Goal: Task Accomplishment & Management: Manage account settings

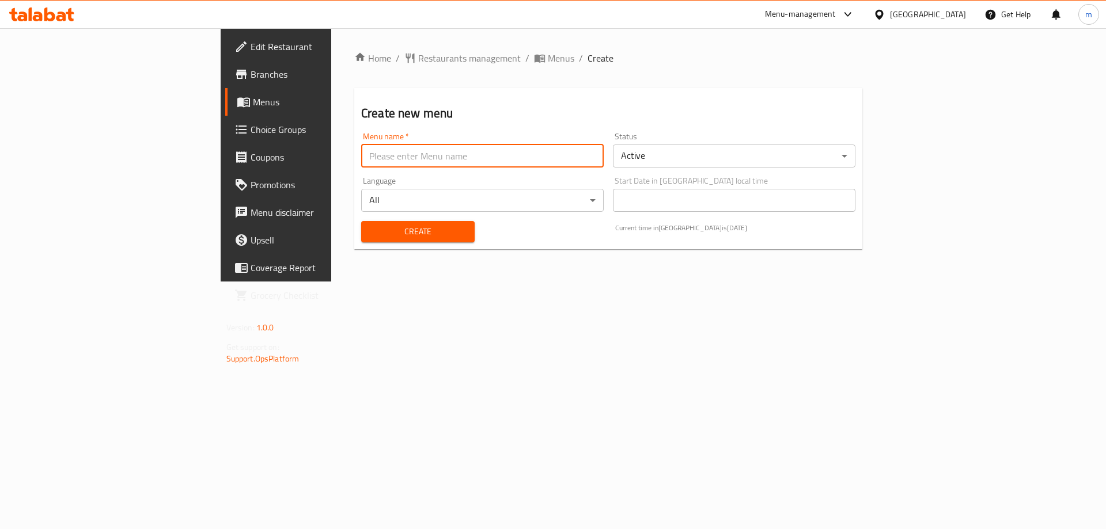
click at [441, 157] on input "text" at bounding box center [482, 156] width 243 height 23
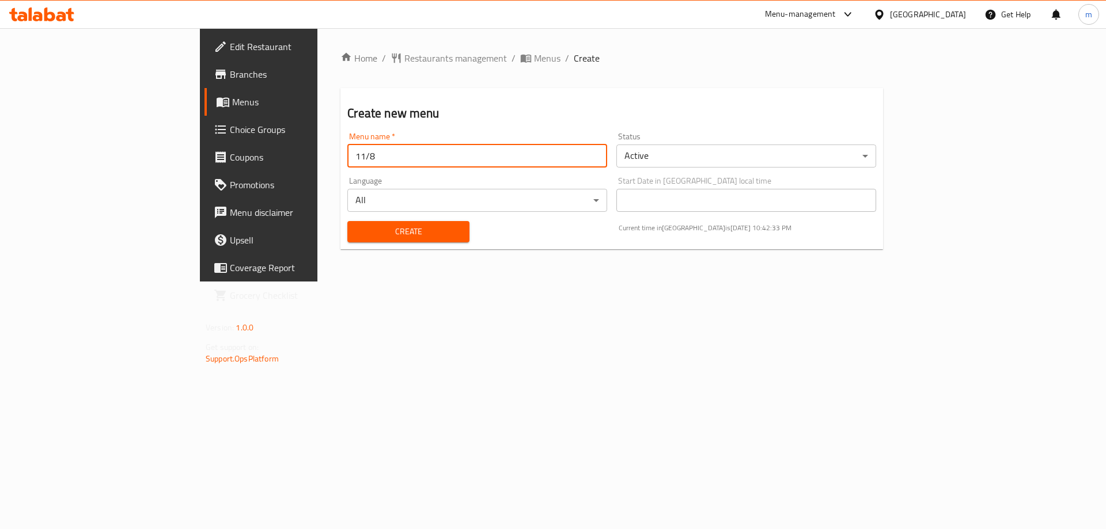
type input "11/8"
click at [396, 240] on button "Create" at bounding box center [408, 231] width 122 height 21
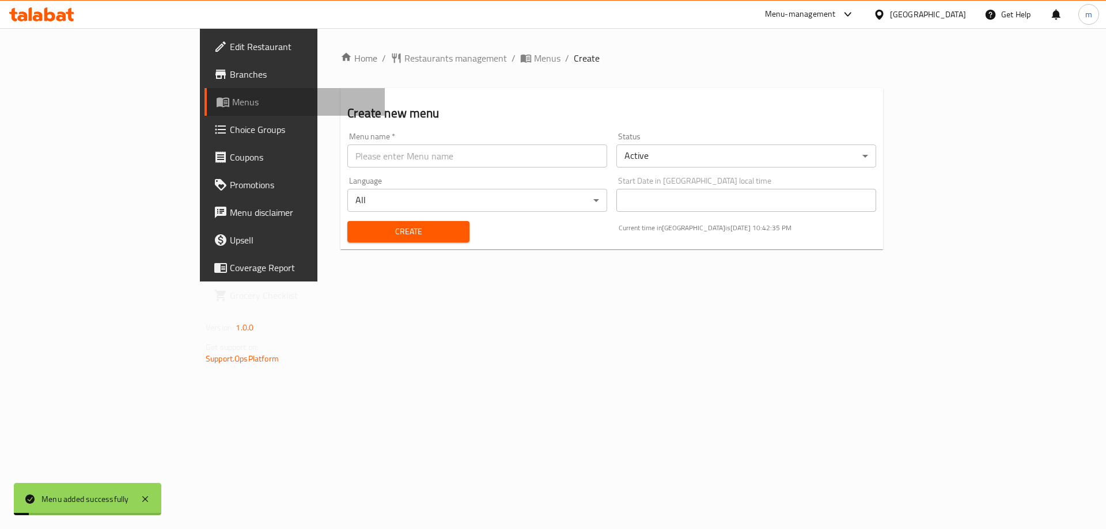
click at [204, 111] on link "Menus" at bounding box center [294, 102] width 180 height 28
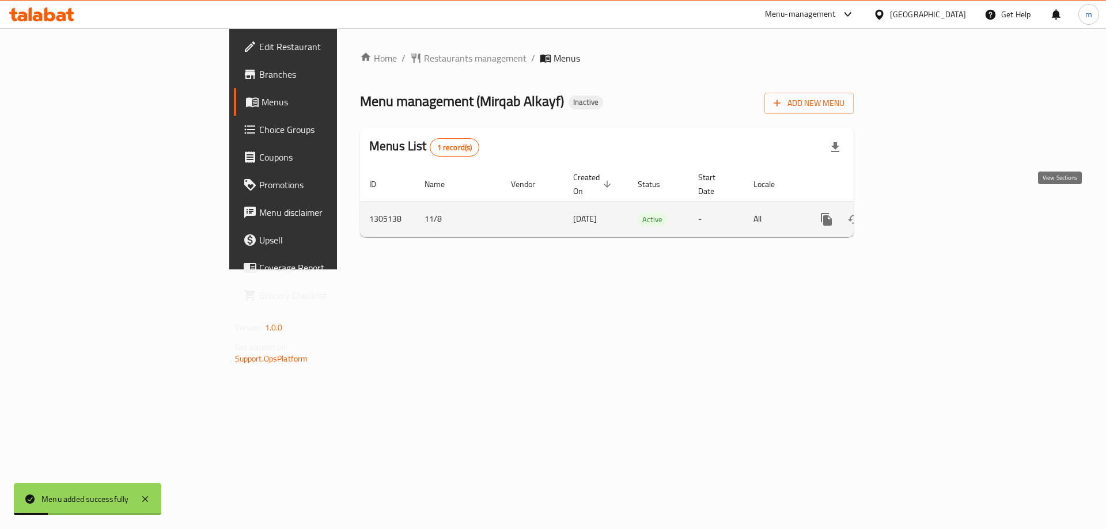
click at [916, 213] on icon "enhanced table" at bounding box center [910, 220] width 14 height 14
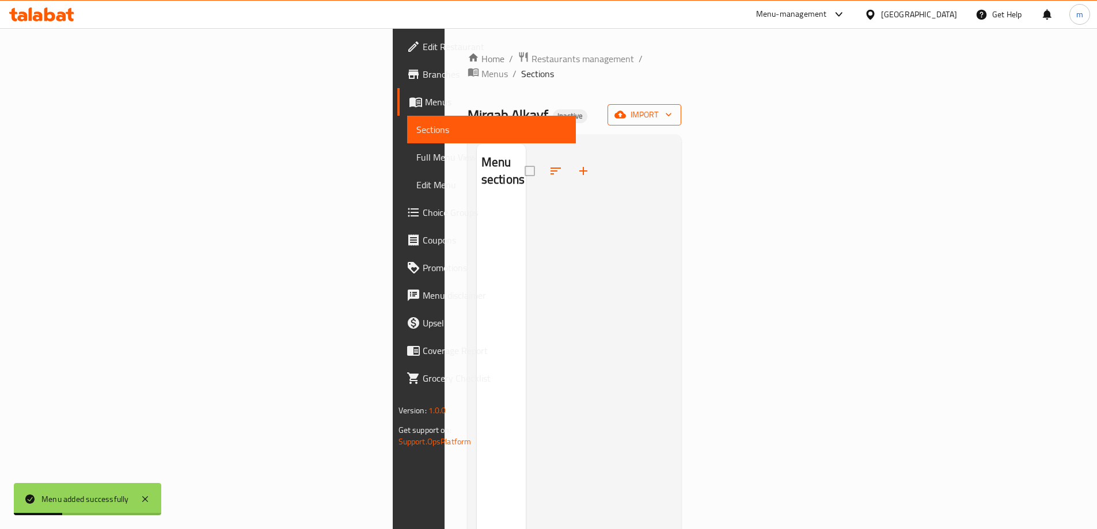
click at [682, 89] on div "Home / Restaurants management / Menus / Sections Mirqab Alkayf Inactive import …" at bounding box center [575, 366] width 214 height 631
click at [681, 104] on button "import" at bounding box center [645, 114] width 74 height 21
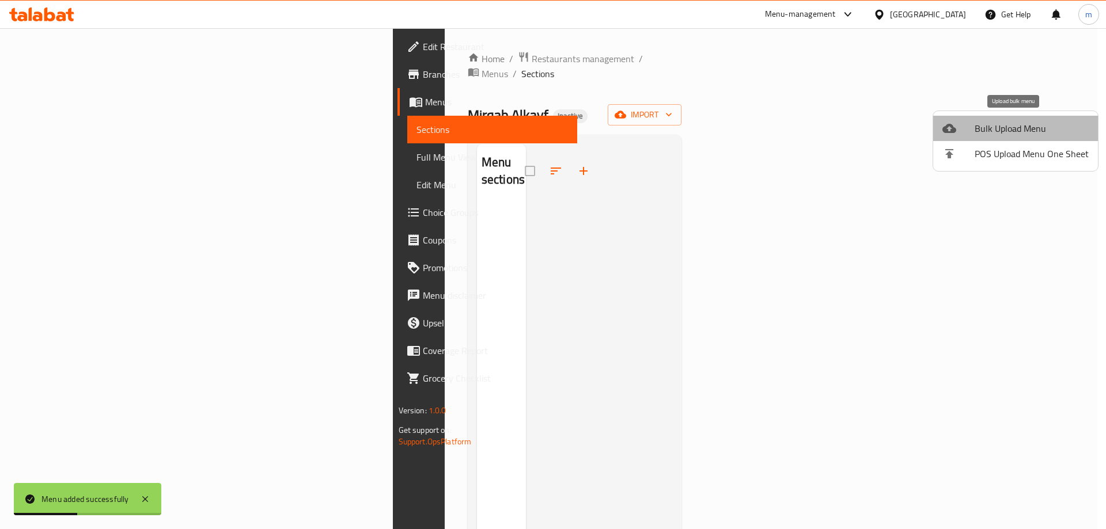
click at [1027, 128] on span "Bulk Upload Menu" at bounding box center [1032, 129] width 114 height 14
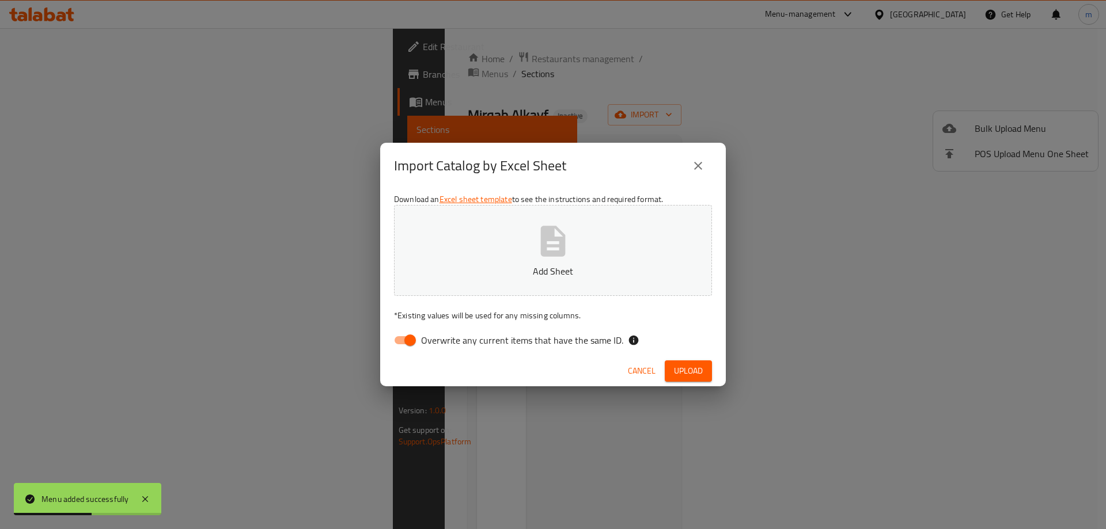
click at [486, 344] on span "Overwrite any current items that have the same ID." at bounding box center [522, 341] width 202 height 14
click at [443, 344] on input "Overwrite any current items that have the same ID." at bounding box center [410, 340] width 66 height 22
checkbox input "false"
click at [674, 368] on span "Upload" at bounding box center [688, 371] width 29 height 14
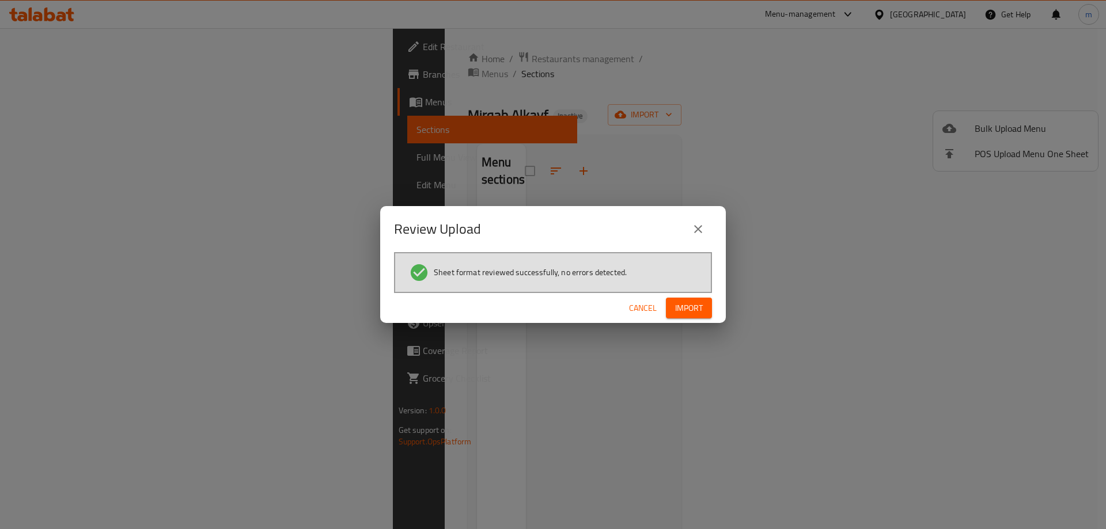
click at [683, 313] on span "Import" at bounding box center [689, 308] width 28 height 14
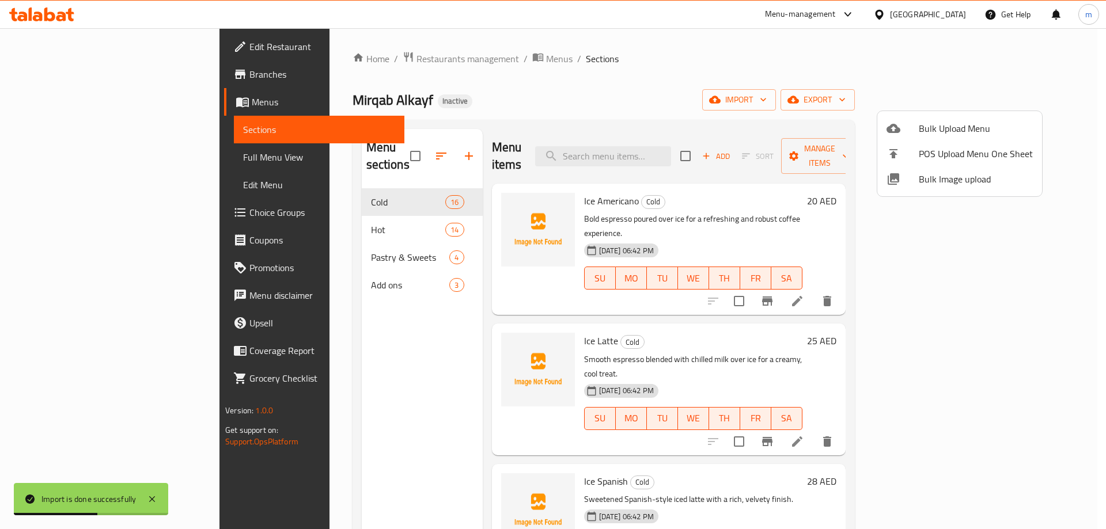
click at [423, 301] on div at bounding box center [553, 264] width 1106 height 529
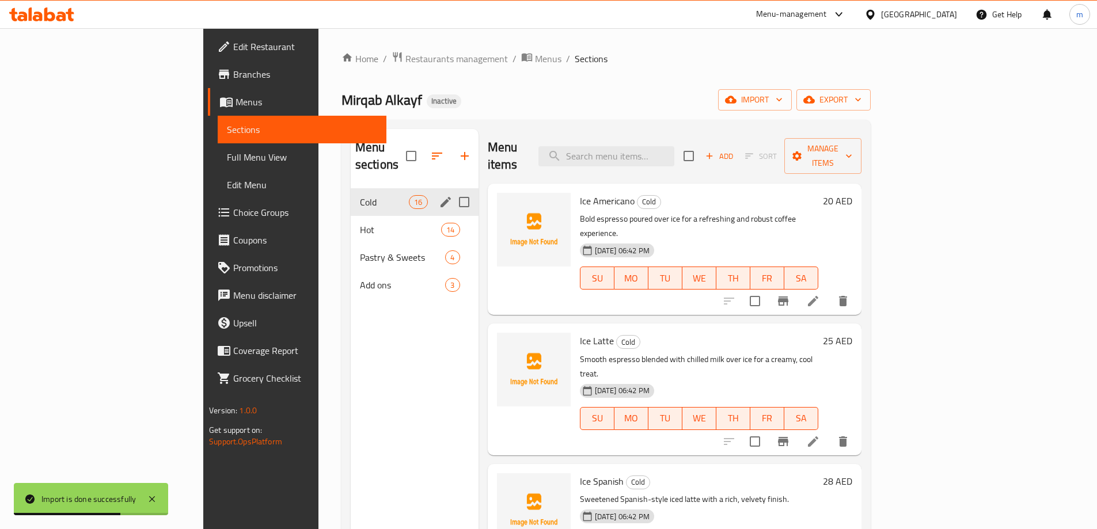
click at [360, 195] on span "Cold" at bounding box center [384, 202] width 49 height 14
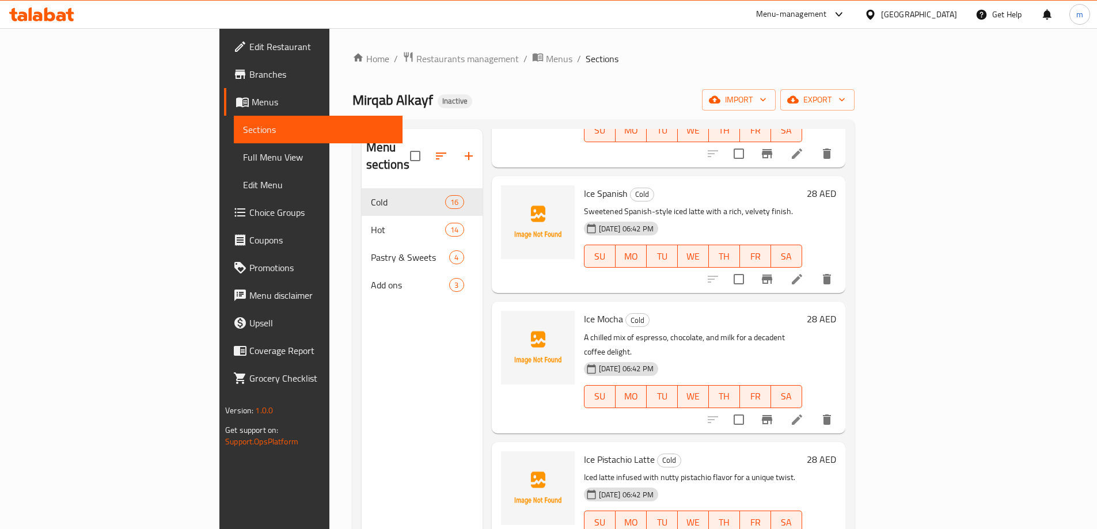
scroll to position [346, 0]
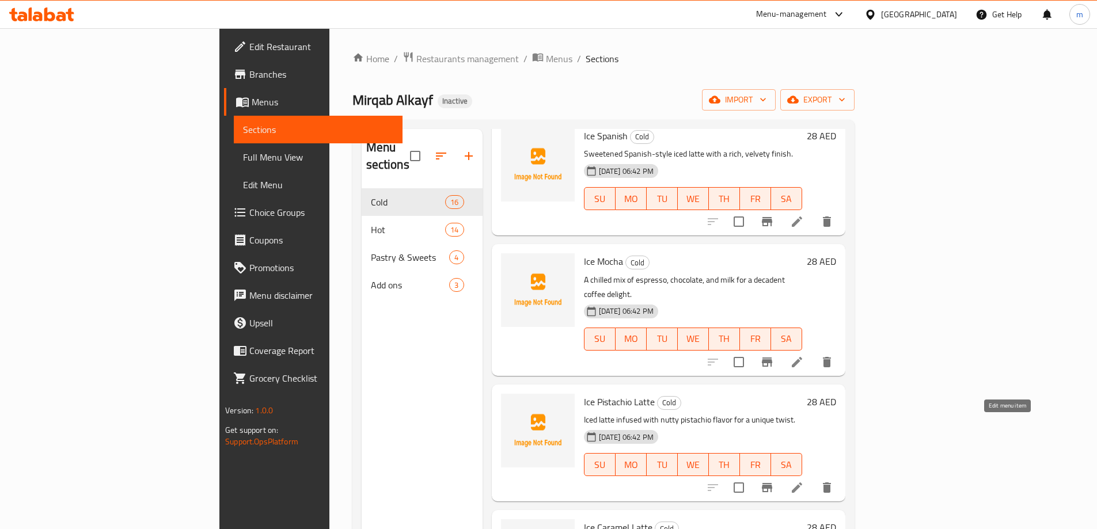
click at [804, 481] on icon at bounding box center [797, 488] width 14 height 14
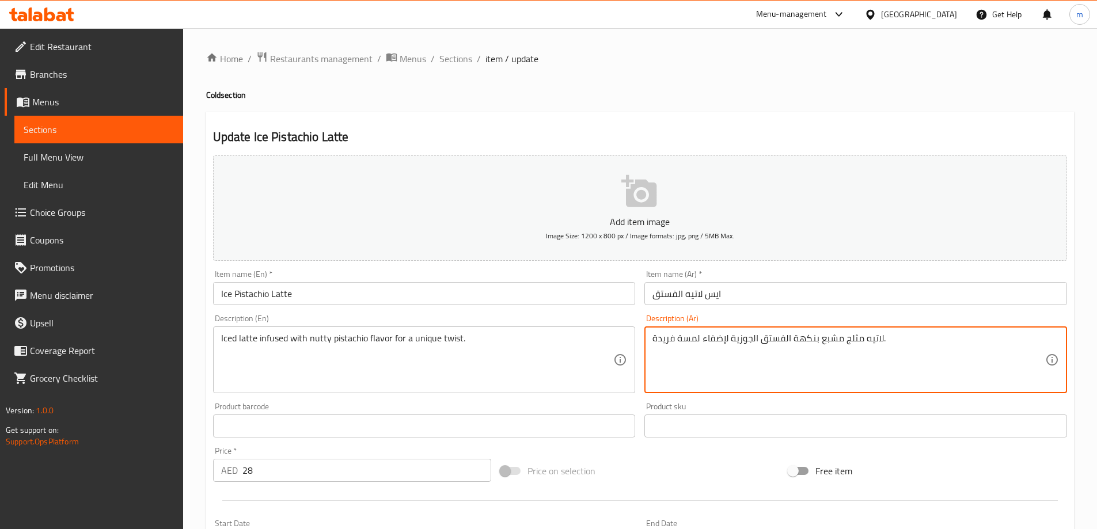
click at [680, 339] on textarea "لاتيه مثلج مشبع بنكهة الفستق الجوزية لإضفاء لمسة فريدة." at bounding box center [849, 360] width 393 height 55
click at [710, 362] on textarea "لاتيه مثلج مشبع بنكهة الفستق الجوزية لإضفاء لمسة فريدة." at bounding box center [849, 360] width 393 height 55
click at [275, 340] on textarea "Iced latte infused with nutty pistachio flavor for a unique twist." at bounding box center [417, 360] width 393 height 55
click at [835, 338] on textarea "لاتيه مثلج مشبع بنكهة الفستق الجوزية لإضفاء لمسة فريدة." at bounding box center [849, 360] width 393 height 55
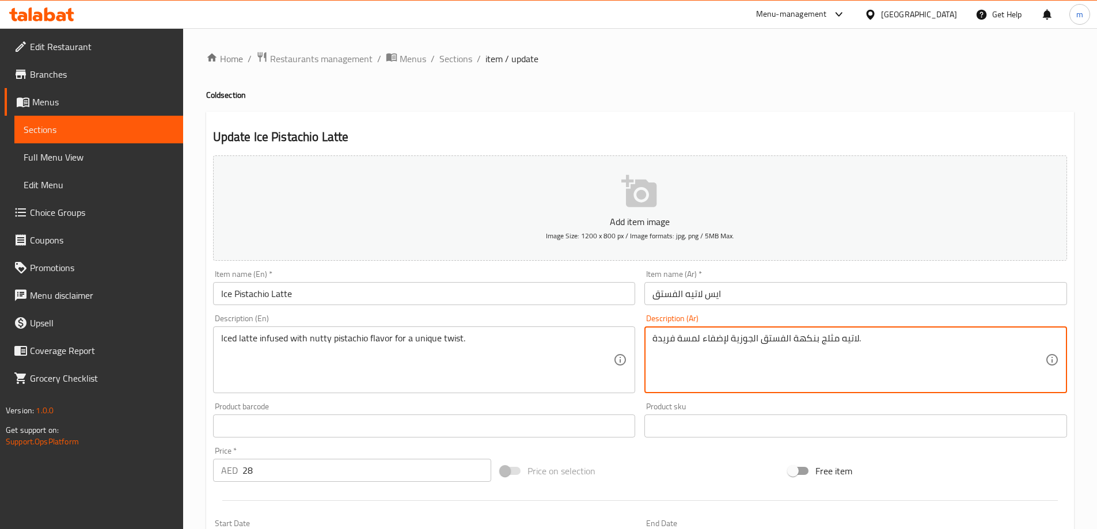
click at [847, 374] on textarea "لاتيه مثلج بنكهة الفستق الجوزية لإضفاء لمسة فريدة." at bounding box center [849, 360] width 393 height 55
click at [990, 341] on textarea "لاتيه مثلج مشبع بنكهة الفستق الجوزية لإضفاء لمسة فريدة." at bounding box center [849, 360] width 393 height 55
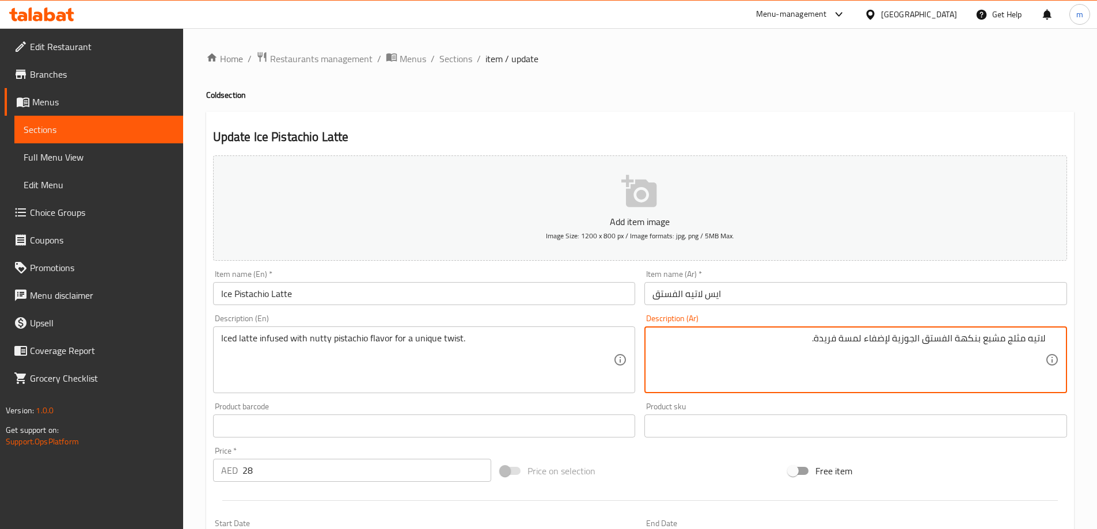
click at [990, 341] on textarea "لاتيه مثلج مشبع بنكهة الفستق الجوزية لإضفاء لمسة فريدة." at bounding box center [849, 360] width 393 height 55
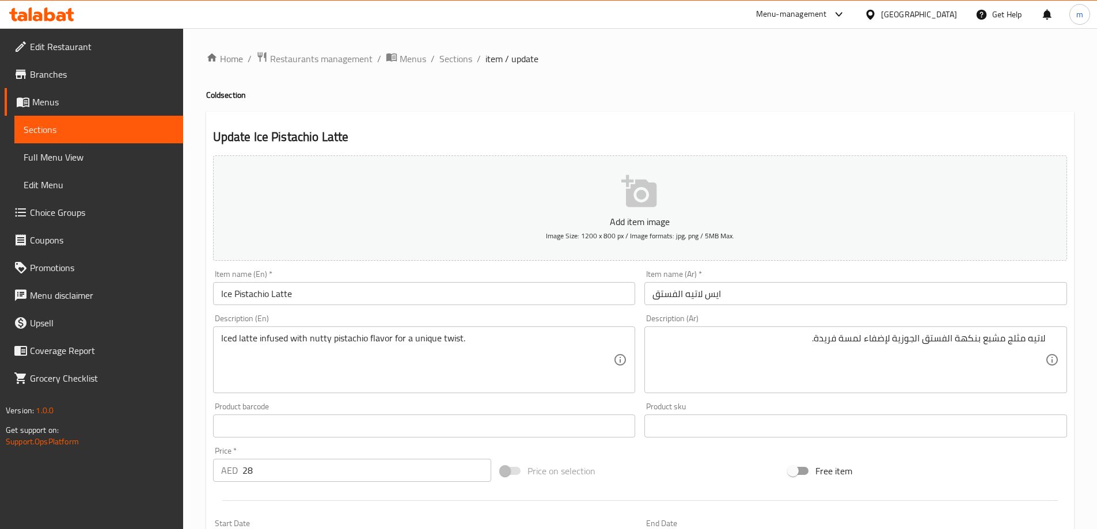
click at [991, 340] on textarea "لاتيه مثلج مشبع بنكهة الفستق الجوزية لإضفاء لمسة فريدة." at bounding box center [849, 360] width 393 height 55
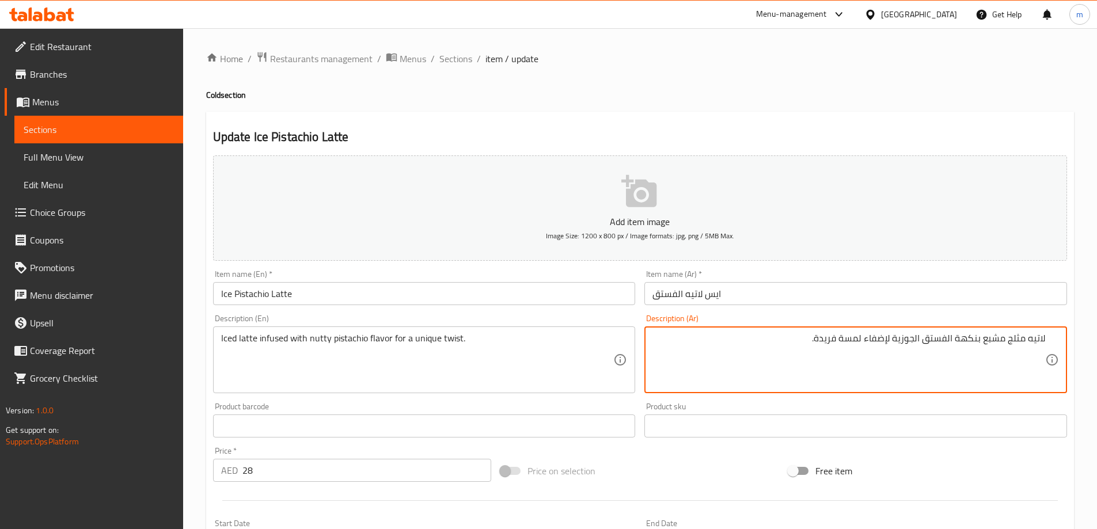
paste textarea "نقوع"
click at [873, 342] on textarea "لاتيه مثلج منقوع بنكهة الفستق الجوزية لإضفاء لمسة فريدة." at bounding box center [849, 360] width 393 height 55
click at [883, 340] on textarea "لاتيه مثلج منقوع بنكهة الفستق الجوزية لمسة فريدة." at bounding box center [849, 360] width 393 height 55
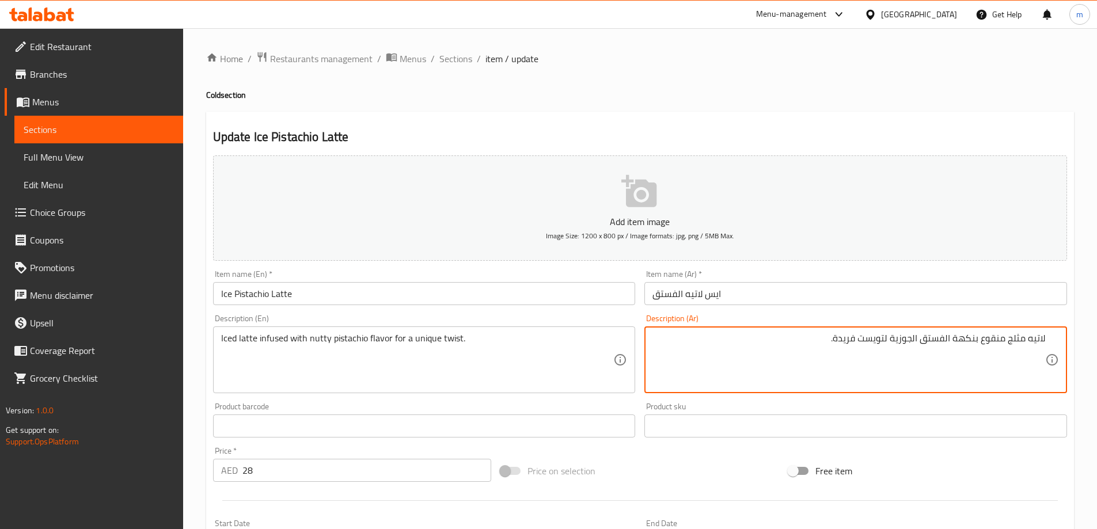
click at [842, 340] on textarea "لاتيه مثلج منقوع بنكهة الفستق الجوزية لتويست فريدة." at bounding box center [849, 360] width 393 height 55
type textarea "لاتيه مثلج منقوع بنكهة الفستق الجوزية لتويست فريدة."
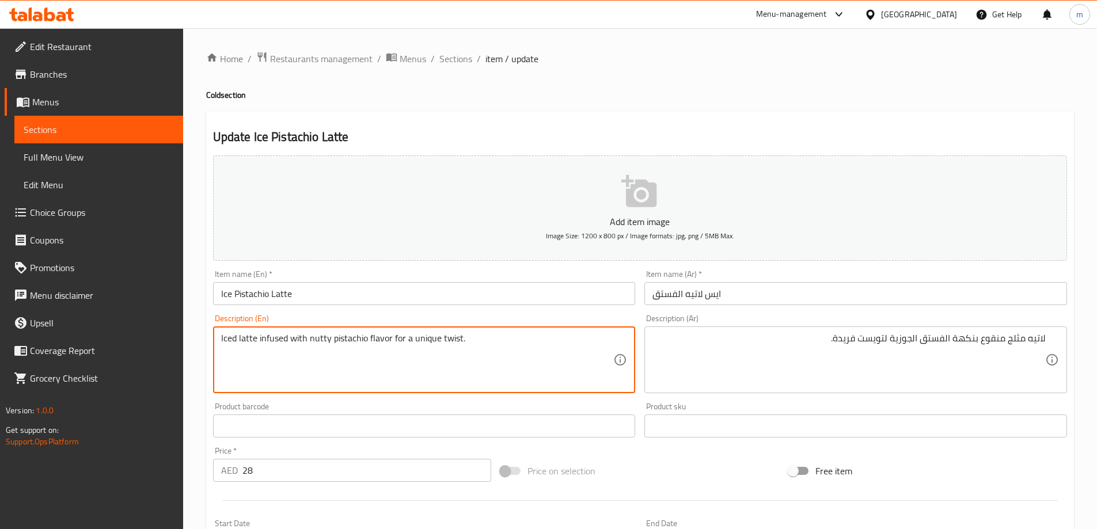
click at [423, 343] on textarea "Iced latte infused with nutty pistachio flavor for a unique twist." at bounding box center [417, 360] width 393 height 55
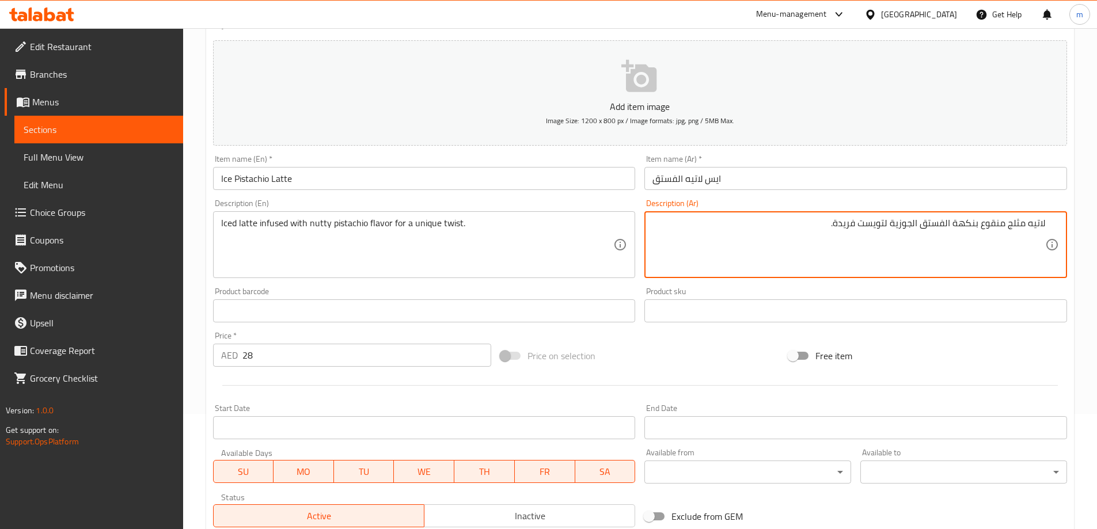
scroll to position [230, 0]
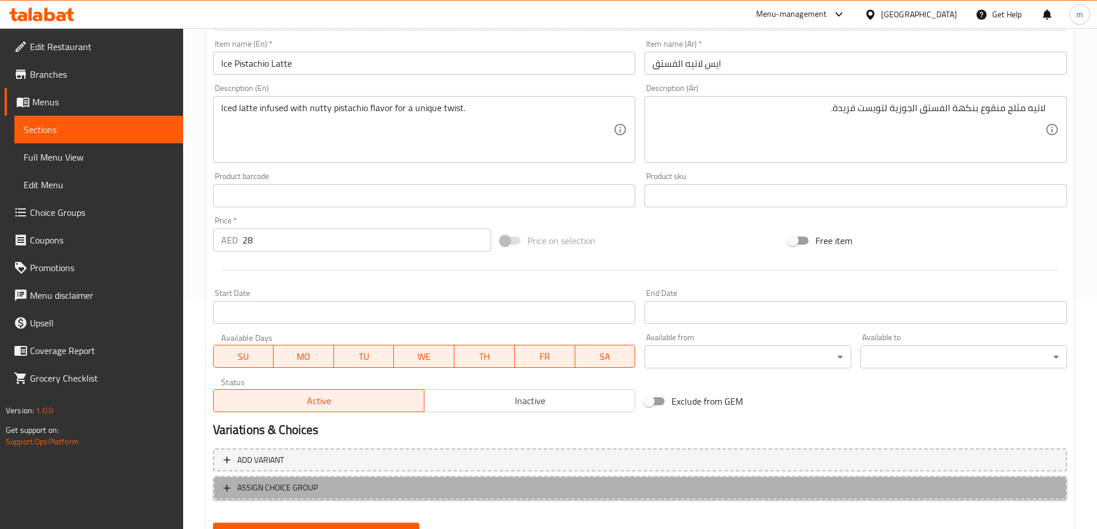
click at [679, 494] on span "ASSIGN CHOICE GROUP" at bounding box center [641, 488] width 834 height 14
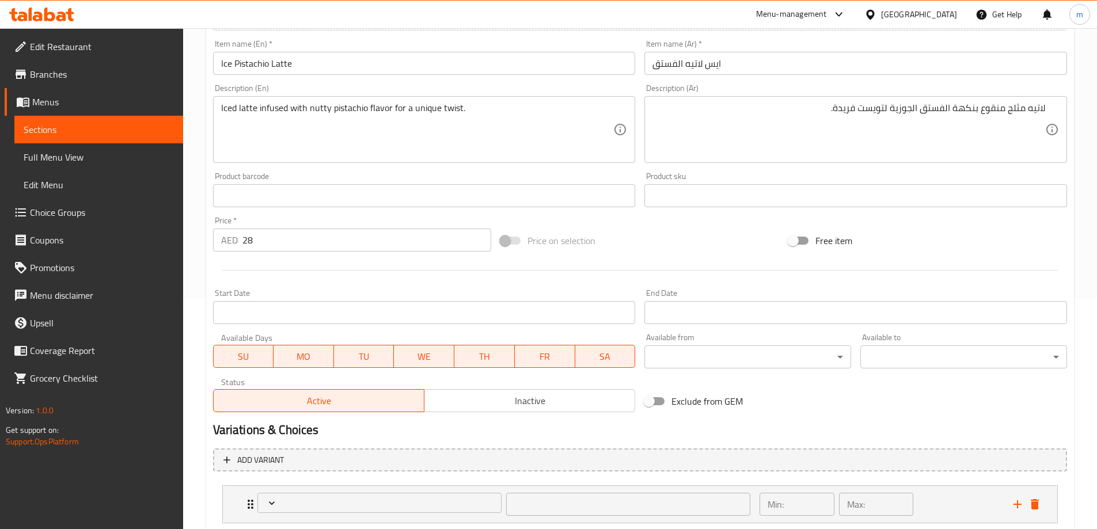
click at [798, 395] on div "Exclude from GEM" at bounding box center [784, 401] width 288 height 31
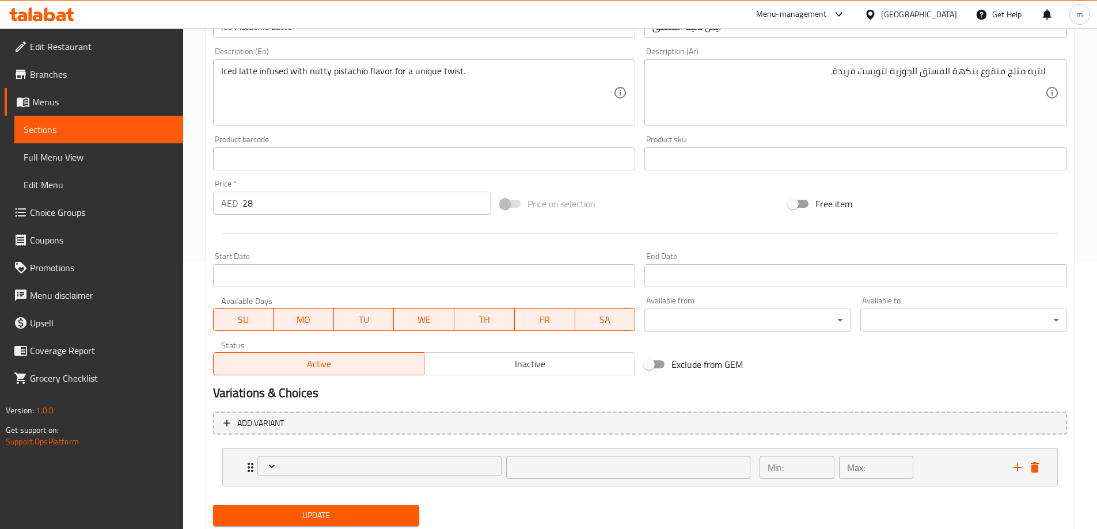
scroll to position [304, 0]
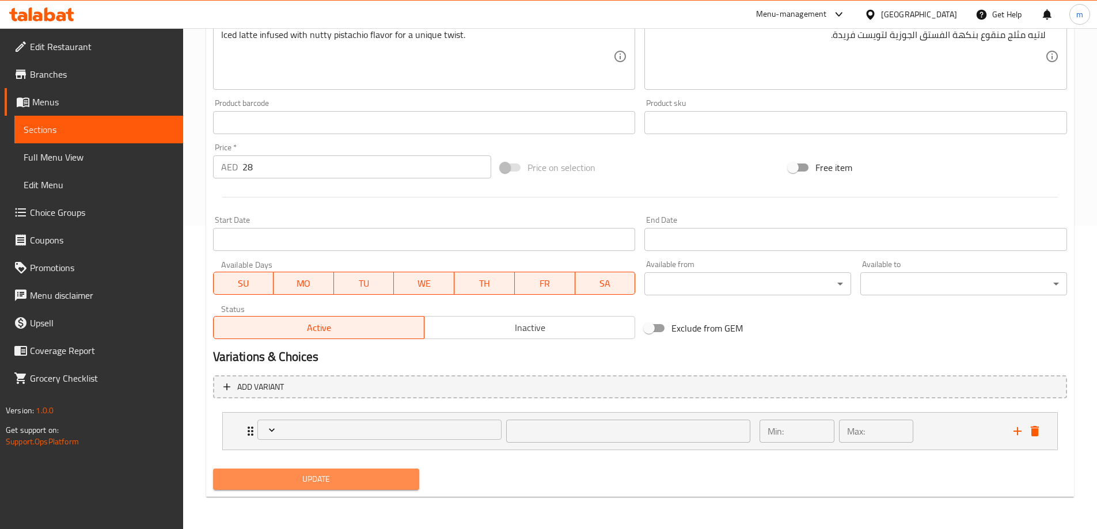
click at [329, 487] on button "Update" at bounding box center [316, 479] width 207 height 21
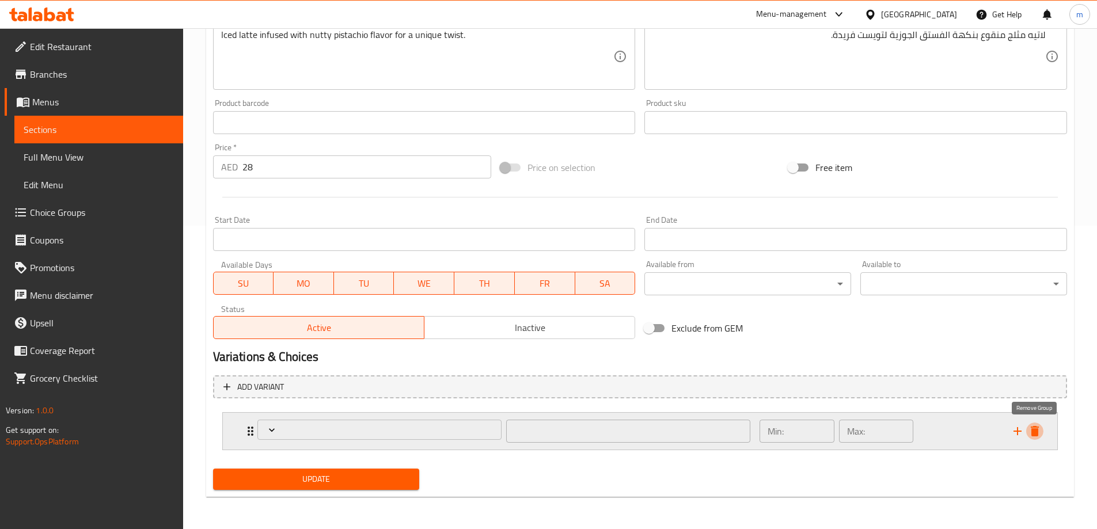
click at [1039, 427] on icon "delete" at bounding box center [1035, 431] width 8 height 10
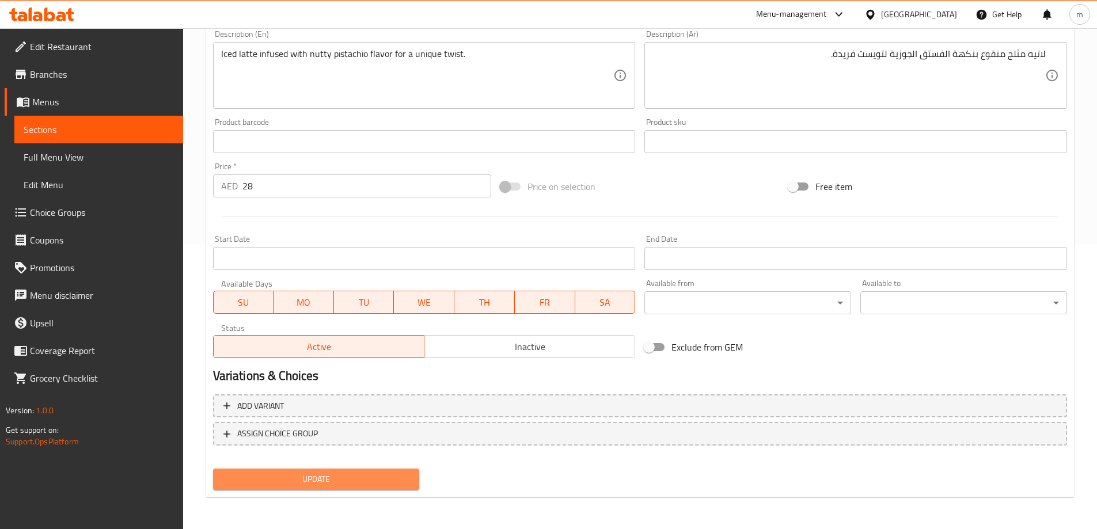
click at [346, 474] on span "Update" at bounding box center [316, 479] width 188 height 14
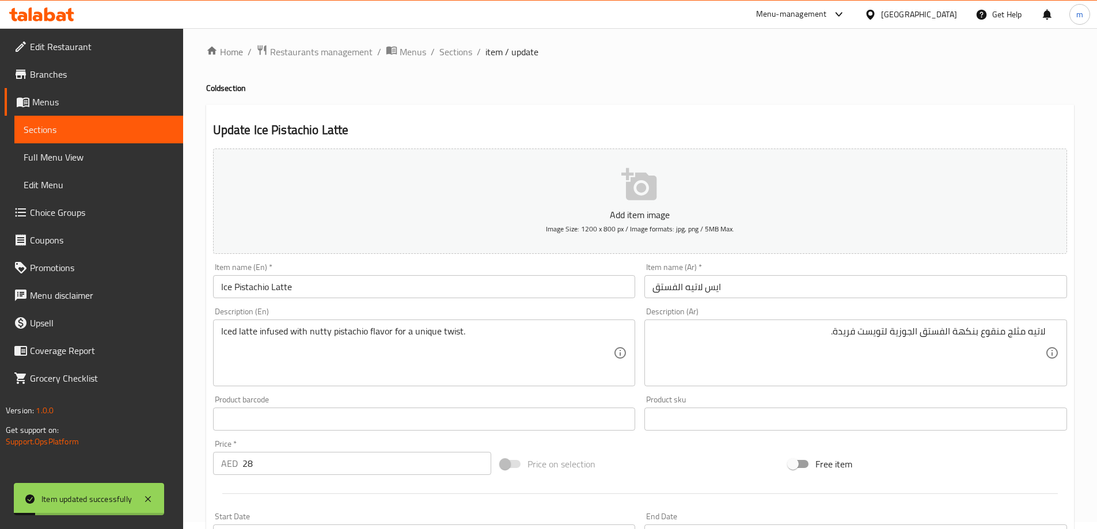
scroll to position [0, 0]
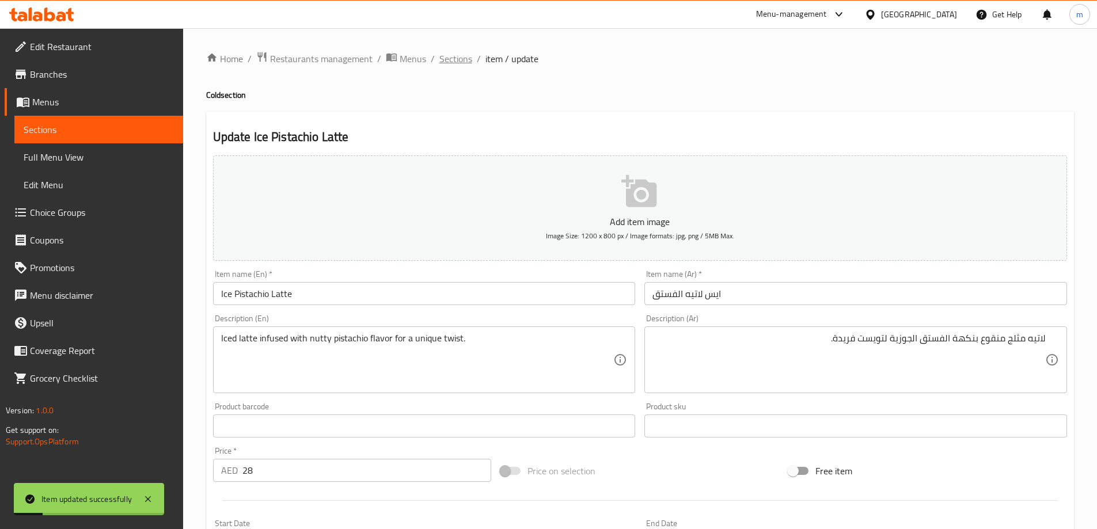
click at [456, 63] on span "Sections" at bounding box center [456, 59] width 33 height 14
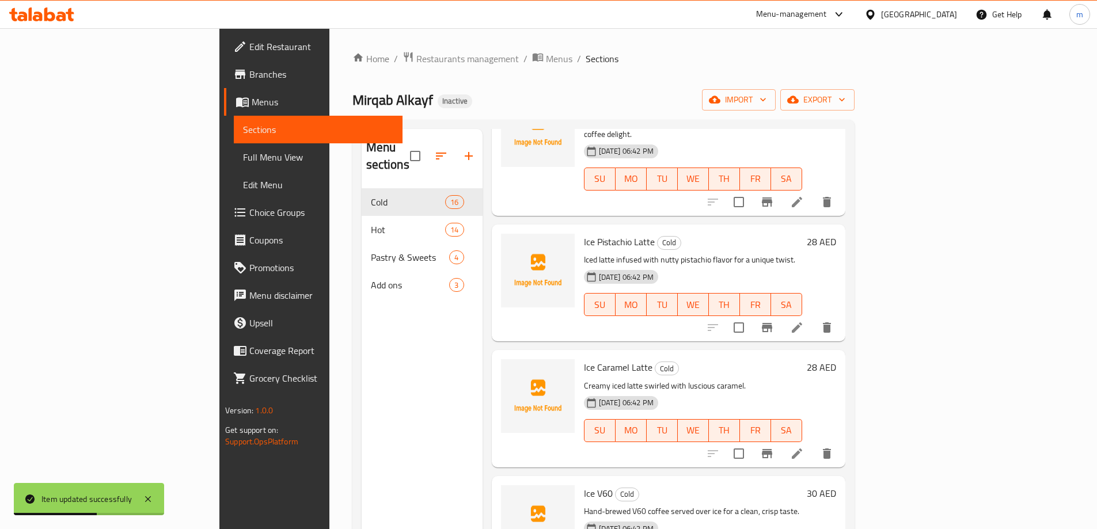
scroll to position [518, 0]
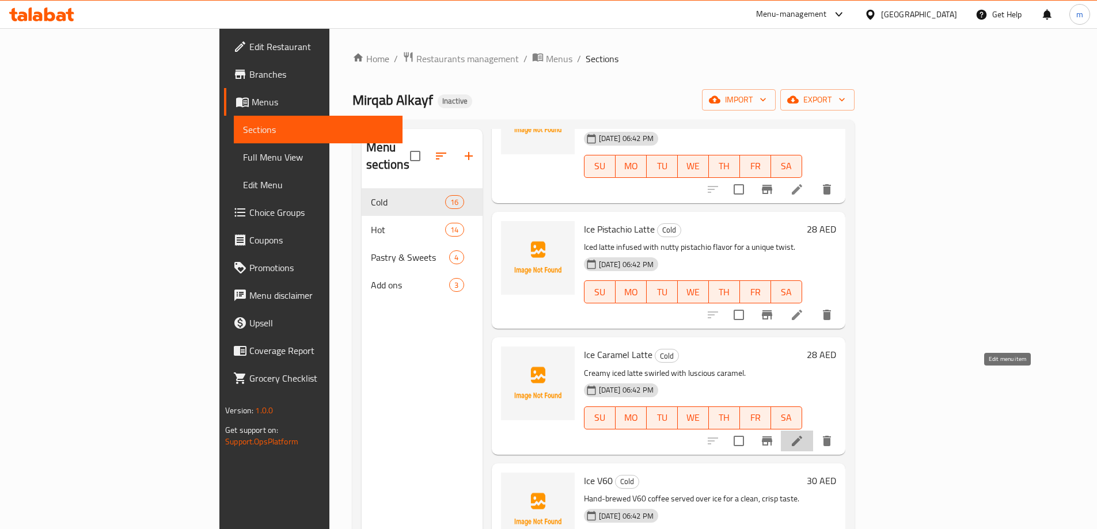
click at [804, 434] on icon at bounding box center [797, 441] width 14 height 14
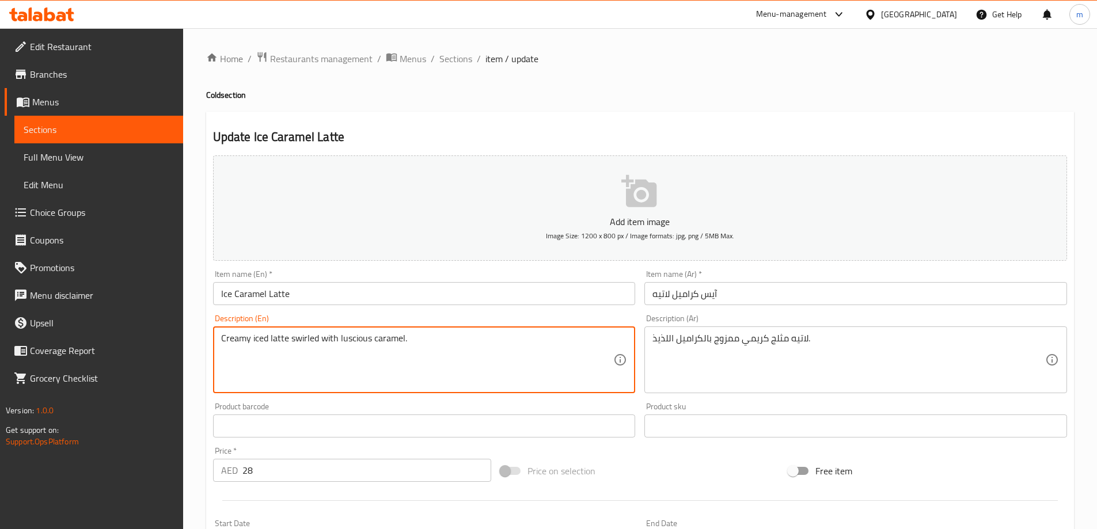
click at [356, 342] on textarea "Creamy iced latte swirled with luscious caramel." at bounding box center [417, 360] width 393 height 55
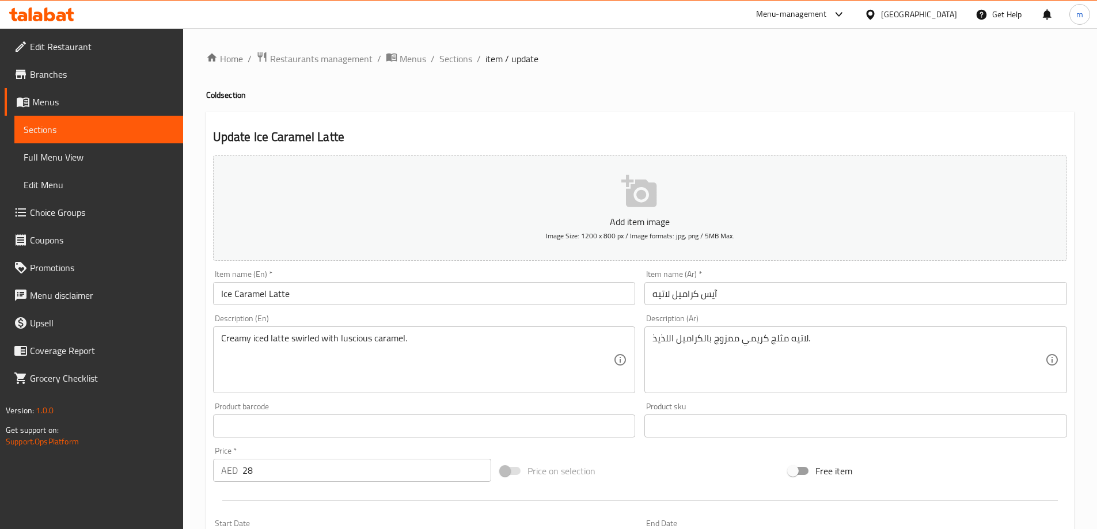
click at [486, 356] on textarea "Creamy iced latte swirled with luscious caramel." at bounding box center [417, 360] width 393 height 55
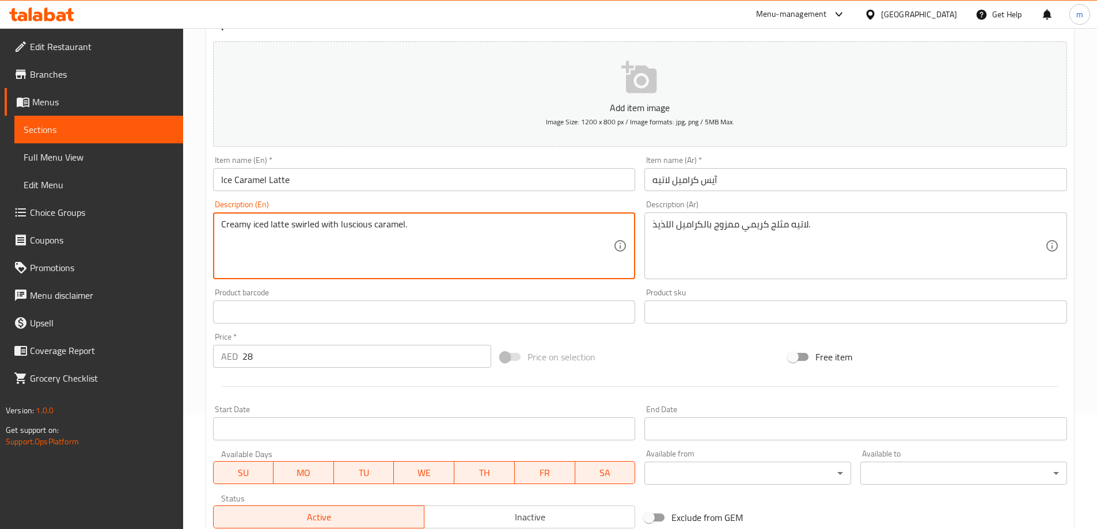
scroll to position [115, 0]
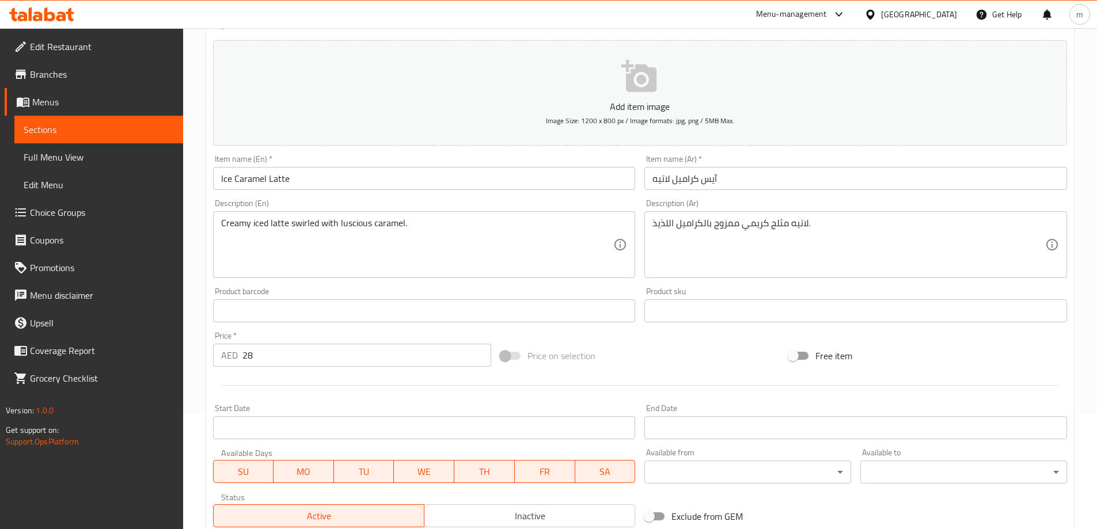
click at [334, 396] on div at bounding box center [640, 386] width 863 height 28
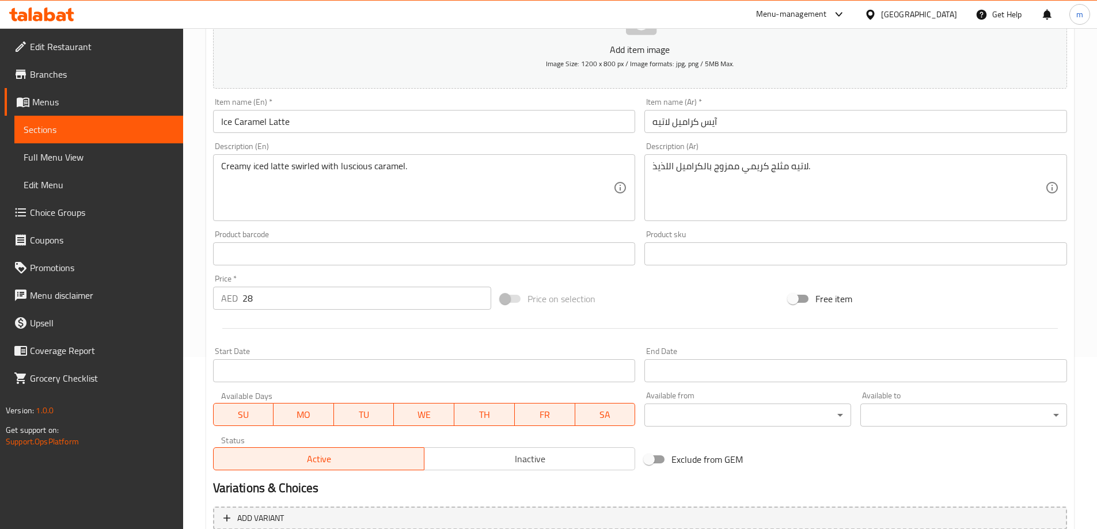
scroll to position [285, 0]
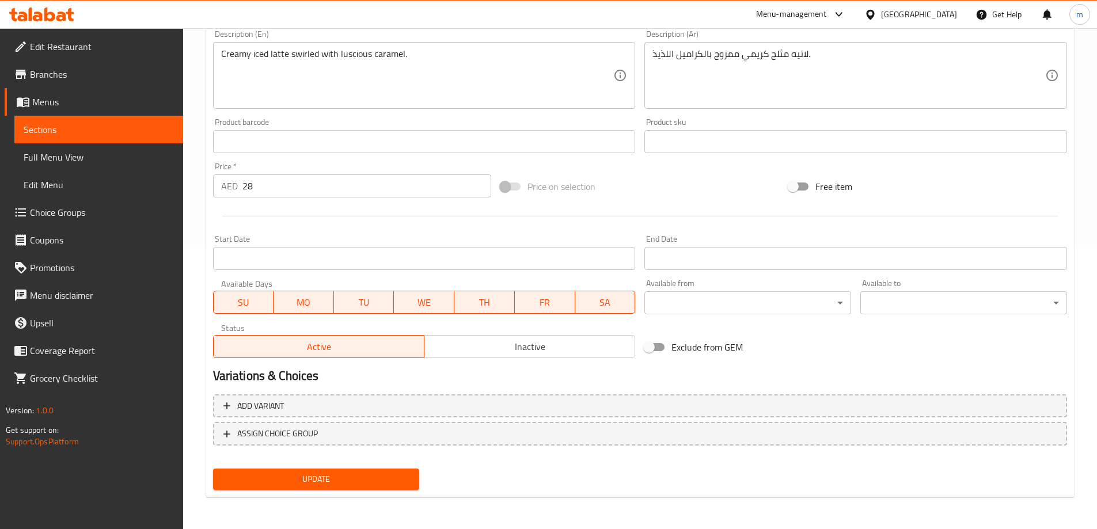
click at [334, 467] on div "Update" at bounding box center [317, 479] width 216 height 31
click at [336, 479] on span "Update" at bounding box center [316, 479] width 188 height 14
click at [628, 234] on div "Start Date Start Date" at bounding box center [425, 252] width 432 height 44
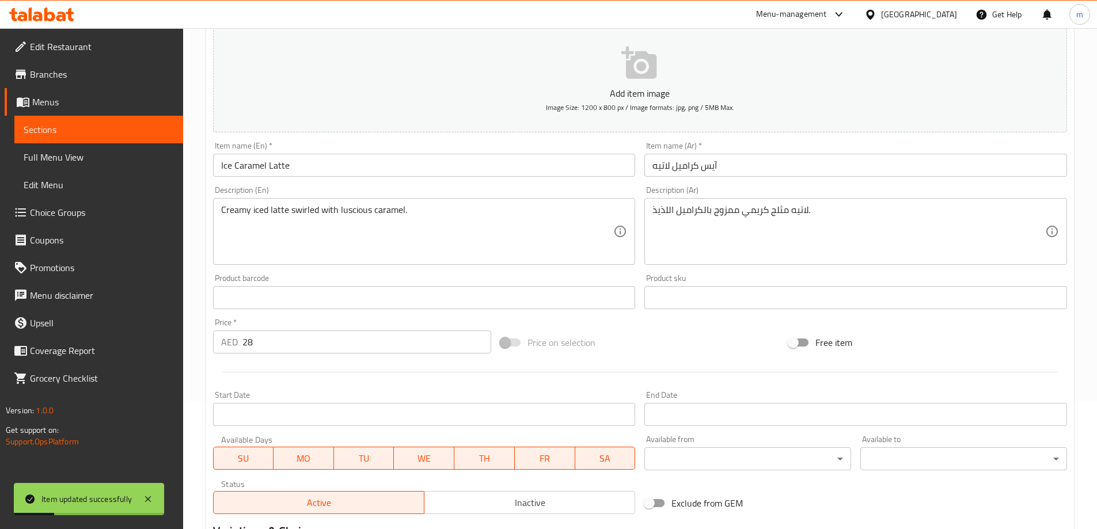
scroll to position [0, 0]
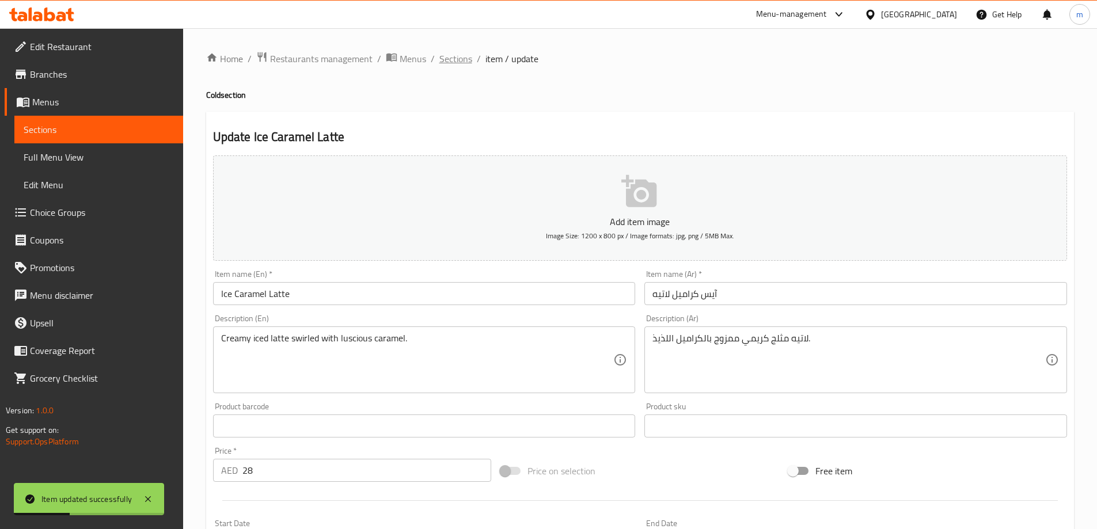
click at [464, 57] on span "Sections" at bounding box center [456, 59] width 33 height 14
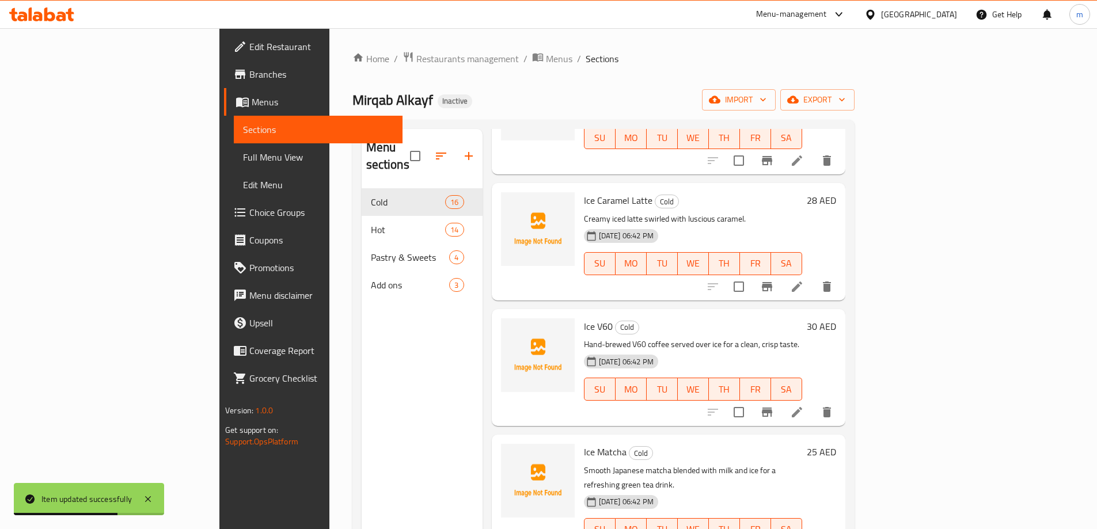
scroll to position [691, 0]
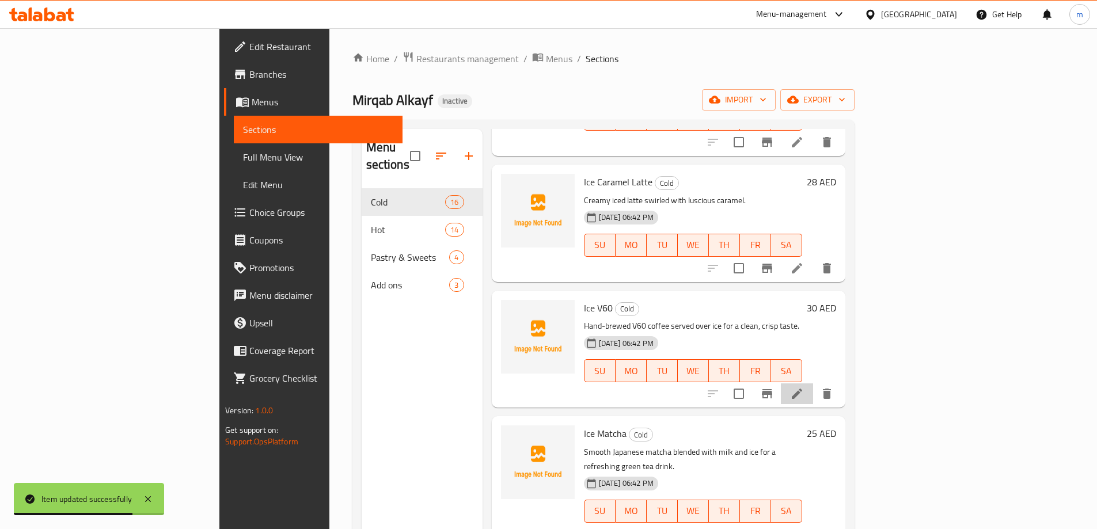
click at [813, 384] on li at bounding box center [797, 394] width 32 height 21
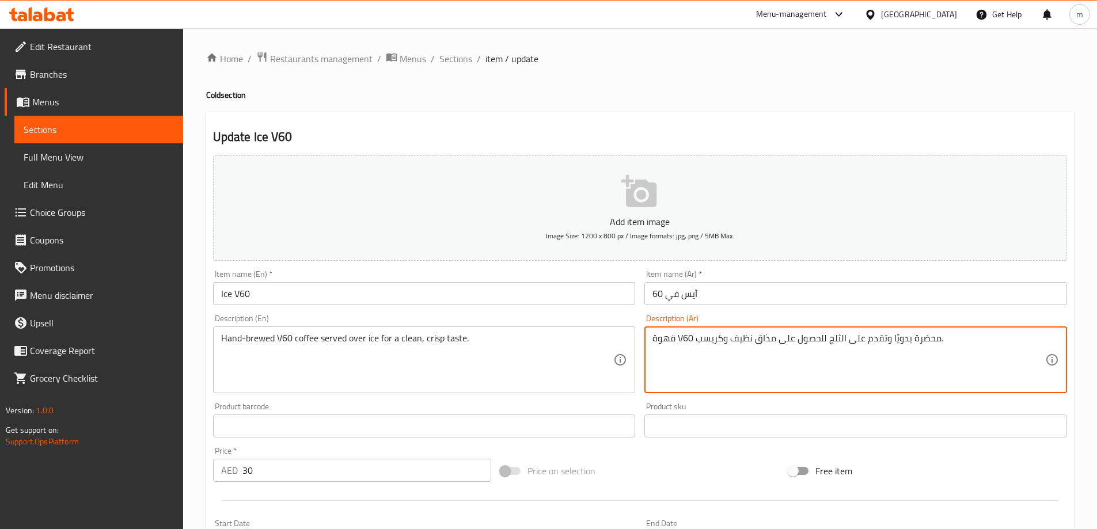
click at [866, 349] on textarea "قهوة V60 محضرة يدويًا وتقدم على الثلج للحصول على مذاق نظيف وكريسب." at bounding box center [849, 360] width 393 height 55
click at [933, 347] on textarea "قهوة V60 محضرة يدويًا وتقدم على الثلج للحصول على مذاق نظيف وكريسب." at bounding box center [849, 360] width 393 height 55
click at [1013, 339] on textarea "قهوة V60 محضرة يدويًا وتقدم على الثلج للحصول على مذاق نظيف وكريسب." at bounding box center [849, 360] width 393 height 55
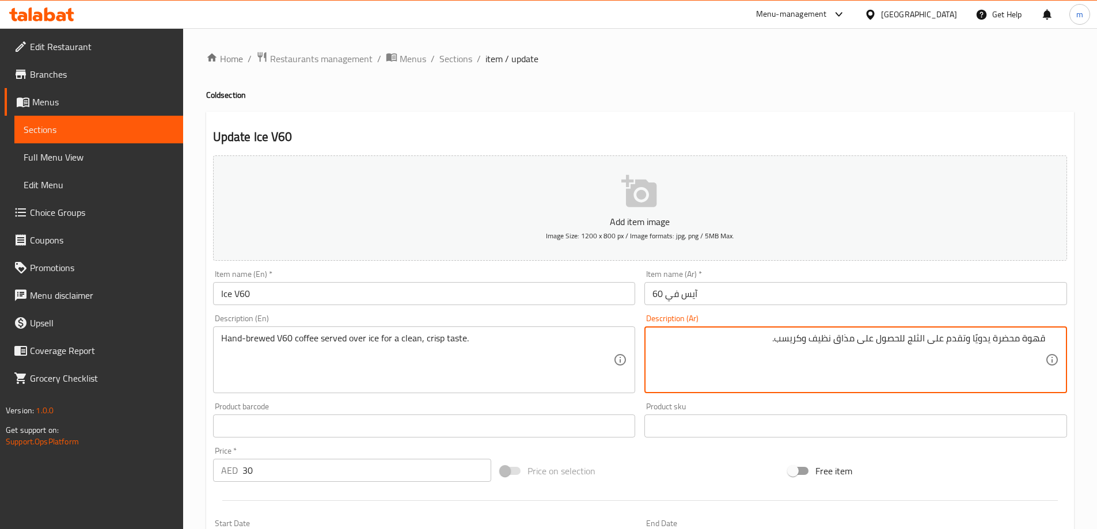
click at [672, 302] on input "آيس في 60" at bounding box center [856, 293] width 423 height 23
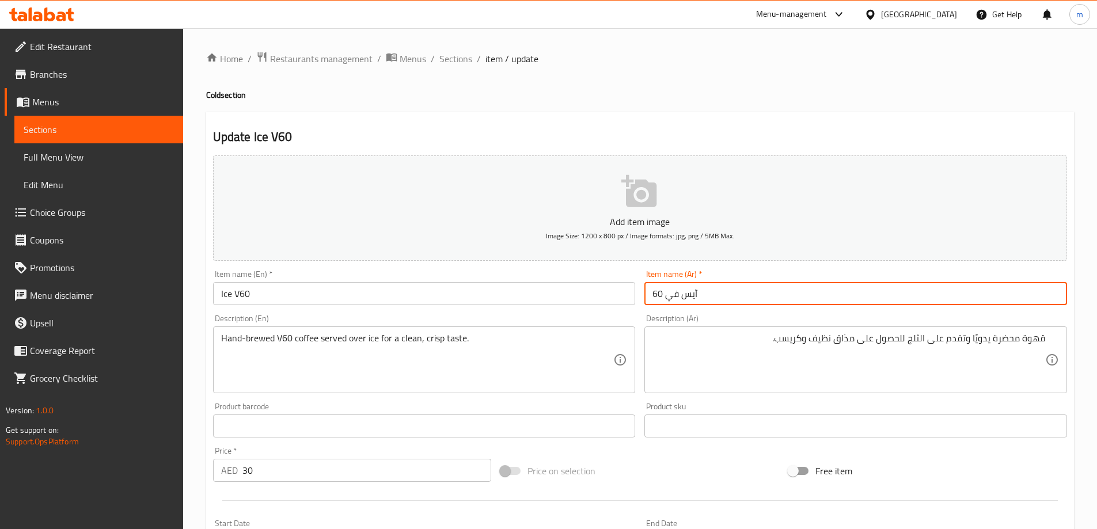
click at [672, 302] on input "آيس في 60" at bounding box center [856, 293] width 423 height 23
click at [660, 294] on input "آيس في 60" at bounding box center [856, 293] width 423 height 23
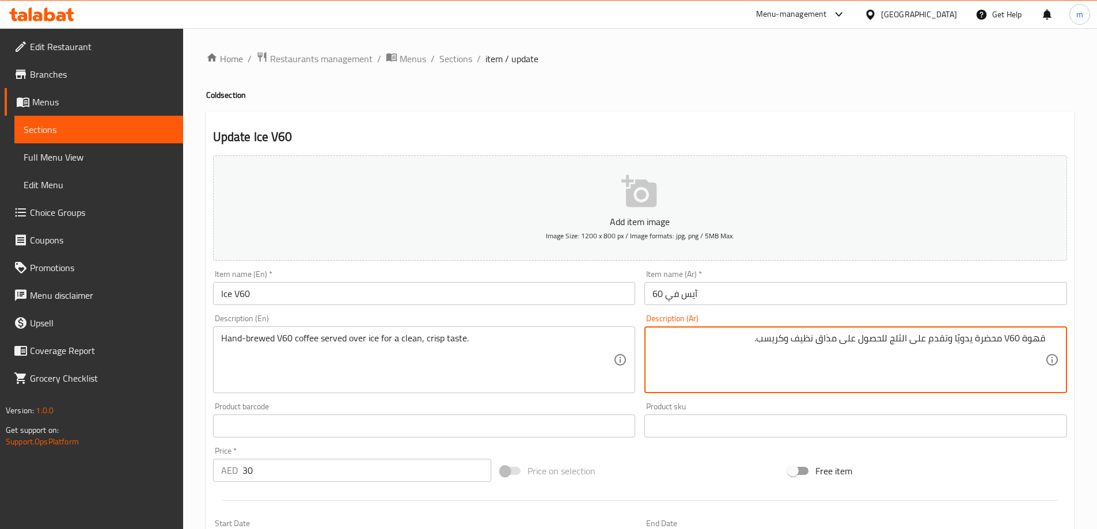
click at [1009, 338] on textarea "قهوة V60 محضرة يدويًا وتقدم على الثلج للحصول على مذاق نظيف وكريسب." at bounding box center [849, 360] width 393 height 55
paste textarea "في 60"
click at [836, 342] on textarea "قهوة في 60 محضرة يدويًا وتقدم على الثلج للحصول على مذاق نظيف وكريسب." at bounding box center [849, 360] width 393 height 55
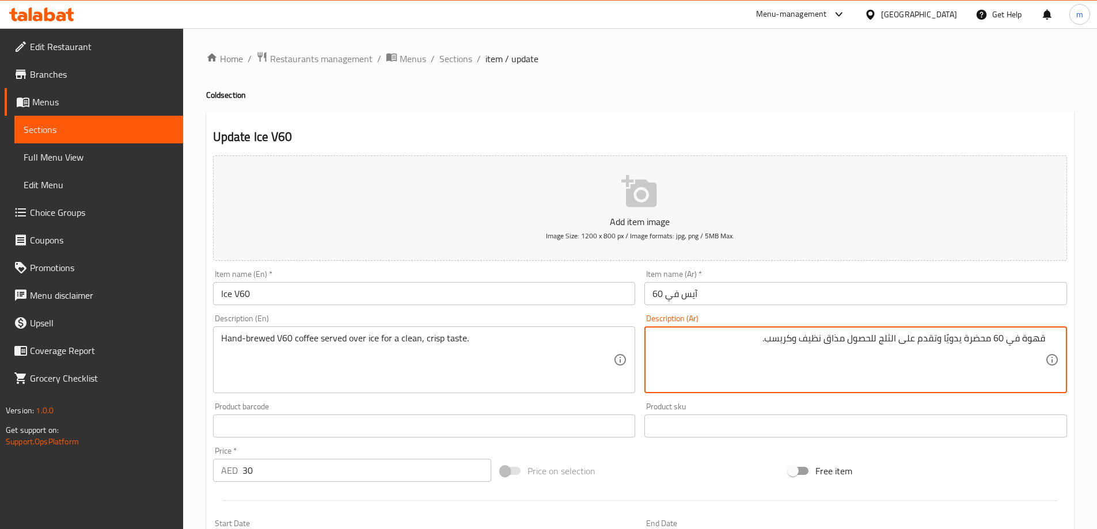
click at [868, 340] on textarea "قهوة في 60 محضرة يدويًا وتقدم على الثلج للحصول مذاق نظيف وكريسب." at bounding box center [849, 360] width 393 height 55
click at [875, 338] on textarea "قهوة في 60 محضرة يدويًا وتقدم على الثلج مذاق نظيف وكريسب." at bounding box center [849, 360] width 393 height 55
click at [880, 341] on textarea "قهوة في 60 محضرة يدويًا وتقدم على الثلج مذاق نظيف وكريسب." at bounding box center [849, 360] width 393 height 55
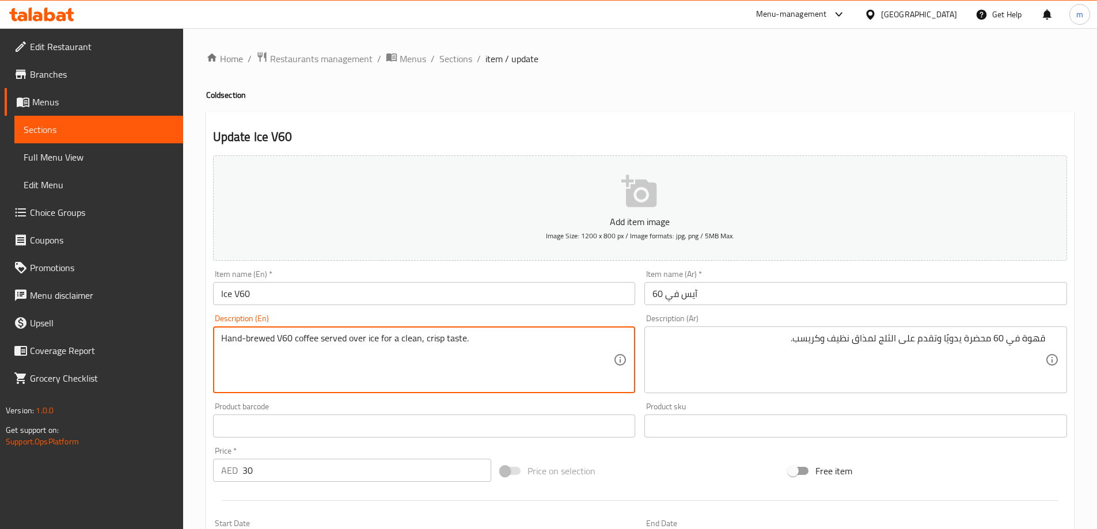
click at [266, 340] on textarea "Hand-brewed V60 coffee served over ice for a clean, crisp taste." at bounding box center [417, 360] width 393 height 55
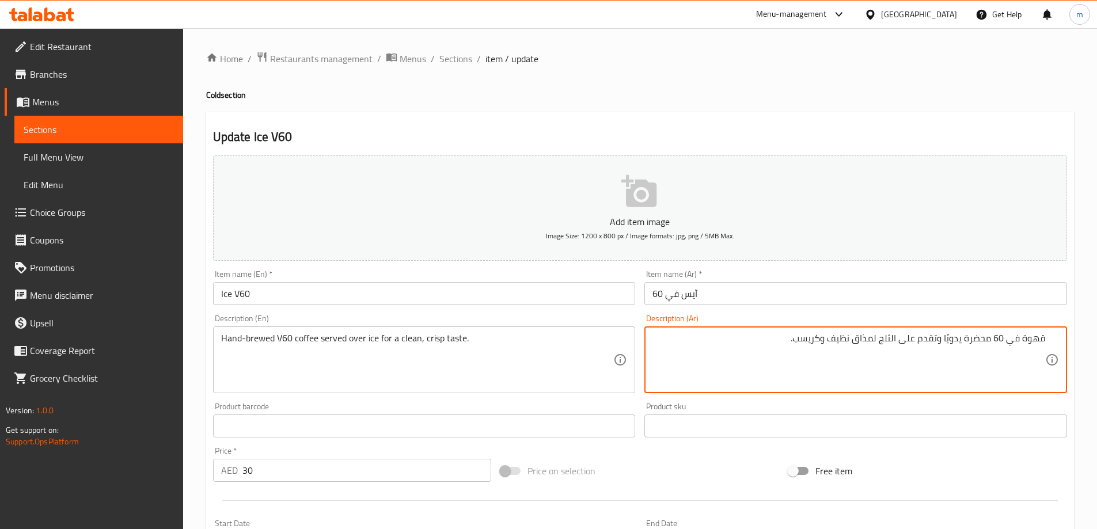
click at [978, 342] on textarea "قهوة في 60 محضرة يدويًا وتقدم على الثلج لمذاق نظيف وكريسب." at bounding box center [849, 360] width 393 height 55
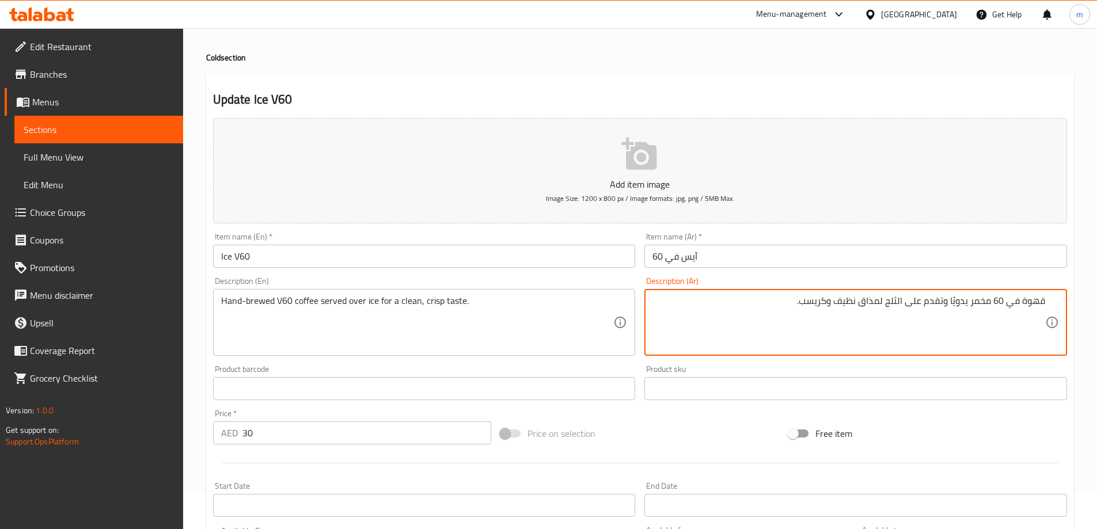
scroll to position [58, 0]
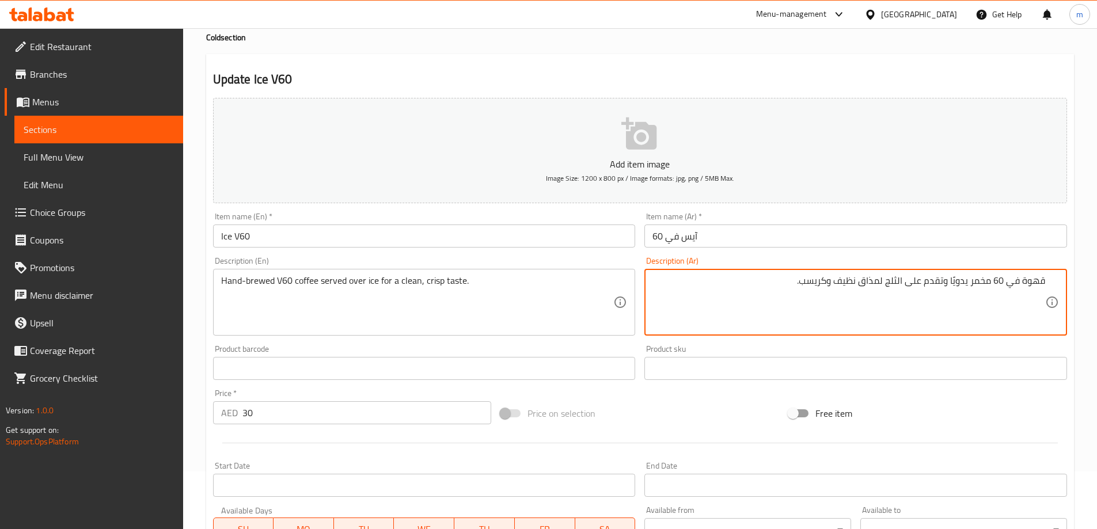
type textarea "قهوة في 60 مخمر يدويًا وتقدم على الثلج لمذاق نظيف وكريسب."
click at [671, 406] on div "Price on selection" at bounding box center [640, 413] width 288 height 31
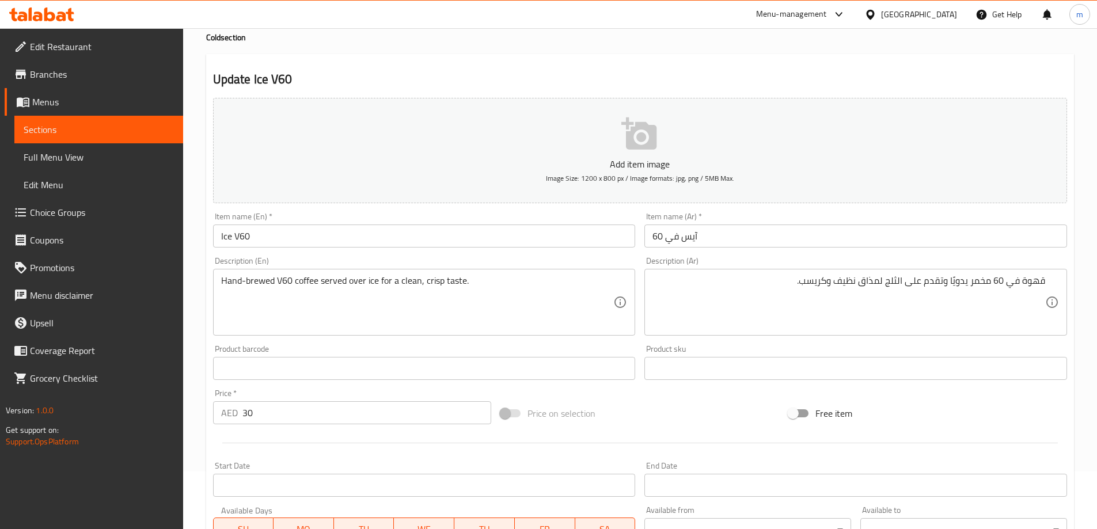
scroll to position [285, 0]
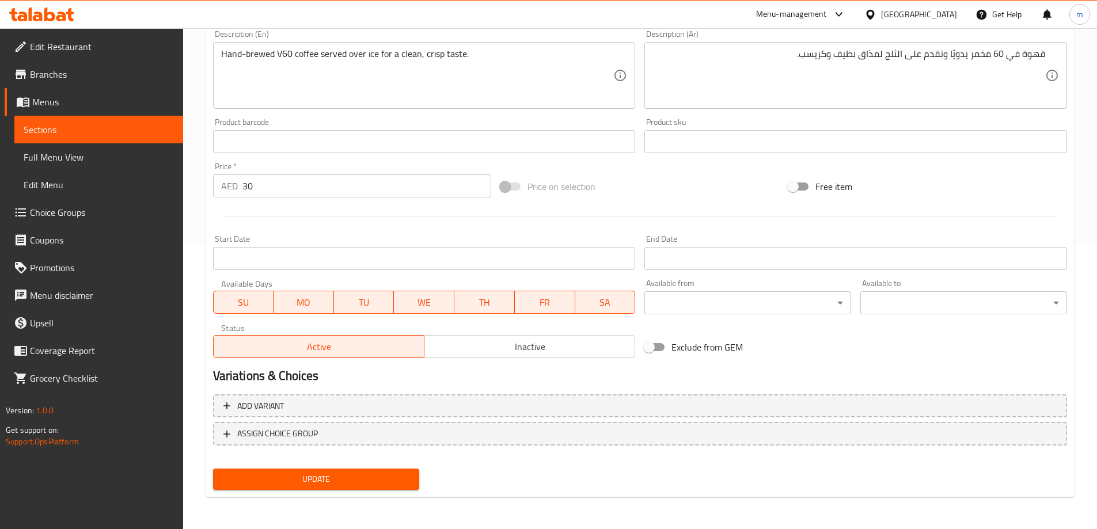
click at [295, 479] on span "Update" at bounding box center [316, 479] width 188 height 14
click at [525, 224] on div at bounding box center [640, 216] width 863 height 28
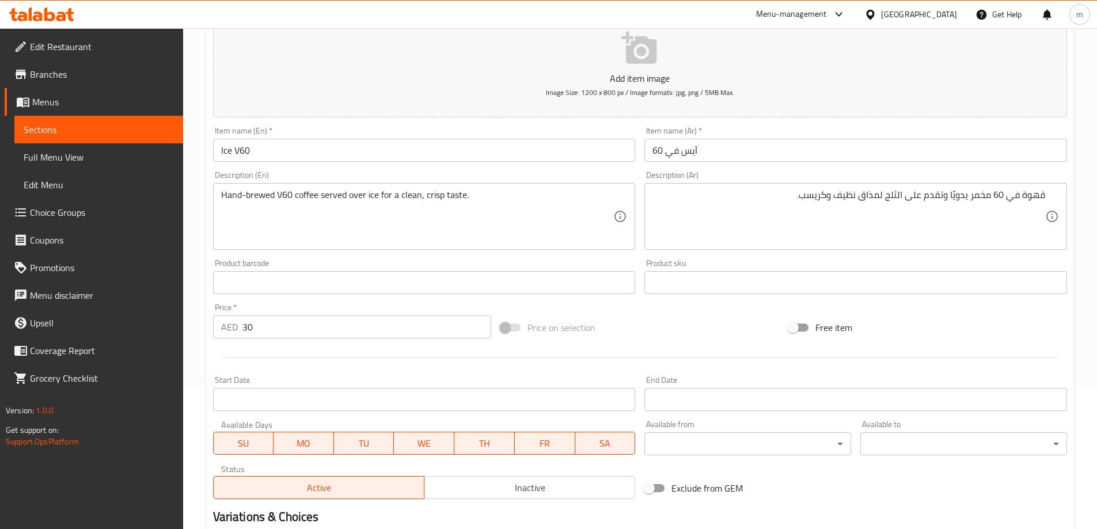
scroll to position [0, 0]
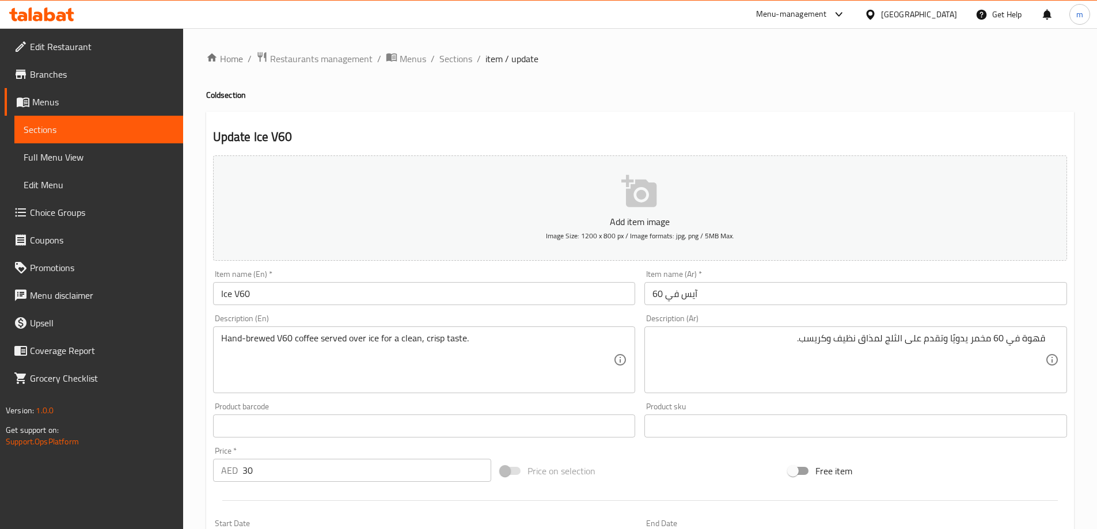
click at [465, 56] on span "Sections" at bounding box center [456, 59] width 33 height 14
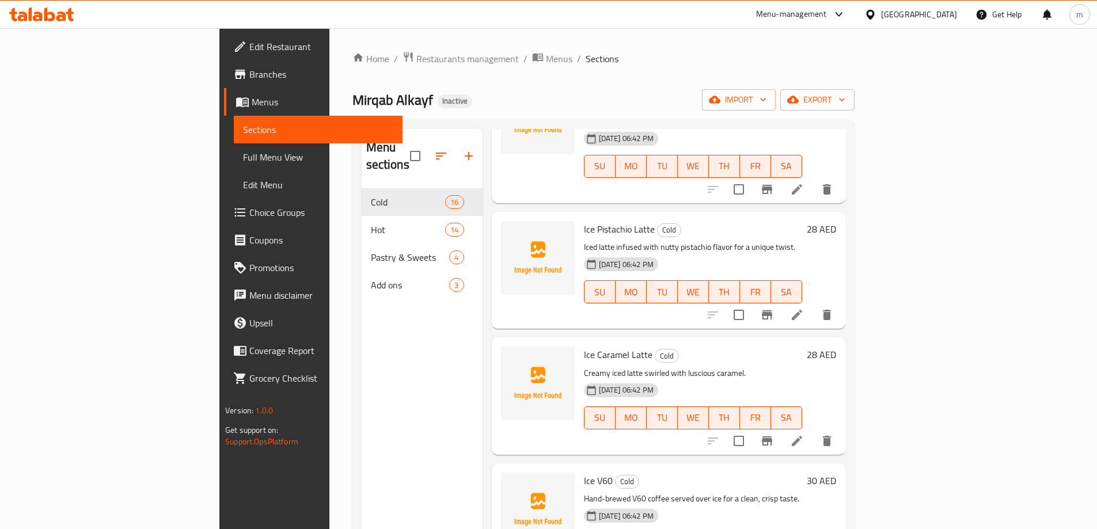
scroll to position [403, 0]
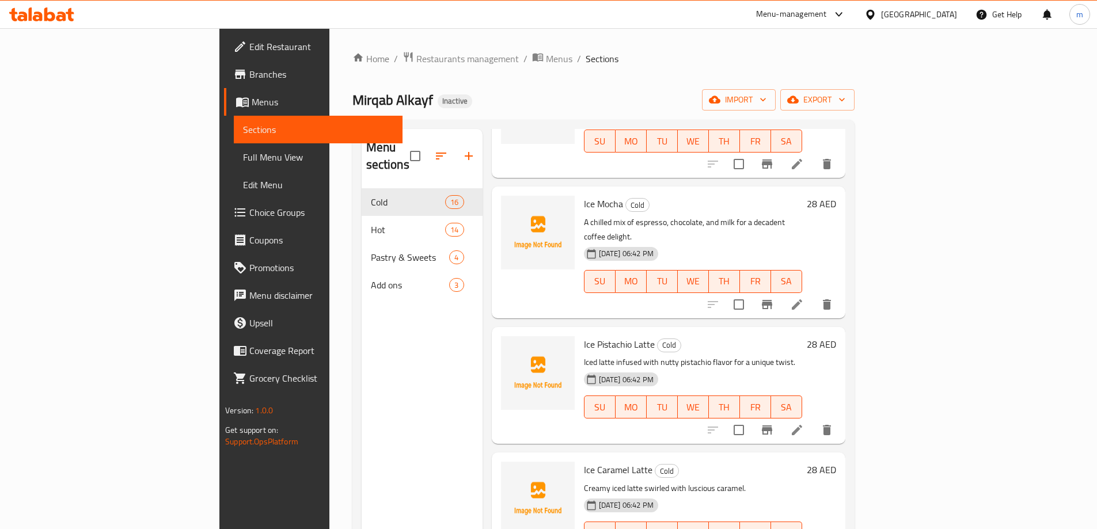
click at [807, 332] on div "Ice Pistachio Latte Cold Iced latte infused with nutty pistachio flavor for a u…" at bounding box center [694, 386] width 228 height 108
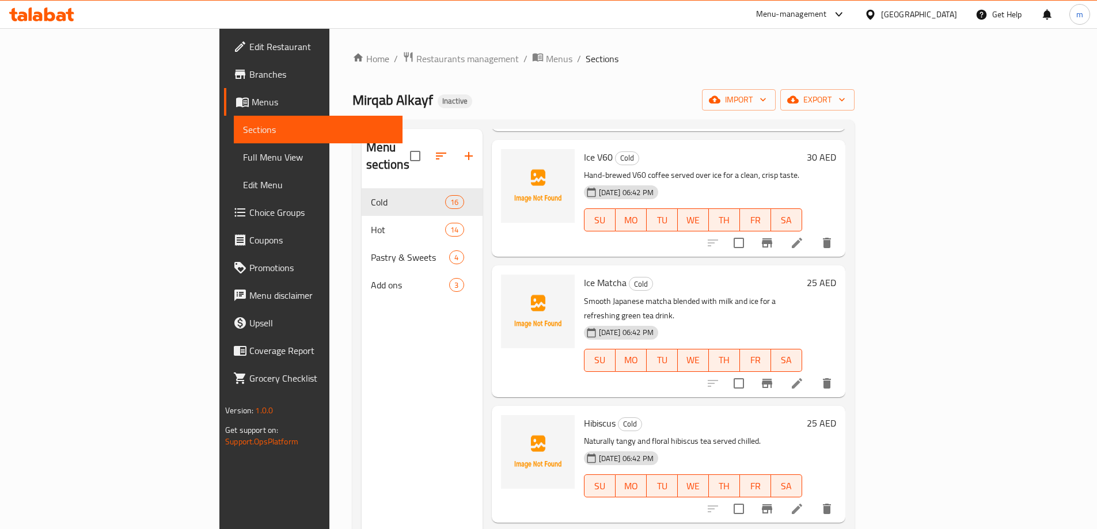
scroll to position [864, 0]
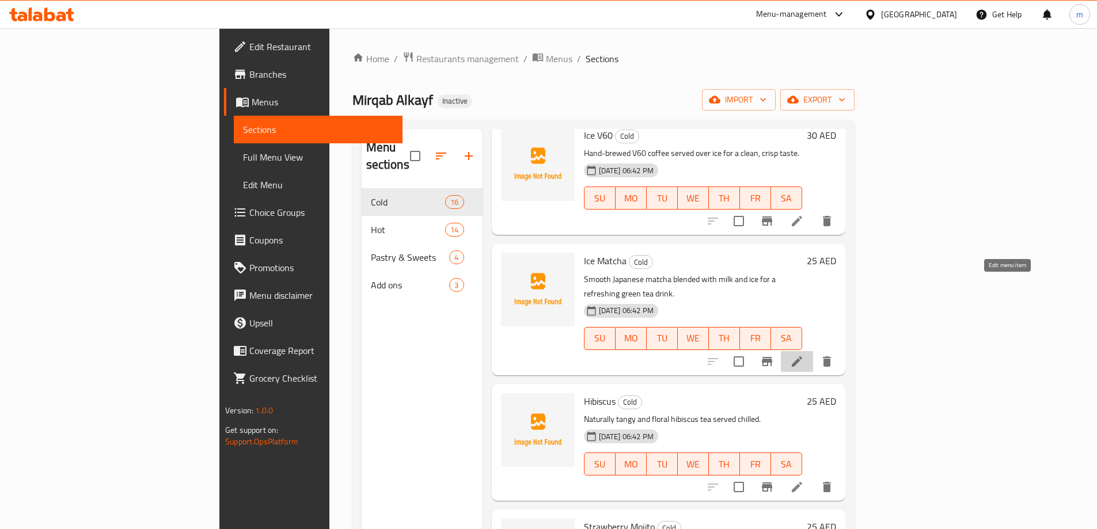
click at [804, 355] on icon at bounding box center [797, 362] width 14 height 14
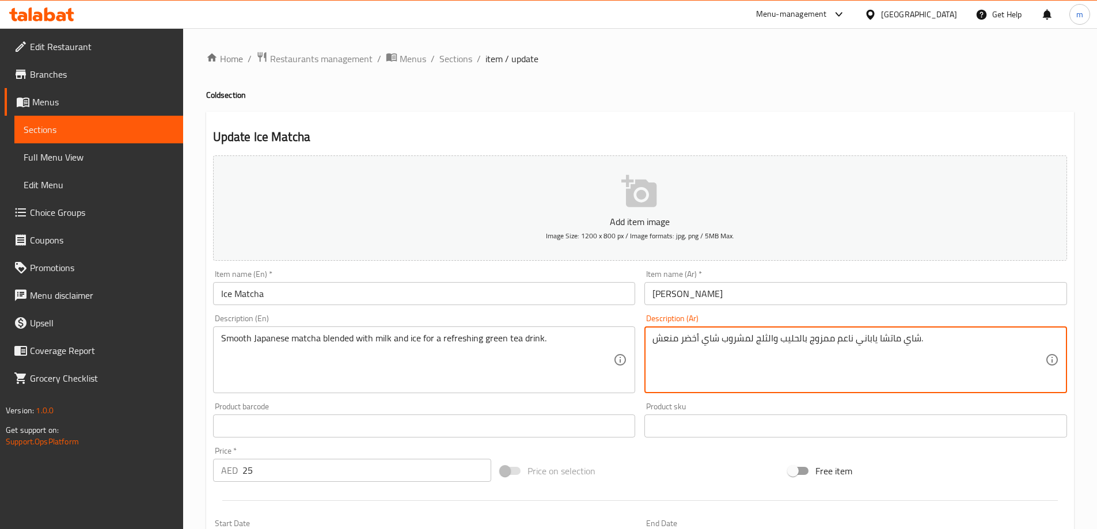
click at [916, 340] on textarea "شاي ماتشا ياباني ناعم ممزوج بالحليب والثلج لمشروب شاي أخضر منعش." at bounding box center [849, 360] width 393 height 55
click at [903, 338] on textarea "شاي ماتشا ياباني ناعم ممزوج بالحليب والثلج لمشروب شاي أخضر منعش." at bounding box center [849, 360] width 393 height 55
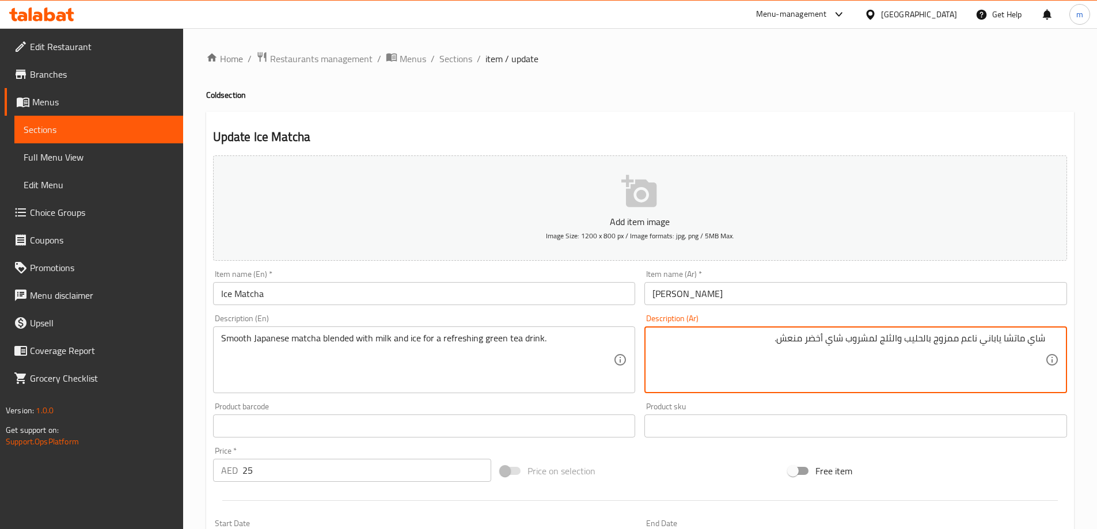
click at [1040, 344] on textarea "شاي ماتشا ياباني ناعم ممزوج بالحليب والثلج لمشروب شاي أخضر منعش." at bounding box center [849, 360] width 393 height 55
type textarea "ماتشا ياباني ناعم ممزوج بالحليب والثلج لمشروب شاي أخضر منعش."
click at [693, 471] on div "Price on selection" at bounding box center [640, 471] width 288 height 31
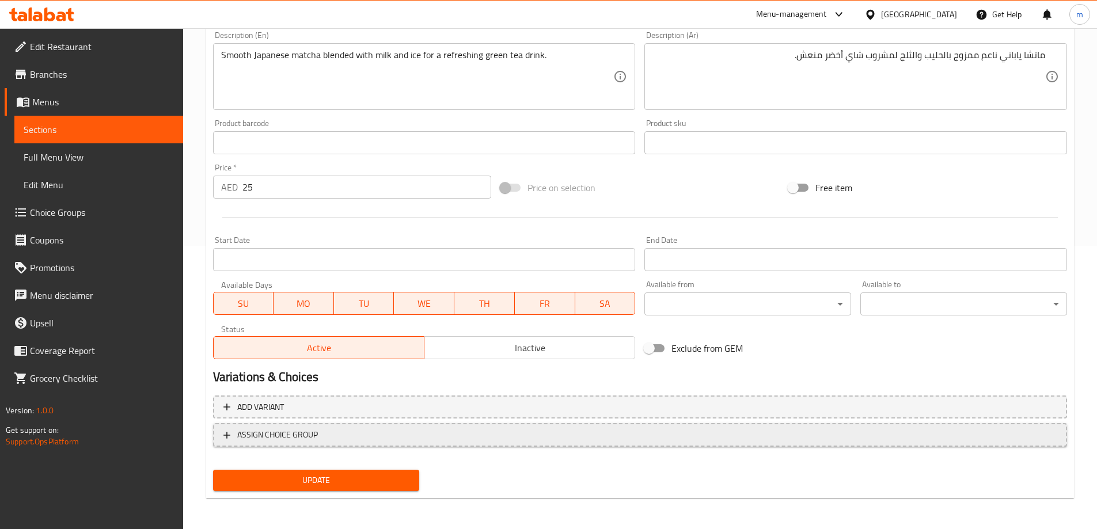
scroll to position [285, 0]
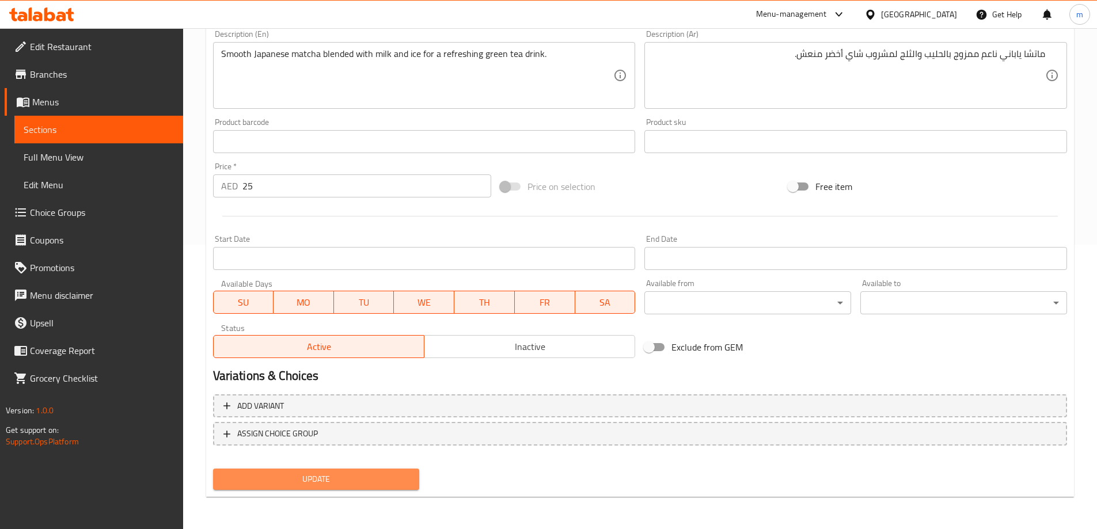
click at [328, 479] on span "Update" at bounding box center [316, 479] width 188 height 14
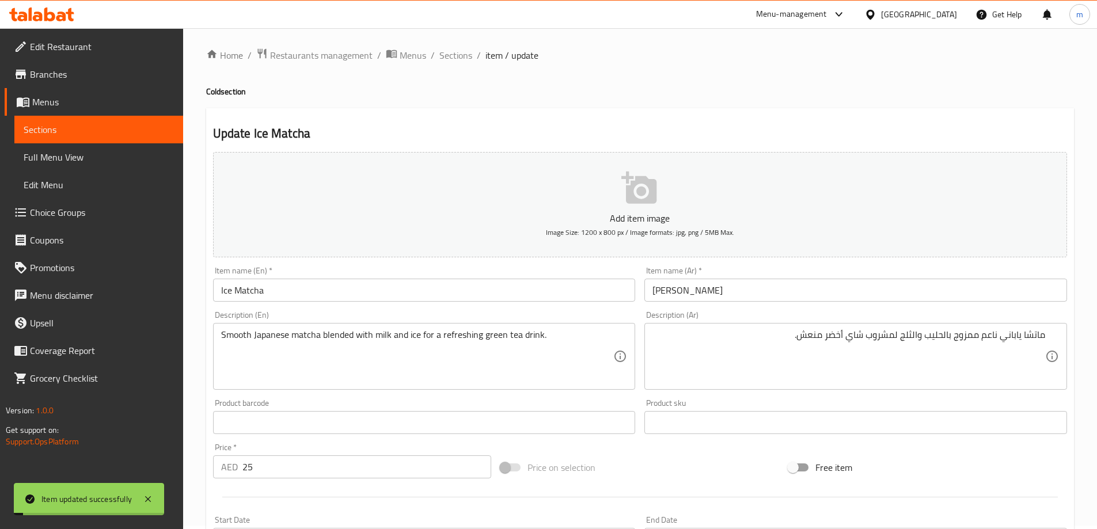
scroll to position [0, 0]
click at [458, 62] on span "Sections" at bounding box center [456, 59] width 33 height 14
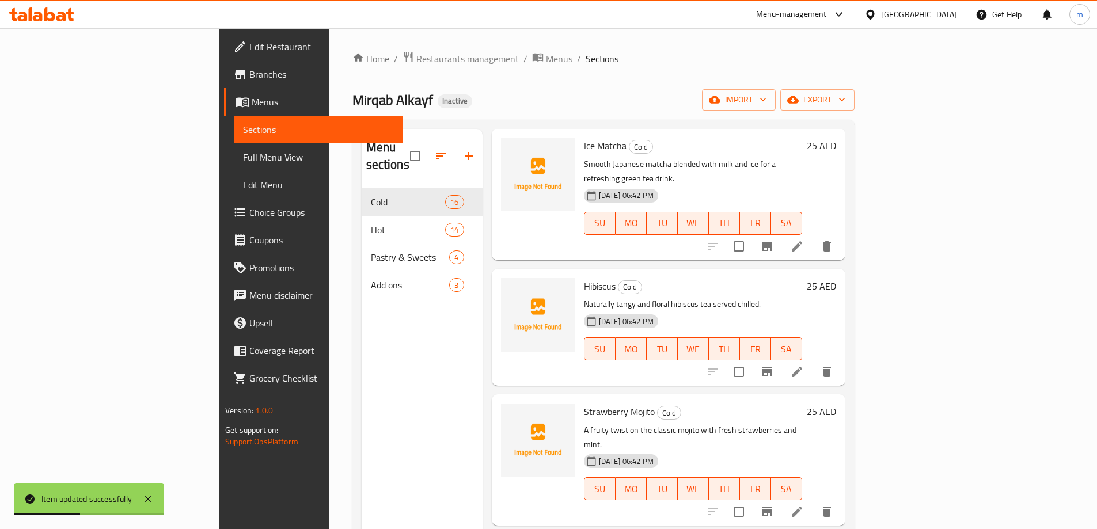
scroll to position [806, 0]
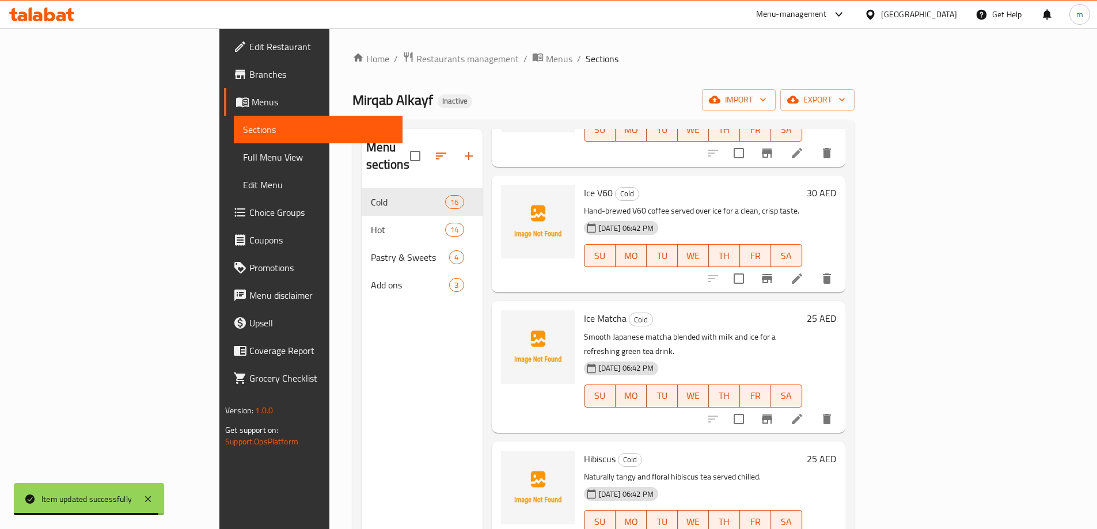
click at [802, 451] on h6 "Hibiscus Cold" at bounding box center [693, 459] width 218 height 16
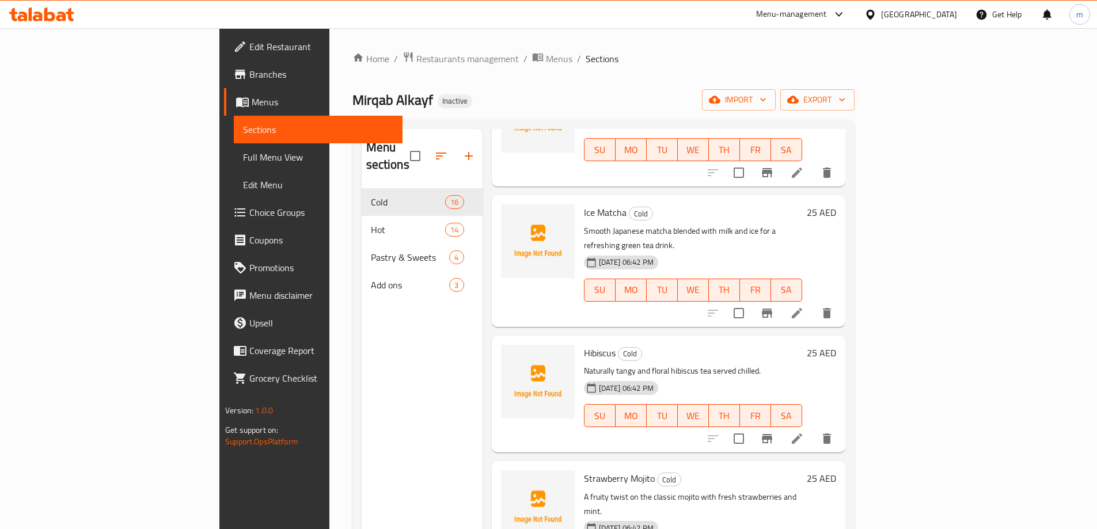
scroll to position [922, 0]
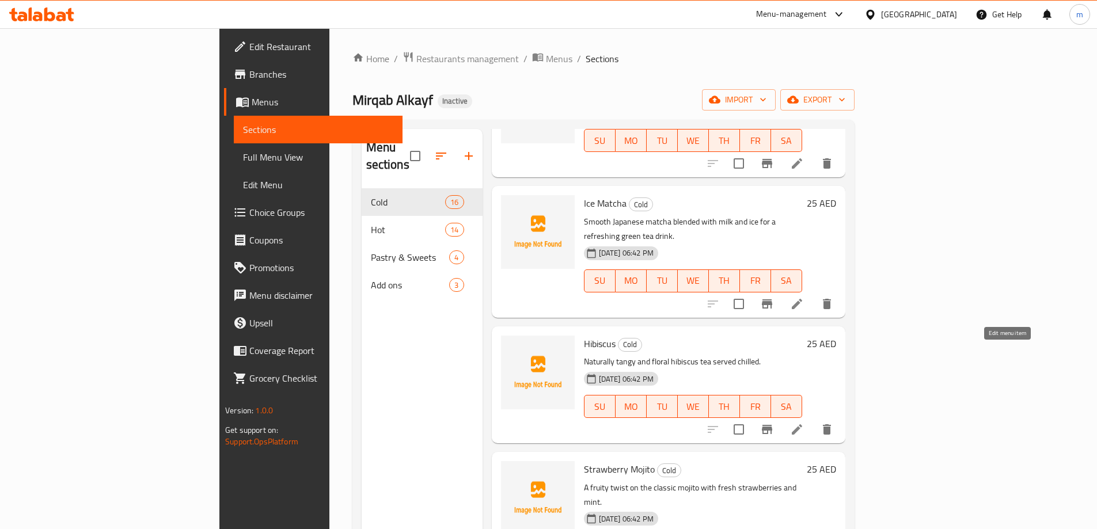
click at [804, 423] on icon at bounding box center [797, 430] width 14 height 14
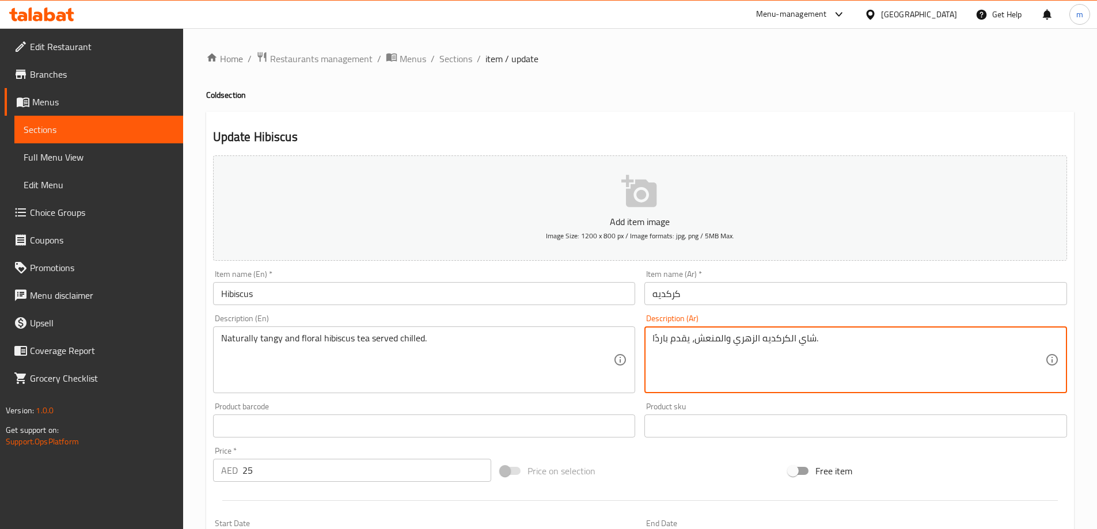
click at [679, 357] on textarea "شاي الكركديه الزهري والمنعش، يقدم باردًا." at bounding box center [849, 360] width 393 height 55
click at [982, 338] on textarea "شاي الكركديه الزهري والمنعش، يقدم باردًا." at bounding box center [849, 360] width 393 height 55
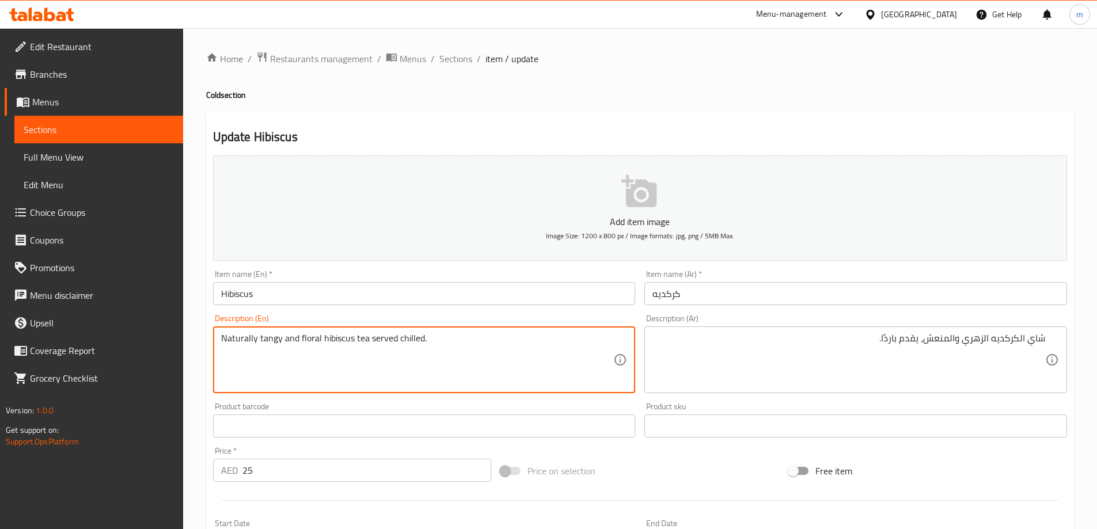
click at [307, 336] on textarea "Naturally tangy and floral hibiscus tea served chilled." at bounding box center [417, 360] width 393 height 55
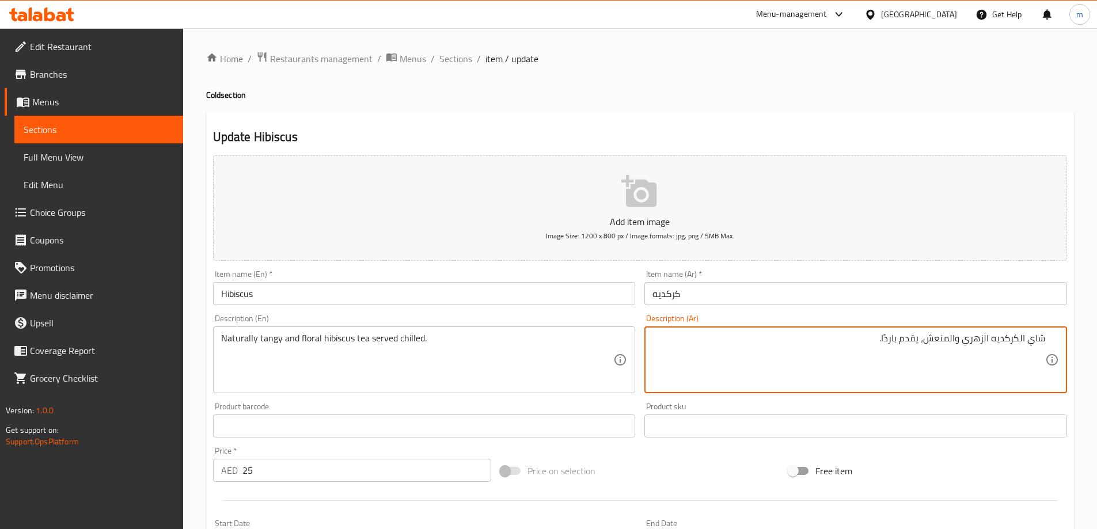
click at [978, 338] on textarea "شاي الكركديه الزهري والمنعش، يقدم باردًا." at bounding box center [849, 360] width 393 height 55
click at [968, 339] on textarea "شاي الكركديه فلورفال والمنعش، يقدم باردًا." at bounding box center [849, 360] width 393 height 55
type textarea "شاي الكركديه فلورال والمنعش، يقدم باردًا."
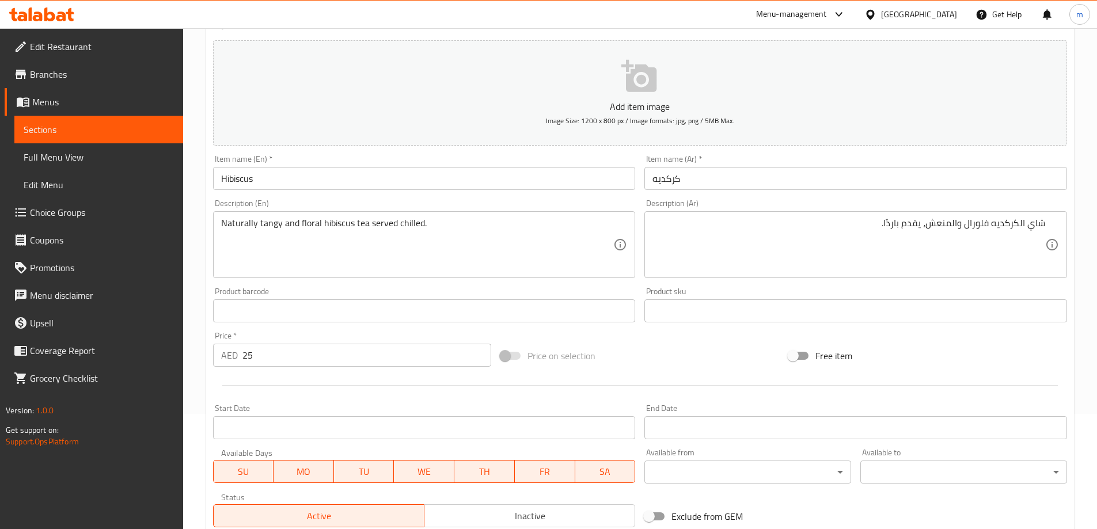
click at [998, 347] on div "Free item" at bounding box center [928, 355] width 288 height 31
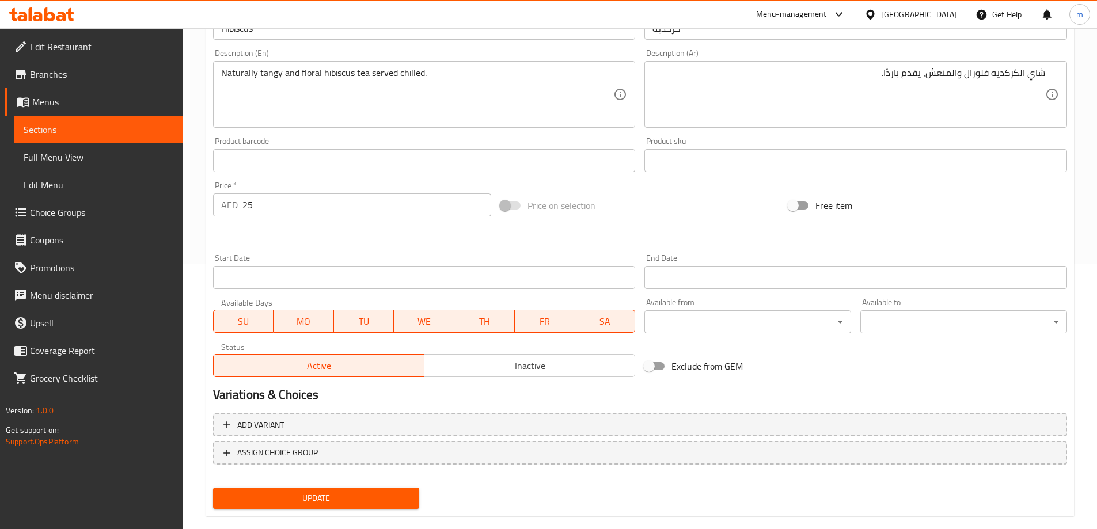
scroll to position [285, 0]
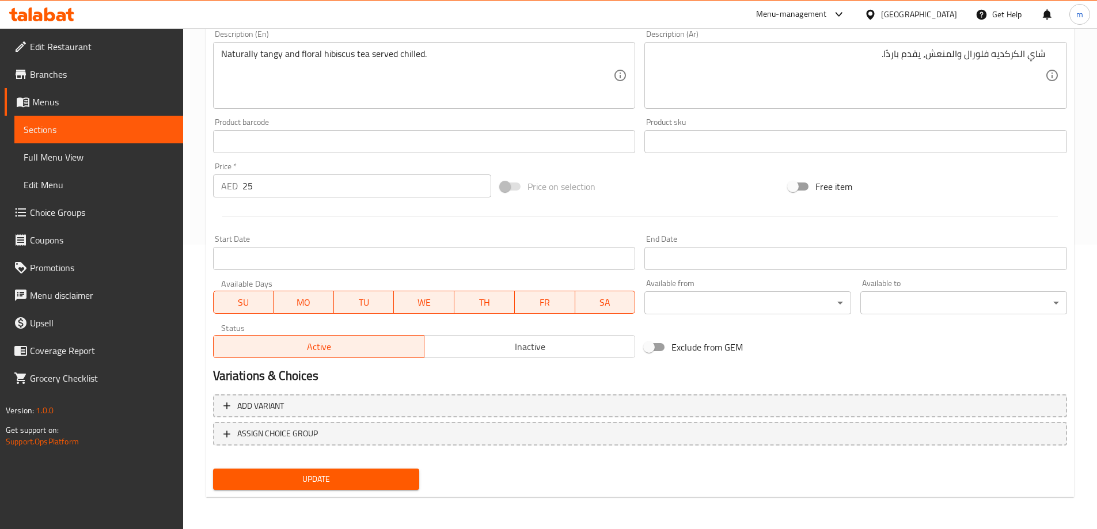
click at [372, 472] on button "Update" at bounding box center [316, 479] width 207 height 21
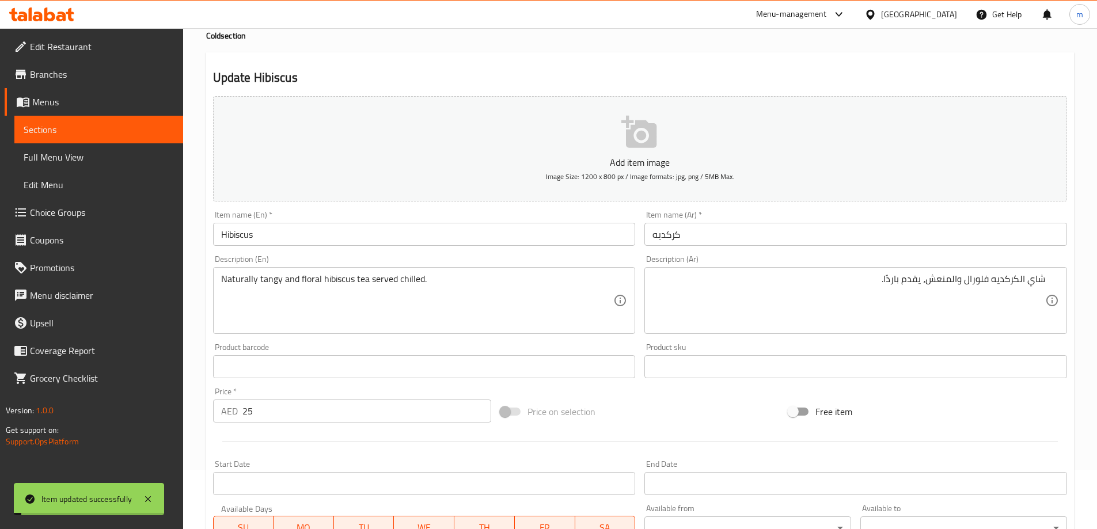
scroll to position [0, 0]
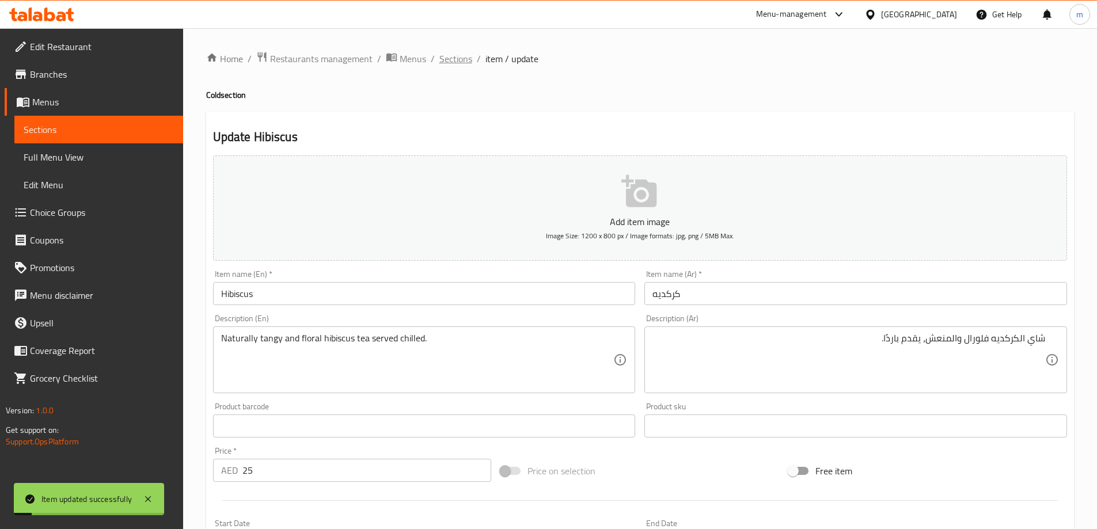
click at [446, 62] on span "Sections" at bounding box center [456, 59] width 33 height 14
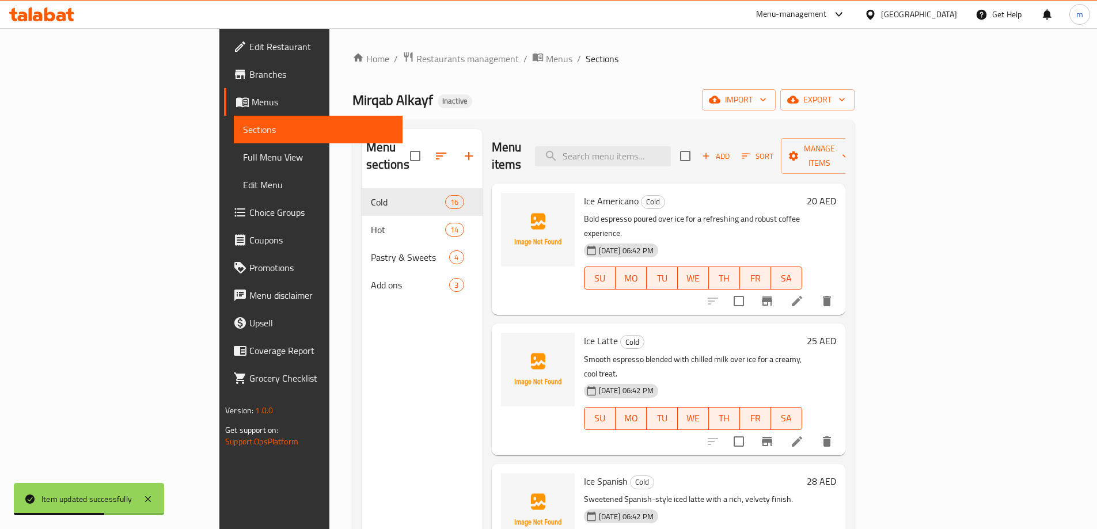
click at [362, 327] on div "Menu sections Cold 16 Hot 14 Pastry & Sweets 4 Add ons 3" at bounding box center [422, 393] width 121 height 529
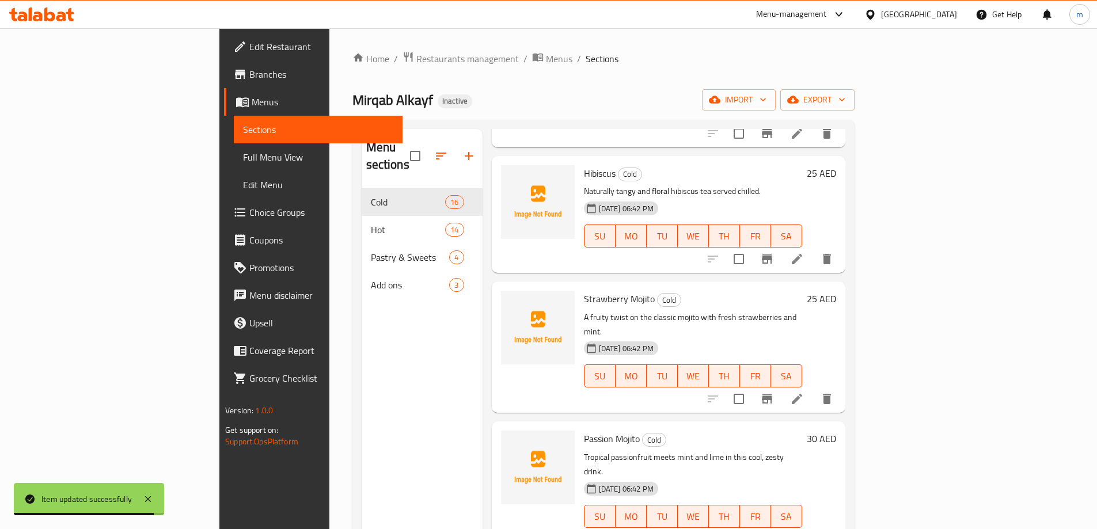
scroll to position [1094, 0]
click at [802, 392] on icon at bounding box center [797, 397] width 10 height 10
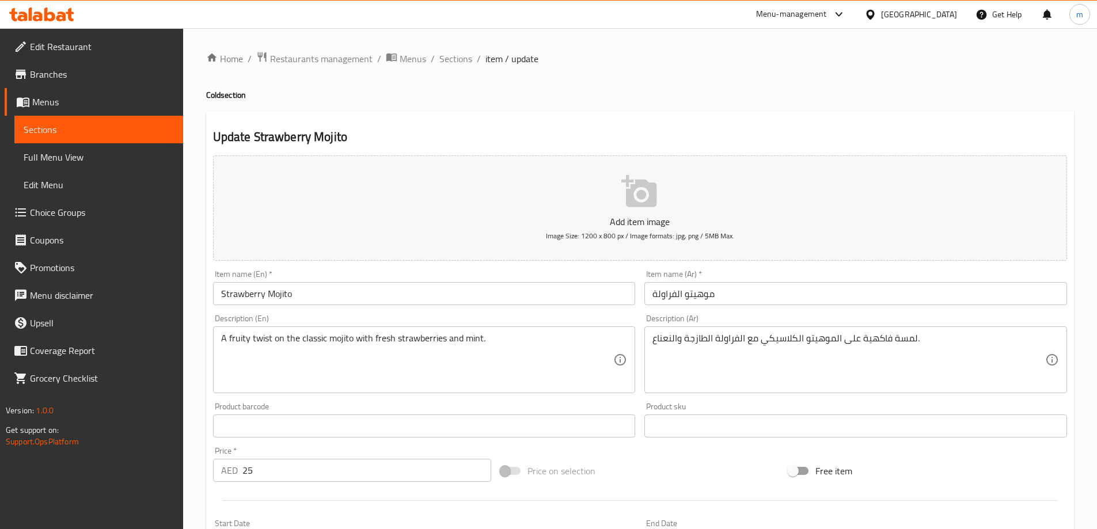
click at [290, 291] on input "Strawberry Mojito" at bounding box center [424, 293] width 423 height 23
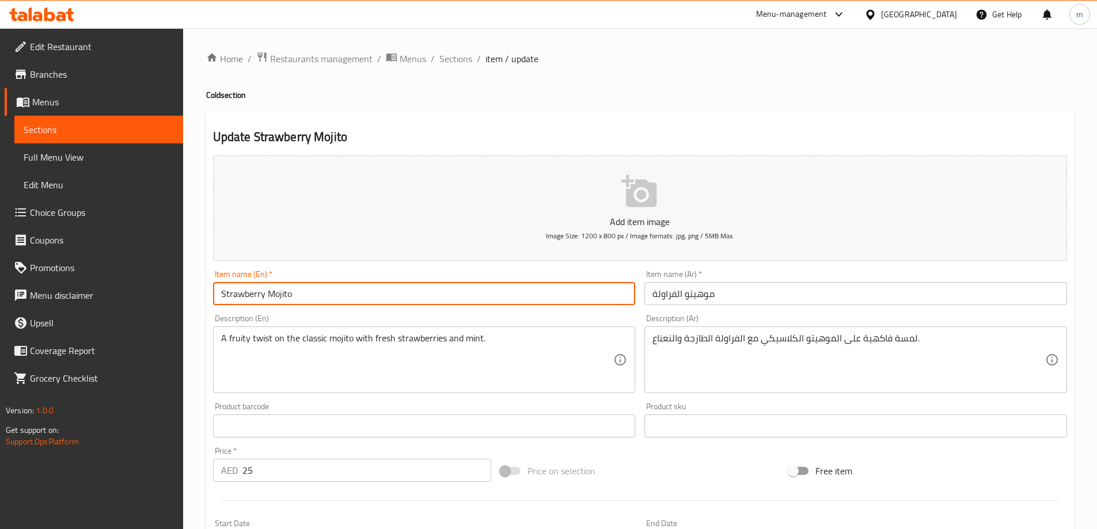
click at [290, 291] on input "Strawberry Mojito" at bounding box center [424, 293] width 423 height 23
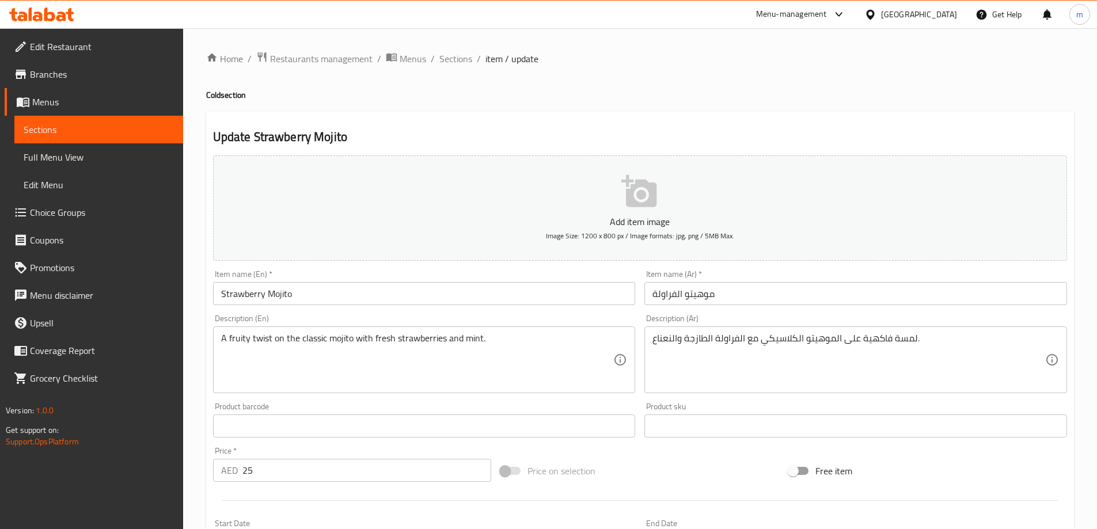
click at [905, 331] on div "لمسة فاكهية على الموهيتو الكلاسيكي مع الفراولة الطازجة والنعناع. Description (A…" at bounding box center [856, 360] width 423 height 67
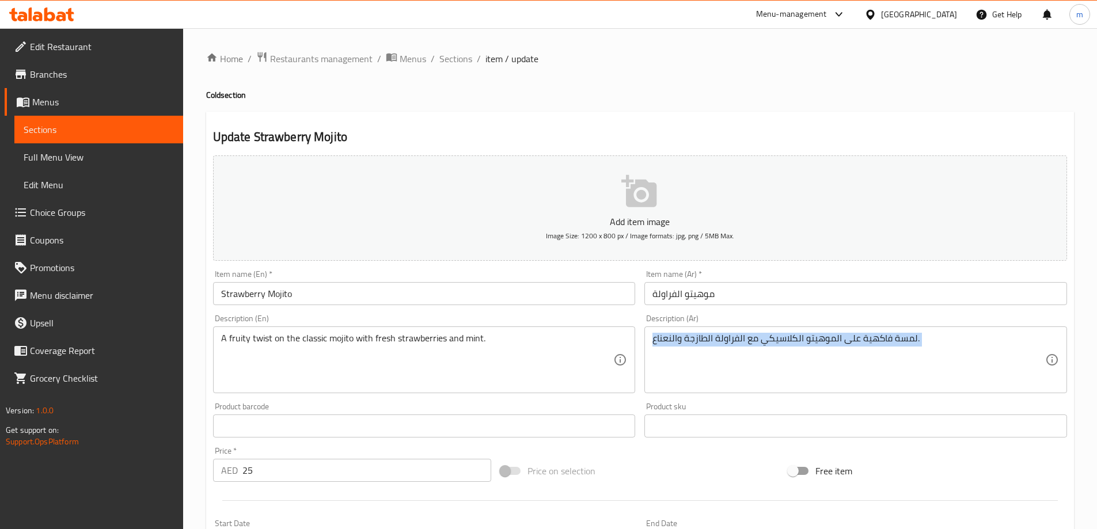
click at [905, 331] on div "لمسة فاكهية على الموهيتو الكلاسيكي مع الفراولة الطازجة والنعناع. Description (A…" at bounding box center [856, 360] width 423 height 67
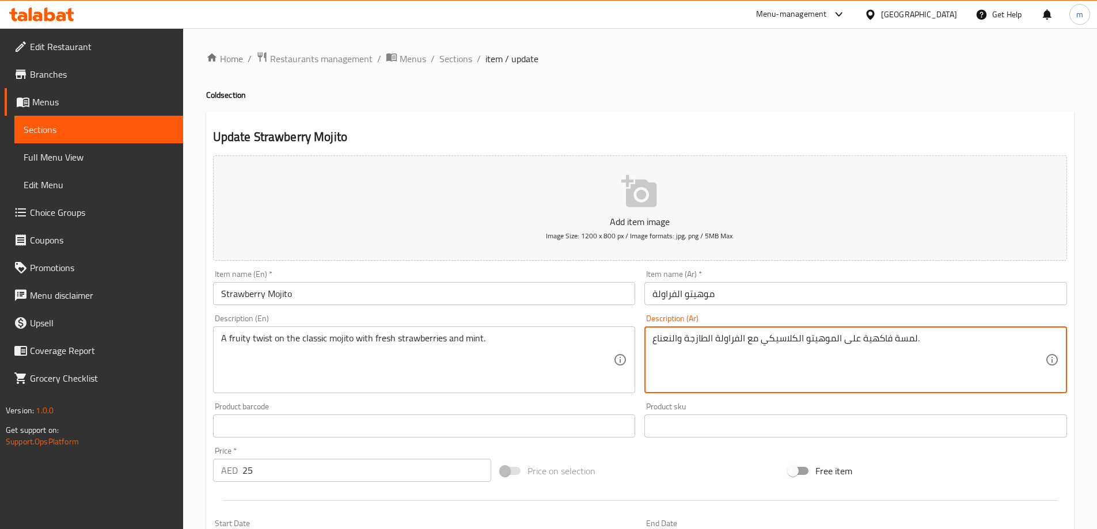
click at [902, 339] on textarea "لمسة فاكهية على الموهيتو الكلاسيكي مع الفراولة الطازجة والنعناع." at bounding box center [849, 360] width 393 height 55
click at [1042, 340] on textarea "لمسة فاكهية على الموهيتو الكلاسيكي مع الفراولة الطازجة والنعناع." at bounding box center [849, 360] width 393 height 55
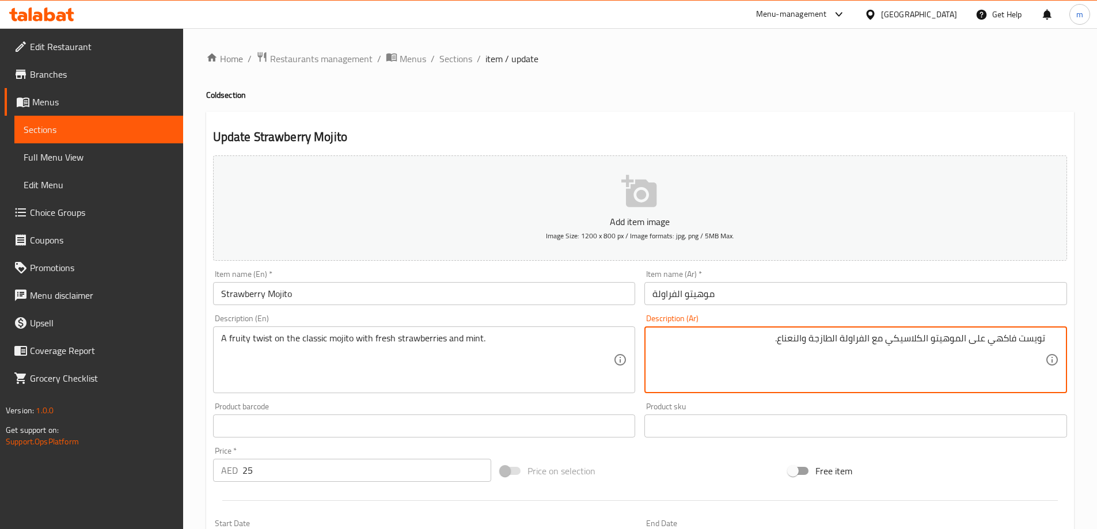
type textarea "تويست فاكهي على الموهيتو الكلاسيكي مع الفراولة الطازجة والنعناع."
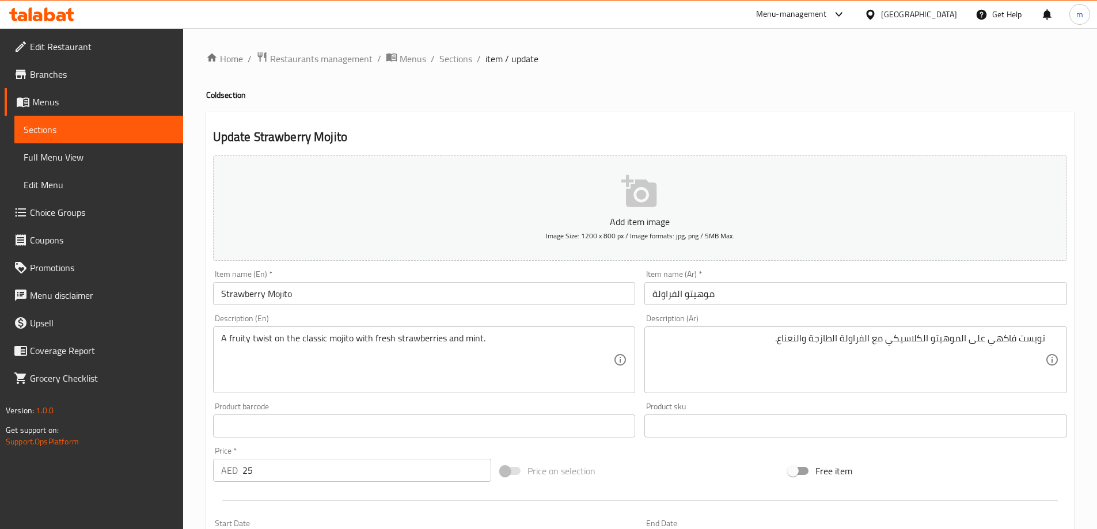
click at [733, 108] on div "Home / Restaurants management / Menus / Sections / item / update Cold section U…" at bounding box center [640, 421] width 868 height 740
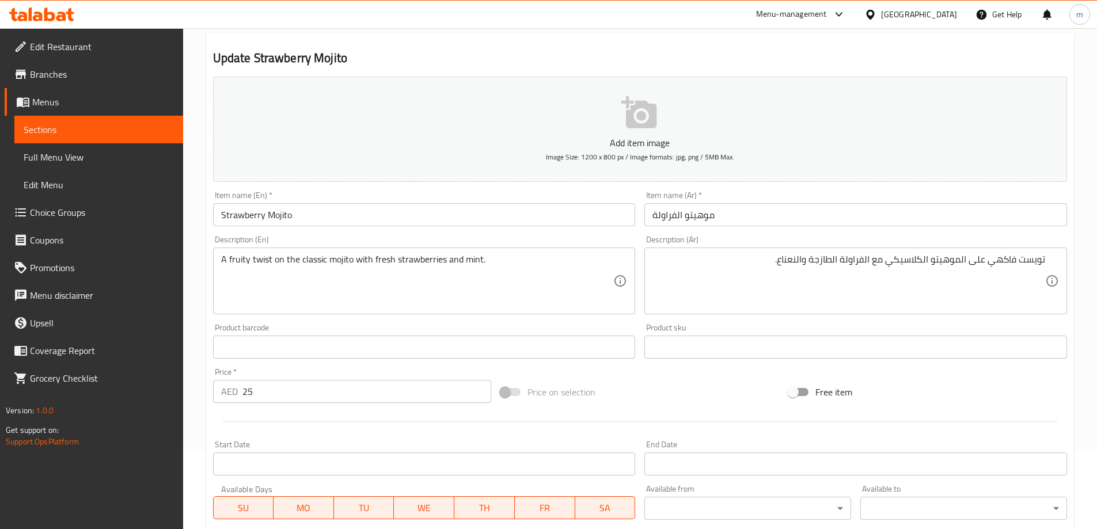
scroll to position [285, 0]
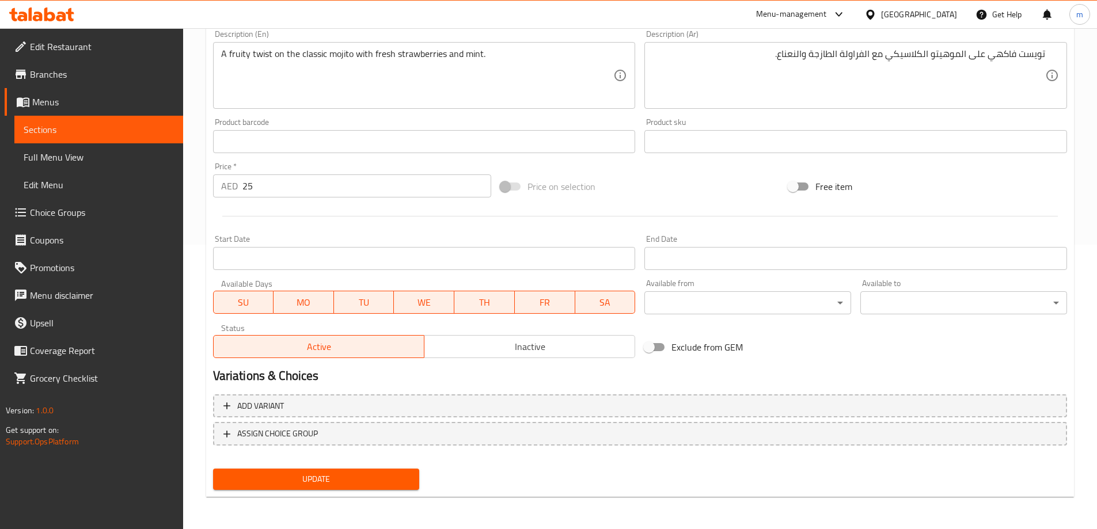
click at [363, 471] on button "Update" at bounding box center [316, 479] width 207 height 21
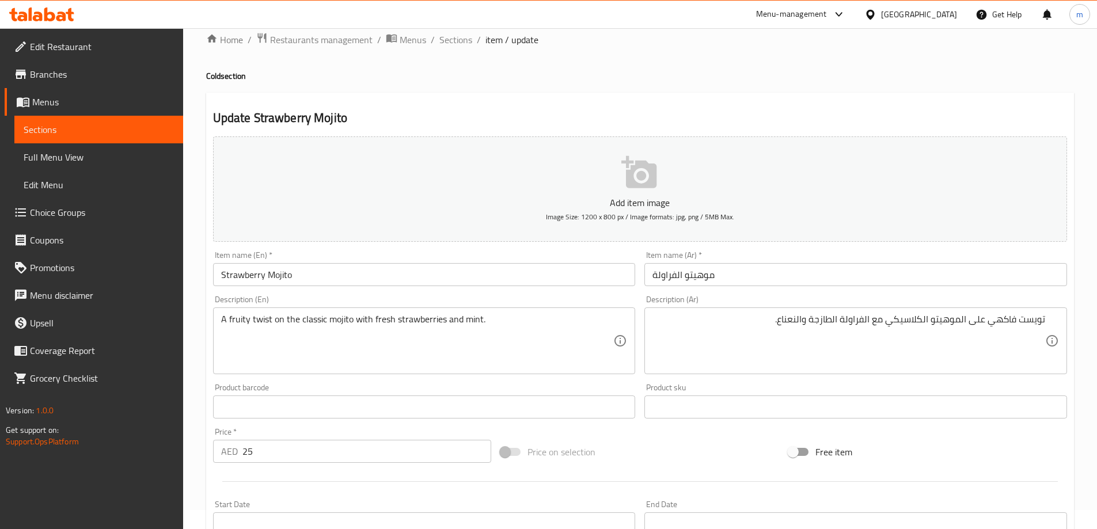
scroll to position [0, 0]
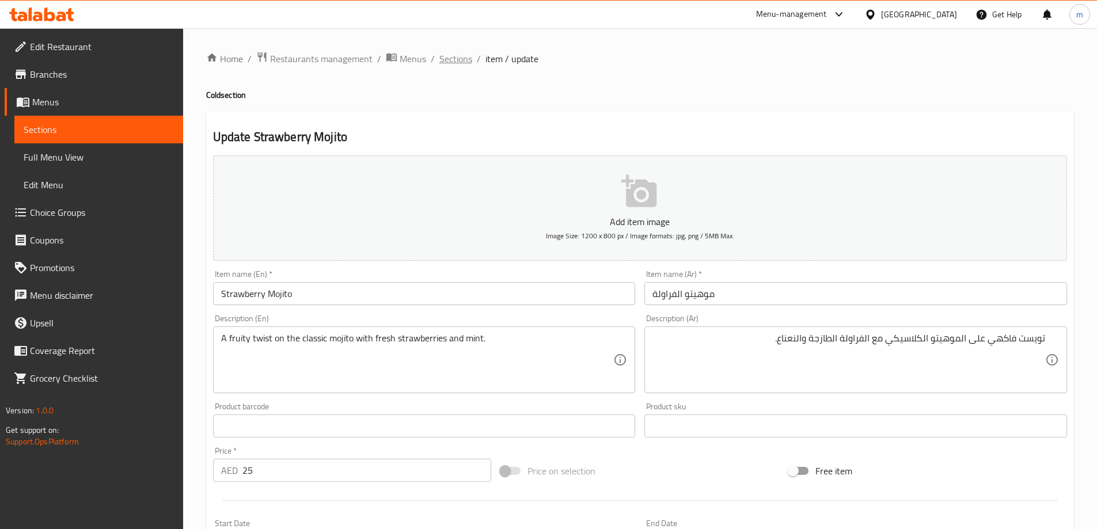
click at [457, 56] on span "Sections" at bounding box center [456, 59] width 33 height 14
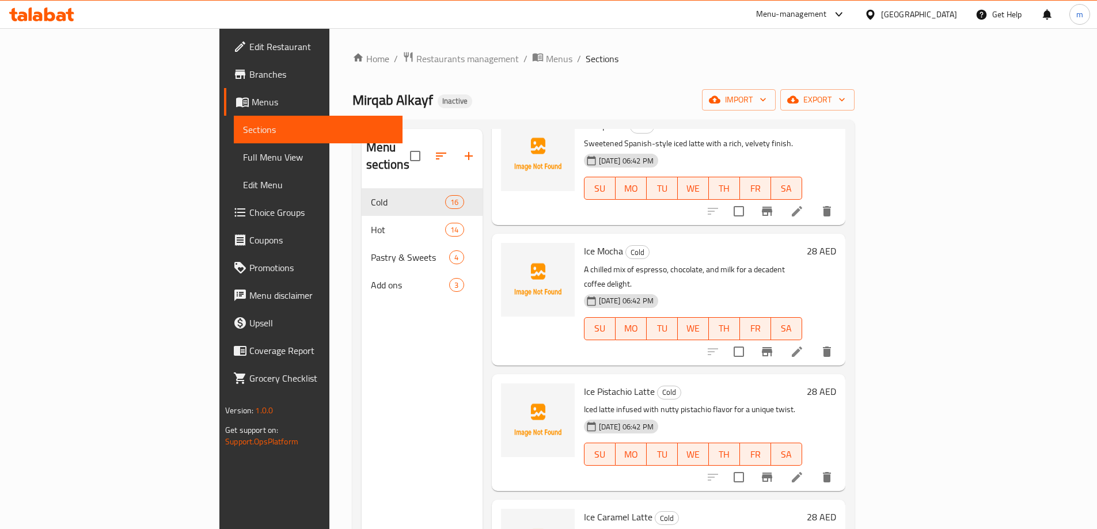
scroll to position [518, 0]
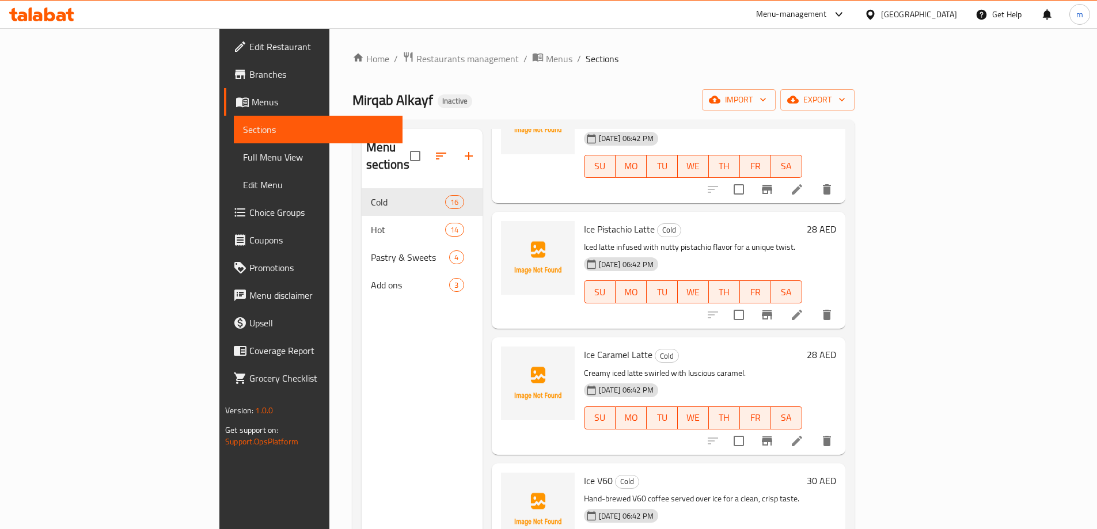
click at [362, 396] on div "Menu sections Cold 16 Hot 14 Pastry & Sweets 4 Add ons 3" at bounding box center [422, 393] width 121 height 529
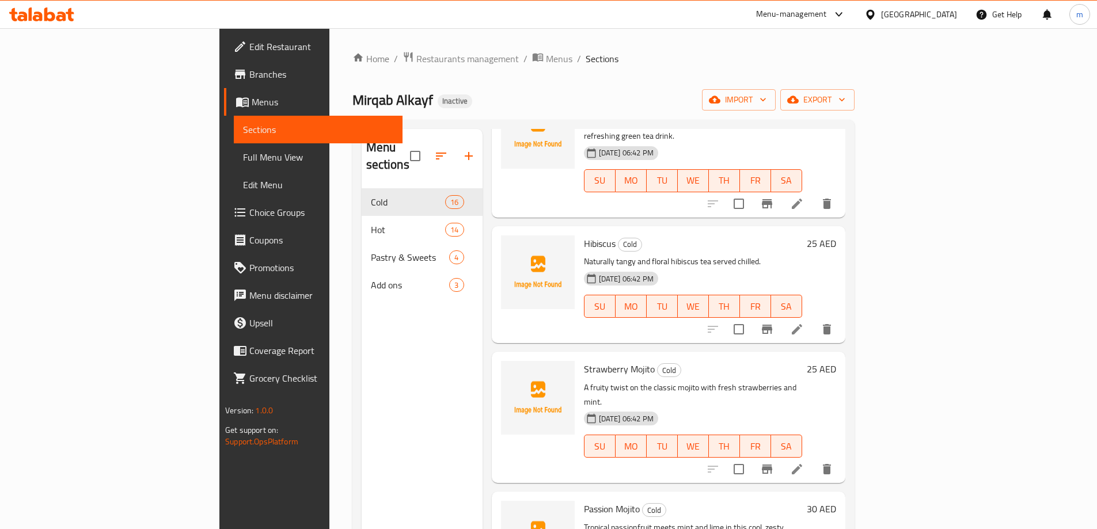
scroll to position [1094, 0]
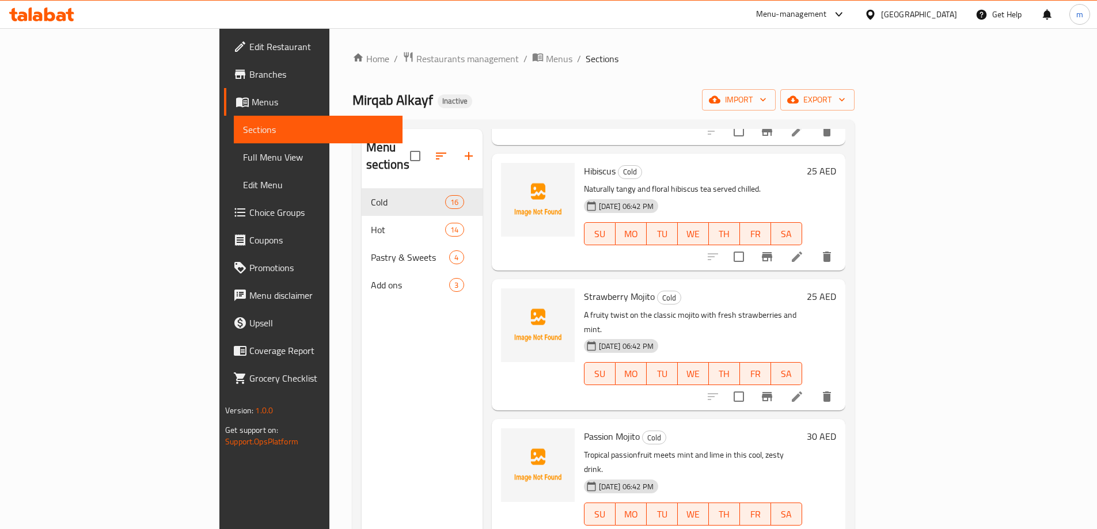
click at [804, 529] on icon at bounding box center [797, 538] width 14 height 14
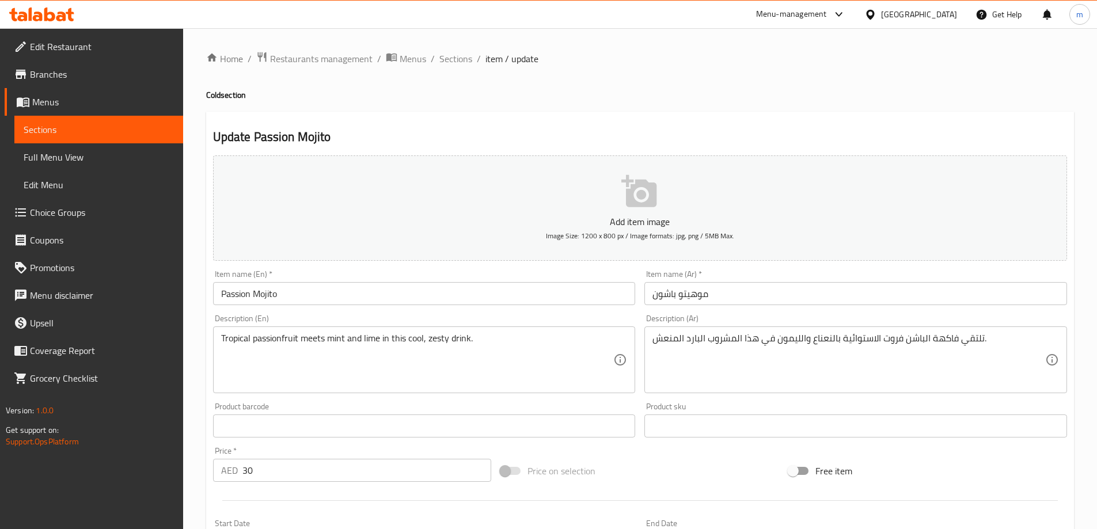
click at [856, 331] on div "تلتقي فاكهة الباشن فروت الاستوائية بالنعناع والليمون في هذا المشروب البارد المن…" at bounding box center [856, 360] width 423 height 67
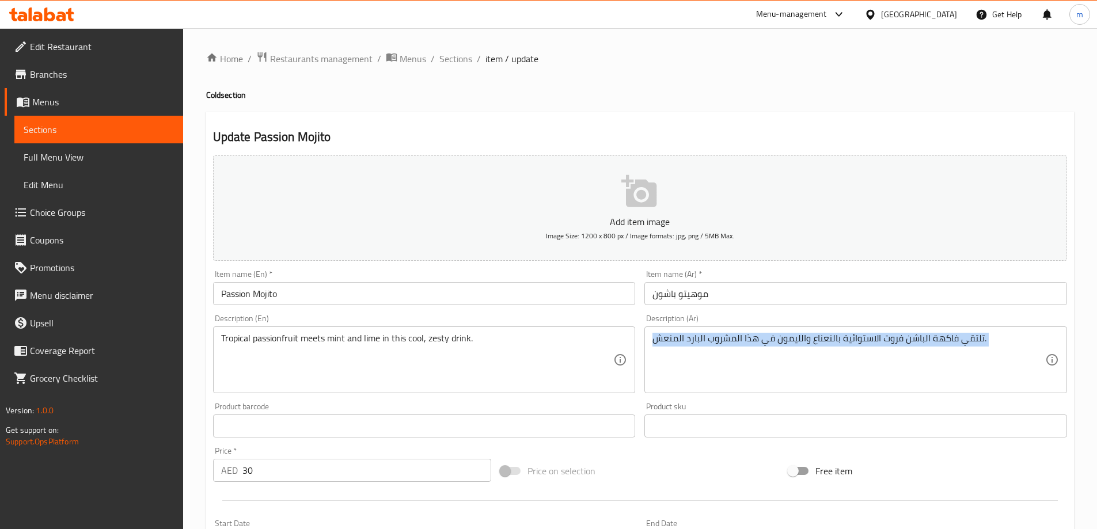
click at [856, 331] on div "تلتقي فاكهة الباشن فروت الاستوائية بالنعناع والليمون في هذا المشروب البارد المن…" at bounding box center [856, 360] width 423 height 67
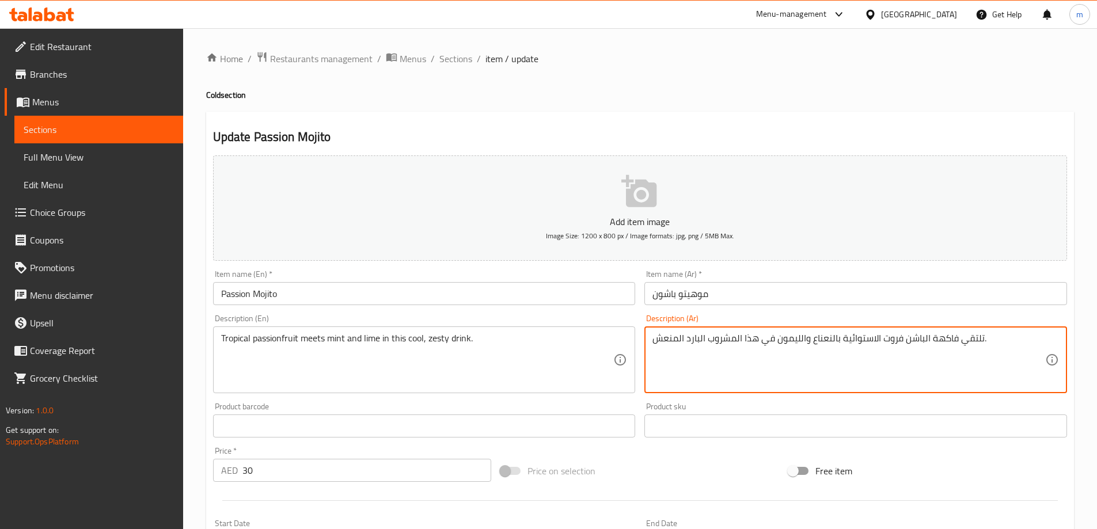
click at [854, 334] on textarea "تلتقي فاكهة الباشن فروت الاستوائية بالنعناع والليمون في هذا المشروب البارد المن…" at bounding box center [849, 360] width 393 height 55
click at [927, 343] on textarea "تلتقي فاكهة الباشن فروت الاستوائية بالنعناع والليمون في هذا المشروب البارد المن…" at bounding box center [849, 360] width 393 height 55
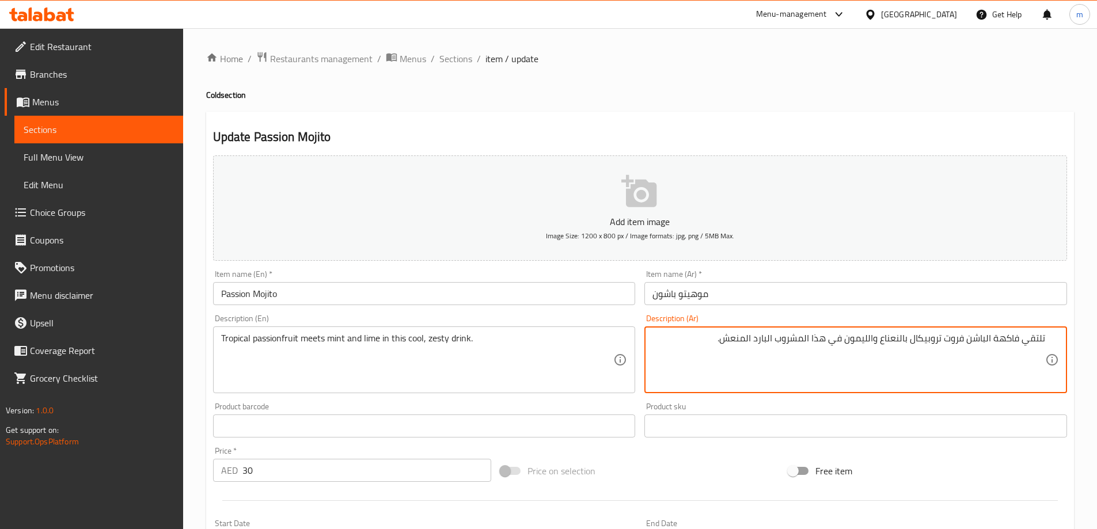
click at [992, 339] on textarea "تلتقي فاكهة الباشن فروت تروبيكال بالنعناع والليمون في هذا المشروب البارد المنعش." at bounding box center [849, 360] width 393 height 55
click at [1003, 337] on textarea "تلتقي فاكهة الباشن فروت تروبيكال بالنعناع والليمون في هذا المشروب البارد المنعش." at bounding box center [849, 360] width 393 height 55
click at [1003, 339] on textarea "تلتقي الباشن فروت تروبيكال بالنعناع والليمون في هذا المشروب البارد المنعش." at bounding box center [849, 360] width 393 height 55
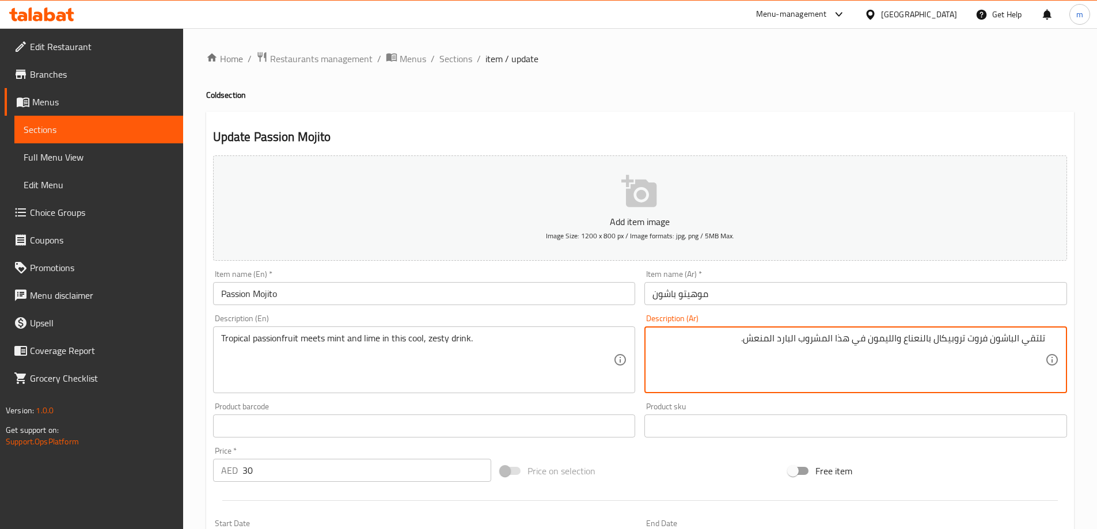
click at [881, 338] on textarea "تلتقي الباشون فروت تروبيكال بالنعناع والليمون في هذا المشروب البارد المنعش." at bounding box center [849, 360] width 393 height 55
click at [900, 339] on textarea "تلتقي الباشون فروت تروبيكال بالنعناع الحامض في هذا المشروب البارد المنعش." at bounding box center [849, 360] width 393 height 55
click at [903, 342] on textarea "تلتقي الباشون فروت تروبيكال بالنعناع الحامض في هذا المشروب البارد المنعش." at bounding box center [849, 360] width 393 height 55
click at [768, 335] on textarea "تلتقي الباشون فروت تروبيكال بالنعناع والحامض في هذا المشروب البارد المنعش." at bounding box center [849, 360] width 393 height 55
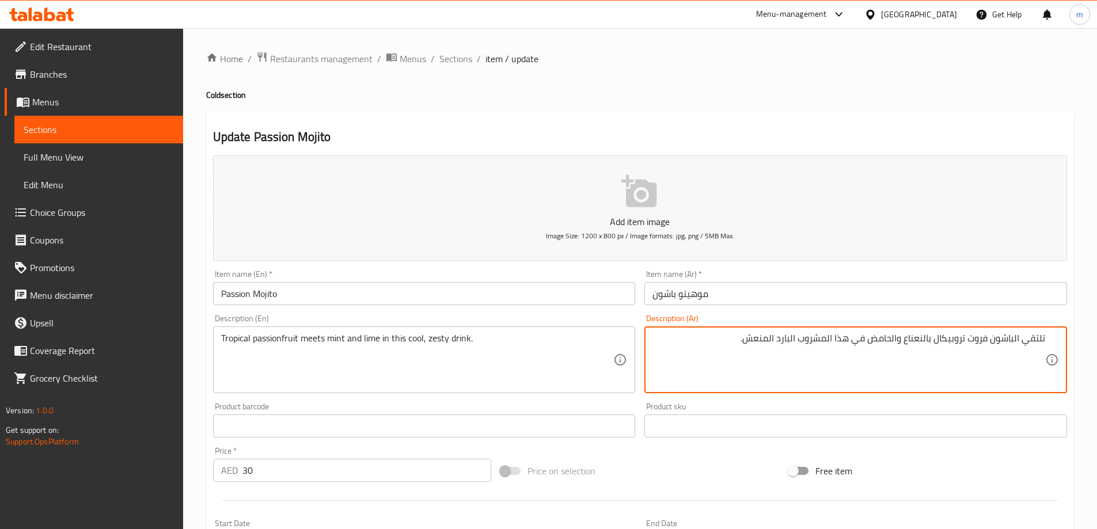
click at [768, 335] on textarea "تلتقي الباشون فروت تروبيكال بالنعناع والحامض في هذا المشروب البارد المنعش." at bounding box center [849, 360] width 393 height 55
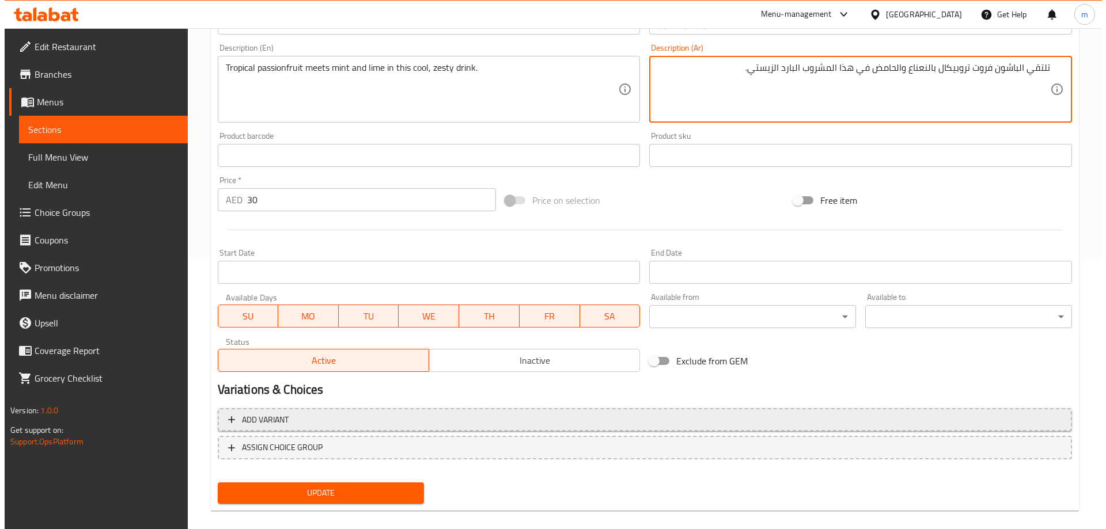
scroll to position [285, 0]
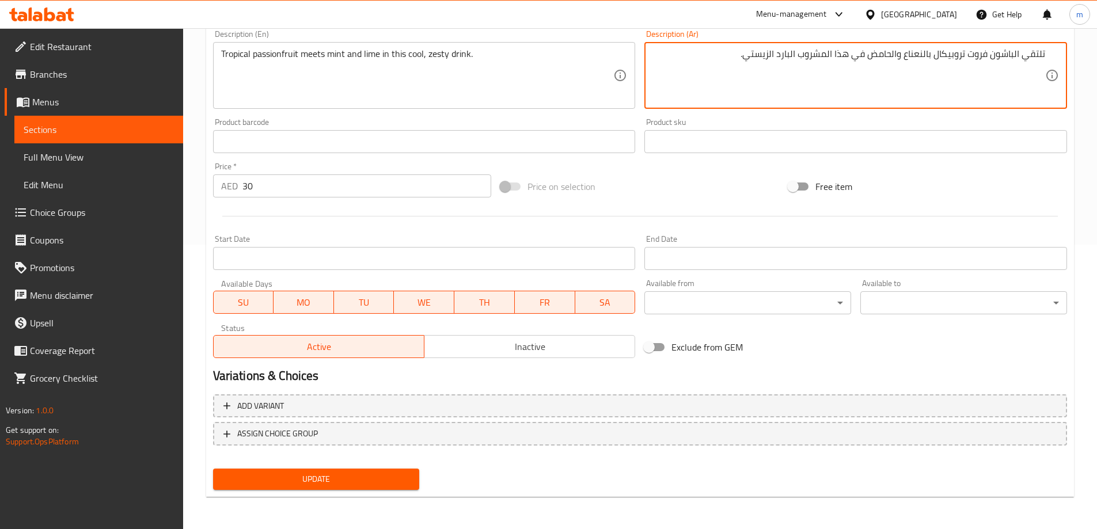
type textarea "تلتقي الباشون فروت تروبيكال بالنعناع والحامض في هذا المشروب البارد الزيستي."
click at [342, 479] on span "Update" at bounding box center [316, 479] width 188 height 14
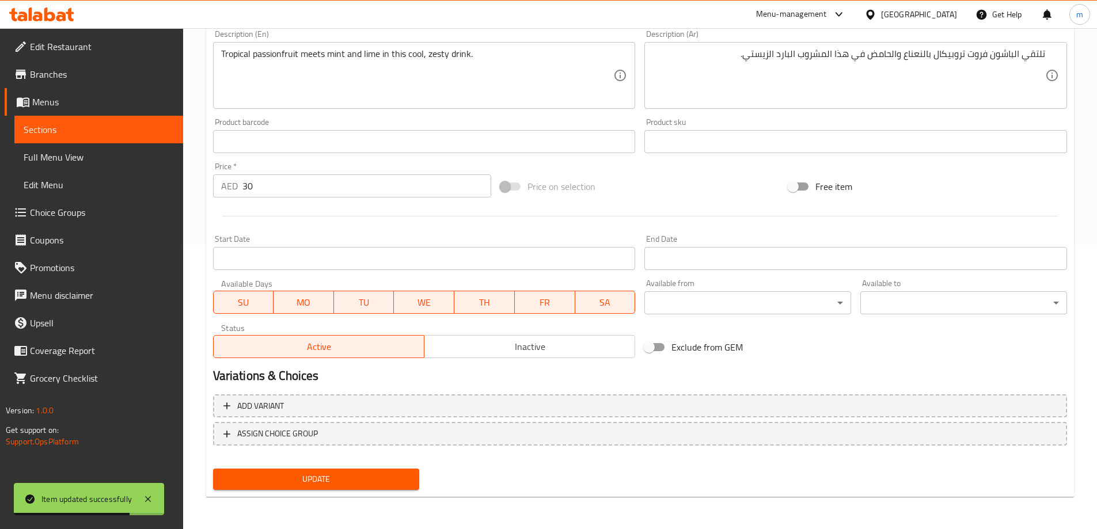
click at [486, 237] on div "Start Date Start Date" at bounding box center [424, 252] width 423 height 35
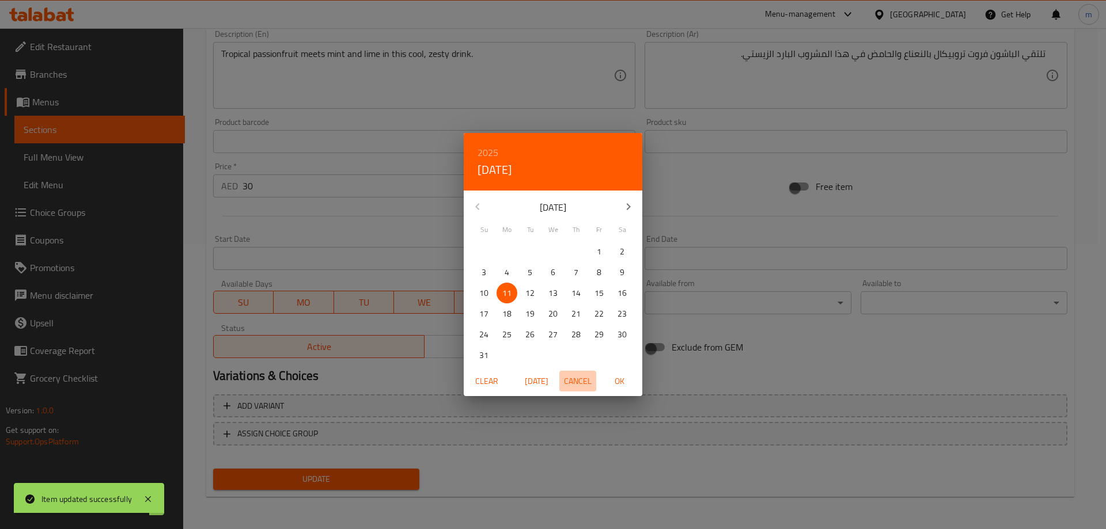
click at [574, 387] on span "Cancel" at bounding box center [578, 381] width 28 height 14
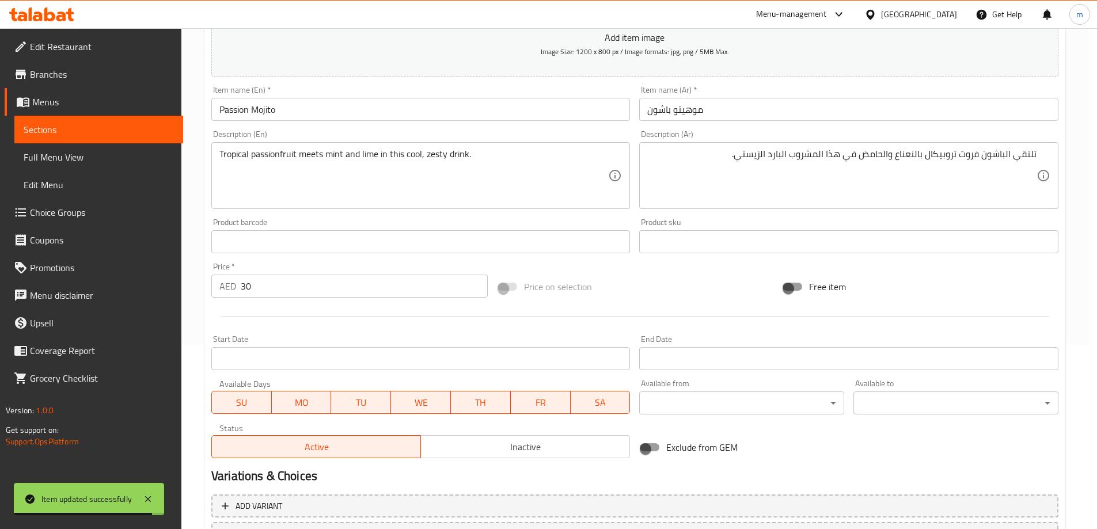
scroll to position [0, 0]
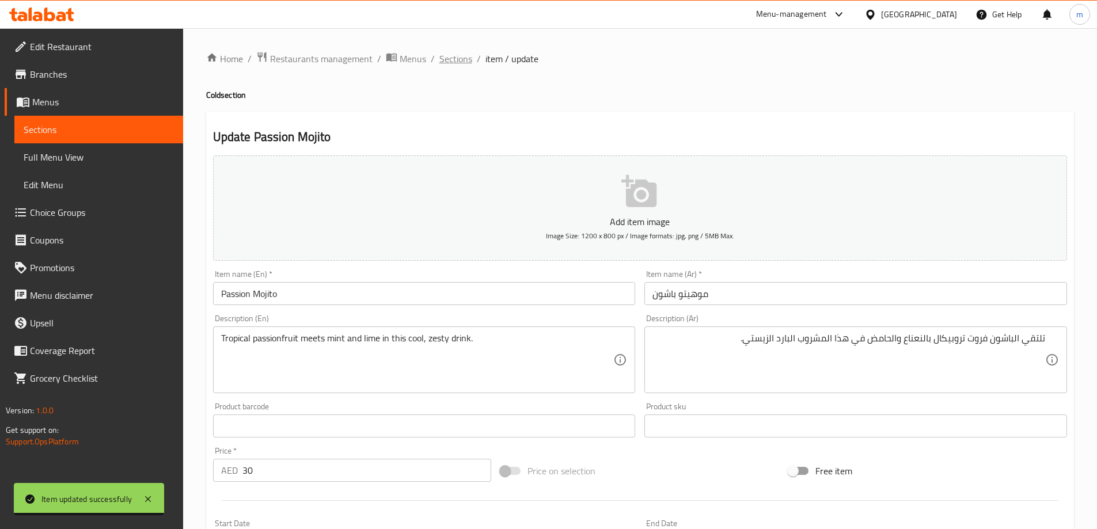
click at [454, 54] on span "Sections" at bounding box center [456, 59] width 33 height 14
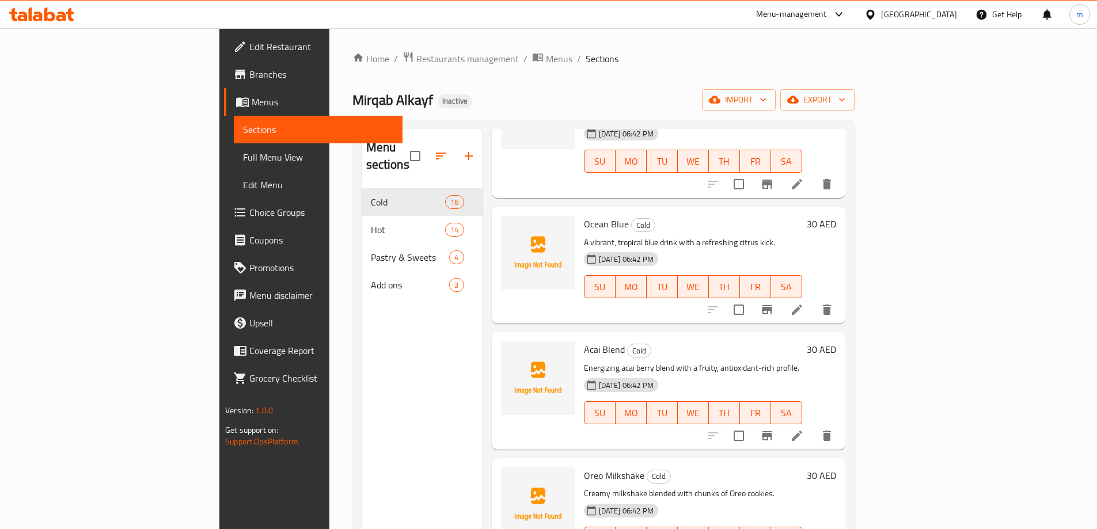
scroll to position [1397, 0]
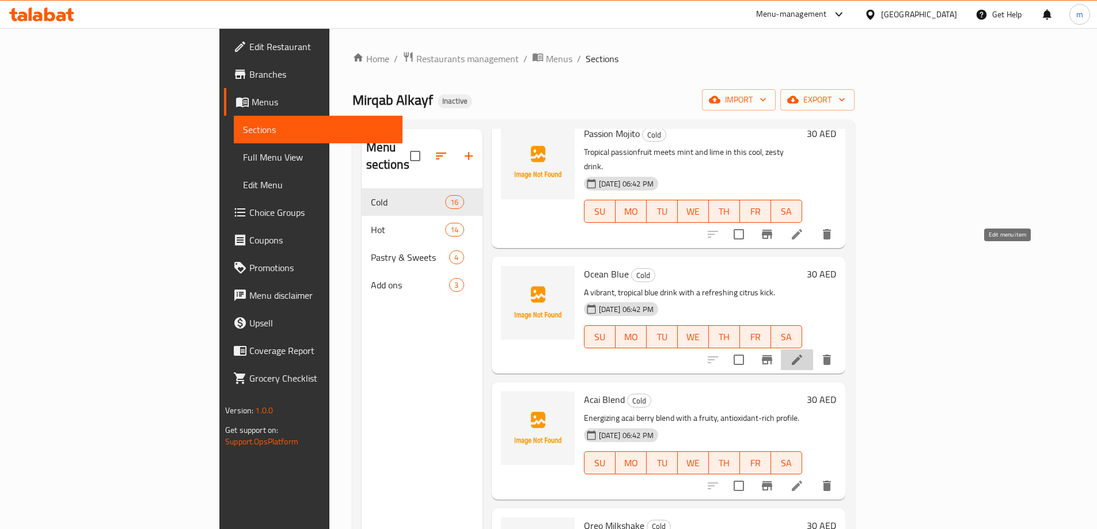
click at [804, 353] on icon at bounding box center [797, 360] width 14 height 14
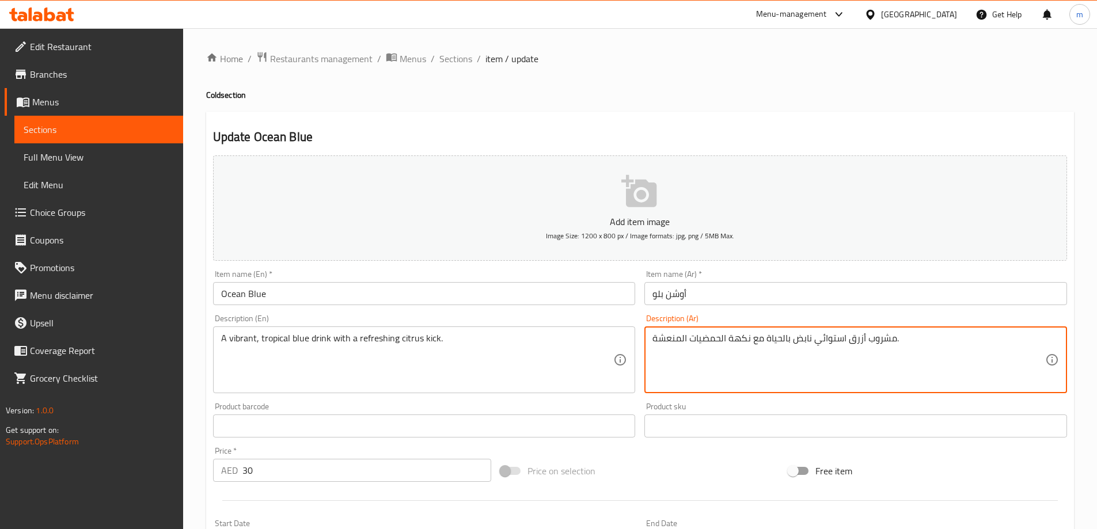
click at [823, 342] on textarea "مشروب أزرق استوائي نابض بالحياة مع نكهة الحمضيات المنعشة." at bounding box center [849, 360] width 393 height 55
click at [745, 342] on textarea "مشروب أزرق تروبيكال نابض بالحياة مع نكهة الحمضيات المنعشة." at bounding box center [849, 360] width 393 height 55
click at [755, 349] on textarea "مشروب أزرق تروبيكال نابض بالحياة مع نكهة الحمضيات المنعشة." at bounding box center [849, 360] width 393 height 55
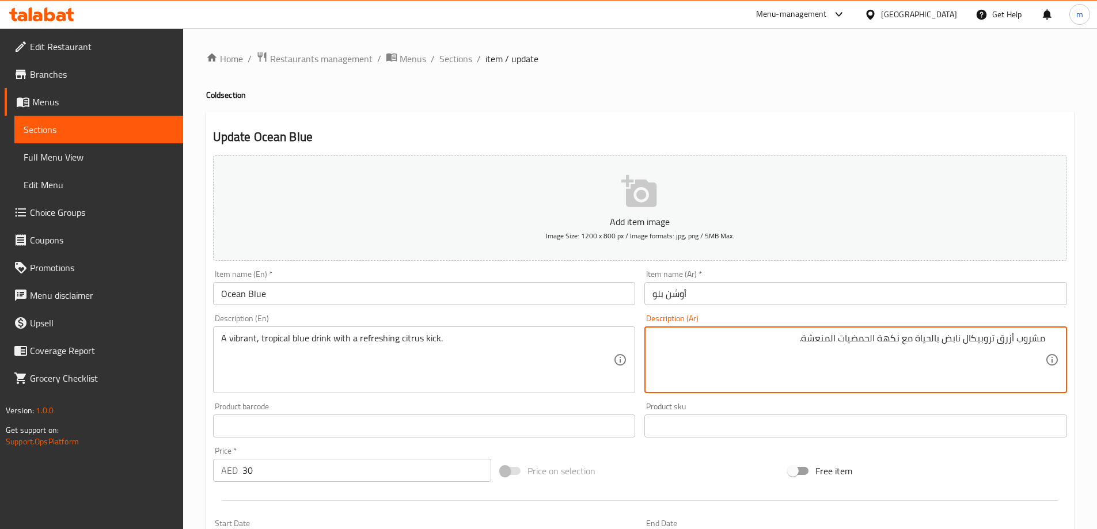
click at [891, 337] on textarea "مشروب أزرق تروبيكال نابض بالحياة مع نكهة الحمضيات المنعشة." at bounding box center [849, 360] width 393 height 55
type textarea "مشروب أزرق تروبيكال نابض بالحياة مع دفعة الحمضيات المنعشة."
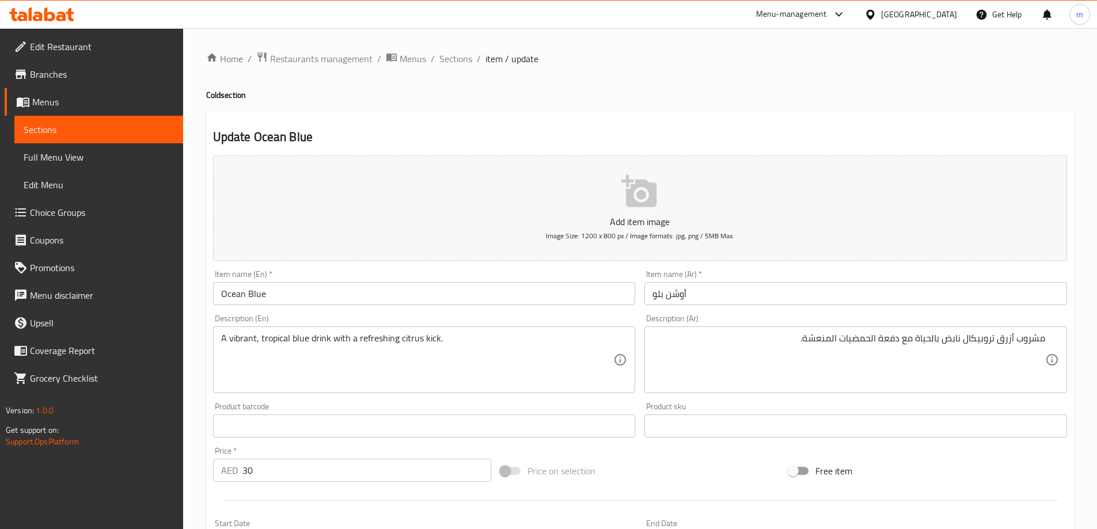
click at [369, 331] on div "A vibrant, tropical blue drink with a refreshing citrus kick. Description (En)" at bounding box center [424, 360] width 423 height 67
click at [369, 332] on div "A vibrant, tropical blue drink with a refreshing citrus kick. Description (En)" at bounding box center [424, 360] width 423 height 67
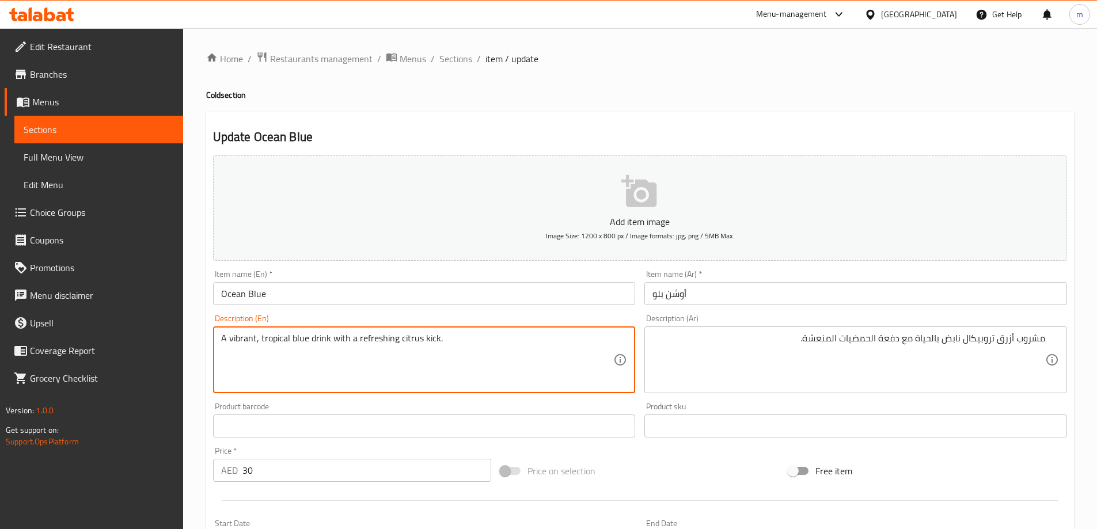
click at [363, 344] on textarea "A vibrant, tropical blue drink with a refreshing citrus kick." at bounding box center [417, 360] width 393 height 55
click at [352, 338] on textarea "A vibrant, tropical blue drink with a refreshing citrus kick." at bounding box center [417, 360] width 393 height 55
click at [428, 342] on textarea "A vibrant, tropical blue drink with a refreshing citrus kick." at bounding box center [417, 360] width 393 height 55
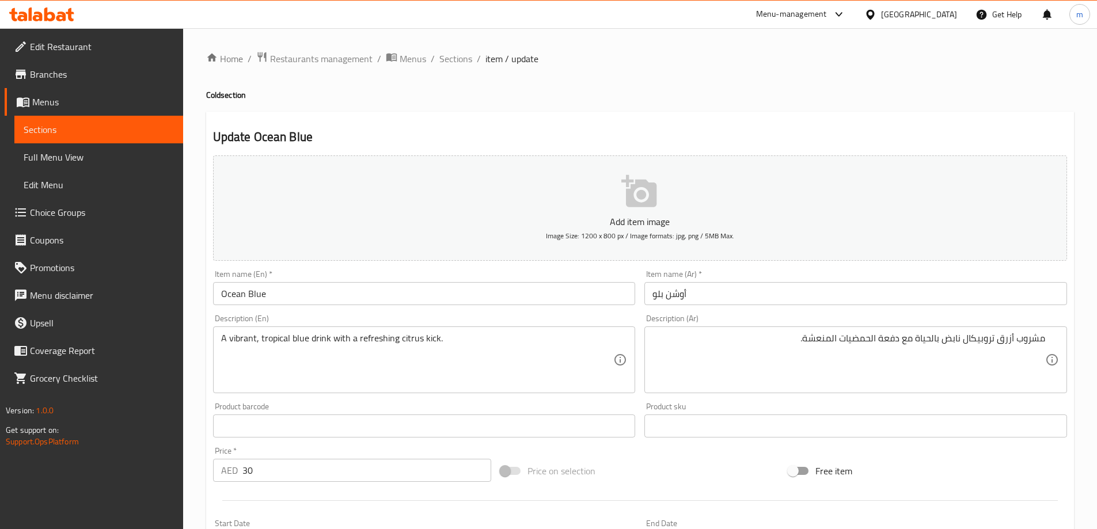
click at [949, 452] on div "Add item image Image Size: 1200 x 800 px / Image formats: jpg, png / 5MB Max. I…" at bounding box center [640, 399] width 863 height 497
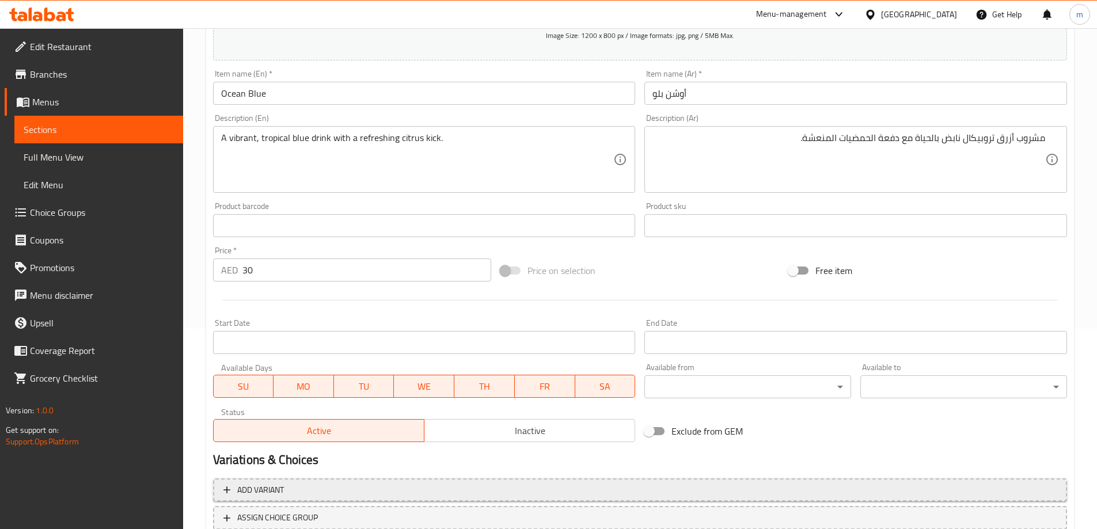
scroll to position [285, 0]
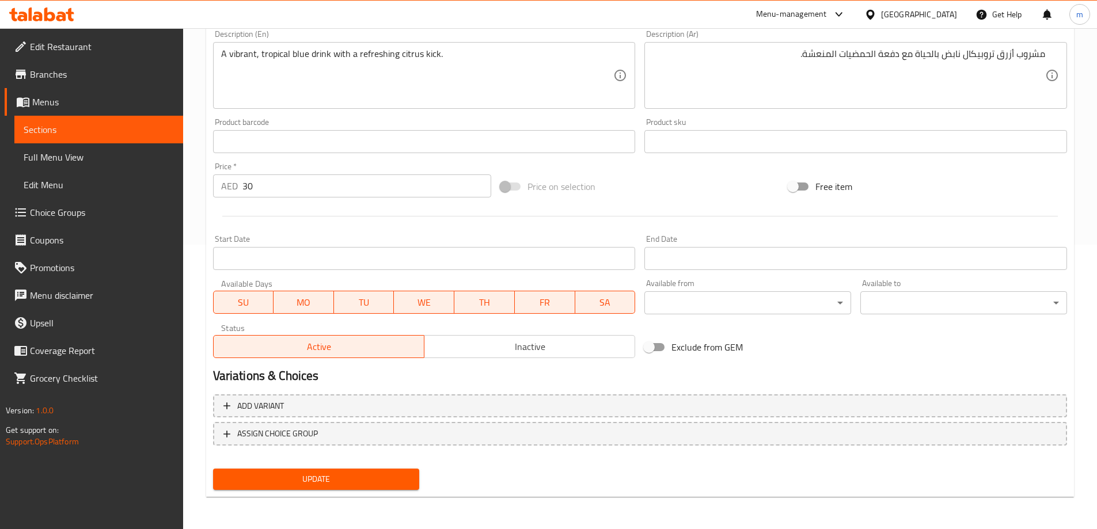
click at [325, 476] on span "Update" at bounding box center [316, 479] width 188 height 14
click at [600, 232] on div "Start Date Start Date" at bounding box center [425, 252] width 432 height 44
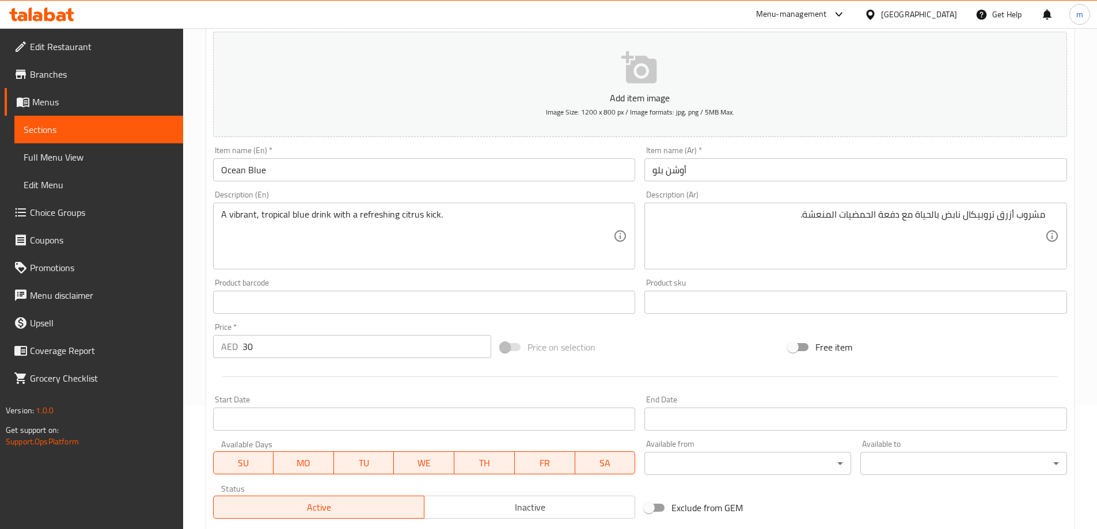
scroll to position [0, 0]
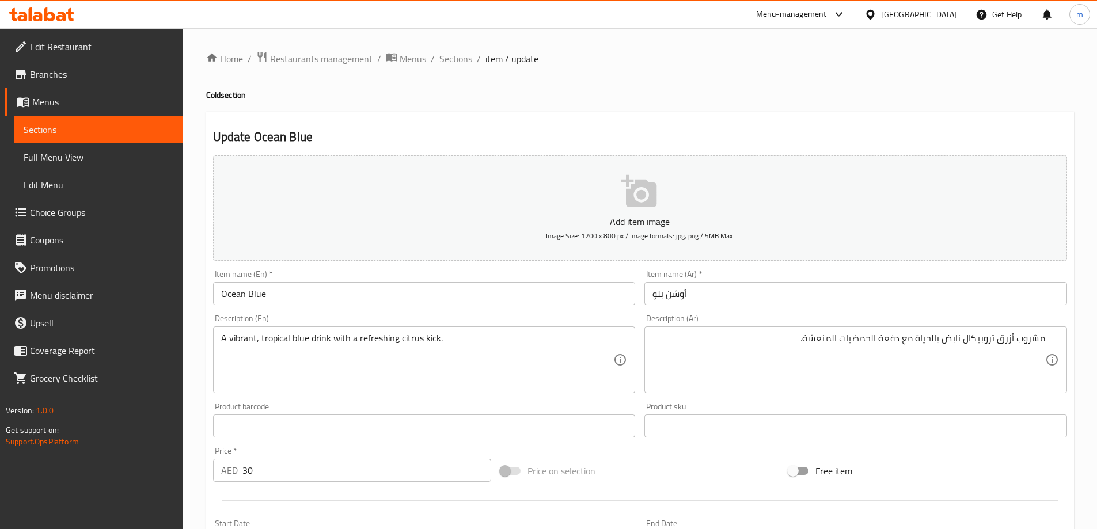
click at [463, 58] on span "Sections" at bounding box center [456, 59] width 33 height 14
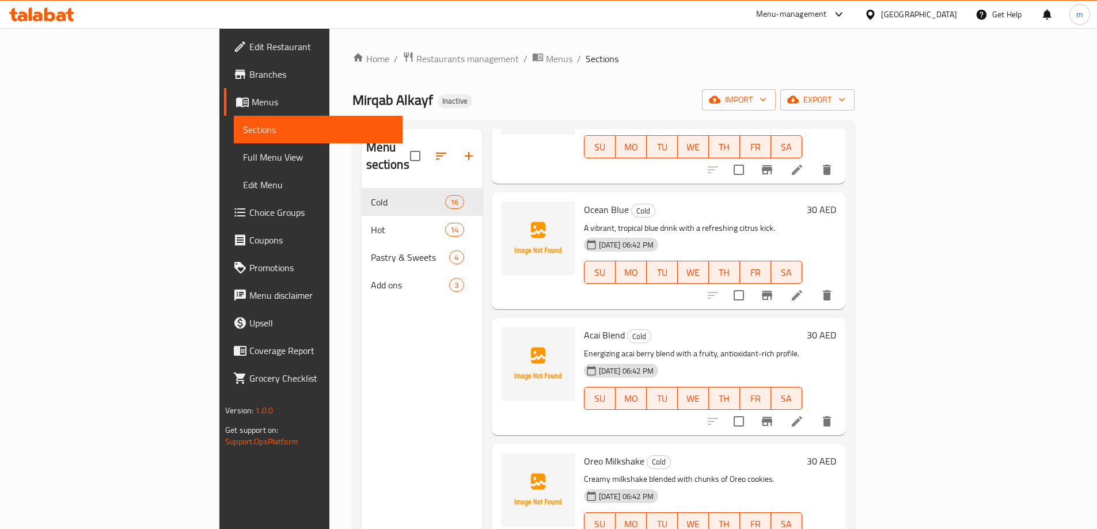
scroll to position [1498, 0]
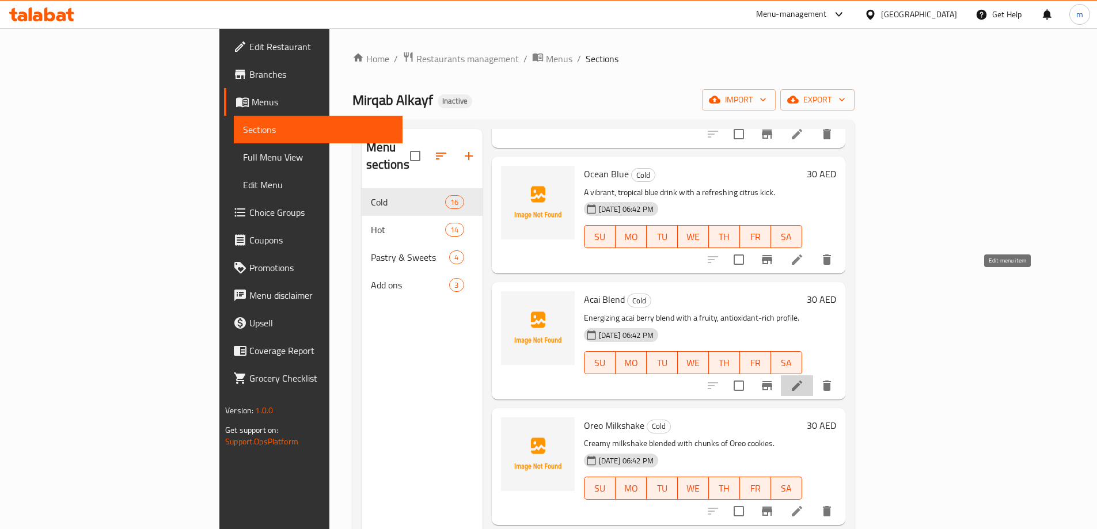
click at [804, 379] on icon at bounding box center [797, 386] width 14 height 14
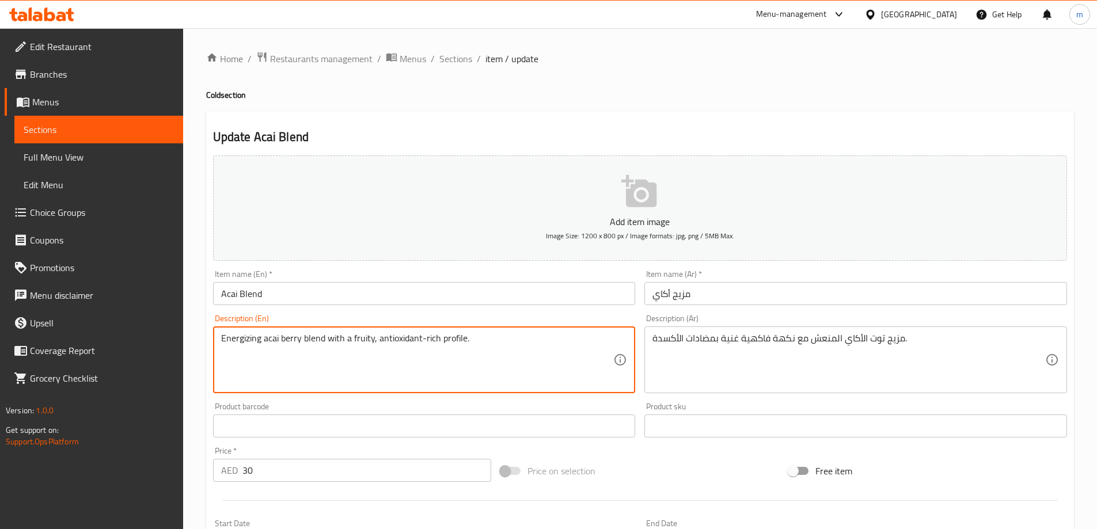
click at [253, 340] on textarea "Energizing acai berry blend with a fruity, antioxidant-rich profile." at bounding box center [417, 360] width 393 height 55
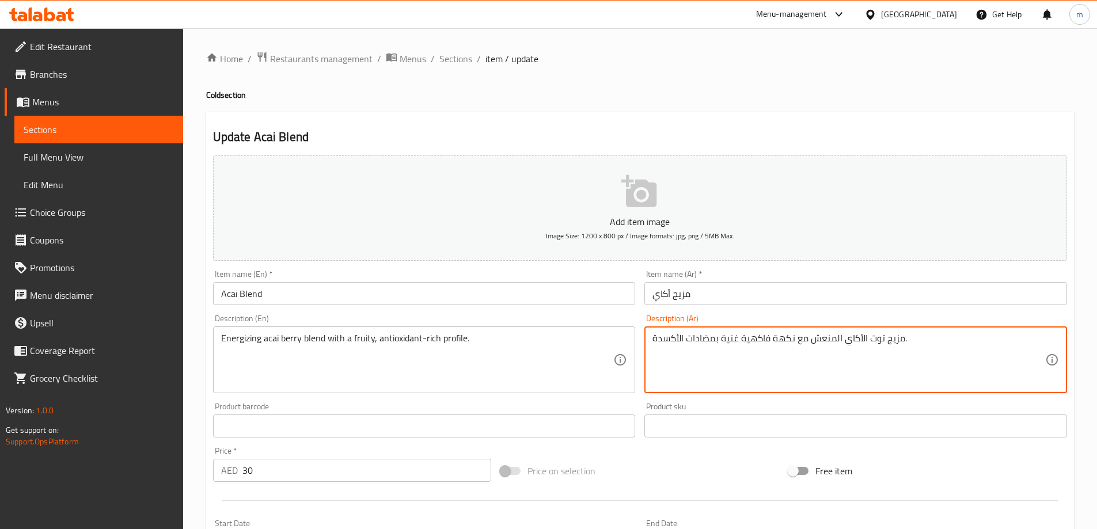
click at [875, 340] on textarea "مزيج توت الأكاي المنعش مع نكهة فاكهية غنية بمضادات الأكسدة." at bounding box center [849, 360] width 393 height 55
click at [965, 334] on textarea "مزيج توت الأكاي المنعش مع نكهة فاكهية غنية بمضادات الأكسدة." at bounding box center [849, 360] width 393 height 55
click at [968, 345] on textarea "مزيج توت الأكاي المنعش مع نكهة فاكهية غنية بمضادات الأكسدة." at bounding box center [849, 360] width 393 height 55
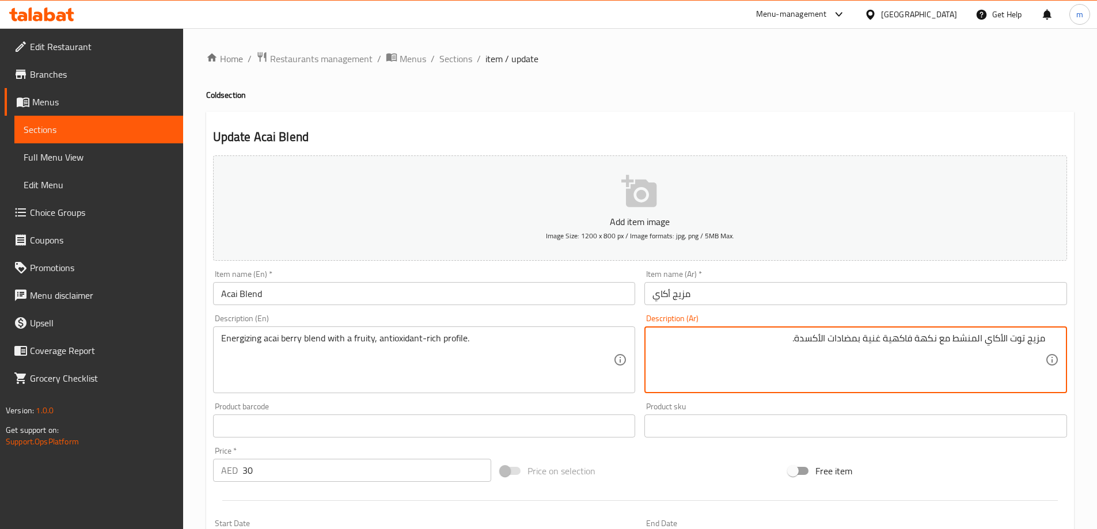
click at [930, 337] on textarea "مزيج توت الأكاي المنشط مع نكهة فاكهية غنية بمضادات الأكسدة." at bounding box center [849, 360] width 393 height 55
click at [926, 339] on textarea "مزيج توت الأكاي المنشط مع فاكهية غنية بمضادات الأكسدة." at bounding box center [849, 360] width 393 height 55
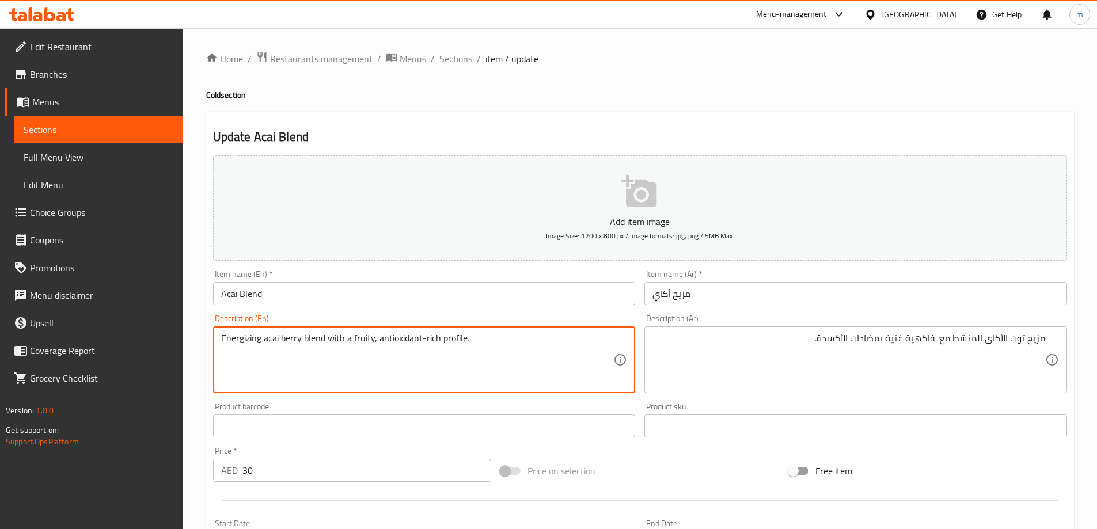
click at [363, 343] on textarea "Energizing acai berry blend with a fruity, antioxidant-rich profile." at bounding box center [417, 360] width 393 height 55
click at [394, 334] on textarea "Energizing acai berry blend with a fruity, antioxidant-rich profile." at bounding box center [417, 360] width 393 height 55
click at [454, 336] on textarea "Energizing acai berry blend with a fruity, antioxidant-rich profile." at bounding box center [417, 360] width 393 height 55
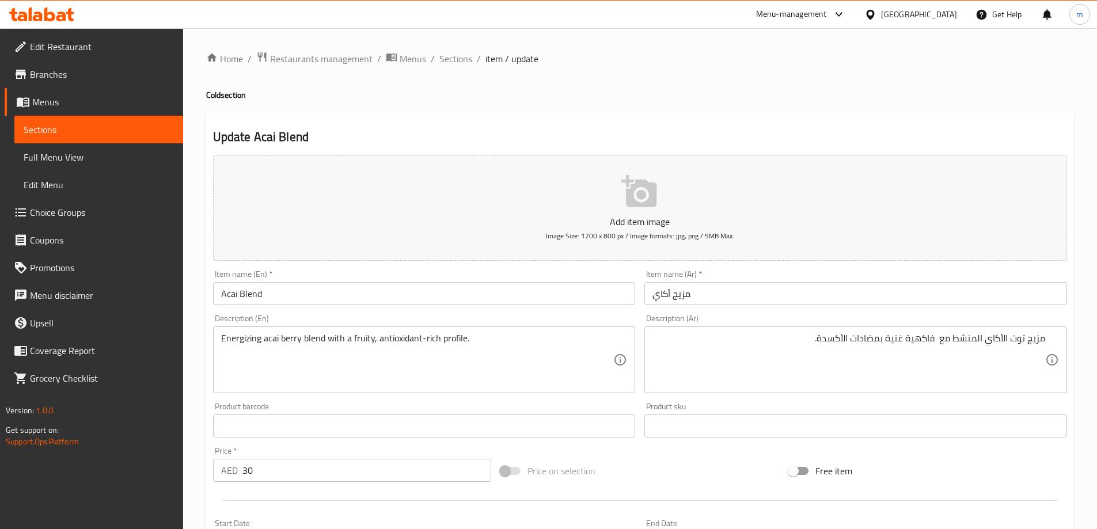
click at [250, 336] on textarea "Energizing acai berry blend with a fruity, antioxidant-rich profile." at bounding box center [417, 360] width 393 height 55
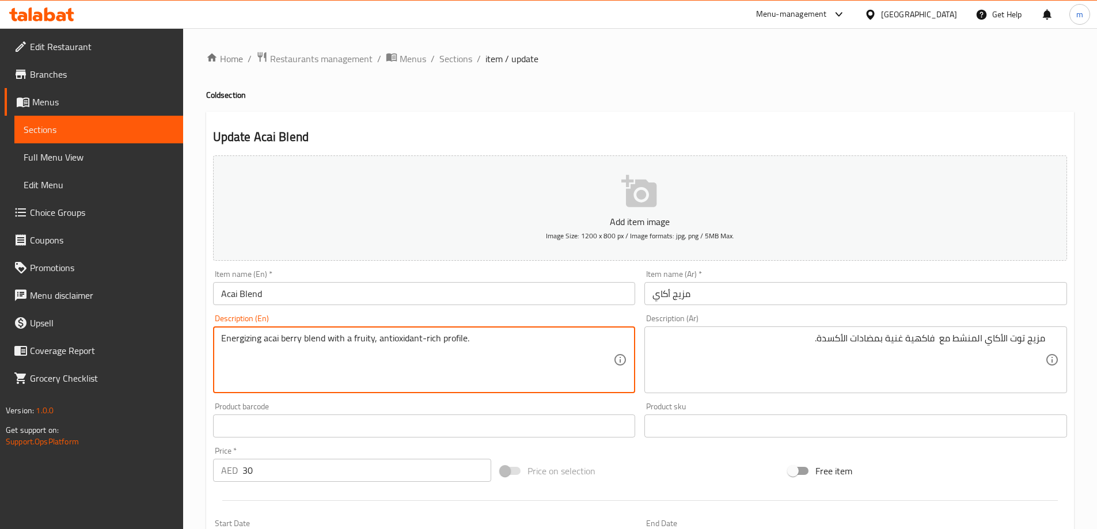
click at [271, 333] on textarea "Energizing acai berry blend with a fruity, antioxidant-rich profile." at bounding box center [417, 360] width 393 height 55
click at [287, 341] on textarea "Energizing acai berry blend with a fruity, antioxidant-rich profile." at bounding box center [417, 360] width 393 height 55
click at [311, 343] on textarea "Energizing acai berry blend with a fruity, antioxidant-rich profile." at bounding box center [417, 360] width 393 height 55
click at [329, 342] on textarea "Energizing acai berry blend with a fruity, antioxidant-rich profile." at bounding box center [417, 360] width 393 height 55
click at [214, 329] on div "Energizing acai berry blend with a fruity, antioxidant-rich profile. Descriptio…" at bounding box center [424, 360] width 423 height 67
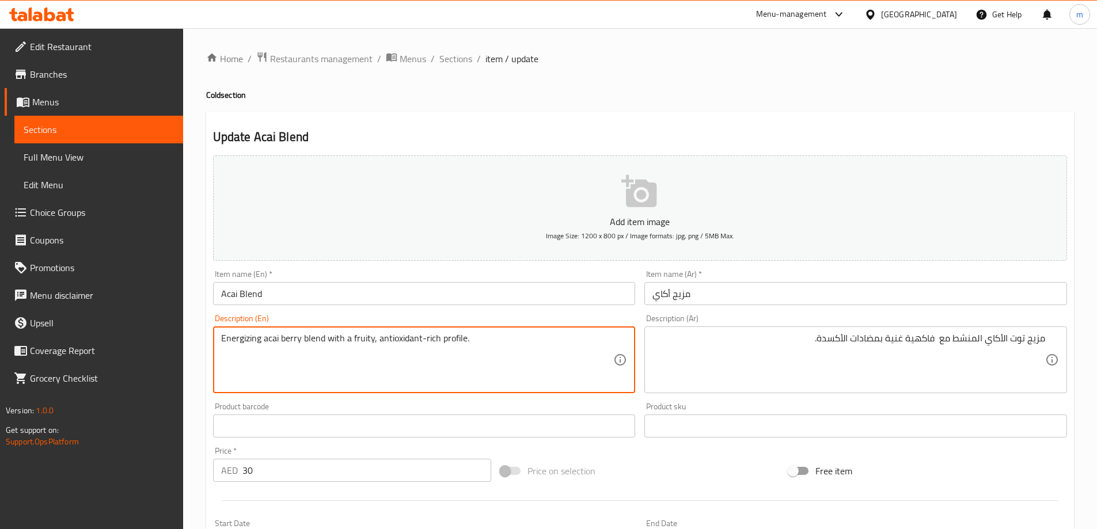
click at [248, 339] on textarea "Energizing acai berry blend with a fruity, antioxidant-rich profile." at bounding box center [417, 360] width 393 height 55
click at [275, 339] on textarea "Energizing acai berry blend with a fruity, antioxidant-rich profile." at bounding box center [417, 360] width 393 height 55
click at [290, 339] on textarea "Energizing acai berry blend with a fruity, antioxidant-rich profile." at bounding box center [417, 360] width 393 height 55
click at [315, 346] on textarea "Energizing acai berry blend with a fruity, antioxidant-rich profile." at bounding box center [417, 360] width 393 height 55
click at [335, 339] on textarea "Energizing acai berry blend with a fruity, antioxidant-rich profile." at bounding box center [417, 360] width 393 height 55
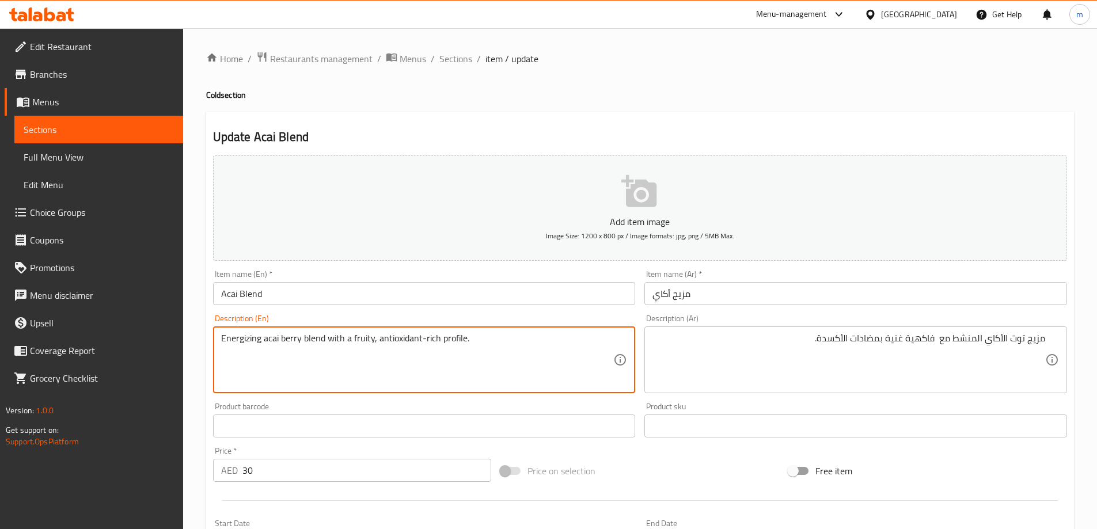
click at [356, 342] on textarea "Energizing acai berry blend with a fruity, antioxidant-rich profile." at bounding box center [417, 360] width 393 height 55
click at [398, 336] on textarea "Energizing acai berry blend with a fruity, antioxidant-rich profile." at bounding box center [417, 360] width 393 height 55
click at [433, 341] on textarea "Energizing acai berry blend with a fruity, antioxidant-rich profile." at bounding box center [417, 360] width 393 height 55
click at [452, 342] on textarea "Energizing acai berry blend with a fruity, antioxidant-rich profile." at bounding box center [417, 360] width 393 height 55
drag, startPoint x: 1035, startPoint y: 337, endPoint x: 1027, endPoint y: 341, distance: 8.5
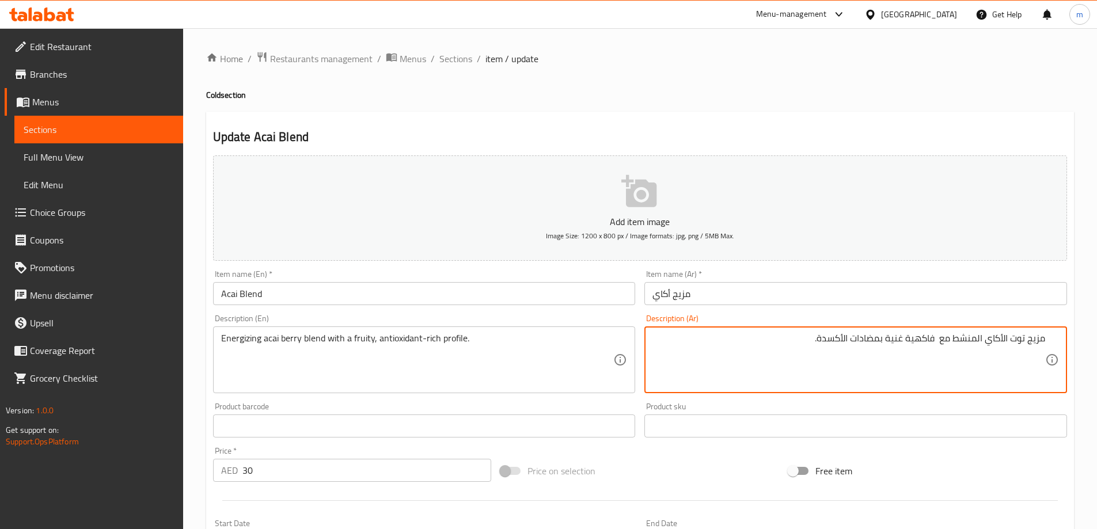
click at [1021, 338] on textarea "مزيج توت الأكاي المنشط مع فاكهية غنية بمضادات الأكسدة." at bounding box center [849, 360] width 393 height 55
click at [995, 336] on textarea "مزيج توت الأكاي المنشط مع فاكهية غنية بمضادات الأكسدة." at bounding box center [849, 360] width 393 height 55
click at [972, 341] on textarea "مزيج توت الأكاي المنشط مع فاكهية غنية بمضادات الأكسدة." at bounding box center [849, 360] width 393 height 55
click at [943, 339] on textarea "مزيج توت الأكاي المنشط مع فاكهية غنية بمضادات الأكسدة." at bounding box center [849, 360] width 393 height 55
click at [919, 338] on textarea "مزيج توت الأكاي المنشط مع فاكهية غنية بمضادات الأكسدة." at bounding box center [849, 360] width 393 height 55
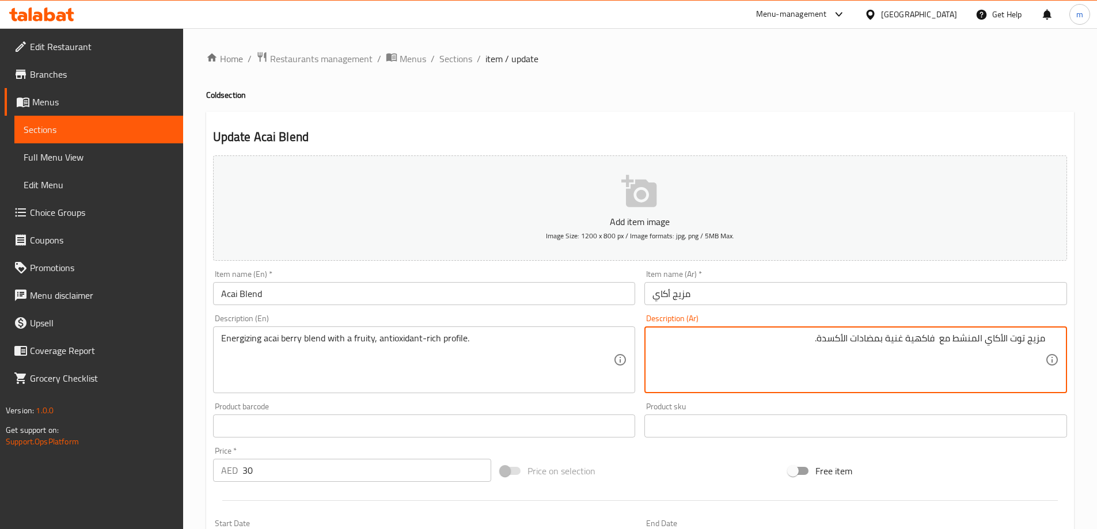
drag, startPoint x: 878, startPoint y: 344, endPoint x: 887, endPoint y: 343, distance: 8.7
click at [880, 344] on textarea "مزيج توت الأكاي المنشط مع فاكهية غنية بمضادات الأكسدة." at bounding box center [849, 360] width 393 height 55
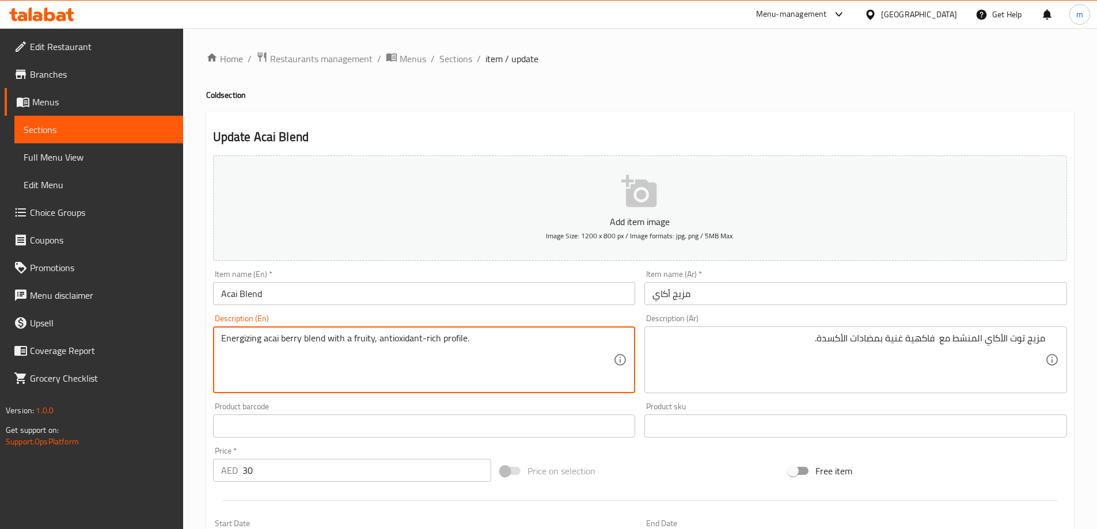
click at [448, 342] on textarea "Energizing acai berry blend with a fruity, antioxidant-rich profile." at bounding box center [417, 360] width 393 height 55
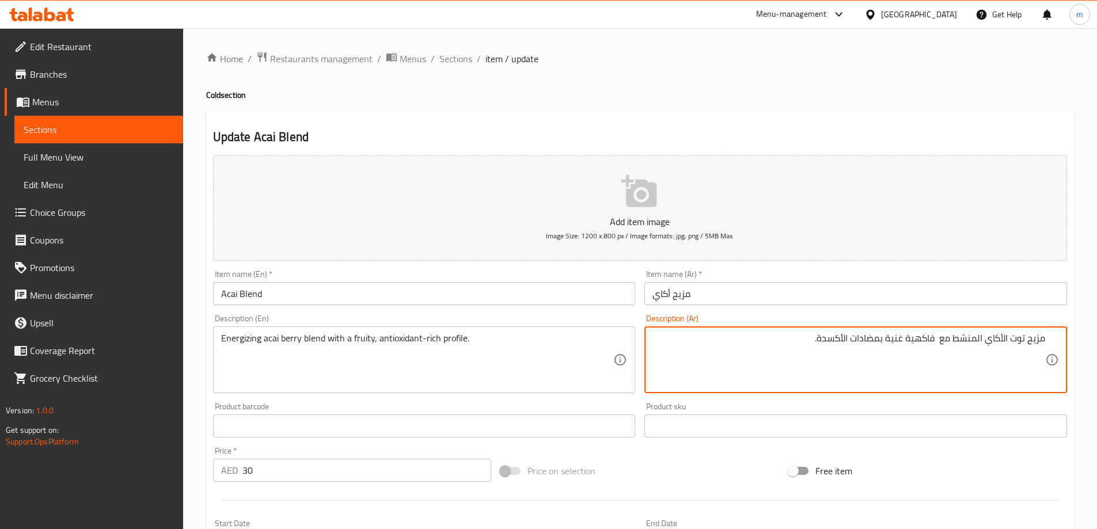
click at [919, 337] on textarea "مزيج توت الأكاي المنشط مع فاكهية غنية بمضادات الأكسدة." at bounding box center [849, 360] width 393 height 55
click at [835, 339] on textarea "مزيج توت الأكاي المنشط مع فاكهية غنية بمضادات الأكسدة." at bounding box center [849, 360] width 393 height 55
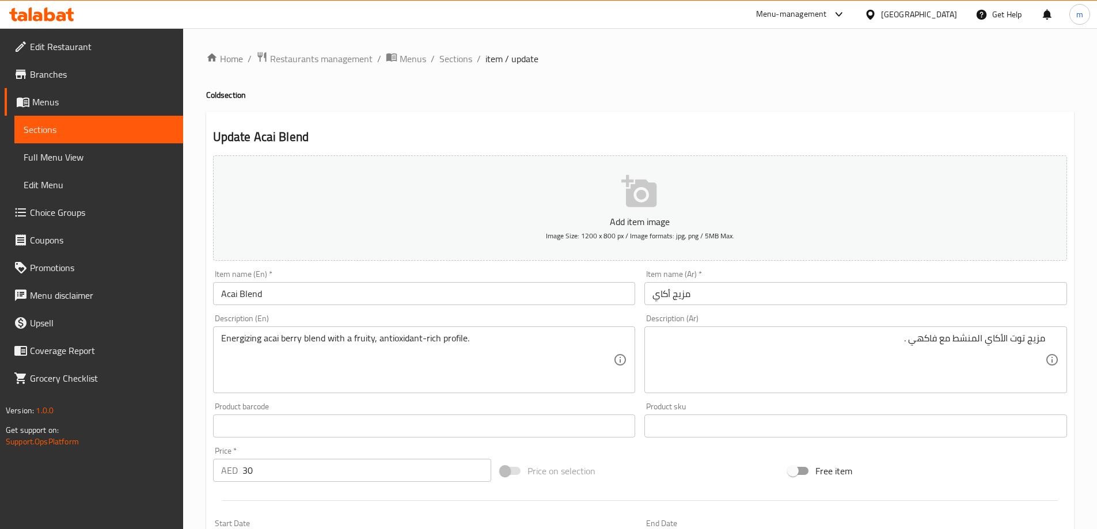
click at [907, 361] on textarea "مزيج توت الأكاي المنشط مع فاكهي ." at bounding box center [849, 360] width 393 height 55
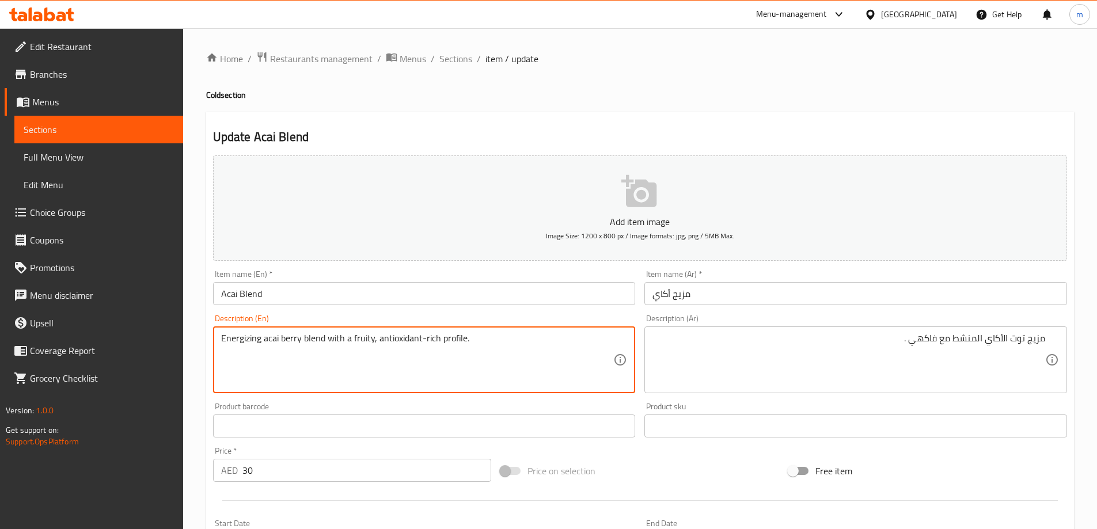
drag, startPoint x: 350, startPoint y: 335, endPoint x: 505, endPoint y: 370, distance: 159.3
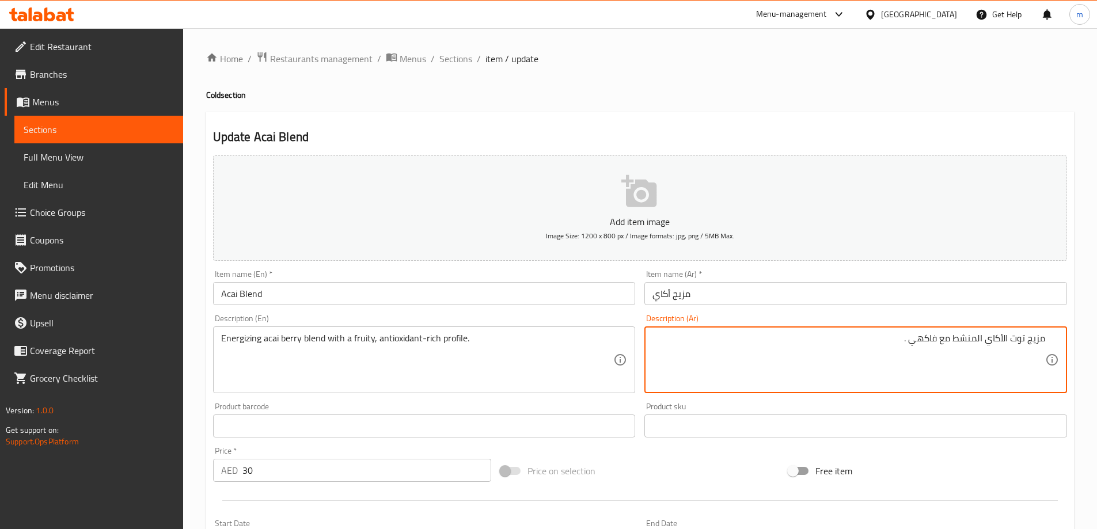
click at [919, 341] on textarea "مزيج توت الأكاي المنشط مع فاكهي ." at bounding box center [849, 360] width 393 height 55
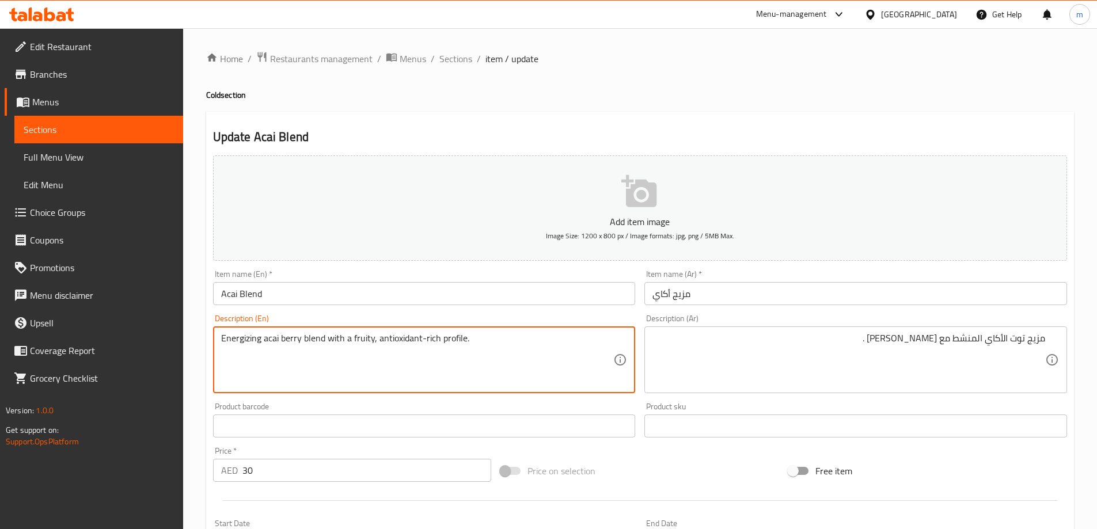
click at [406, 340] on textarea "Energizing acai berry blend with a fruity, antioxidant-rich profile." at bounding box center [417, 360] width 393 height 55
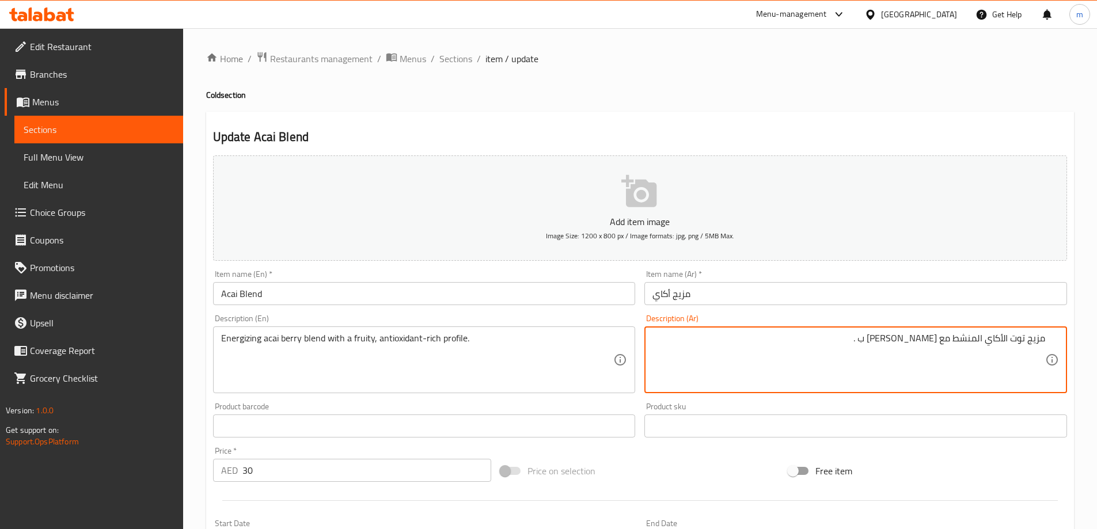
paste textarea "مضادات الأكسدة"
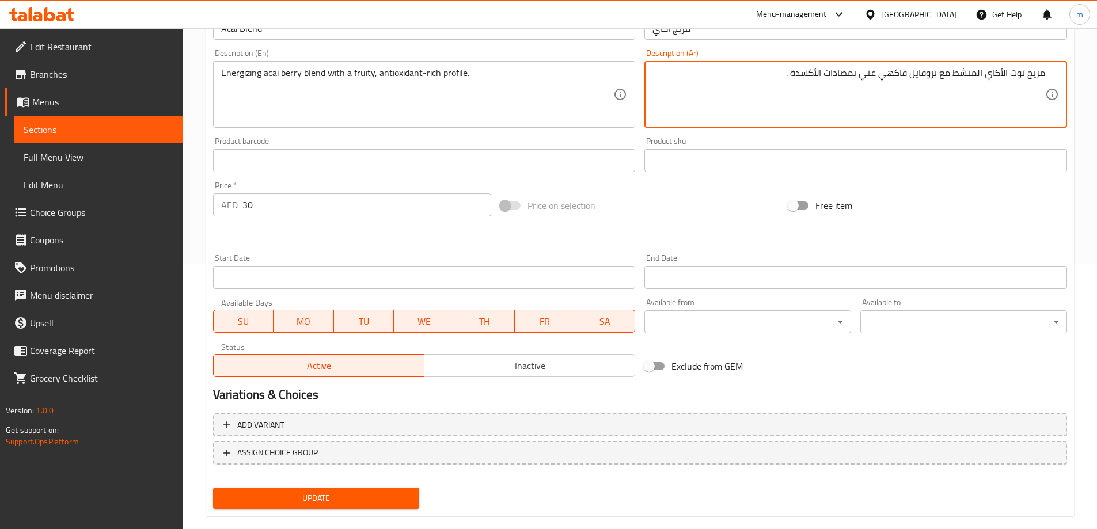
scroll to position [285, 0]
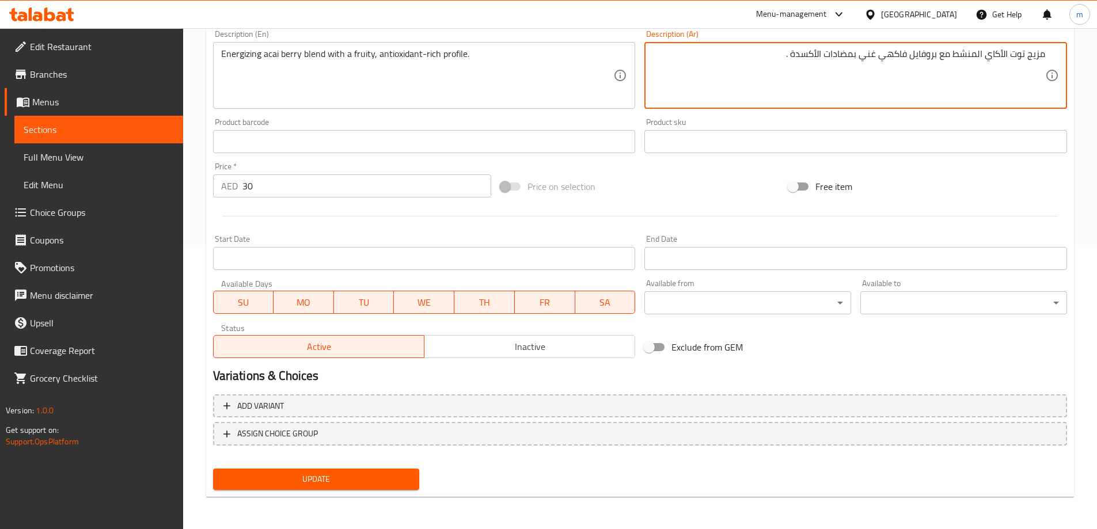
type textarea "مزيج توت الأكاي المنشط مع بروفايل فاكهي غني بمضادات الأكسدة ."
click at [356, 480] on span "Update" at bounding box center [316, 479] width 188 height 14
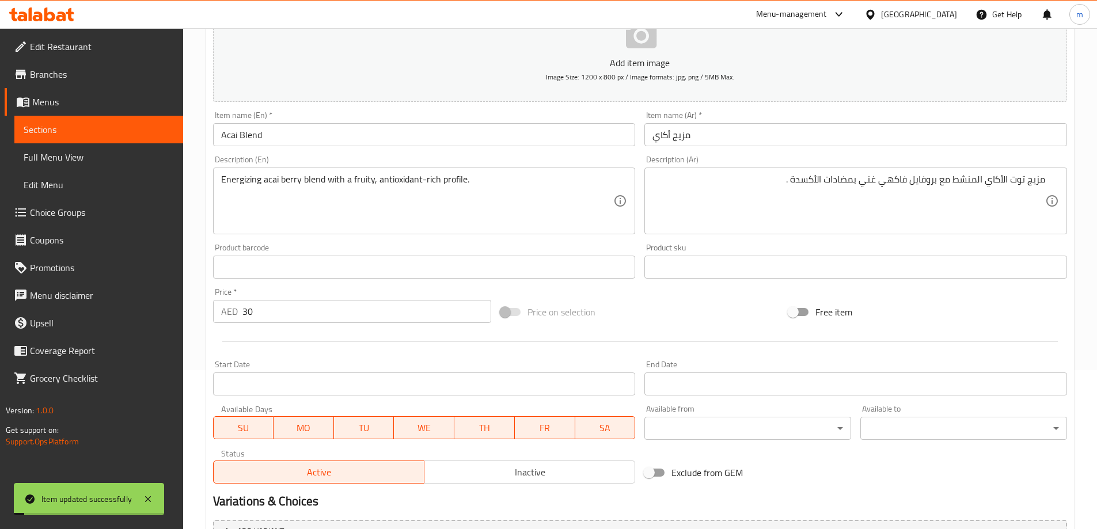
scroll to position [0, 0]
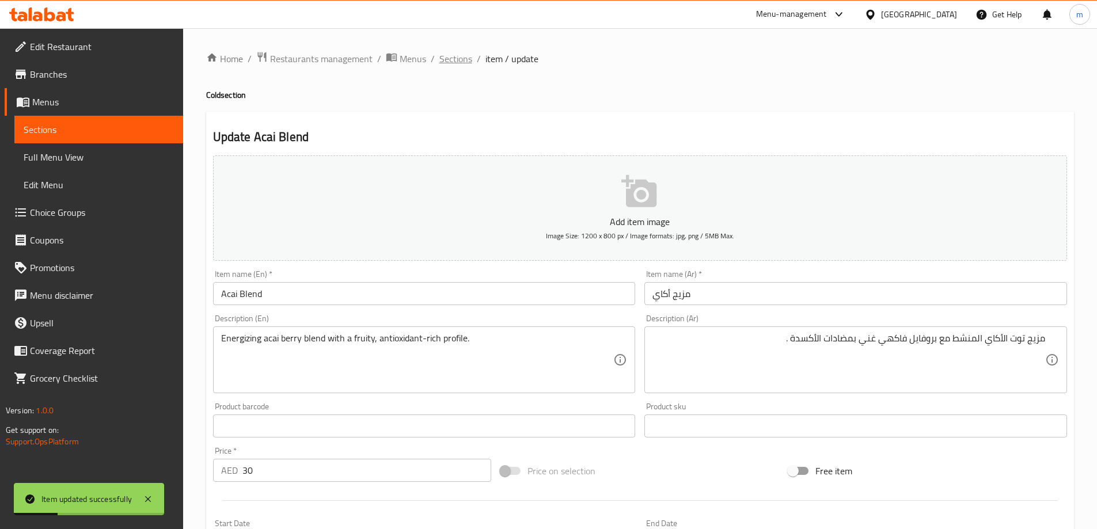
click at [444, 54] on span "Sections" at bounding box center [456, 59] width 33 height 14
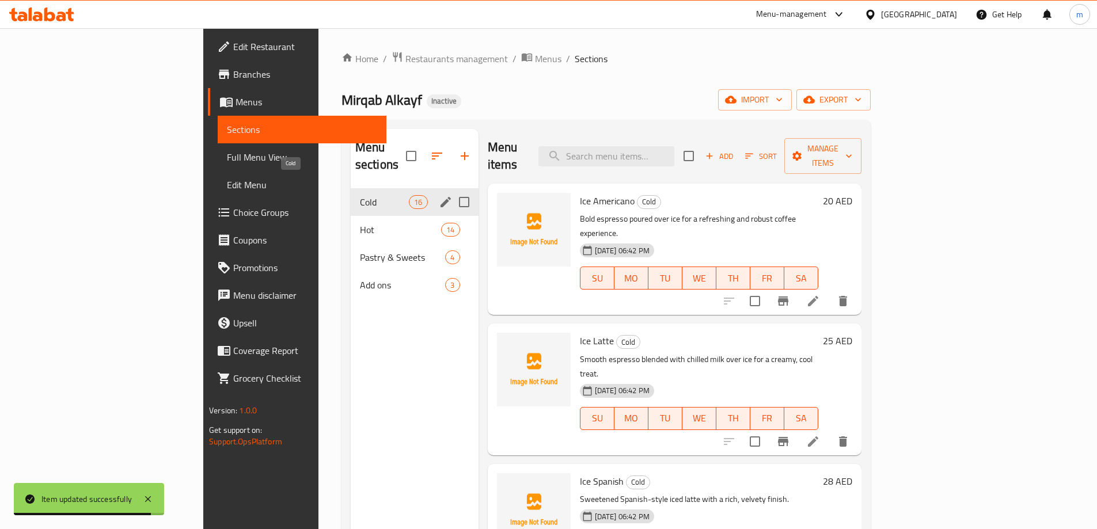
click at [360, 195] on span "Cold" at bounding box center [384, 202] width 49 height 14
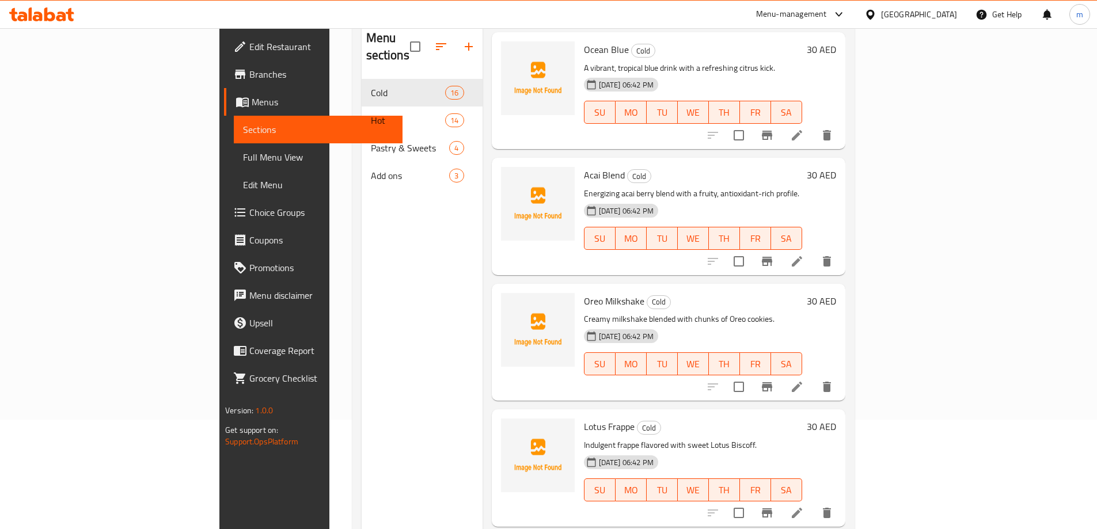
scroll to position [161, 0]
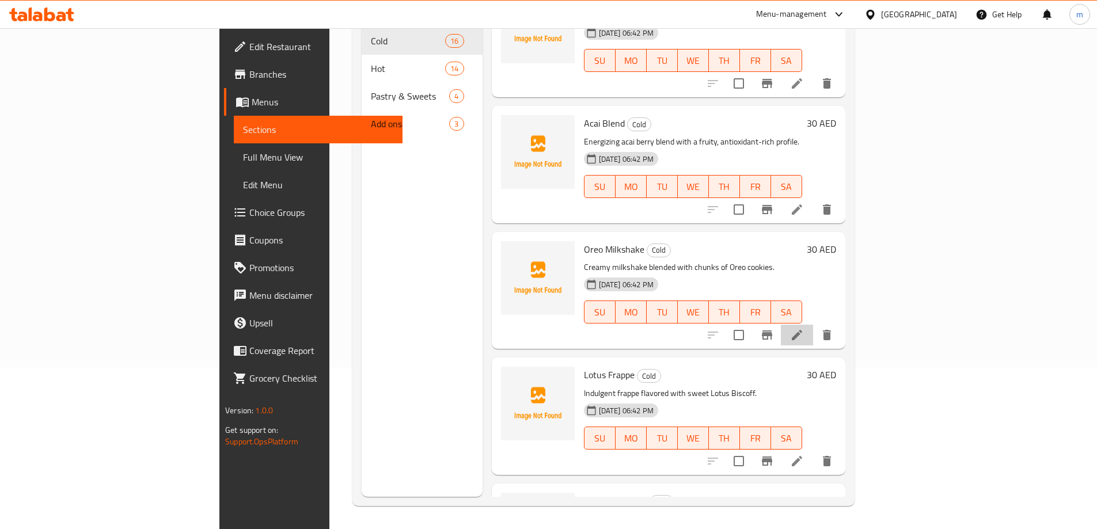
click at [813, 325] on li at bounding box center [797, 335] width 32 height 21
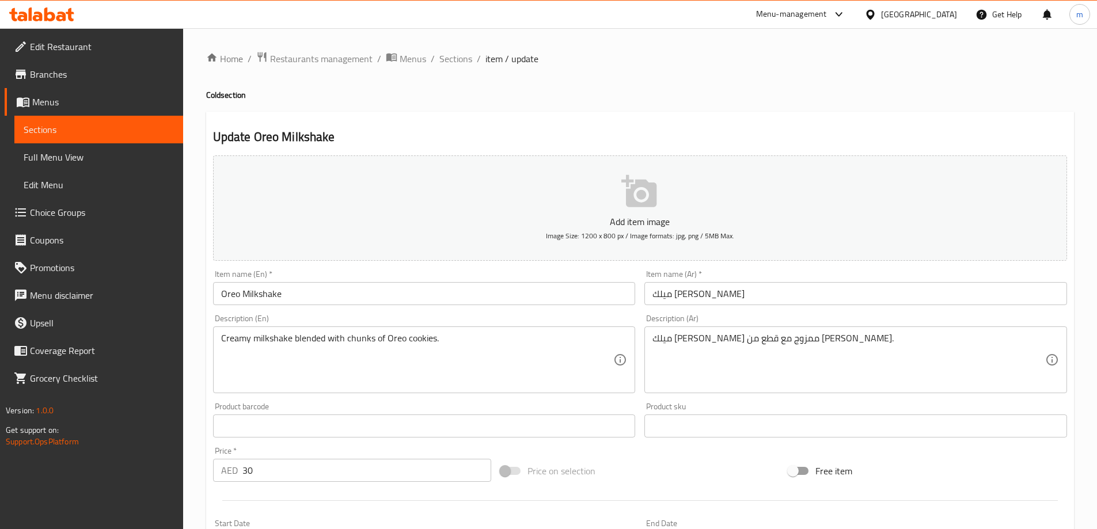
click at [659, 455] on div "Add item image Image Size: 1200 x 800 px / Image formats: jpg, png / 5MB Max. I…" at bounding box center [640, 399] width 863 height 497
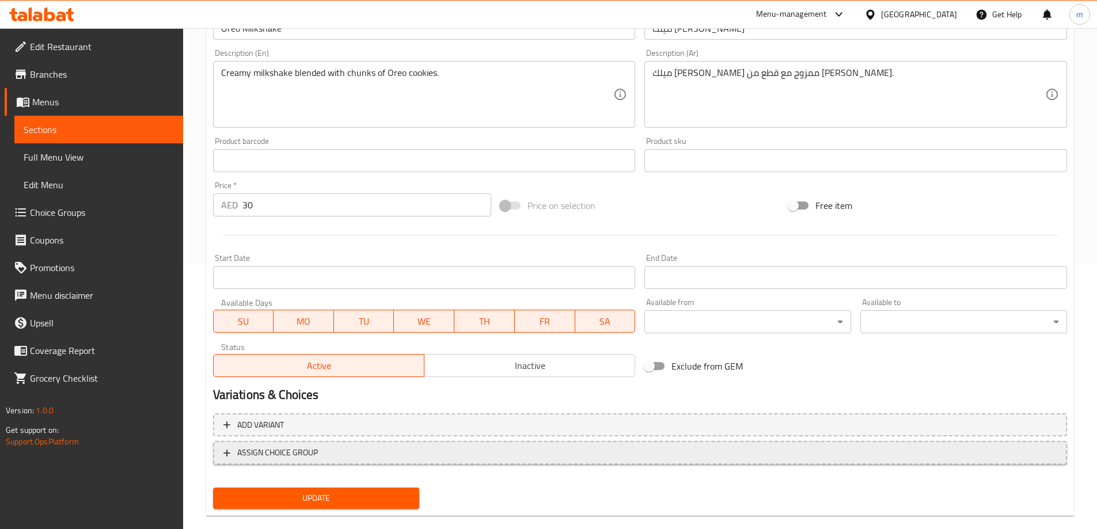
scroll to position [285, 0]
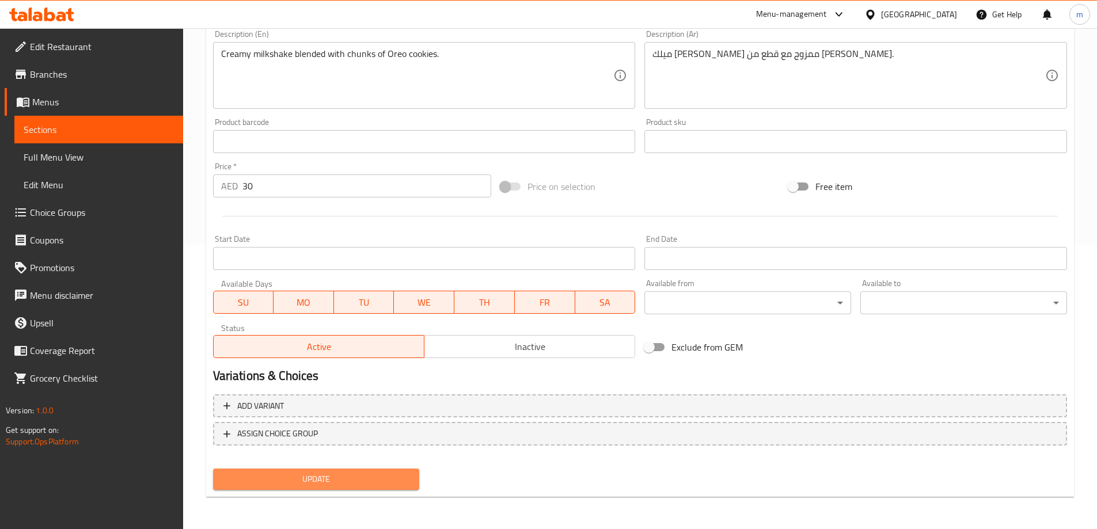
click at [367, 474] on span "Update" at bounding box center [316, 479] width 188 height 14
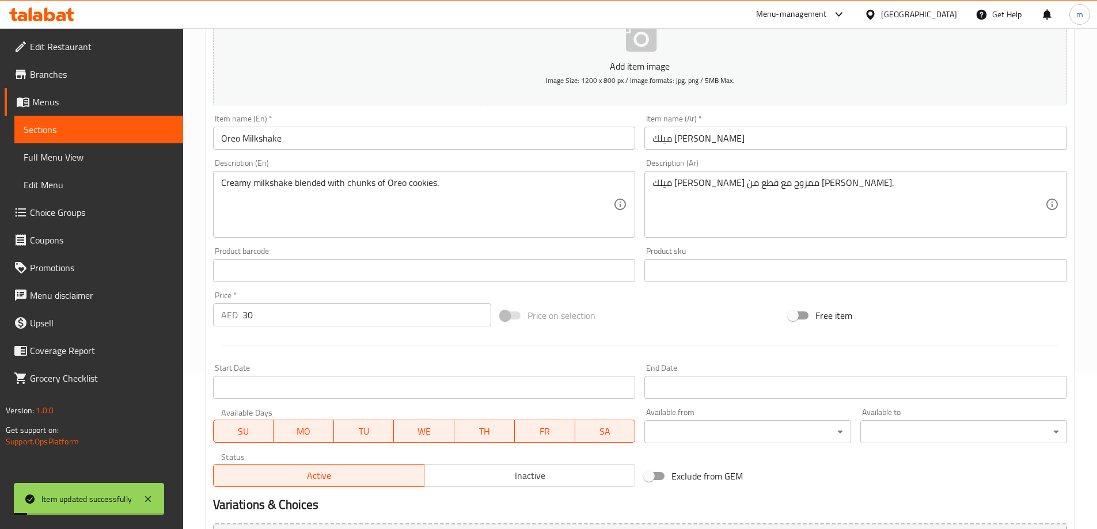
scroll to position [0, 0]
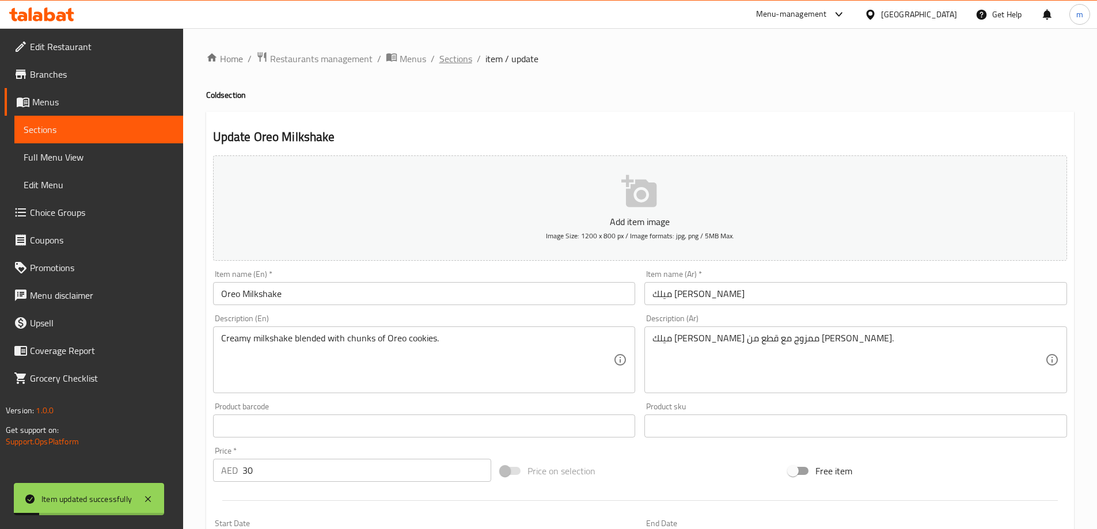
click at [454, 56] on span "Sections" at bounding box center [456, 59] width 33 height 14
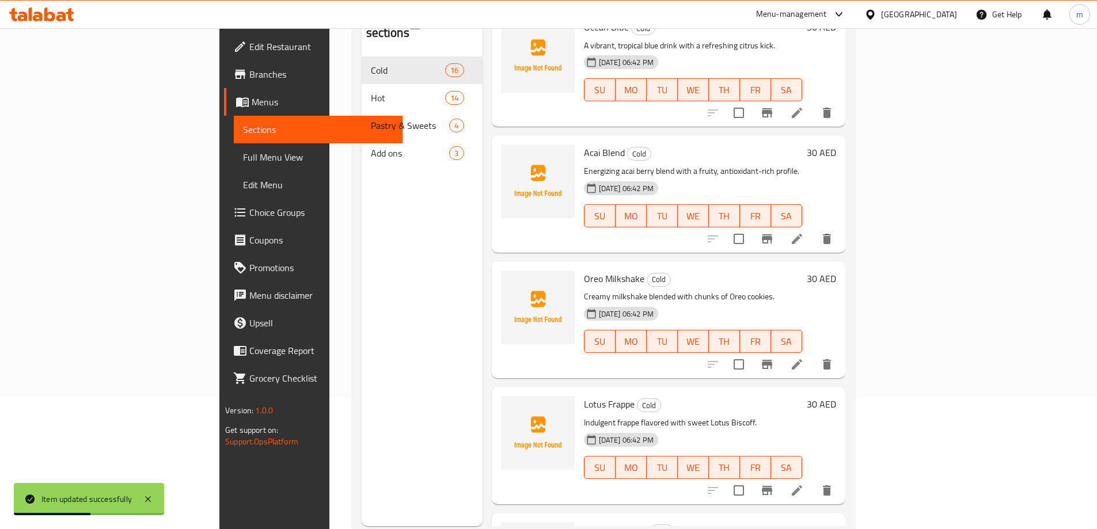
scroll to position [161, 0]
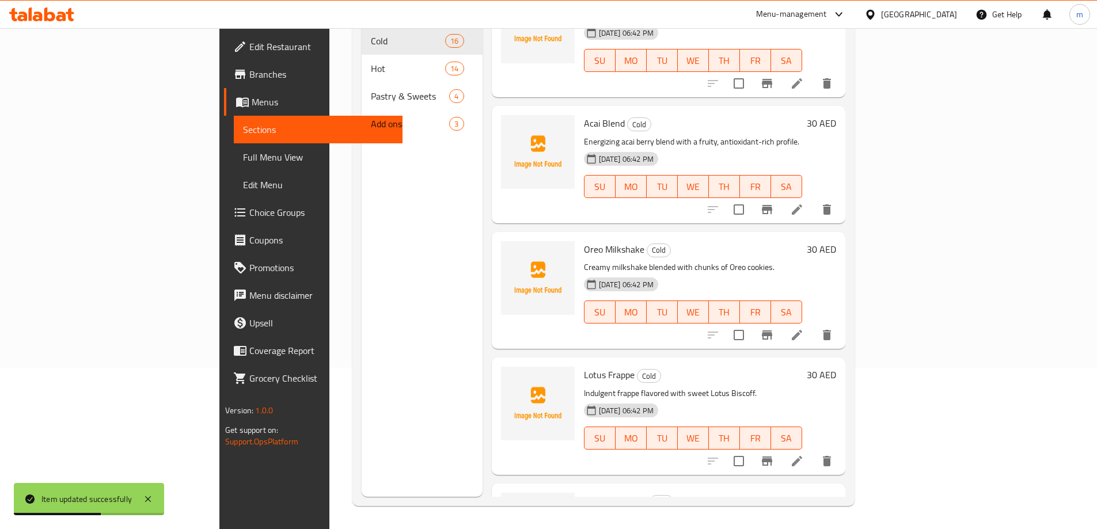
click at [802, 456] on icon at bounding box center [797, 461] width 10 height 10
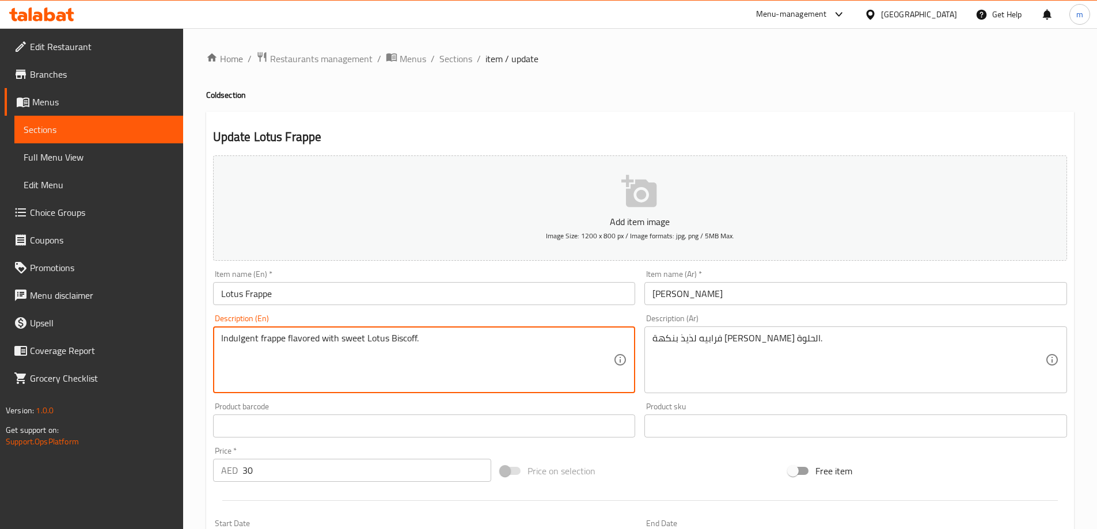
click at [241, 335] on textarea "Indulgent frappe flavored with sweet Lotus Biscoff." at bounding box center [417, 360] width 393 height 55
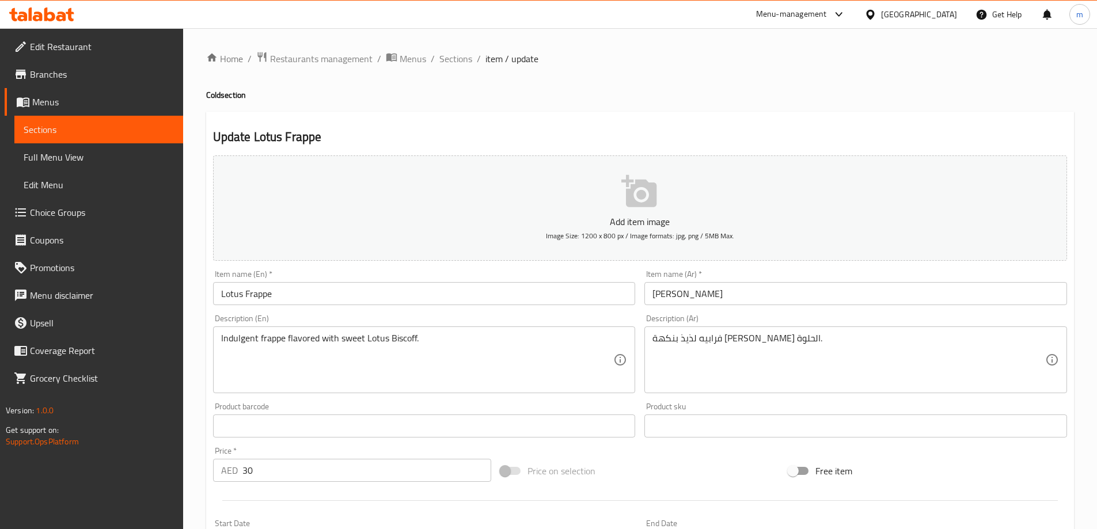
click at [238, 344] on textarea "Indulgent frappe flavored with sweet Lotus Biscoff." at bounding box center [417, 360] width 393 height 55
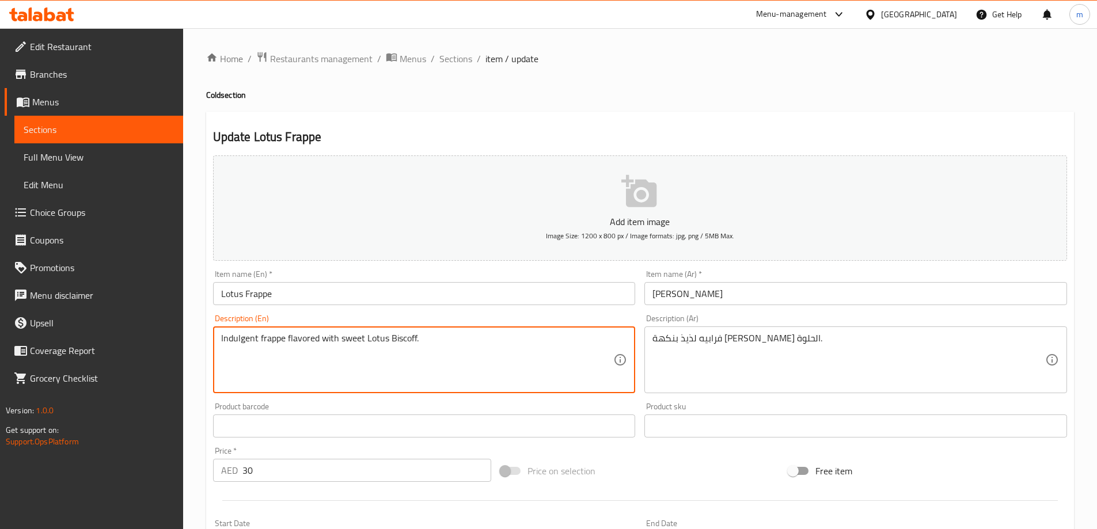
click at [238, 344] on textarea "Indulgent frappe flavored with sweet Lotus Biscoff." at bounding box center [417, 360] width 393 height 55
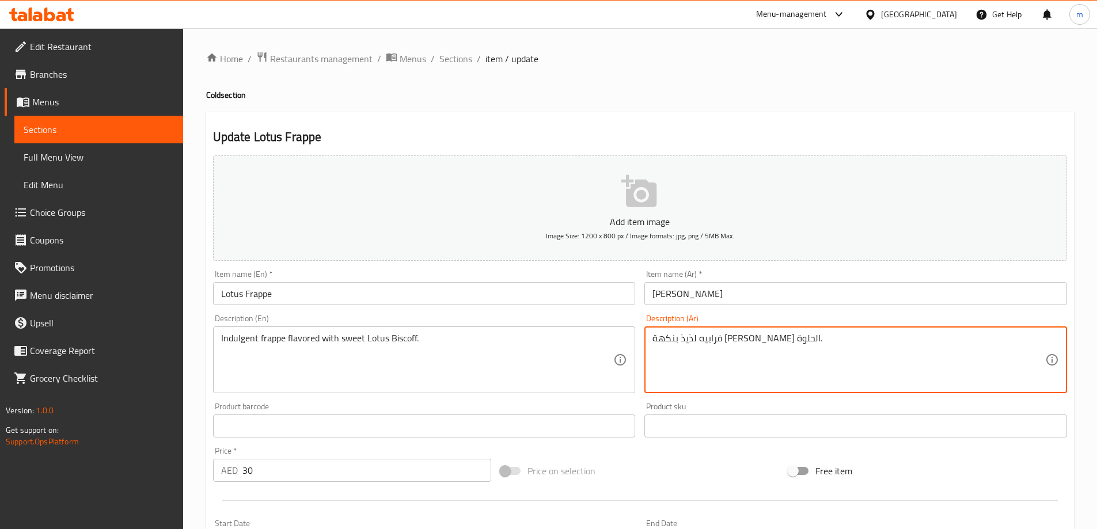
click at [773, 339] on textarea "فرابيه لذيذ بنكهة [PERSON_NAME] الحلوة." at bounding box center [849, 360] width 393 height 55
click at [709, 342] on textarea "فرابيه لذيذ بنكهة [PERSON_NAME] الحلوة." at bounding box center [849, 360] width 393 height 55
click at [1014, 338] on textarea "فرابيه لذيذ بنكهة [PERSON_NAME] الحلوة." at bounding box center [849, 360] width 393 height 55
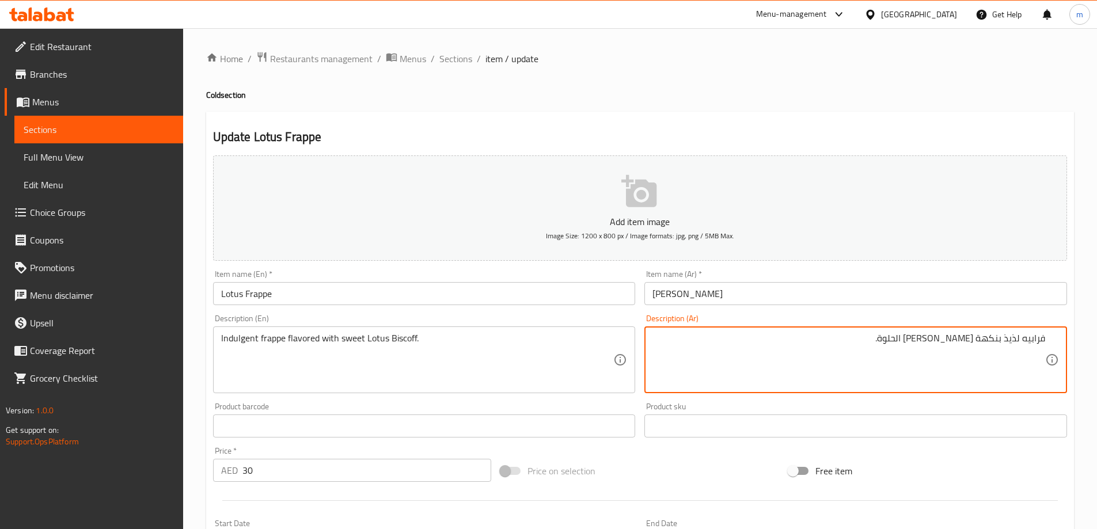
click at [1014, 338] on textarea "فرابيه لذيذ بنكهة [PERSON_NAME] الحلوة." at bounding box center [849, 360] width 393 height 55
type textarea "فرابيه اندلجينت بنكهة لوتس بيسكوف الحلوة."
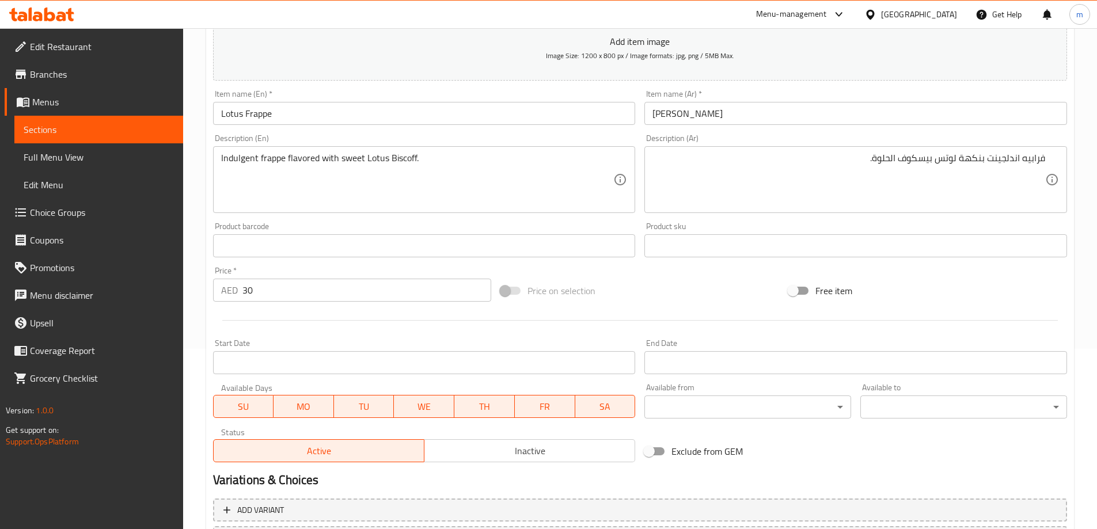
scroll to position [285, 0]
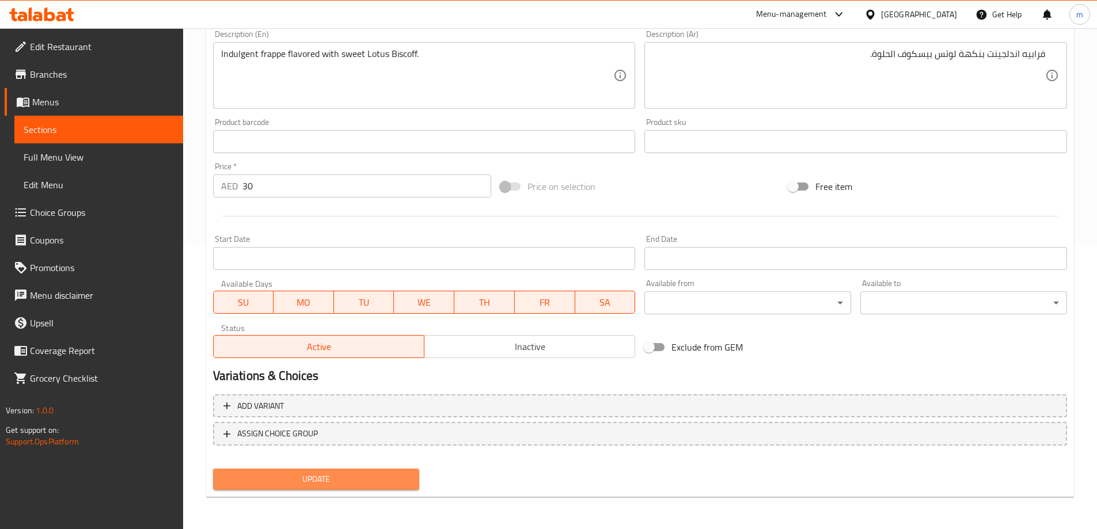
click at [370, 482] on span "Update" at bounding box center [316, 479] width 188 height 14
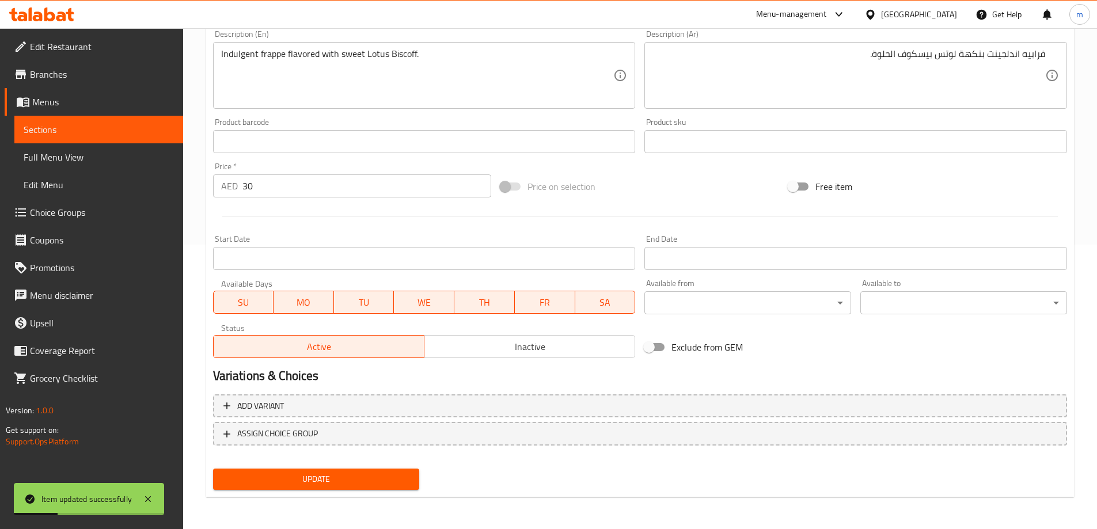
click at [136, 126] on span "Sections" at bounding box center [99, 130] width 150 height 14
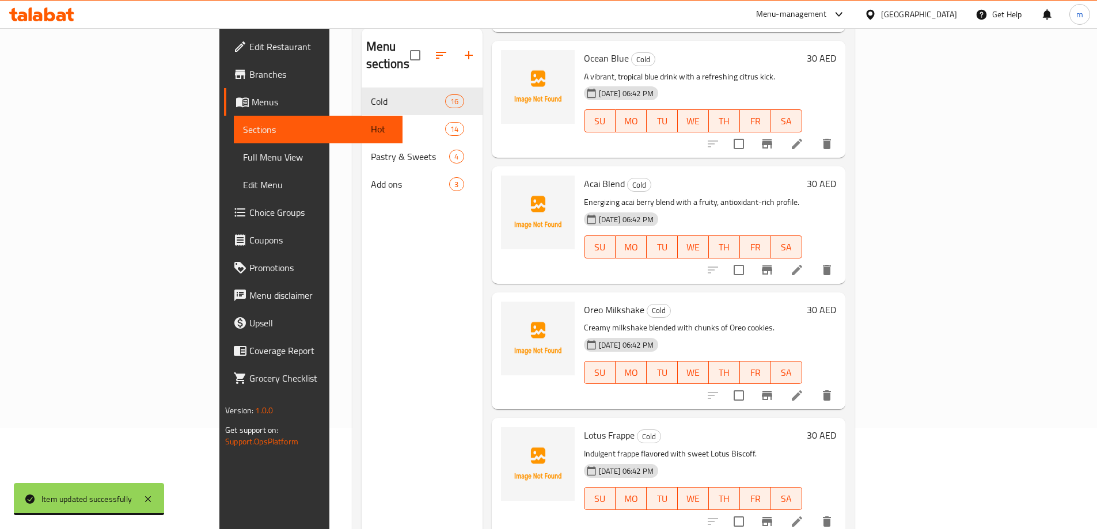
scroll to position [161, 0]
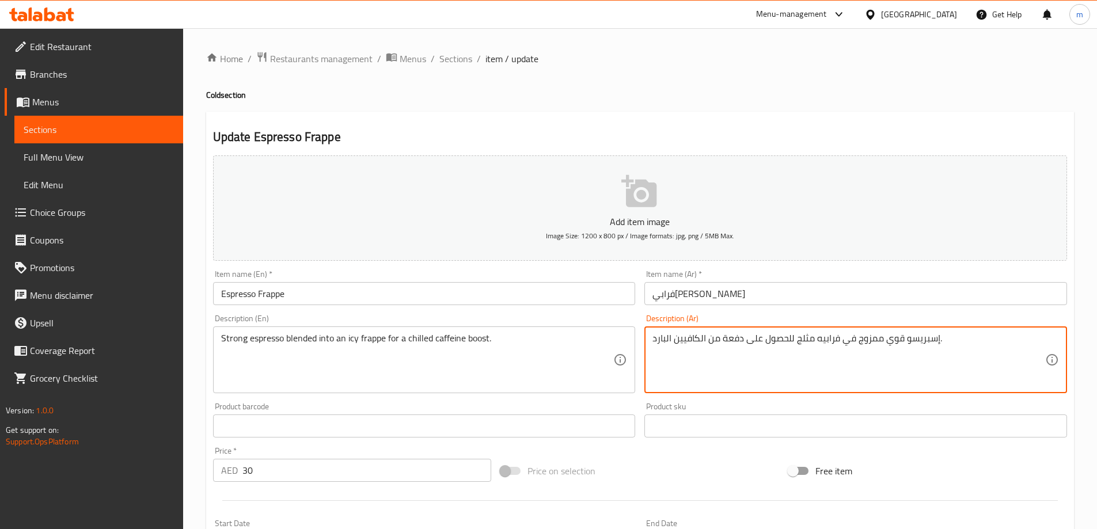
click at [770, 350] on textarea "إسبريسو قوي ممزوج في فرابيه مثلج للحصول على دفعة من الكافيين البارد." at bounding box center [849, 360] width 393 height 55
drag, startPoint x: 770, startPoint y: 350, endPoint x: 748, endPoint y: 328, distance: 31.0
click at [748, 328] on div "إسبريسو قوي ممزوج في فرابيه مثلج للحصول على دفعة من الكافيين البارد. Descriptio…" at bounding box center [856, 360] width 423 height 67
click at [748, 334] on textarea "إسبريسو قوي ممزوج في فرابيه مثلج للحصول على دفعة من الكافيين البارد." at bounding box center [849, 360] width 393 height 55
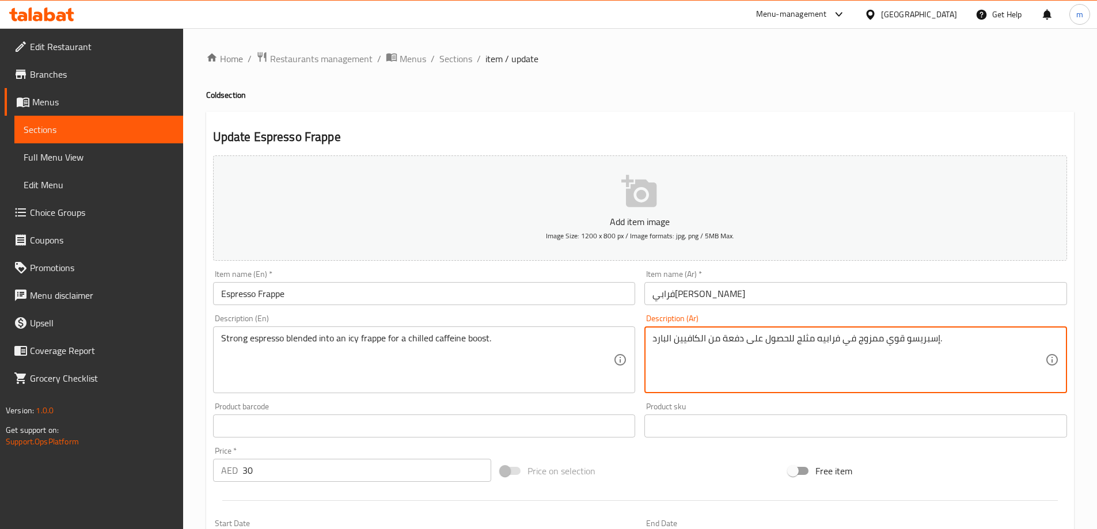
click at [748, 334] on textarea "إسبريسو قوي ممزوج في فرابيه مثلج للحصول على دفعة من الكافيين البارد." at bounding box center [849, 360] width 393 height 55
click at [749, 335] on textarea "إسبريسو قوي ممزوج في فرابيه مثلج للحصول على دفعة من الكافيين البارد." at bounding box center [849, 360] width 393 height 55
click at [873, 341] on textarea "إسبريسو قوي ممزوج في فرابيه مثلج للحصول على دفعة من الكافيين البارد." at bounding box center [849, 360] width 393 height 55
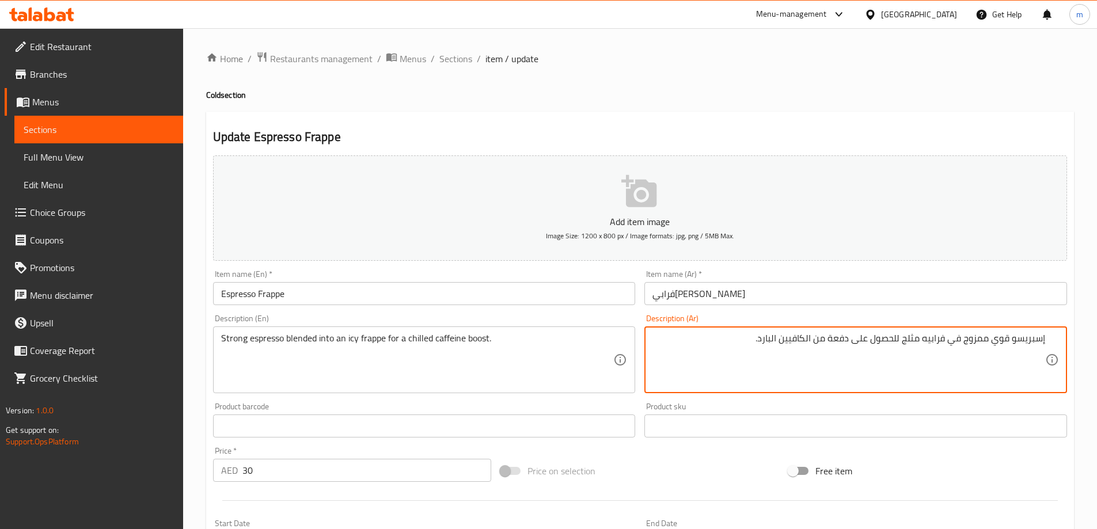
click at [863, 341] on textarea "إسبريسو قوي ممزوج في فرابيه مثلج للحصول على دفعة من الكافيين البارد." at bounding box center [849, 360] width 393 height 55
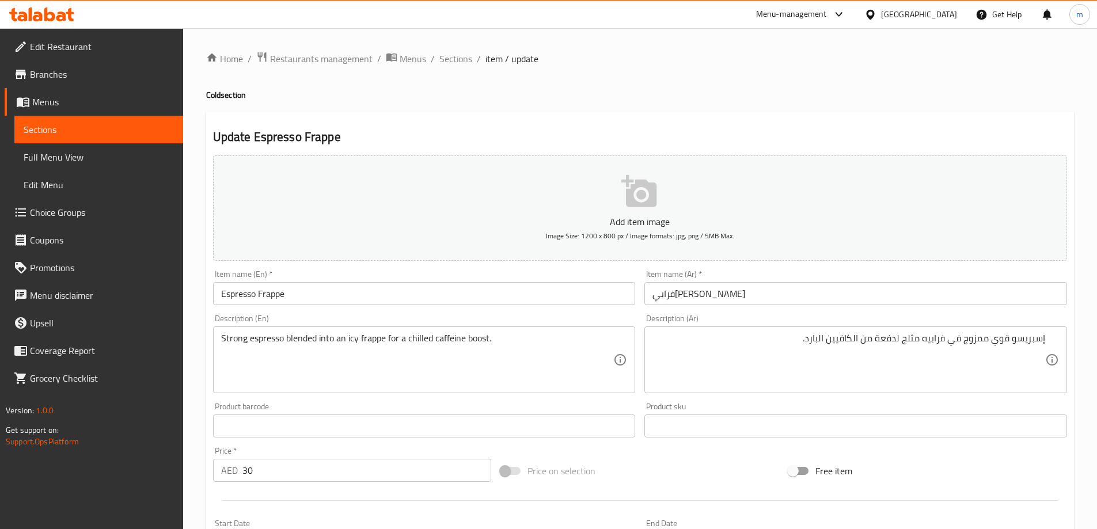
click at [880, 338] on textarea "إسبريسو قوي ممزوج في فرابيه مثلج لدفعة من الكافيين البارد." at bounding box center [849, 360] width 393 height 55
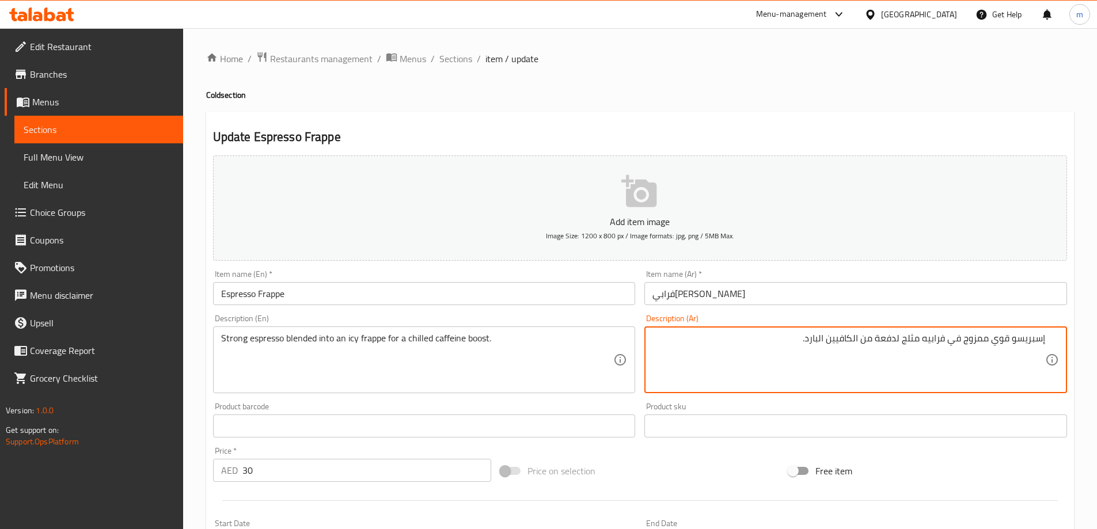
drag, startPoint x: 877, startPoint y: 339, endPoint x: 899, endPoint y: 343, distance: 22.4
click at [899, 343] on textarea "إسبريسو قوي ممزوج في فرابيه مثلج لدفعة من الكافيين البارد." at bounding box center [849, 360] width 393 height 55
type textarea "إسبريسو قوي ممزوج في فرابيه مثلج لتعزيز الكافيين البارد."
click at [1023, 327] on div "إسبريسو قوي ممزوج في فرابيه مثلج لتعزيز الكافيين البارد. Description (Ar)" at bounding box center [856, 360] width 423 height 67
click at [1036, 340] on textarea "إسبريسو قوي ممزوج في فرابيه مثلج لتعزيز الكافيين البارد." at bounding box center [849, 360] width 393 height 55
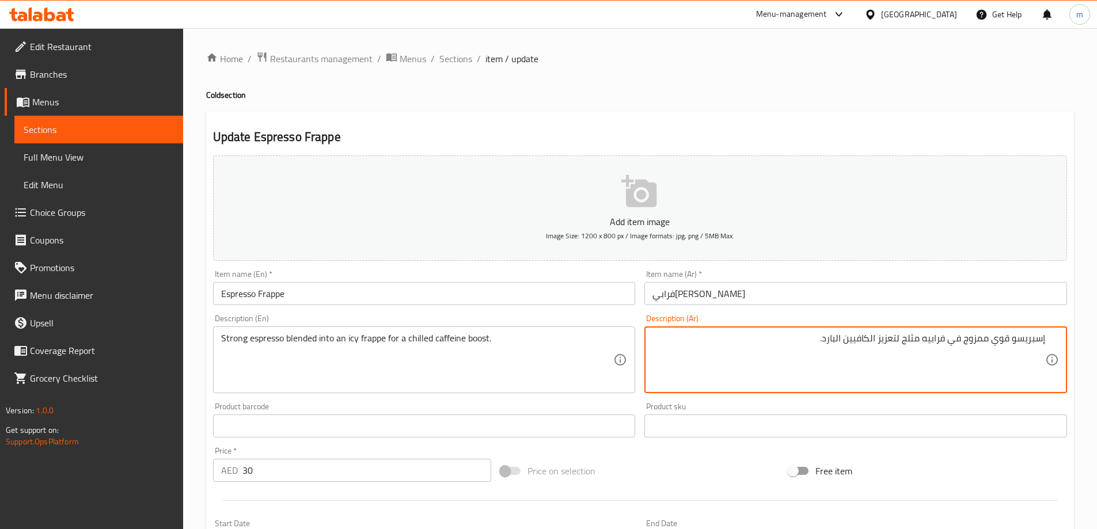
click at [1003, 336] on textarea "إسبريسو قوي ممزوج في فرابيه مثلج لتعزيز الكافيين البارد." at bounding box center [849, 360] width 393 height 55
click at [980, 341] on textarea "إسبريسو قوي ممزوج في فرابيه مثلج لتعزيز الكافيين البارد." at bounding box center [849, 360] width 393 height 55
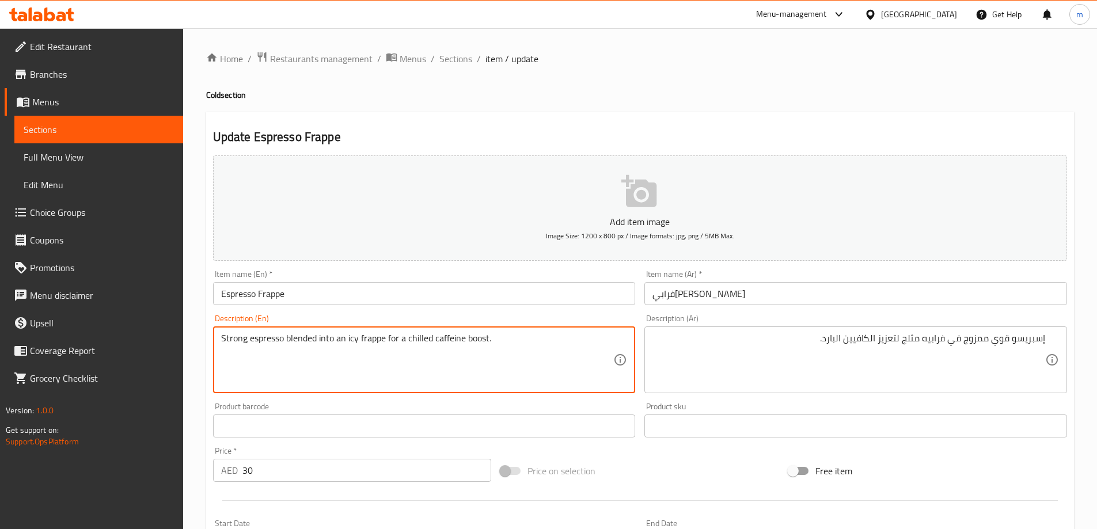
click at [257, 341] on textarea "Strong espresso blended into an icy frappe for a chilled caffeine boost." at bounding box center [417, 360] width 393 height 55
click at [284, 338] on textarea "Strong espresso blended into an icy frappe for a chilled caffeine boost." at bounding box center [417, 360] width 393 height 55
click at [323, 340] on textarea "Strong espresso blended into an icy frappe for a chilled caffeine boost." at bounding box center [417, 360] width 393 height 55
click at [349, 340] on textarea "Strong espresso blended into an icy frappe for a chilled caffeine boost." at bounding box center [417, 360] width 393 height 55
click at [374, 339] on textarea "Strong espresso blended into an icy frappe for a chilled caffeine boost." at bounding box center [417, 360] width 393 height 55
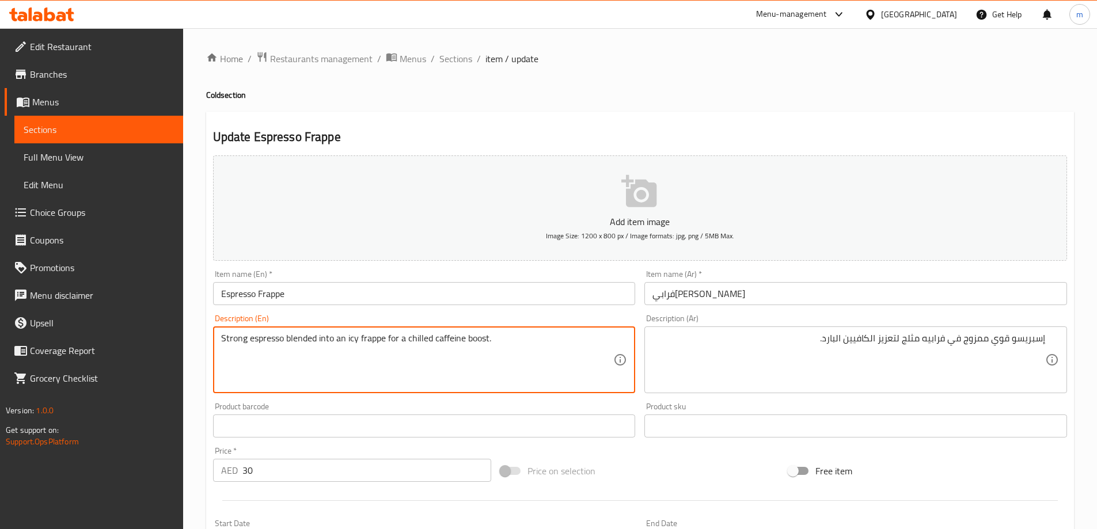
click at [412, 342] on textarea "Strong espresso blended into an icy frappe for a chilled caffeine boost." at bounding box center [417, 360] width 393 height 55
click at [438, 341] on textarea "Strong espresso blended into an icy frappe for a chilled caffeine boost." at bounding box center [417, 360] width 393 height 55
click at [465, 339] on textarea "Strong espresso blended into an icy frappe for a chilled caffeine boost." at bounding box center [417, 360] width 393 height 55
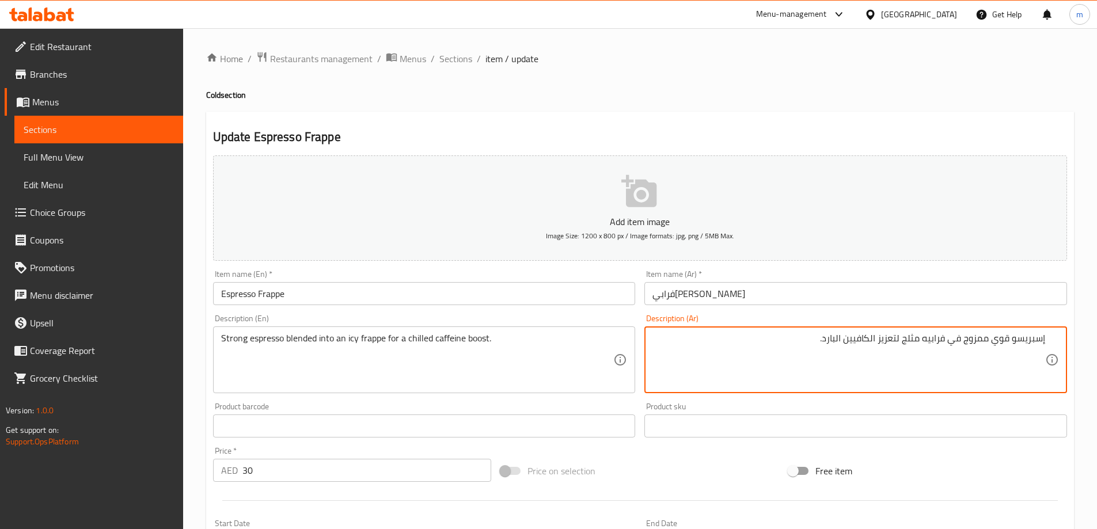
click at [1007, 339] on textarea "إسبريسو قوي ممزوج في فرابيه مثلج لتعزيز الكافيين البارد." at bounding box center [849, 360] width 393 height 55
click at [980, 334] on textarea "إسبريسو قوي ممزوج في فرابيه مثلج لتعزيز الكافيين البارد." at bounding box center [849, 360] width 393 height 55
drag, startPoint x: 960, startPoint y: 340, endPoint x: 945, endPoint y: 340, distance: 15.6
click at [960, 340] on textarea "إسبريسو قوي ممزوج في فرابيه مثلج لتعزيز الكافيين البارد." at bounding box center [849, 360] width 393 height 55
click at [940, 339] on textarea "إسبريسو قوي ممزوج في فرابيه مثلج لتعزيز الكافيين البارد." at bounding box center [849, 360] width 393 height 55
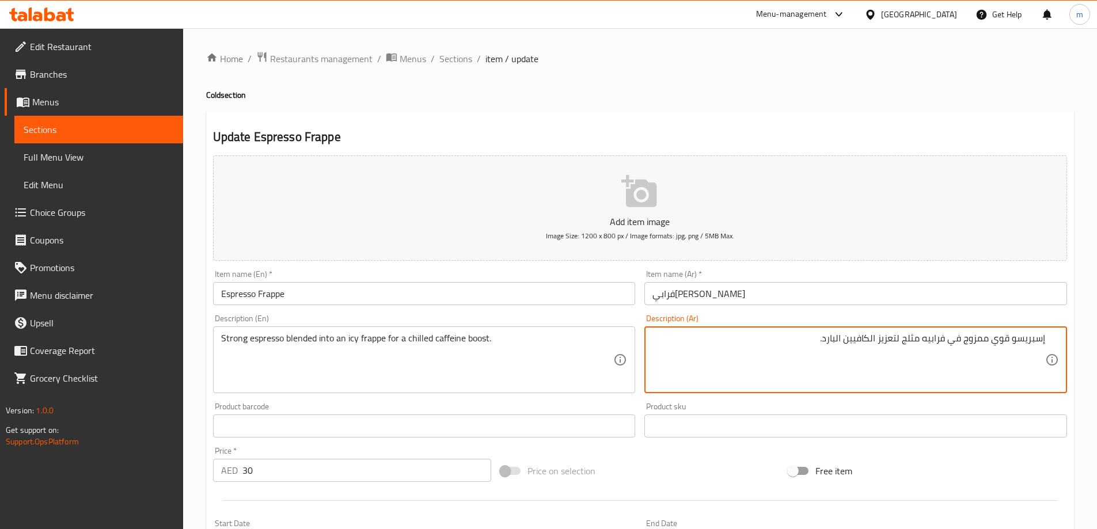
click at [915, 338] on textarea "إسبريسو قوي ممزوج في فرابيه مثلج لتعزيز الكافيين البارد." at bounding box center [849, 360] width 393 height 55
click at [888, 342] on textarea "إسبريسو قوي ممزوج في فرابيه مثلج لتعزيز الكافيين البارد." at bounding box center [849, 360] width 393 height 55
click at [868, 339] on textarea "إسبريسو قوي ممزوج في فرابيه مثلج لتعزيز الكافيين البارد." at bounding box center [849, 360] width 393 height 55
click at [834, 337] on textarea "إسبريسو قوي ممزوج في فرابيه مثلج لتعزيز الكافيين البارد." at bounding box center [849, 360] width 393 height 55
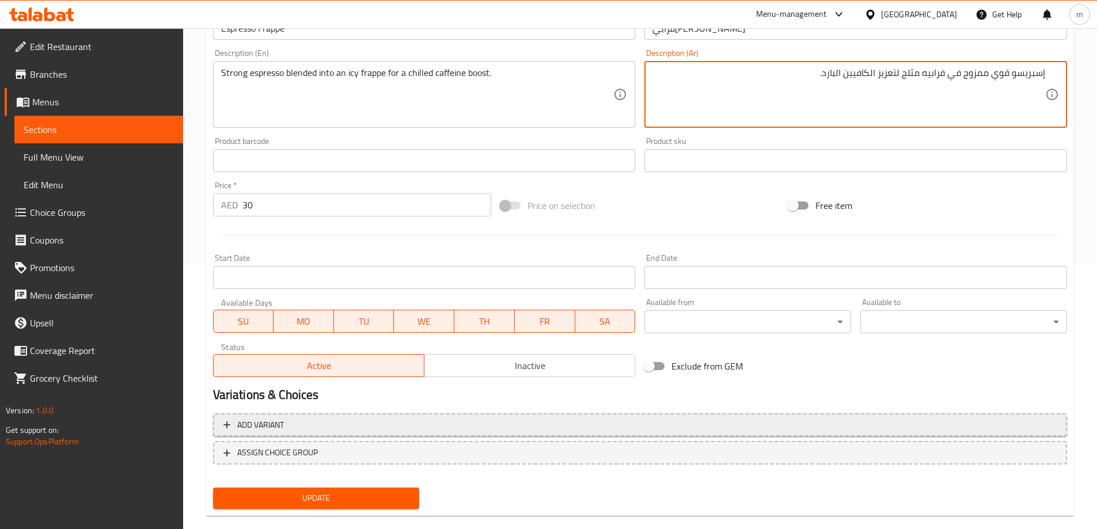
scroll to position [285, 0]
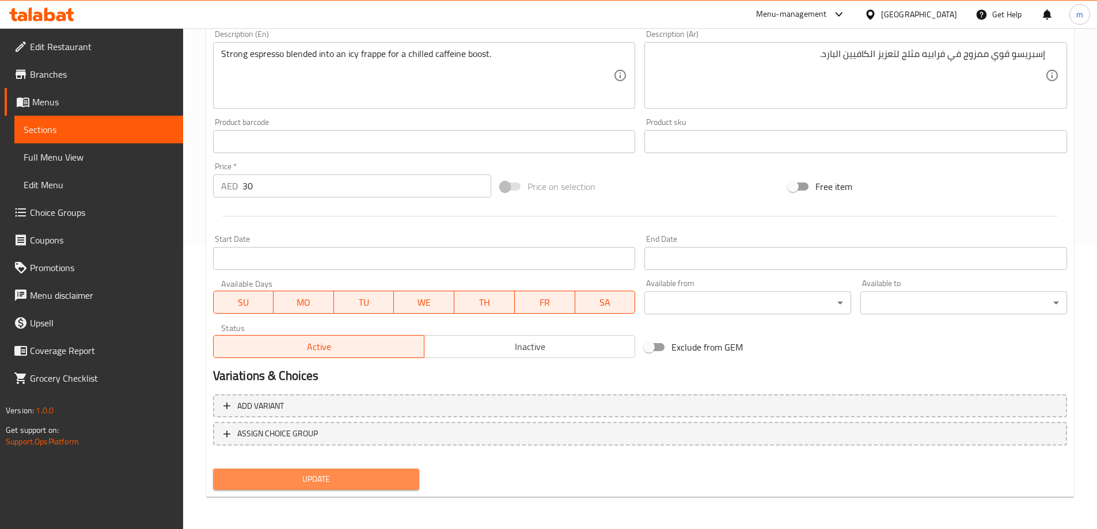
click at [371, 481] on span "Update" at bounding box center [316, 479] width 188 height 14
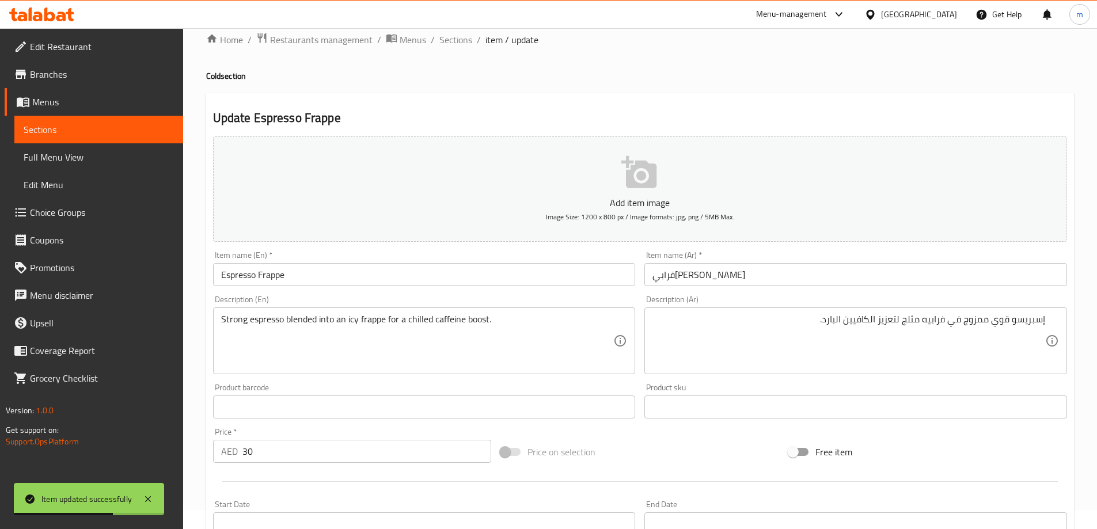
scroll to position [0, 0]
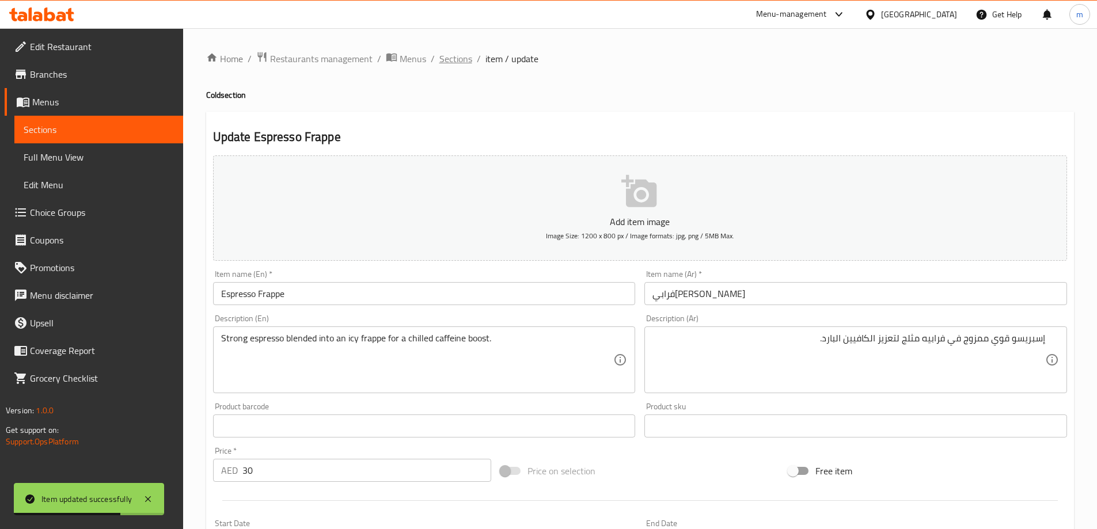
click at [456, 60] on span "Sections" at bounding box center [456, 59] width 33 height 14
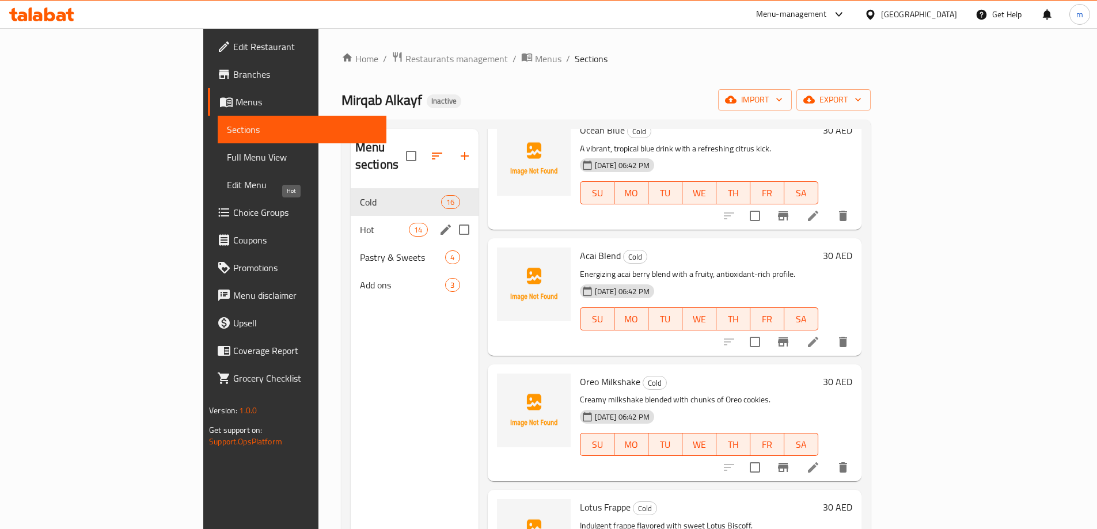
click at [360, 223] on span "Hot" at bounding box center [384, 230] width 49 height 14
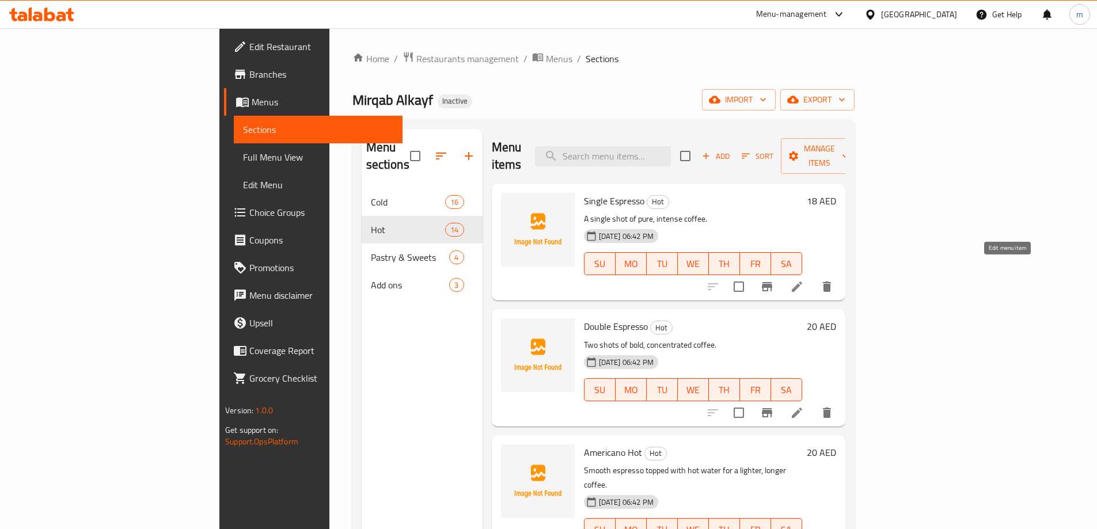
click at [804, 280] on icon at bounding box center [797, 287] width 14 height 14
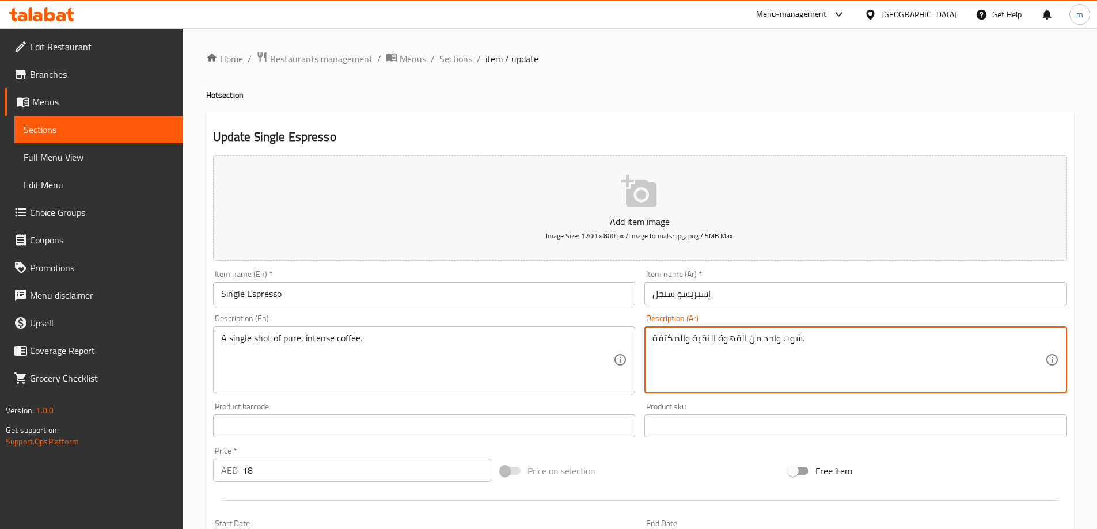
click at [787, 337] on textarea "شوت واحد من القهوة النقية والمكثفة." at bounding box center [849, 360] width 393 height 55
drag, startPoint x: 787, startPoint y: 337, endPoint x: 770, endPoint y: 342, distance: 18.0
click at [770, 342] on textarea "شوت واحد من القهوة النقية والمكثفة." at bounding box center [849, 360] width 393 height 55
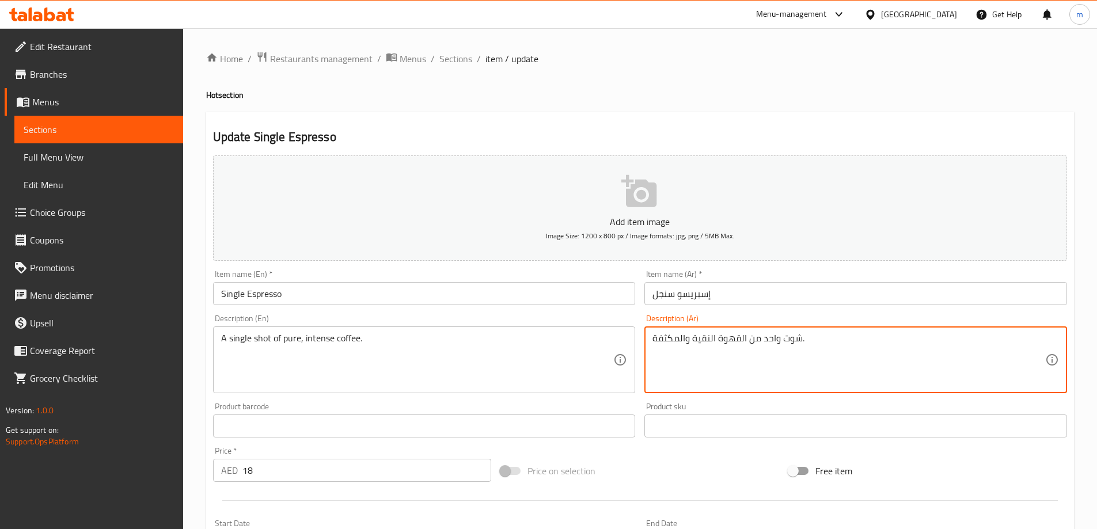
click at [770, 342] on textarea "شوت واحد من القهوة النقية والمكثفة." at bounding box center [849, 360] width 393 height 55
click at [770, 343] on textarea "شوت واحد من القهوة النقية والمكثفة." at bounding box center [849, 360] width 393 height 55
click at [1016, 344] on textarea "شوت واحد من القهوة النقية والمكثفة." at bounding box center [849, 360] width 393 height 55
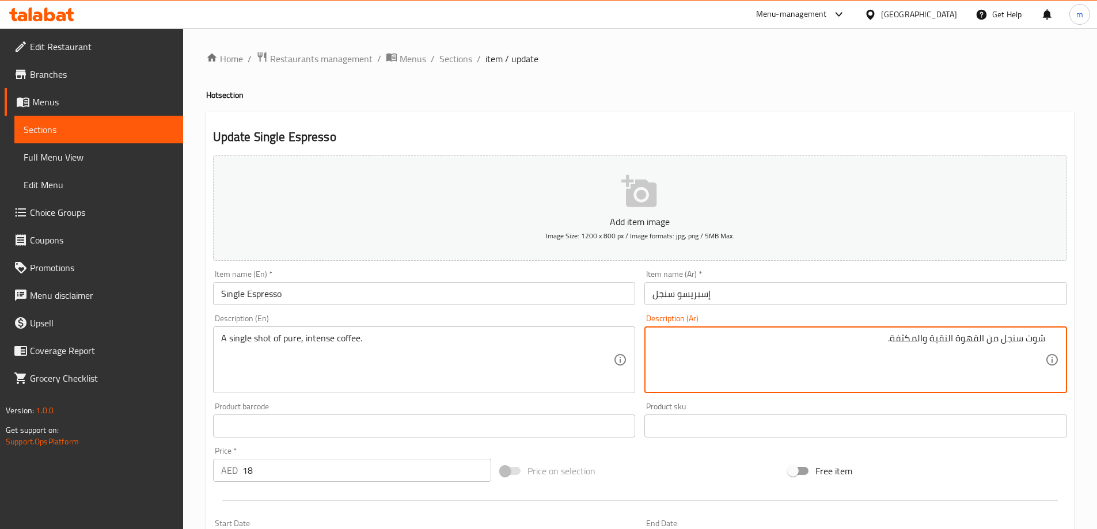
type textarea "شوت سنجل من القهوة النقية والمكثفة."
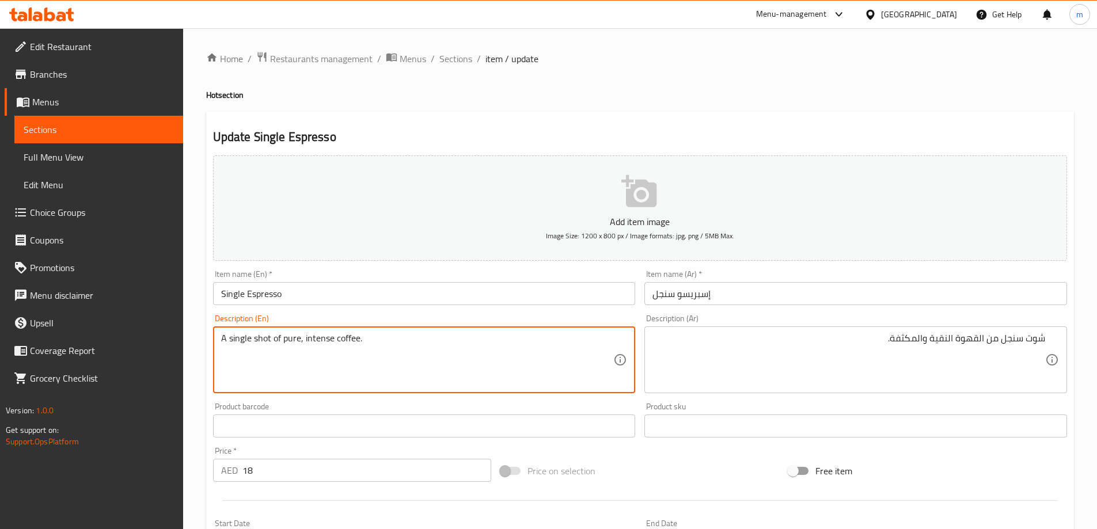
click at [283, 347] on textarea "A single shot of pure, intense coffee." at bounding box center [417, 360] width 393 height 55
click at [311, 343] on textarea "A single shot of pure, intense coffee." at bounding box center [417, 360] width 393 height 55
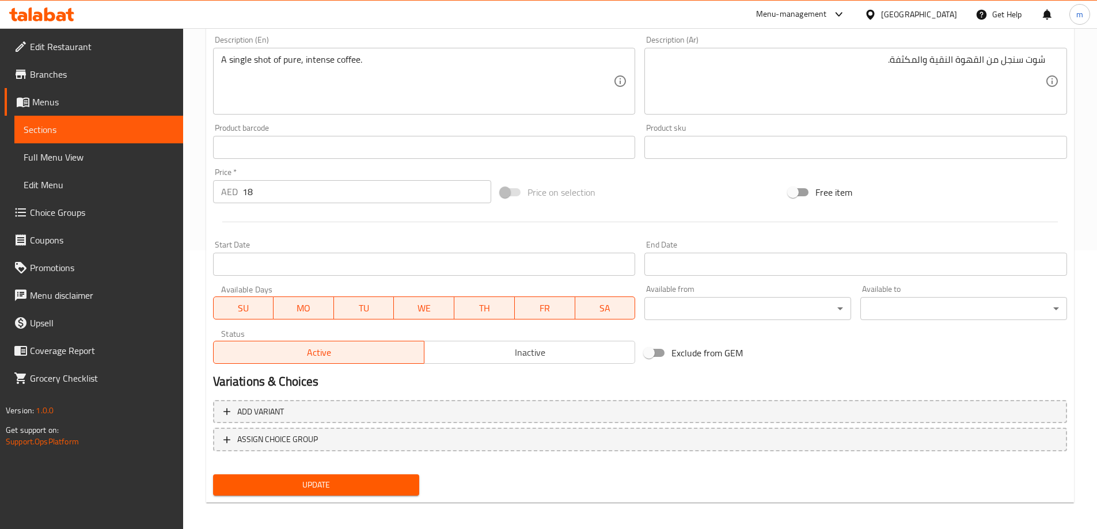
scroll to position [285, 0]
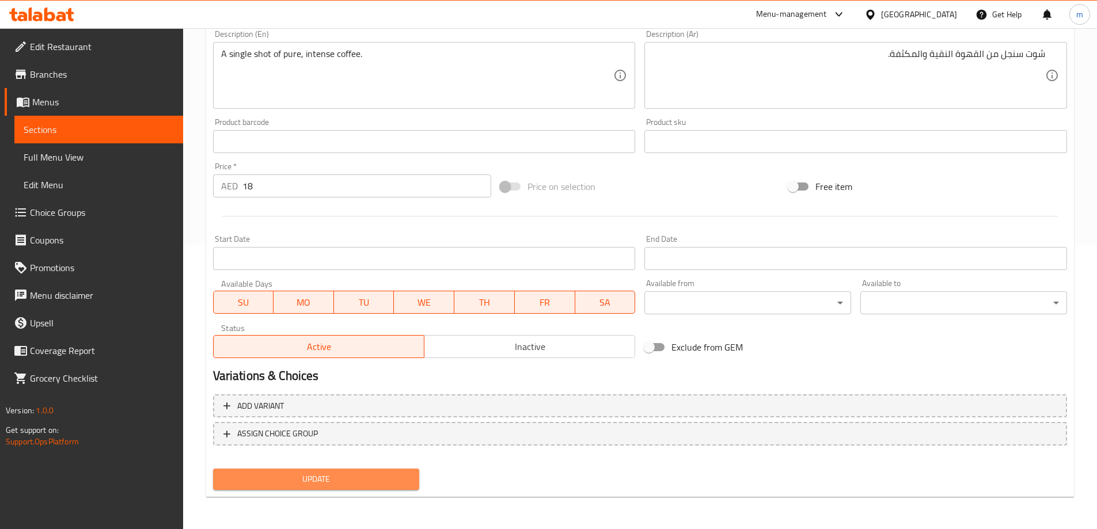
click at [372, 471] on button "Update" at bounding box center [316, 479] width 207 height 21
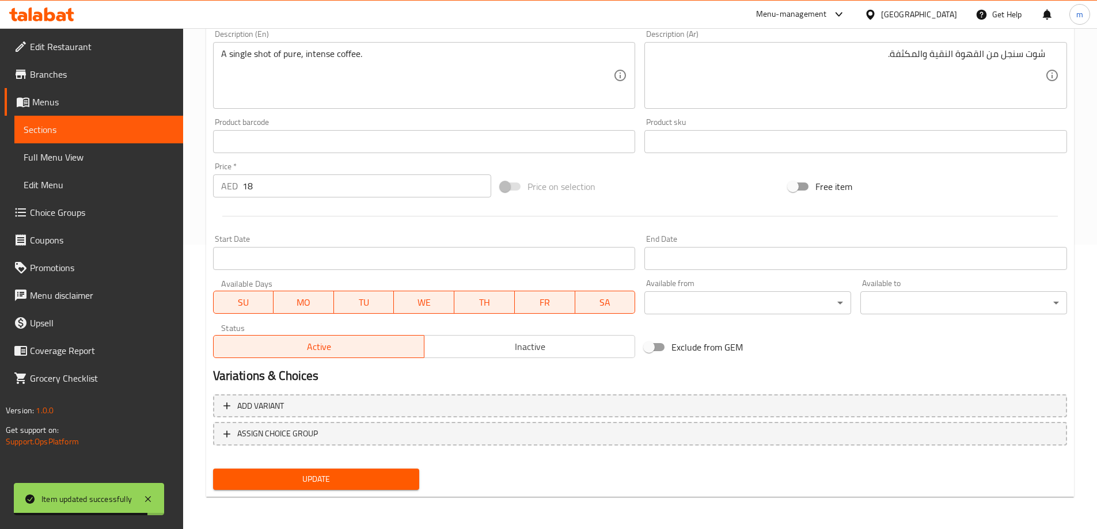
click at [654, 230] on div "End Date End Date" at bounding box center [856, 252] width 432 height 44
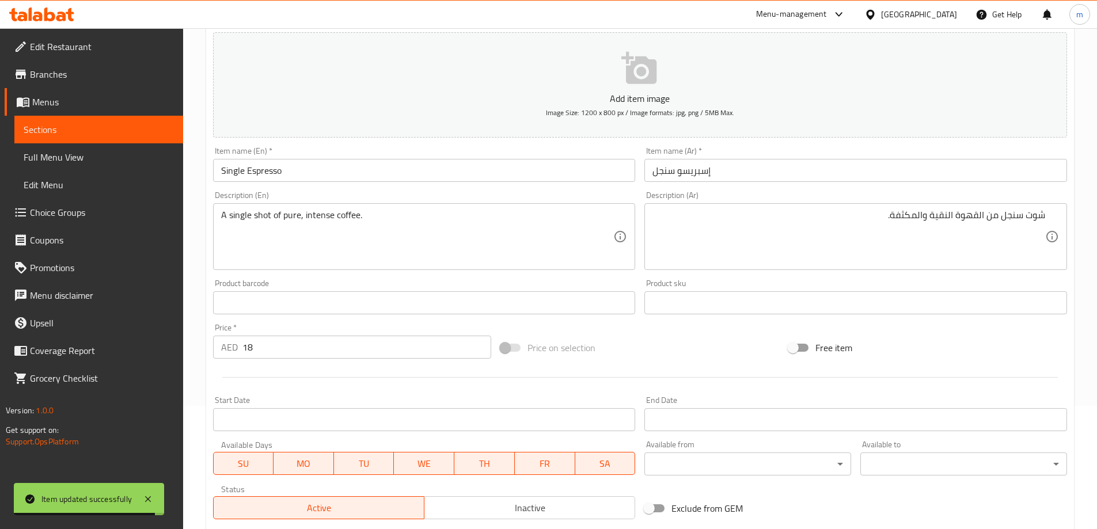
scroll to position [0, 0]
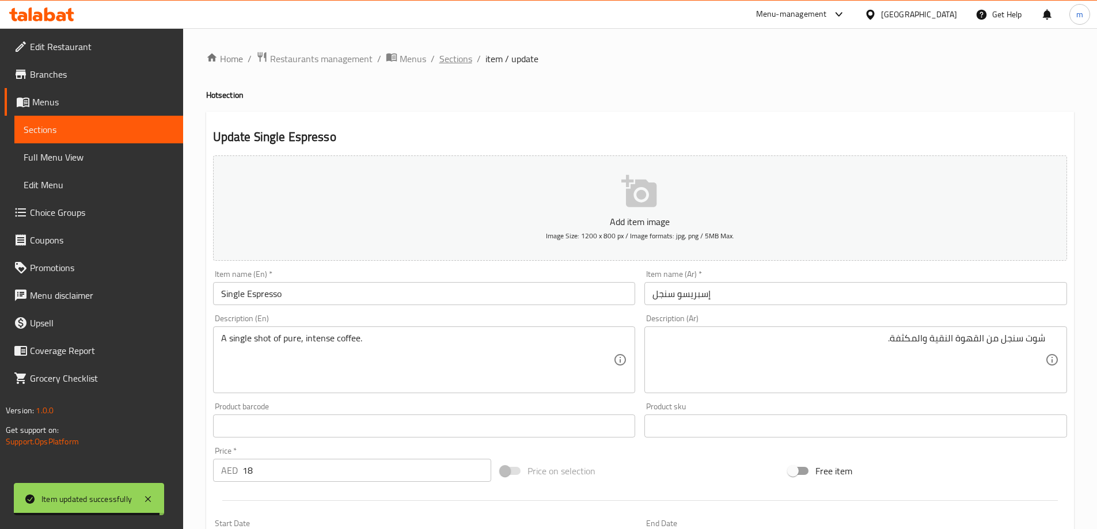
click at [463, 54] on span "Sections" at bounding box center [456, 59] width 33 height 14
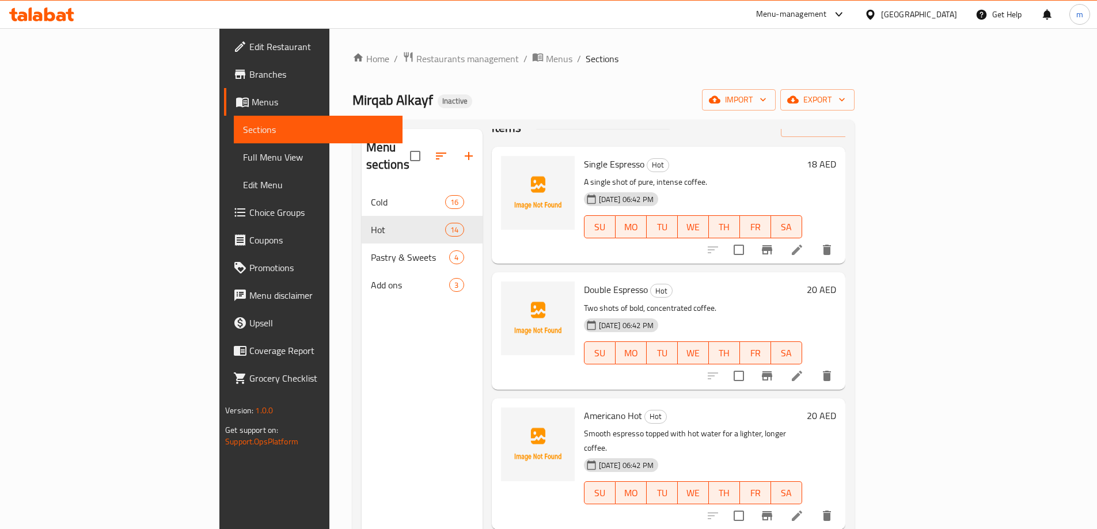
scroll to position [58, 0]
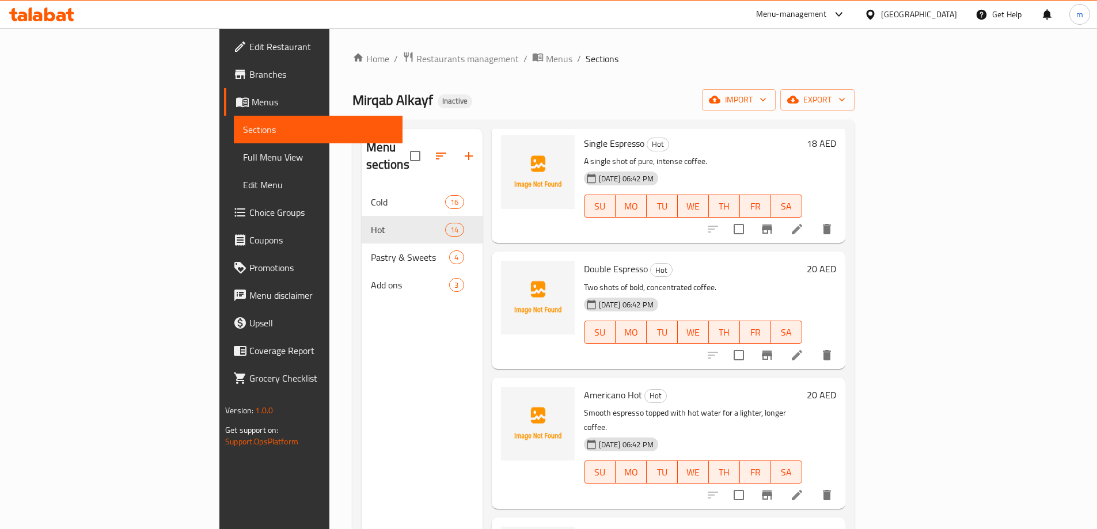
click at [804, 349] on icon at bounding box center [797, 356] width 14 height 14
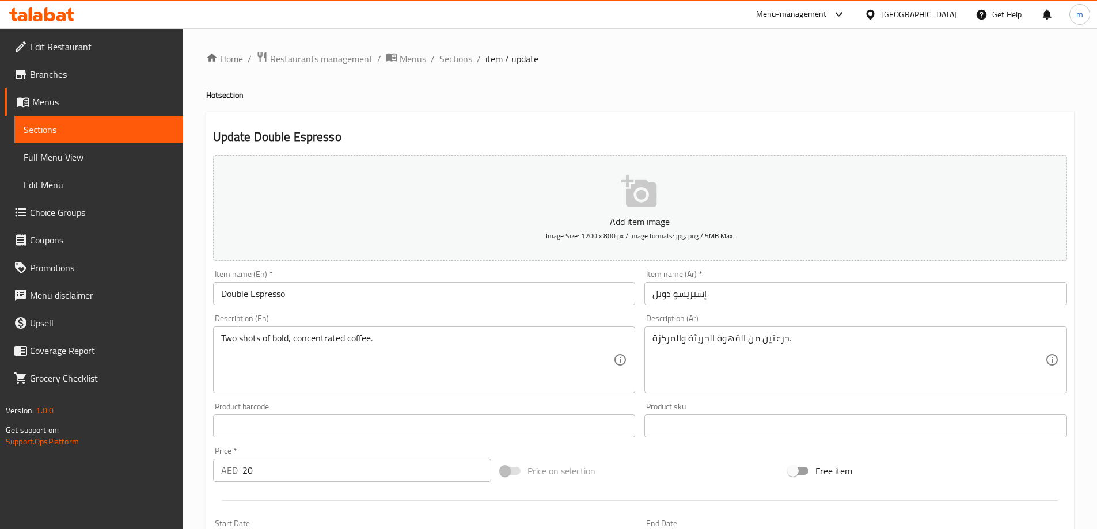
click at [463, 65] on span "Sections" at bounding box center [456, 59] width 33 height 14
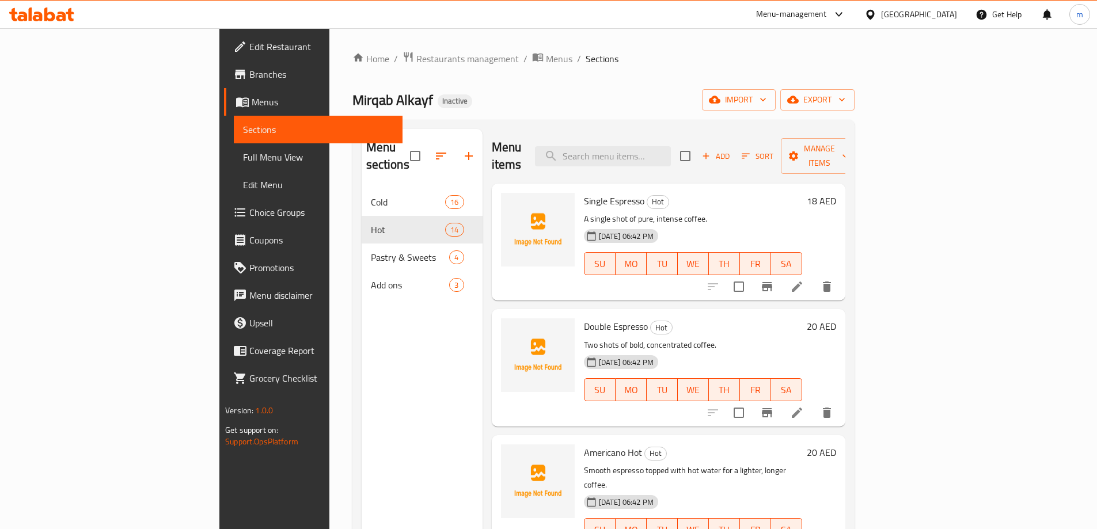
click at [804, 280] on icon at bounding box center [797, 287] width 14 height 14
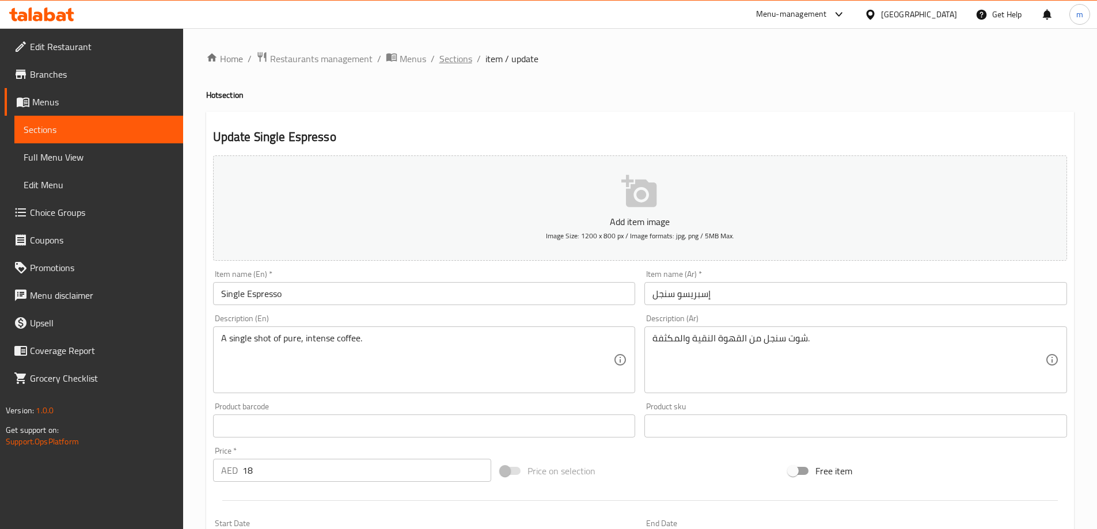
click at [443, 66] on span "Sections" at bounding box center [456, 59] width 33 height 14
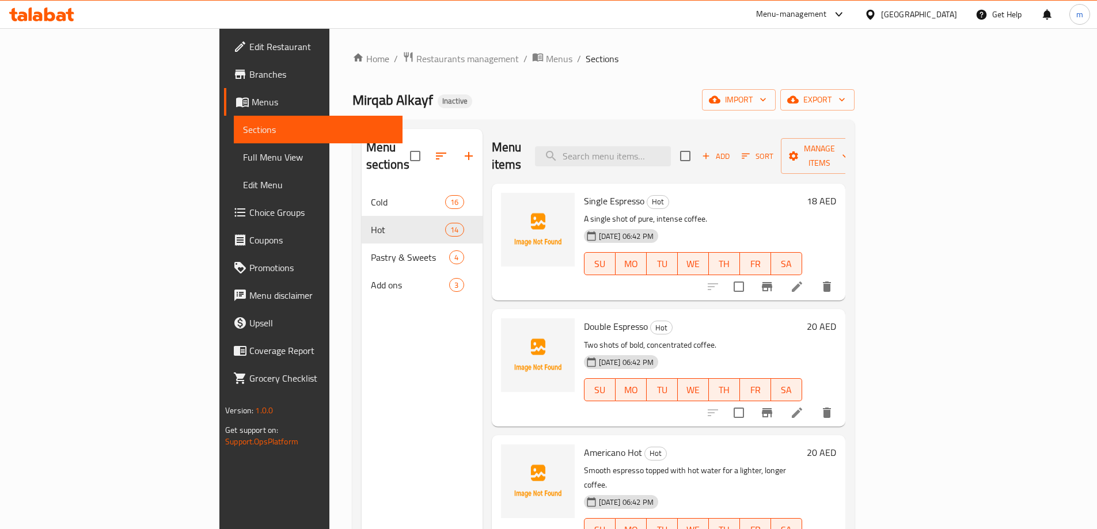
click at [804, 406] on icon at bounding box center [797, 413] width 14 height 14
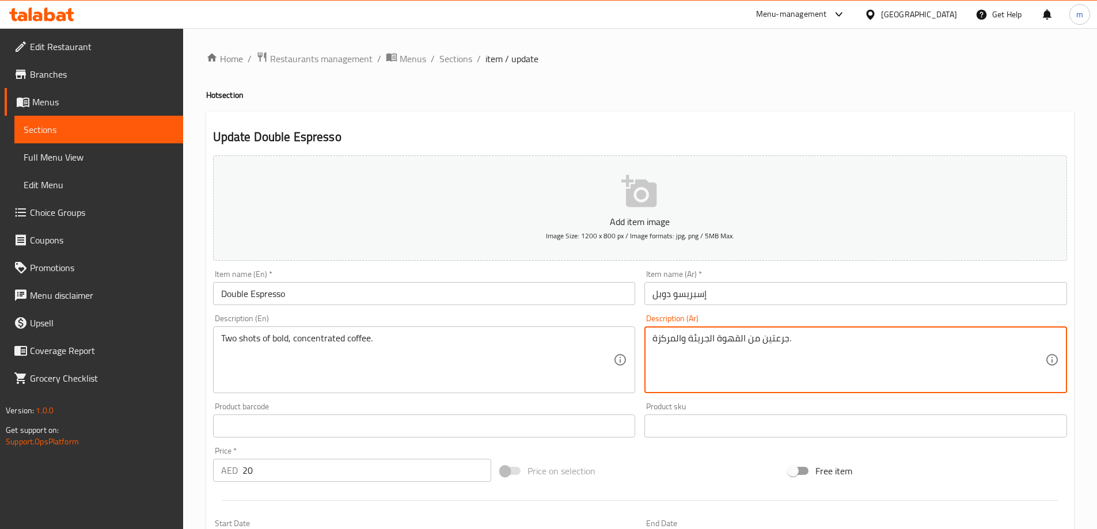
click at [853, 351] on textarea "جرعتين من القهوة الجريئة والمركزة." at bounding box center [849, 360] width 393 height 55
click at [1033, 339] on textarea "جرعتين من القهوة الجريئة والمركزة." at bounding box center [849, 360] width 393 height 55
drag, startPoint x: 932, startPoint y: 342, endPoint x: 953, endPoint y: 347, distance: 21.8
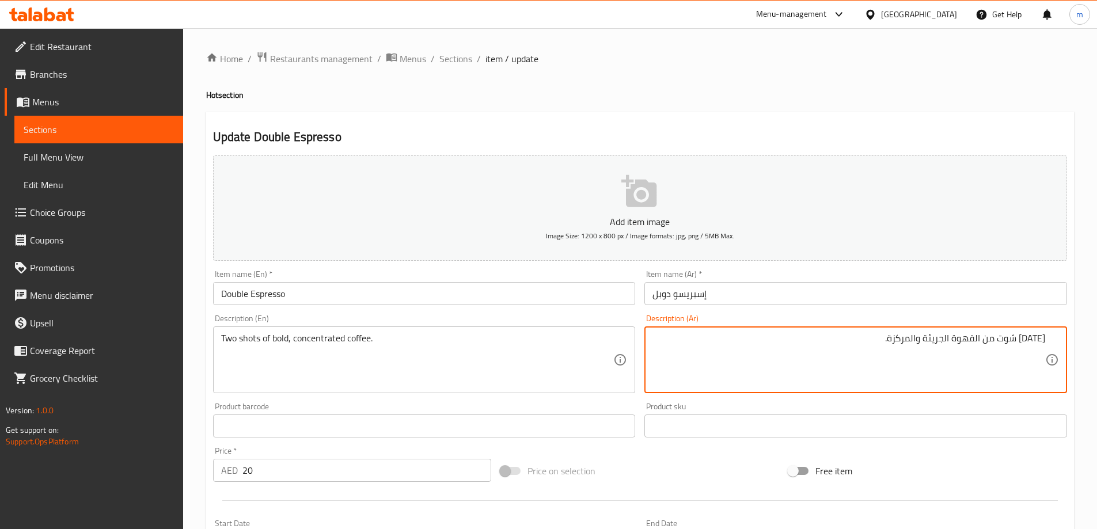
click at [953, 347] on textarea "[DATE] شوت من القهوة الجريئة والمركزة." at bounding box center [849, 360] width 393 height 55
click at [1055, 471] on div "Free item" at bounding box center [928, 471] width 288 height 31
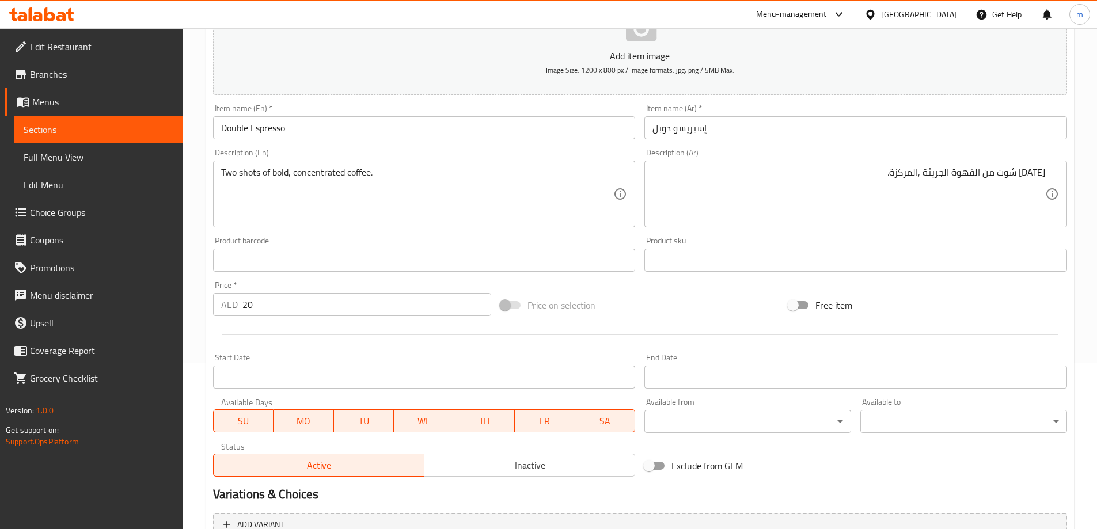
scroll to position [173, 0]
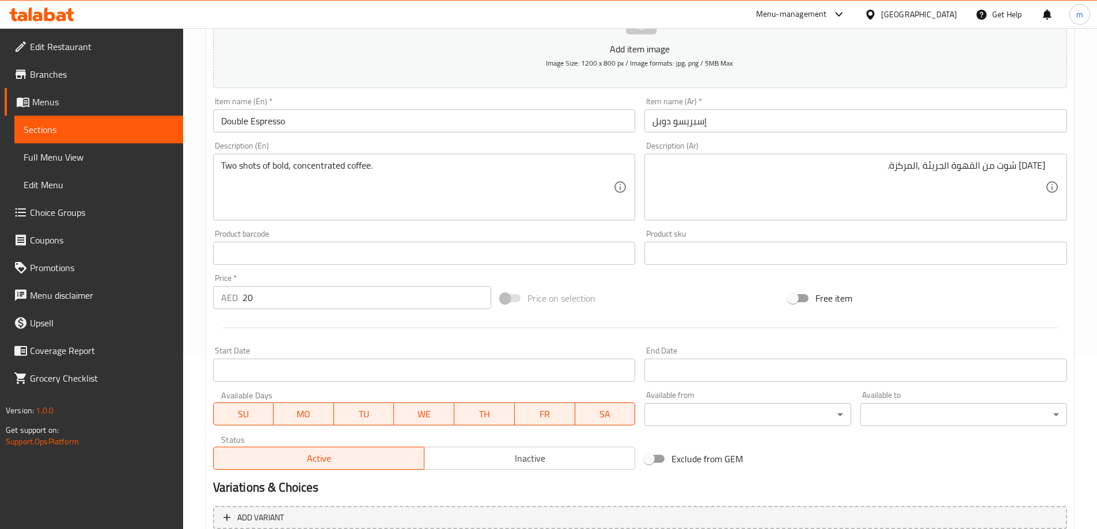
click at [937, 161] on textarea "[DATE] شوت من القهوة الجريئة ,المركزة." at bounding box center [849, 187] width 393 height 55
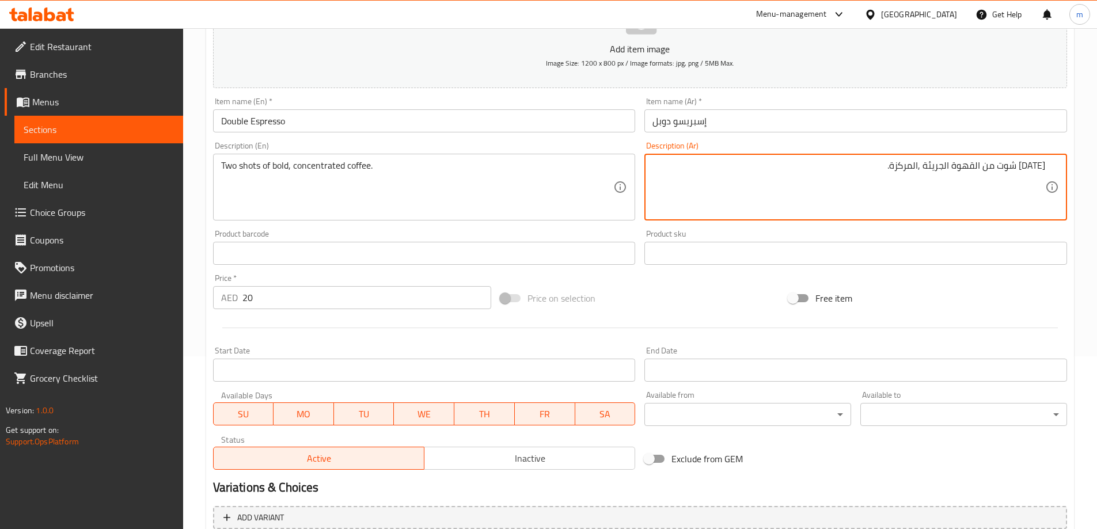
click at [941, 166] on textarea "[DATE] شوت من القهوة الجريئة ,المركزة." at bounding box center [849, 187] width 393 height 55
click at [933, 167] on textarea "[DATE] شوت من القهوة الجريئة ,المركزة." at bounding box center [849, 187] width 393 height 55
type textarea "[DATE] شوت من القهوة البولد ,المركزة."
click at [986, 306] on div "Free item" at bounding box center [928, 298] width 288 height 31
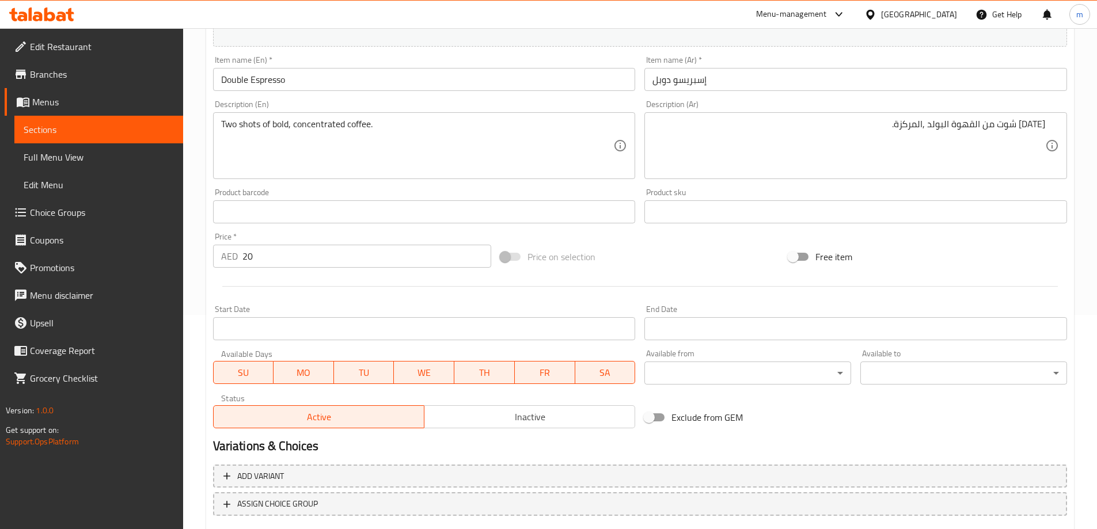
scroll to position [285, 0]
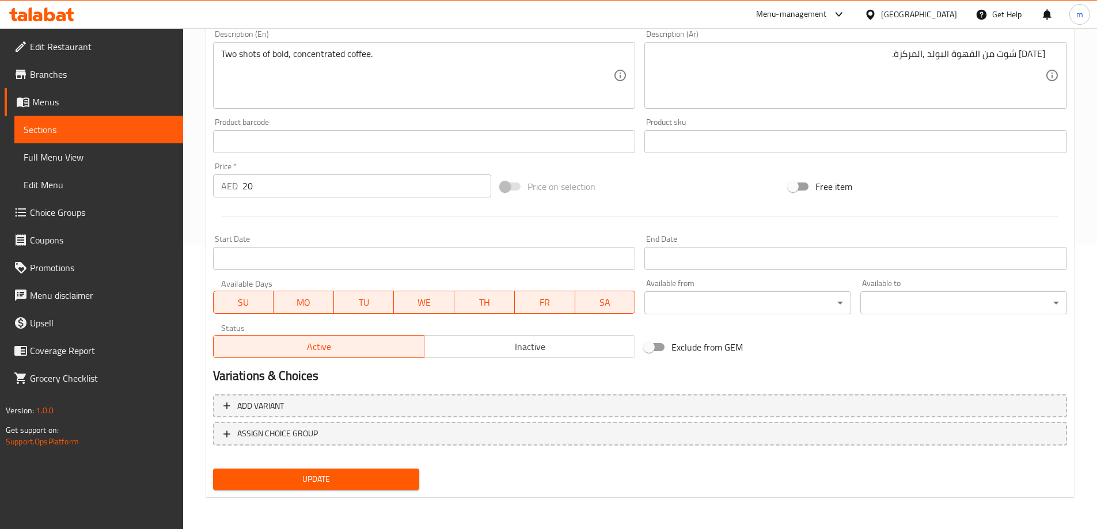
click at [378, 481] on span "Update" at bounding box center [316, 479] width 188 height 14
click at [464, 229] on div at bounding box center [640, 216] width 863 height 28
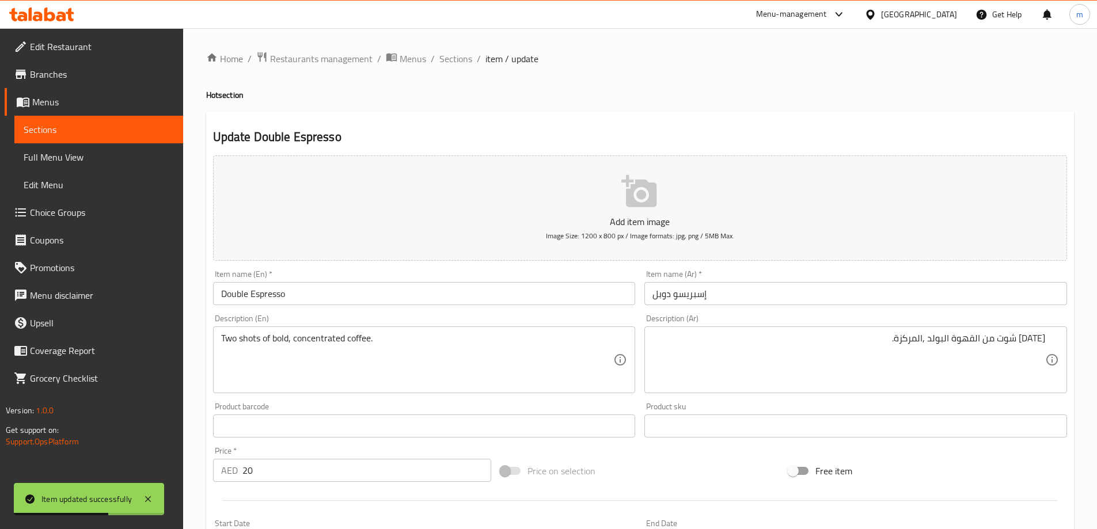
click at [459, 56] on span "Sections" at bounding box center [456, 59] width 33 height 14
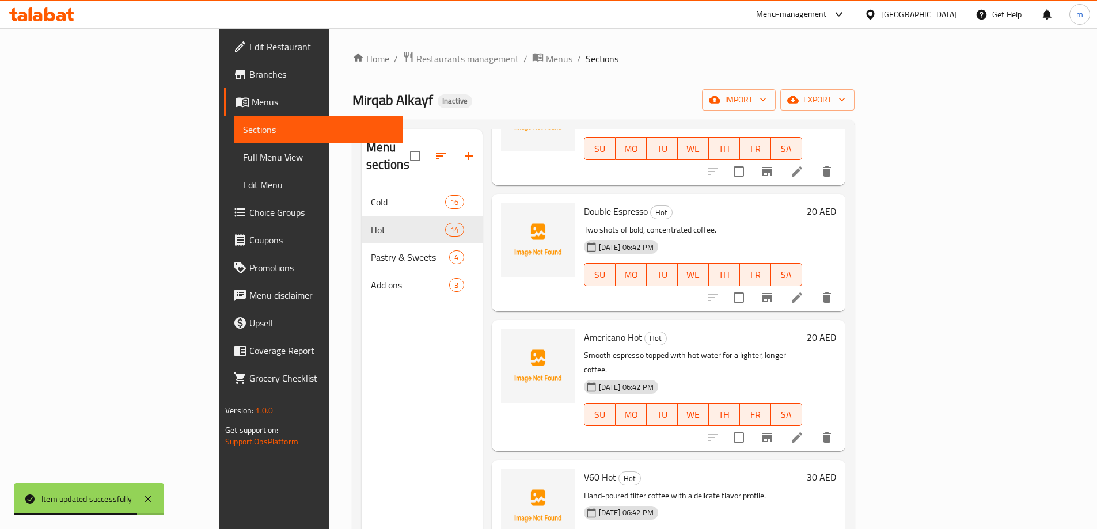
scroll to position [288, 0]
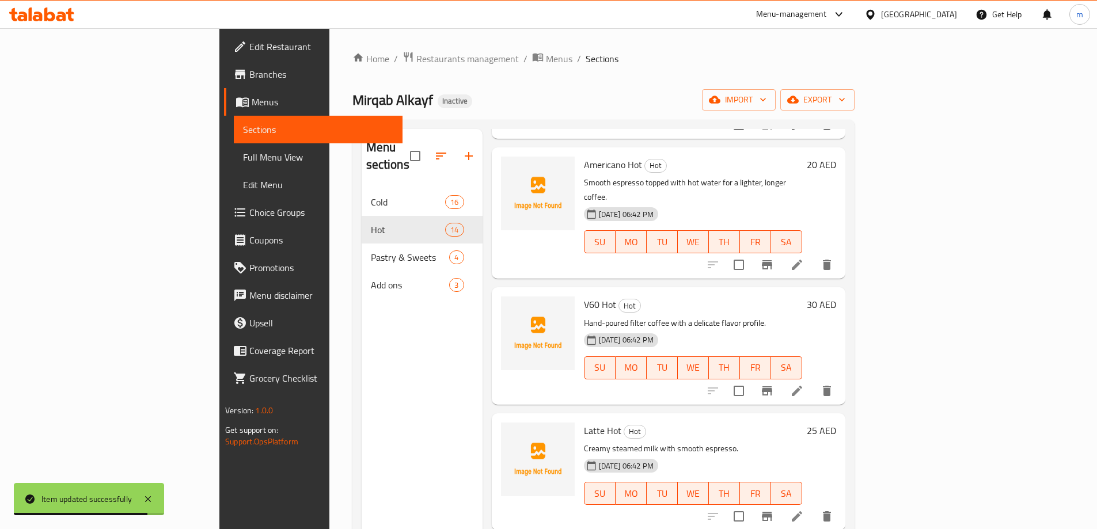
click at [802, 260] on icon at bounding box center [797, 265] width 10 height 10
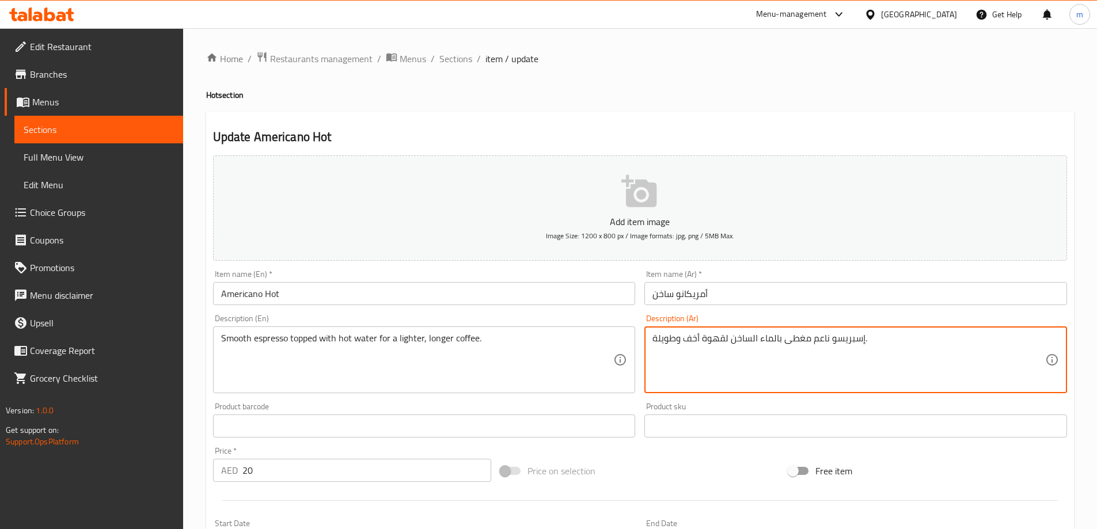
click at [767, 335] on textarea "إسبريسو ناعم مغطى بالماء الساخن لقهوة أخف وطويلة." at bounding box center [849, 360] width 393 height 55
click at [767, 336] on textarea "إسبريسو ناعم مغطى بالماء الساخن لقهوة أخف وطويلة." at bounding box center [849, 360] width 393 height 55
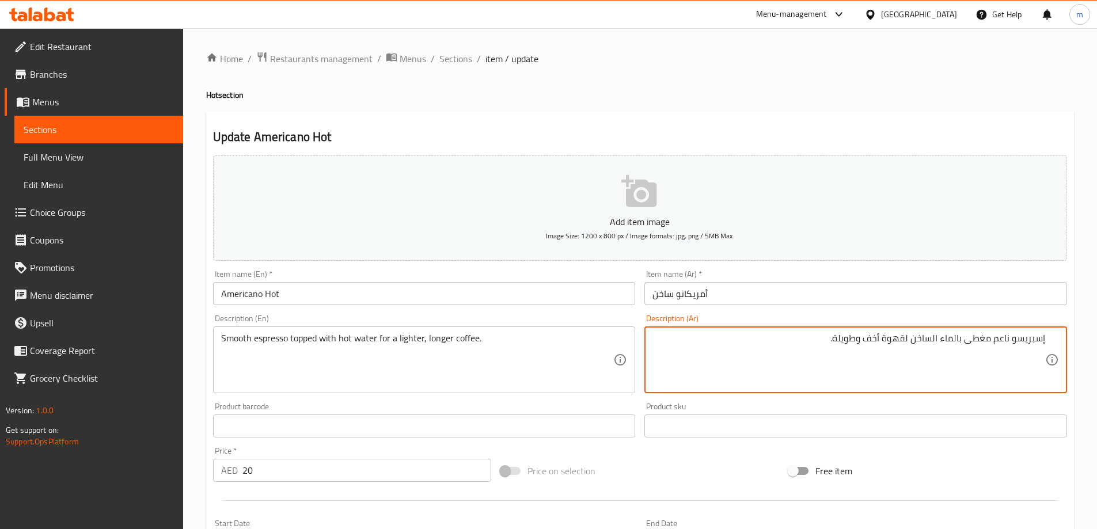
click at [887, 377] on textarea "إسبريسو ناعم مغطى بالماء الساخن لقهوة أخف وطويلة." at bounding box center [849, 360] width 393 height 55
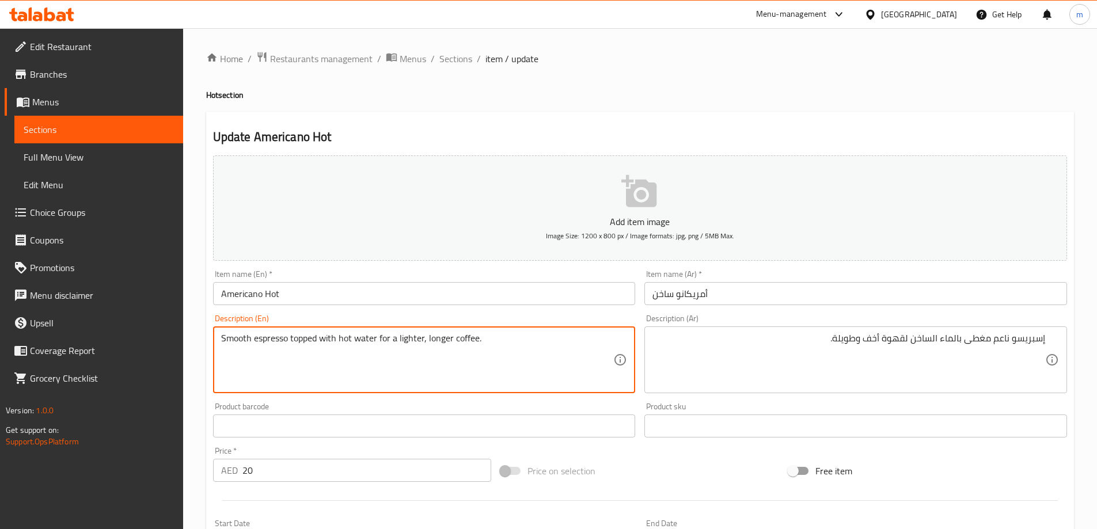
click at [444, 339] on textarea "Smooth espresso topped with hot water for a lighter, longer coffee." at bounding box center [417, 360] width 393 height 55
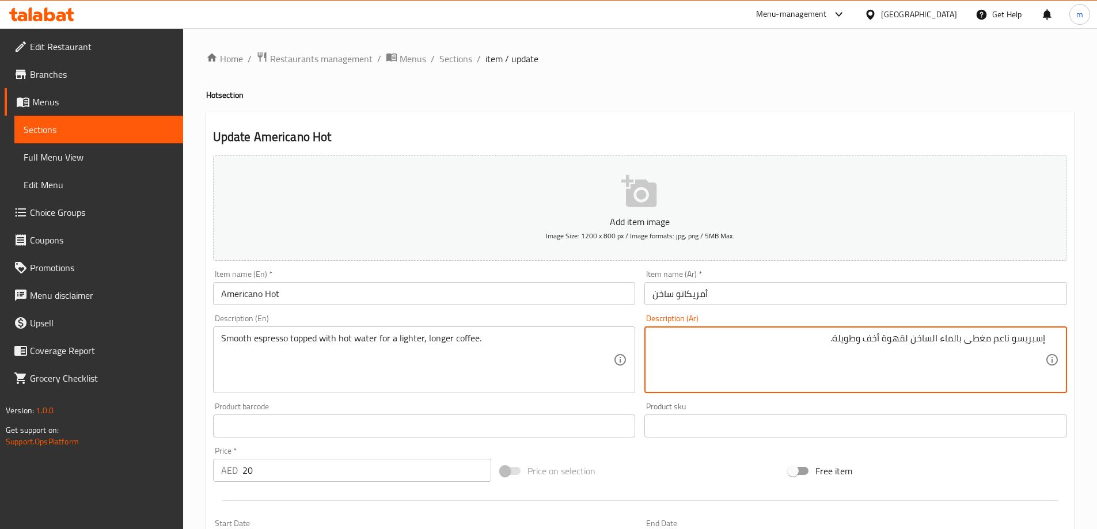
click at [851, 344] on textarea "إسبريسو ناعم مغطى بالماء الساخن لقهوة أخف وطويلة." at bounding box center [849, 360] width 393 height 55
click at [853, 347] on textarea "إسبريسو ناعم مغطى بالماء الساخن لقهوة أخف وطويلة." at bounding box center [849, 360] width 393 height 55
drag, startPoint x: 857, startPoint y: 336, endPoint x: 835, endPoint y: 346, distance: 23.5
click at [835, 346] on textarea "إسبريسو ناعم مغطى بالماء الساخن لقهوة أخف وطويلة." at bounding box center [849, 360] width 393 height 55
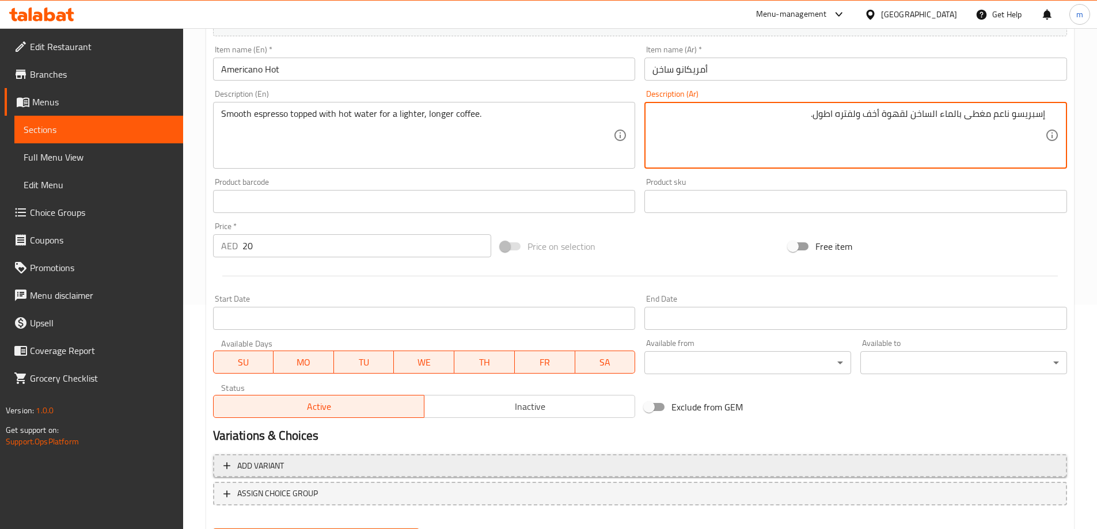
scroll to position [285, 0]
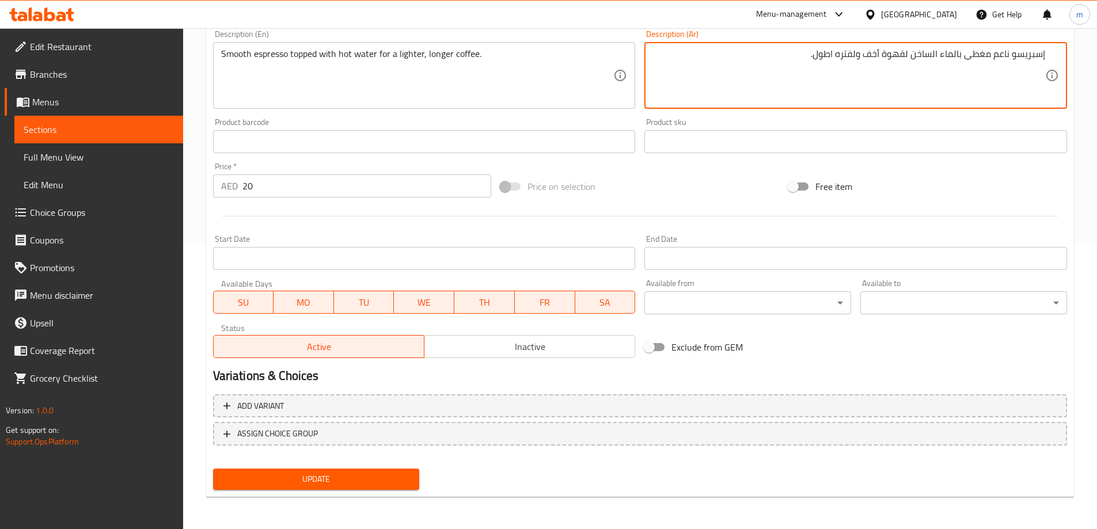
type textarea "إسبريسو ناعم مغطى بالماء الساخن لقهوة أخف ولفتره اطول."
click at [354, 476] on span "Update" at bounding box center [316, 479] width 188 height 14
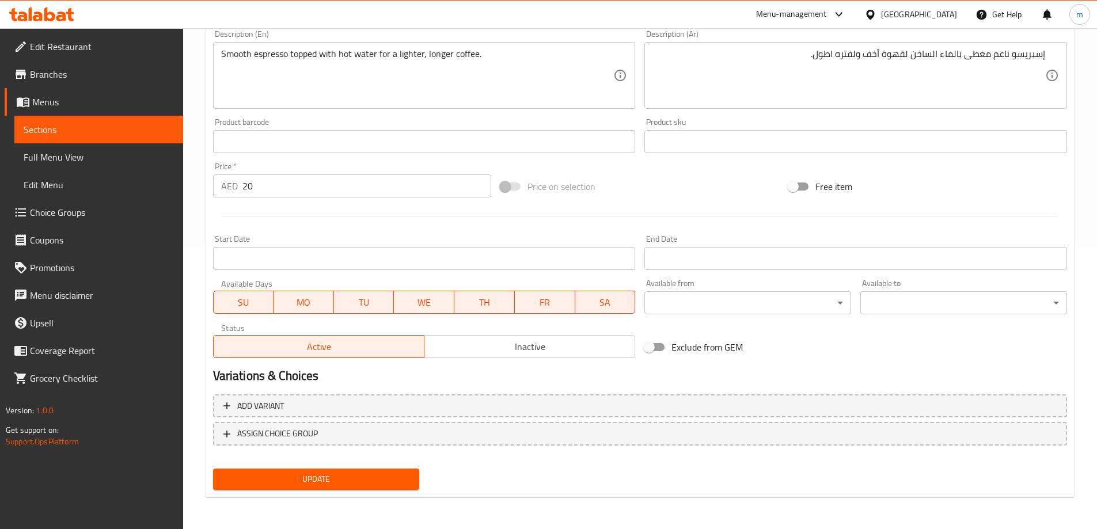
click at [395, 238] on div "Start Date Start Date" at bounding box center [424, 252] width 423 height 35
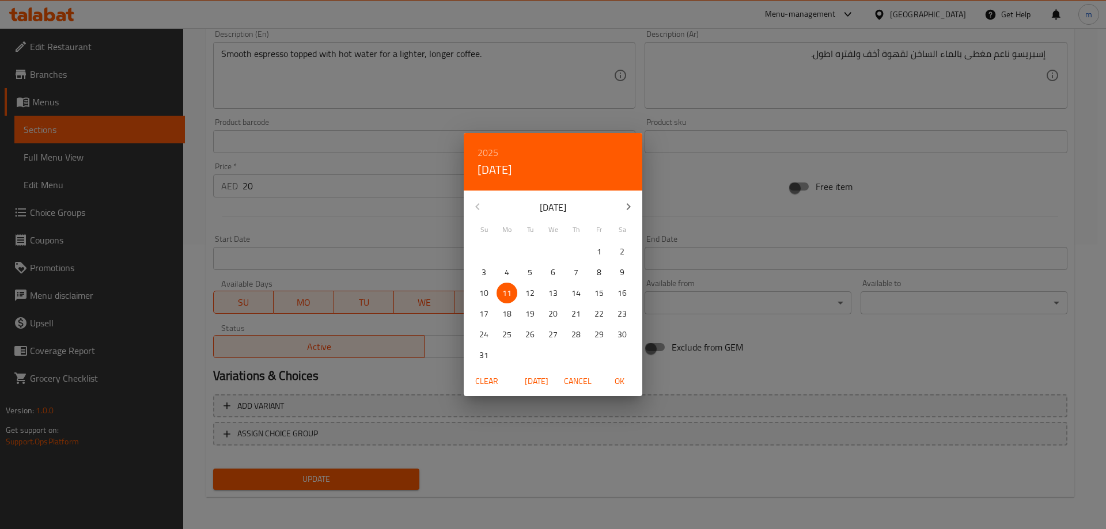
click at [426, 254] on div "2025 Mon, Aug [DATE] Mo Tu We Th Fr Sa 27 28 29 30 31 1 2 3 4 5 6 7 8 9 10 11 1…" at bounding box center [553, 264] width 1106 height 529
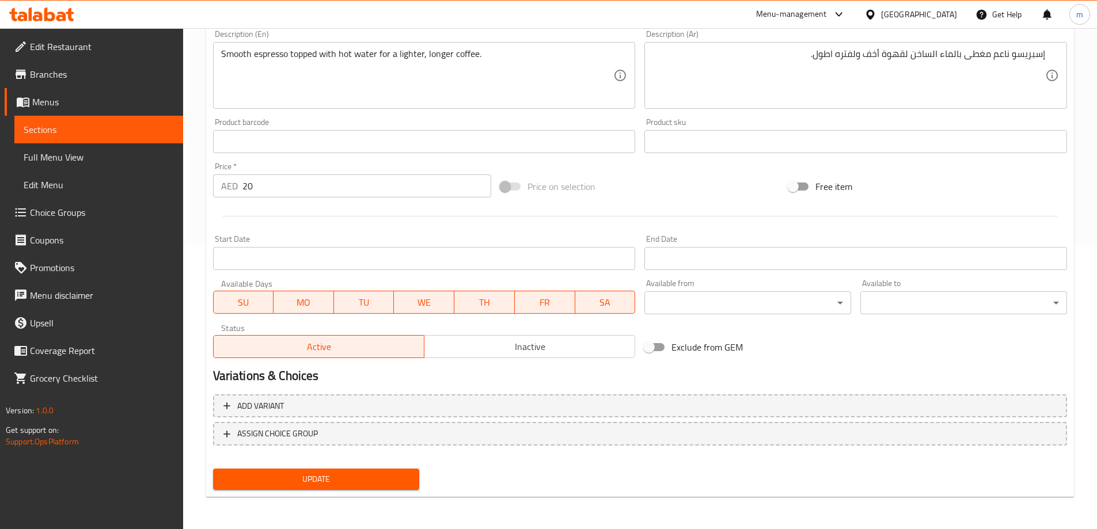
click at [407, 227] on div at bounding box center [640, 216] width 863 height 28
click at [381, 485] on span "Update" at bounding box center [316, 479] width 188 height 14
click at [385, 238] on div "Start Date Start Date" at bounding box center [424, 252] width 423 height 35
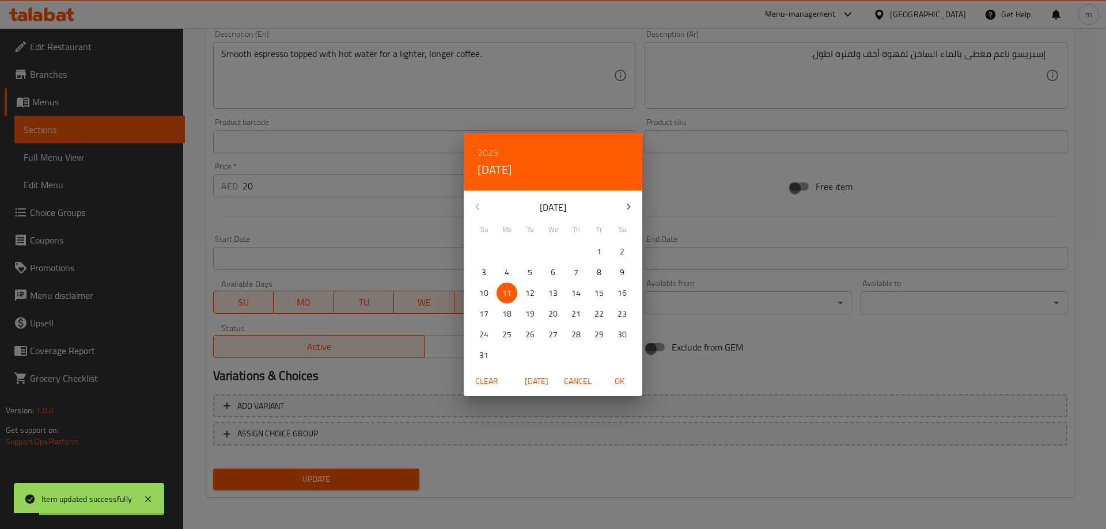
click at [385, 238] on div "2025 Mon, Aug [DATE] Mo Tu We Th Fr Sa 27 28 29 30 31 1 2 3 4 5 6 7 8 9 10 11 1…" at bounding box center [553, 264] width 1106 height 529
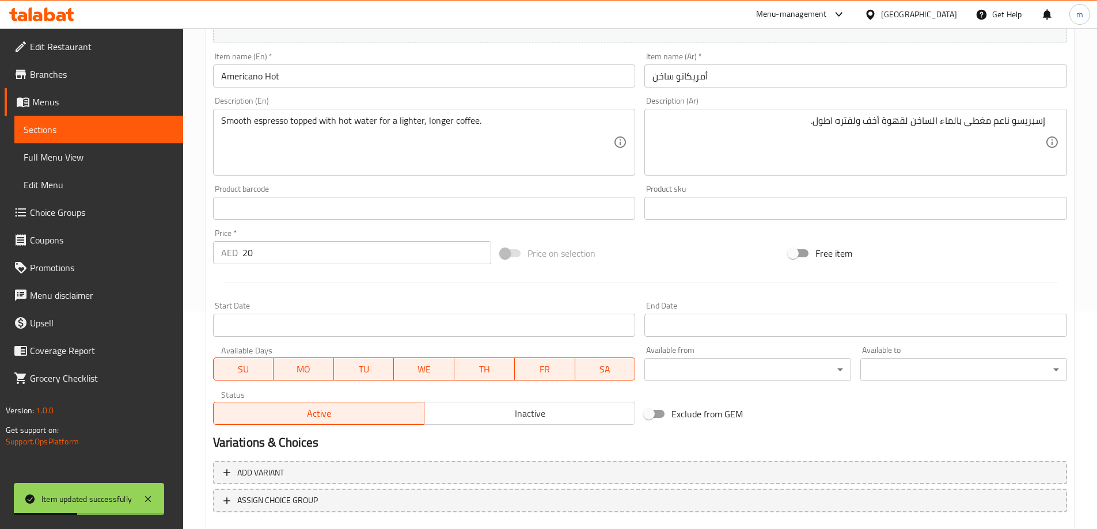
scroll to position [0, 0]
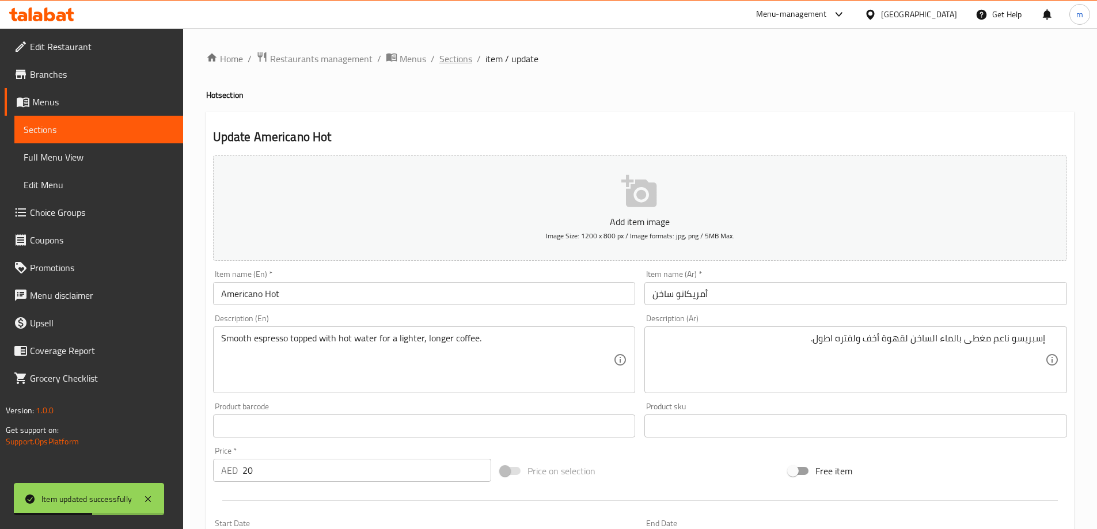
click at [460, 60] on span "Sections" at bounding box center [456, 59] width 33 height 14
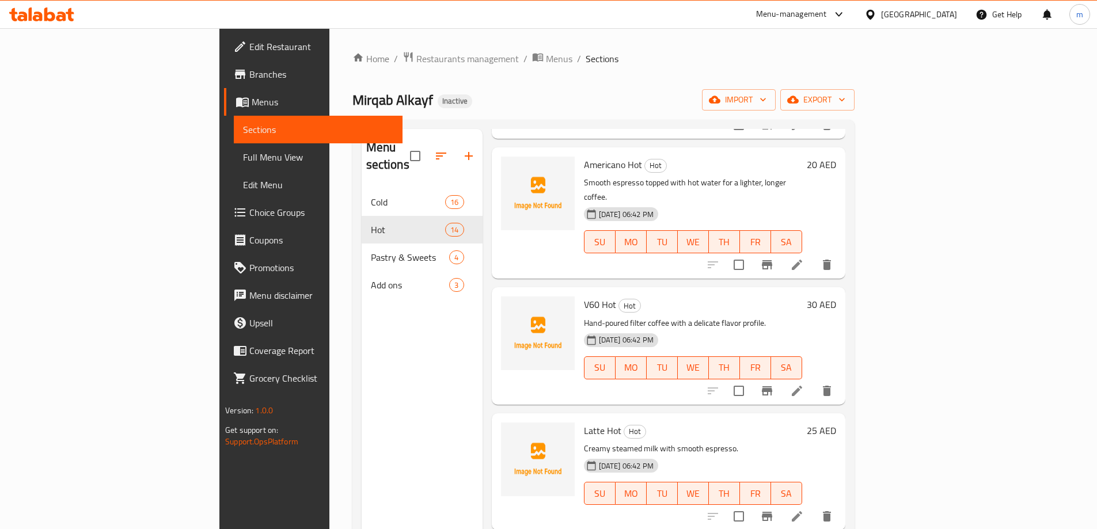
scroll to position [403, 0]
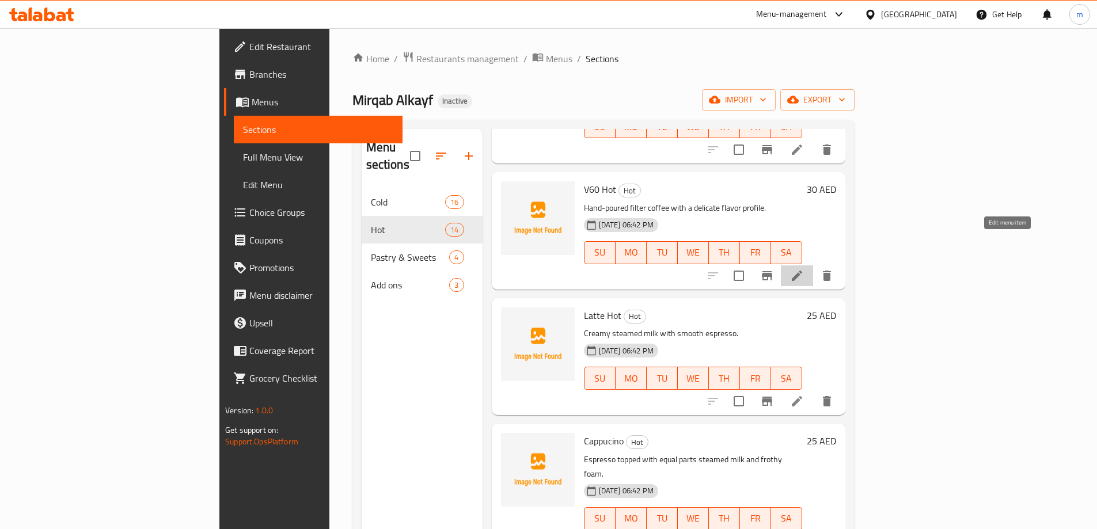
click at [804, 269] on icon at bounding box center [797, 276] width 14 height 14
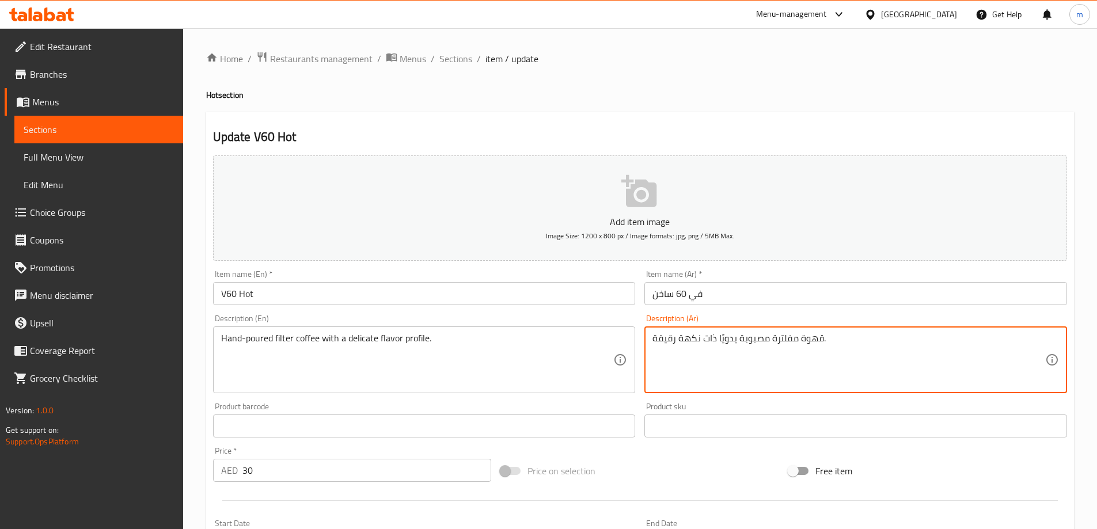
click at [751, 342] on textarea "قهوة مفلترة مصبوبة يدويًا ذات نكهة رقيقة." at bounding box center [849, 360] width 393 height 55
click at [841, 352] on textarea "قهوة مفلترة مصبوبة يدويًا ذات نكهة رقيقة." at bounding box center [849, 360] width 393 height 55
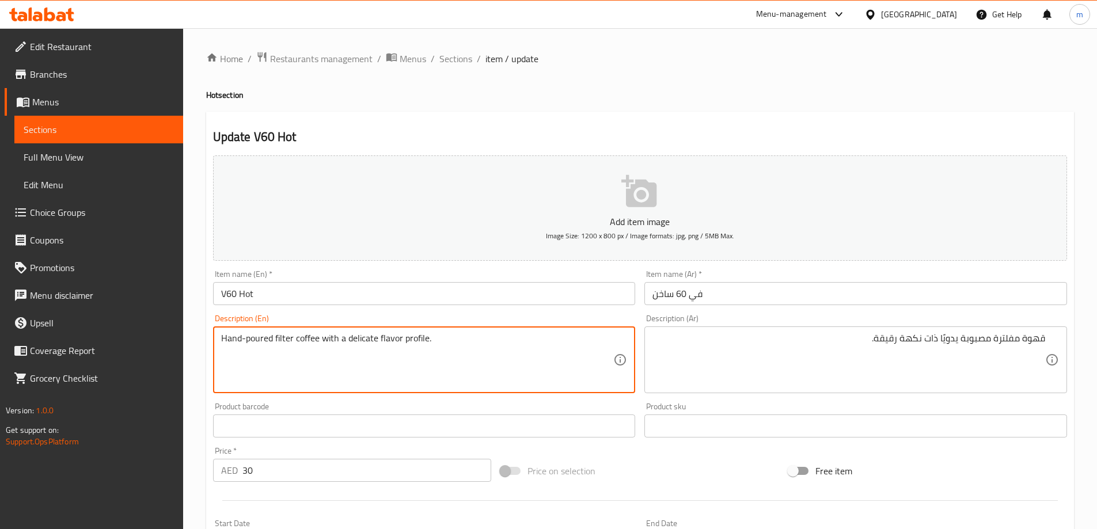
click at [251, 340] on textarea "Hand-poured filter coffee with a delicate flavor profile." at bounding box center [417, 360] width 393 height 55
click at [547, 353] on textarea "Hand-poured filter coffee with a delicate flavor profile." at bounding box center [417, 360] width 393 height 55
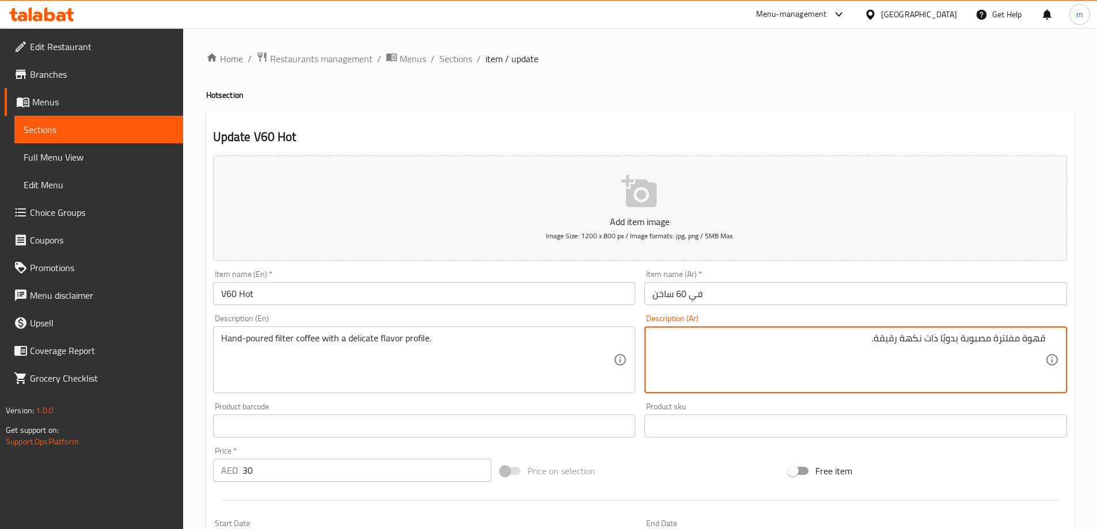
click at [859, 344] on textarea "قهوة مفلترة مصبوبة يدويًا ذات نكهة رقيقة." at bounding box center [849, 360] width 393 height 55
paste textarea "تُسكب يدويًا ب"
click at [946, 338] on textarea "قهوة مفلترة تُسكب يدويًا بنكهة رقيقة." at bounding box center [849, 360] width 393 height 55
type textarea "قهوة مفلترة تُسكب يدويًا بنكهة رقيقة بروفايل."
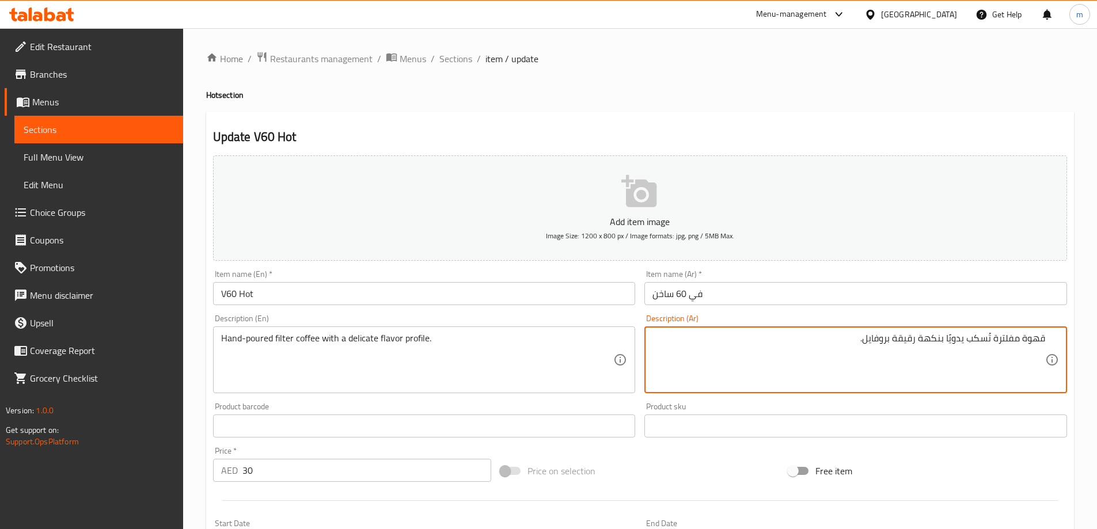
click at [993, 454] on div "Add item image Image Size: 1200 x 800 px / Image formats: jpg, png / 5MB Max. I…" at bounding box center [640, 399] width 863 height 497
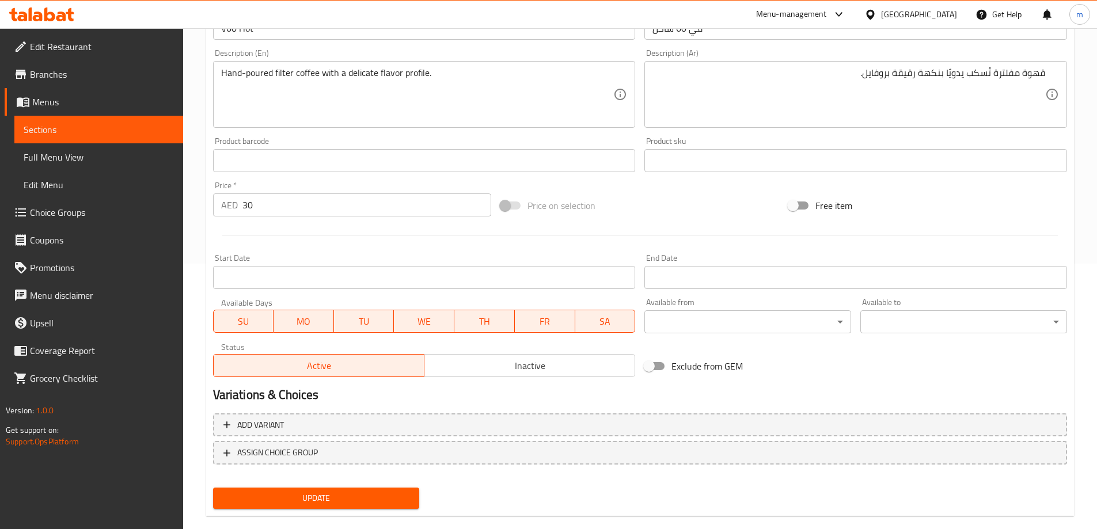
scroll to position [285, 0]
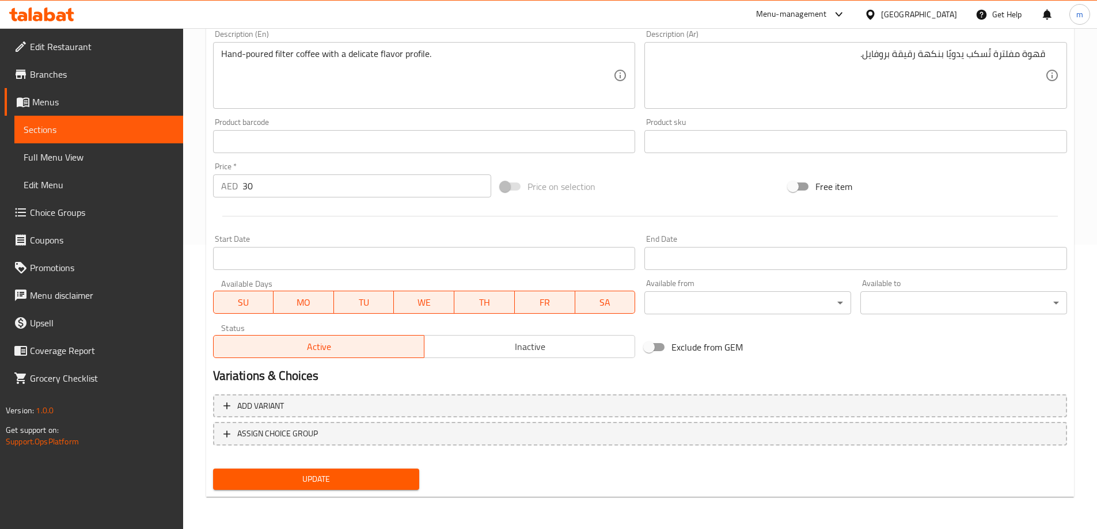
click at [373, 471] on button "Update" at bounding box center [316, 479] width 207 height 21
click at [508, 222] on div at bounding box center [640, 216] width 863 height 28
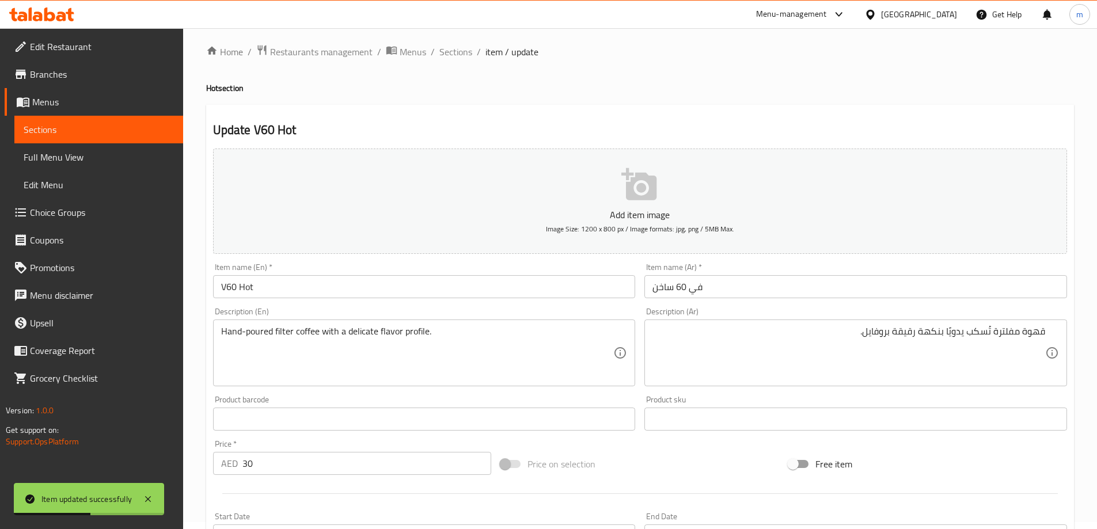
scroll to position [0, 0]
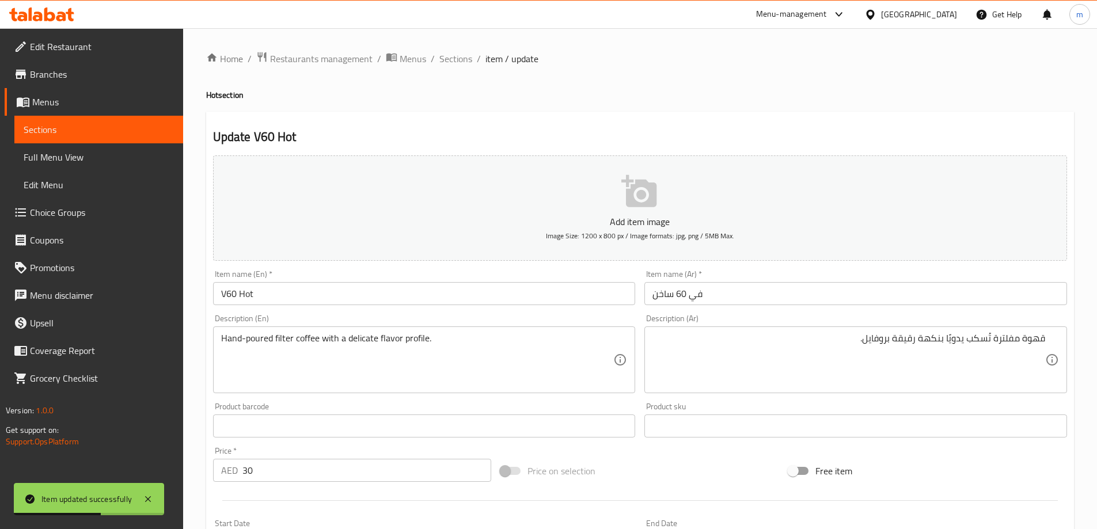
click at [457, 69] on div "Home / Restaurants management / Menus / Sections / item / update Hot section Up…" at bounding box center [640, 421] width 868 height 740
click at [457, 61] on span "Sections" at bounding box center [456, 59] width 33 height 14
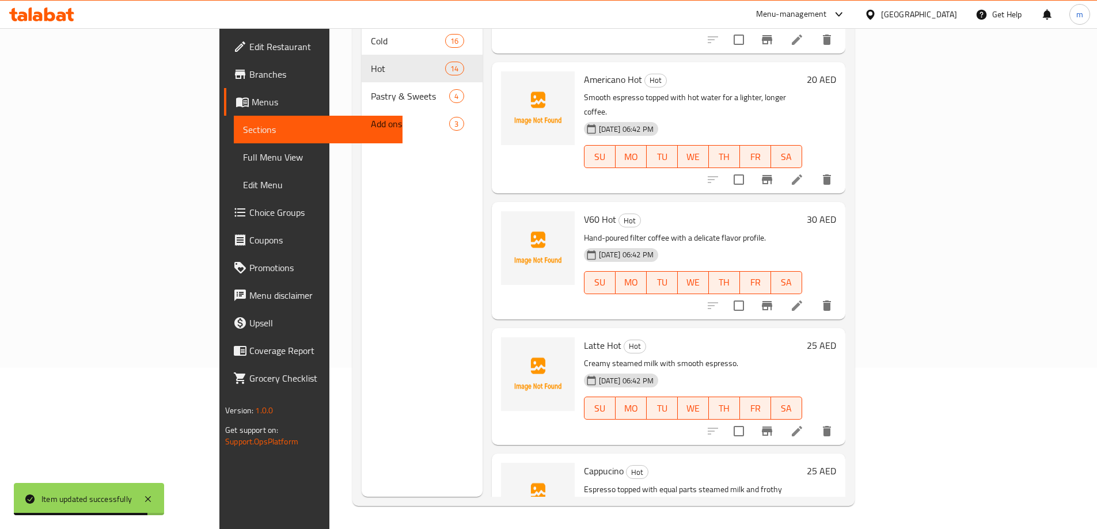
scroll to position [173, 0]
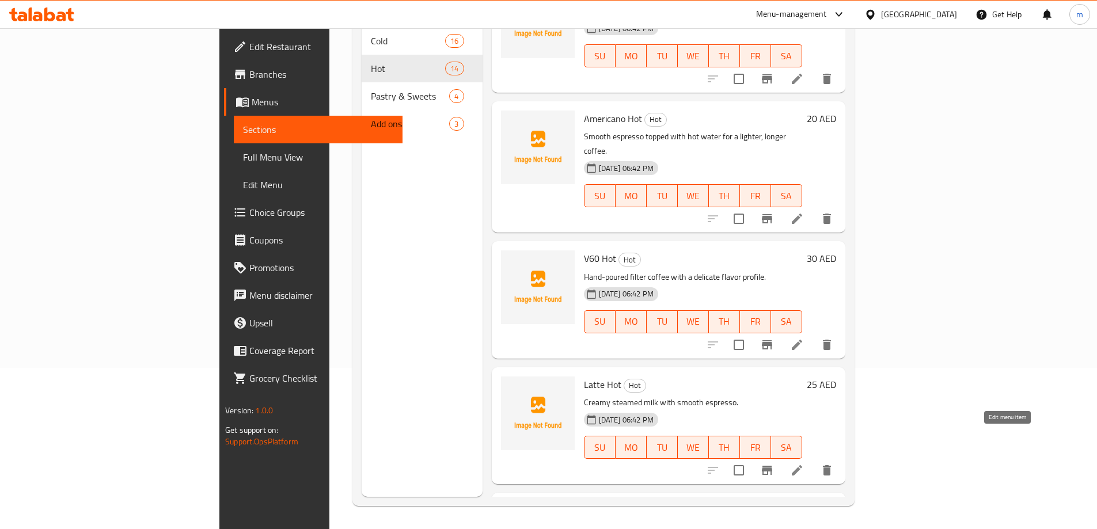
click at [804, 464] on icon at bounding box center [797, 471] width 14 height 14
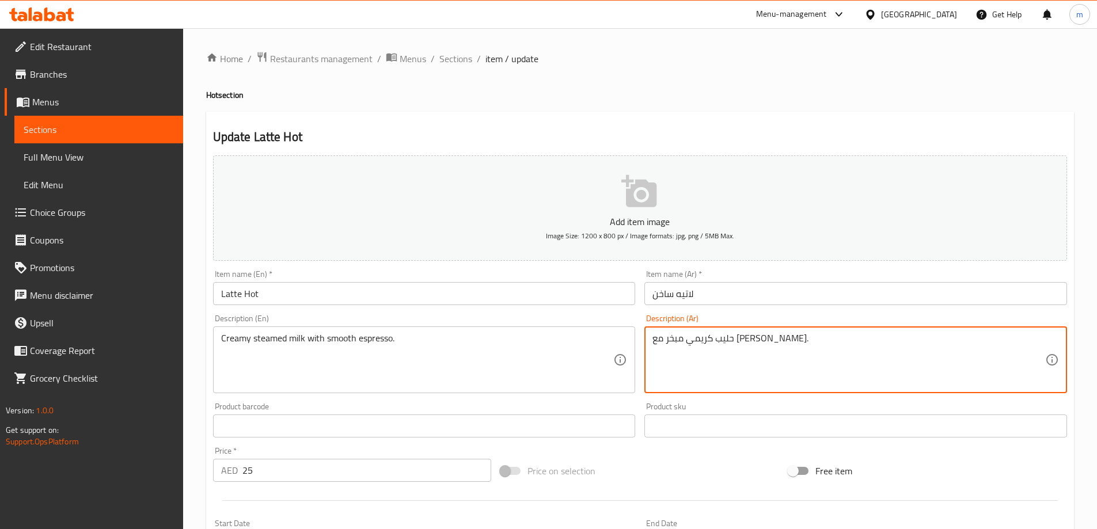
click at [775, 351] on textarea "حليب كريمي مبخر مع [PERSON_NAME]." at bounding box center [849, 360] width 393 height 55
click at [774, 351] on textarea "حليب كريمي مبخر مع [PERSON_NAME]." at bounding box center [849, 360] width 393 height 55
click at [926, 357] on textarea "حليب كريمي مبخر مع [PERSON_NAME]." at bounding box center [849, 360] width 393 height 55
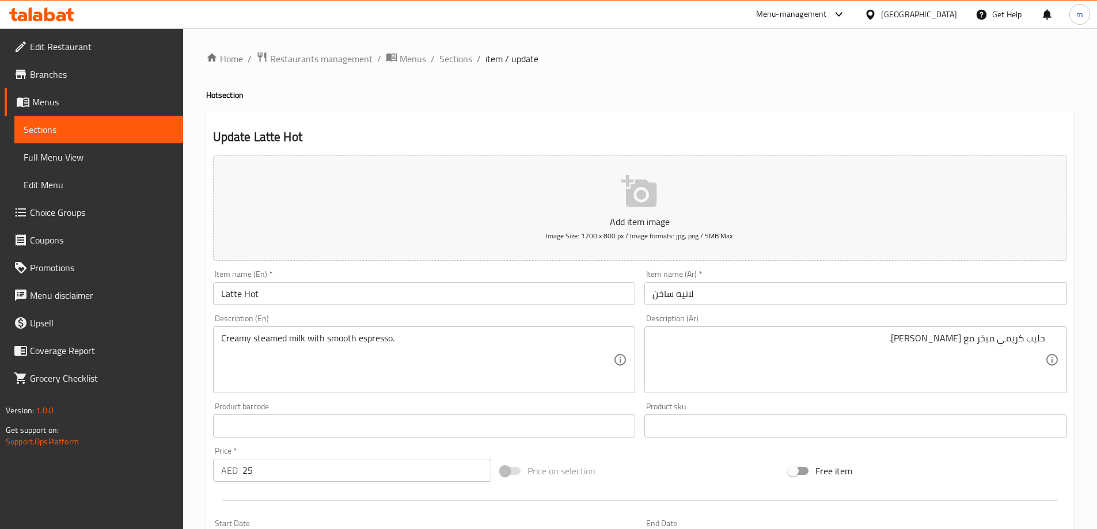
click at [707, 455] on div "Add item image Image Size: 1200 x 800 px / Image formats: jpg, png / 5MB Max. I…" at bounding box center [640, 399] width 863 height 497
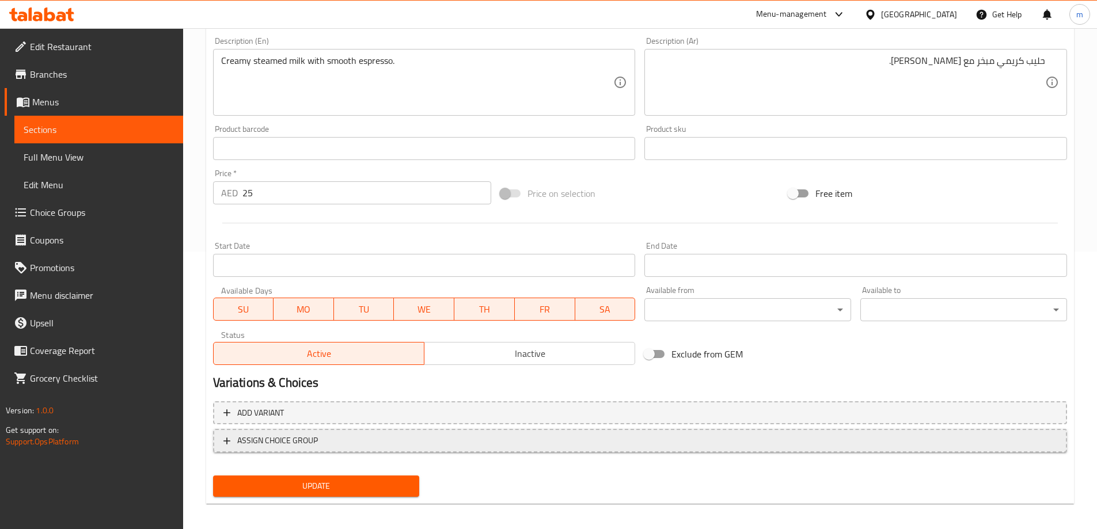
scroll to position [285, 0]
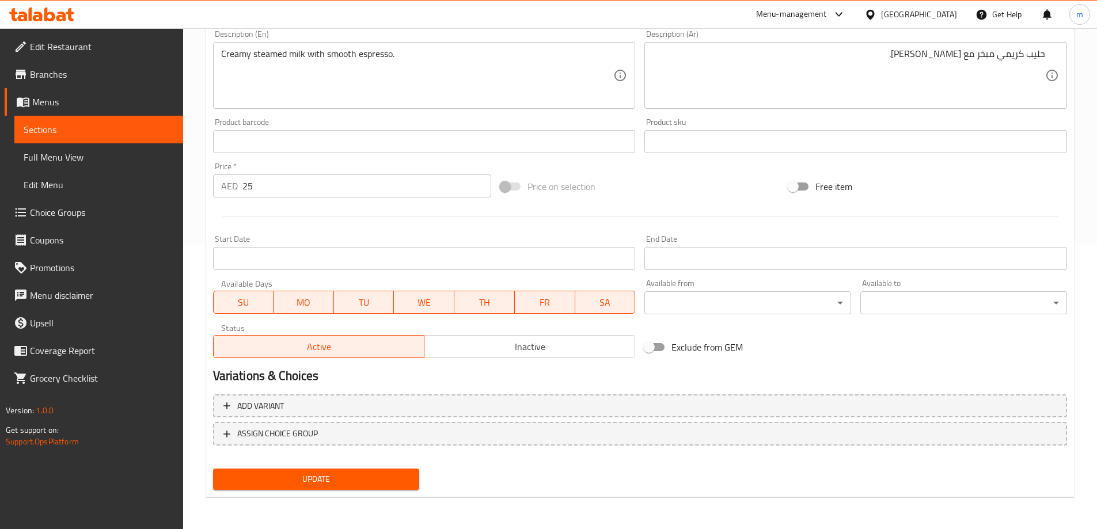
click at [293, 480] on span "Update" at bounding box center [316, 479] width 188 height 14
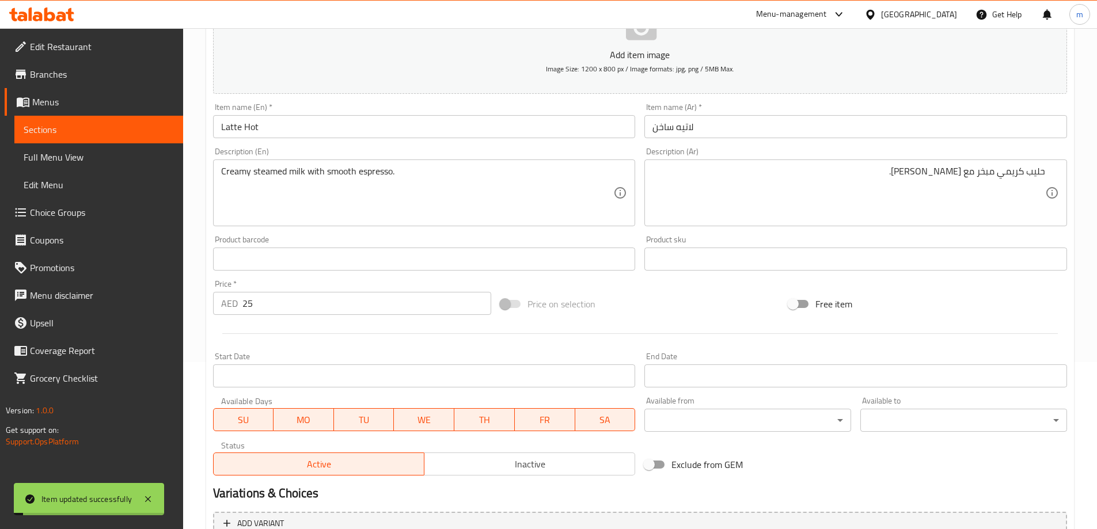
scroll to position [0, 0]
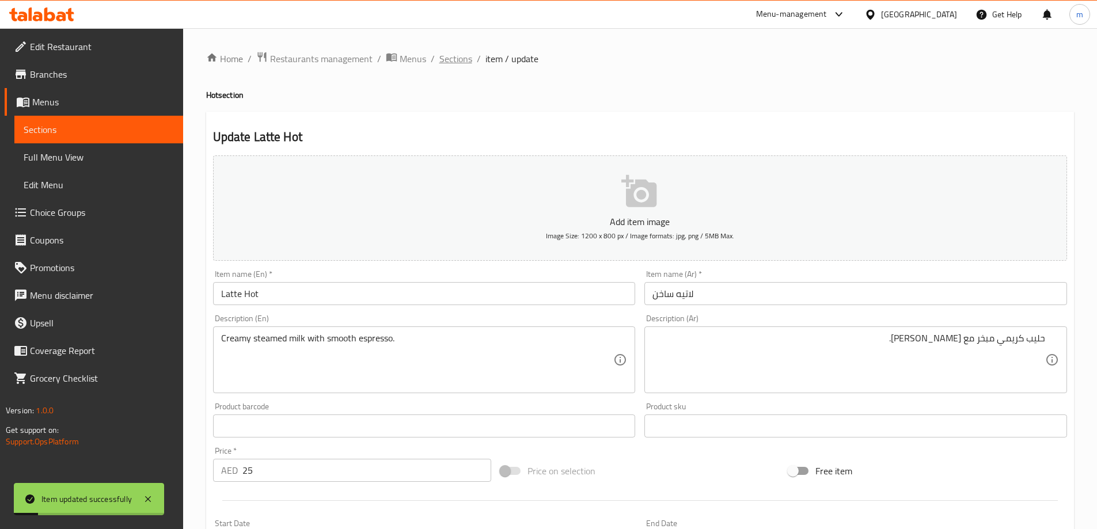
click at [461, 58] on span "Sections" at bounding box center [456, 59] width 33 height 14
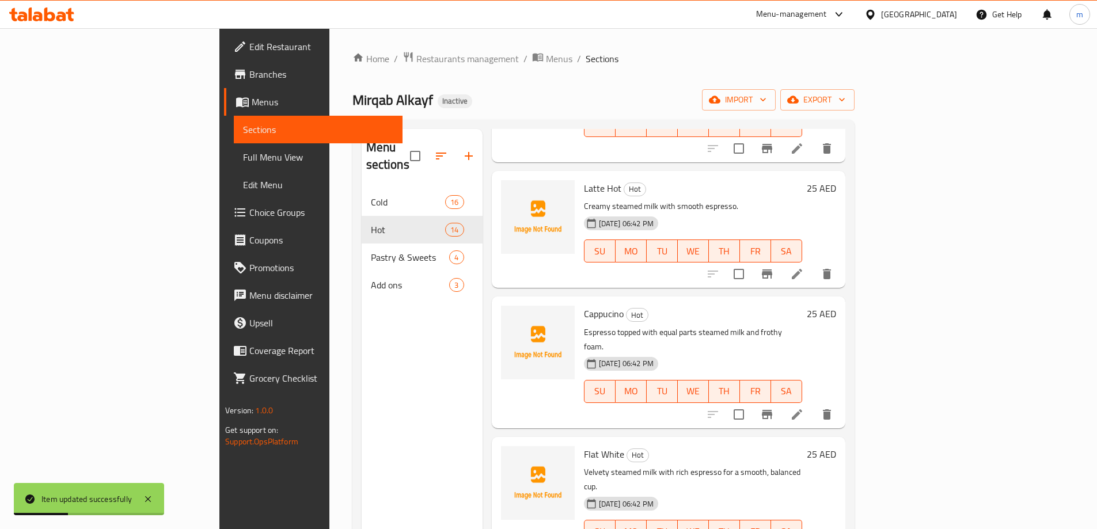
scroll to position [518, 0]
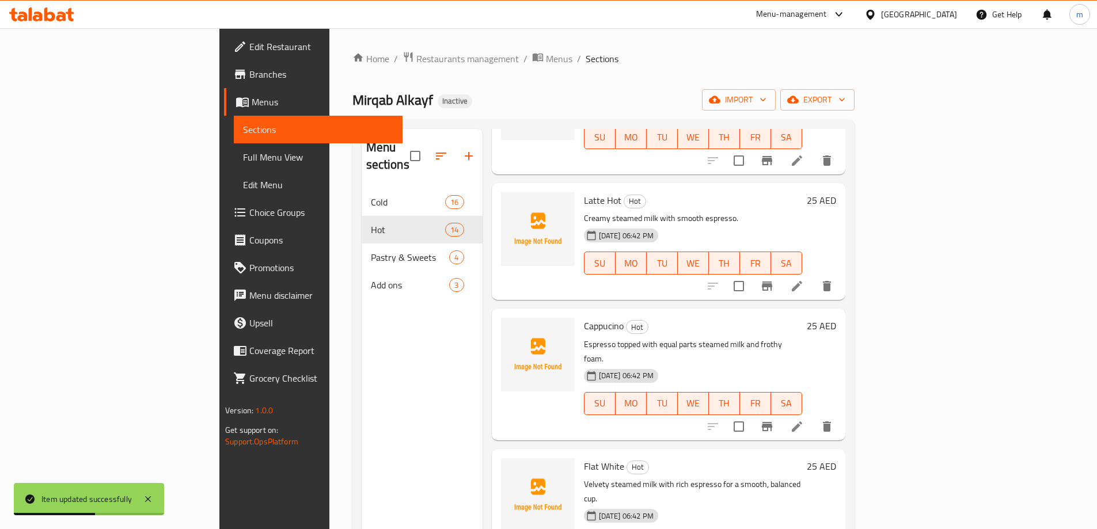
click at [804, 420] on icon at bounding box center [797, 427] width 14 height 14
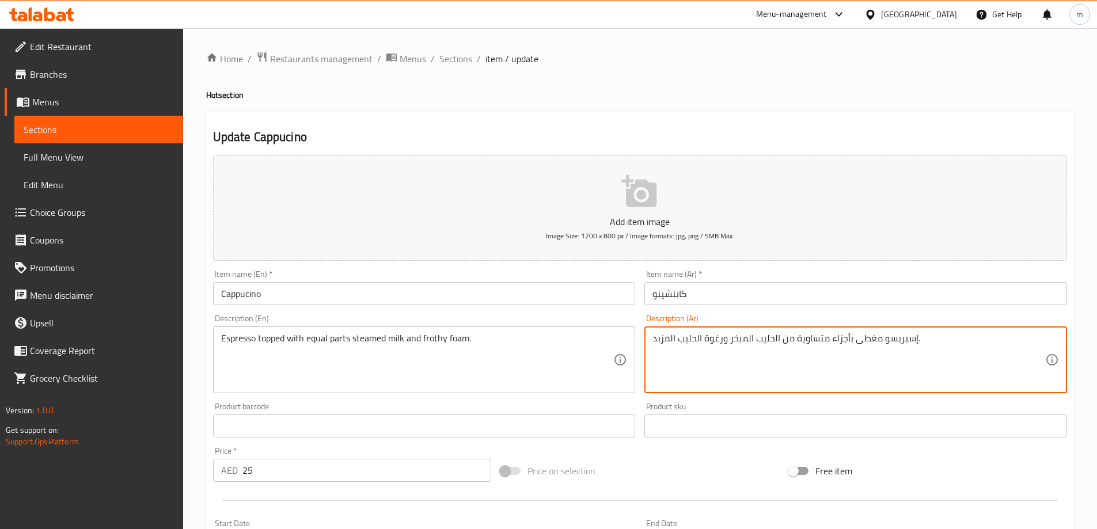
click at [732, 342] on textarea "إسبريسو مغطى بأجزاء متساوية من الحليب المبخر ورغوة الحليب المزبد." at bounding box center [849, 360] width 393 height 55
click at [731, 342] on textarea "إسبريسو مغطى بأجزاء متساوية من الحليب المبخر ورغوة الحليب المزبد." at bounding box center [849, 360] width 393 height 55
click at [777, 410] on div "Product sku Product sku" at bounding box center [856, 420] width 423 height 35
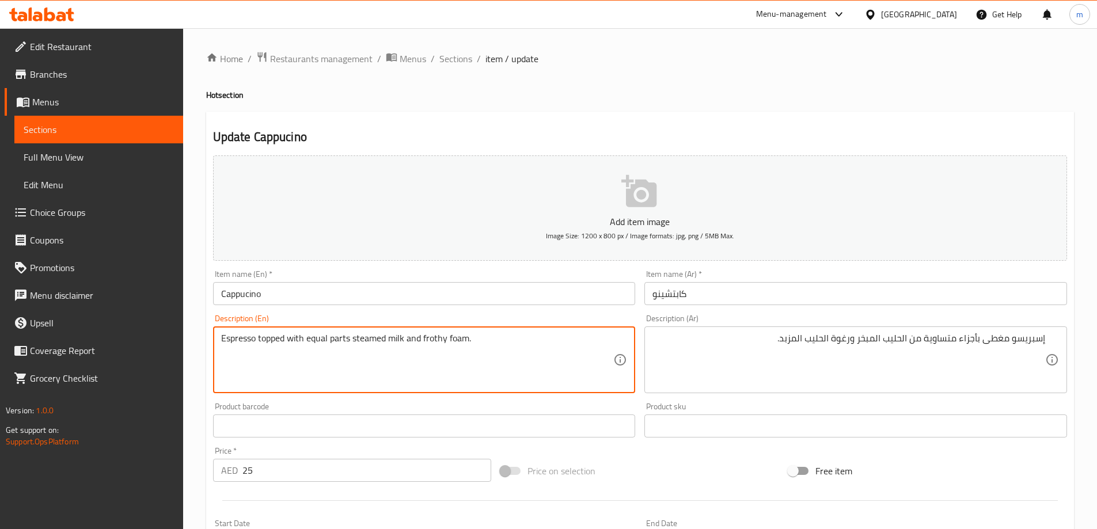
click at [451, 338] on textarea "Espresso topped with equal parts steamed milk and frothy foam." at bounding box center [417, 360] width 393 height 55
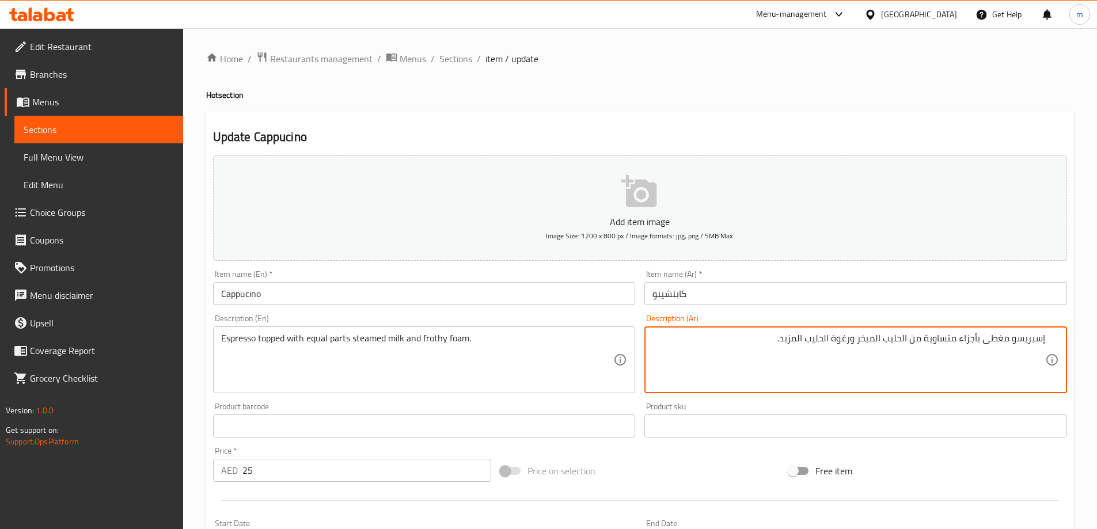
click at [830, 341] on textarea "إسبريسو مغطى بأجزاء متساوية من الحليب المبخر ورغوة الحليب المزبد." at bounding box center [849, 360] width 393 height 55
click at [796, 341] on textarea "إسبريسو مغطى بأجزاء متساوية من الحليب المبخر ورغوة الحليب المزبد." at bounding box center [849, 360] width 393 height 55
click at [837, 337] on textarea "إسبريسو مغطى بأجزاء متساوية من الحليب المبخر ورغوة الحليب المزبد." at bounding box center [849, 360] width 393 height 55
click at [842, 339] on textarea "إسبريسو مغطى بأجزاء متساوية من الحليب المبخر ورغوة الحليب المزبد." at bounding box center [849, 360] width 393 height 55
click at [838, 343] on textarea "إسبريسو مغطى بأجزاء متساوية من الحليب المبخر ورغوة الحليب المزبد." at bounding box center [849, 360] width 393 height 55
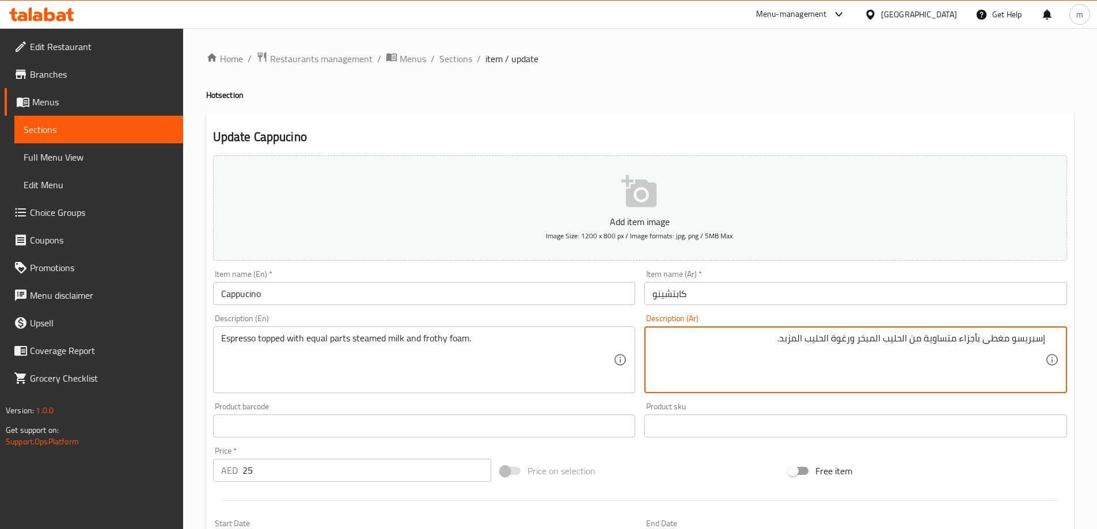
click at [838, 343] on textarea "إسبريسو مغطى بأجزاء متساوية من الحليب المبخر ورغوة الحليب المزبد." at bounding box center [849, 360] width 393 height 55
click at [822, 340] on textarea "إسبريسو مغطى بأجزاء متساوية من الحليب المبخر ورغوة الحليب المزبد." at bounding box center [849, 360] width 393 height 55
click at [796, 336] on textarea "إسبريسو مغطى بأجزاء متساوية من الحليب المبخر ورغوة الحليب المزبد." at bounding box center [849, 360] width 393 height 55
paste textarea "رغوة رغوية"
click at [858, 339] on textarea "إسبريسو مغطى بأجزاء متساوية من الحليب المبخر رغوة رغوية." at bounding box center [849, 360] width 393 height 55
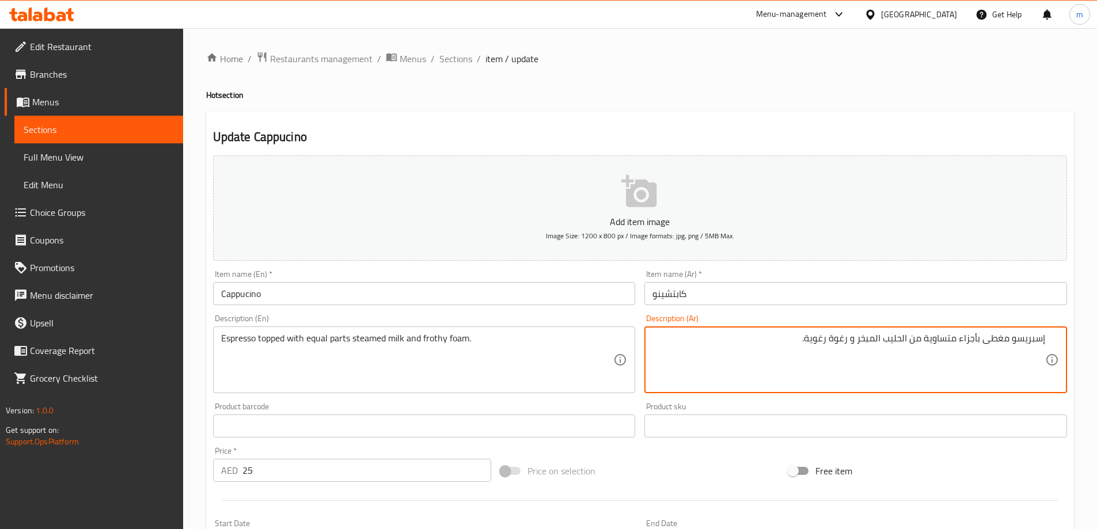
type textarea "إسبريسو مغطى بأجزاء متساوية من الحليب المبخر و رغوة رغوية."
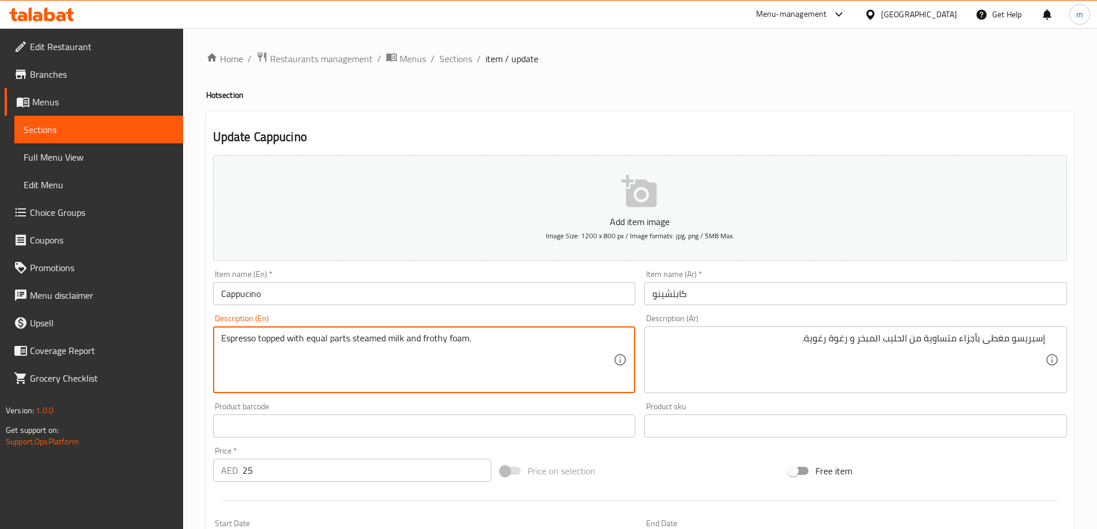
click at [478, 345] on textarea "Espresso topped with equal parts steamed milk and frothy foam." at bounding box center [417, 360] width 393 height 55
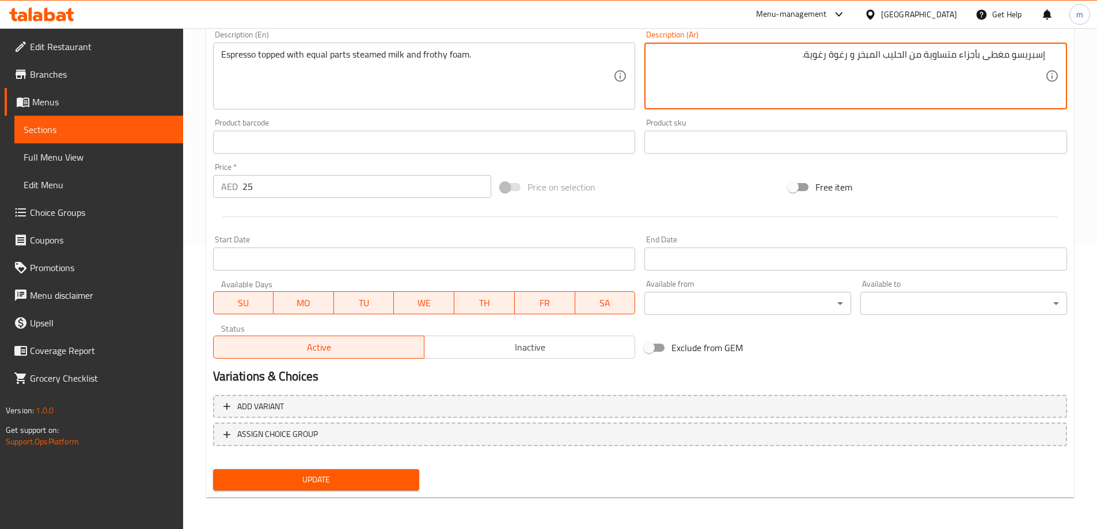
scroll to position [285, 0]
click at [363, 477] on span "Update" at bounding box center [316, 479] width 188 height 14
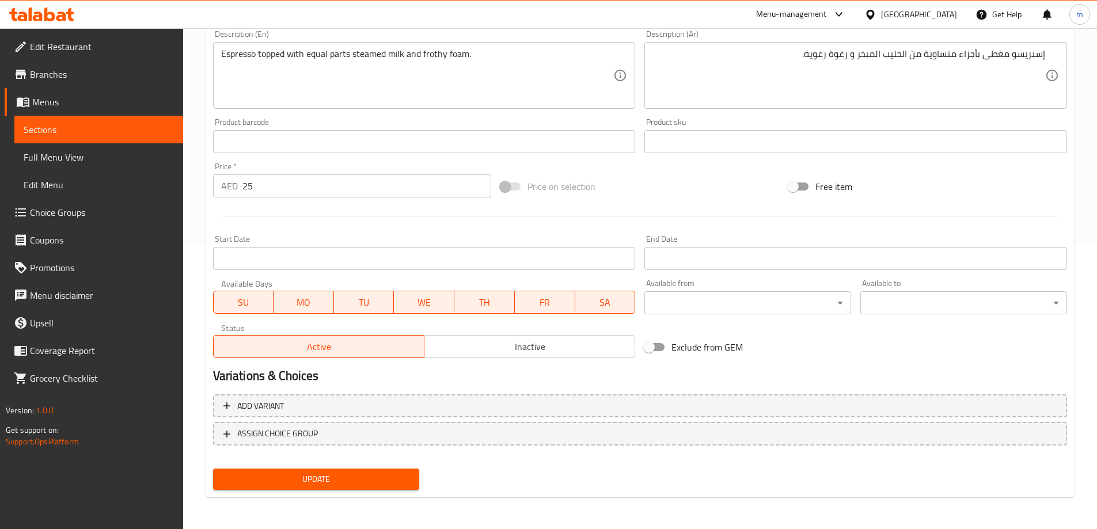
click at [503, 390] on div "Add variant ASSIGN CHOICE GROUP" at bounding box center [640, 427] width 863 height 75
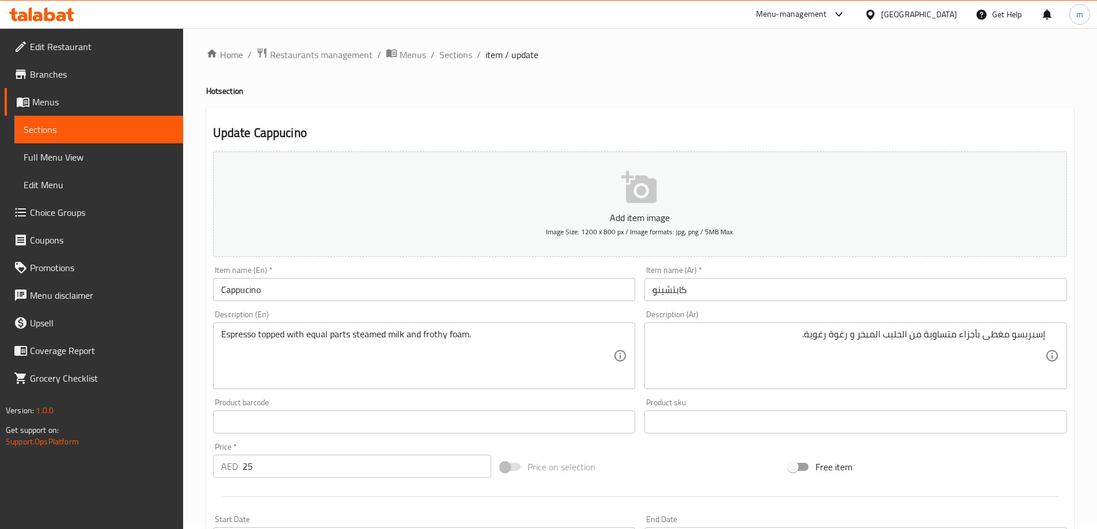
scroll to position [0, 0]
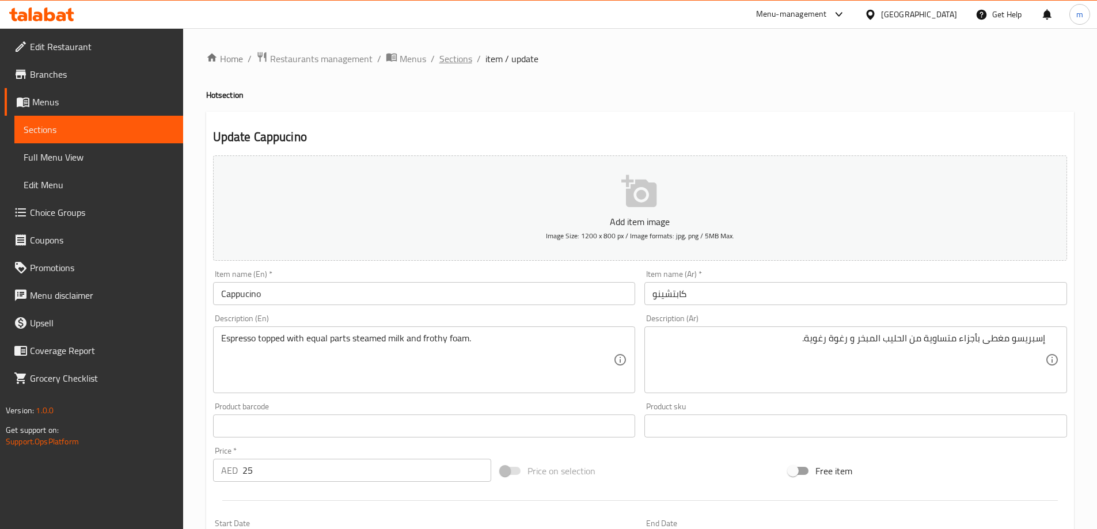
click at [450, 62] on span "Sections" at bounding box center [456, 59] width 33 height 14
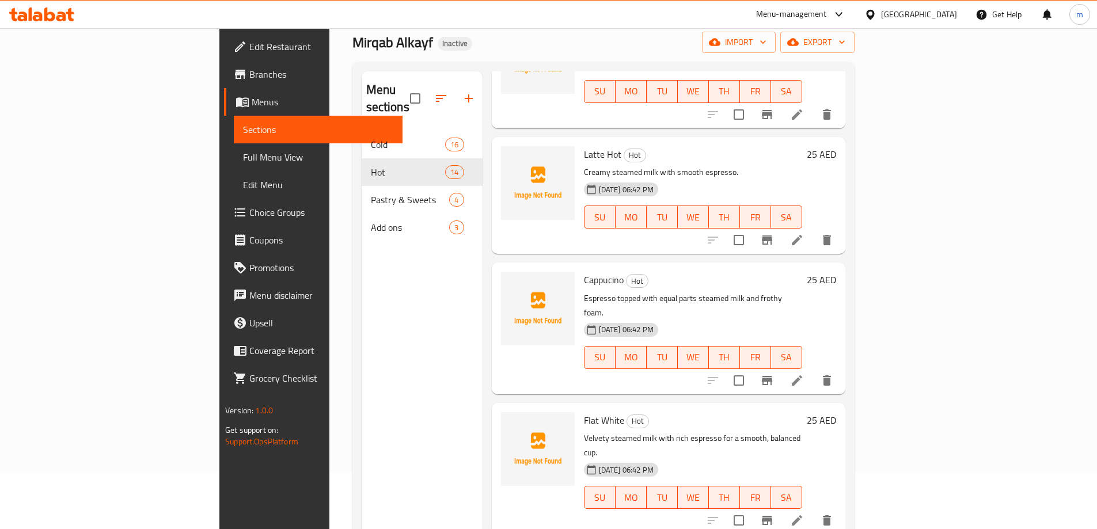
scroll to position [518, 0]
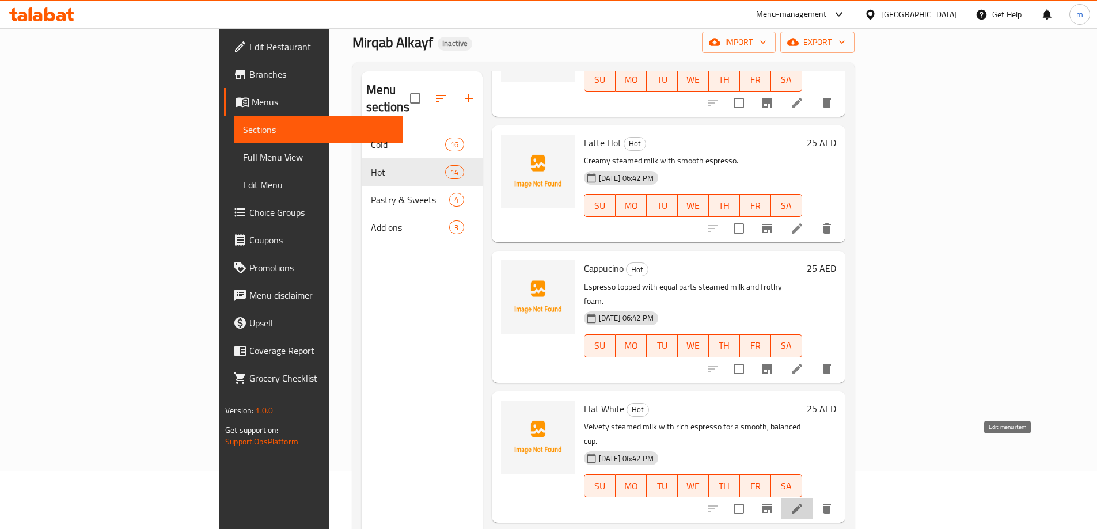
click at [804, 502] on icon at bounding box center [797, 509] width 14 height 14
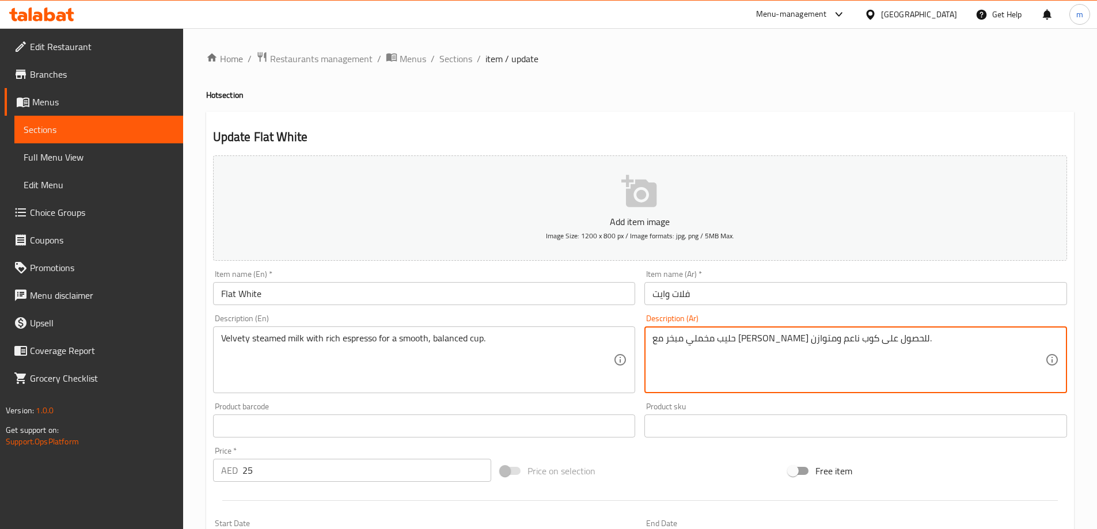
click at [761, 348] on textarea "حليب مخملي مبخر مع [PERSON_NAME] للحصول على كوب ناعم ومتوازن." at bounding box center [849, 360] width 393 height 55
click at [762, 355] on textarea "حليب مخملي مبخر مع [PERSON_NAME] للحصول على كوب ناعم ومتوازن." at bounding box center [849, 360] width 393 height 55
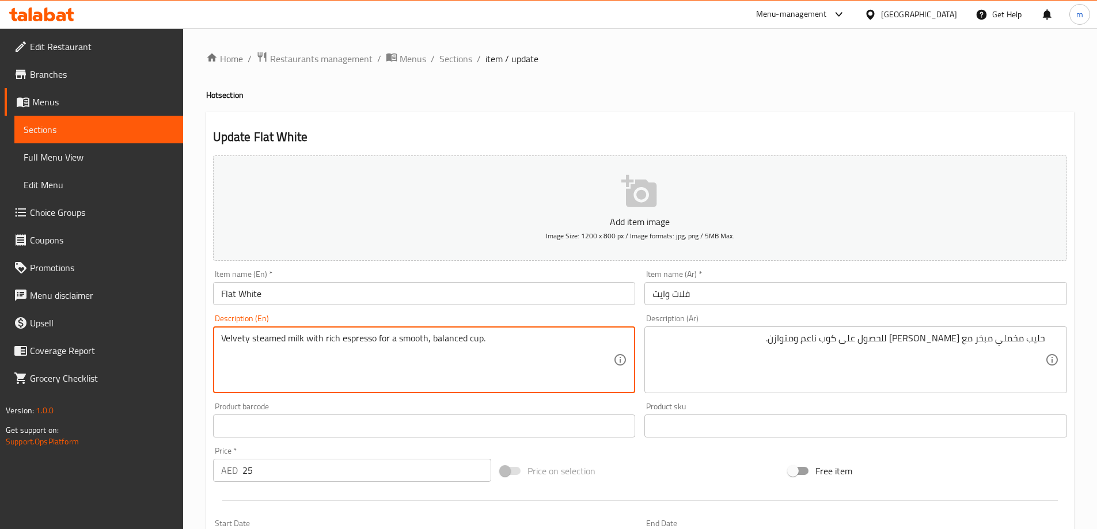
click at [226, 339] on textarea "Velvety steamed milk with rich espresso for a smooth, balanced cup." at bounding box center [417, 360] width 393 height 55
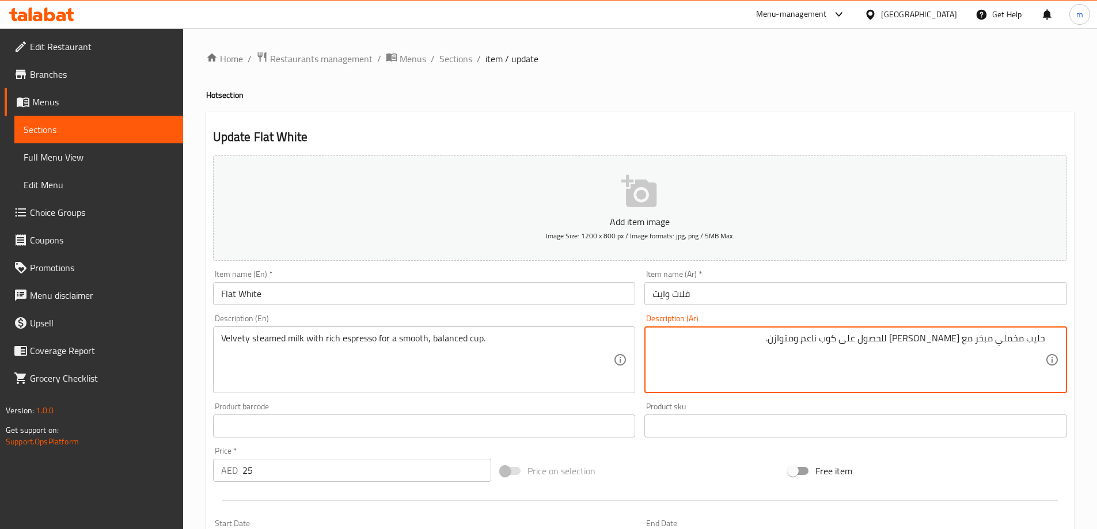
click at [887, 340] on textarea "حليب مخملي مبخر مع [PERSON_NAME] للحصول على كوب ناعم ومتوازن." at bounding box center [849, 360] width 393 height 55
click at [896, 343] on textarea "حليب مخملي مبخر مع [PERSON_NAME] على كوب ناعم ومتوازن." at bounding box center [849, 360] width 393 height 55
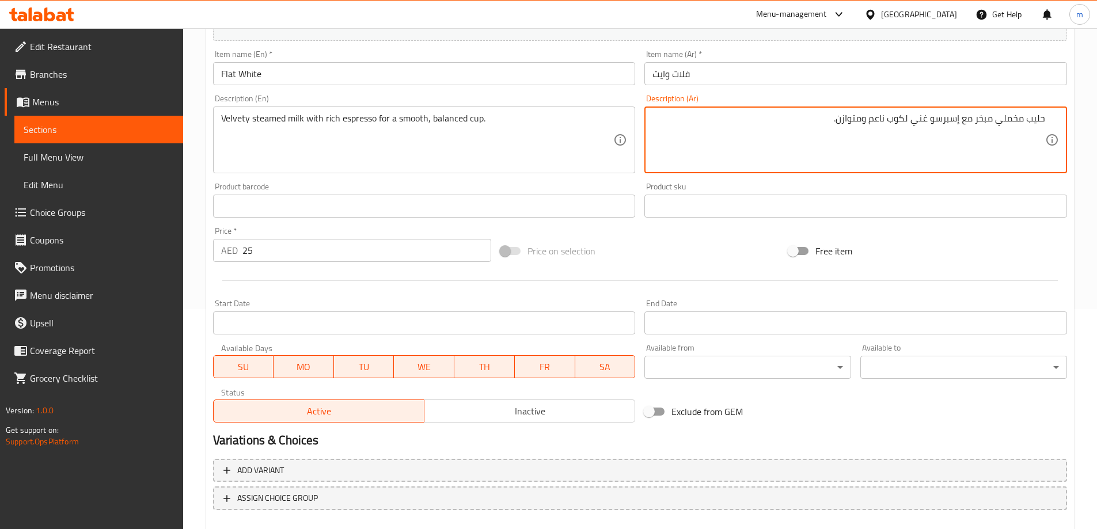
scroll to position [285, 0]
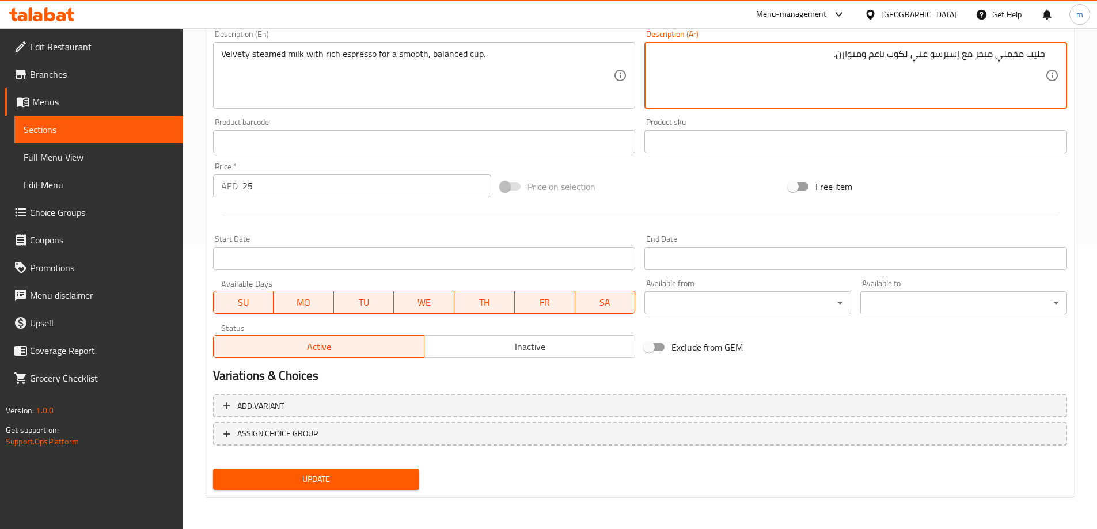
type textarea "حليب مخملي مبخر مع إسبرسو غني لكوب ناعم ومتوازن."
click at [396, 486] on span "Update" at bounding box center [316, 479] width 188 height 14
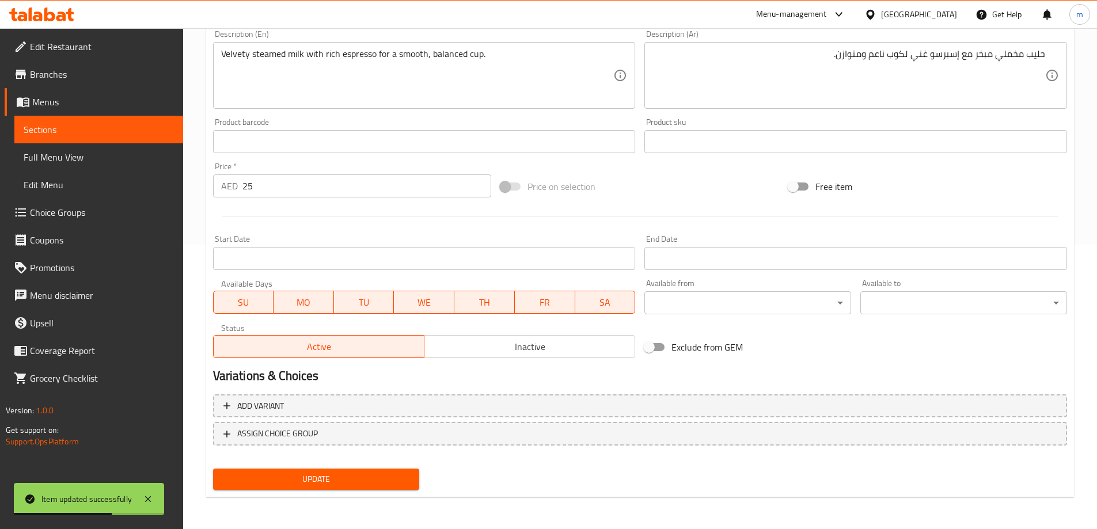
click at [444, 219] on div at bounding box center [640, 216] width 863 height 28
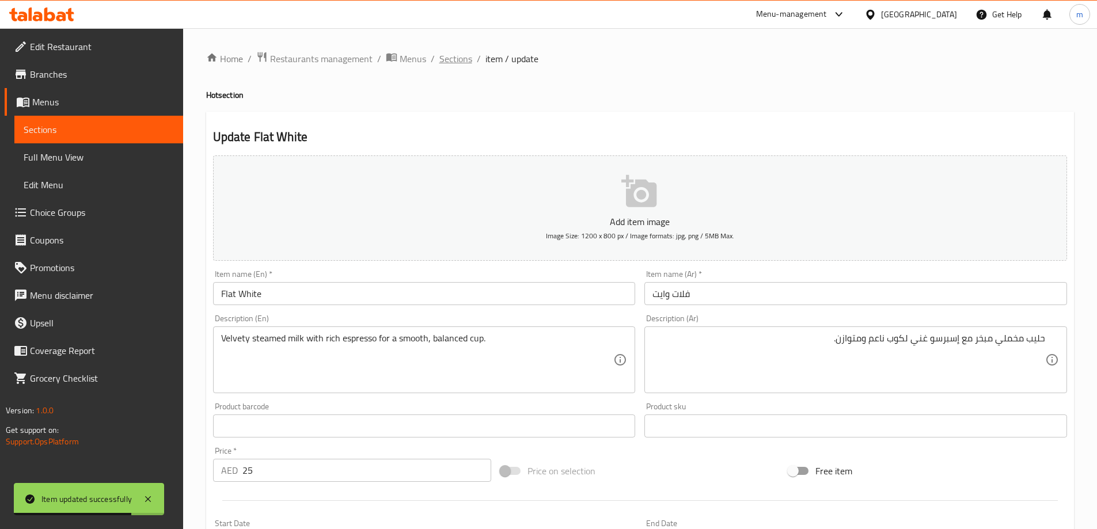
click at [459, 58] on span "Sections" at bounding box center [456, 59] width 33 height 14
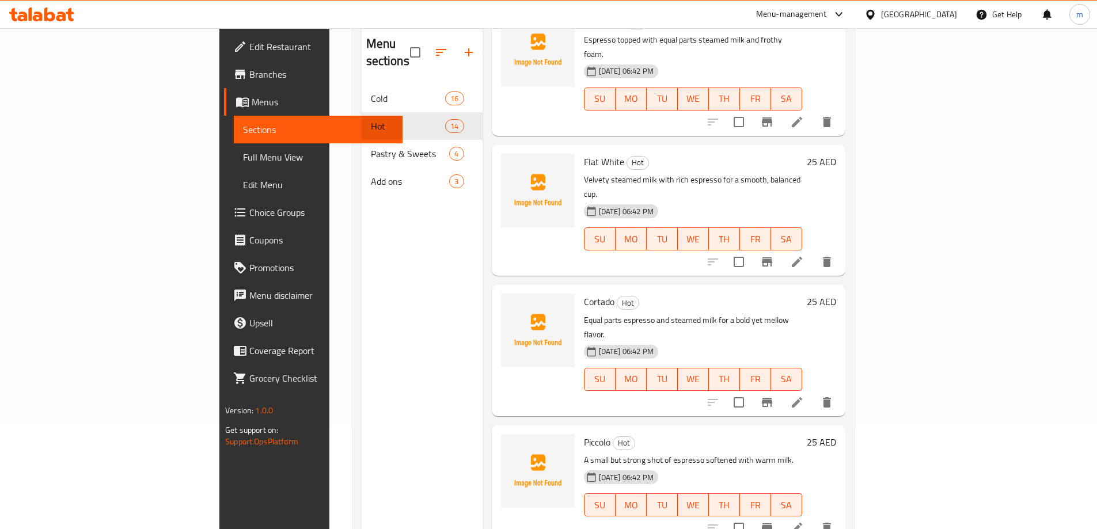
scroll to position [691, 0]
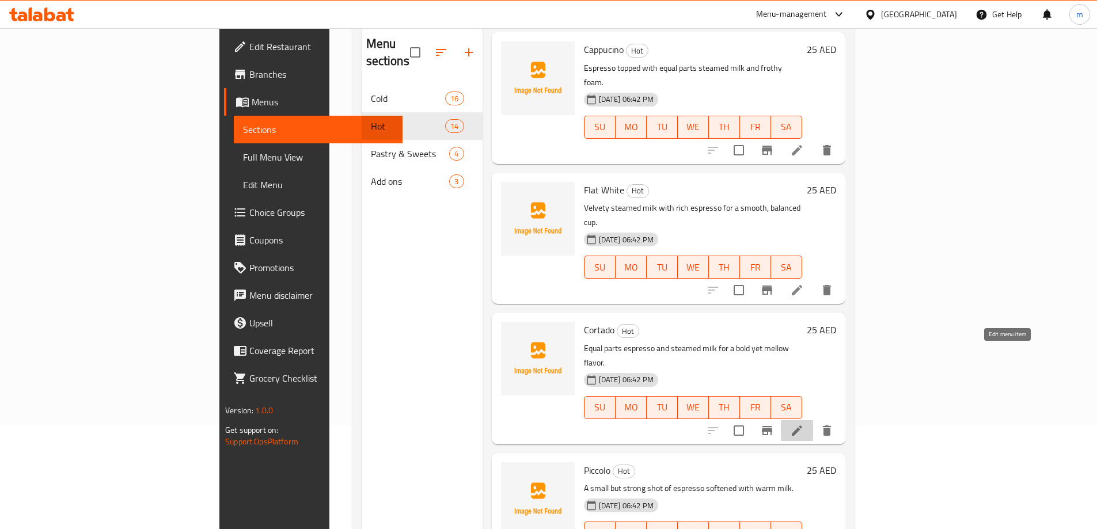
click at [804, 424] on icon at bounding box center [797, 431] width 14 height 14
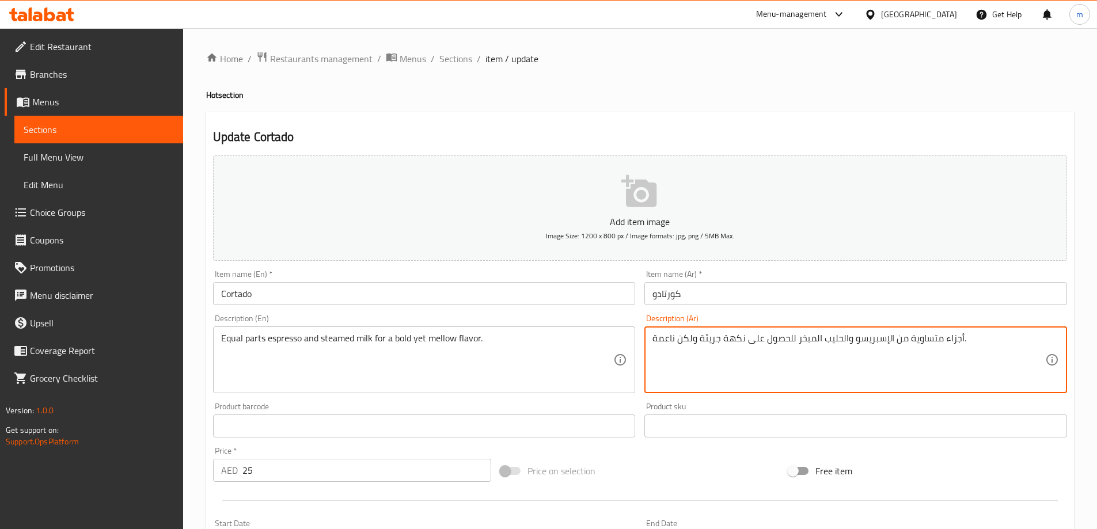
click at [694, 339] on textarea "أجزاء متساوية من الإسبريسو والحليب المبخر للحصول على نكهة جريئة ولكن ناعمة." at bounding box center [849, 360] width 393 height 55
click at [1002, 342] on textarea "أجزاء متساوية من الإسبريسو والحليب المبخر للحصول على نكهة جريئة ولكن ناعمة." at bounding box center [849, 360] width 393 height 55
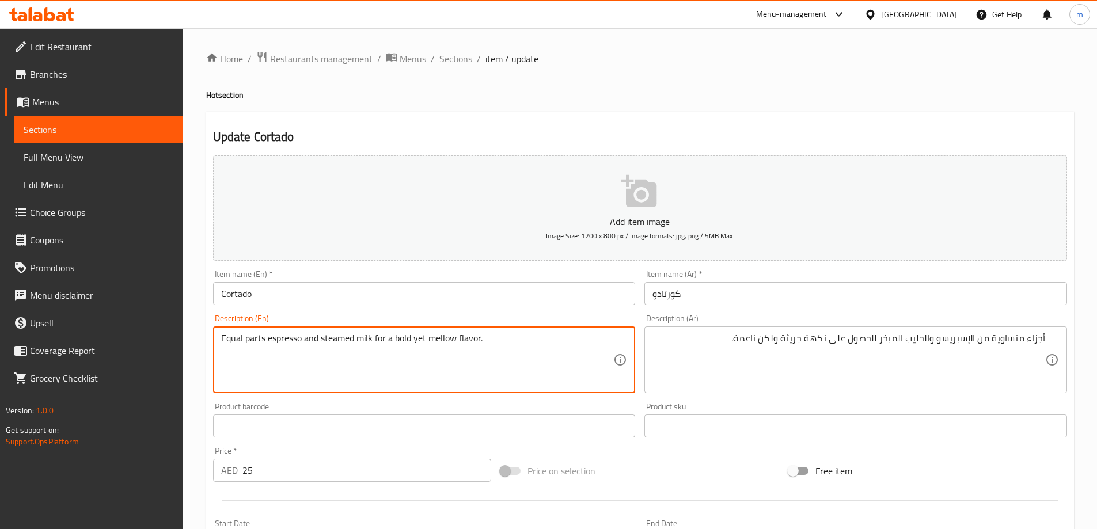
click at [487, 354] on textarea "Equal parts espresso and steamed milk for a bold yet mellow flavor." at bounding box center [417, 360] width 393 height 55
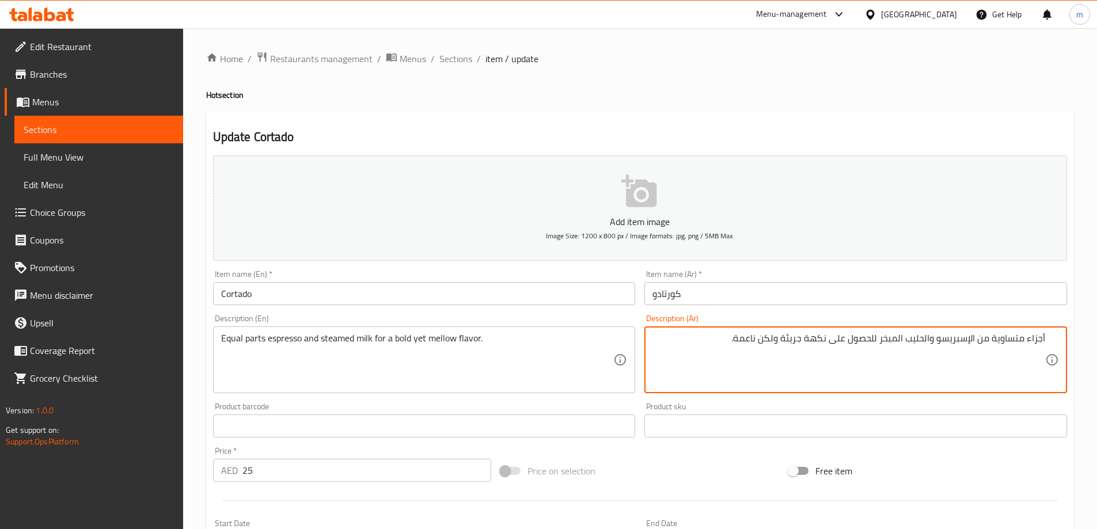
click at [658, 350] on textarea "أجزاء متساوية من الإسبريسو والحليب المبخر للحصول على نكهة جريئة ولكن ناعمة." at bounding box center [849, 360] width 393 height 55
paste textarea
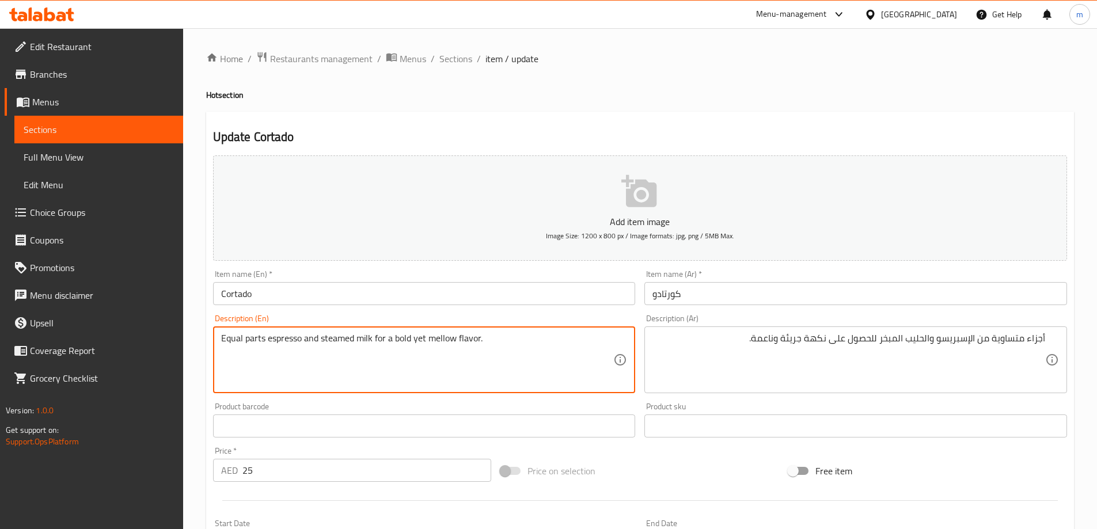
click at [447, 342] on textarea "Equal parts espresso and steamed milk for a bold yet mellow flavor." at bounding box center [417, 360] width 393 height 55
click at [415, 334] on textarea "Equal parts espresso and steamed milk for a bold yet mellow flavor." at bounding box center [417, 360] width 393 height 55
click at [402, 336] on textarea "Equal parts espresso and steamed milk for a bold yet mellow flavor." at bounding box center [417, 360] width 393 height 55
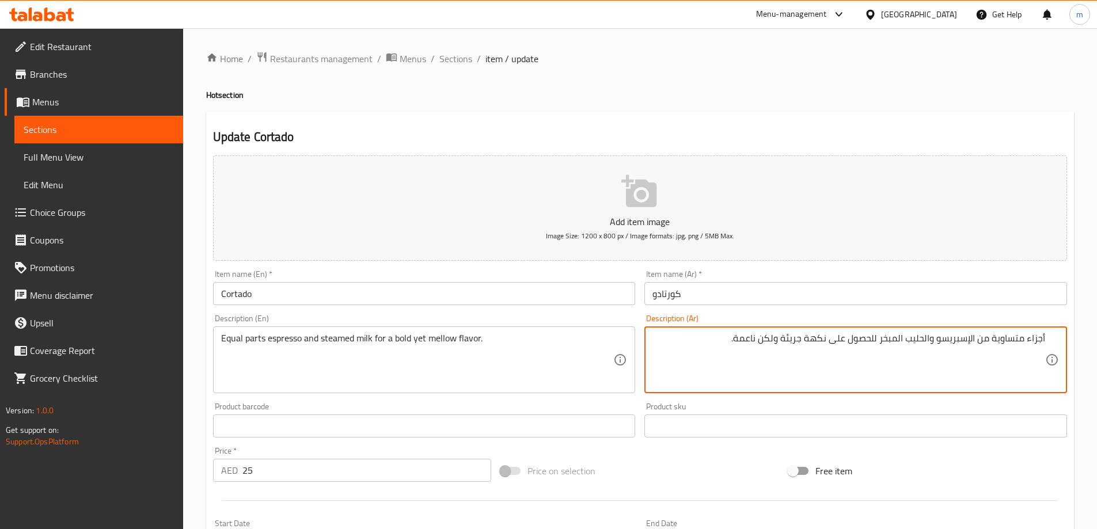
click at [868, 338] on textarea "أجزاء متساوية من الإسبريسو والحليب المبخر للحصول على نكهة جريئة ولكن ناعمة." at bounding box center [849, 360] width 393 height 55
click at [842, 339] on textarea "أجزاء متساوية من الإسبريسو والحليب المبخر للحصول على نكهة جريئة ولكن ناعمة." at bounding box center [849, 360] width 393 height 55
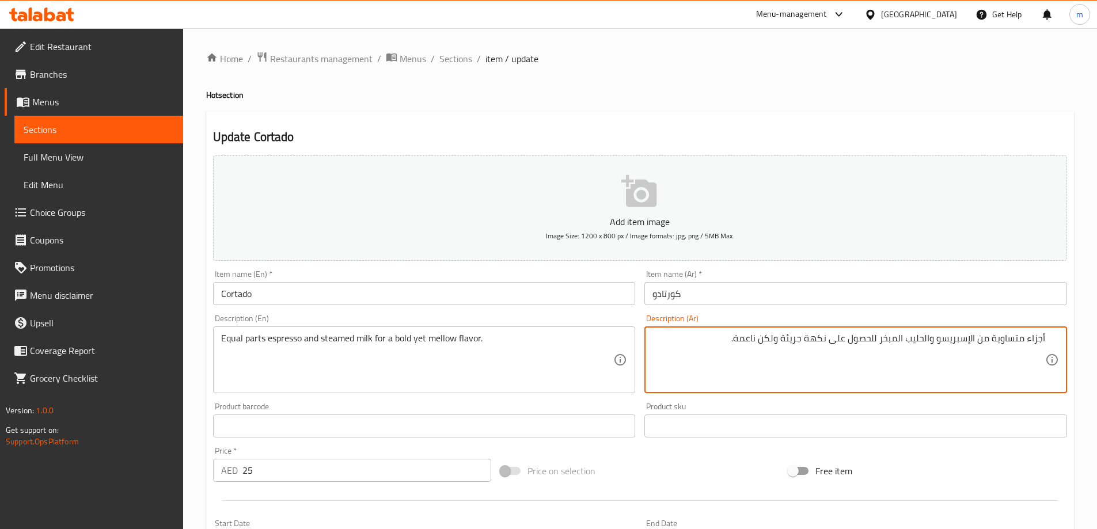
click at [865, 345] on textarea "أجزاء متساوية من الإسبريسو والحليب المبخر للحصول على نكهة جريئة ولكن ناعمة." at bounding box center [849, 360] width 393 height 55
click at [864, 341] on textarea "أجزاء متساوية من الإسبريسو والحليب المبخر للحصول على نكهة جريئة ولكن ناعمة." at bounding box center [849, 360] width 393 height 55
click at [830, 345] on textarea "أجزاء متساوية من الإسبريسو والحليب المبخر للحصول على نكهة جريئة ولكن ناعمة." at bounding box center [849, 360] width 393 height 55
click at [871, 339] on textarea "أجزاء متساوية من الإسبريسو والحليب المبخر للحصول على نكهة جريئة ولكن ناعمة." at bounding box center [849, 360] width 393 height 55
click at [874, 340] on textarea "أجزاء متساوية من الإسبريسو والحليب المبخر للحصول على نكهة جريئة ولكن ناعمة." at bounding box center [849, 360] width 393 height 55
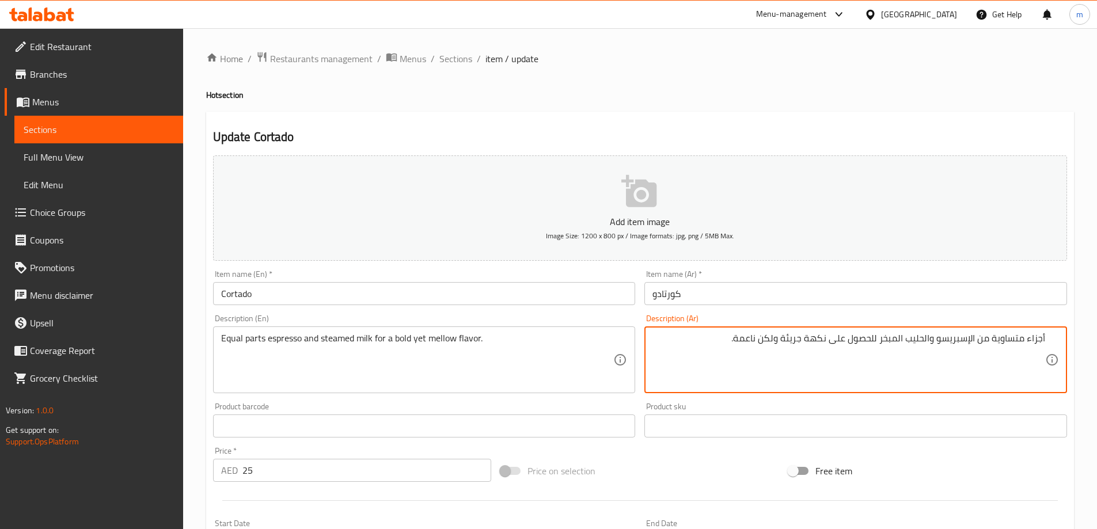
click at [868, 340] on textarea "أجزاء متساوية من الإسبريسو والحليب المبخر للحصول على نكهة جريئة ولكن ناعمة." at bounding box center [849, 360] width 393 height 55
click at [847, 339] on textarea "أجزاء متساوية من الإسبريسو والحليب المبخر للحصول على نكهة جريئة ولكن ناعمة." at bounding box center [849, 360] width 393 height 55
click at [842, 339] on textarea "أجزاء متساوية من الإسبريسو والحليب المبخر للحصول على نكهة جريئة ولكن ناعمة." at bounding box center [849, 360] width 393 height 55
click at [877, 340] on textarea "أجزاء متساوية من الإسبريسو والحليب المبخر نكهة جريئة ولكن ناعمة." at bounding box center [849, 360] width 393 height 55
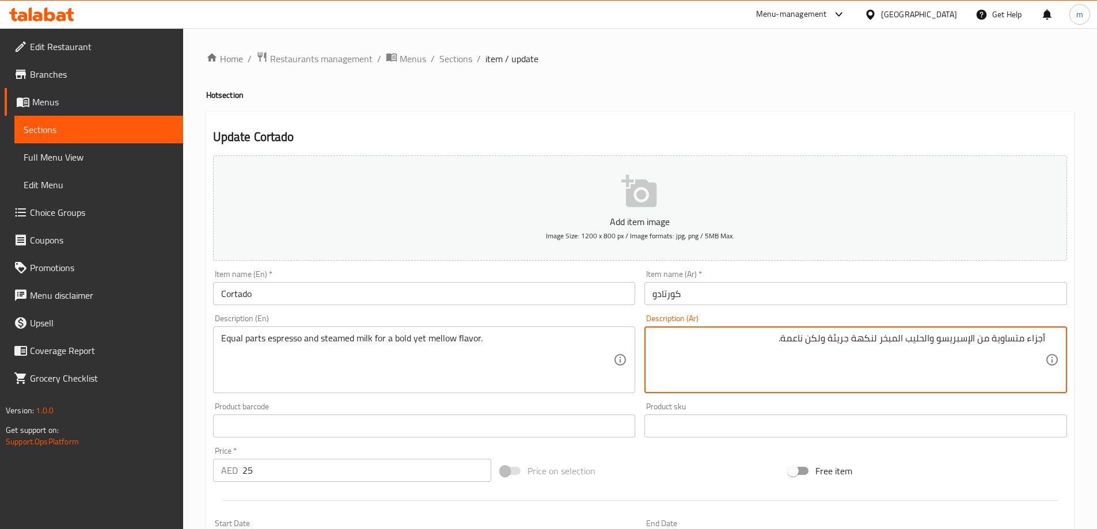
type textarea "أجزاء متساوية من الإسبريسو والحليب المبخر لنكهة جريئة ولكن ناعمة."
click at [905, 77] on div "Home / Restaurants management / Menus / Sections / item / update Hot section Up…" at bounding box center [640, 421] width 868 height 740
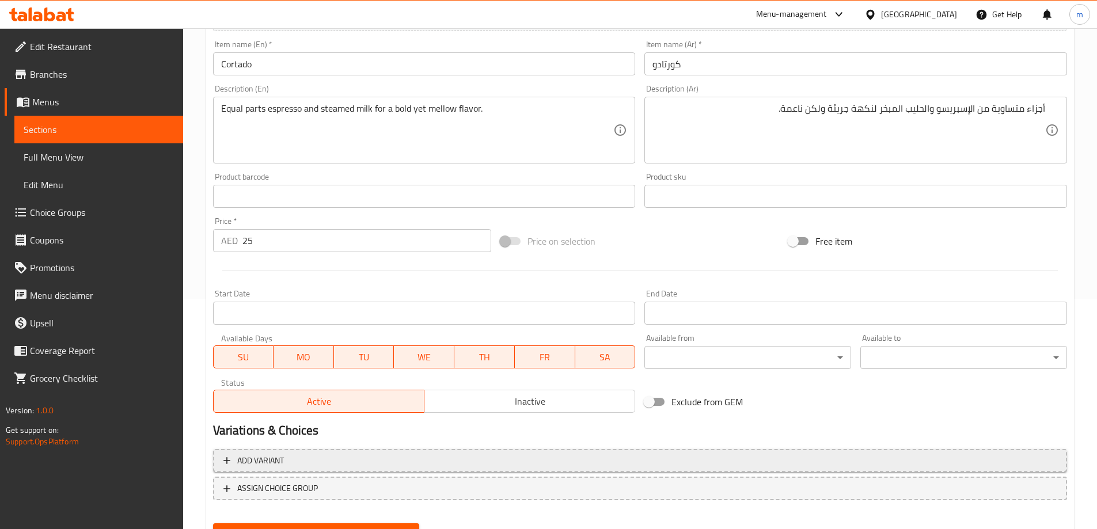
scroll to position [285, 0]
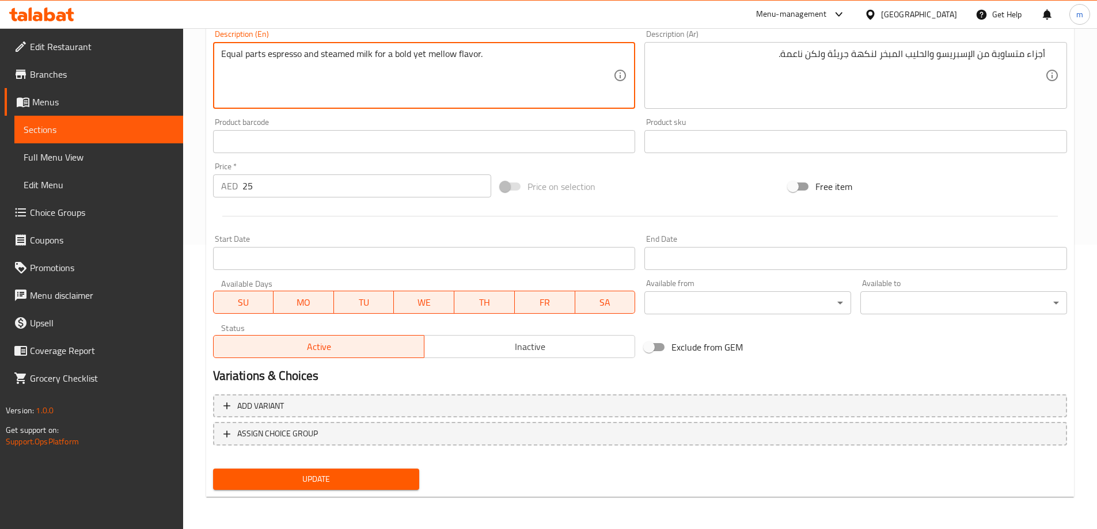
click at [461, 75] on textarea "Equal parts espresso and steamed milk for a bold yet mellow flavor." at bounding box center [417, 75] width 393 height 55
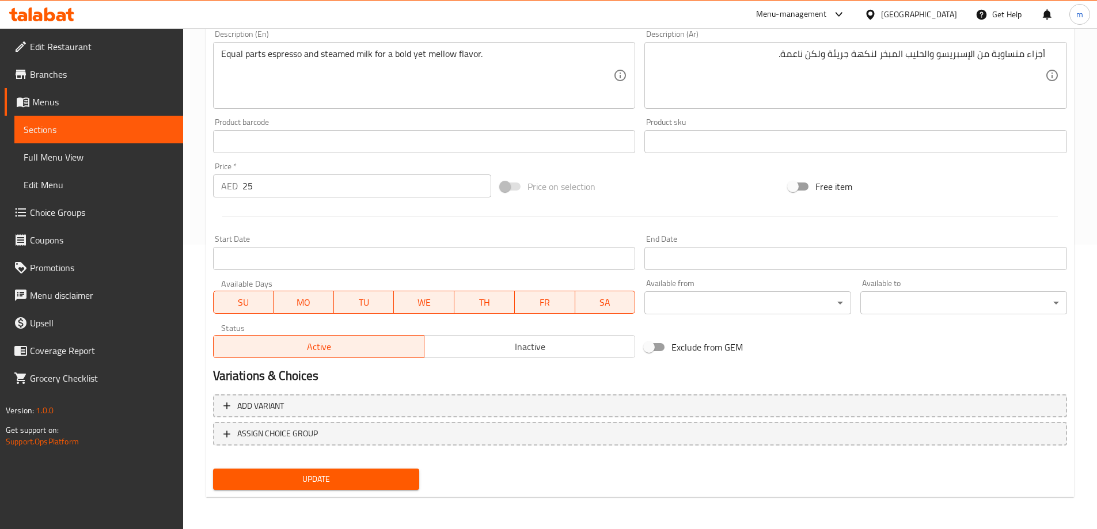
click at [738, 241] on div "End Date End Date" at bounding box center [856, 252] width 423 height 35
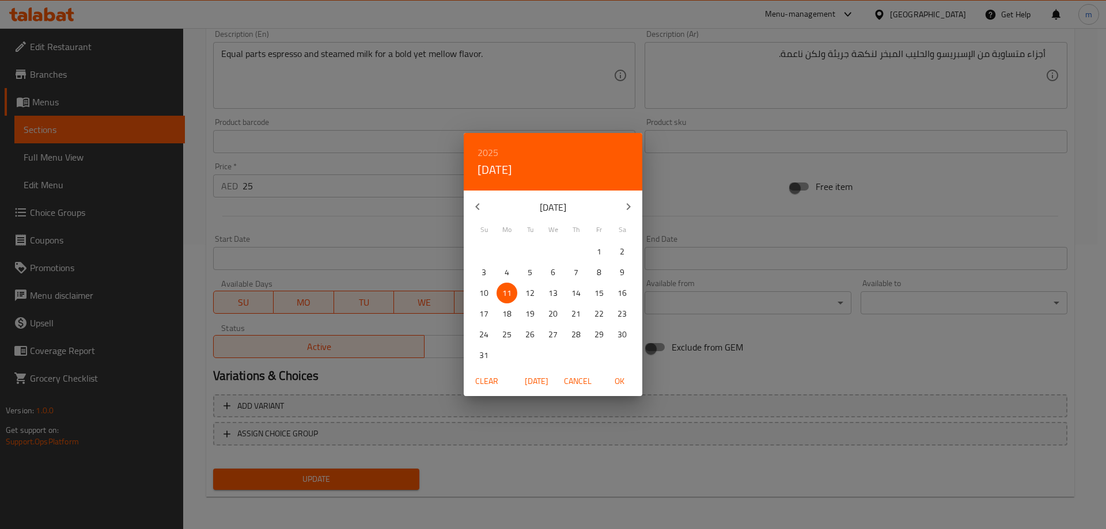
click at [785, 473] on div "2025 Mon, Aug [DATE] Mo Tu We Th Fr Sa 27 28 29 30 31 1 2 3 4 5 6 7 8 9 10 11 1…" at bounding box center [553, 264] width 1106 height 529
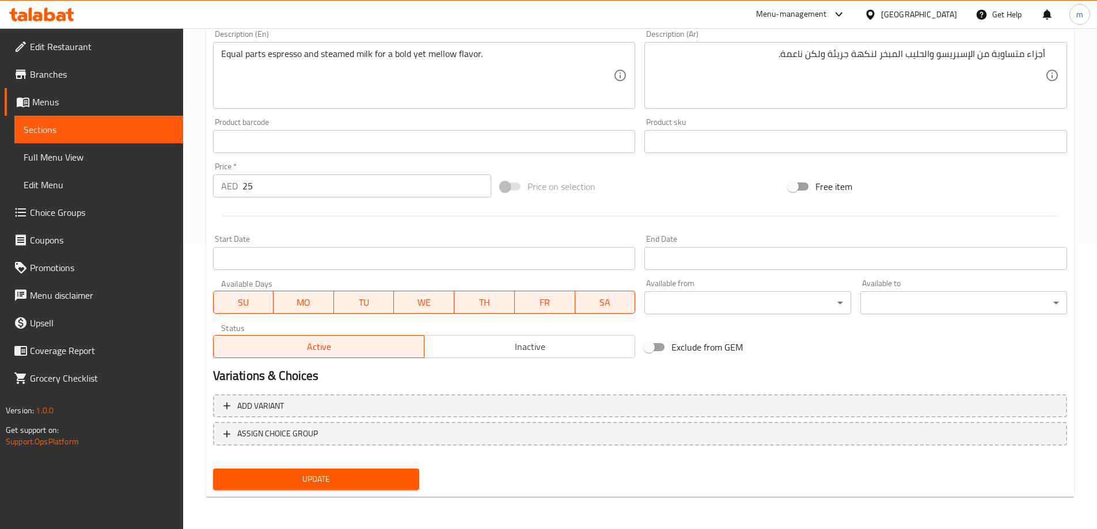
click at [326, 487] on button "Update" at bounding box center [316, 479] width 207 height 21
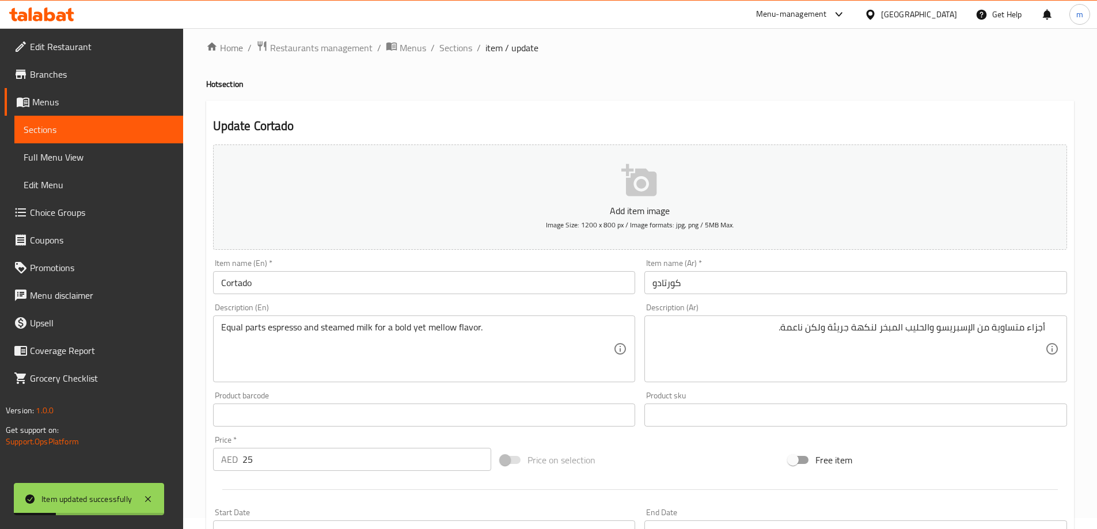
scroll to position [0, 0]
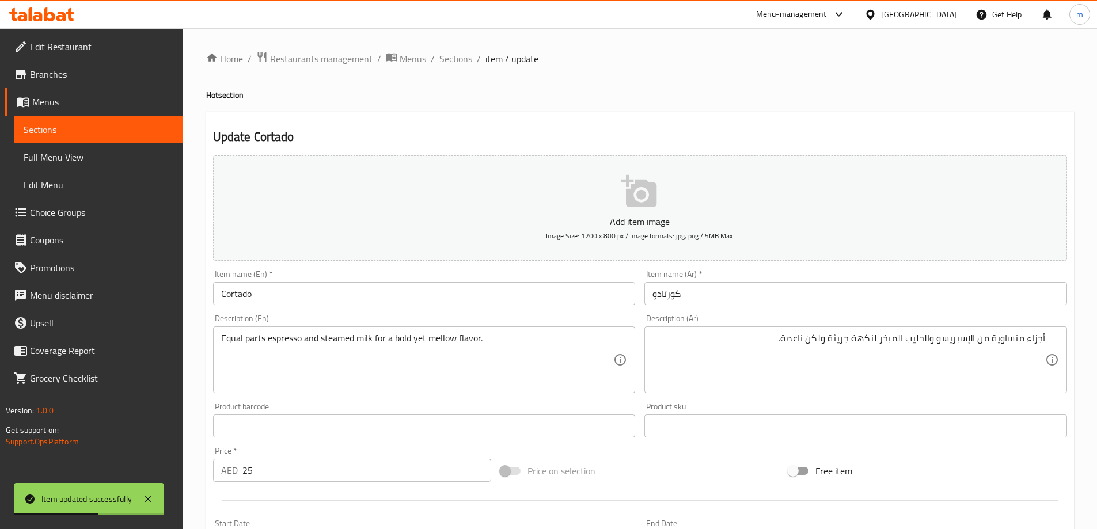
click at [462, 58] on span "Sections" at bounding box center [456, 59] width 33 height 14
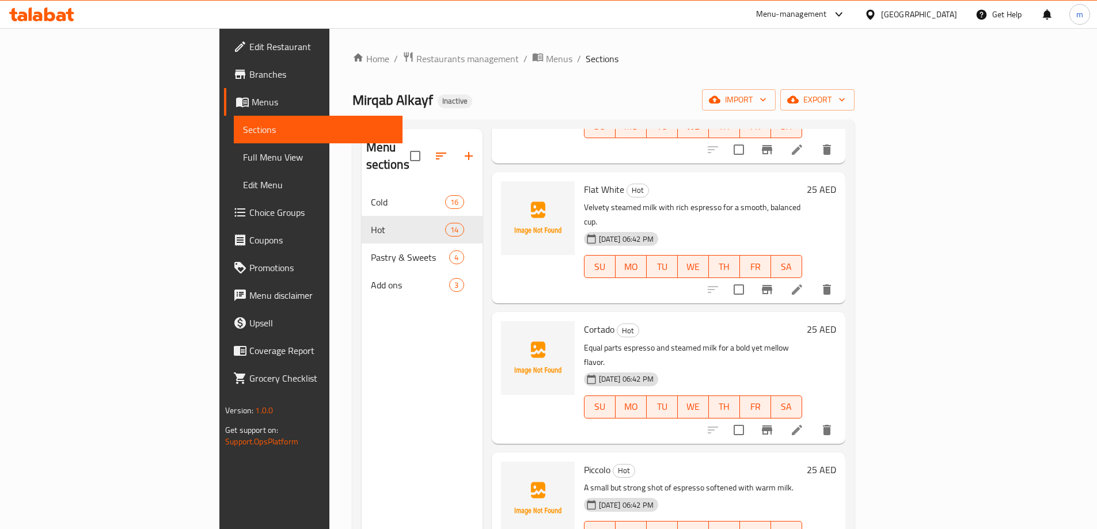
scroll to position [806, 0]
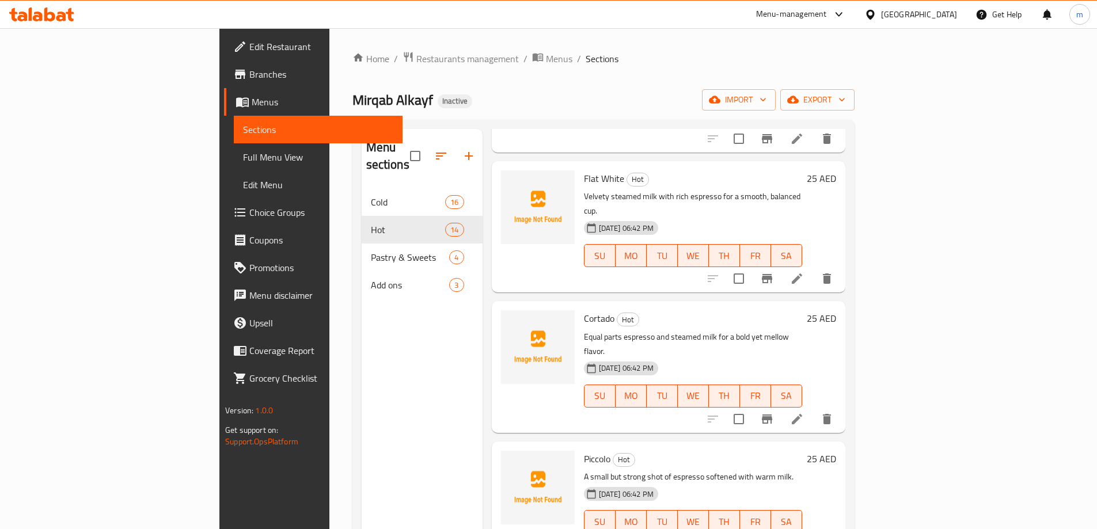
click at [804, 412] on icon at bounding box center [797, 419] width 14 height 14
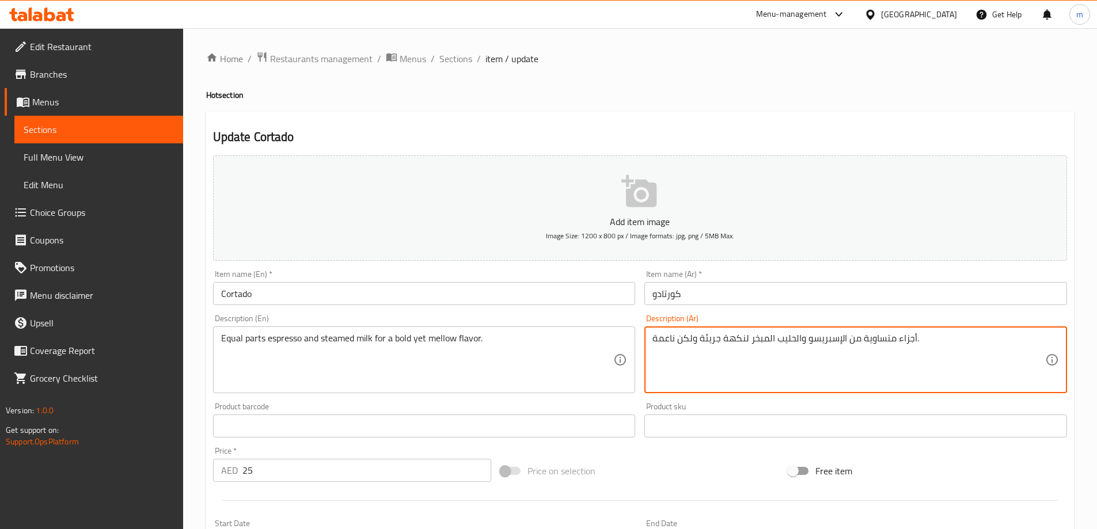
click at [666, 337] on textarea "أجزاء متساوية من الإسبريسو والحليب المبخر لنكهة جريئة ولكن ناعمة." at bounding box center [849, 360] width 393 height 55
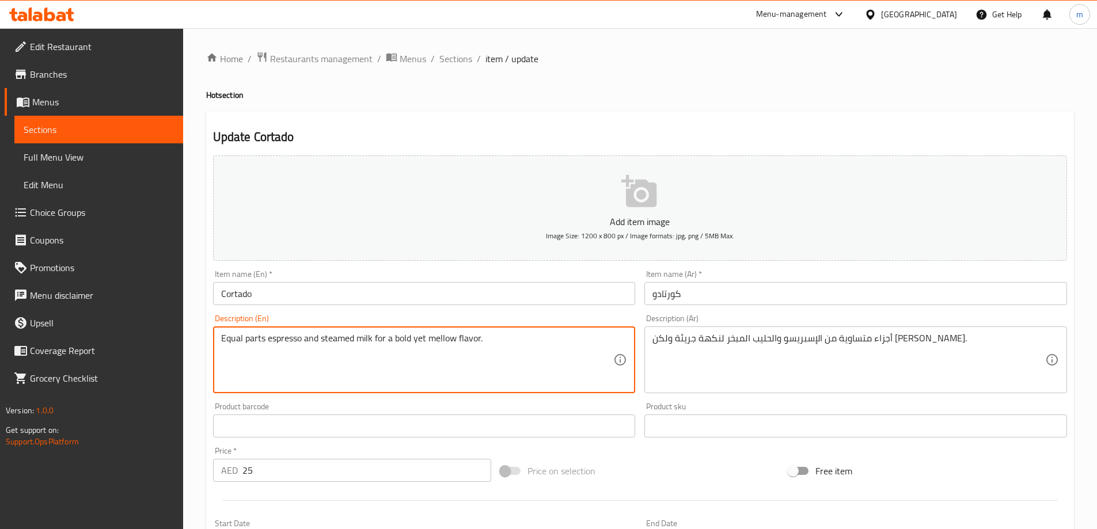
click at [442, 343] on textarea "Equal parts espresso and steamed milk for a bold yet mellow flavor." at bounding box center [417, 360] width 393 height 55
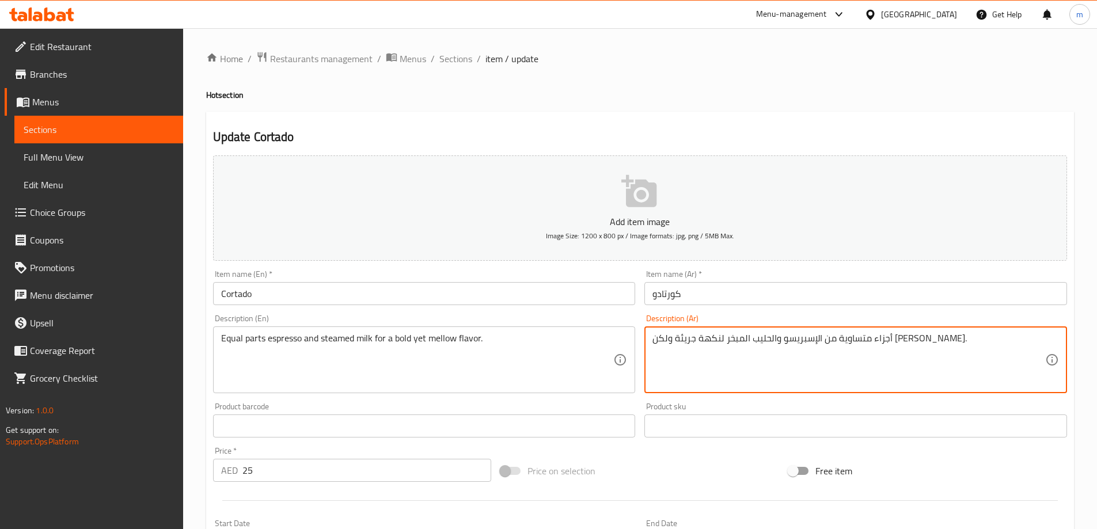
click at [656, 349] on textarea "أجزاء متساوية من الإسبريسو والحليب المبخر لنكهة جريئة ولكن [PERSON_NAME]." at bounding box center [849, 360] width 393 height 55
type textarea "أجزاء متساوية من الإسبريسو والحليب المبخر لنكهة جريئة ولكن ناعمه."
click at [862, 85] on div "Home / Restaurants management / Menus / Sections / item / update Hot section Up…" at bounding box center [640, 421] width 868 height 740
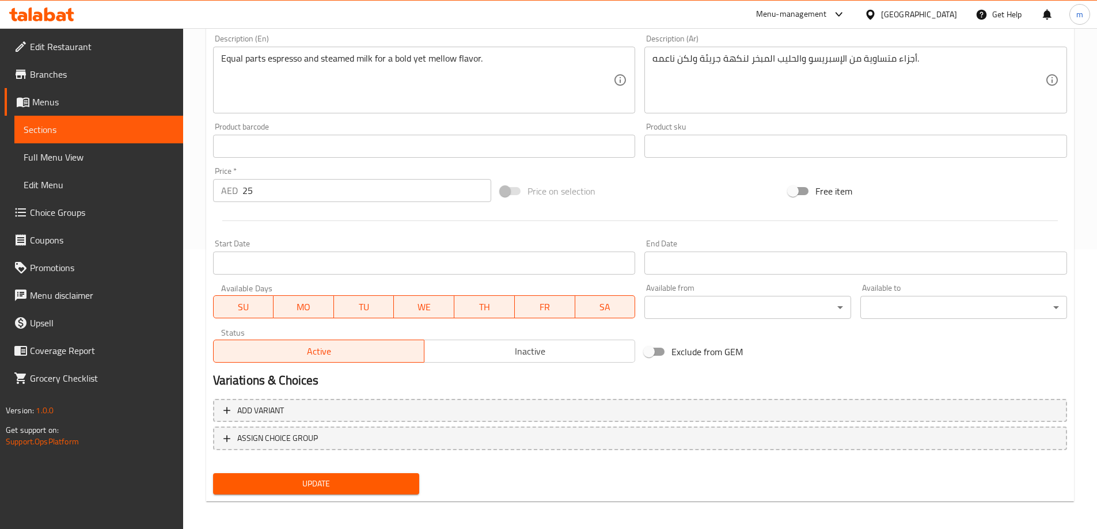
scroll to position [285, 0]
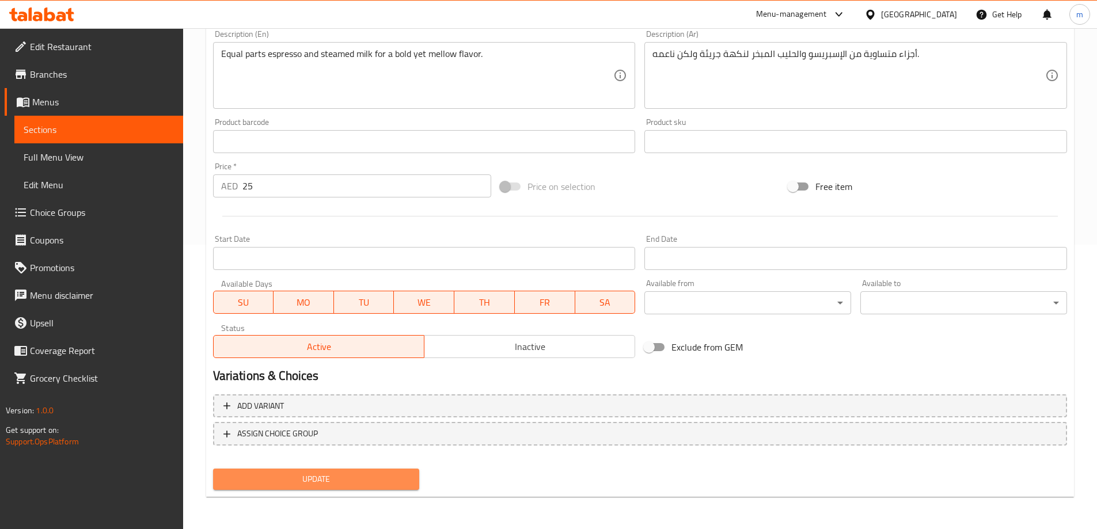
click at [369, 484] on span "Update" at bounding box center [316, 479] width 188 height 14
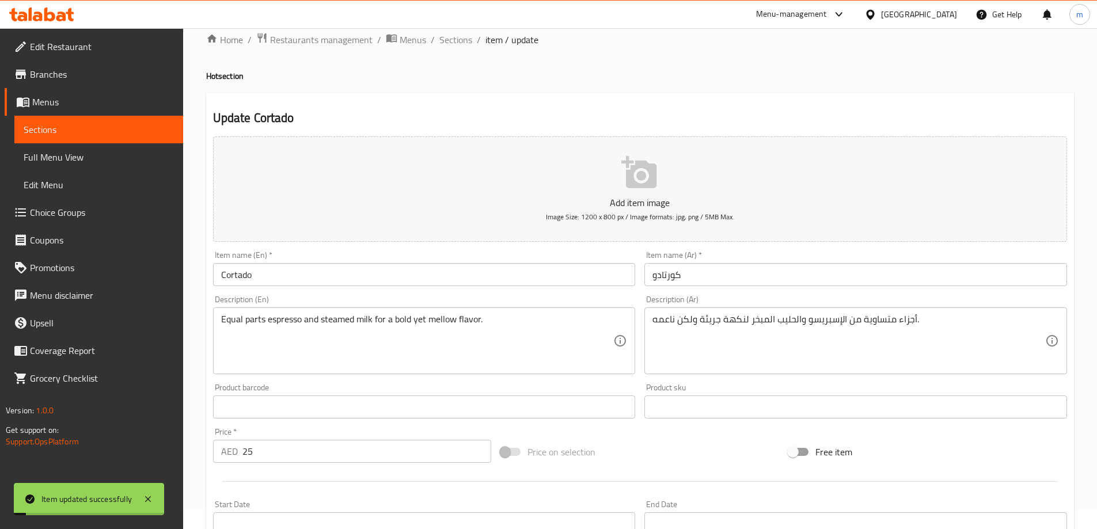
scroll to position [0, 0]
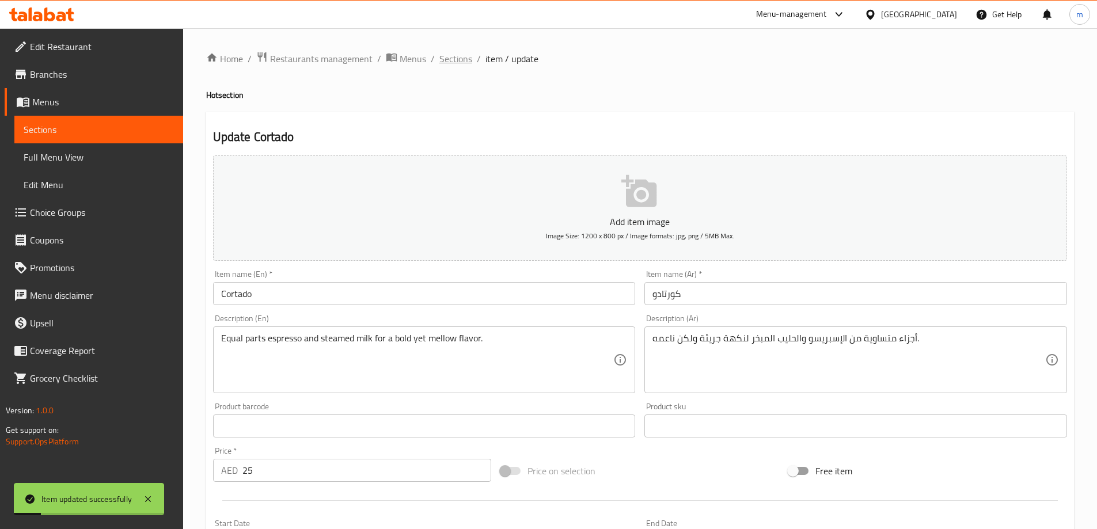
click at [453, 65] on span "Sections" at bounding box center [456, 59] width 33 height 14
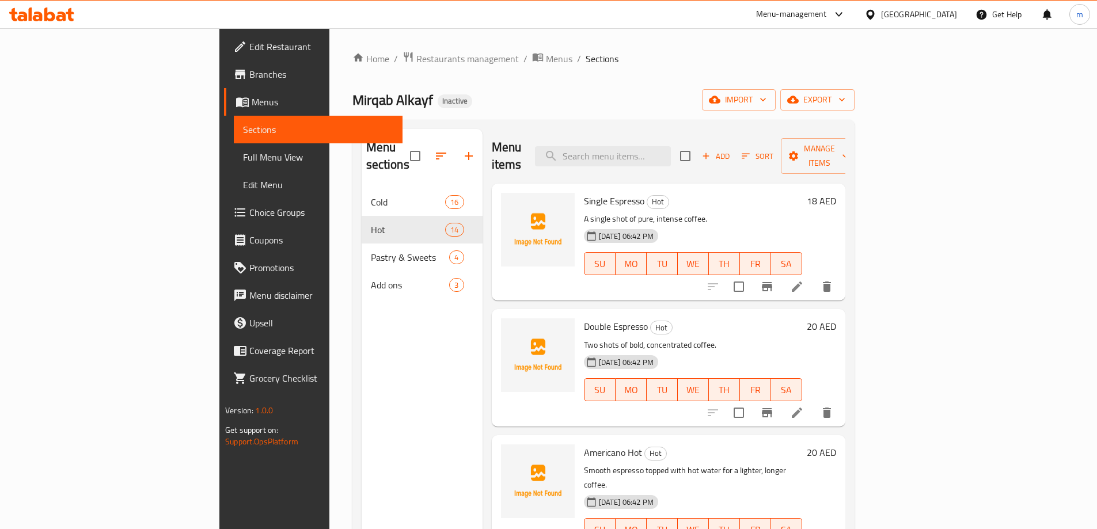
click at [362, 381] on div "Menu sections Cold 16 Hot 14 Pastry & Sweets 4 Add ons 3" at bounding box center [422, 393] width 121 height 529
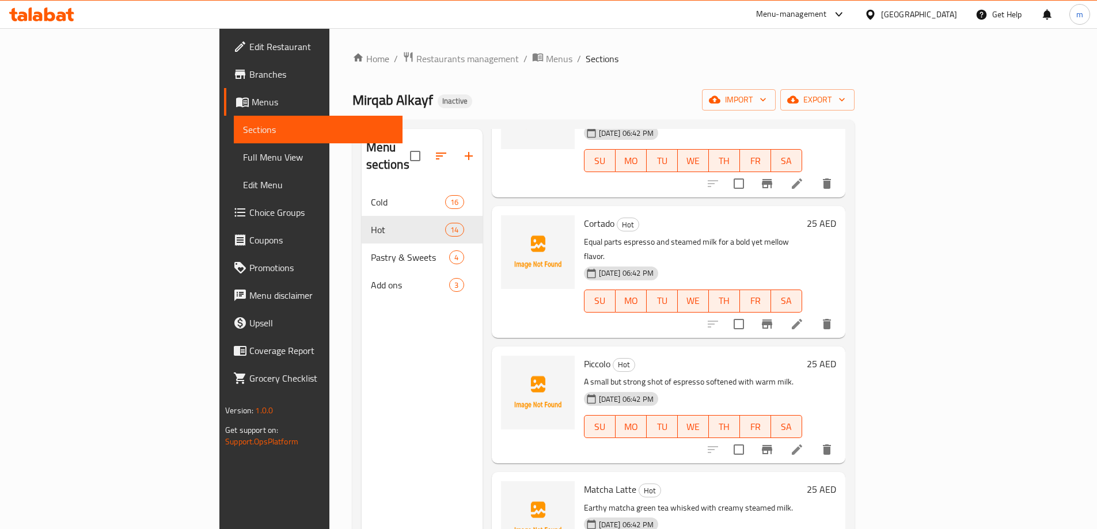
scroll to position [922, 0]
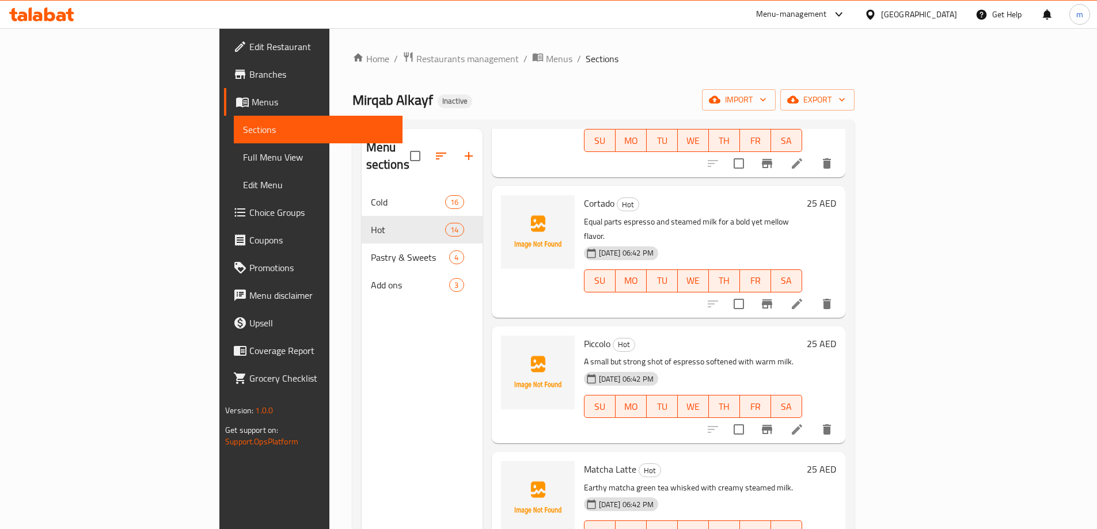
click at [802, 425] on icon at bounding box center [797, 430] width 10 height 10
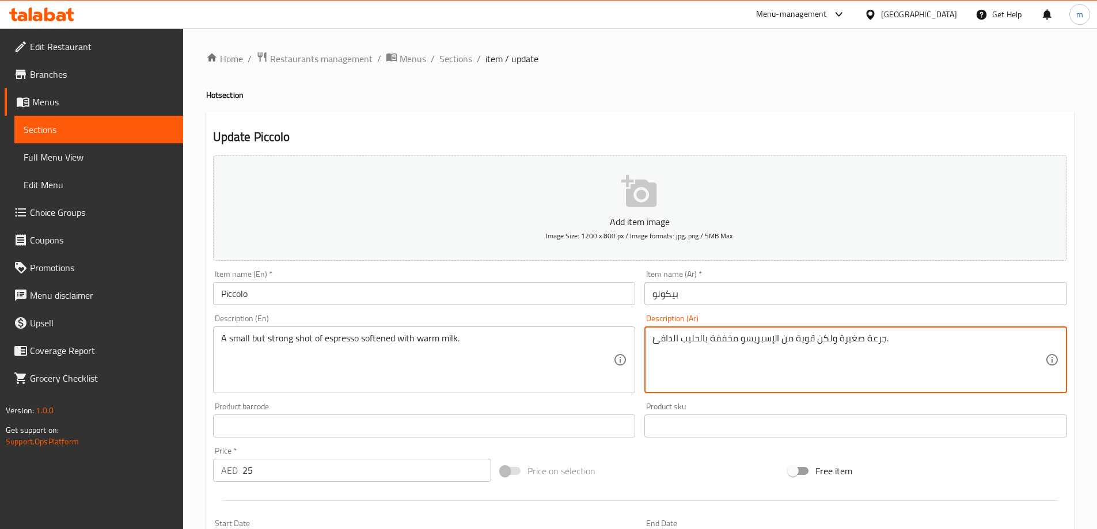
click at [737, 367] on textarea "جرعة صغيرة ولكن قوية من الإسبريسو مخففة بالحليب الدافئ." at bounding box center [849, 360] width 393 height 55
click at [752, 359] on textarea "جرعة صغيرة ولكن قوية من الإسبريسو مخففة بالحليب الدافئ." at bounding box center [849, 360] width 393 height 55
click at [1035, 334] on textarea "جرعة صغيرة ولكن قوية من الإسبريسو مخففة بالحليب الدافئ." at bounding box center [849, 360] width 393 height 55
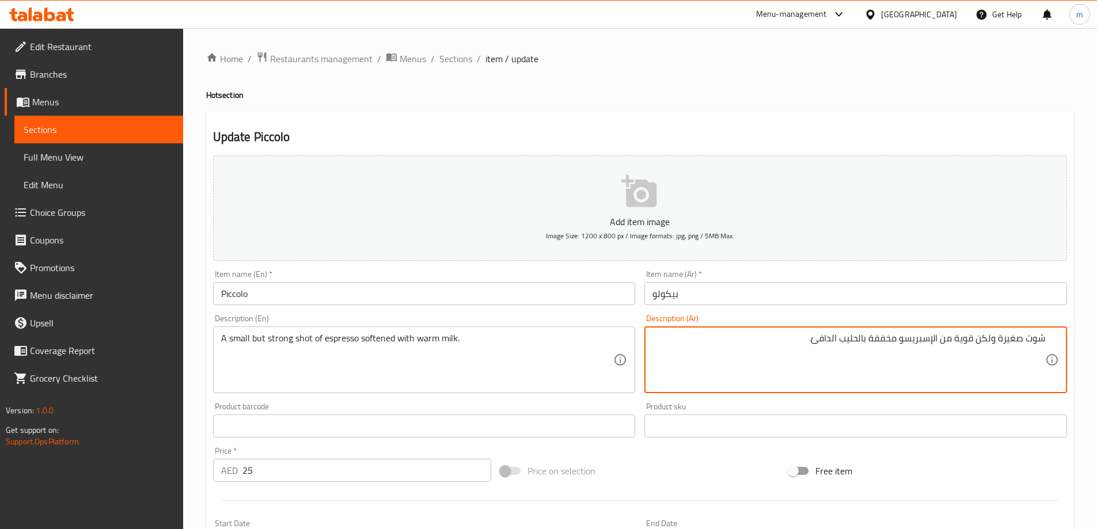
click at [1012, 342] on textarea "شوت صغيرة ولكن قوية من الإسبريسو مخففة بالحليب الدافئ." at bounding box center [849, 360] width 393 height 55
type textarea "شوت صغيرة ولكن قوية من الإسبريسو مخففة بالحليب الدافئ."
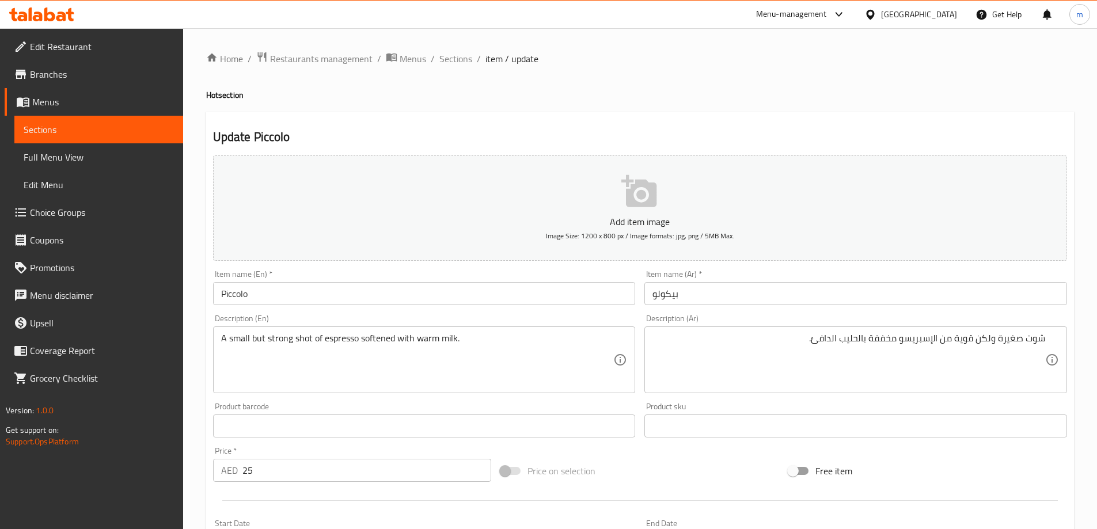
click at [621, 336] on div "A small but strong shot of espresso softened with warm milk. Description (En)" at bounding box center [424, 360] width 423 height 67
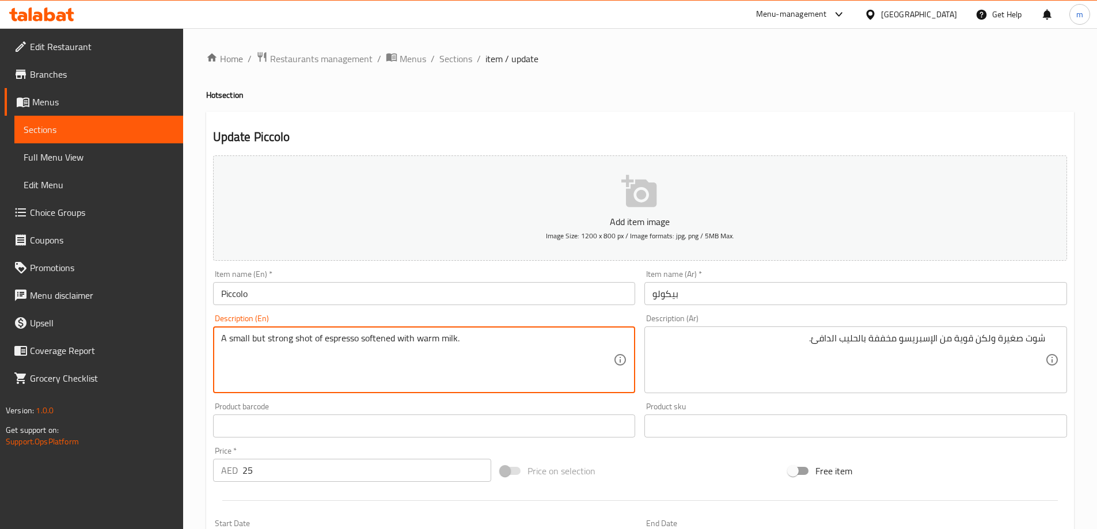
click at [474, 337] on textarea "A small but strong shot of espresso softened with warm milk." at bounding box center [417, 360] width 393 height 55
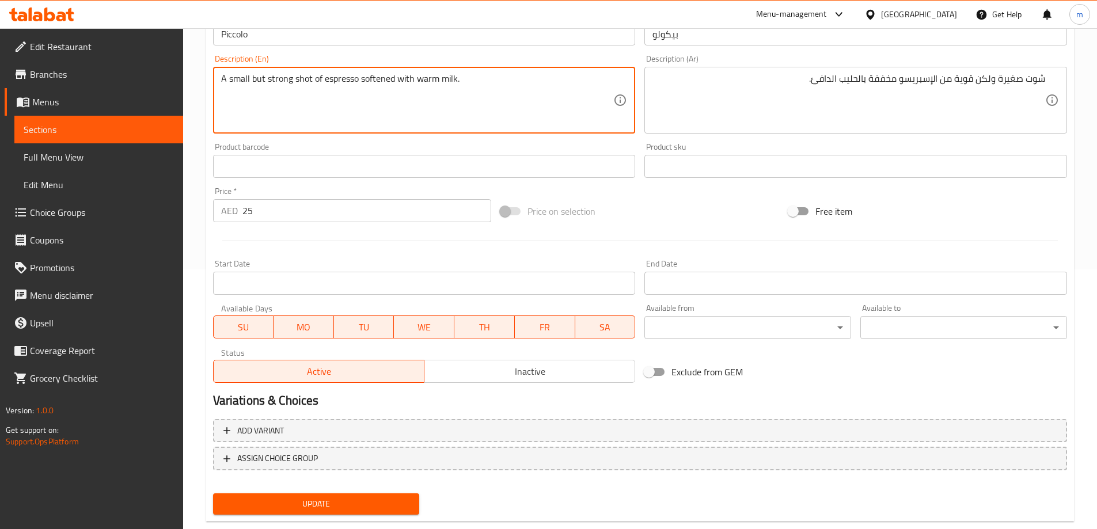
scroll to position [285, 0]
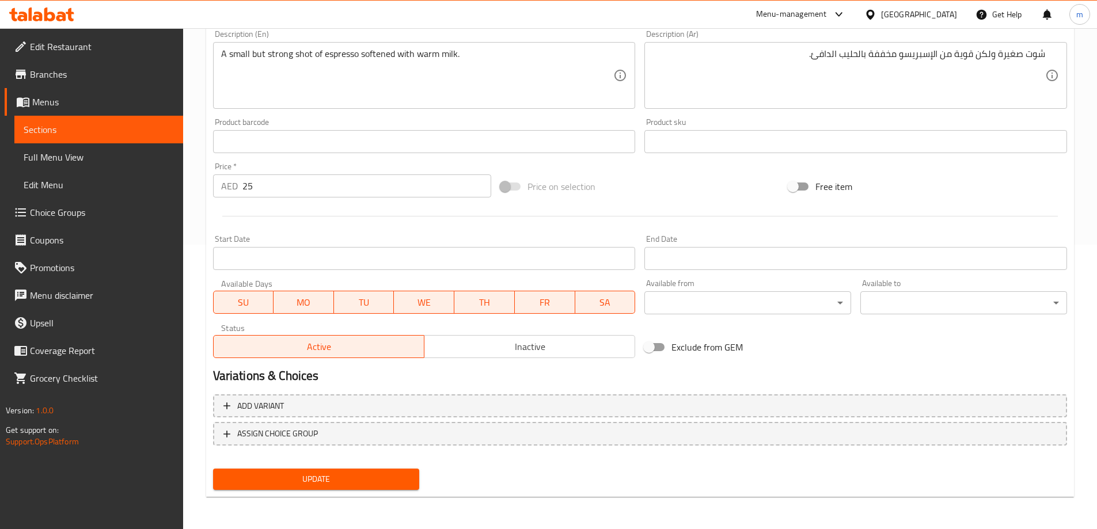
click at [279, 493] on div "Update" at bounding box center [317, 479] width 216 height 31
click at [282, 476] on span "Update" at bounding box center [316, 479] width 188 height 14
click at [300, 162] on div "Price   * AED 25 Price *" at bounding box center [353, 180] width 288 height 44
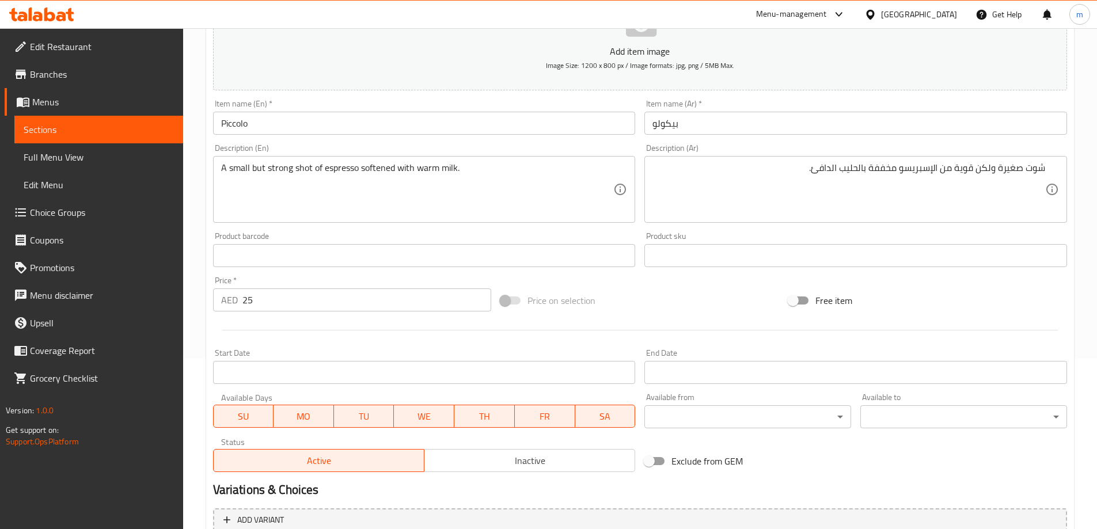
scroll to position [0, 0]
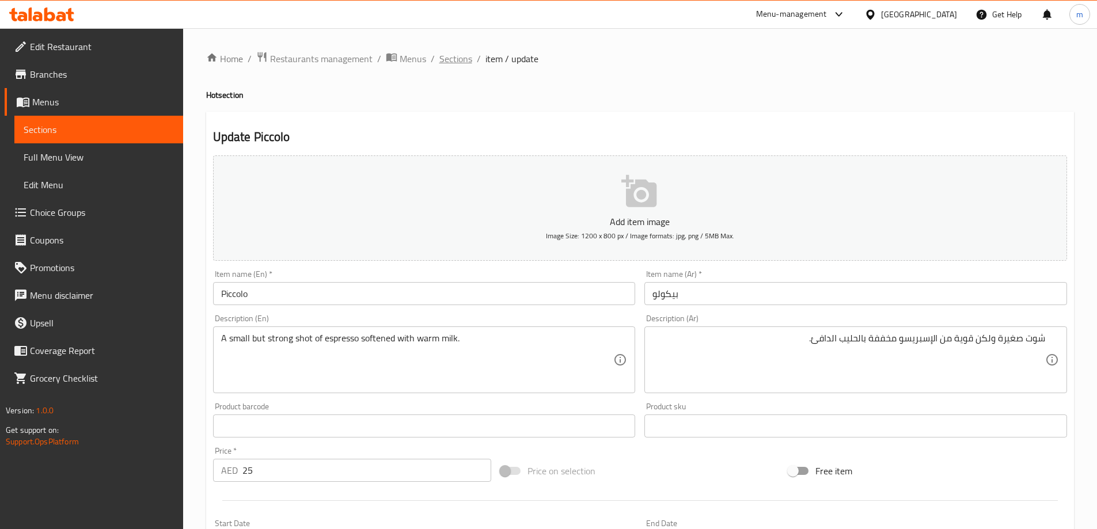
click at [450, 63] on span "Sections" at bounding box center [456, 59] width 33 height 14
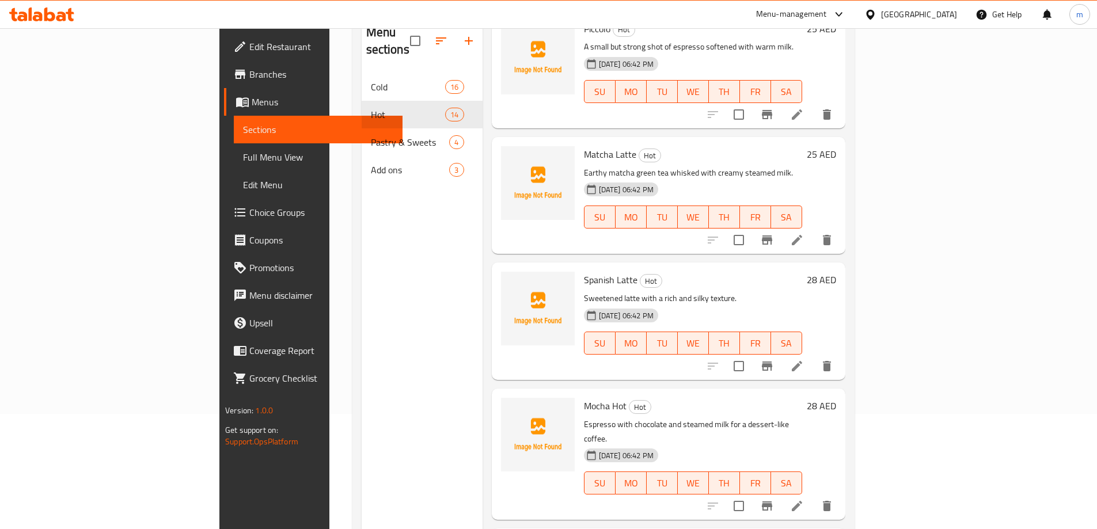
scroll to position [1152, 0]
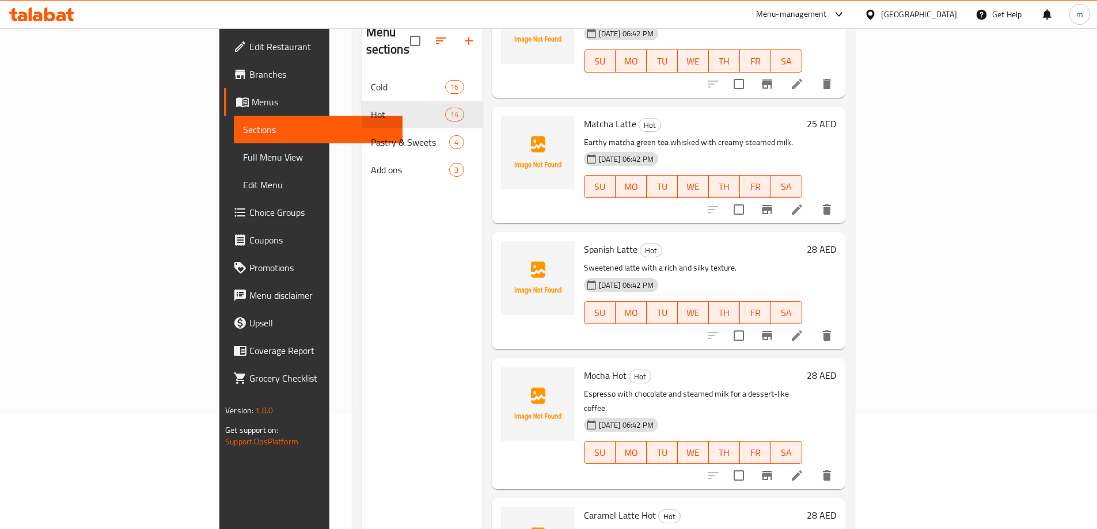
click at [813, 199] on li at bounding box center [797, 209] width 32 height 21
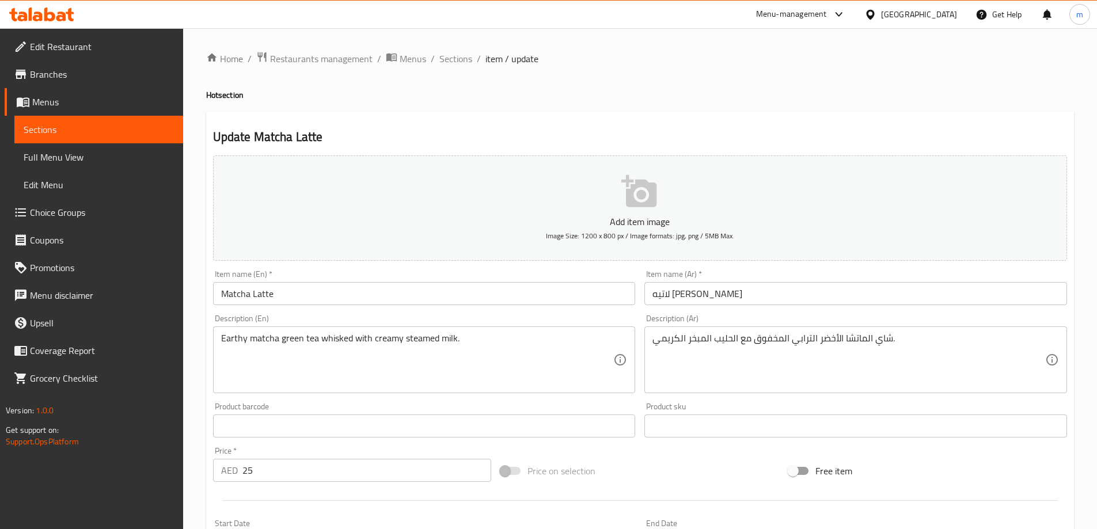
click at [776, 330] on div "شاي الماتشا الأخضر الترابي المخفوق مع الحليب المبخر الكريمي. Description (Ar)" at bounding box center [856, 360] width 423 height 67
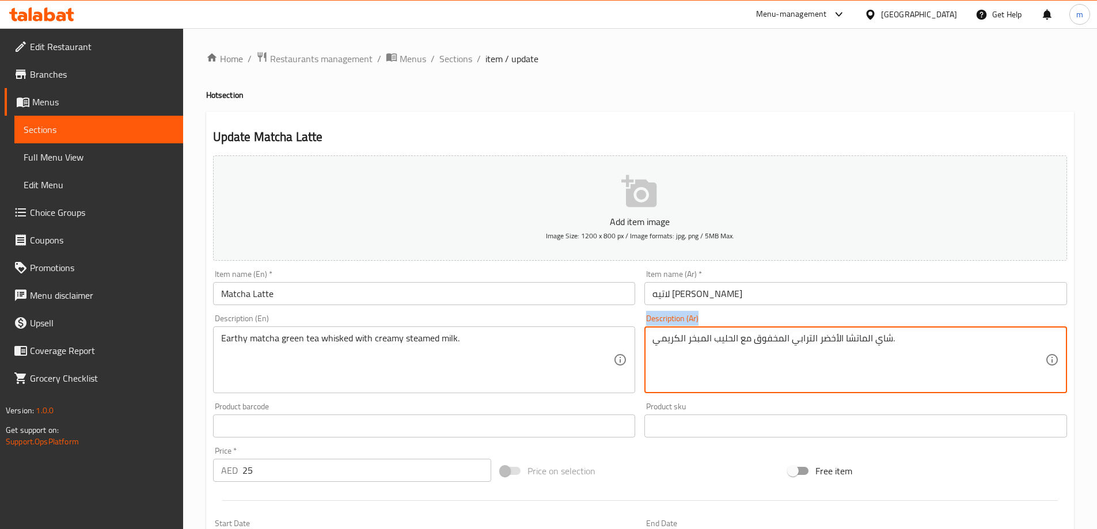
click at [776, 330] on div "شاي الماتشا الأخضر الترابي المخفوق مع الحليب المبخر الكريمي. Description (Ar)" at bounding box center [856, 360] width 423 height 67
click at [768, 334] on textarea "شاي الماتشا الأخضر الترابي المخفوق مع الحليب المبخر الكريمي." at bounding box center [849, 360] width 393 height 55
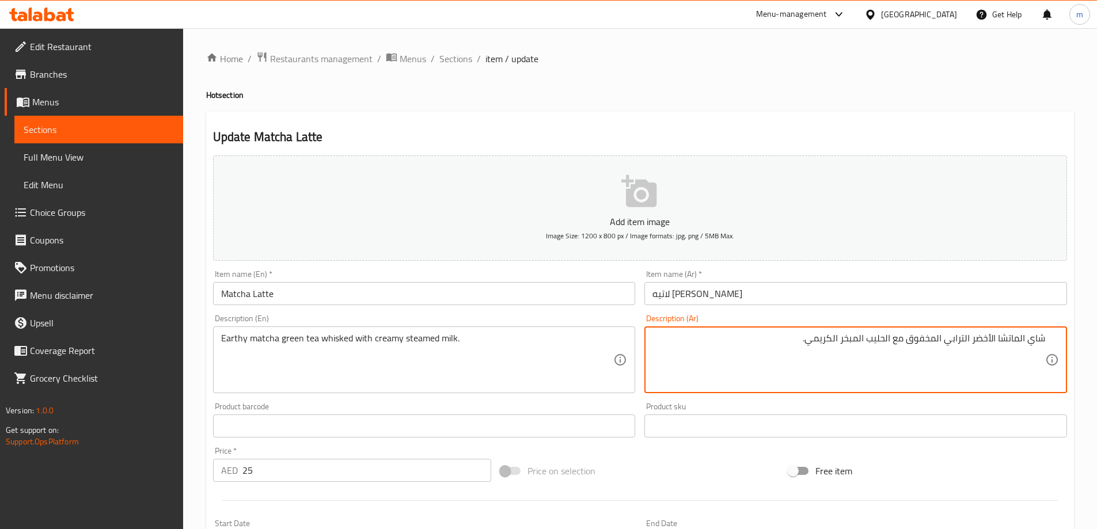
click at [819, 350] on textarea "شاي الماتشا الأخضر الترابي المخفوق مع الحليب المبخر الكريمي." at bounding box center [849, 360] width 393 height 55
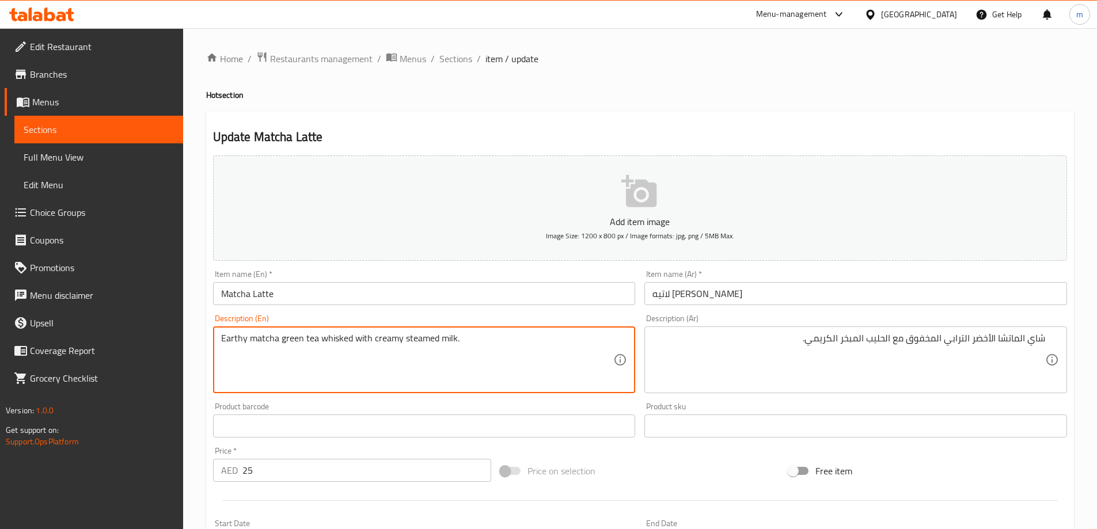
click at [236, 338] on textarea "Earthy matcha green tea whisked with creamy steamed milk." at bounding box center [417, 360] width 393 height 55
click at [259, 340] on textarea "Earthy matcha green tea whisked with creamy steamed milk." at bounding box center [417, 360] width 393 height 55
click at [286, 339] on textarea "Earthy matcha green tea whisked with creamy steamed milk." at bounding box center [417, 360] width 393 height 55
click at [305, 335] on textarea "Earthy matcha green tea whisked with creamy steamed milk." at bounding box center [417, 360] width 393 height 55
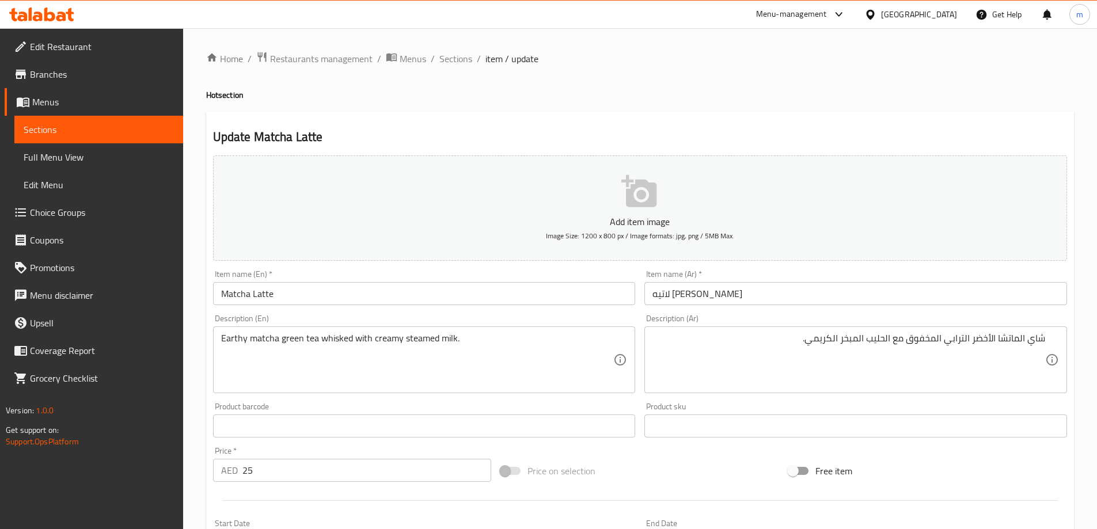
click at [653, 460] on div "Price on selection" at bounding box center [640, 471] width 288 height 31
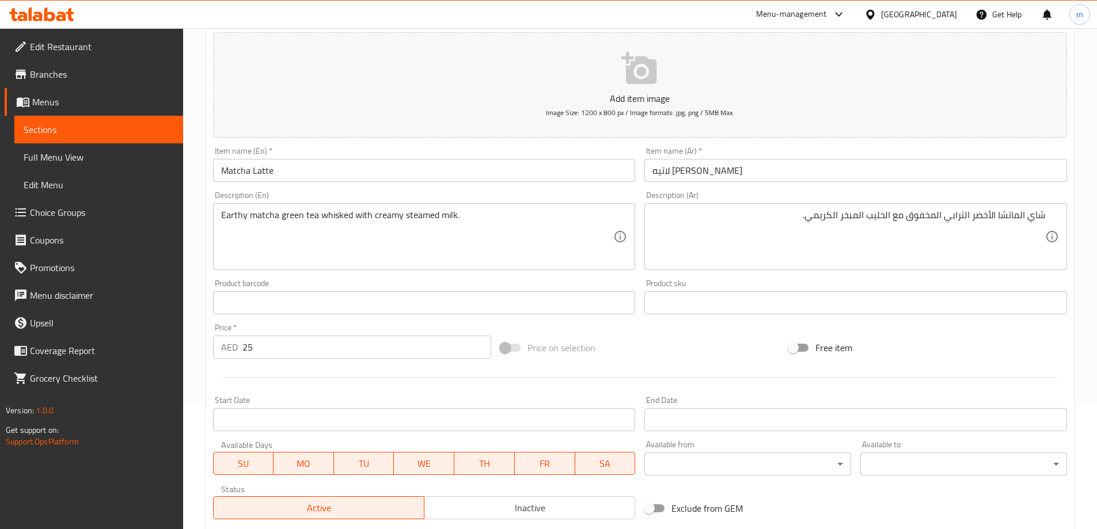
scroll to position [285, 0]
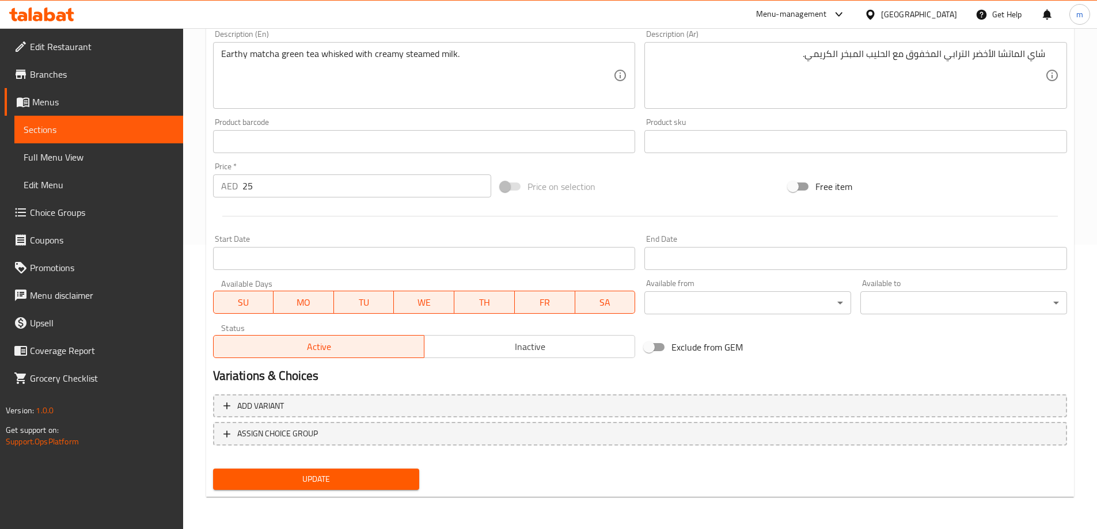
click at [399, 494] on div "Update" at bounding box center [317, 479] width 216 height 31
click at [387, 477] on span "Update" at bounding box center [316, 479] width 188 height 14
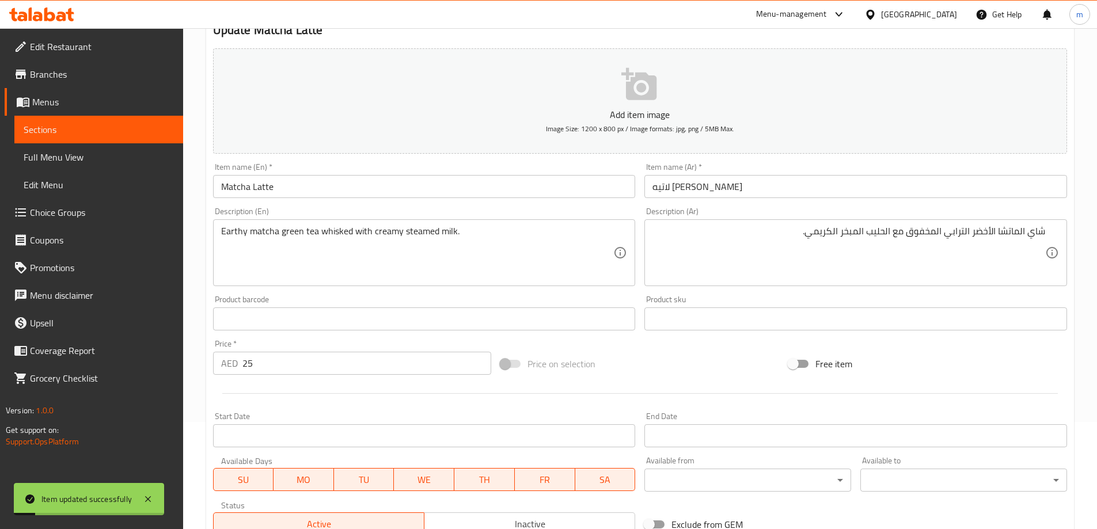
scroll to position [0, 0]
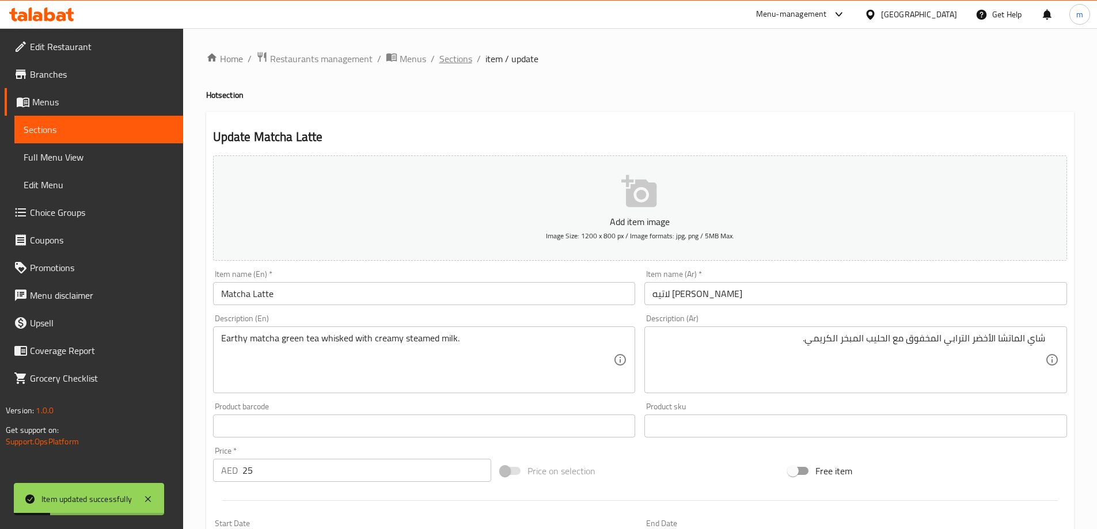
click at [452, 56] on span "Sections" at bounding box center [456, 59] width 33 height 14
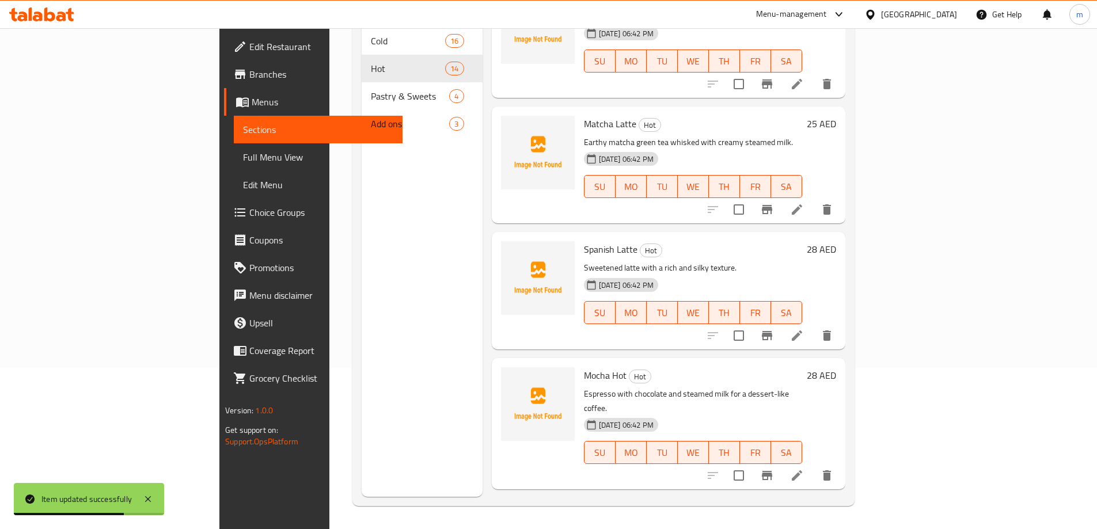
scroll to position [1152, 0]
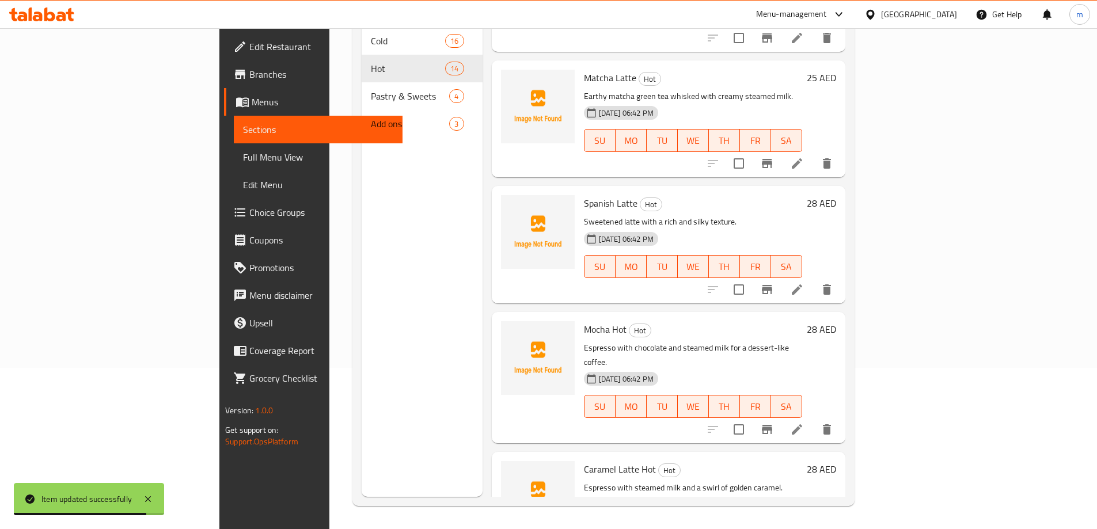
click at [804, 283] on icon at bounding box center [797, 290] width 14 height 14
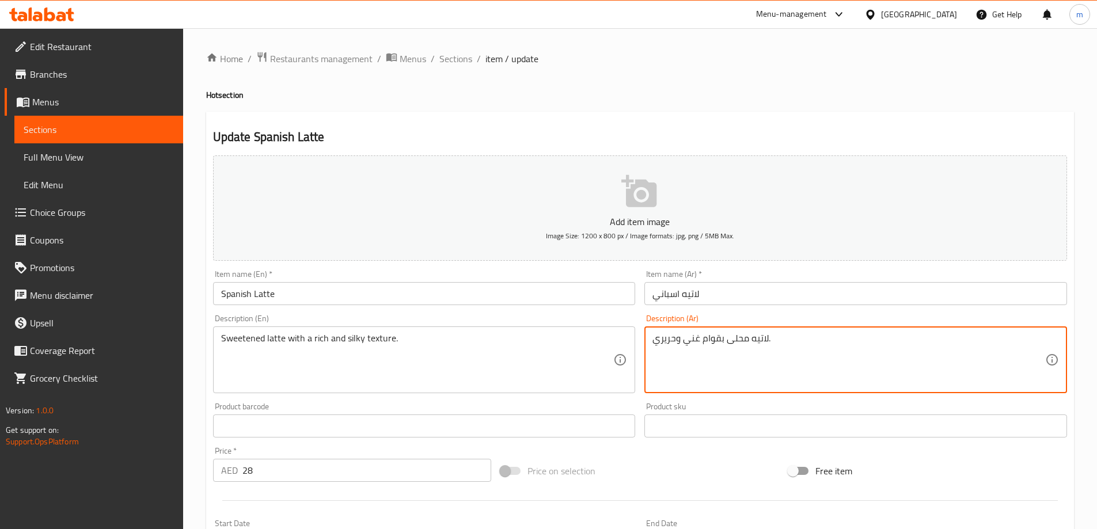
click at [722, 357] on textarea "لاتيه محلى بقوام غني وحريري." at bounding box center [849, 360] width 393 height 55
drag, startPoint x: 722, startPoint y: 357, endPoint x: 1013, endPoint y: 331, distance: 292.6
click at [1013, 331] on div "لاتيه محلى بقوام غني وحريري. Description (Ar)" at bounding box center [856, 360] width 423 height 67
click at [717, 347] on textarea "لاتيه محلى بقوام غني وحريري." at bounding box center [849, 360] width 393 height 55
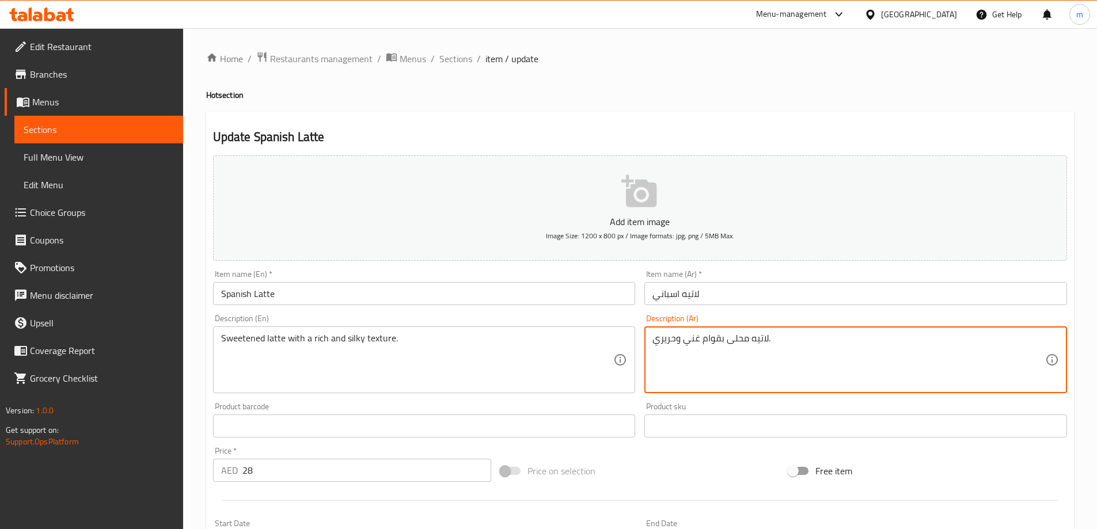
click at [717, 347] on textarea "لاتيه محلى بقوام غني وحريري." at bounding box center [849, 360] width 393 height 55
drag, startPoint x: 717, startPoint y: 347, endPoint x: 685, endPoint y: 369, distance: 38.5
click at [685, 369] on textarea "لاتيه محلى بقوام غني وحريري." at bounding box center [849, 360] width 393 height 55
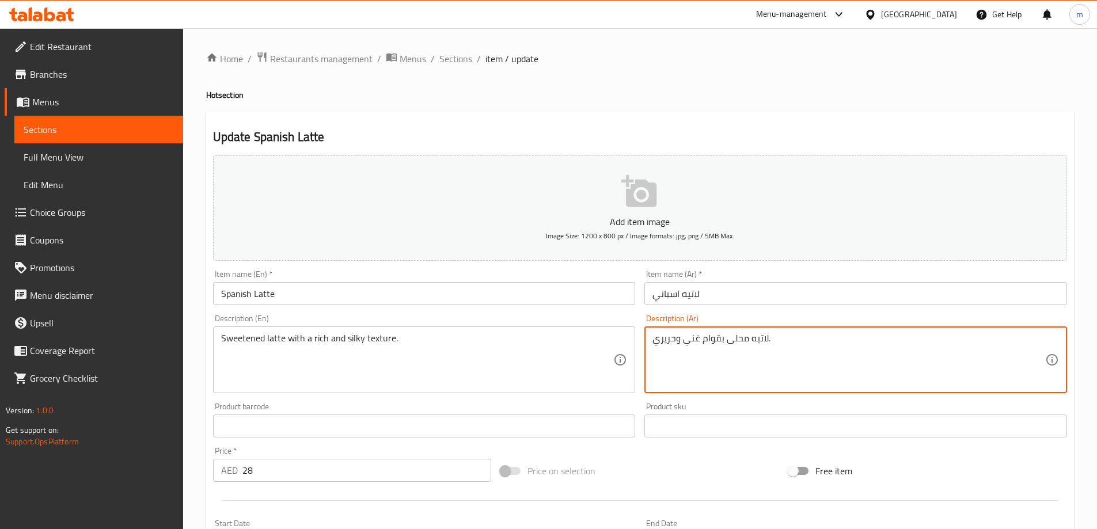
click at [685, 369] on textarea "لاتيه محلى بقوام غني وحريري." at bounding box center [849, 360] width 393 height 55
click at [960, 339] on textarea "لاتيه محلى بقوام غني وحريري." at bounding box center [849, 360] width 393 height 55
click at [355, 340] on textarea "Sweetened latte with a rich and silky texture." at bounding box center [417, 360] width 393 height 55
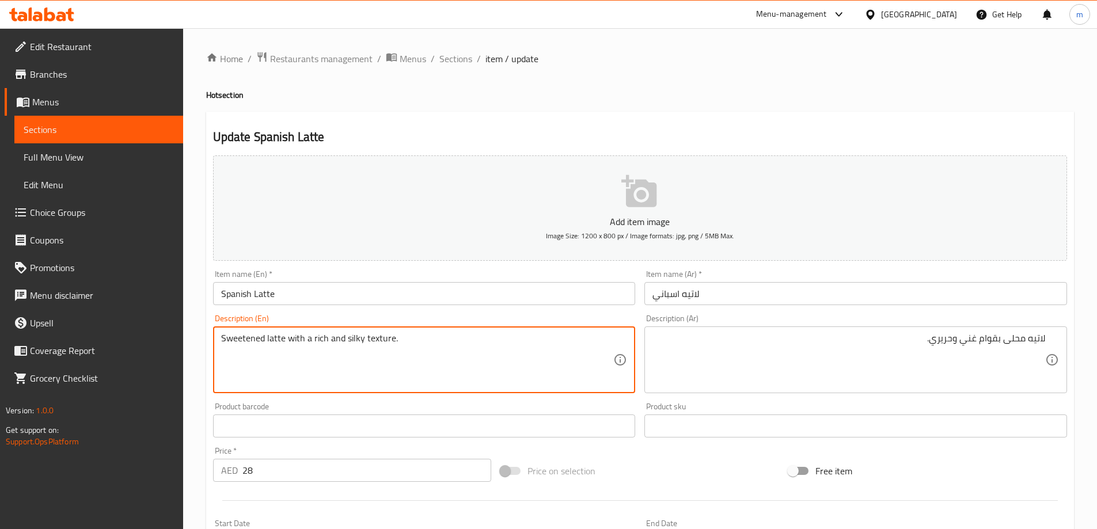
click at [355, 340] on textarea "Sweetened latte with a rich and silky texture." at bounding box center [417, 360] width 393 height 55
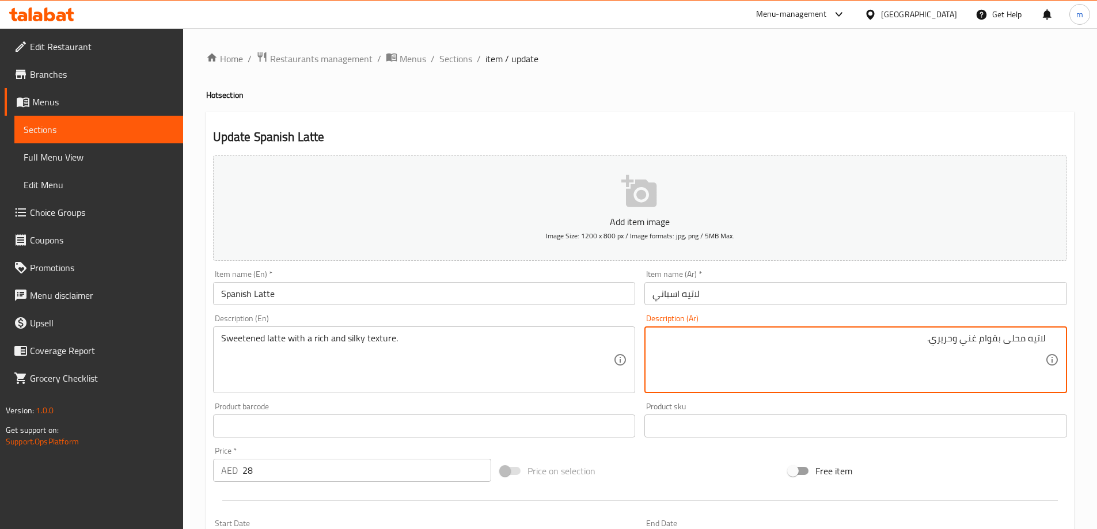
click at [1016, 358] on textarea "لاتيه محلى بقوام غني وحريري." at bounding box center [849, 360] width 393 height 55
paste textarea "و ملمس"
click at [963, 340] on textarea "لاتيه محلى ذو ملمس غني وحريري." at bounding box center [849, 360] width 393 height 55
click at [926, 336] on textarea "لاتيه محلى ذو ملمس غني وحريري." at bounding box center [849, 360] width 393 height 55
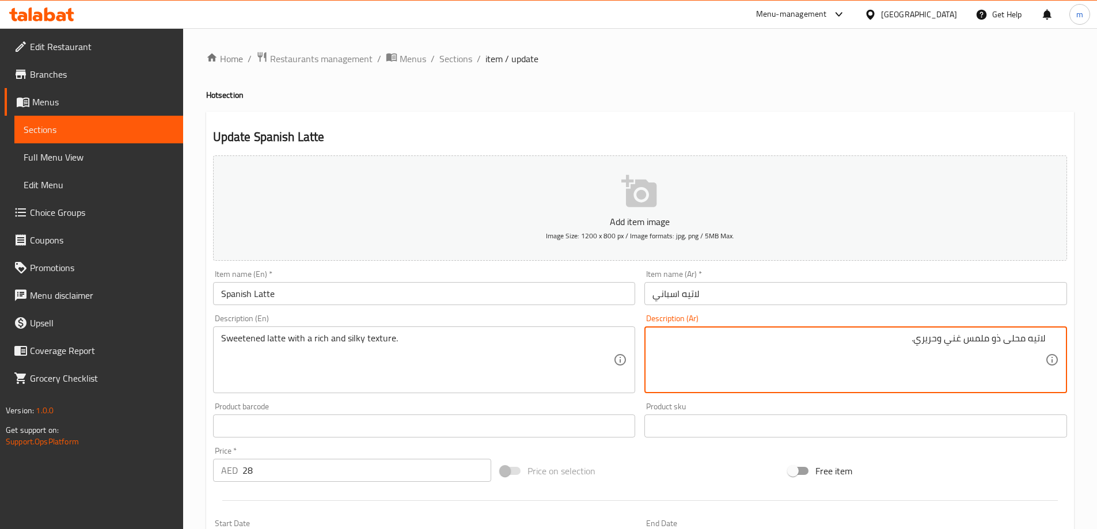
click at [926, 336] on textarea "لاتيه محلى ذو ملمس غني وحريري." at bounding box center [849, 360] width 393 height 55
click at [996, 336] on textarea "لاتيه محلى ذو ملمس غني وسيلكي." at bounding box center [849, 360] width 393 height 55
click at [1005, 340] on textarea "لاتيه محلى [PERSON_NAME] وسيلكي." at bounding box center [849, 360] width 393 height 55
type textarea "لاتيه محلى مع [PERSON_NAME] وسيلكي."
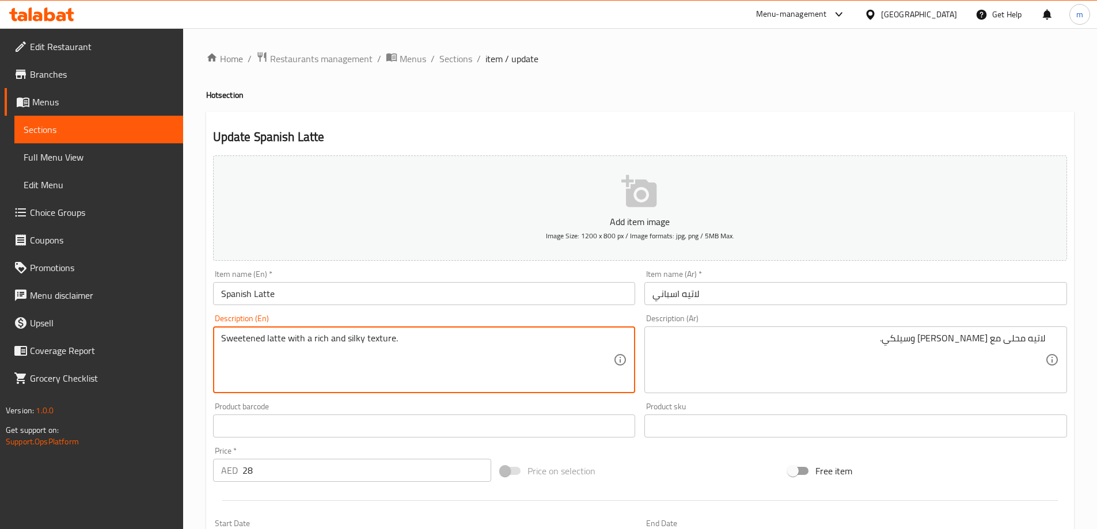
click at [279, 334] on textarea "Sweetened latte with a rich and silky texture." at bounding box center [417, 360] width 393 height 55
click at [303, 336] on textarea "Sweetened latte with a rich and silky texture." at bounding box center [417, 360] width 393 height 55
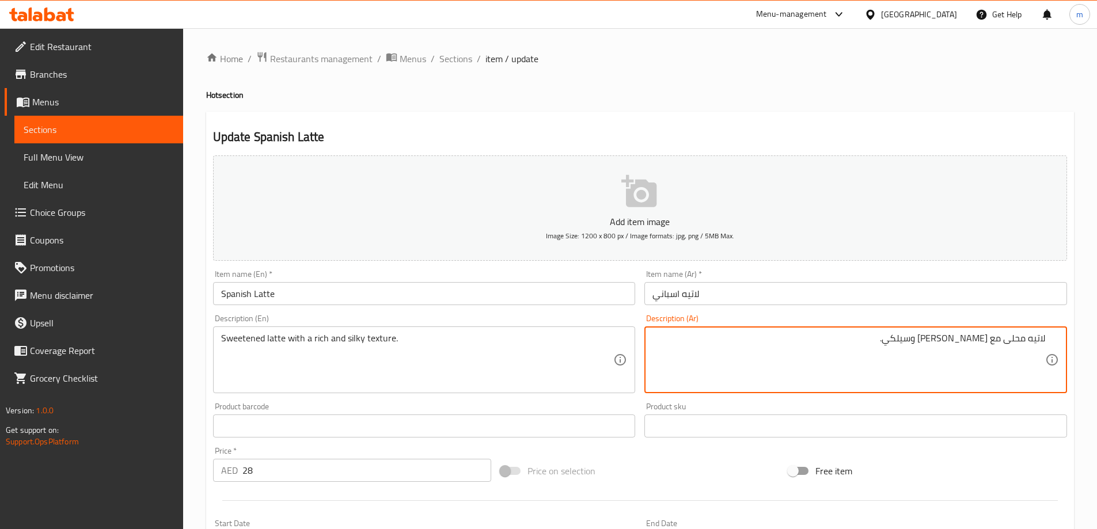
click at [1017, 339] on textarea "لاتيه محلى مع [PERSON_NAME] وسيلكي." at bounding box center [849, 360] width 393 height 55
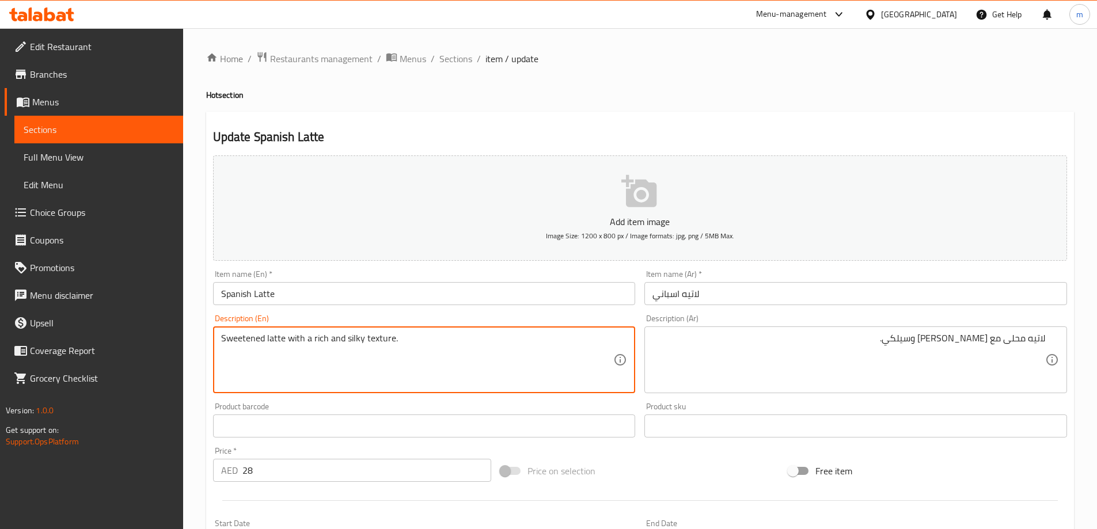
click at [270, 347] on textarea "Sweetened latte with a rich and silky texture." at bounding box center [417, 360] width 393 height 55
drag, startPoint x: 994, startPoint y: 341, endPoint x: 881, endPoint y: 369, distance: 115.7
click at [362, 338] on textarea "Sweetened latte with a rich and silky texture." at bounding box center [417, 360] width 393 height 55
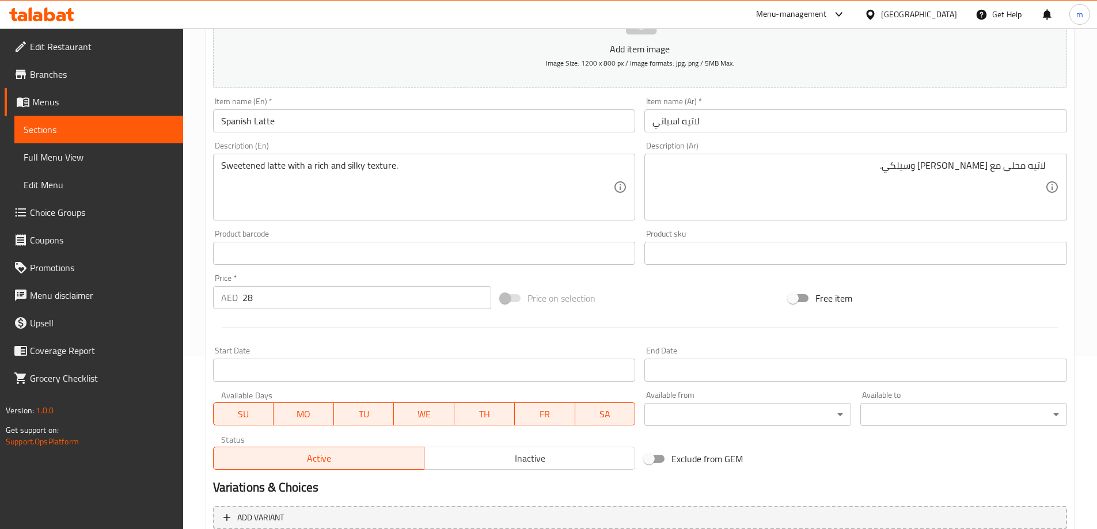
click at [696, 332] on div at bounding box center [640, 328] width 863 height 28
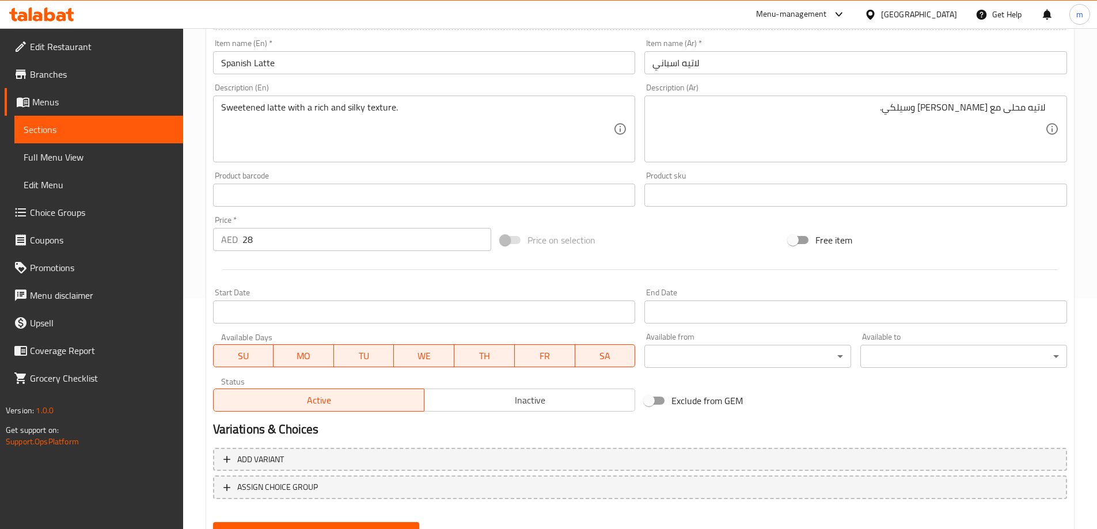
scroll to position [285, 0]
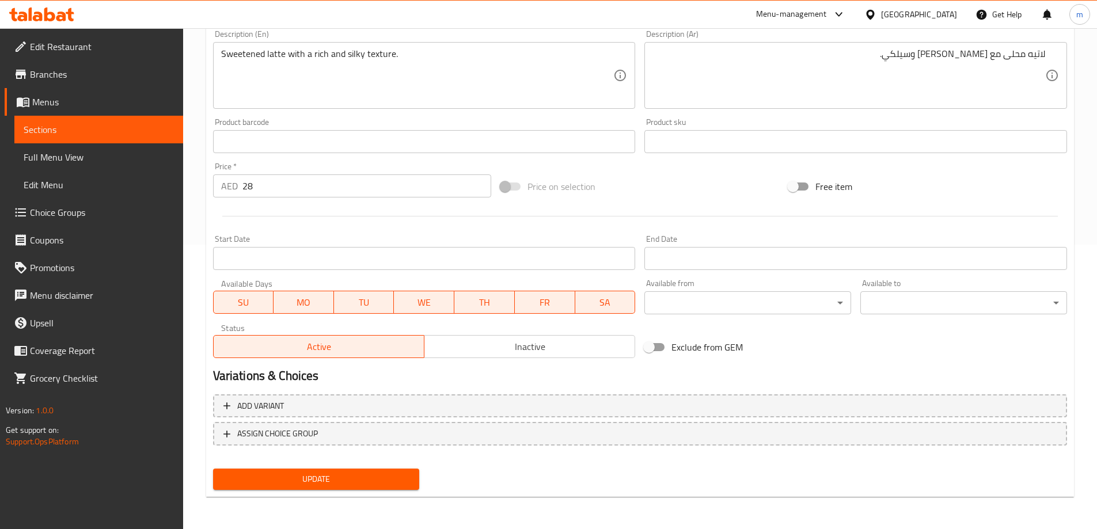
click at [287, 465] on div "Update" at bounding box center [317, 479] width 216 height 31
click at [291, 476] on span "Update" at bounding box center [316, 479] width 188 height 14
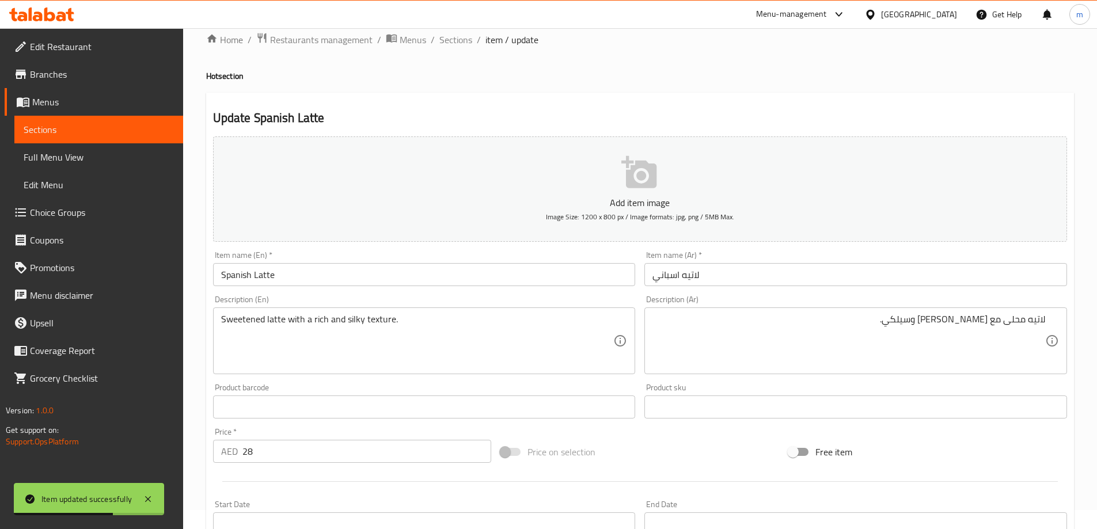
scroll to position [0, 0]
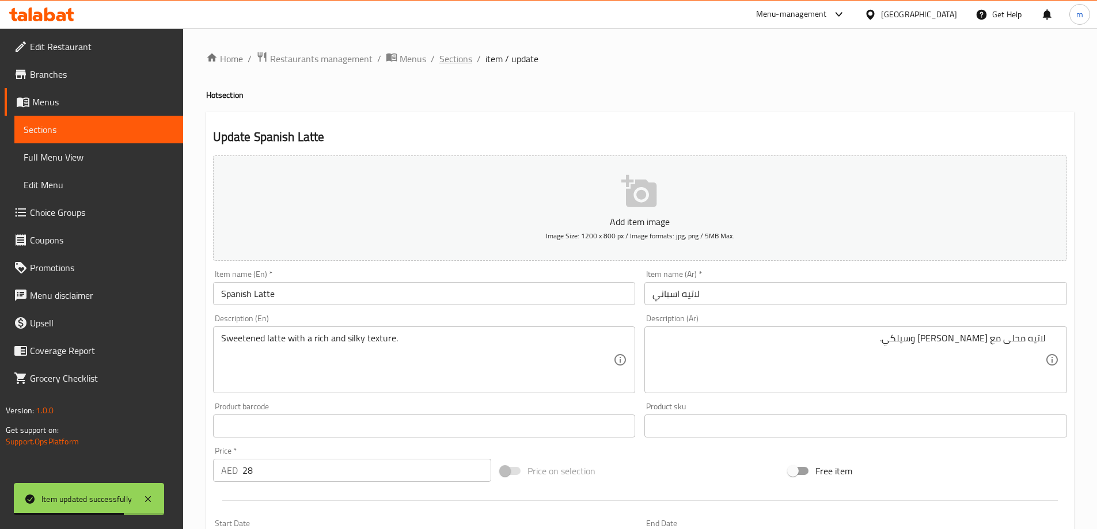
click at [455, 54] on span "Sections" at bounding box center [456, 59] width 33 height 14
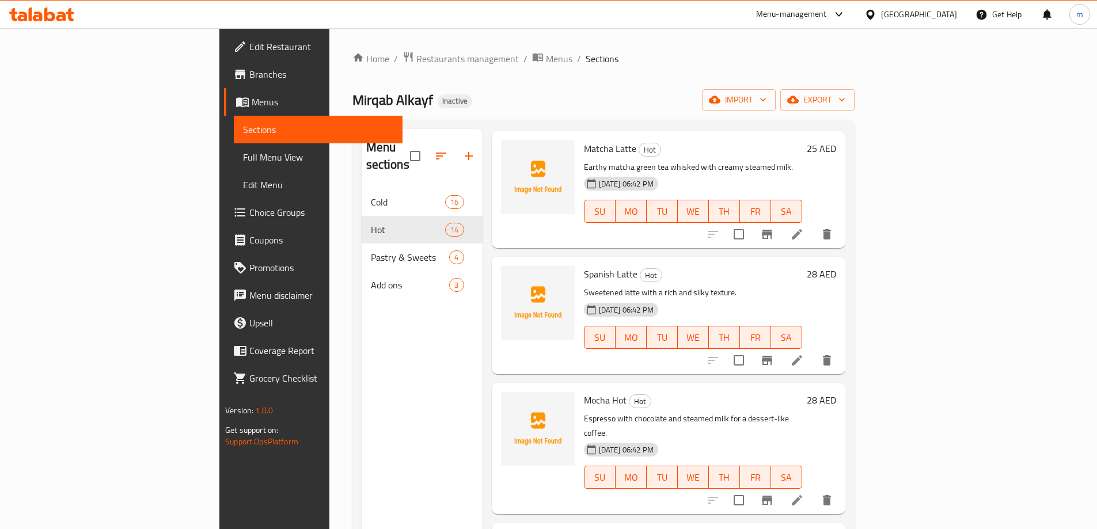
scroll to position [1261, 0]
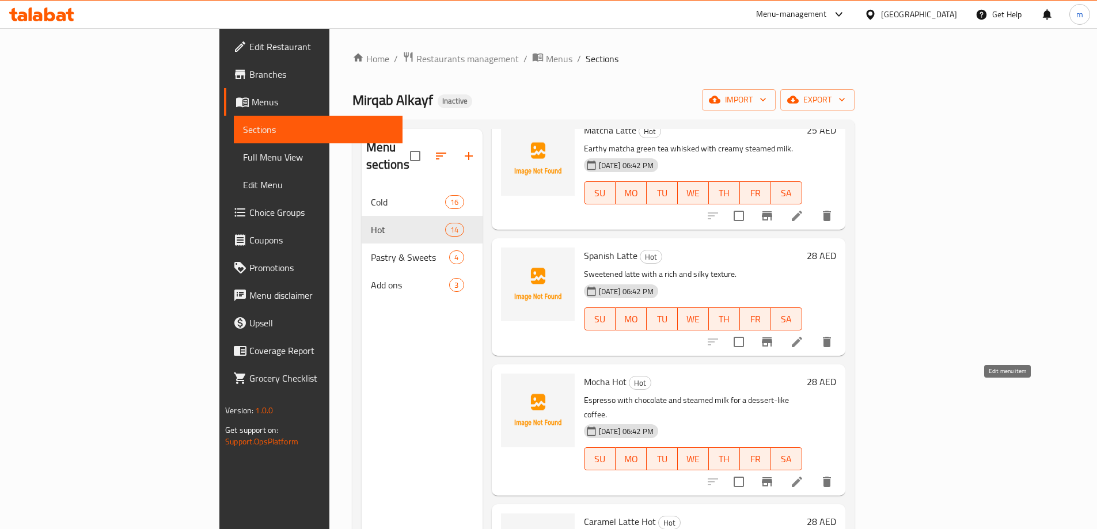
click at [802, 477] on icon at bounding box center [797, 482] width 10 height 10
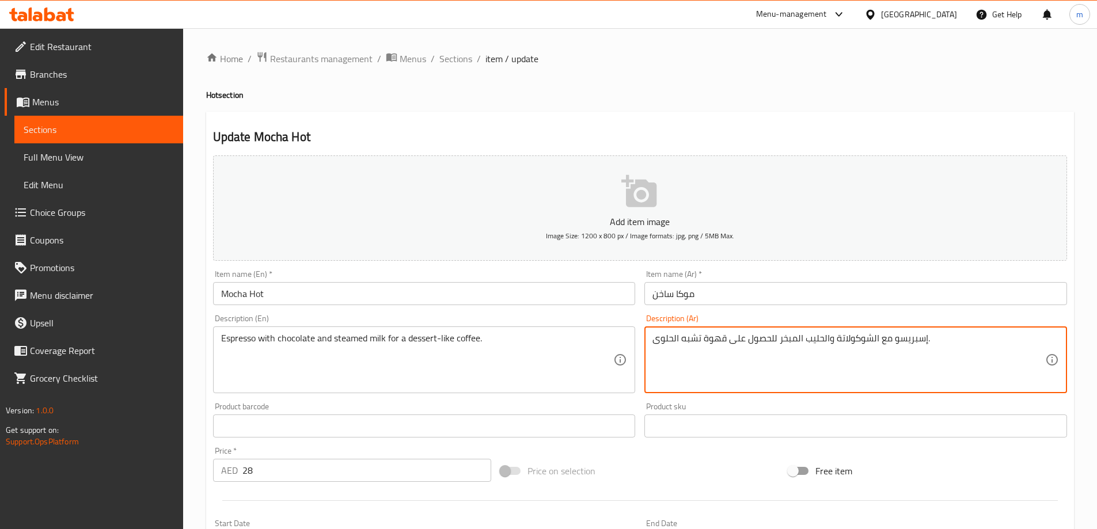
click at [655, 340] on textarea "إسبريسو مع الشوكولاتة والحليب المبخر للحصول على قهوة تشبه الحلوى." at bounding box center [849, 360] width 393 height 55
click at [790, 358] on textarea "إسبريسو مع الشوكولاتة والحليب المبخر للحصول على قهوة تشبه الحلوى." at bounding box center [849, 360] width 393 height 55
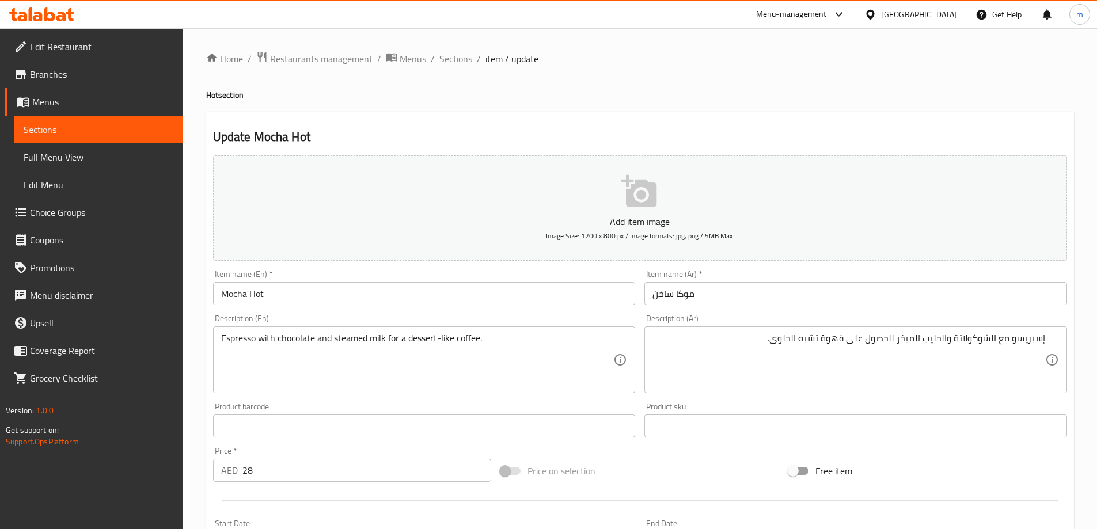
click at [876, 337] on textarea "إسبريسو مع الشوكولاتة والحليب المبخر للحصول على قهوة تشبه الحلوى." at bounding box center [849, 360] width 393 height 55
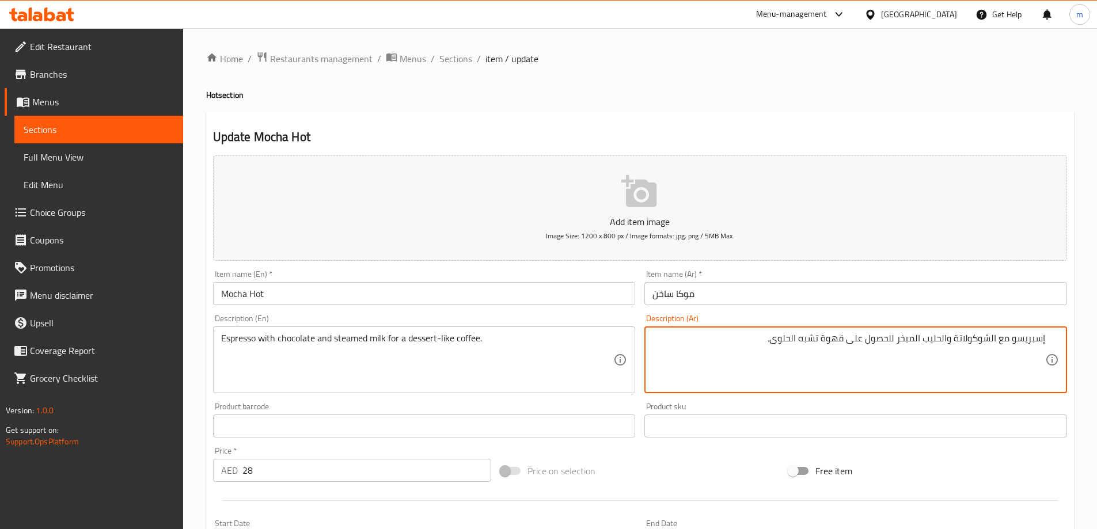
click at [876, 337] on textarea "إسبريسو مع الشوكولاتة والحليب المبخر للحصول على قهوة تشبه الحلوى." at bounding box center [849, 360] width 393 height 55
click at [851, 340] on textarea "إسبريسو مع الشوكولاتة والحليب المبخر للحصول على قهوة تشبه الحلوى." at bounding box center [849, 360] width 393 height 55
click at [878, 339] on textarea "إسبريسو مع الشوكولاتة والحليب المبخر للحصول على قهوة تشبه الحلوى." at bounding box center [849, 360] width 393 height 55
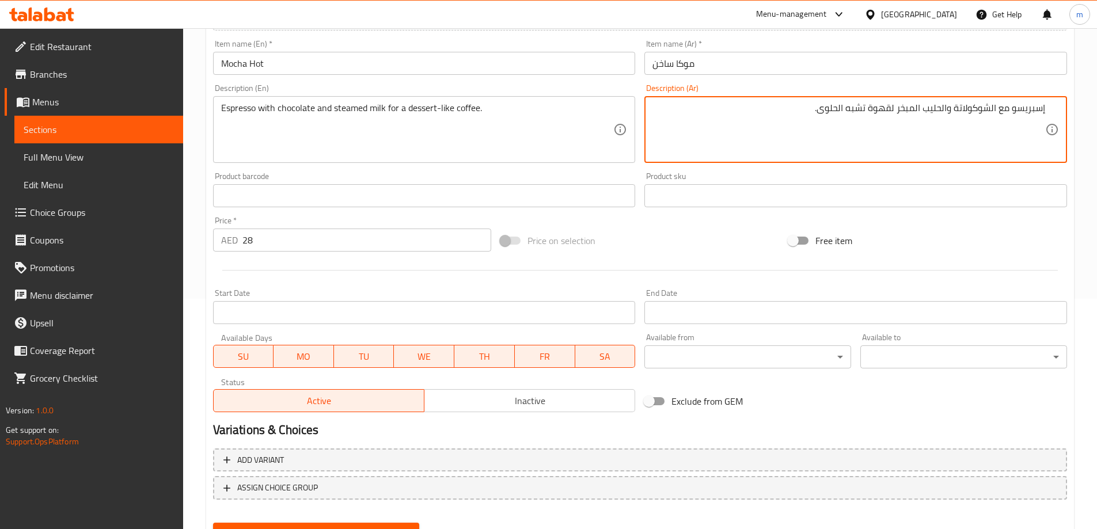
scroll to position [285, 0]
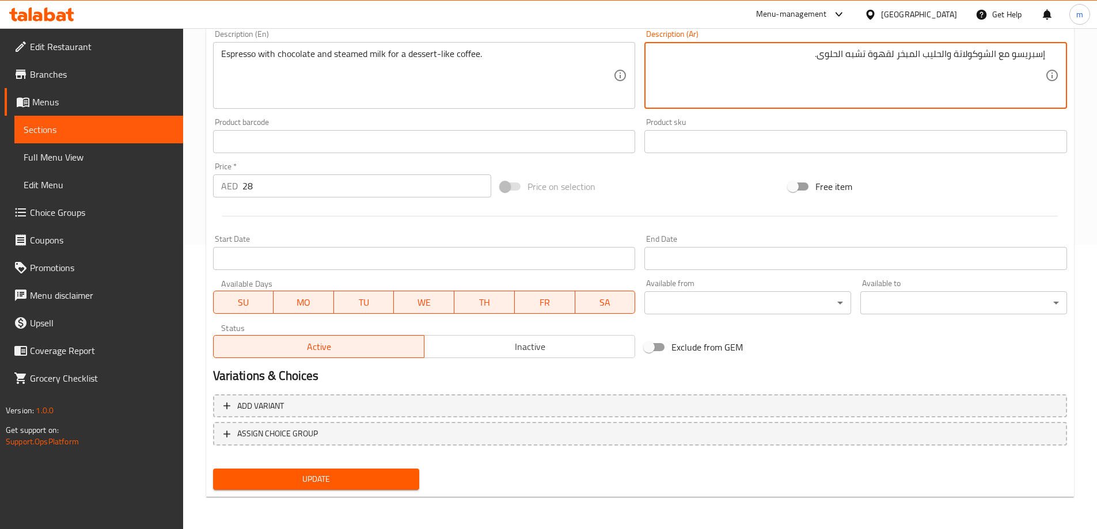
type textarea "إسبريسو مع الشوكولاتة والحليب المبخر لقهوة تشبه الحلوى."
click at [361, 489] on button "Update" at bounding box center [316, 479] width 207 height 21
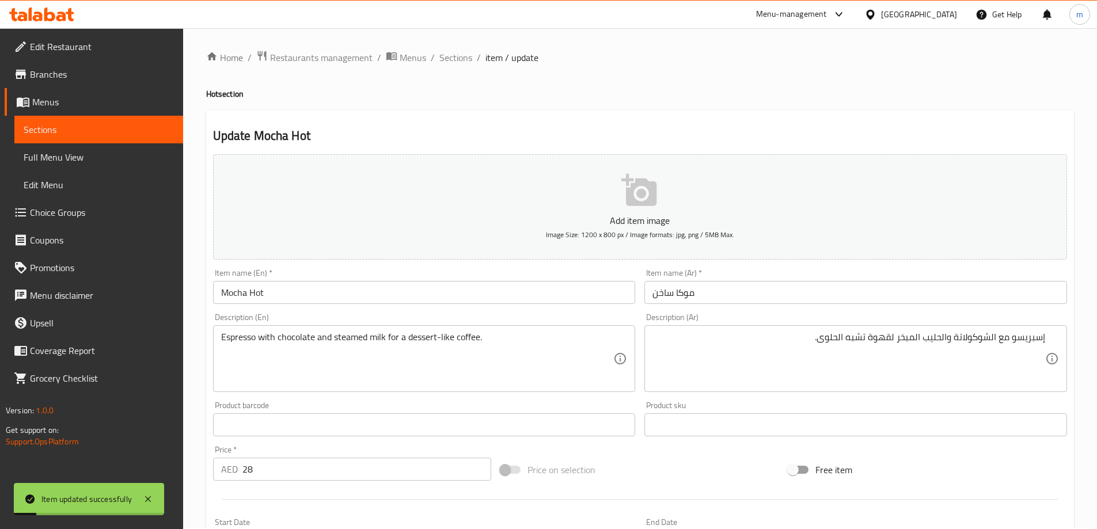
scroll to position [0, 0]
click at [448, 61] on span "Sections" at bounding box center [456, 59] width 33 height 14
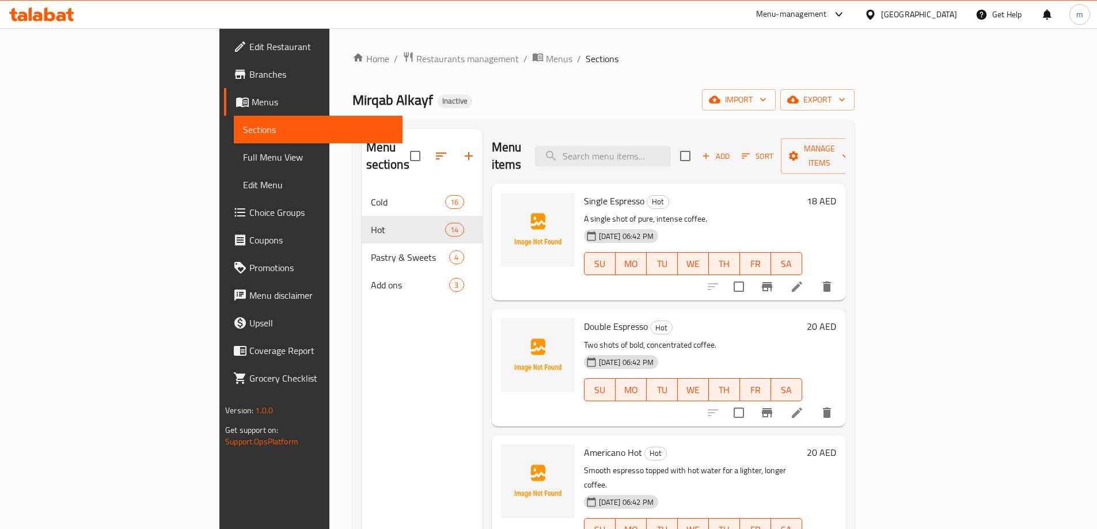
click at [362, 369] on div "Menu sections Cold 16 Hot 14 Pastry & Sweets 4 Add ons 3" at bounding box center [422, 393] width 121 height 529
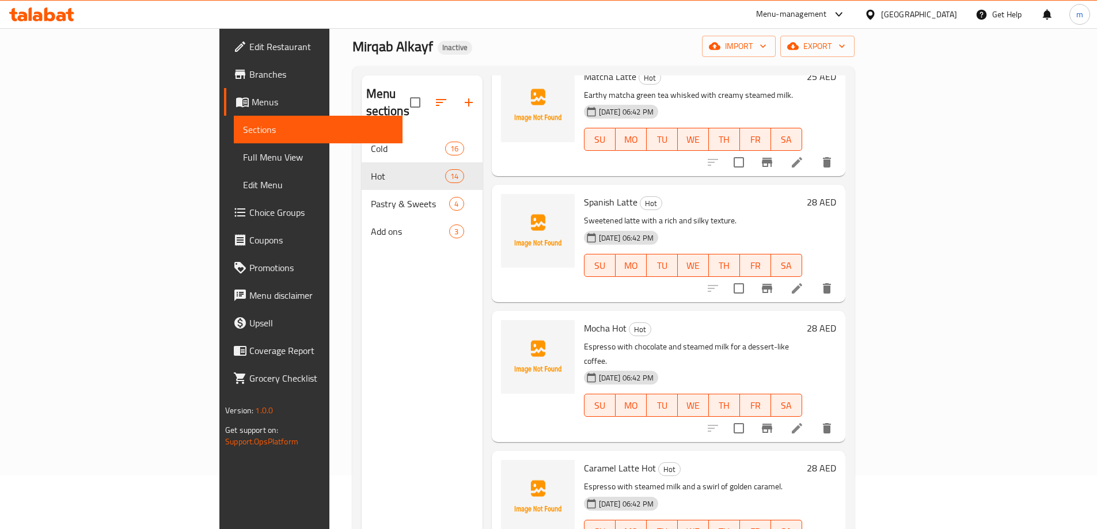
scroll to position [161, 0]
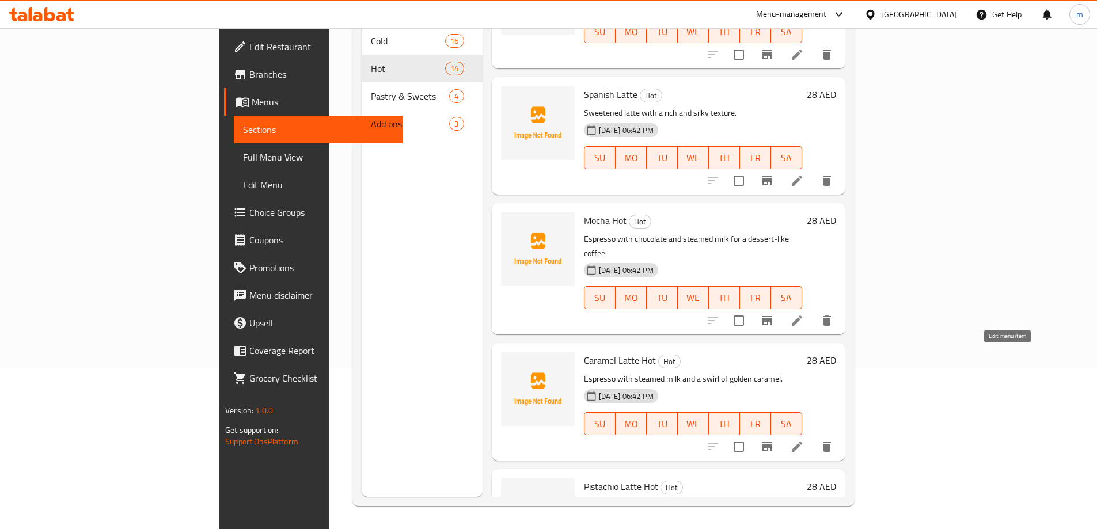
click at [804, 440] on icon at bounding box center [797, 447] width 14 height 14
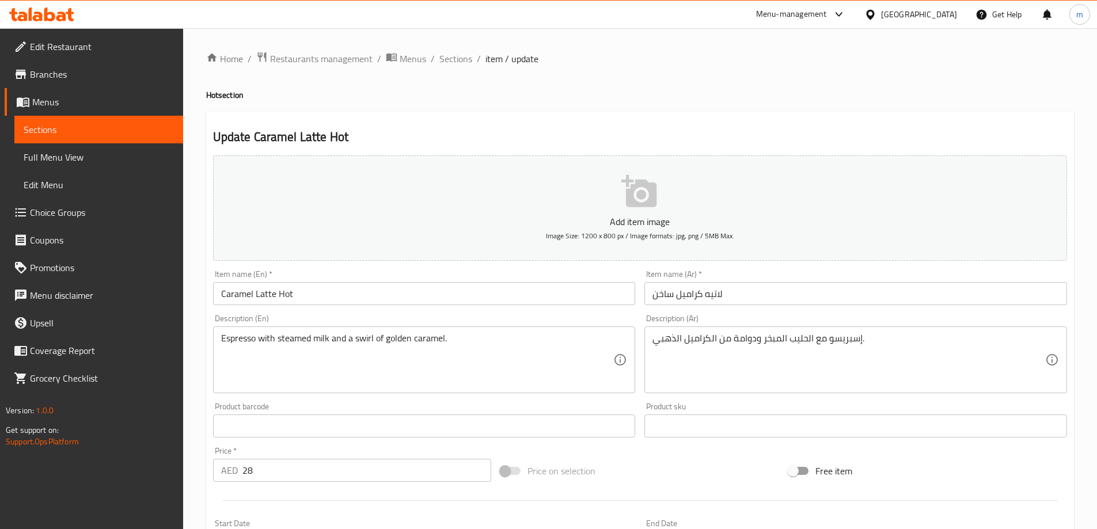
click at [780, 358] on textarea "إسبريسو مع الحليب المبخر ودوامة من الكراميل الذهبي." at bounding box center [849, 360] width 393 height 55
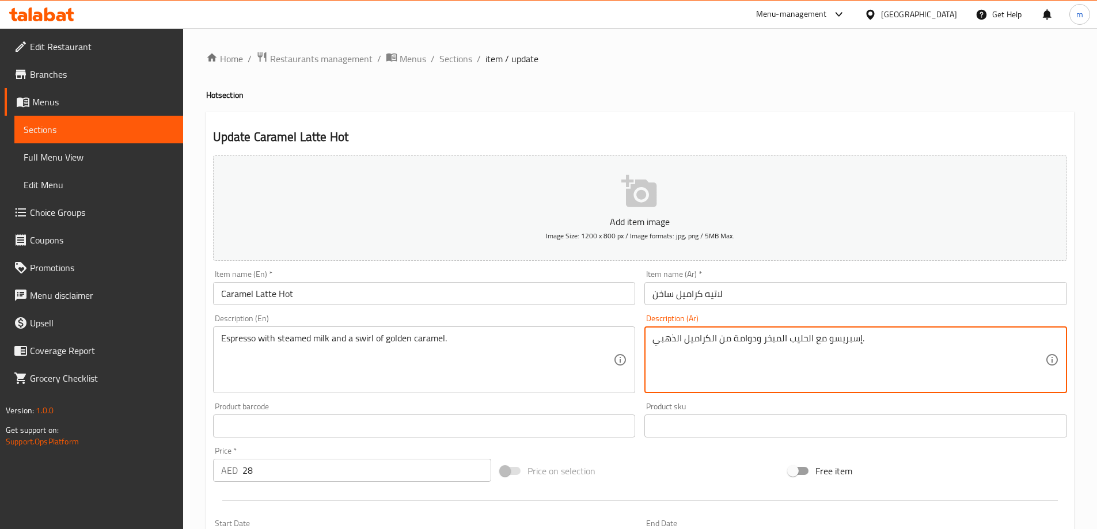
click at [780, 358] on textarea "إسبريسو مع الحليب المبخر ودوامة من الكراميل الذهبي." at bounding box center [849, 360] width 393 height 55
click at [768, 345] on textarea "إسبريسو مع الحليب المبخر ودوامة من الكراميل الذهبي." at bounding box center [849, 360] width 393 height 55
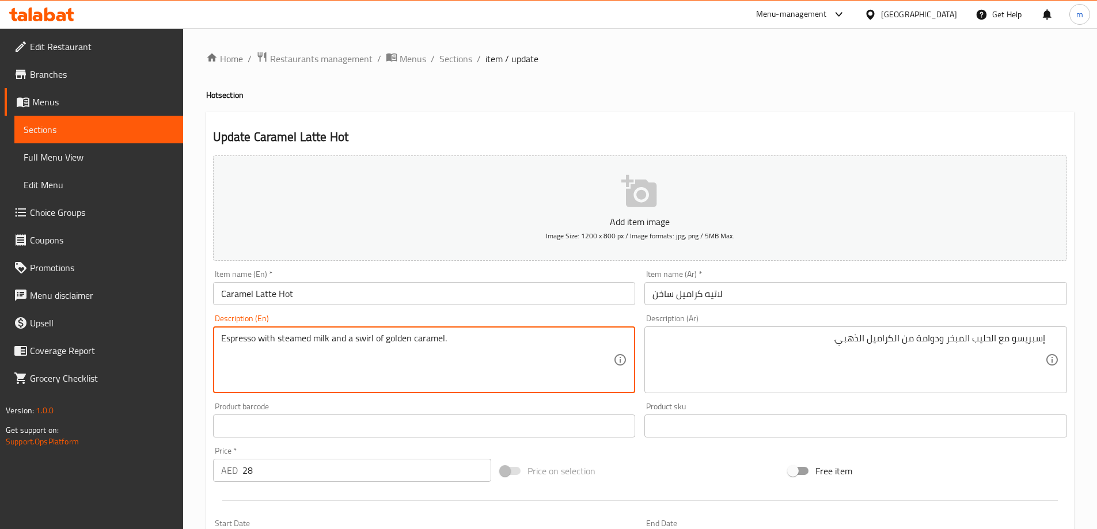
click at [361, 341] on textarea "Espresso with steamed milk and a swirl of golden caramel." at bounding box center [417, 360] width 393 height 55
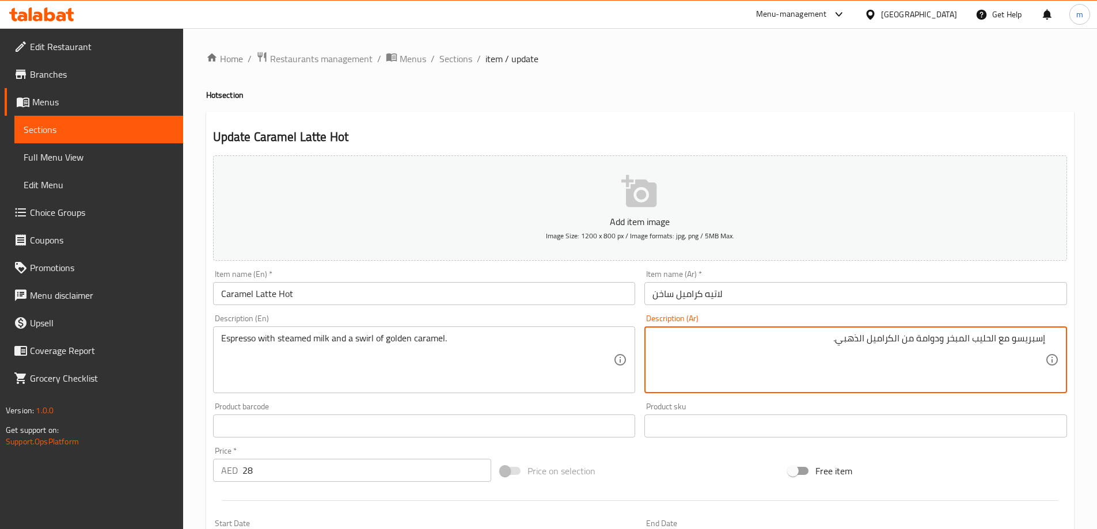
click at [924, 339] on textarea "إسبريسو مع الحليب المبخر ودوامة من الكراميل الذهبي." at bounding box center [849, 360] width 393 height 55
click at [929, 344] on textarea "إسبريسو مع الحليب المبخر ودوامة من الكراميل الذهبي." at bounding box center [849, 360] width 393 height 55
click at [849, 342] on textarea "إسبريسو مع الحليب المبخر ودوامة من الكراميل الذهبي." at bounding box center [849, 360] width 393 height 55
click at [817, 336] on textarea "إسبريسو مع الحليب المبخر ودوامة من الكراميل الجولدن." at bounding box center [849, 360] width 393 height 55
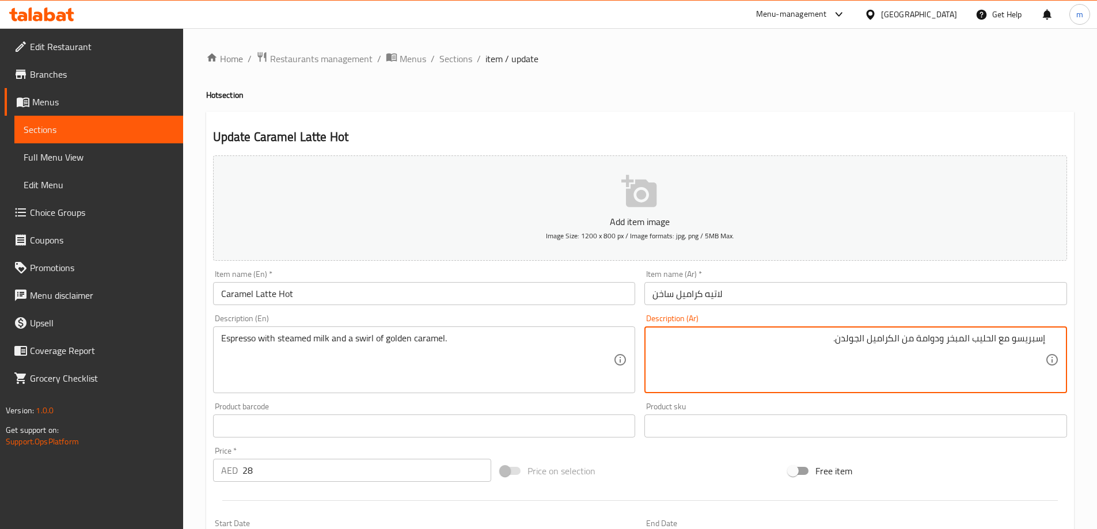
drag, startPoint x: 917, startPoint y: 341, endPoint x: 938, endPoint y: 348, distance: 22.4
click at [938, 348] on textarea "إسبريسو مع الحليب المبخر ودوامة من الكراميل الجولدن." at bounding box center [849, 360] width 393 height 55
type textarea "إسبريسو مع الحليب المبخر وسويرل من الكراميل الجولدن."
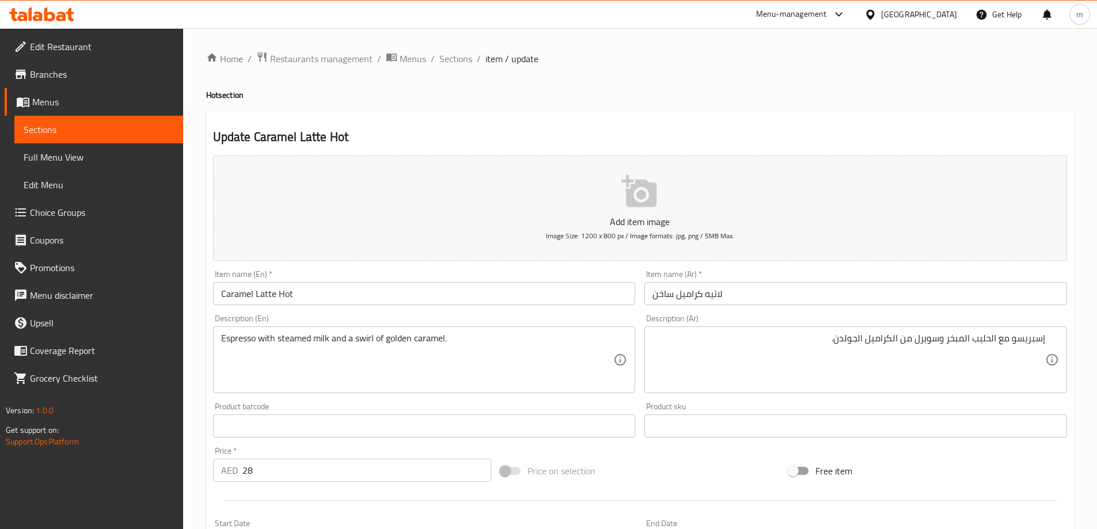
click at [978, 457] on div "Free item" at bounding box center [928, 471] width 288 height 31
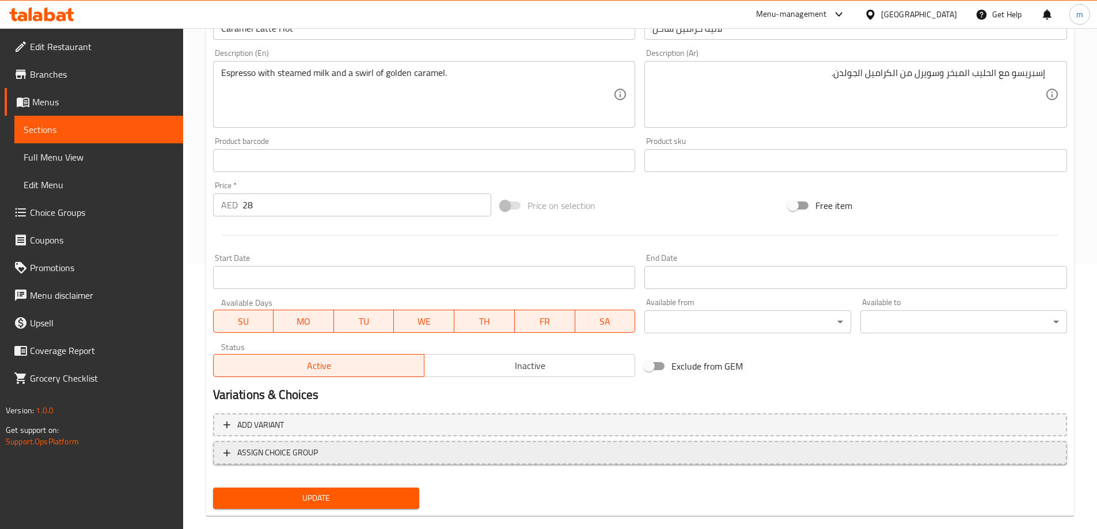
scroll to position [285, 0]
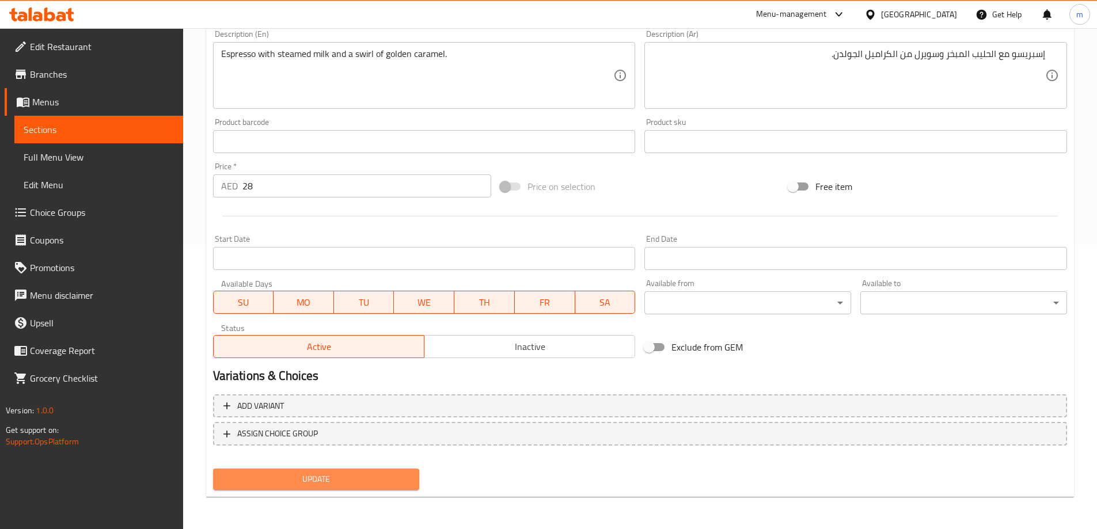
click at [365, 471] on button "Update" at bounding box center [316, 479] width 207 height 21
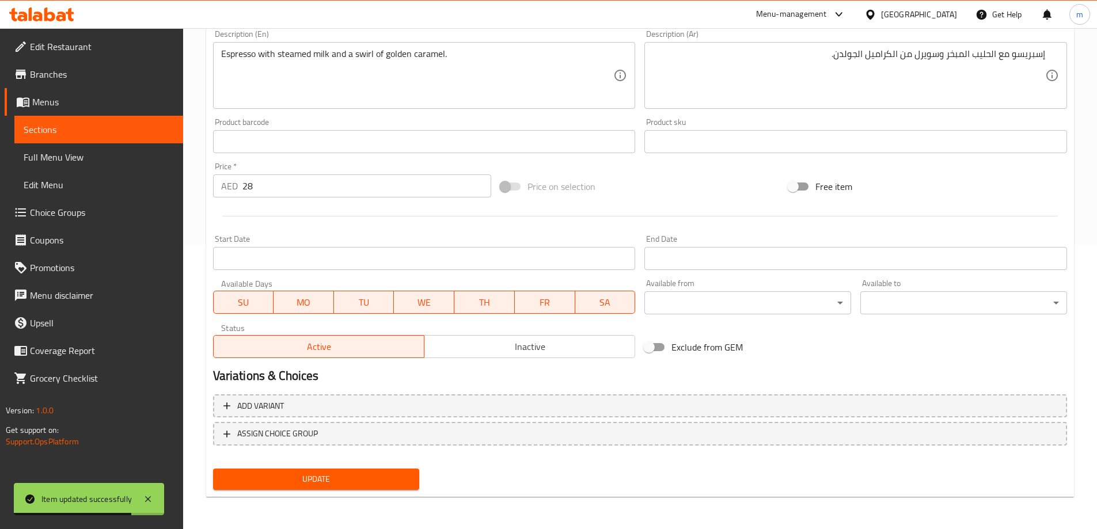
click at [433, 233] on div "Start Date Start Date" at bounding box center [425, 252] width 432 height 44
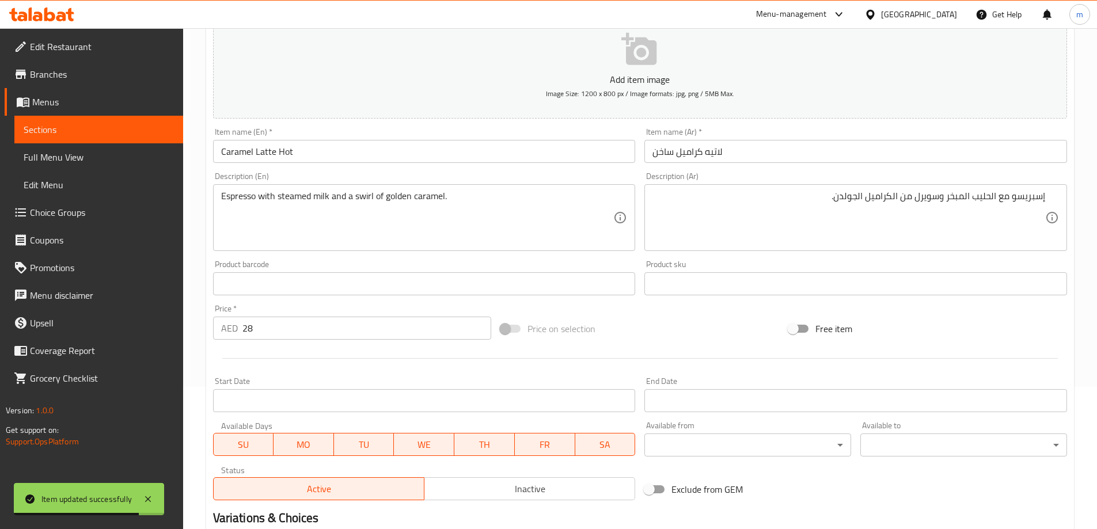
scroll to position [0, 0]
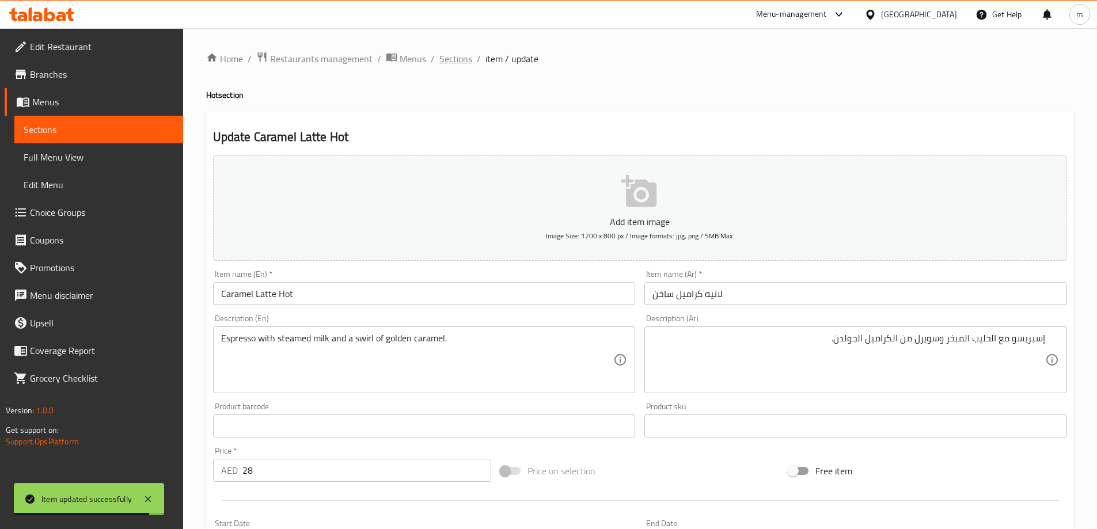
click at [450, 63] on span "Sections" at bounding box center [456, 59] width 33 height 14
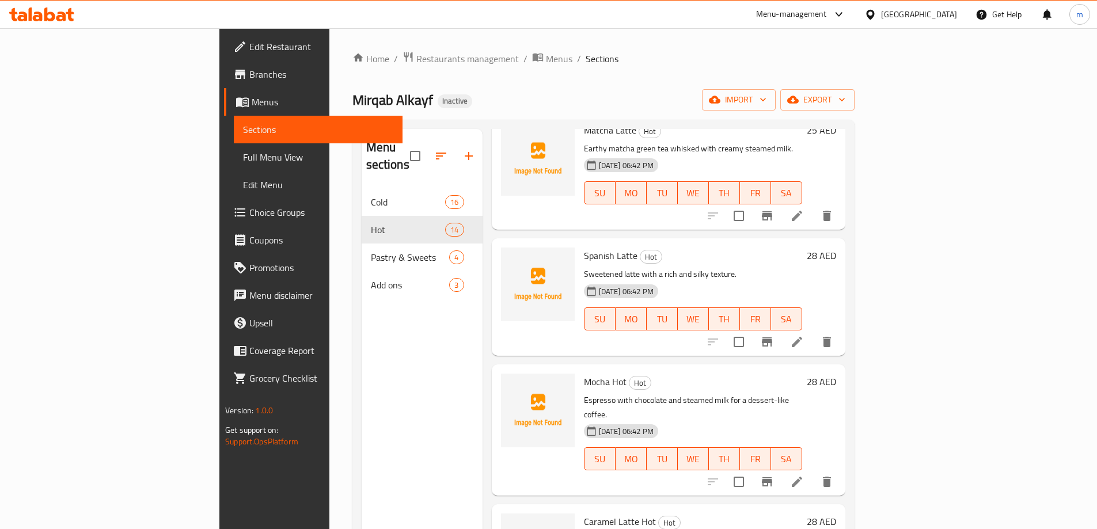
scroll to position [161, 0]
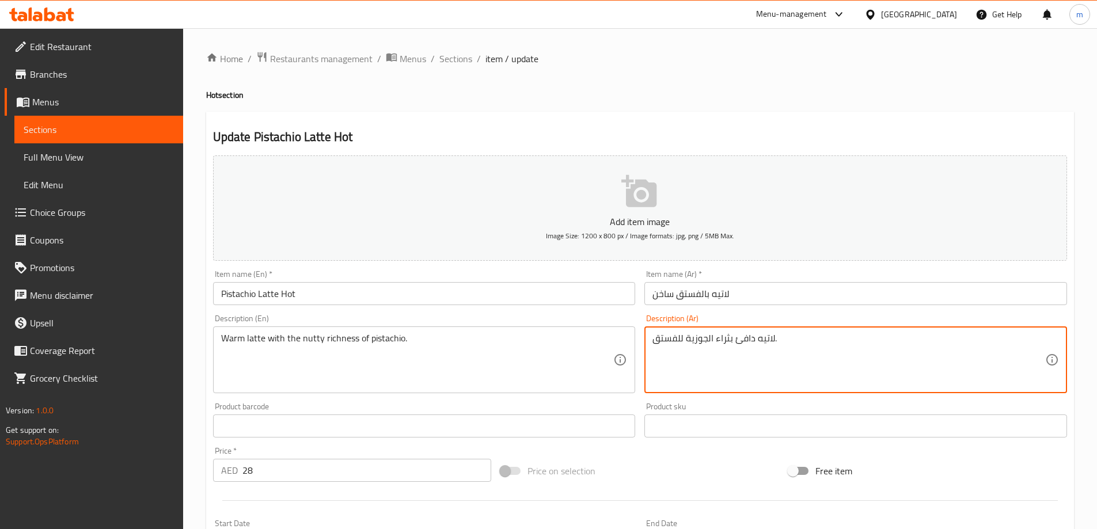
click at [679, 341] on textarea "لاتيه دافئ بثراء الجوزية للفستق." at bounding box center [849, 360] width 393 height 55
click at [859, 387] on textarea "لاتيه دافئ بثراء الجوزية للفستق." at bounding box center [849, 360] width 393 height 55
click at [520, 325] on div "Description (En) Warm latte with the nutty richness of pistachio. Description (…" at bounding box center [424, 354] width 423 height 79
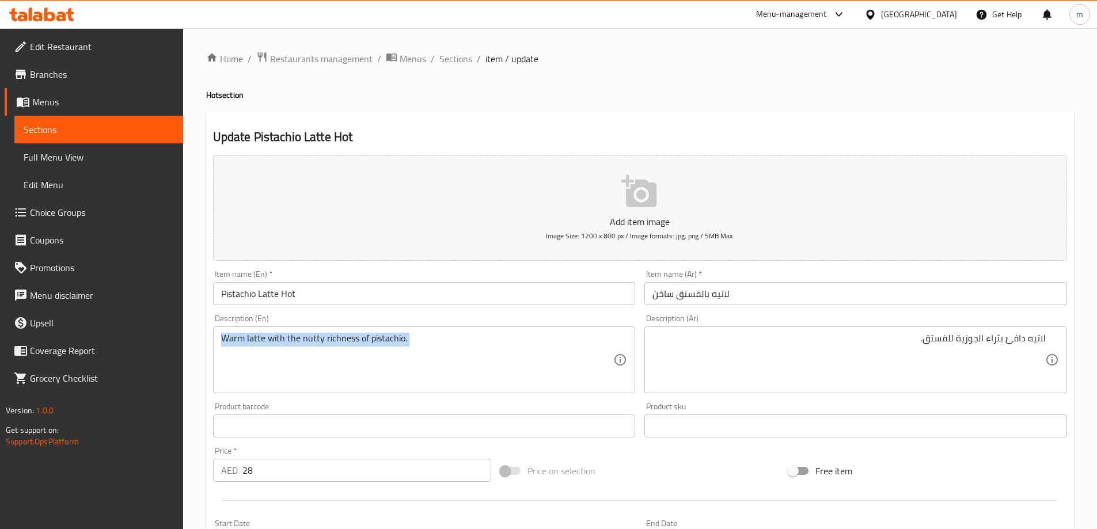
click at [520, 325] on div "Description (En) Warm latte with the nutty richness of pistachio. Description (…" at bounding box center [424, 354] width 423 height 79
copy div "Warm latte with the nutty richness of pistachio. Description (En)"
click at [818, 325] on div "Description (Ar) لاتيه دافئ بثراء الجوزية للفستق. Description (Ar)" at bounding box center [856, 354] width 423 height 79
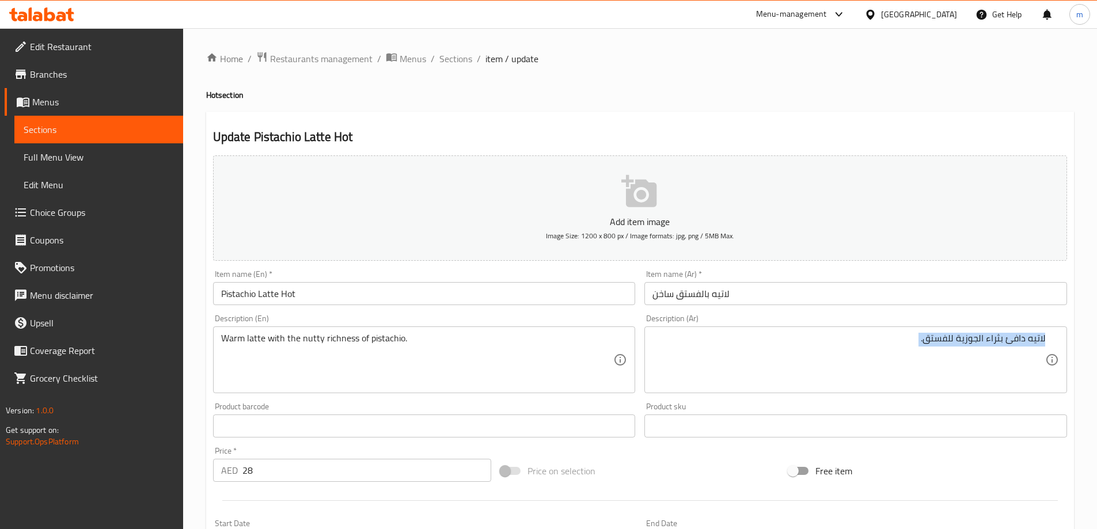
click at [819, 325] on div "Description (Ar) لاتيه دافئ بثراء الجوزية للفستق. Description (Ar)" at bounding box center [856, 354] width 423 height 79
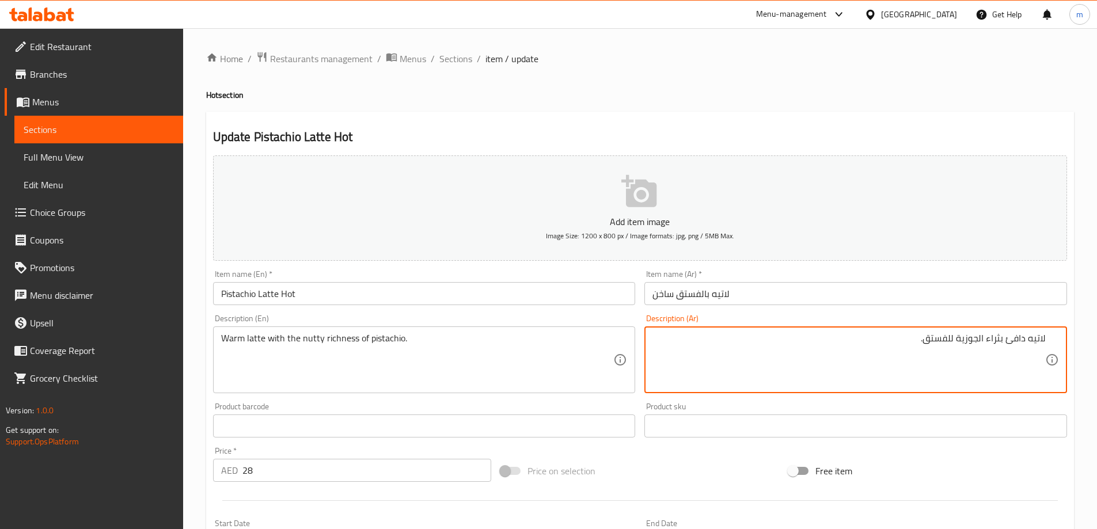
click at [836, 342] on textarea "لاتيه دافئ بثراء الجوزية للفستق." at bounding box center [849, 360] width 393 height 55
paste textarea "لاتيه دافئ مع ثراء الفستق الجوزي."
click at [1050, 349] on div "لاتيه دافئ مع ثراء الفستق الجوزي. Description (Ar)" at bounding box center [856, 360] width 423 height 67
click at [1047, 350] on div "لاتيه دافئ مع ثراء الفستق الجوزي. Description (Ar)" at bounding box center [856, 360] width 423 height 67
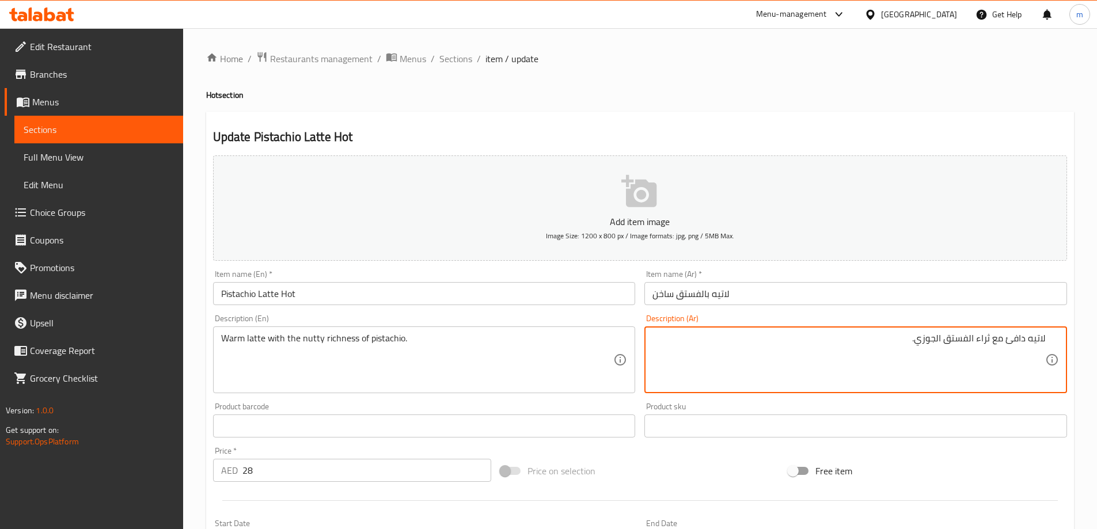
click at [1044, 350] on textarea "لاتيه دافئ مع ثراء الفستق الجوزي." at bounding box center [849, 360] width 393 height 55
click at [1045, 350] on textarea "لاتيه دافئ مع ثراء الفستق الجوزي." at bounding box center [849, 360] width 393 height 55
click at [1046, 350] on div "لاتيه دافئ مع ثراء الفستق الجوزي. Description (Ar)" at bounding box center [856, 360] width 423 height 67
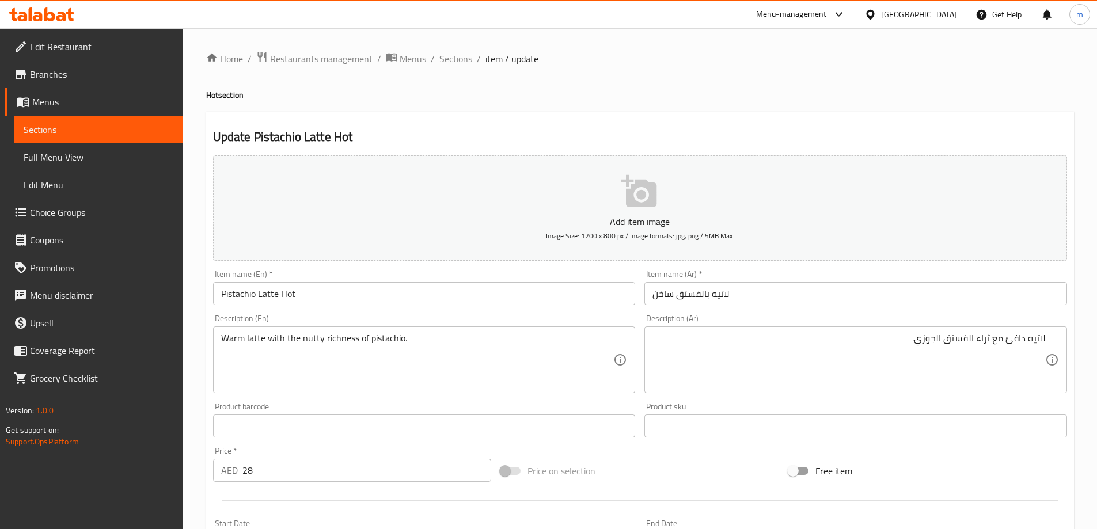
click at [1046, 350] on div "لاتيه دافئ مع ثراء الفستق الجوزي. Description (Ar)" at bounding box center [856, 360] width 423 height 67
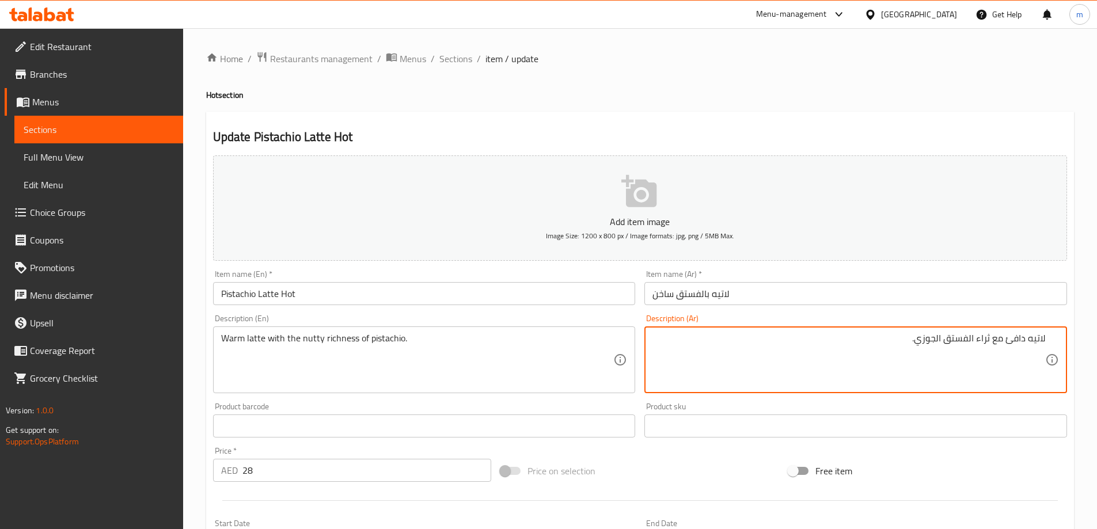
click at [1041, 349] on textarea "لاتيه دافئ مع ثراء الفستق الجوزي." at bounding box center [849, 360] width 393 height 55
type textarea "لاتيه دافئ مع ثراء الفستق الجوزي."
click at [812, 406] on div "Product sku Product sku" at bounding box center [856, 420] width 423 height 35
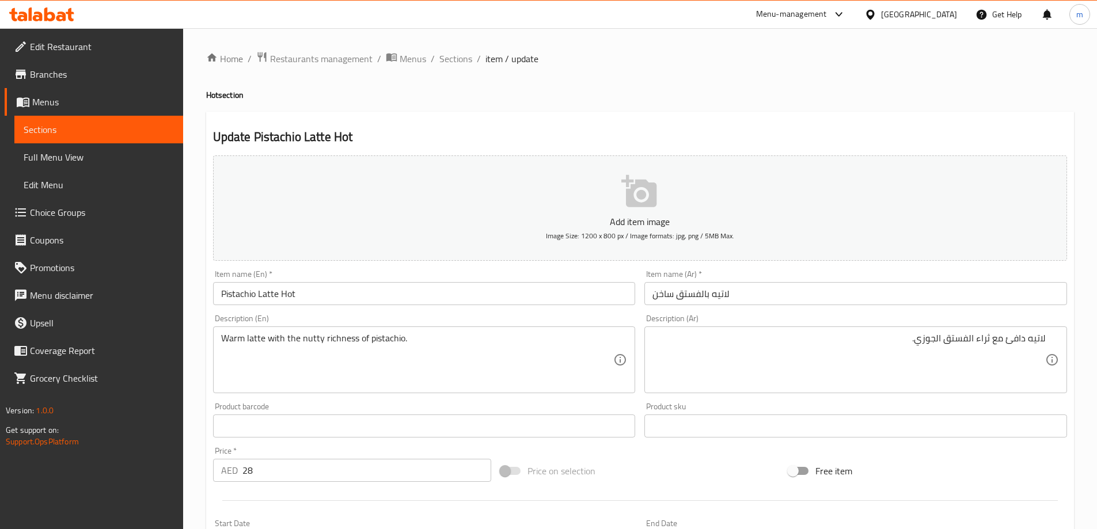
click at [688, 462] on div "Price on selection" at bounding box center [640, 471] width 288 height 31
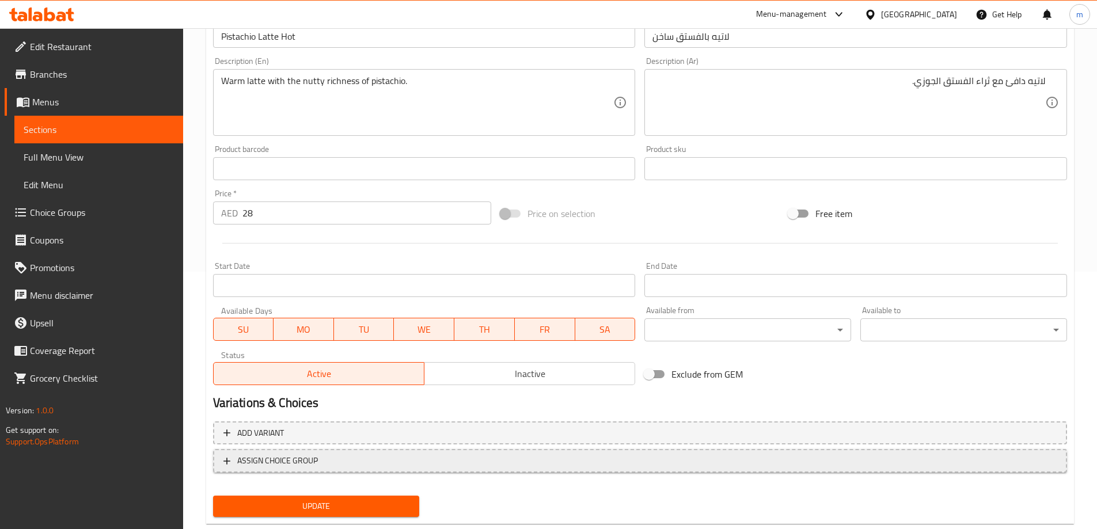
scroll to position [285, 0]
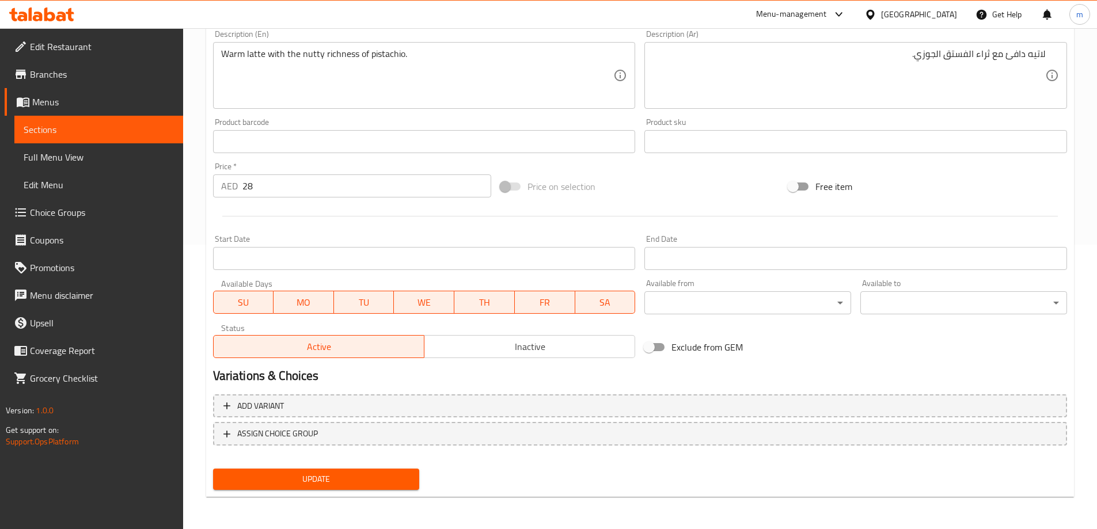
click at [357, 483] on span "Update" at bounding box center [316, 479] width 188 height 14
click at [465, 227] on div at bounding box center [640, 216] width 863 height 28
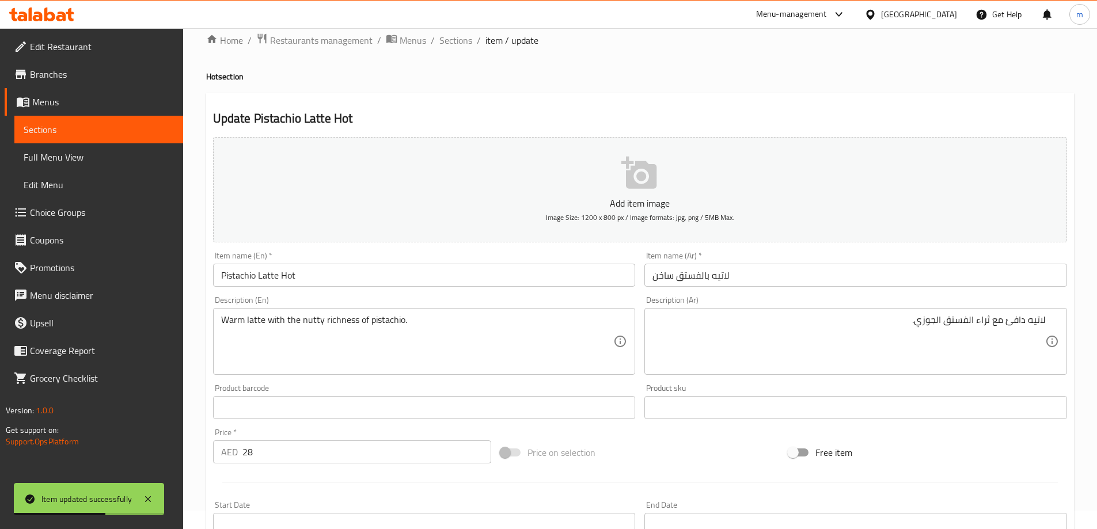
scroll to position [0, 0]
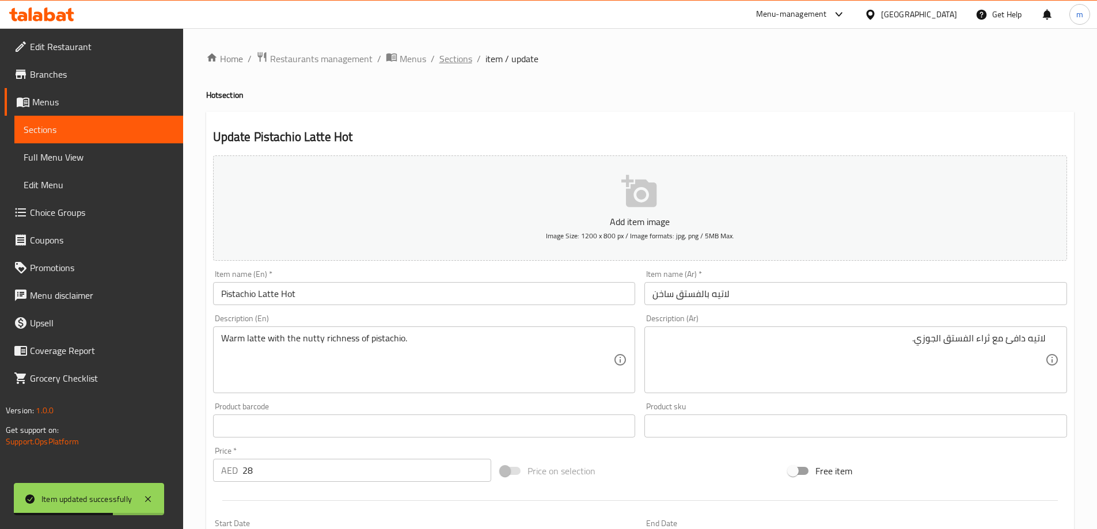
click at [448, 55] on span "Sections" at bounding box center [456, 59] width 33 height 14
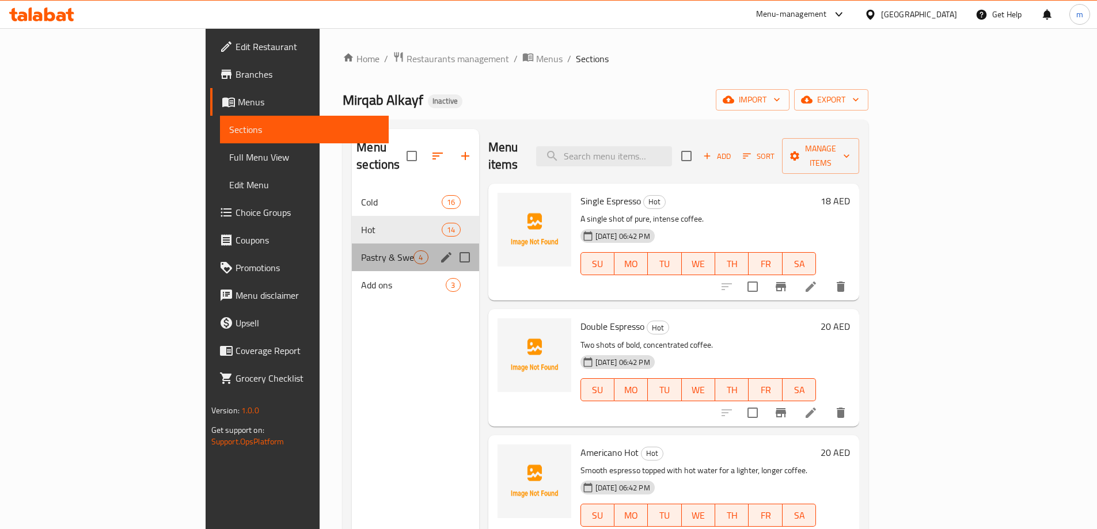
click at [352, 244] on div "Pastry & Sweets 4" at bounding box center [415, 258] width 127 height 28
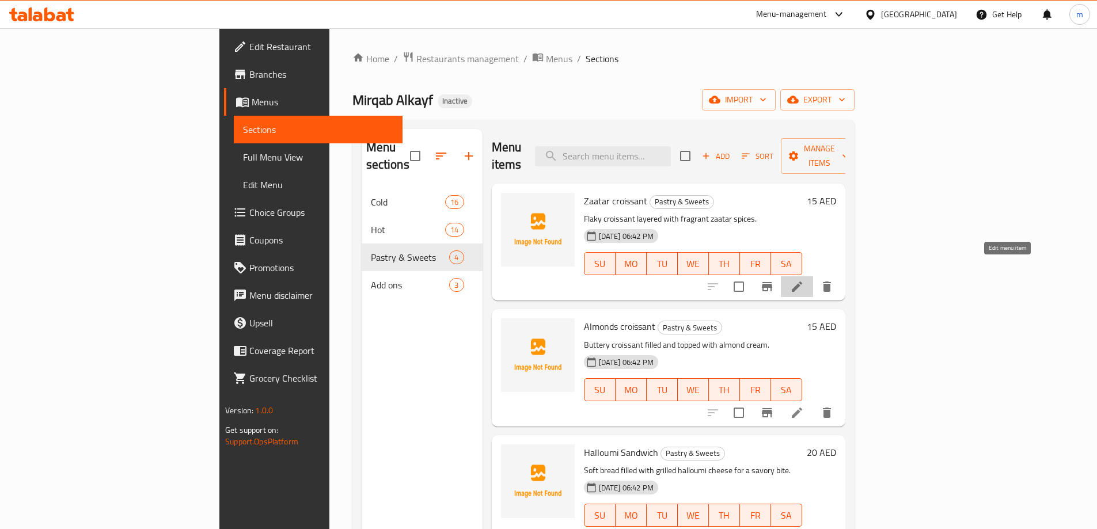
click at [804, 280] on icon at bounding box center [797, 287] width 14 height 14
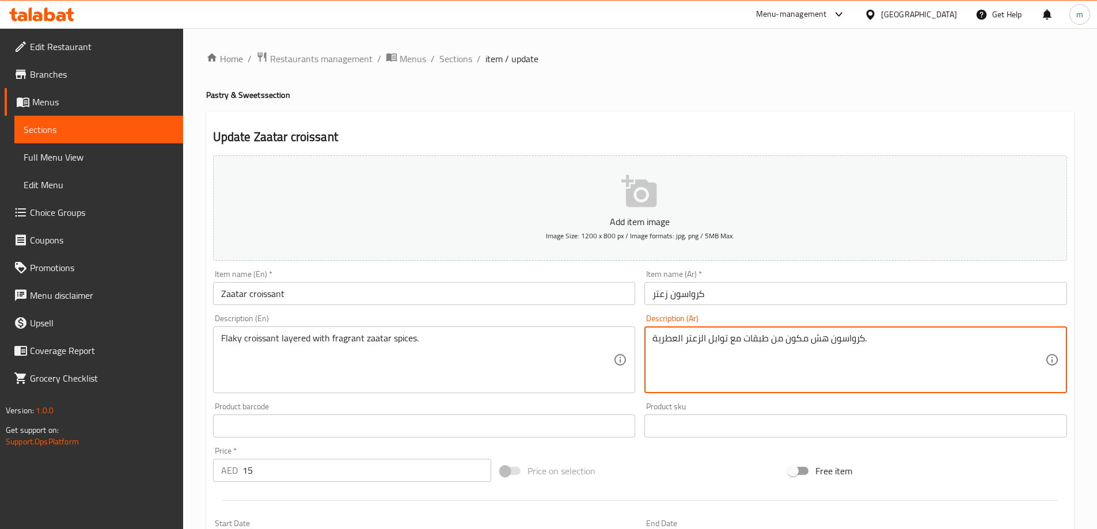
click at [787, 340] on textarea "كرواسون هش مكون من طبقات مع توابل الزعتر العطرية." at bounding box center [849, 360] width 393 height 55
click at [764, 344] on textarea "كرواسون هش مكون من طبقات مع توابل الزعتر العطرية." at bounding box center [849, 360] width 393 height 55
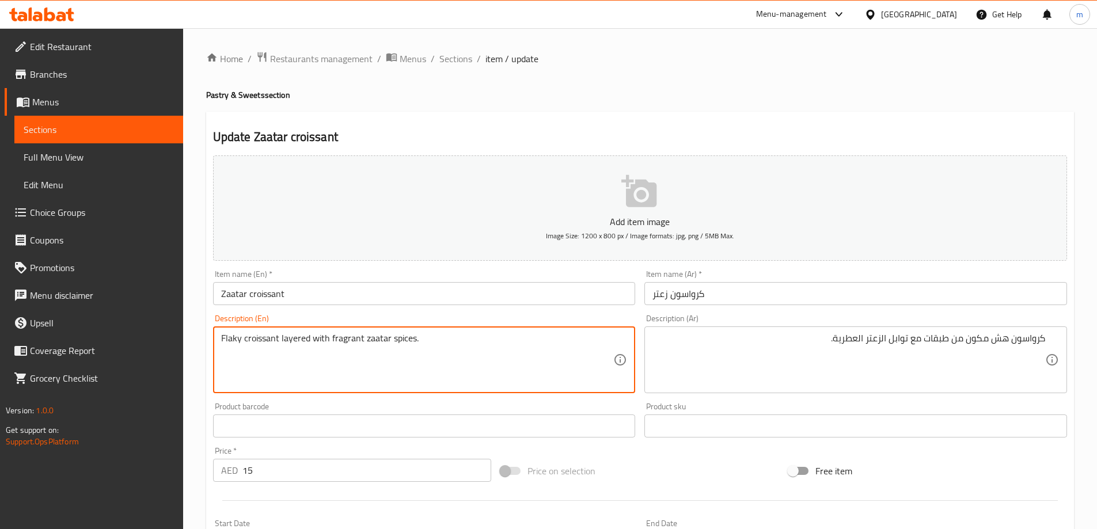
click at [232, 340] on textarea "Flaky croissant layered with fragrant zaatar spices." at bounding box center [417, 360] width 393 height 55
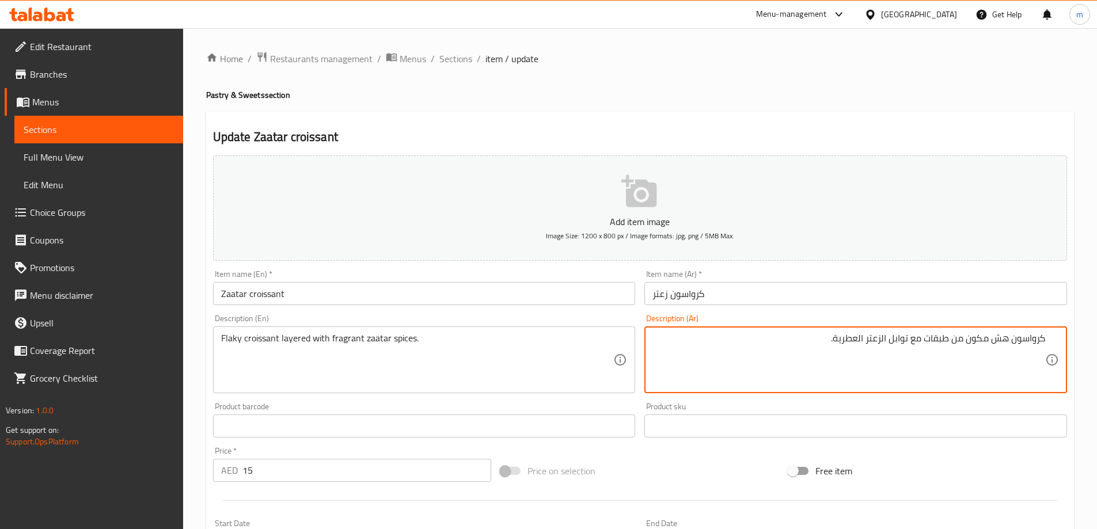
click at [1003, 333] on textarea "كرواسون هش مكون من طبقات مع توابل الزعتر العطرية." at bounding box center [849, 360] width 393 height 55
click at [944, 343] on textarea "كرواسون فلاكي مكون من طبقات مع توابل الزعتر العطرية." at bounding box center [849, 360] width 393 height 55
click at [942, 337] on textarea "كرواسون فلاكي مكون من طبقات مع توابل الزعتر العطرية." at bounding box center [849, 360] width 393 height 55
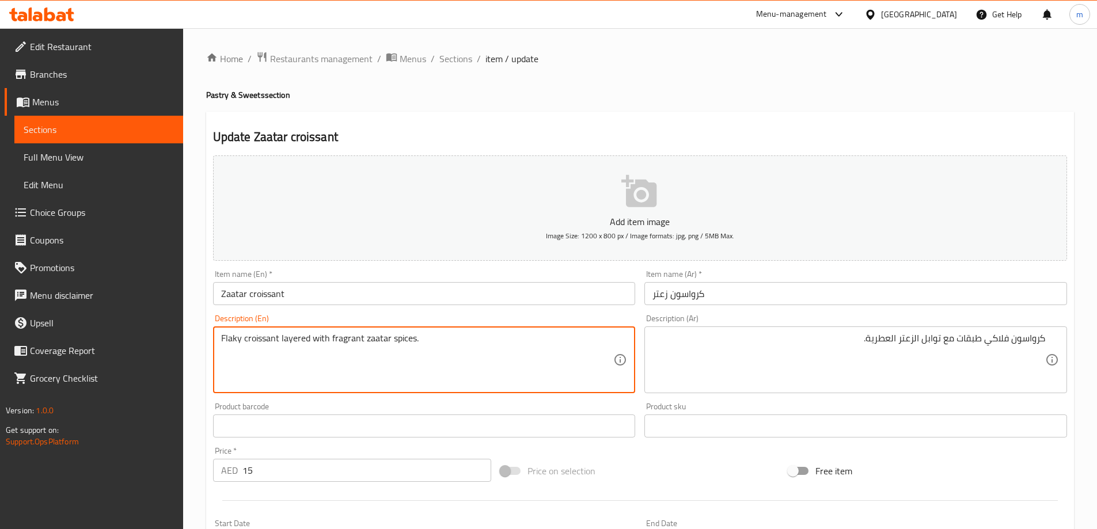
click at [441, 344] on textarea "Flaky croissant layered with fragrant zaatar spices." at bounding box center [417, 360] width 393 height 55
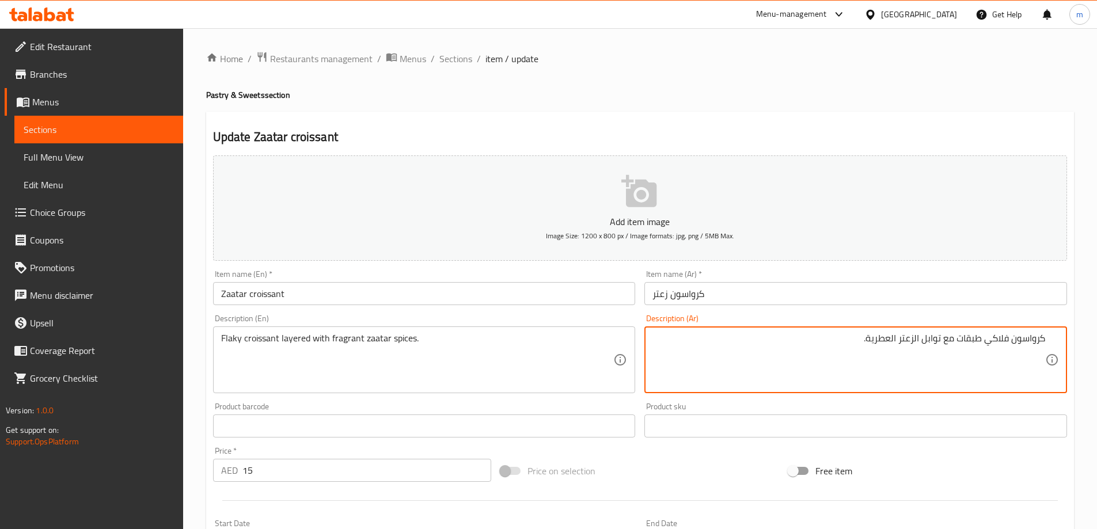
drag, startPoint x: 874, startPoint y: 342, endPoint x: 851, endPoint y: 346, distance: 22.8
click at [851, 346] on textarea "كرواسون فلاكي طبقات مع توابل الزعتر العطرية." at bounding box center [849, 360] width 393 height 55
click at [852, 346] on textarea "كرواسون فلاكي طبقات مع توابل الزعتر العطرية." at bounding box center [849, 360] width 393 height 55
click at [853, 346] on textarea "كرواسون فلاكي طبقات مع توابل الزعتر العطرية." at bounding box center [849, 360] width 393 height 55
paste textarea "غطى ببهارات"
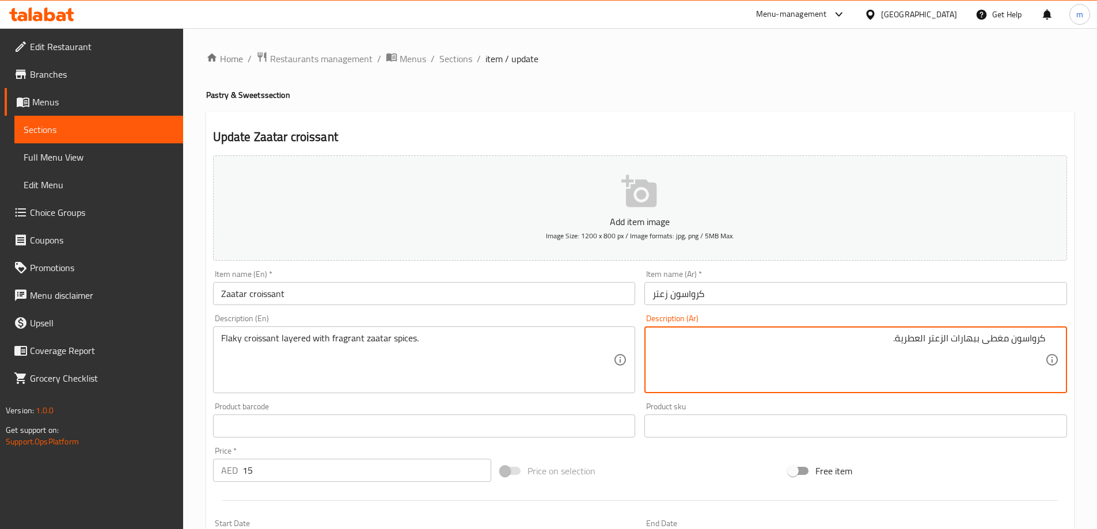
click at [1010, 338] on textarea "كرواسون مغطى ببهارات الزعتر العطرية." at bounding box center [849, 360] width 393 height 55
type textarea "كرواسون فلاكي مغطى ببهارات الزعتر العطرية."
click at [680, 459] on div "Price on selection" at bounding box center [640, 471] width 288 height 31
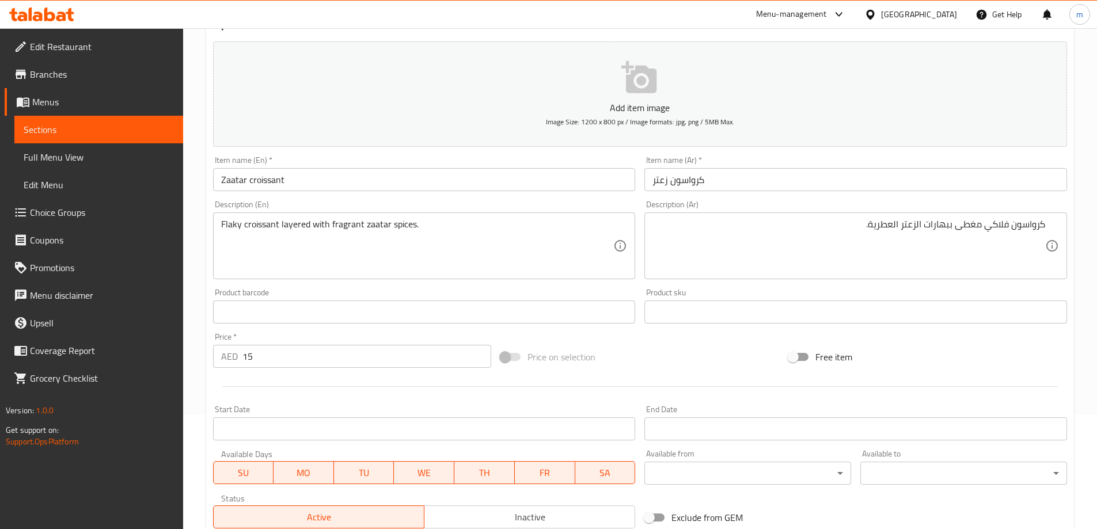
scroll to position [285, 0]
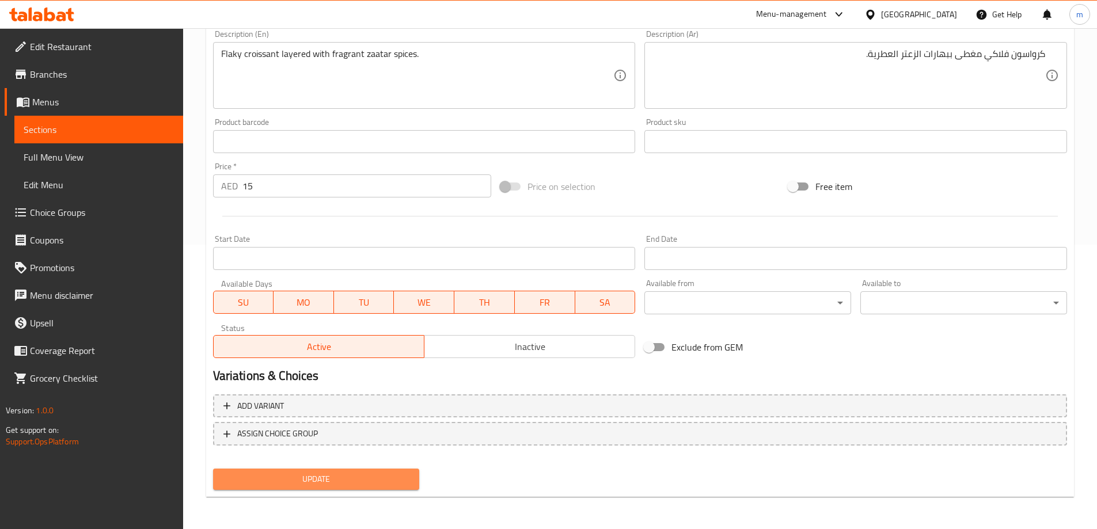
click at [377, 478] on span "Update" at bounding box center [316, 479] width 188 height 14
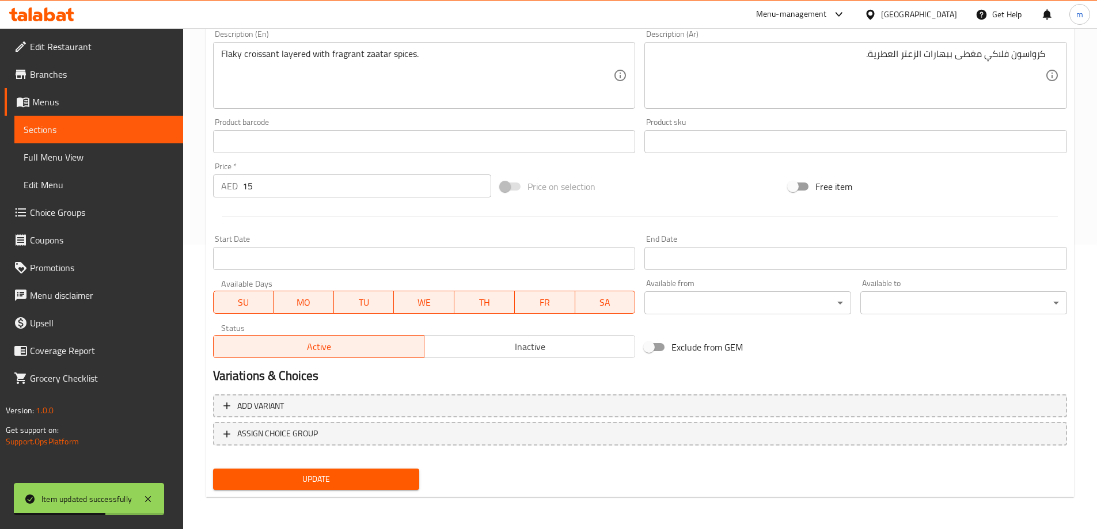
click at [361, 378] on h2 "Variations & Choices" at bounding box center [640, 376] width 854 height 17
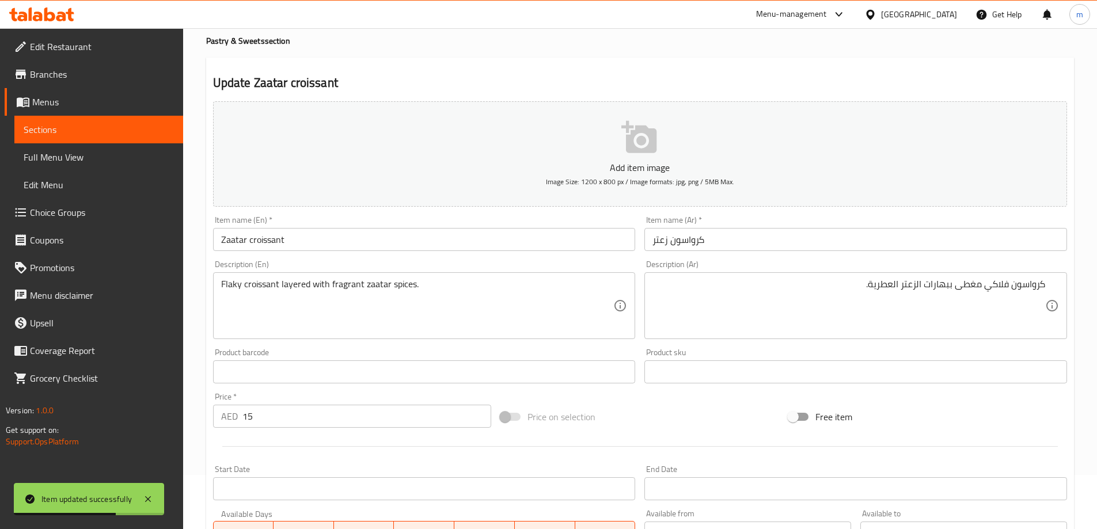
scroll to position [0, 0]
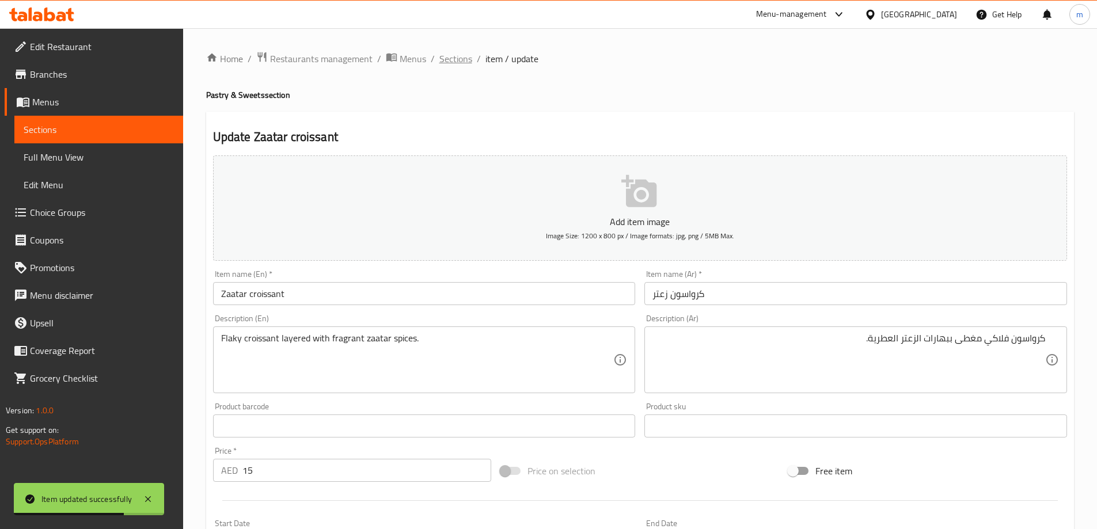
click at [458, 57] on span "Sections" at bounding box center [456, 59] width 33 height 14
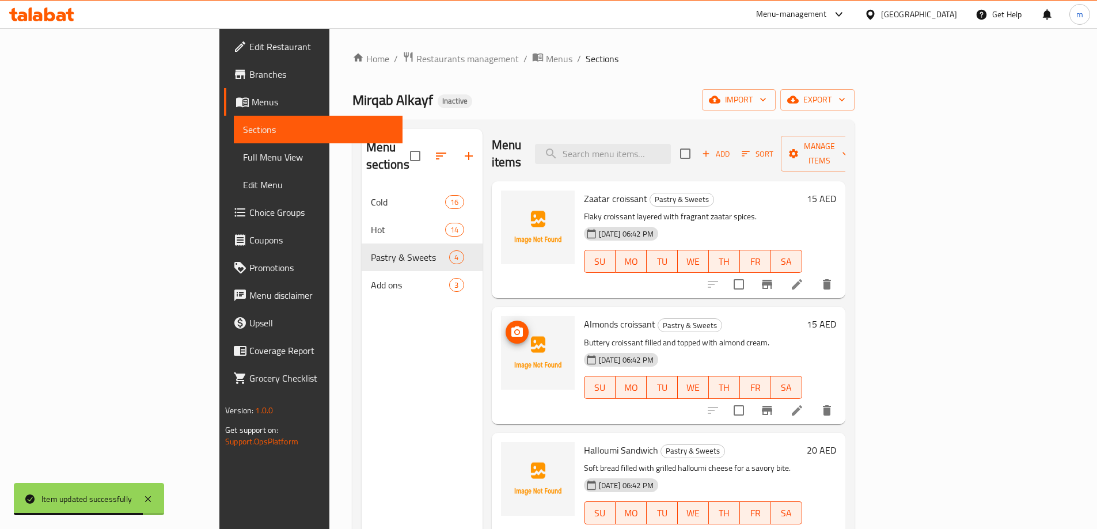
scroll to position [3, 0]
click at [804, 403] on icon at bounding box center [797, 410] width 14 height 14
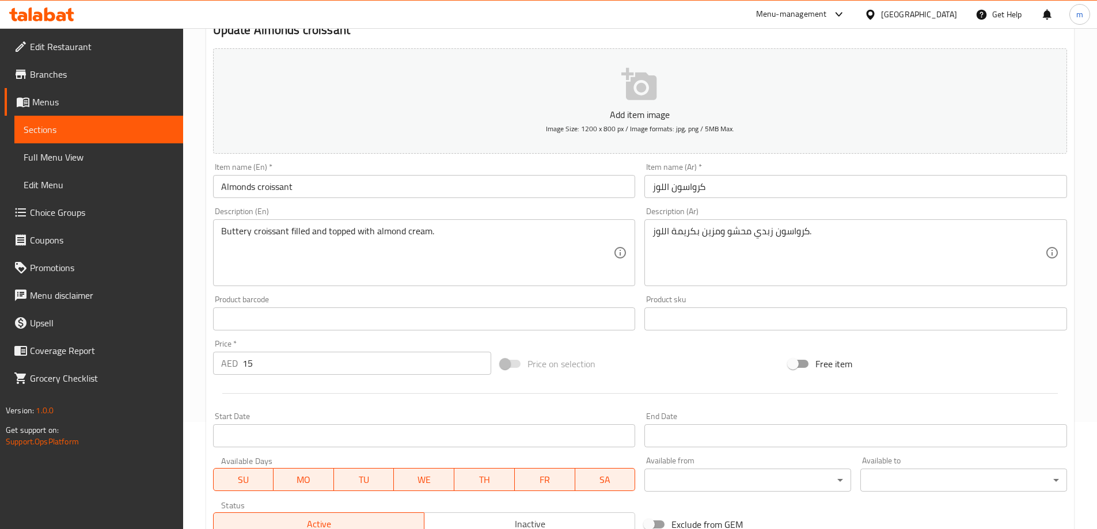
scroll to position [115, 0]
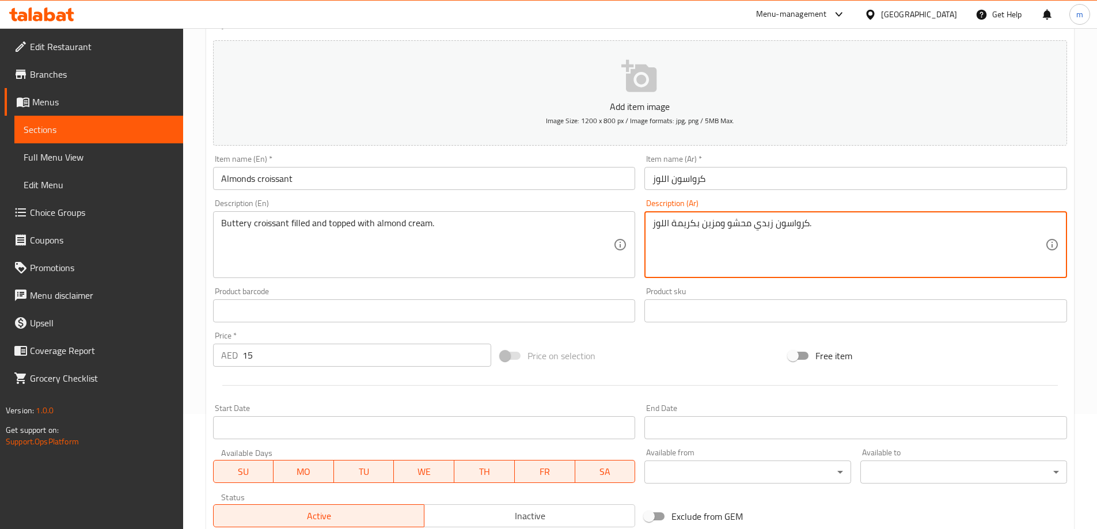
click at [700, 232] on textarea "كرواسون زبدي محشو ومزين بكريمة اللوز." at bounding box center [849, 245] width 393 height 55
click at [894, 252] on textarea "كرواسون زبدي محشو ومزين بكريمة اللوز." at bounding box center [849, 245] width 393 height 55
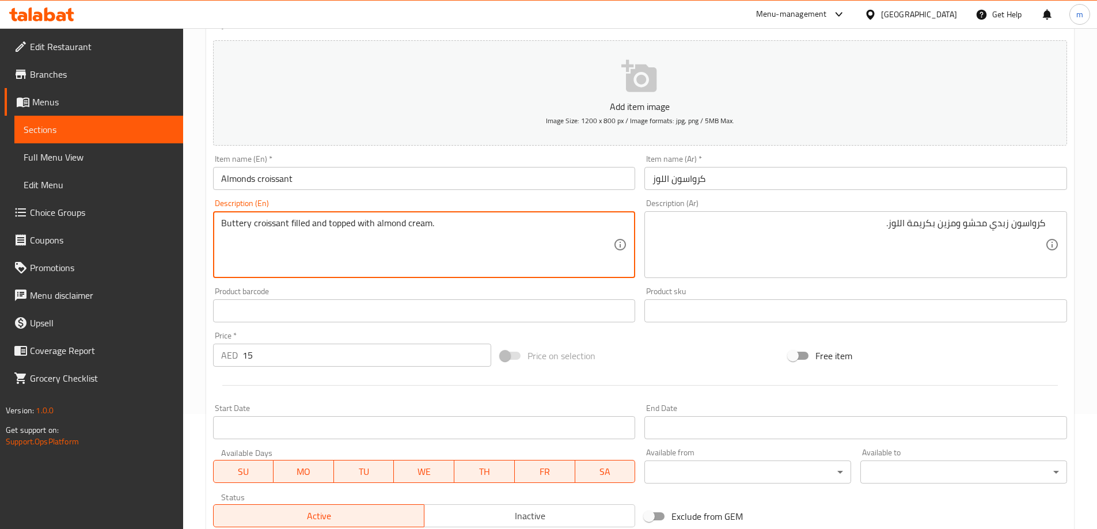
click at [337, 224] on textarea "Buttery croissant filled and topped with almond cream." at bounding box center [417, 245] width 393 height 55
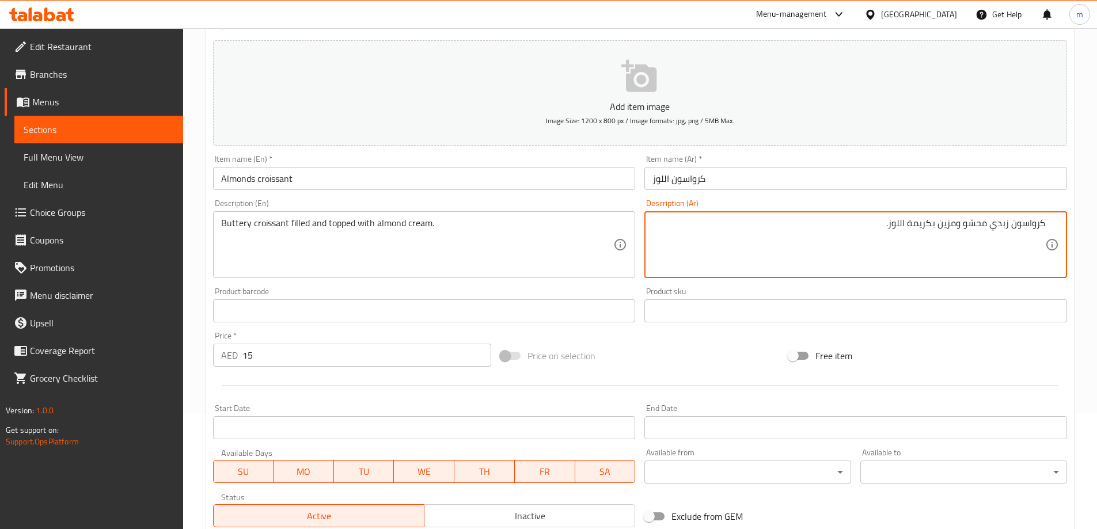
click at [950, 220] on textarea "كرواسون زبدي محشو ومزين بكريمة اللوز." at bounding box center [849, 245] width 393 height 55
type textarea "كرواسون زبدي محشو ومغطي بكريمة اللوز."
click at [1042, 369] on div "Free item" at bounding box center [928, 355] width 288 height 31
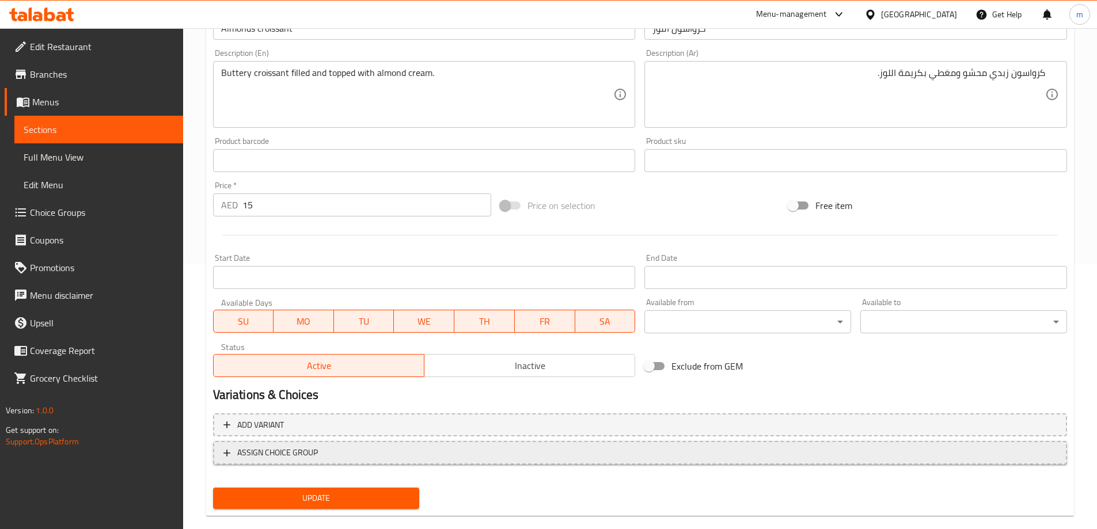
scroll to position [285, 0]
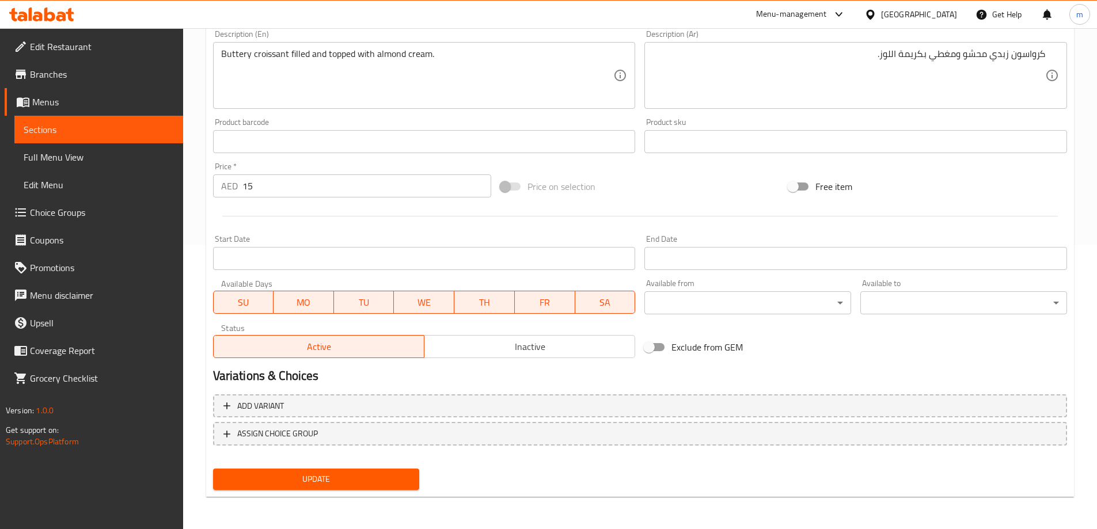
click at [381, 471] on button "Update" at bounding box center [316, 479] width 207 height 21
click at [511, 243] on div "Start Date Start Date" at bounding box center [424, 252] width 423 height 35
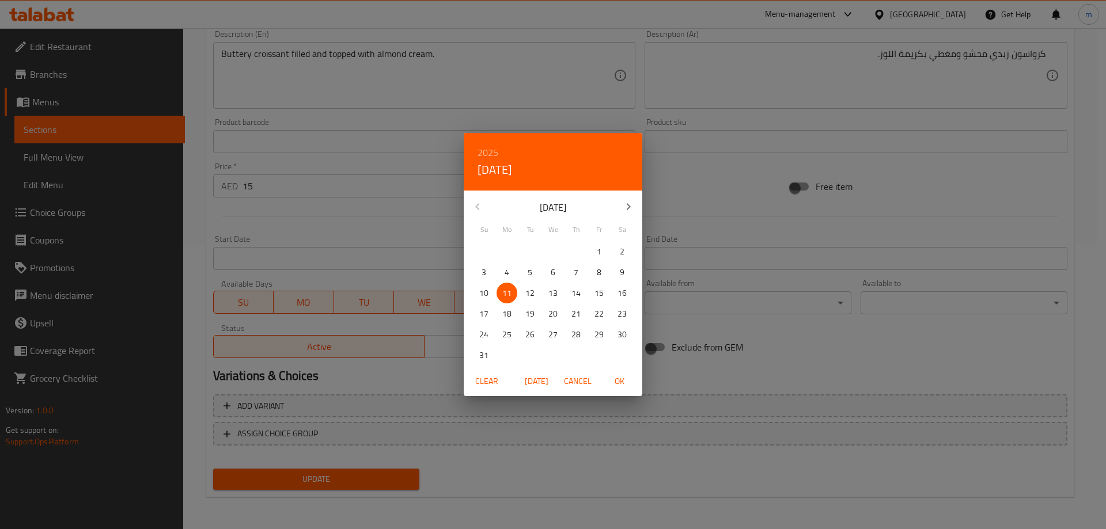
click at [418, 243] on div "2025 Mon, Aug [DATE] Mo Tu We Th Fr Sa 27 28 29 30 31 1 2 3 4 5 6 7 8 9 10 11 1…" at bounding box center [553, 264] width 1106 height 529
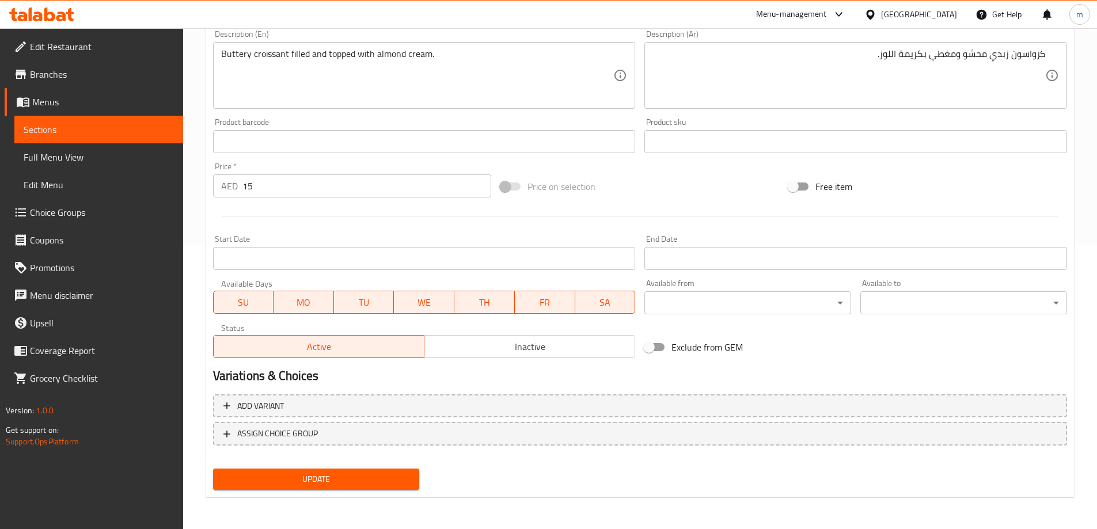
click at [432, 231] on div "Start Date Start Date" at bounding box center [425, 252] width 432 height 44
click at [357, 471] on button "Update" at bounding box center [316, 479] width 207 height 21
click at [509, 228] on div at bounding box center [640, 216] width 863 height 28
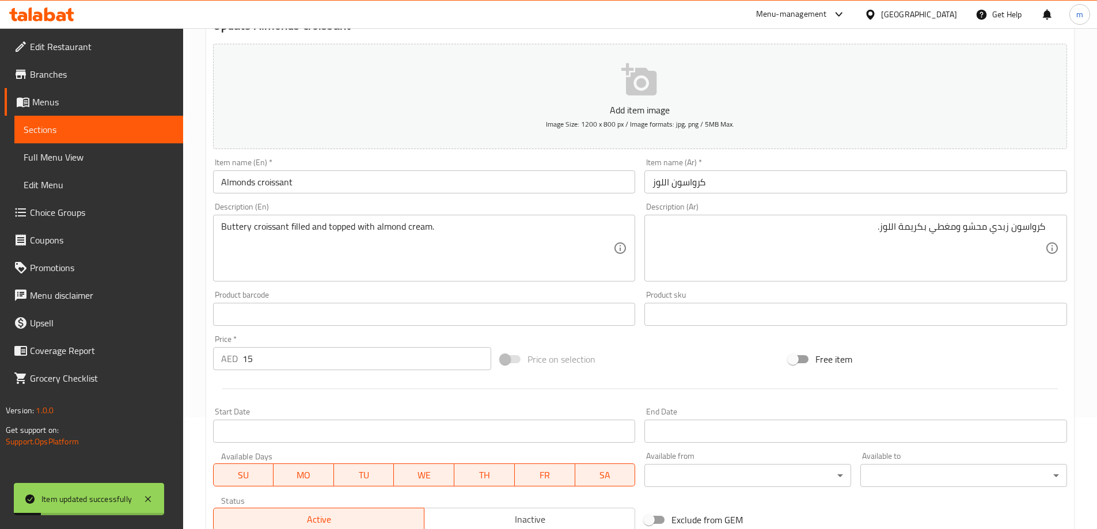
scroll to position [0, 0]
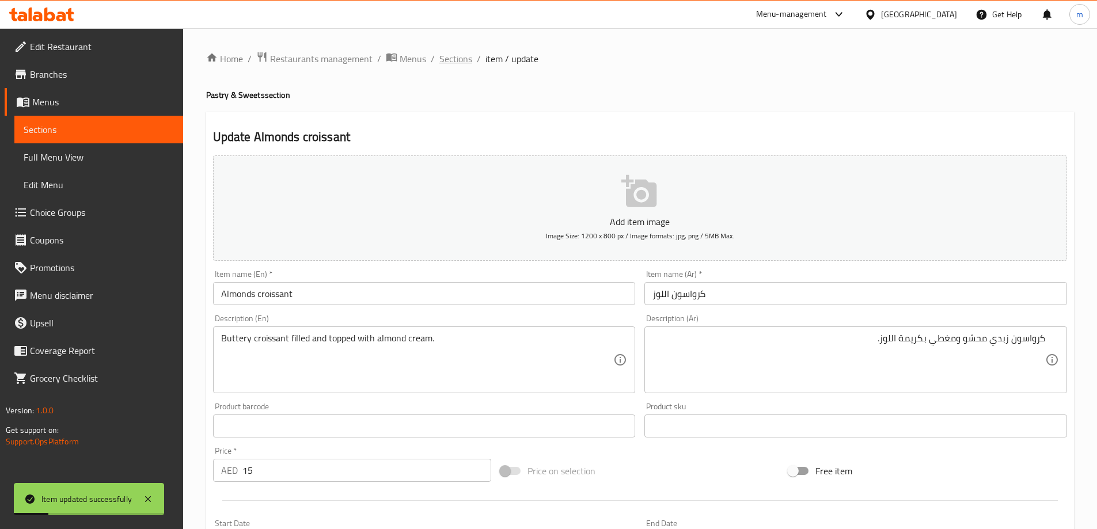
click at [460, 65] on span "Sections" at bounding box center [456, 59] width 33 height 14
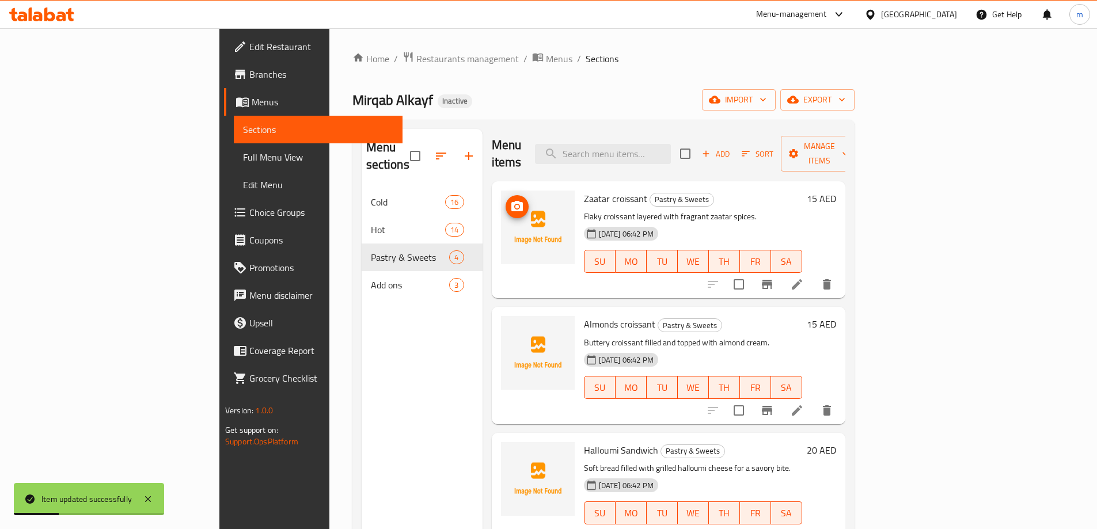
scroll to position [3, 0]
click at [374, 298] on div "Menu sections Cold 16 Hot 14 Pastry & Sweets 4 Add ons 3" at bounding box center [422, 393] width 121 height 529
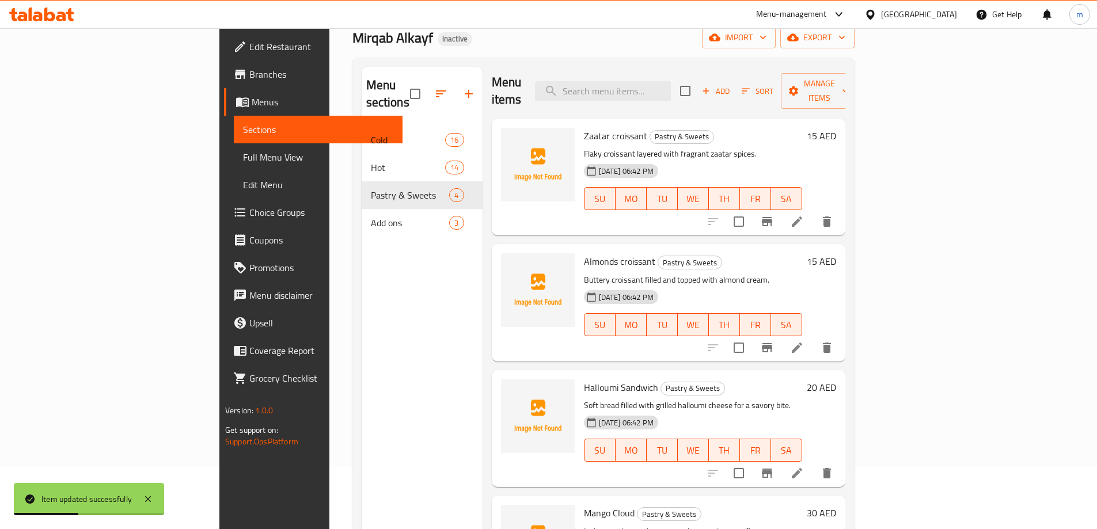
scroll to position [161, 0]
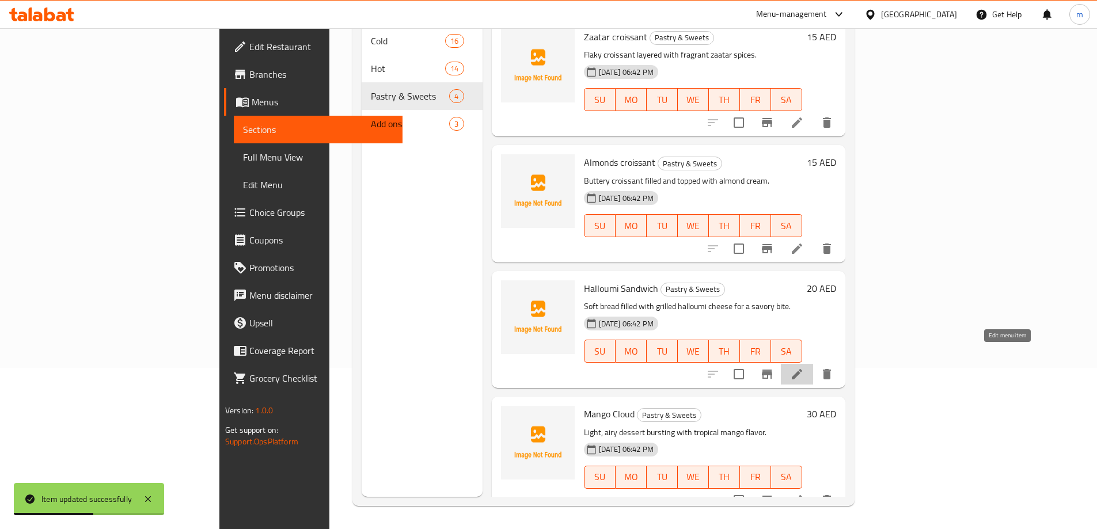
click at [804, 368] on icon at bounding box center [797, 375] width 14 height 14
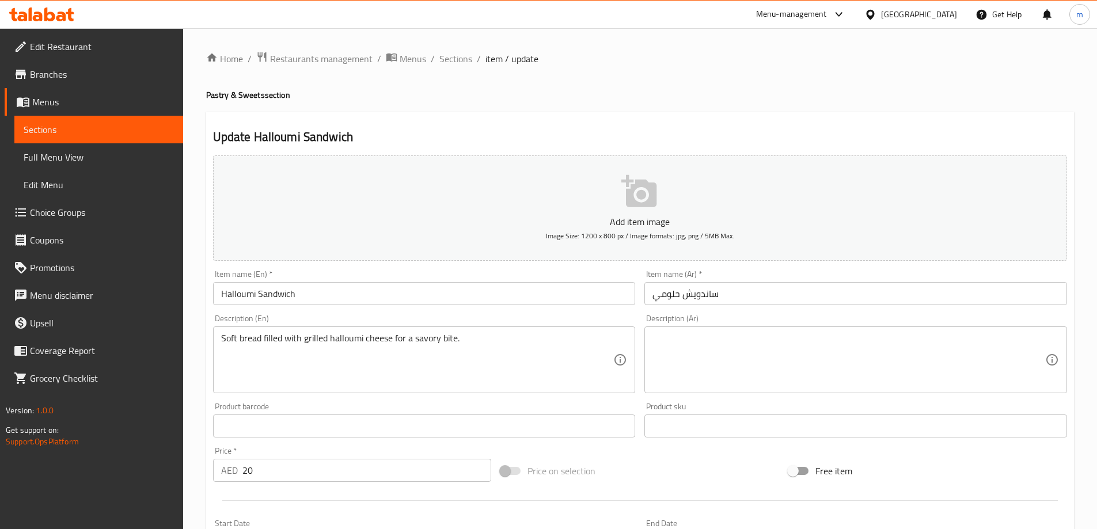
click at [716, 290] on input "ساندويش حلومي" at bounding box center [856, 293] width 423 height 23
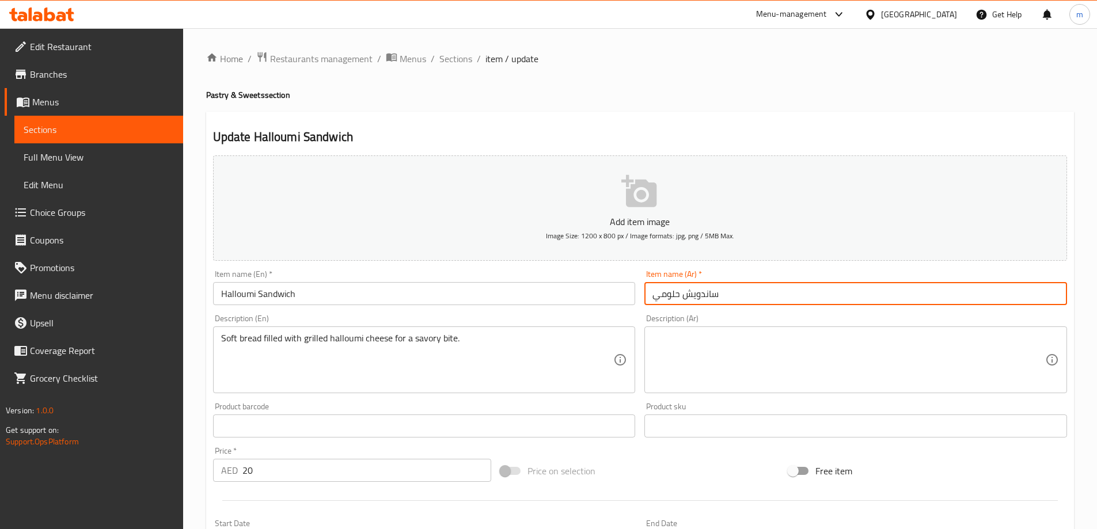
click at [716, 290] on input "ساندويش حلومي" at bounding box center [856, 293] width 423 height 23
click at [710, 292] on input "ساندويش حلومي" at bounding box center [856, 293] width 423 height 23
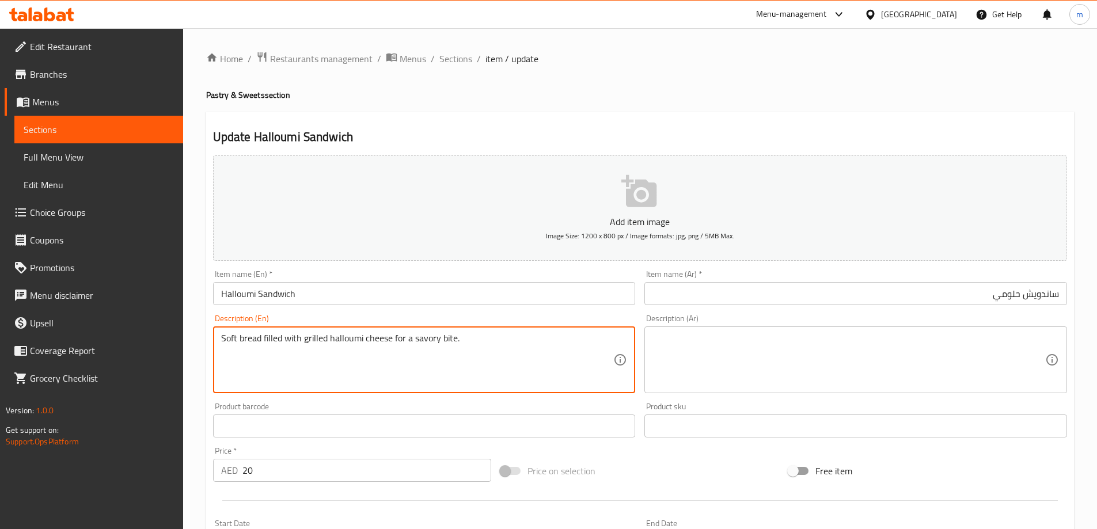
click at [342, 333] on textarea "Soft bread filled with grilled halloumi cheese for a savory bite." at bounding box center [417, 360] width 393 height 55
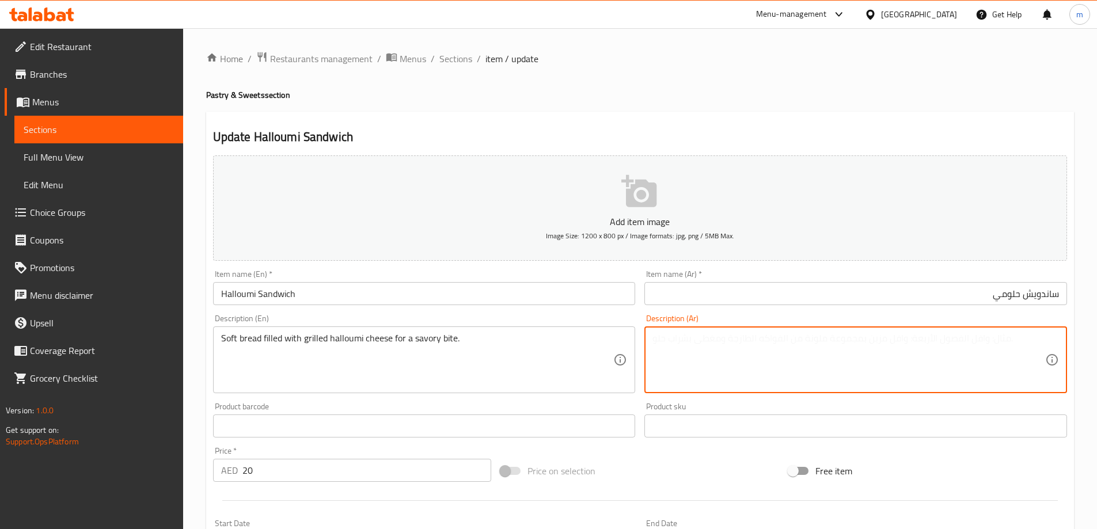
click at [744, 347] on textarea at bounding box center [849, 360] width 393 height 55
paste textarea "خبز طري محشو بجبن الحلوم المشوي للحصول على وجبة لذيذة."
click at [868, 352] on textarea "خبز طري محشو بجبن الحلوم المشوي للحصول على وجبة لذيذة." at bounding box center [849, 360] width 393 height 55
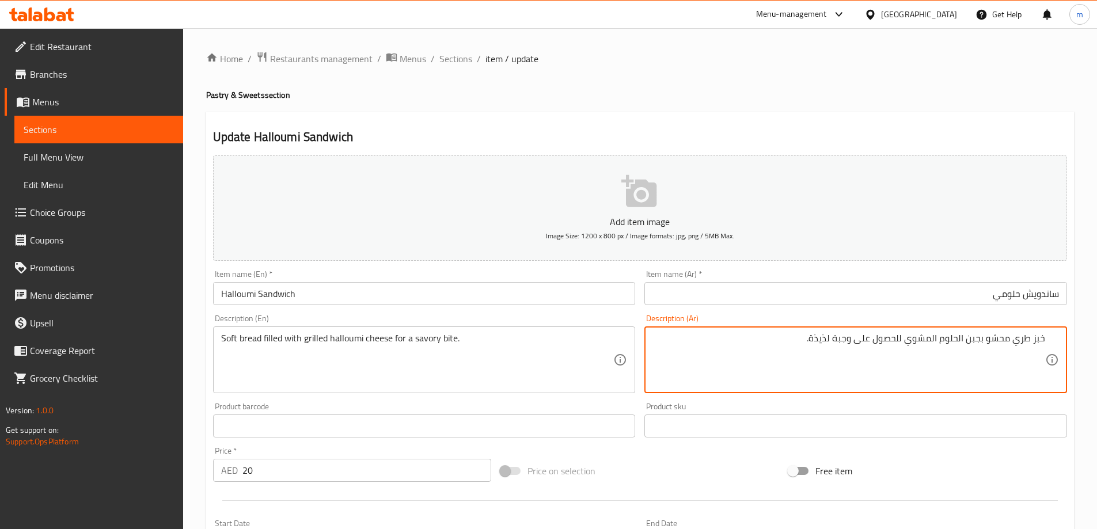
click at [896, 336] on textarea "خبز طري محشو بجبن الحلوم المشوي للحصول على وجبة لذيذة." at bounding box center [849, 360] width 393 height 55
click at [748, 338] on textarea "خبز طري محشو بجبن الحلوم المشوي للحصول على وجبة لذيذة." at bounding box center [849, 360] width 393 height 55
click at [939, 342] on textarea "خبز طري محشو بجبن الحلوم المشوي للحصول على وجبة لذيذة." at bounding box center [849, 360] width 393 height 55
click at [940, 341] on textarea "خبز طري محشو بجبن الحلوم المشوي للحصول على وجبة لذيذة." at bounding box center [849, 360] width 393 height 55
click at [816, 344] on textarea "خبز طري محشو بجبن الحلومي المشوي للحصول على وجبة لذيذة." at bounding box center [849, 360] width 393 height 55
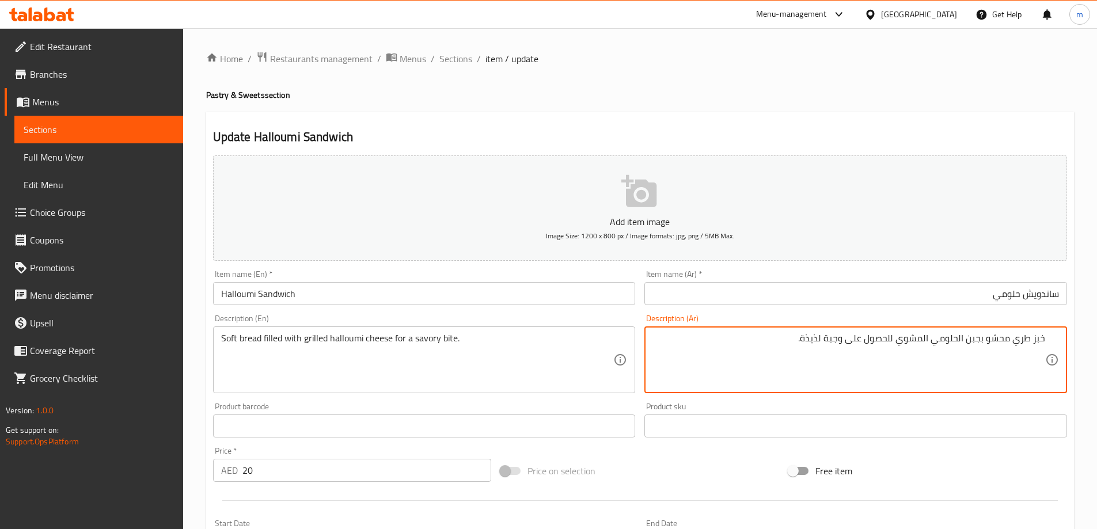
click at [816, 344] on textarea "خبز طري محشو بجبن الحلومي المشوي للحصول على وجبة لذيذة." at bounding box center [849, 360] width 393 height 55
click at [836, 340] on textarea "خبز طري محشو بجبن الحلومي المشوي للحصول على وجبة لذيذة." at bounding box center [849, 360] width 393 height 55
type textarea "خبز طري محشو بجبن الحلومي المشوي للحصول على بايت مالحه."
click at [1057, 466] on div "Free item" at bounding box center [928, 471] width 288 height 31
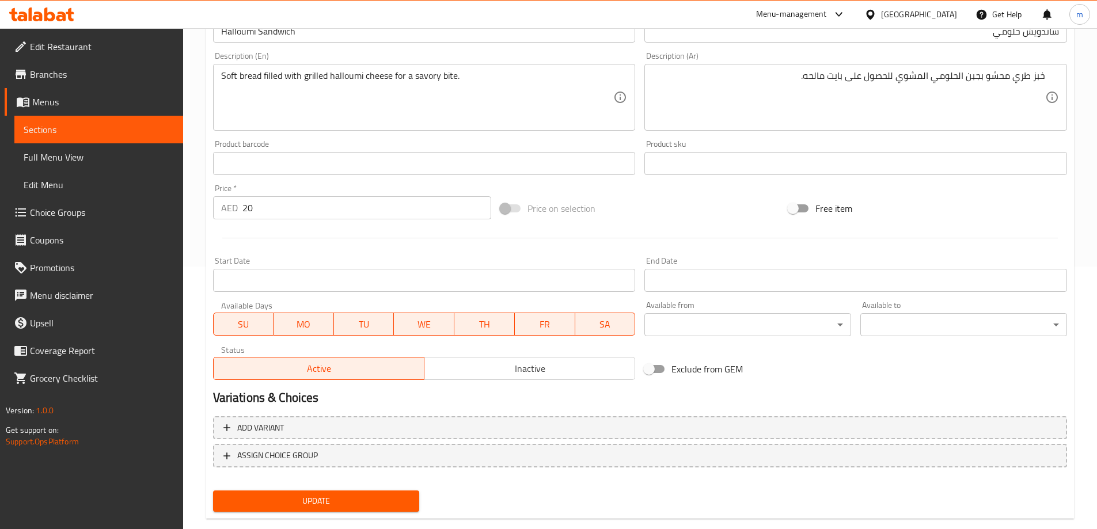
scroll to position [285, 0]
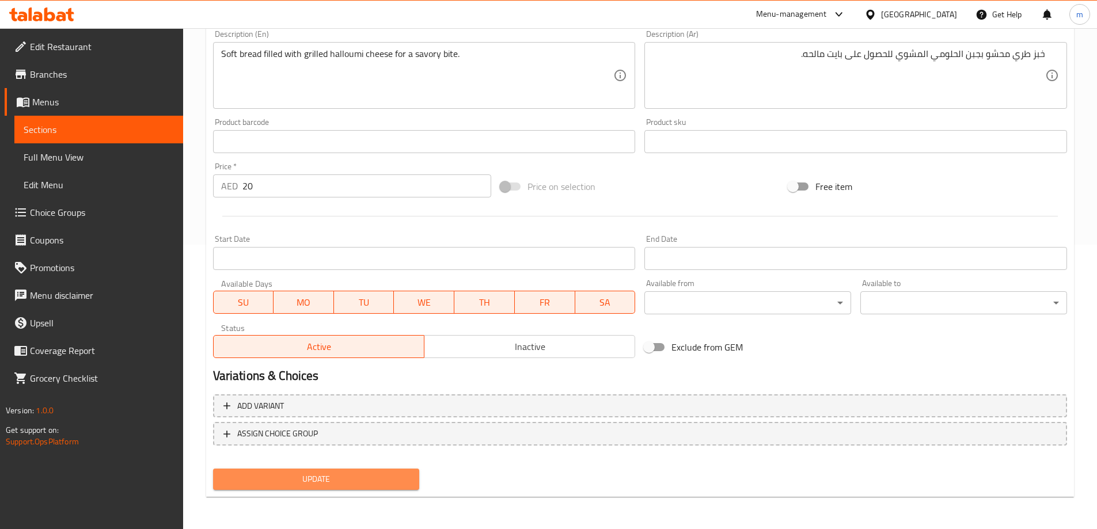
click at [334, 479] on span "Update" at bounding box center [316, 479] width 188 height 14
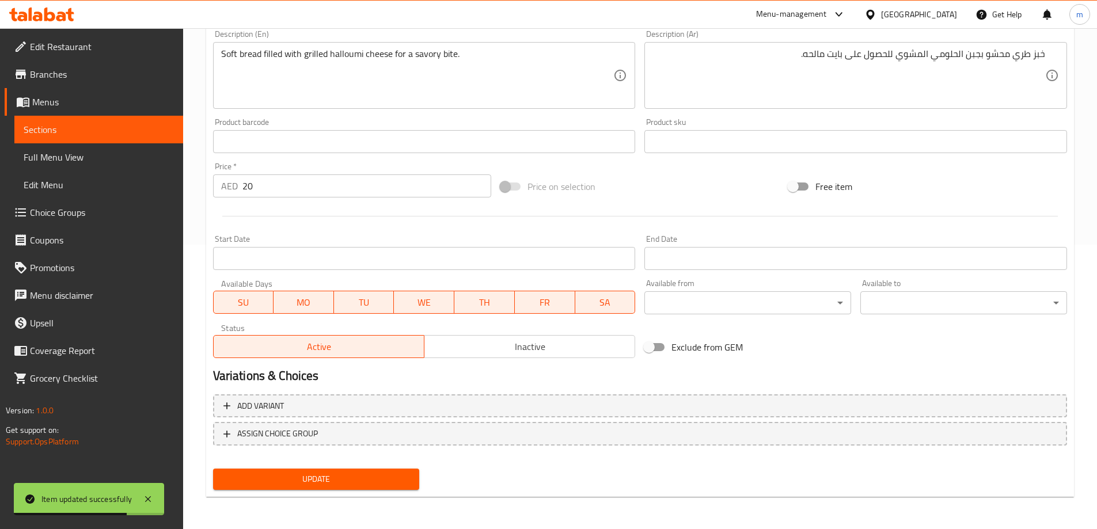
click at [628, 465] on div "Update" at bounding box center [640, 479] width 863 height 31
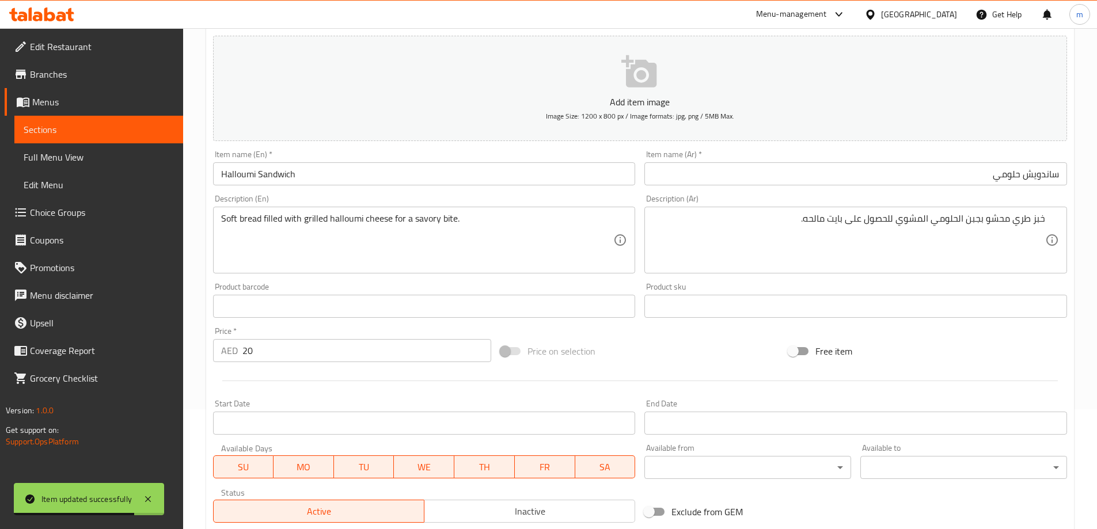
scroll to position [0, 0]
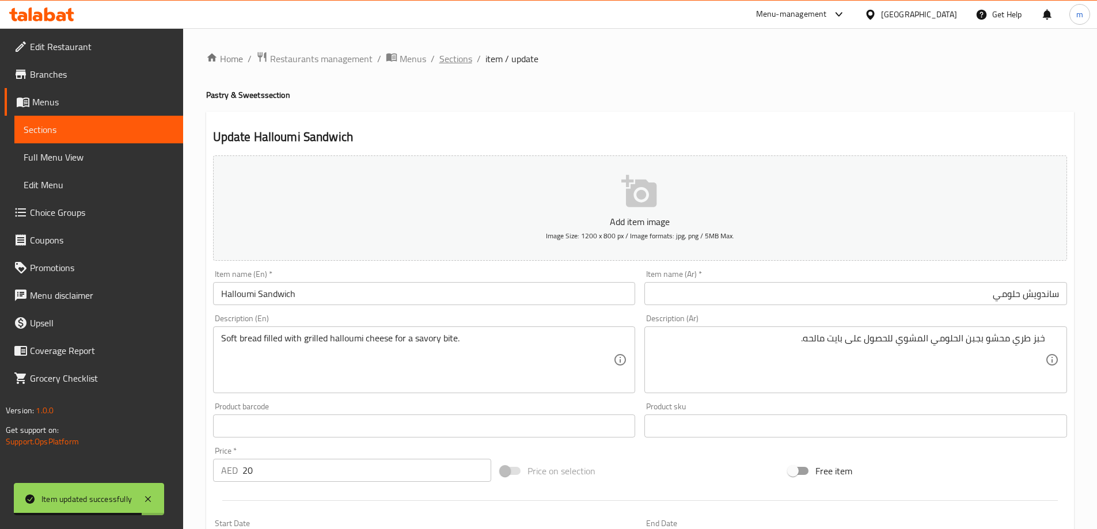
click at [447, 61] on span "Sections" at bounding box center [456, 59] width 33 height 14
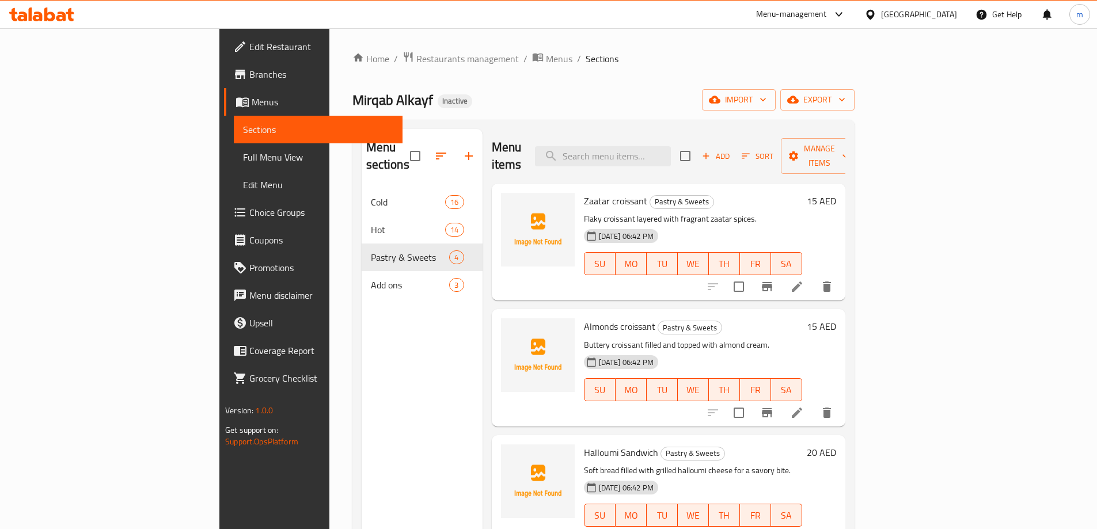
click at [362, 382] on div "Menu sections Cold 16 Hot 14 Pastry & Sweets 4 Add ons 3" at bounding box center [422, 393] width 121 height 529
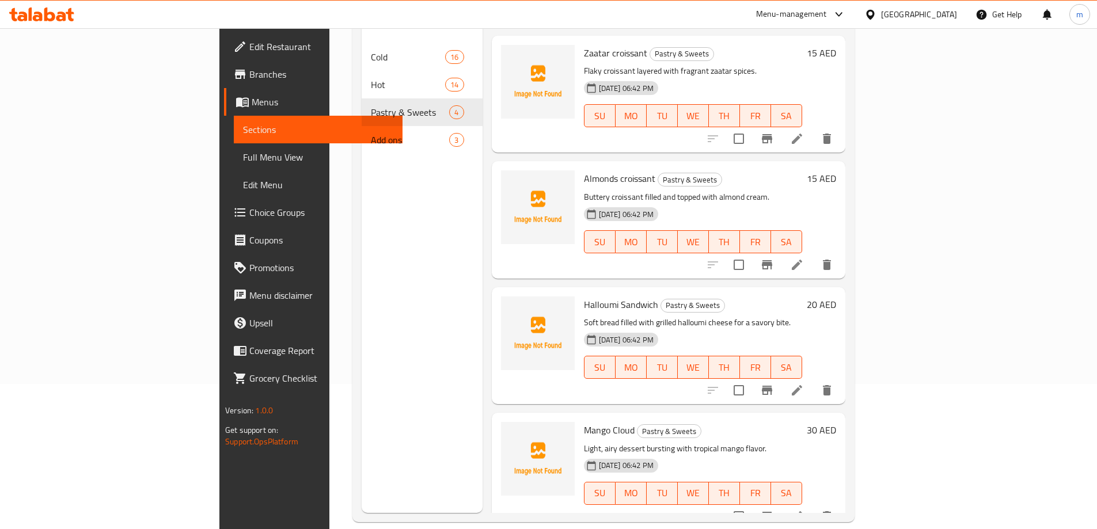
scroll to position [161, 0]
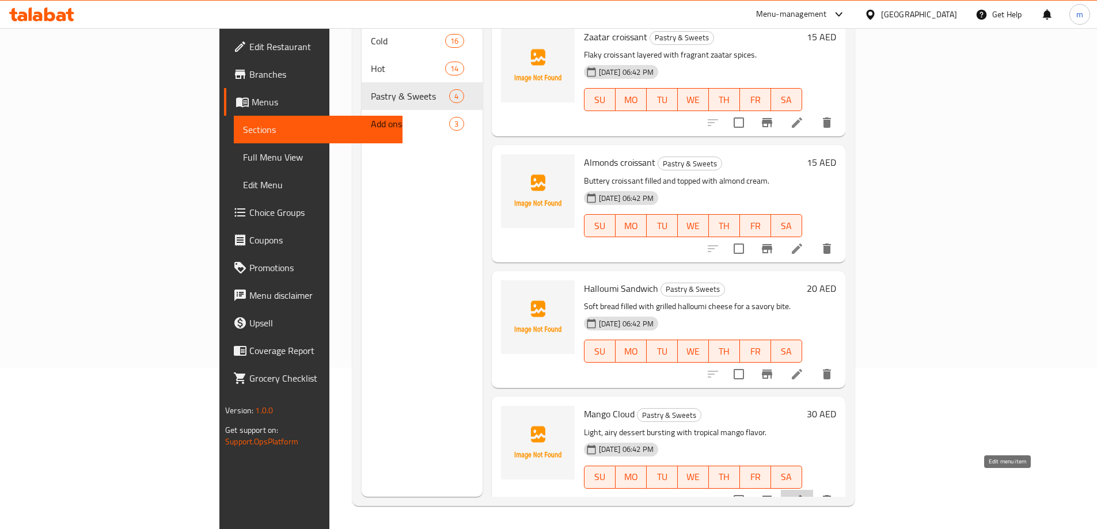
click at [802, 495] on icon at bounding box center [797, 500] width 10 height 10
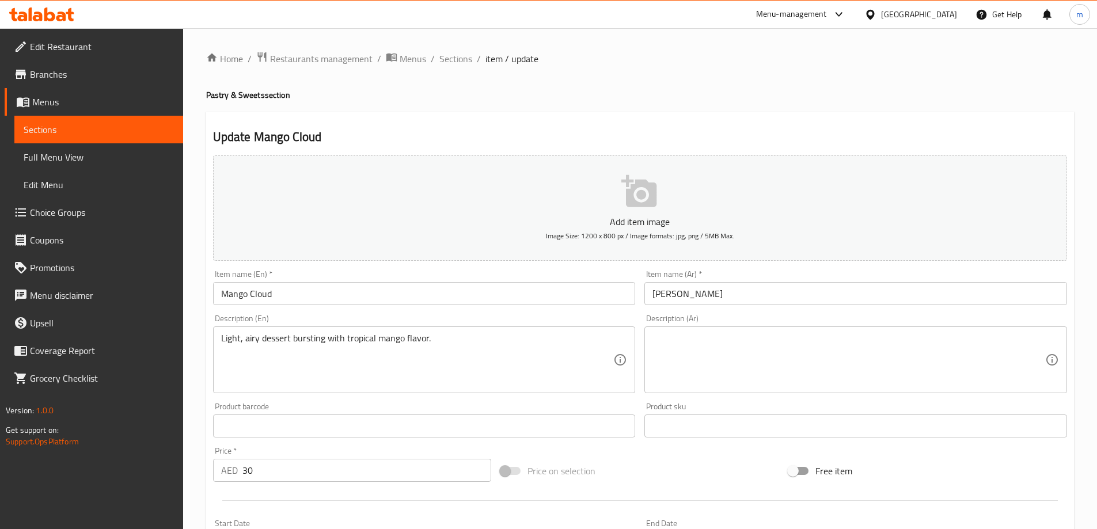
click at [463, 331] on div "Light, airy dessert bursting with tropical mango flavor. Description (En)" at bounding box center [424, 360] width 423 height 67
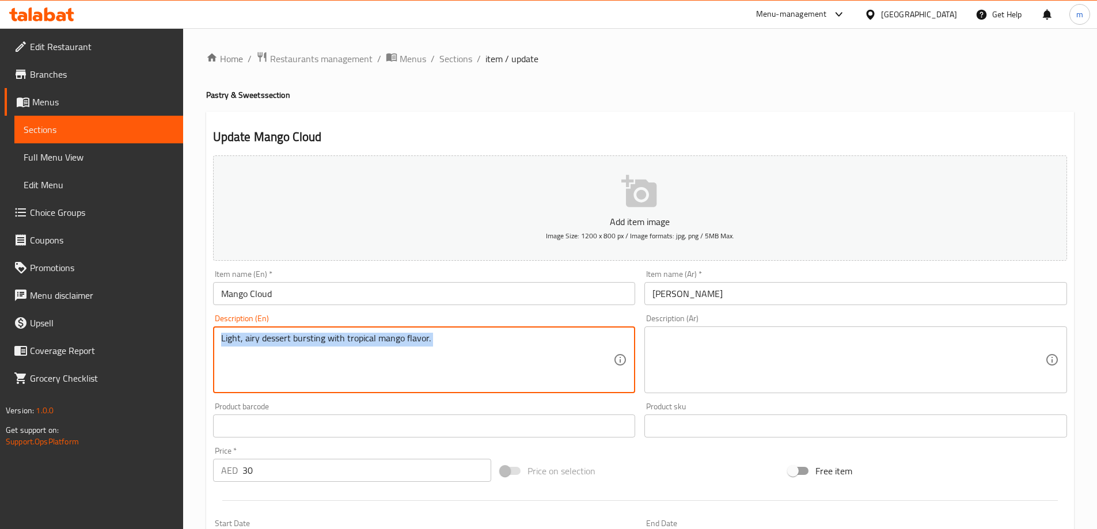
click at [463, 331] on div "Light, airy dessert bursting with tropical mango flavor. Description (En)" at bounding box center [424, 360] width 423 height 67
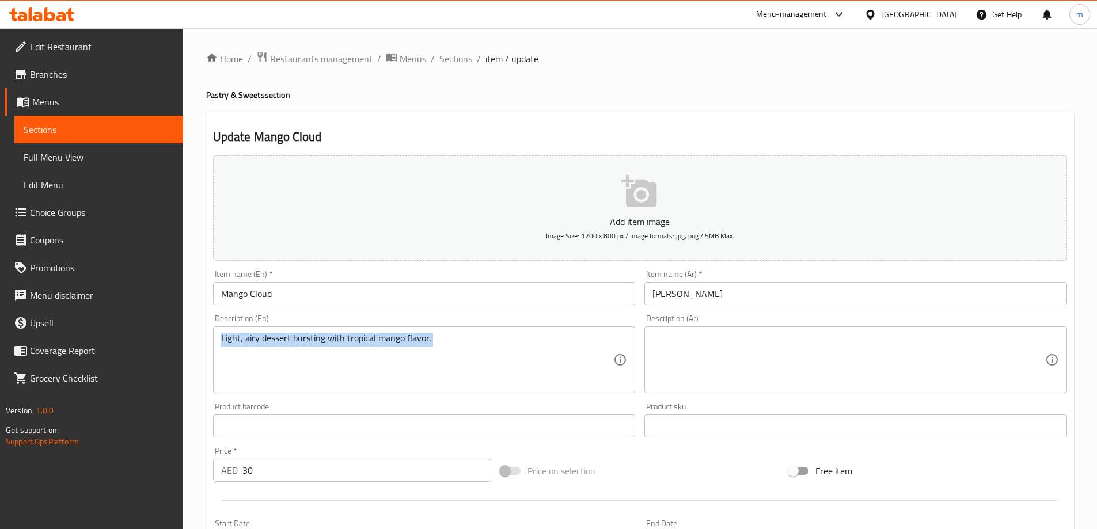
click at [463, 331] on div "Light, airy dessert bursting with tropical mango flavor. Description (En)" at bounding box center [424, 360] width 423 height 67
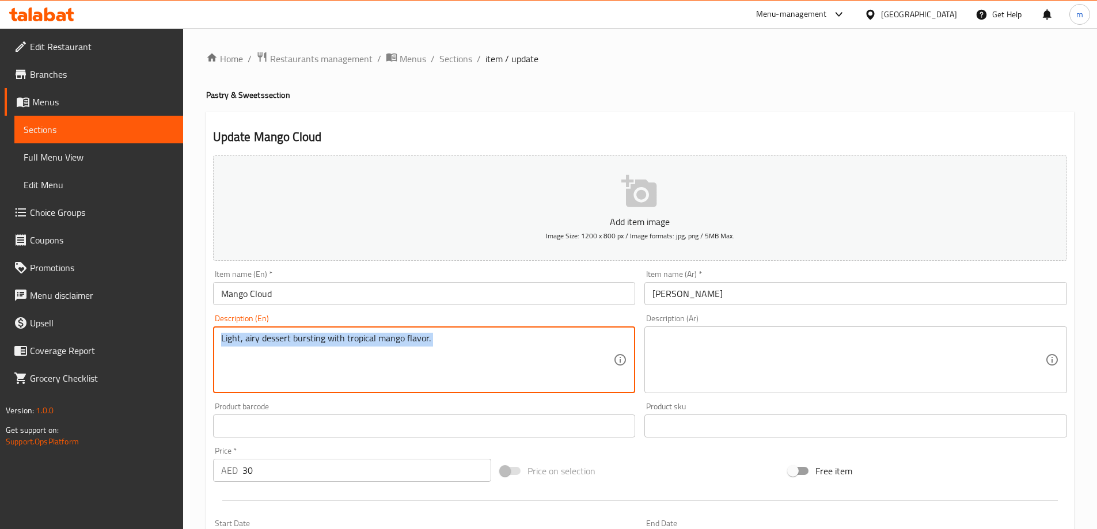
click at [463, 331] on div "Light, airy dessert bursting with tropical mango flavor. Description (En)" at bounding box center [424, 360] width 423 height 67
click at [445, 339] on textarea "Light, airy dessert bursting with tropical mango flavor." at bounding box center [417, 360] width 393 height 55
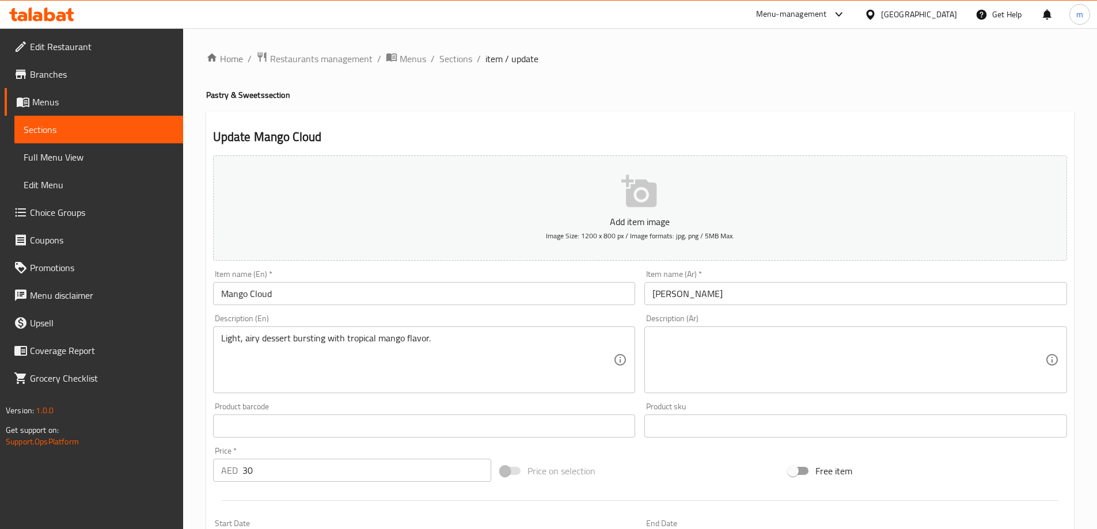
click at [688, 337] on textarea at bounding box center [849, 360] width 393 height 55
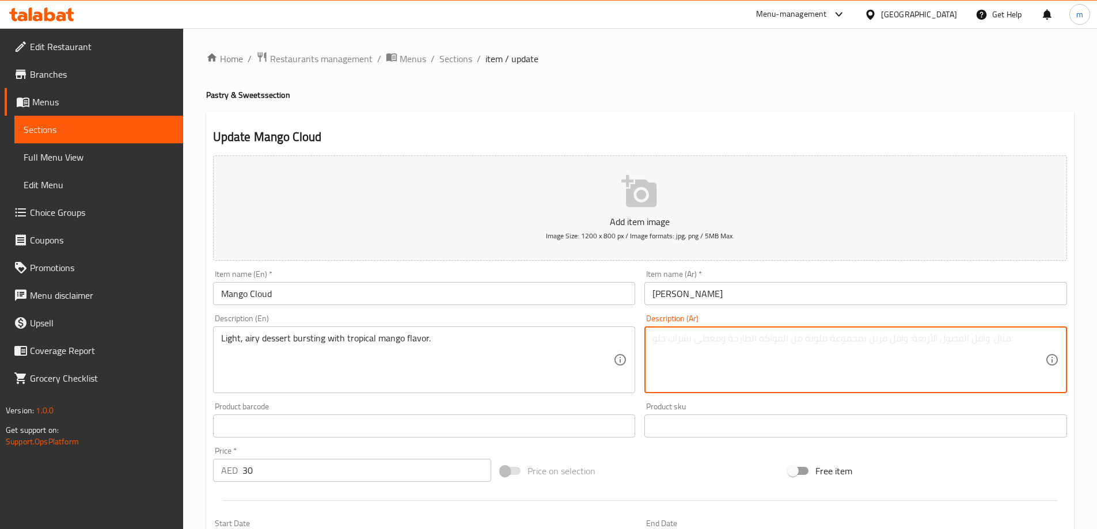
paste textarea "حلوى خفيفة وجيدة التهوية مليئة بنكهة المانجو الاستوائية."
click at [682, 343] on textarea "حلوى خفيفة وجيدة التهوية مليئة بنكهة المانجو الاستوائية." at bounding box center [849, 360] width 393 height 55
click at [834, 342] on textarea "حلوى خفيفة وجيدة التهوية مليئة بنكهة المانجو الاستوائية." at bounding box center [849, 360] width 393 height 55
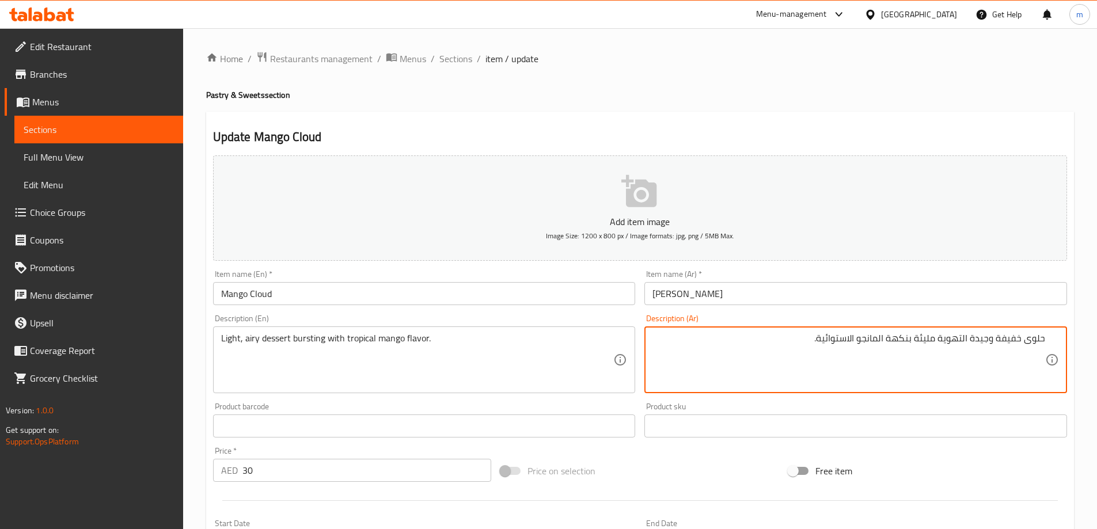
click at [834, 342] on textarea "حلوى خفيفة وجيدة التهوية مليئة بنكهة المانجو الاستوائية." at bounding box center [849, 360] width 393 height 55
click at [848, 339] on textarea "حلوى خفيفة وجيدة التهوية مليئة بنكهة المانجو تبروبيكال." at bounding box center [849, 360] width 393 height 55
click at [851, 343] on textarea "حلوى خفيفة وجيدة التهوية مليئة بنكهة المانجو تبروبيكال." at bounding box center [849, 360] width 393 height 55
click at [847, 358] on textarea "حلوى خفيفة وجيدة التهوية مليئة بنكهة المانجو تروبيكال." at bounding box center [849, 360] width 393 height 55
click at [783, 344] on textarea "حلوى خفيفة وجيدة التهوية مليئة بنكهة المانجو تروبيكال." at bounding box center [849, 360] width 393 height 55
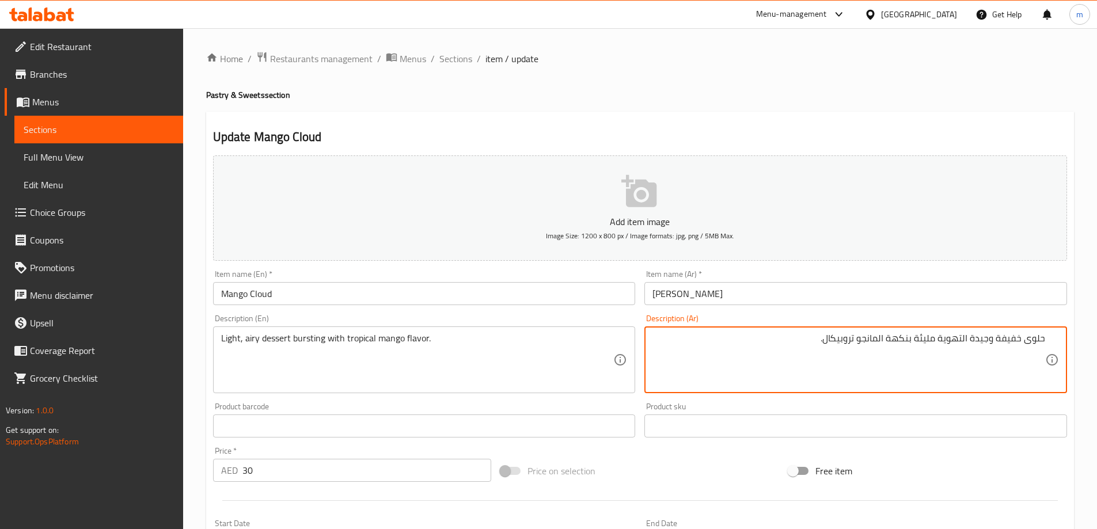
click at [1035, 342] on textarea "حلوى خفيفة وجيدة التهوية مليئة بنكهة المانجو تروبيكال." at bounding box center [849, 360] width 393 height 55
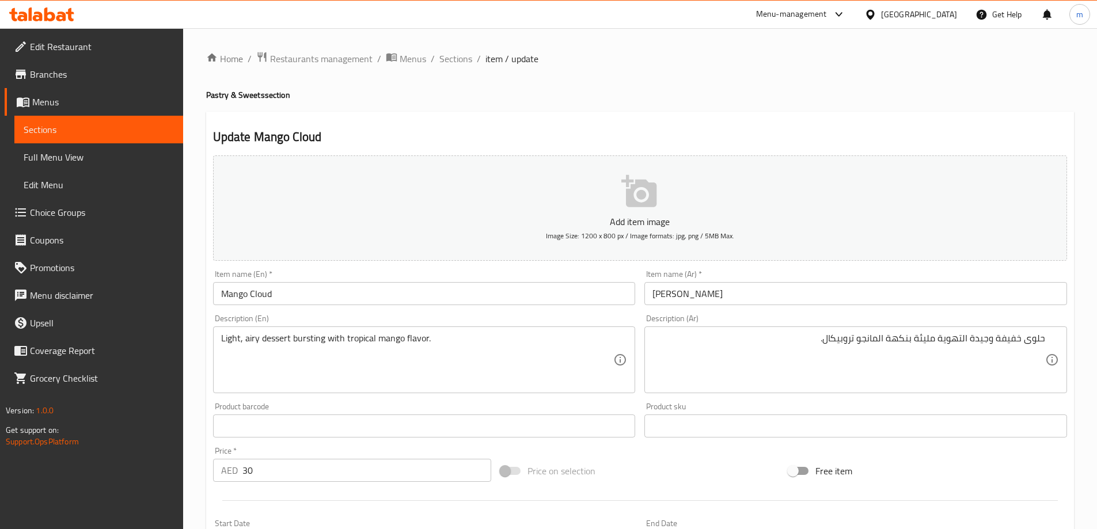
click at [320, 340] on textarea "Light, airy dessert bursting with tropical mango flavor." at bounding box center [417, 360] width 393 height 55
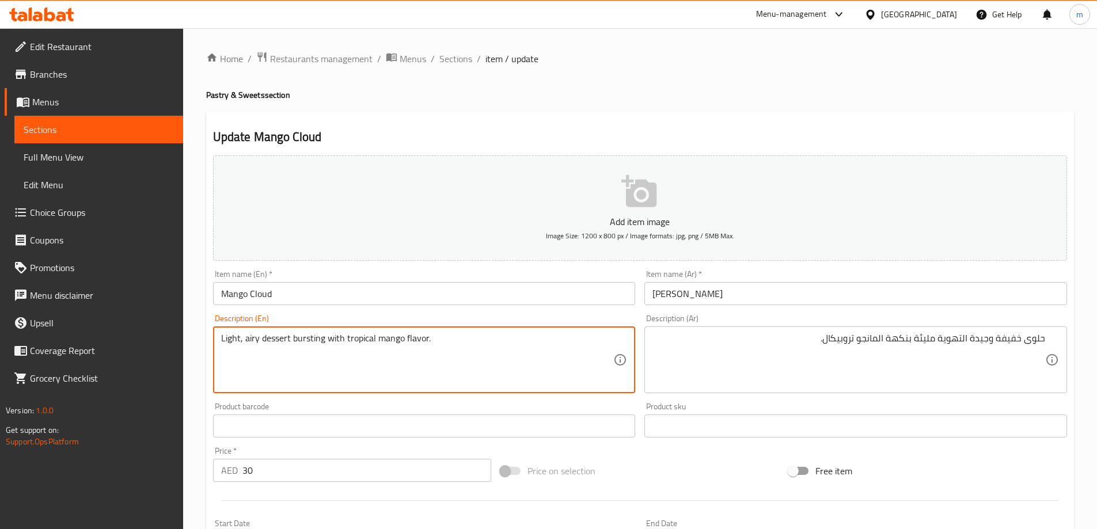
drag, startPoint x: 320, startPoint y: 340, endPoint x: 262, endPoint y: 211, distance: 141.3
click at [283, 260] on div "Add item image Image Size: 1200 x 800 px / Image formats: jpg, png / 5MB Max. I…" at bounding box center [640, 399] width 863 height 497
click at [306, 347] on textarea "Light, airy dessert bursting with tropical mango flavor." at bounding box center [417, 360] width 393 height 55
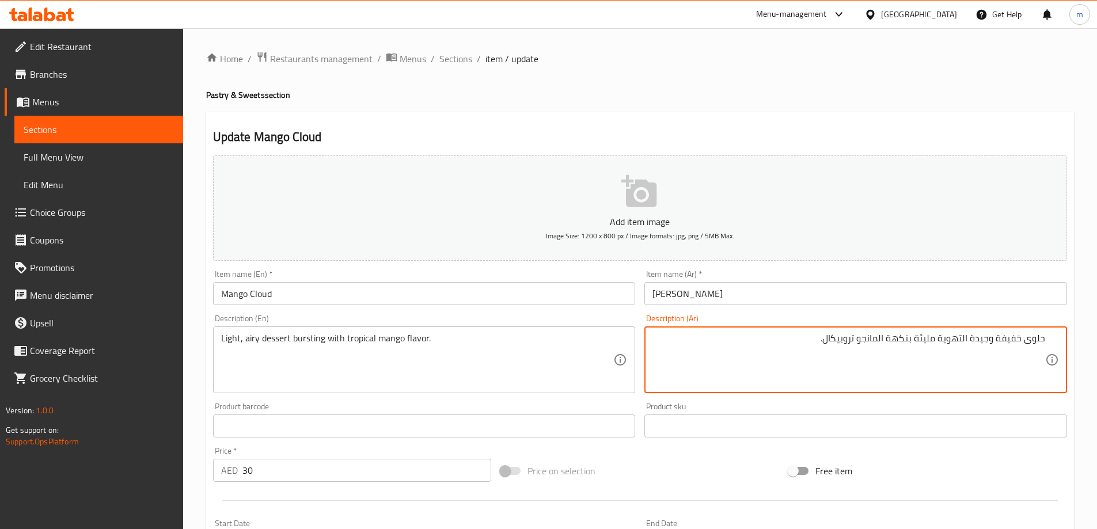
click at [925, 340] on textarea "حلوى خفيفة وجيدة التهوية مليئة بنكهة المانجو تروبيكال." at bounding box center [849, 360] width 393 height 55
type textarea "حلوى خفيفة وجيدة التهوية ممتلئه بنكهة المانجو تروبيكال."
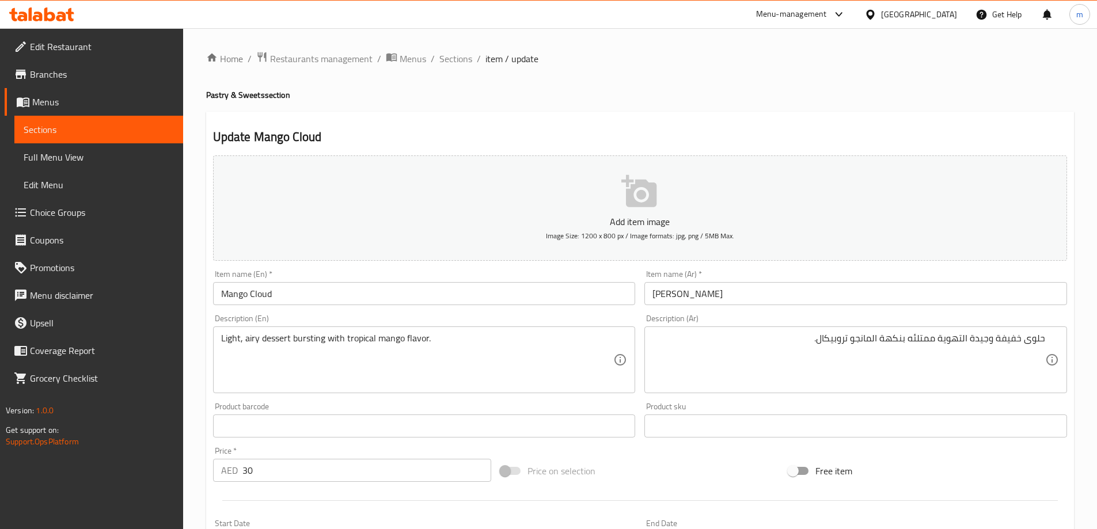
click at [950, 474] on div "Free item" at bounding box center [928, 471] width 288 height 31
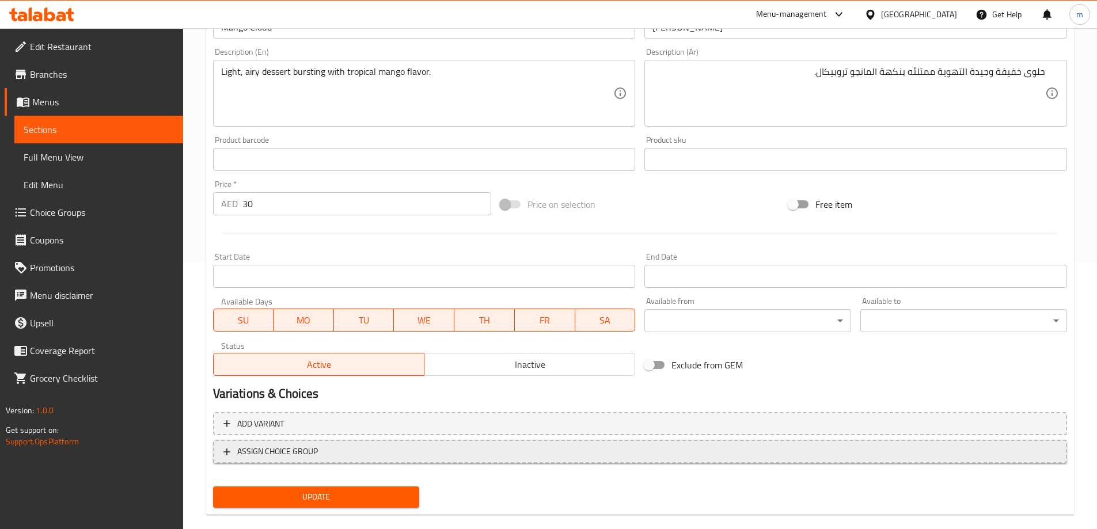
scroll to position [285, 0]
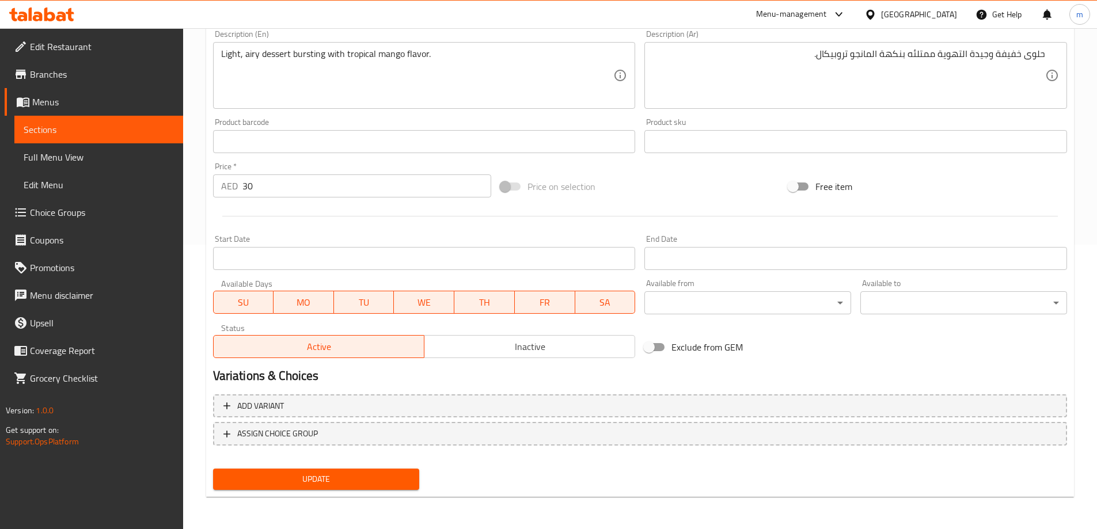
click at [346, 475] on span "Update" at bounding box center [316, 479] width 188 height 14
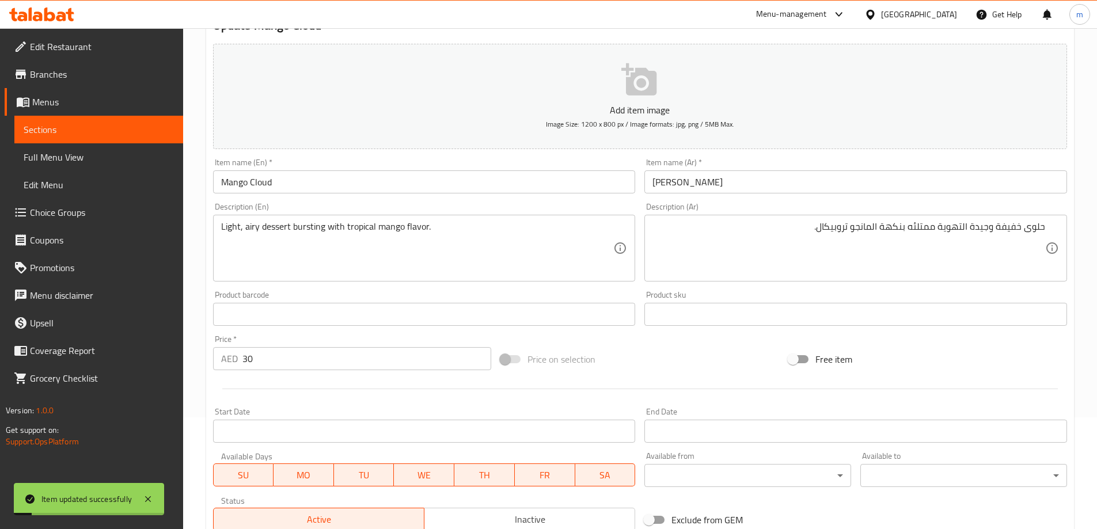
scroll to position [0, 0]
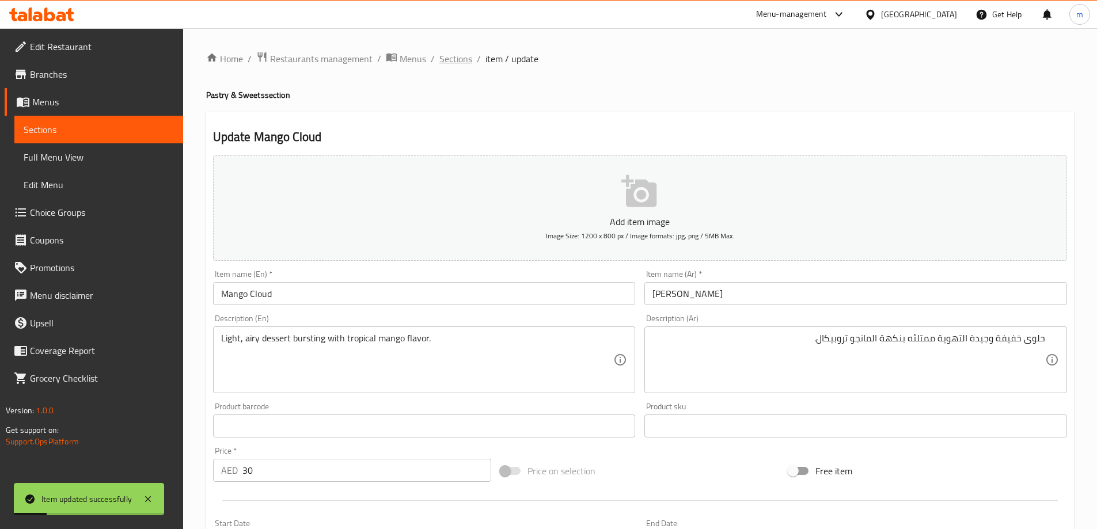
click at [463, 60] on span "Sections" at bounding box center [456, 59] width 33 height 14
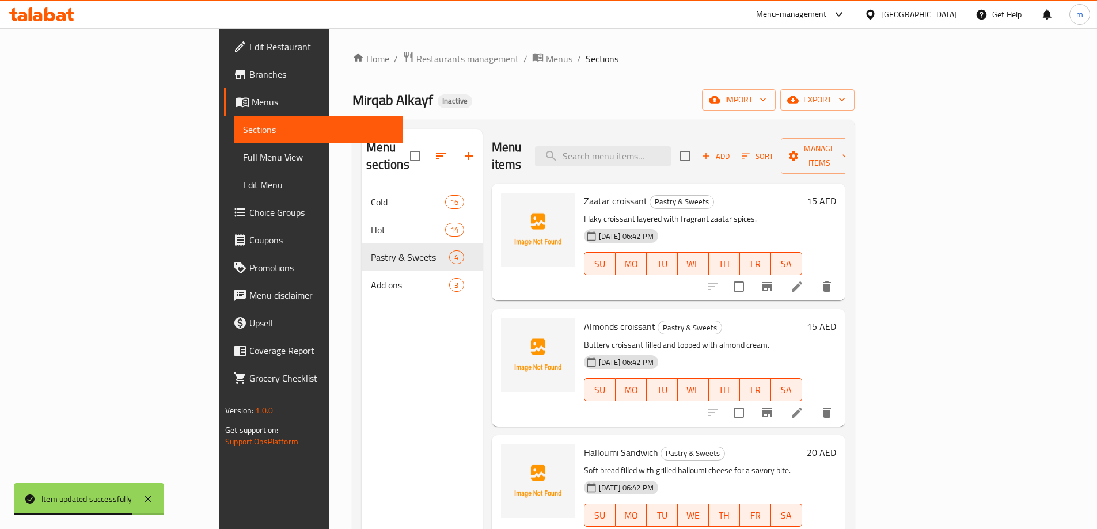
click at [362, 342] on div "Menu sections Cold 16 Hot 14 Pastry & Sweets 4 Add ons 3" at bounding box center [422, 393] width 121 height 529
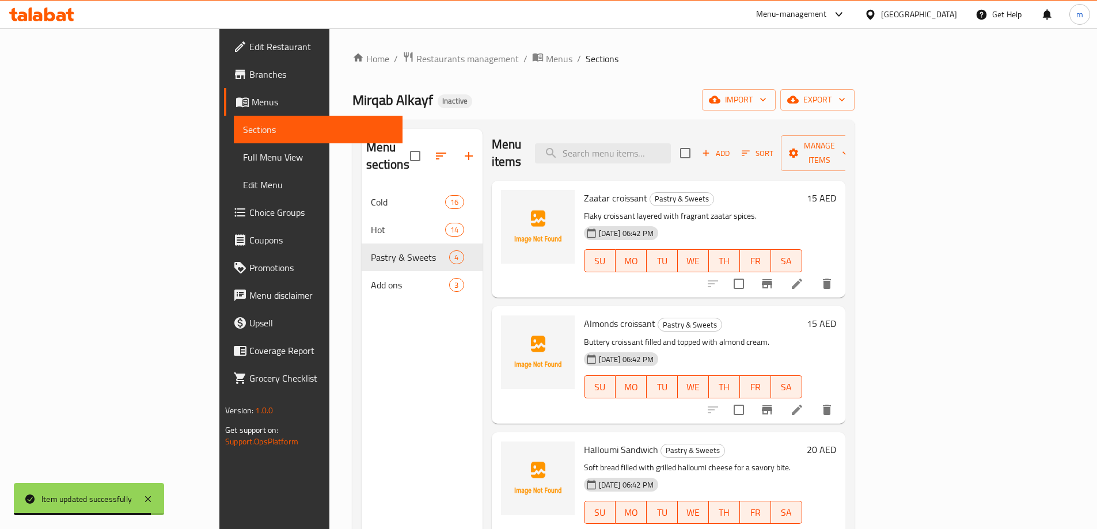
click at [855, 305] on div "Menu sections Cold 16 Hot 14 Pastry & Sweets 4 Add ons 3 Menu items Add Sort Ma…" at bounding box center [604, 394] width 502 height 548
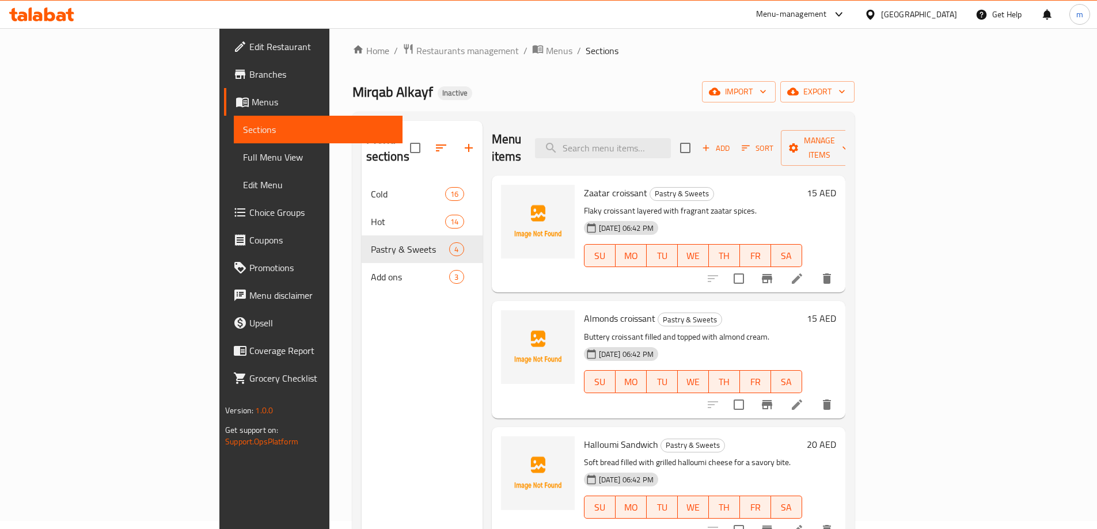
scroll to position [0, 0]
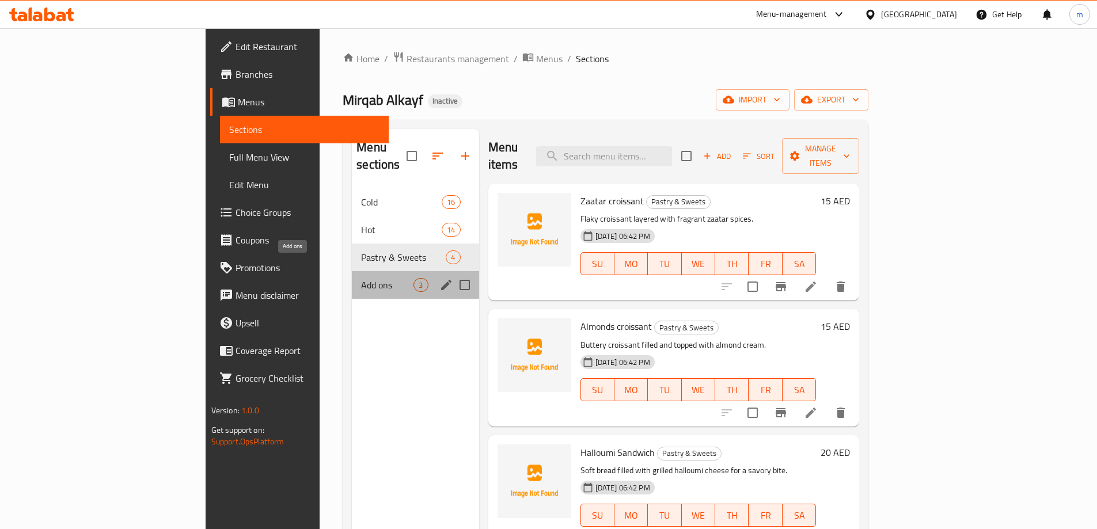
click at [361, 278] on span "Add ons" at bounding box center [387, 285] width 52 height 14
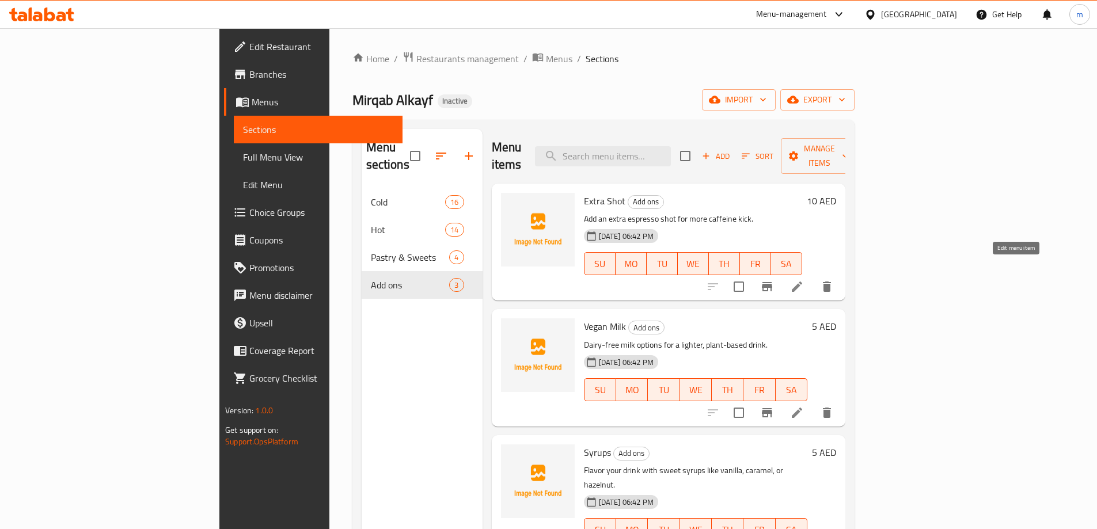
click at [804, 280] on icon at bounding box center [797, 287] width 14 height 14
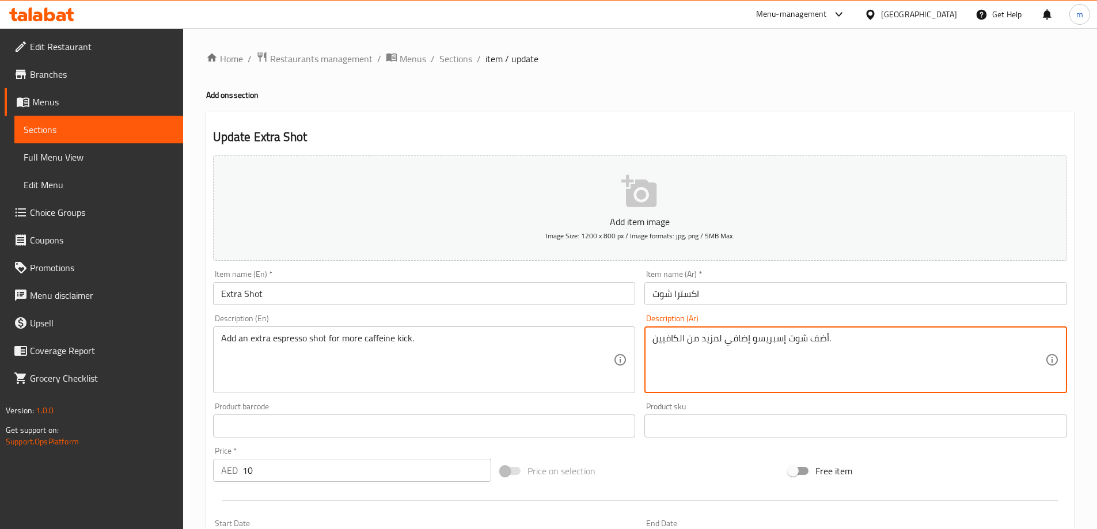
click at [807, 333] on textarea "أضف شوت إسبريسو إضافي لمزيد من الكافيين." at bounding box center [849, 360] width 393 height 55
click at [795, 335] on textarea "أضف شوت إسبريسو إضافي لمزيد من الكافيين." at bounding box center [849, 360] width 393 height 55
click at [906, 339] on textarea "أضف شوت إسبريسو إضافي لمزيد من الكافيين." at bounding box center [849, 360] width 393 height 55
type textarea "أضف شوت إسبريسو إضافي لمزيد من دفعه الكافيين."
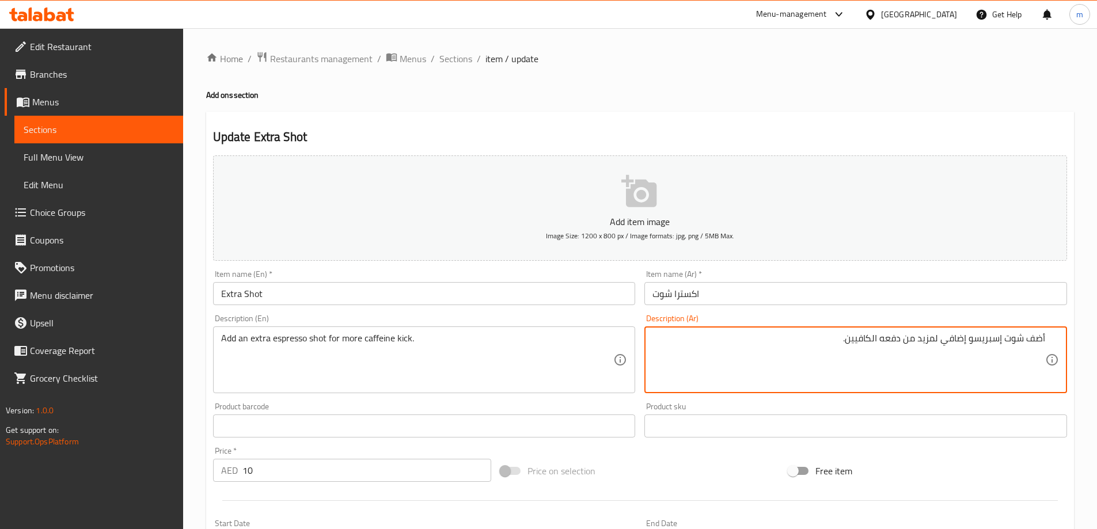
click at [964, 447] on div "Add item image Image Size: 1200 x 800 px / Image formats: jpg, png / 5MB Max. I…" at bounding box center [640, 399] width 863 height 497
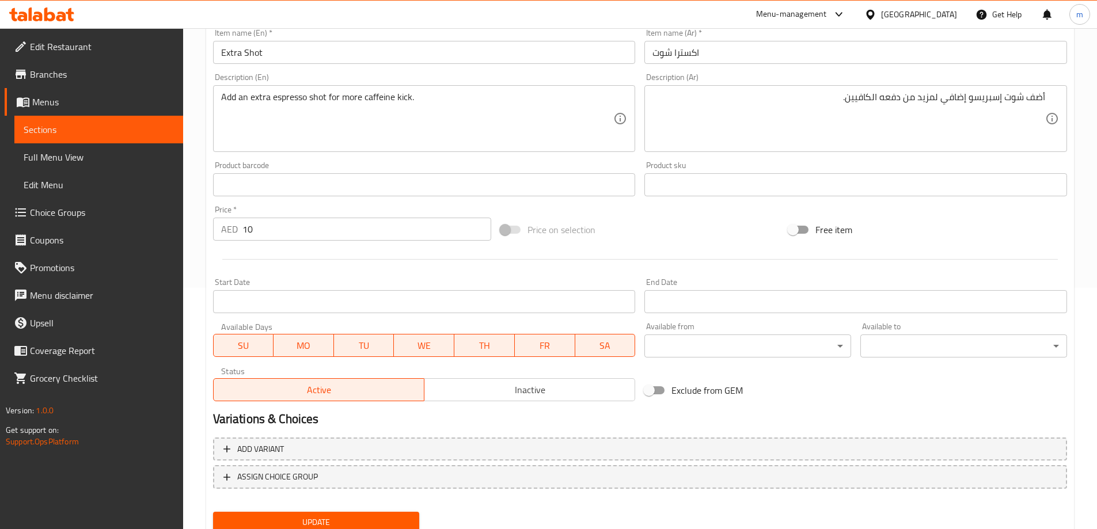
scroll to position [285, 0]
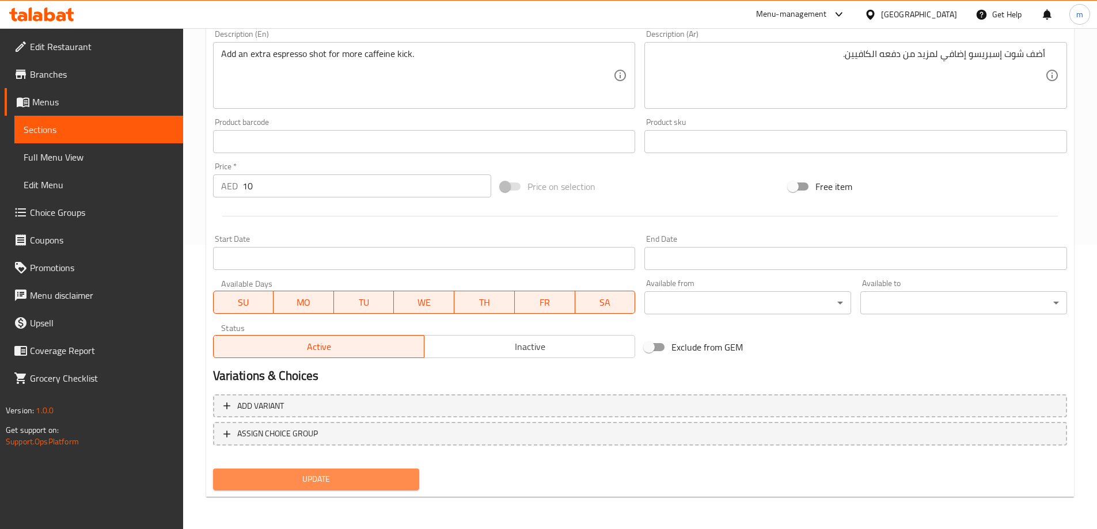
click at [375, 483] on span "Update" at bounding box center [316, 479] width 188 height 14
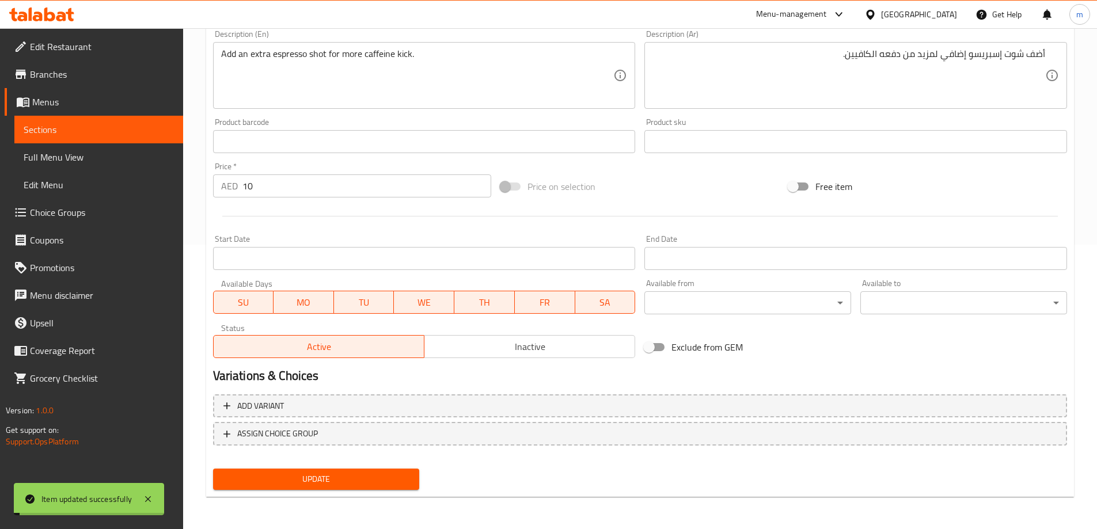
scroll to position [0, 0]
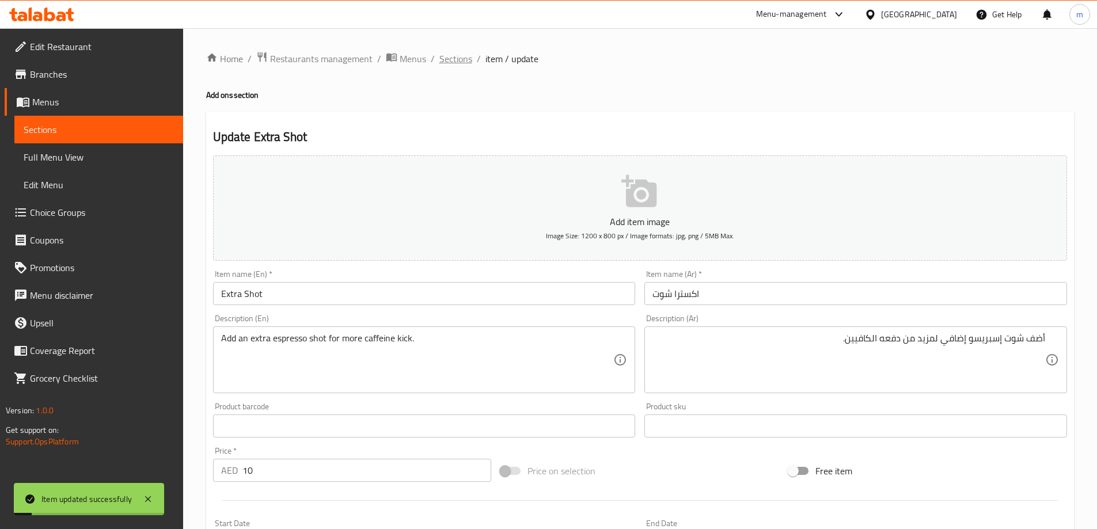
click at [457, 64] on span "Sections" at bounding box center [456, 59] width 33 height 14
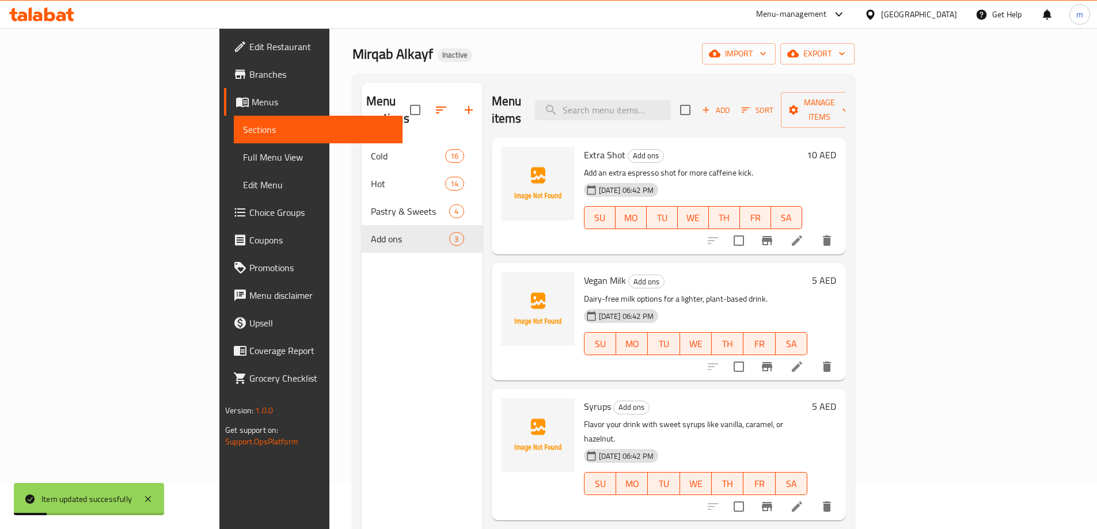
scroll to position [161, 0]
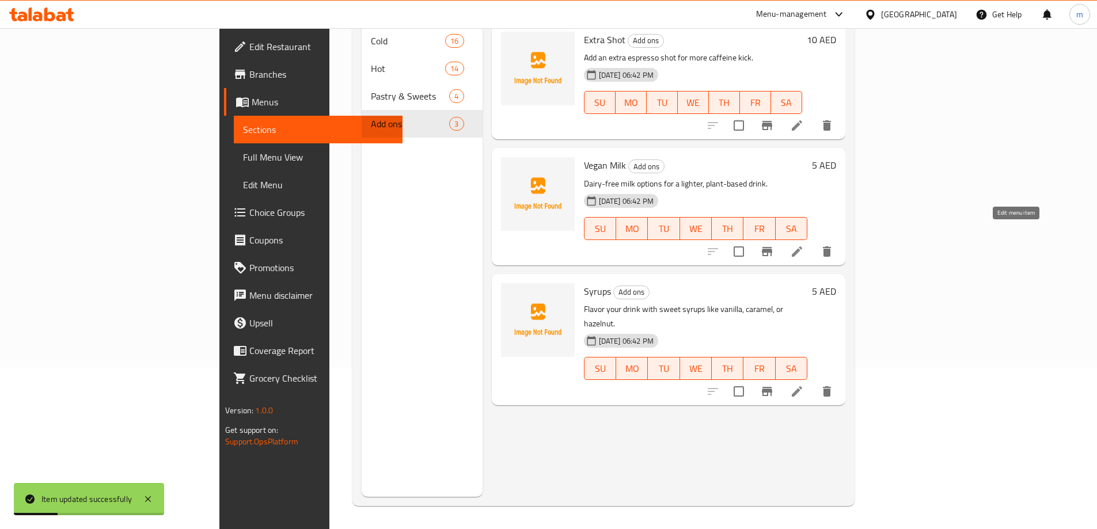
click at [802, 247] on icon at bounding box center [797, 252] width 10 height 10
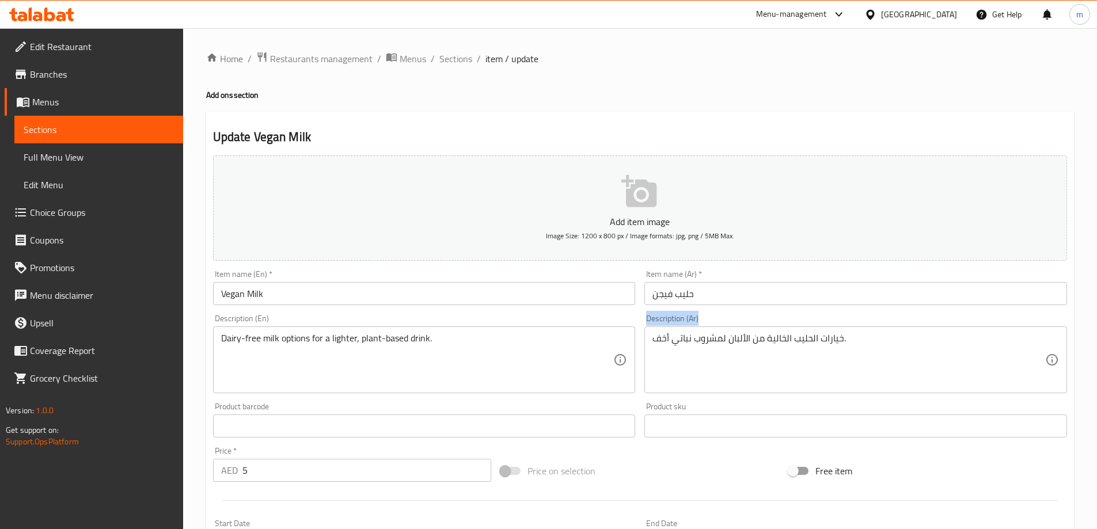
click at [748, 310] on div "Description (Ar) خيارات الحليب الخالية من الألبان لمشروب نباتي أخف. Description…" at bounding box center [856, 354] width 432 height 88
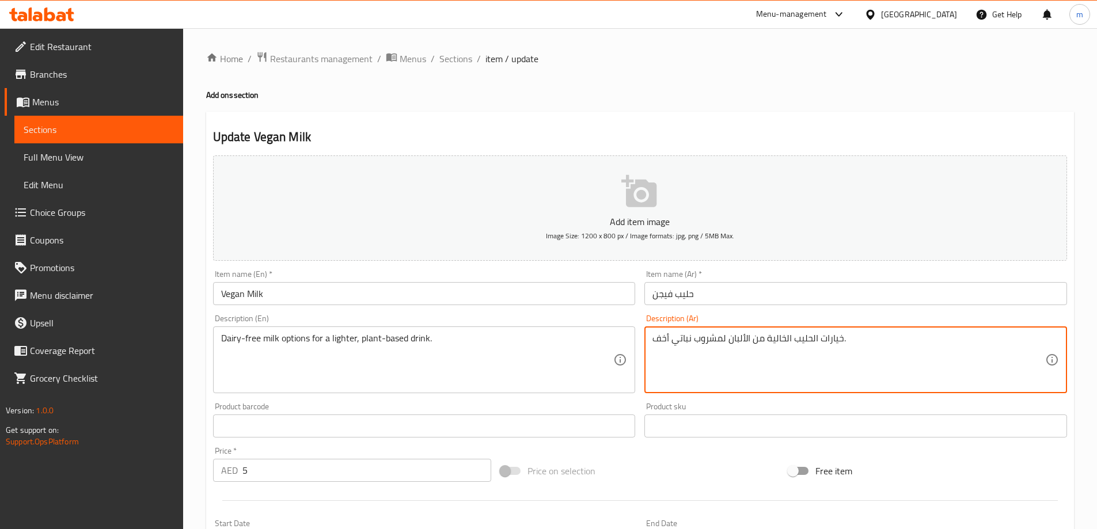
click at [751, 345] on textarea "خيارات الحليب الخالية من الألبان لمشروب نباتي أخف." at bounding box center [849, 360] width 393 height 55
click at [772, 334] on textarea "خيارات الحليب الخالية من الألبان لمشروب نباتي أخف." at bounding box center [849, 360] width 393 height 55
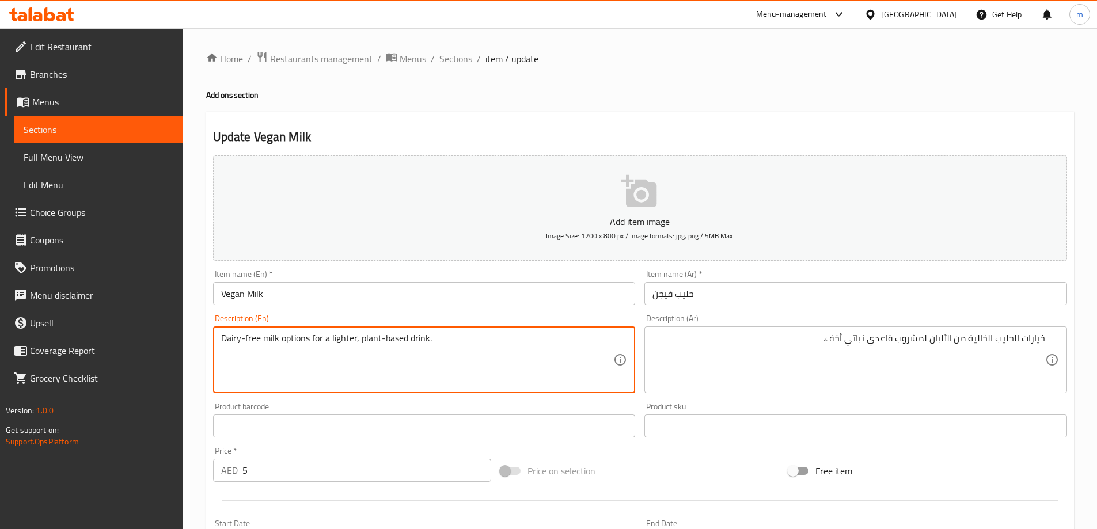
click at [565, 361] on textarea "Dairy-free milk options for a lighter, plant-based drink." at bounding box center [417, 360] width 393 height 55
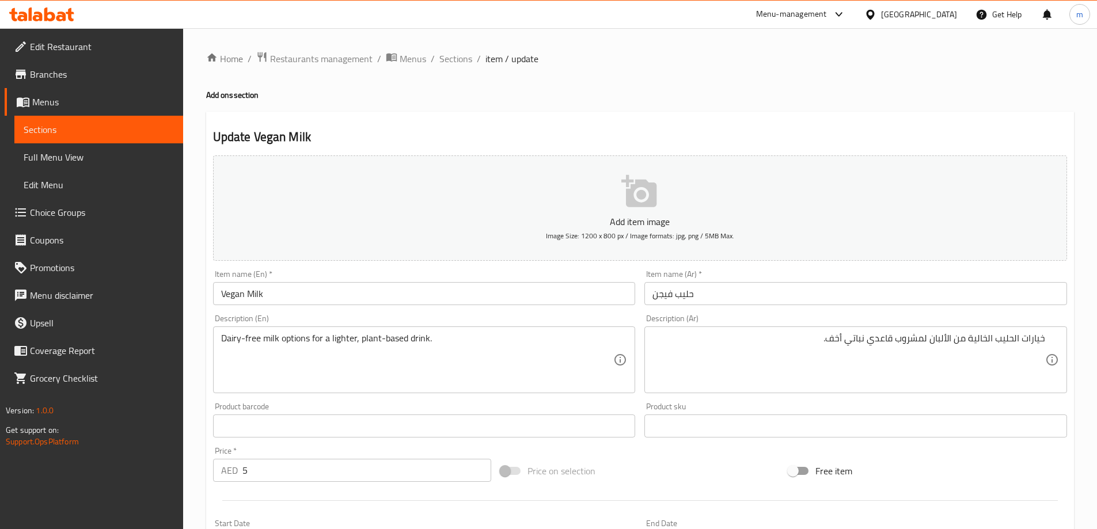
click at [632, 469] on div "Price on selection" at bounding box center [640, 471] width 288 height 31
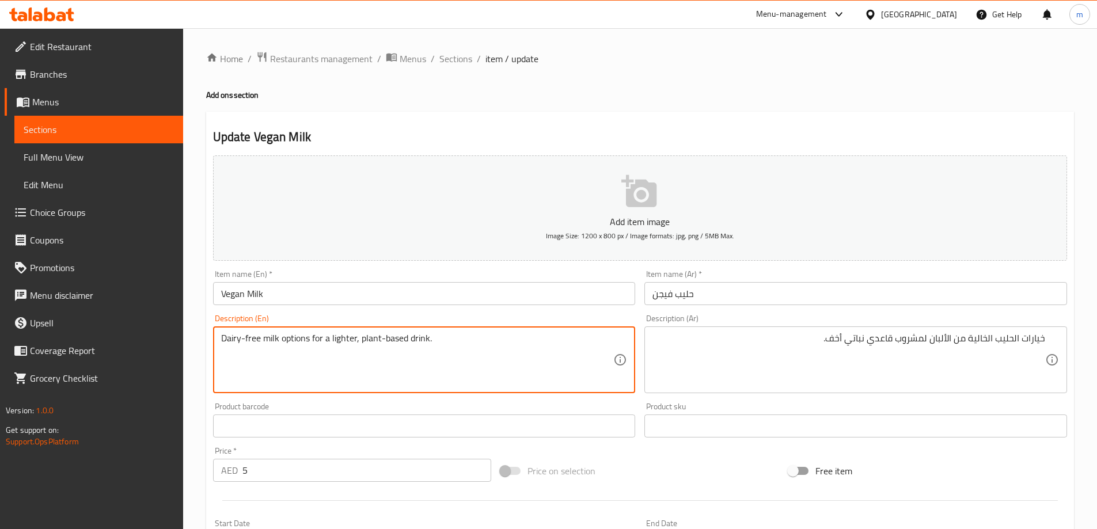
drag, startPoint x: 228, startPoint y: 341, endPoint x: 266, endPoint y: 338, distance: 38.1
drag, startPoint x: 221, startPoint y: 339, endPoint x: 279, endPoint y: 339, distance: 58.2
click at [279, 339] on textarea "Dairy-free milk options for a lighter, plant-based drink." at bounding box center [417, 360] width 393 height 55
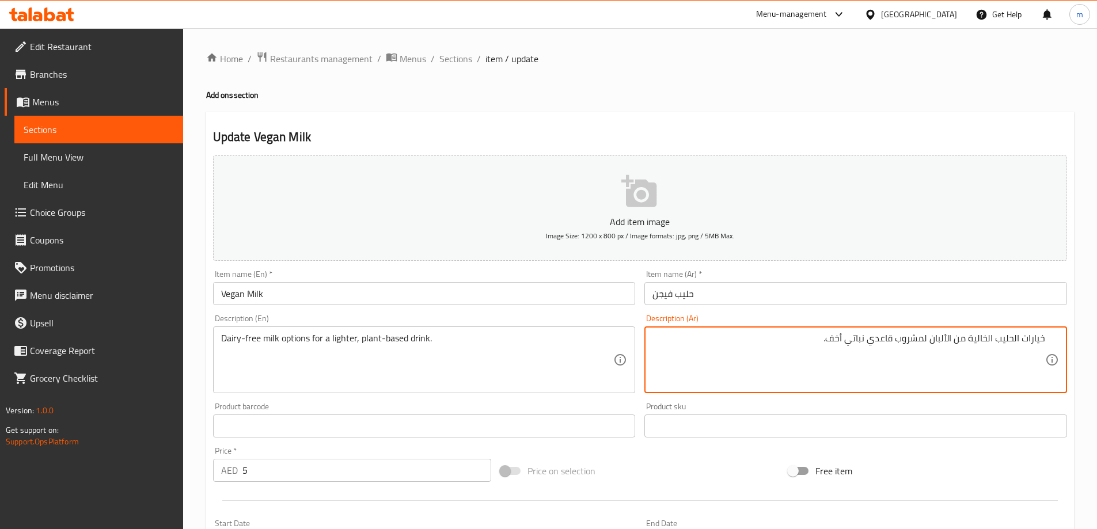
click at [881, 339] on textarea "خيارات الحليب الخالية من الألبان لمشروب قاعدي نباتي أخف." at bounding box center [849, 360] width 393 height 55
type textarea "خيارات الحليب الخالية من الألبان لمشروب بقاعده نباتي أخف."
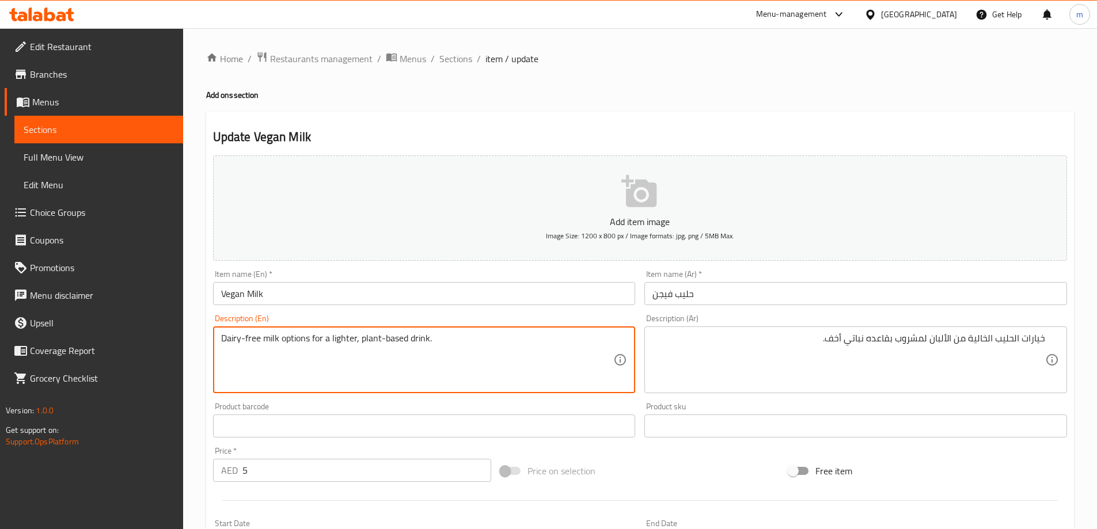
click at [372, 334] on textarea "Dairy-free milk options for a lighter, plant-based drink." at bounding box center [417, 360] width 393 height 55
click at [398, 341] on textarea "Dairy-free milk options for a lighter, plant-based drink." at bounding box center [417, 360] width 393 height 55
click at [418, 338] on textarea "Dairy-free milk options for a lighter, plant-based drink." at bounding box center [417, 360] width 393 height 55
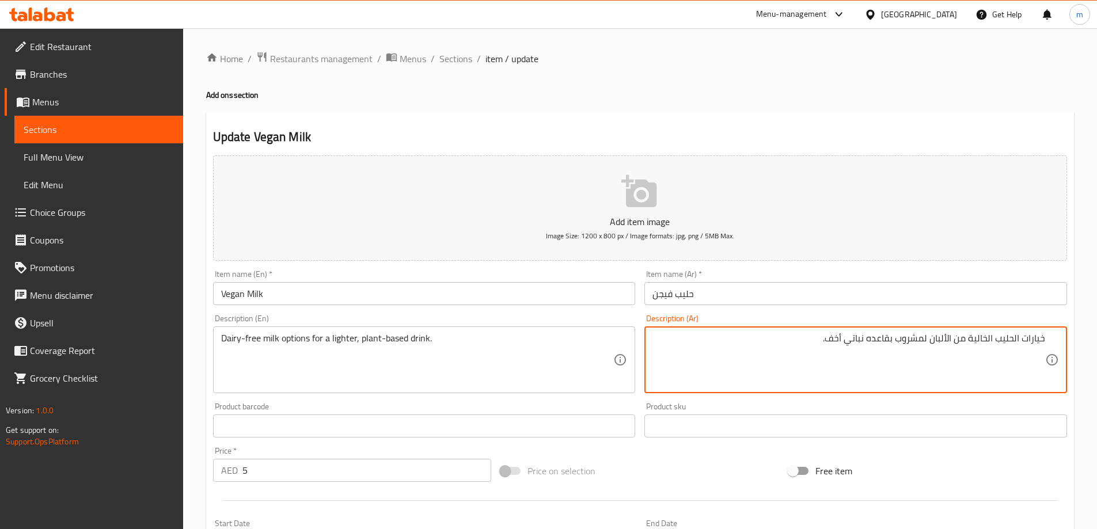
click at [867, 339] on textarea "خيارات الحليب الخالية من الألبان لمشروب بقاعده نباتي أخف." at bounding box center [849, 360] width 393 height 55
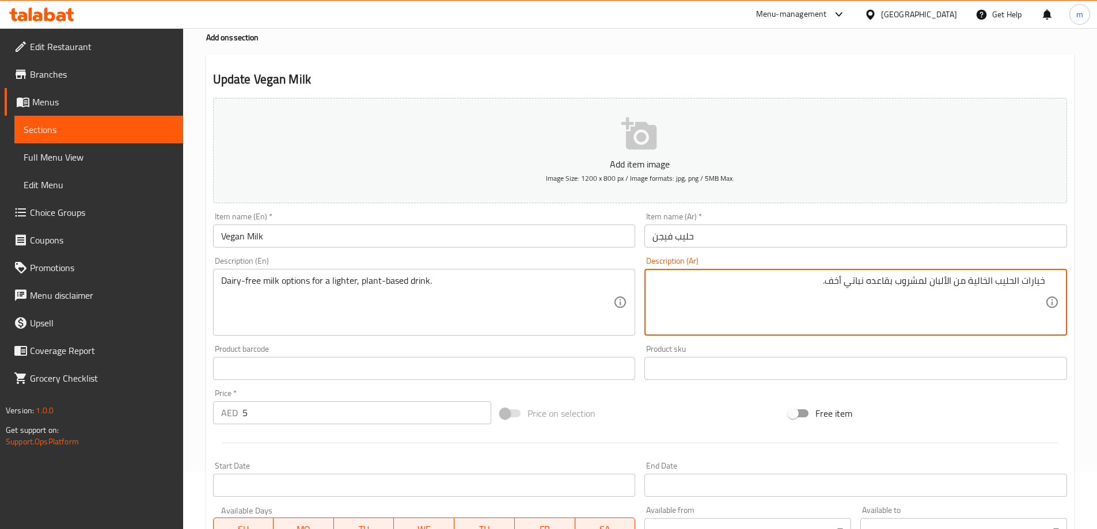
click at [1000, 434] on div at bounding box center [640, 443] width 863 height 28
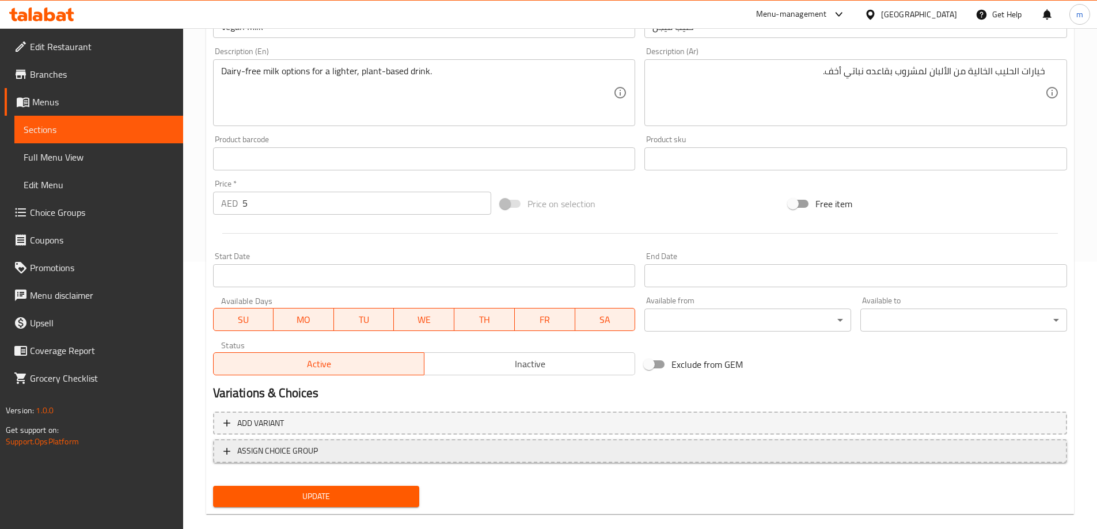
scroll to position [285, 0]
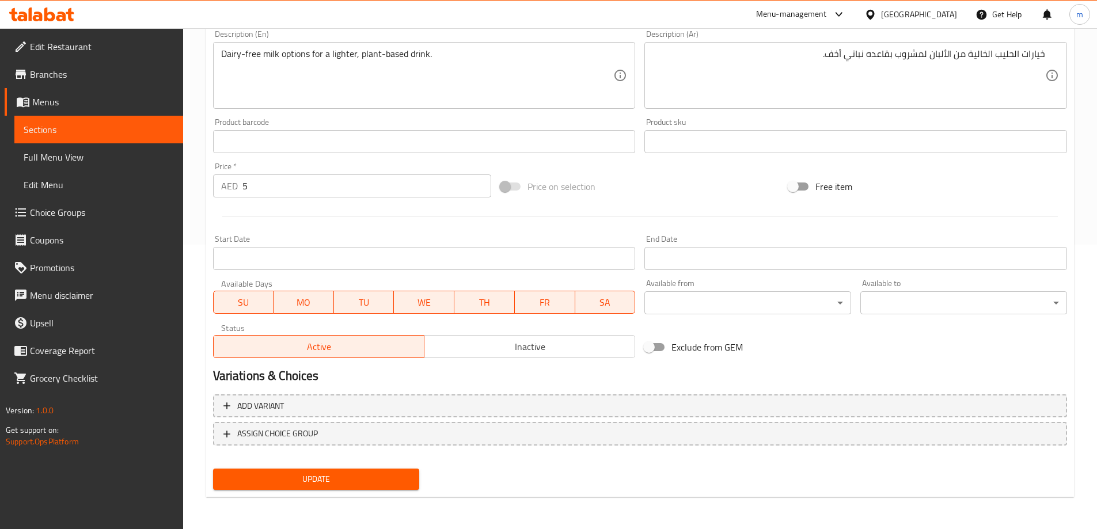
click at [350, 488] on button "Update" at bounding box center [316, 479] width 207 height 21
click at [324, 489] on button "Update" at bounding box center [316, 479] width 207 height 21
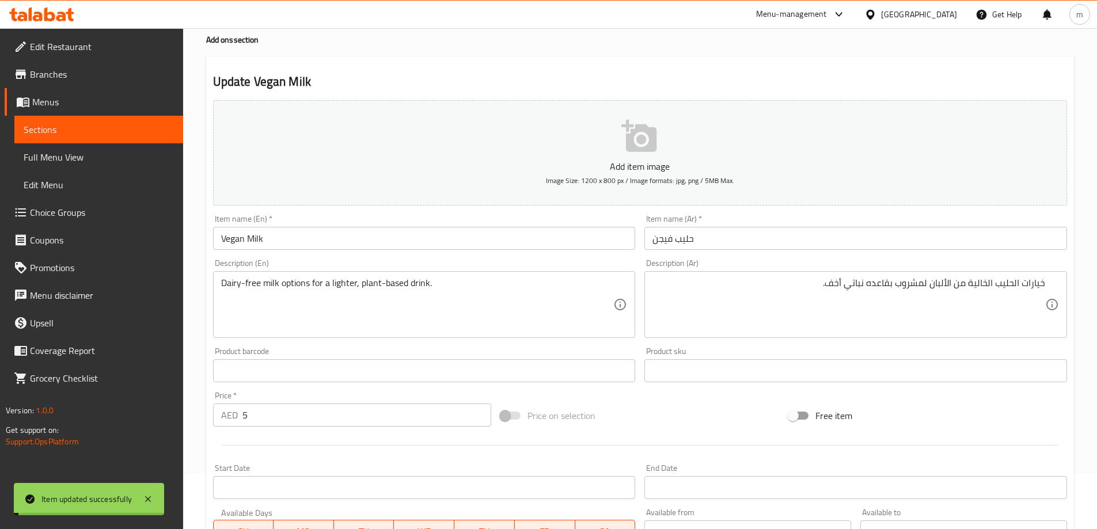
scroll to position [0, 0]
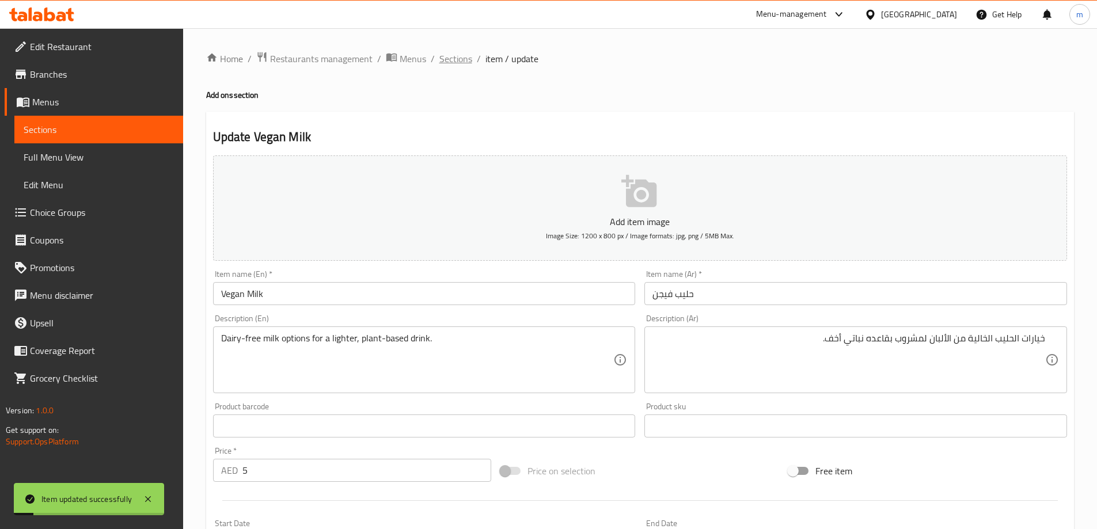
click at [442, 65] on span "Sections" at bounding box center [456, 59] width 33 height 14
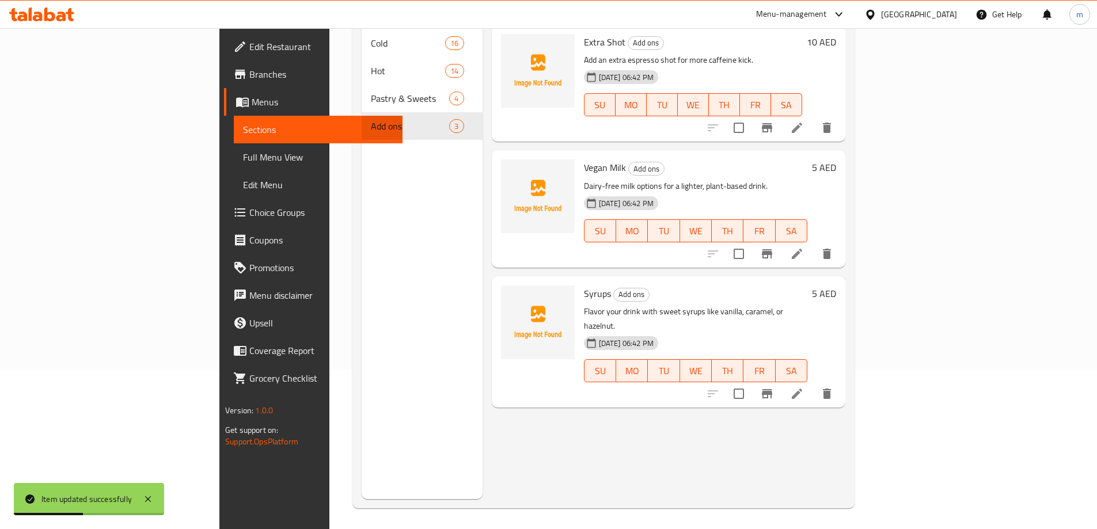
scroll to position [161, 0]
click at [813, 381] on li at bounding box center [797, 391] width 32 height 21
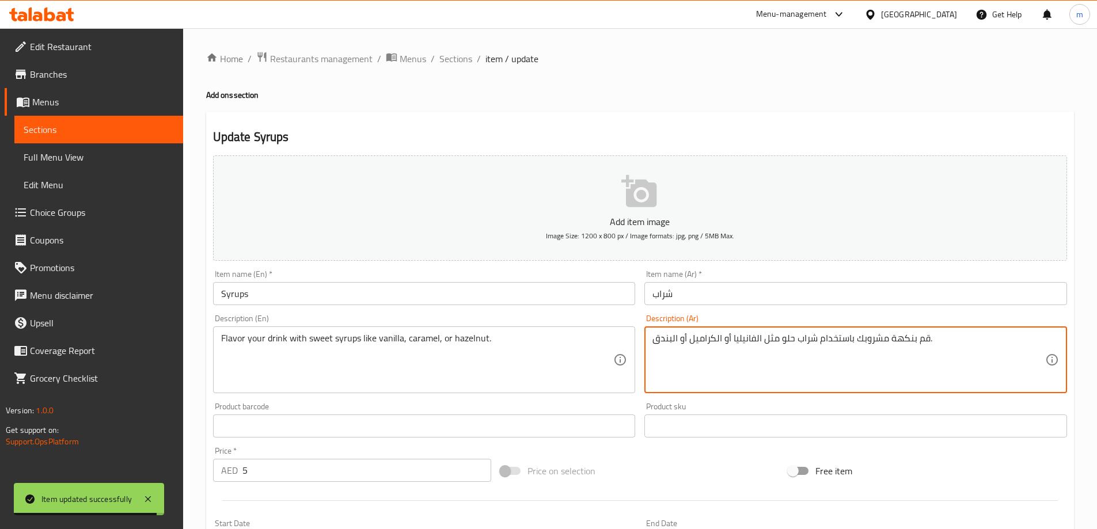
click at [693, 337] on textarea "قم بنكهة مشروبك باستخدام شراب حلو مثل الفانيليا أو الكراميل أو البندق." at bounding box center [849, 360] width 393 height 55
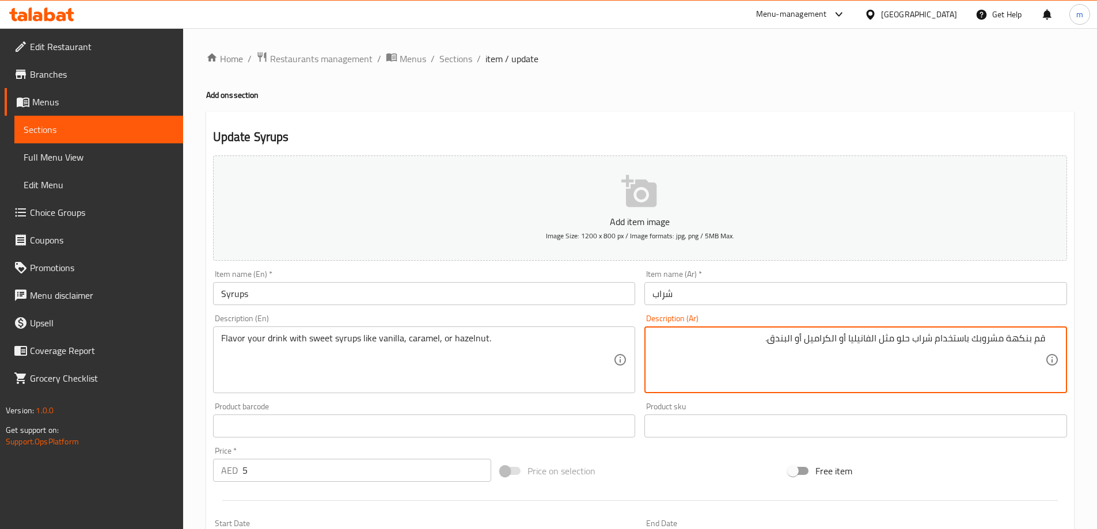
click at [988, 338] on textarea "قم بنكهة مشروبك باستخدام شراب حلو مثل الفانيليا أو الكراميل أو البندق." at bounding box center [849, 360] width 393 height 55
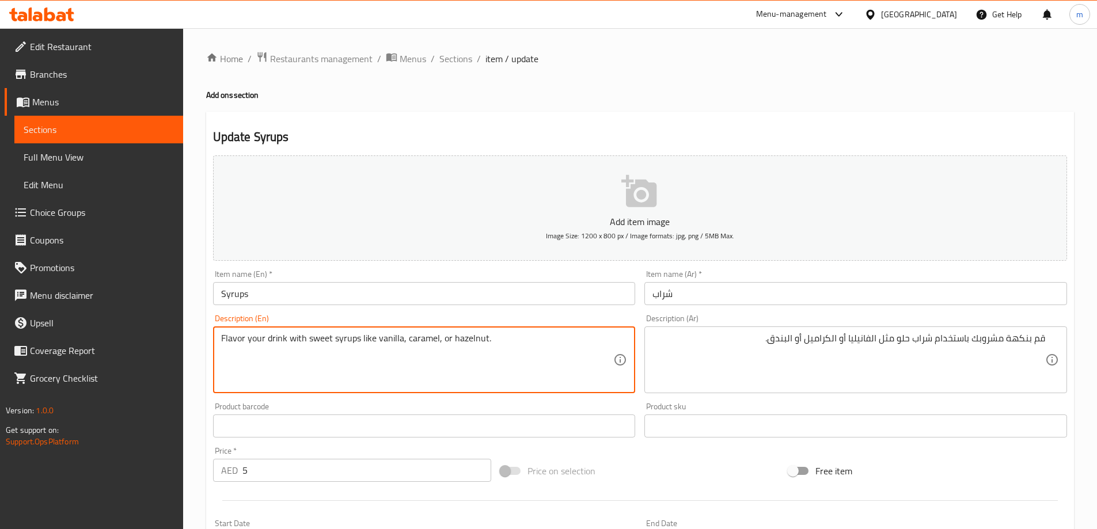
click at [359, 346] on textarea "Flavor your drink with sweet syrups like vanilla, caramel, or hazelnut." at bounding box center [417, 360] width 393 height 55
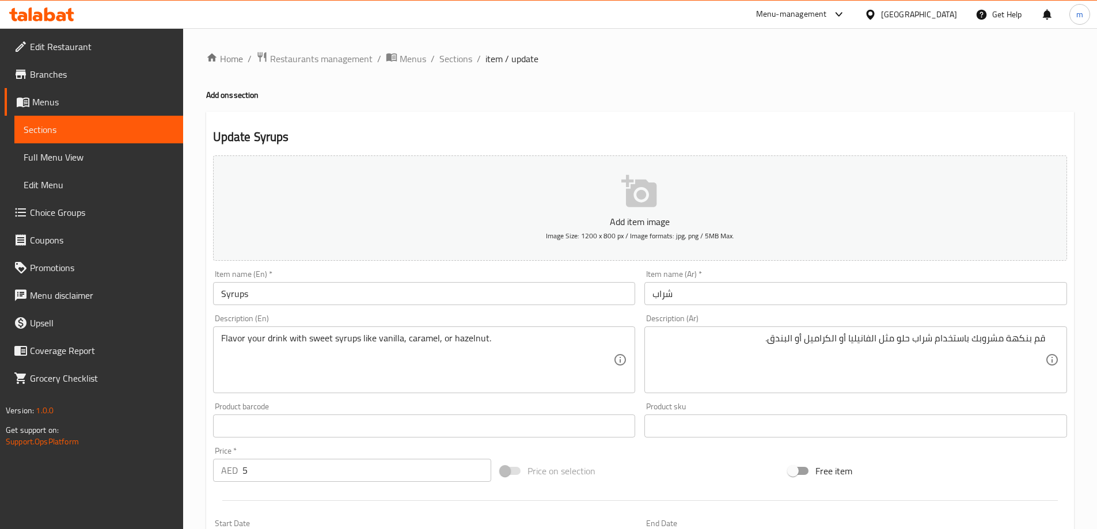
click at [925, 452] on div "Add item image Image Size: 1200 x 800 px / Image formats: jpg, png / 5MB Max. I…" at bounding box center [640, 399] width 863 height 497
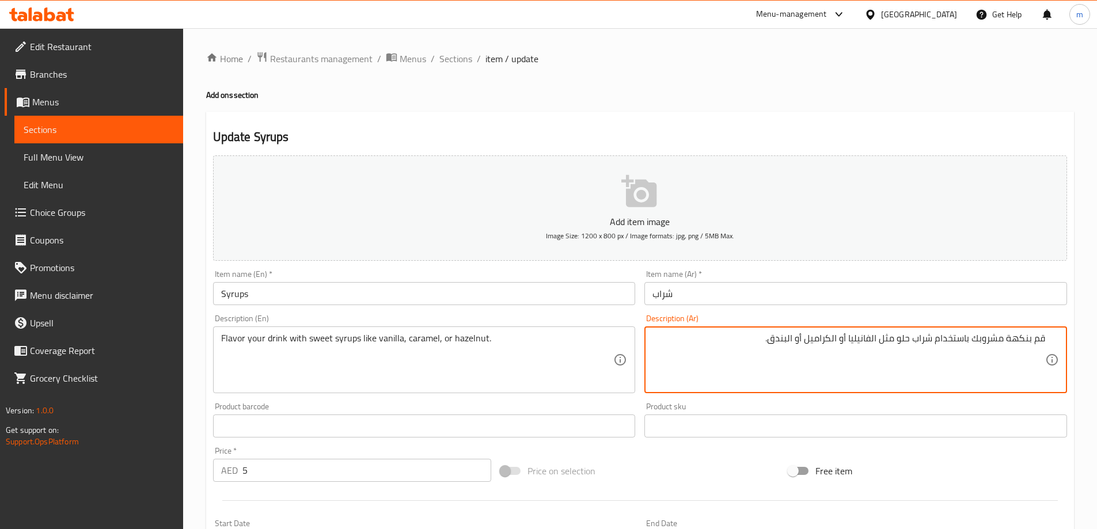
click at [782, 368] on textarea "قم بنكهة مشروبك باستخدام شراب حلو مثل الفانيليا أو الكراميل أو البندق." at bounding box center [849, 360] width 393 height 55
paste textarea "لشراب ال"
click at [1044, 476] on div "Free item" at bounding box center [928, 471] width 288 height 31
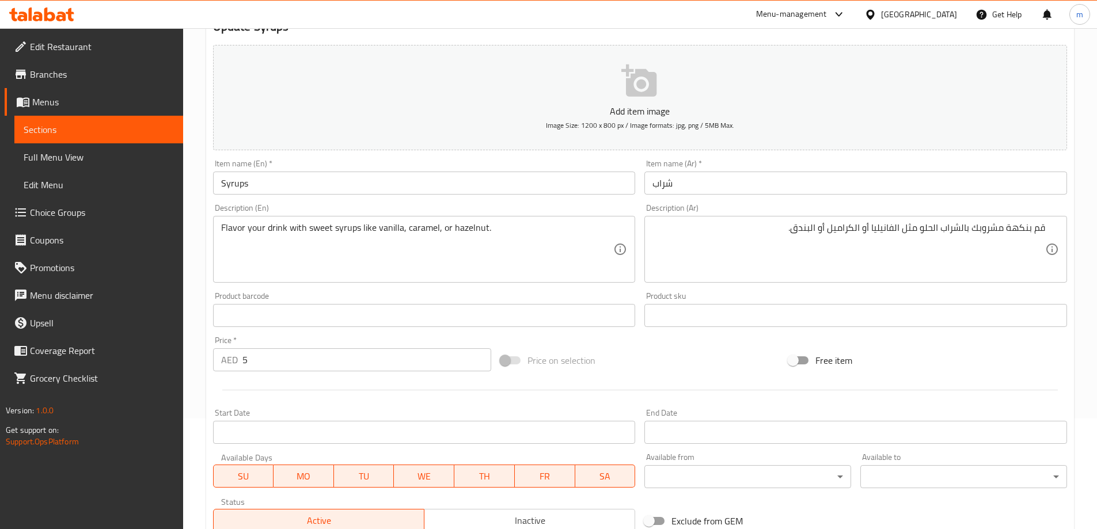
scroll to position [115, 0]
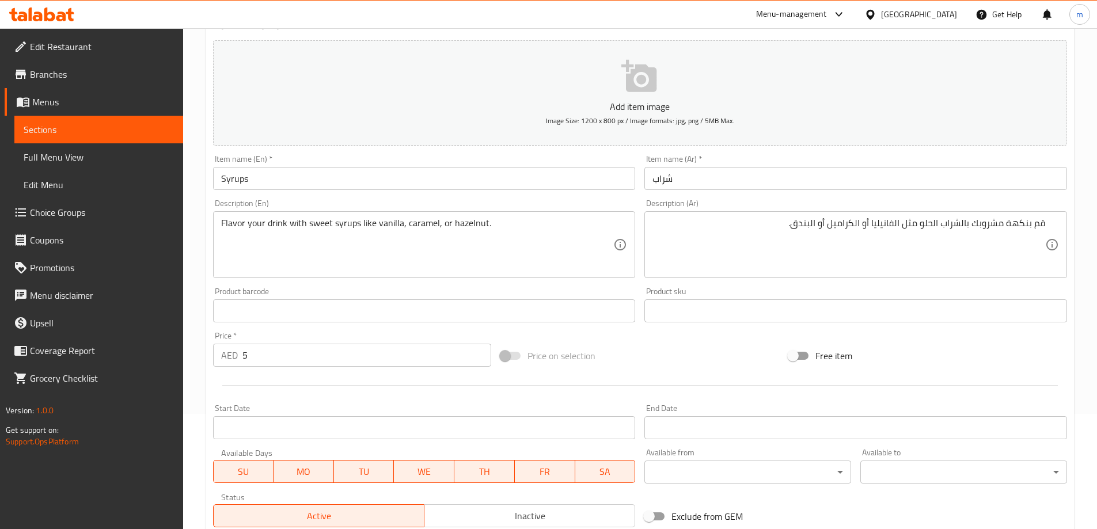
click at [745, 384] on div at bounding box center [640, 386] width 863 height 28
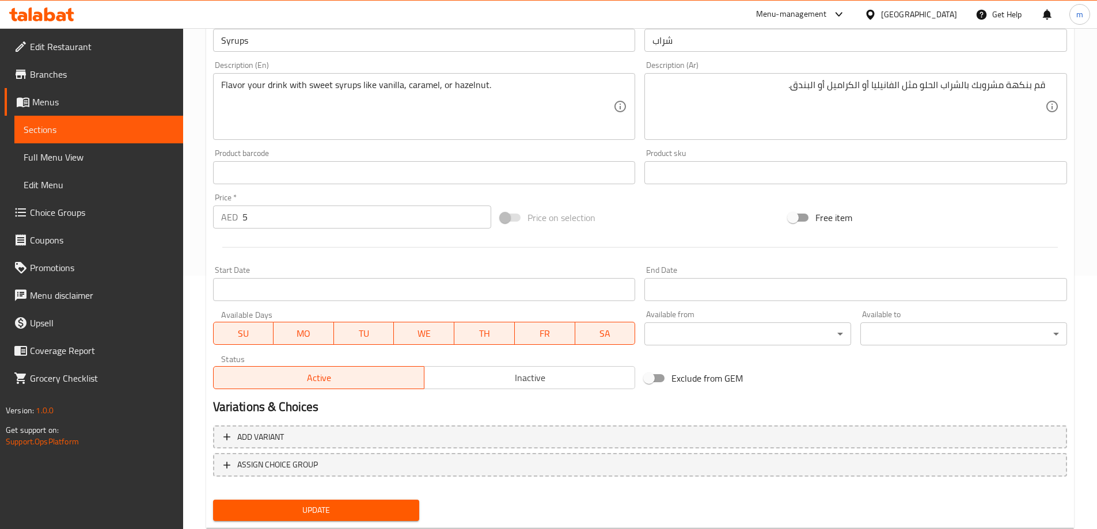
scroll to position [227, 0]
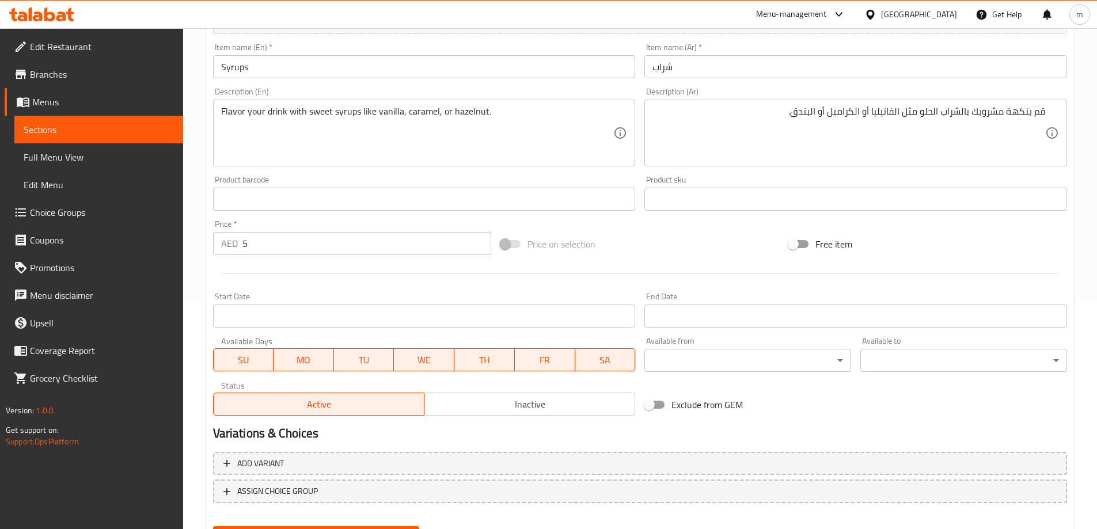
click at [437, 290] on div "Start Date Start Date" at bounding box center [425, 310] width 432 height 44
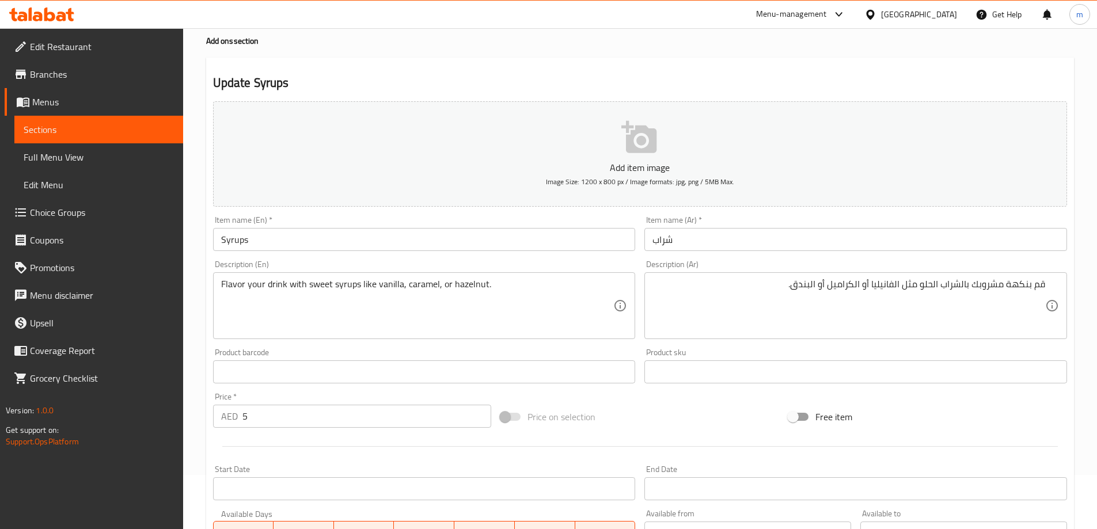
scroll to position [0, 0]
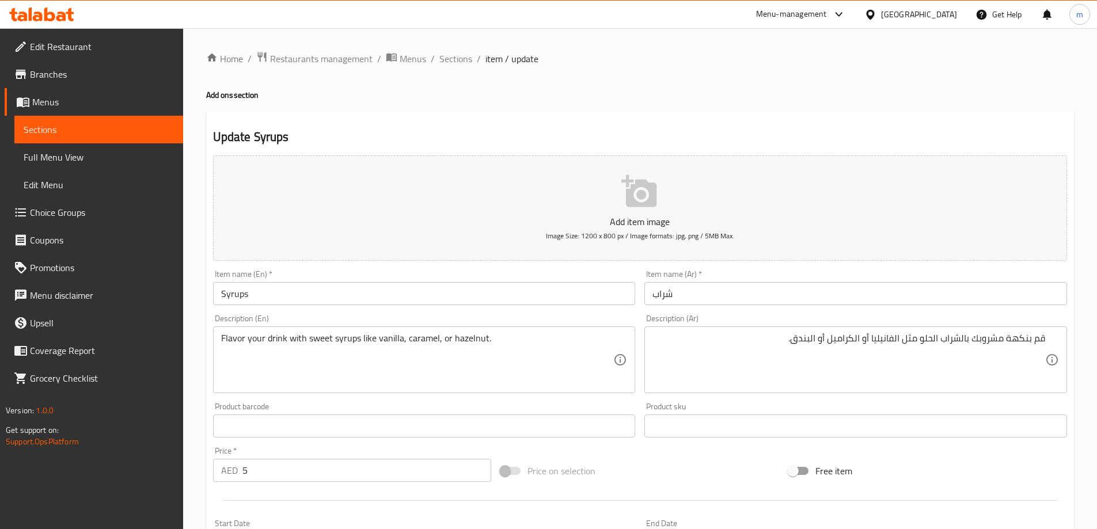
click at [498, 102] on div "Home / Restaurants management / Menus / Sections / item / update Add ons sectio…" at bounding box center [640, 421] width 868 height 740
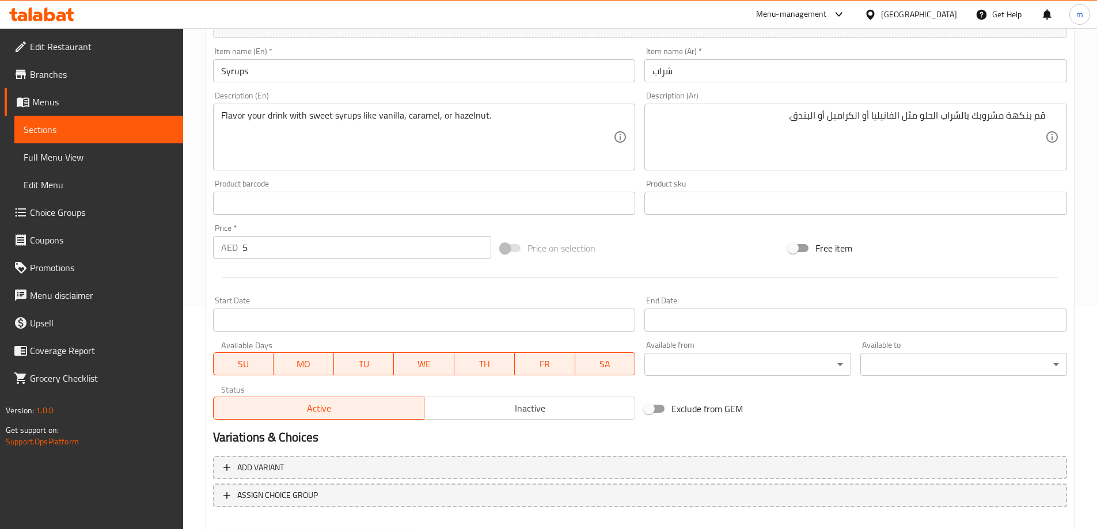
scroll to position [230, 0]
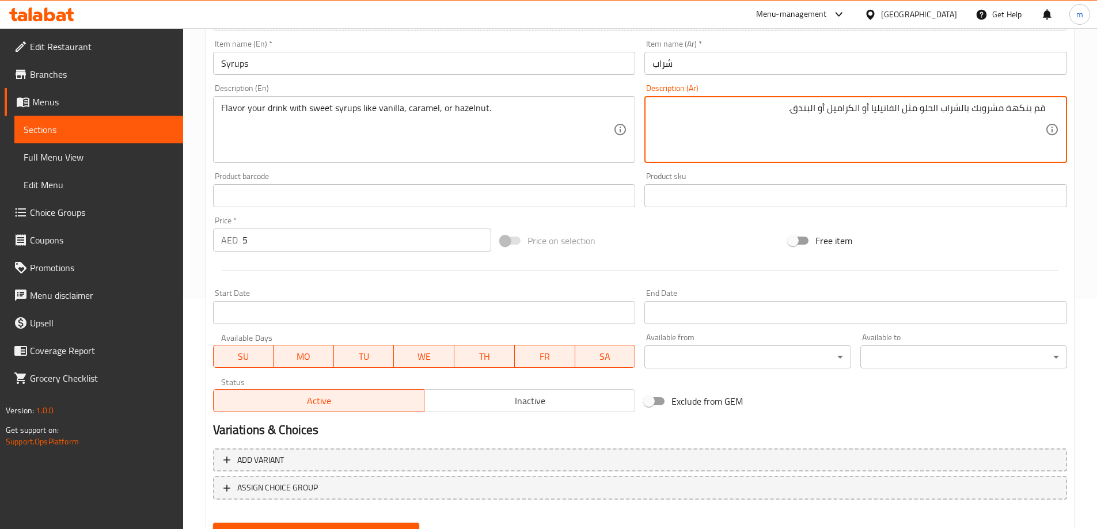
click at [863, 112] on textarea "قم بنكهة مشروبك بالشراب الحلو مثل الفانيليا أو الكراميل أو البندق." at bounding box center [849, 130] width 393 height 55
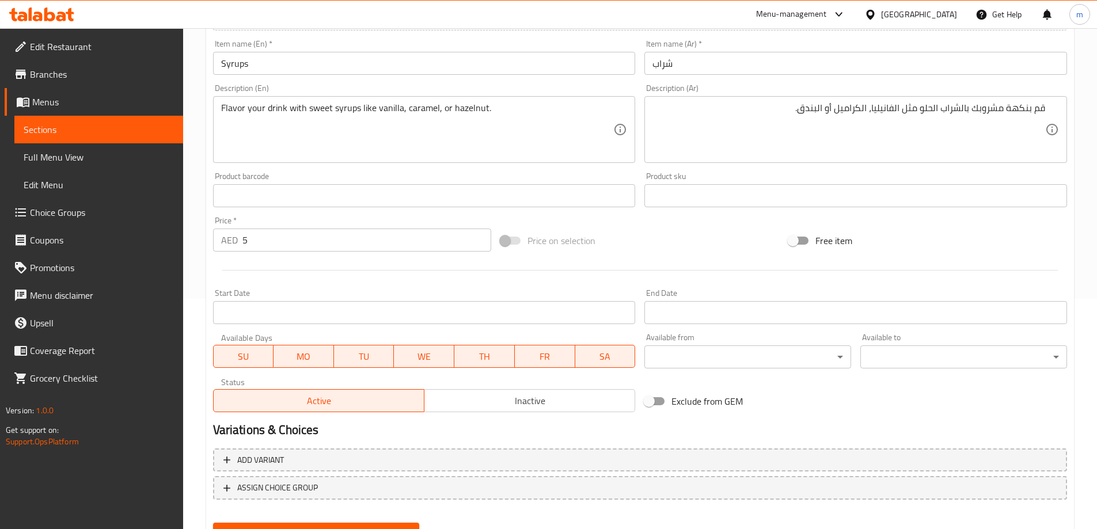
click at [971, 219] on div "Add item image Image Size: 1200 x 800 px / Image formats: jpg, png / 5MB Max. I…" at bounding box center [640, 169] width 863 height 497
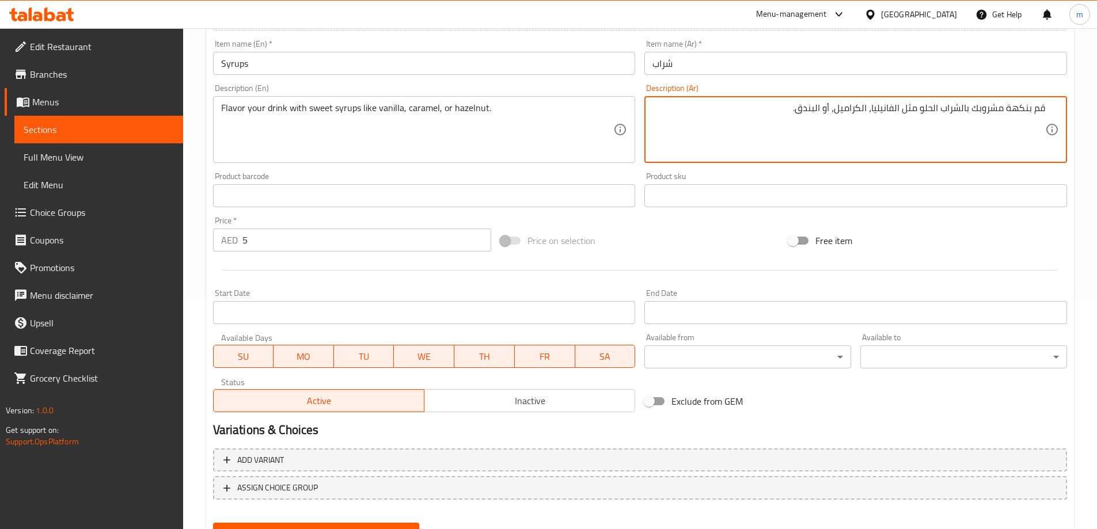
type textarea "قم بنكهة مشروبك بالشراب الحلو مثل الفانيليا، الكراميل، أو البندق."
click at [1009, 238] on div "Free item" at bounding box center [928, 240] width 288 height 31
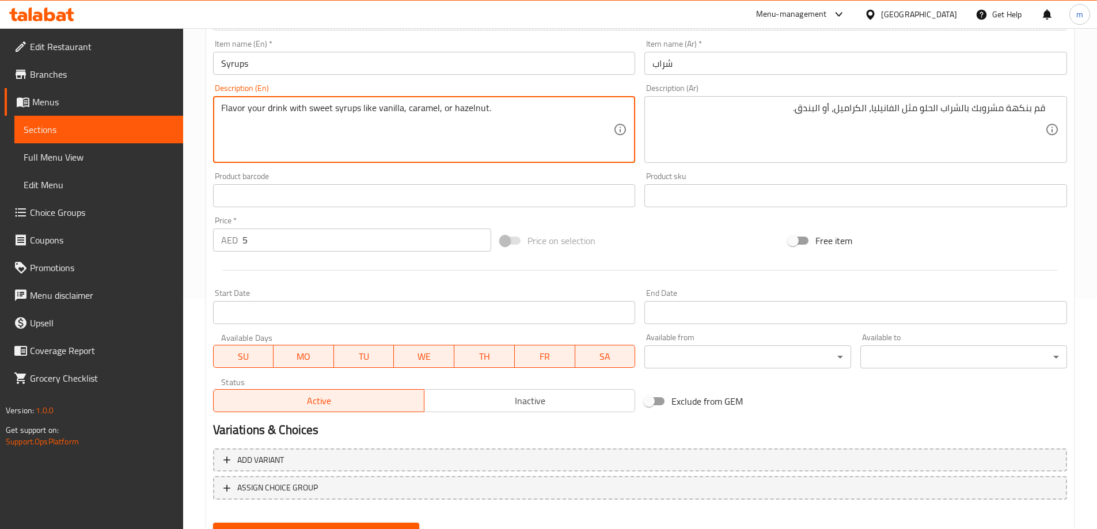
click at [393, 105] on textarea "Flavor your drink with sweet syrups like vanilla, caramel, or hazelnut." at bounding box center [417, 130] width 393 height 55
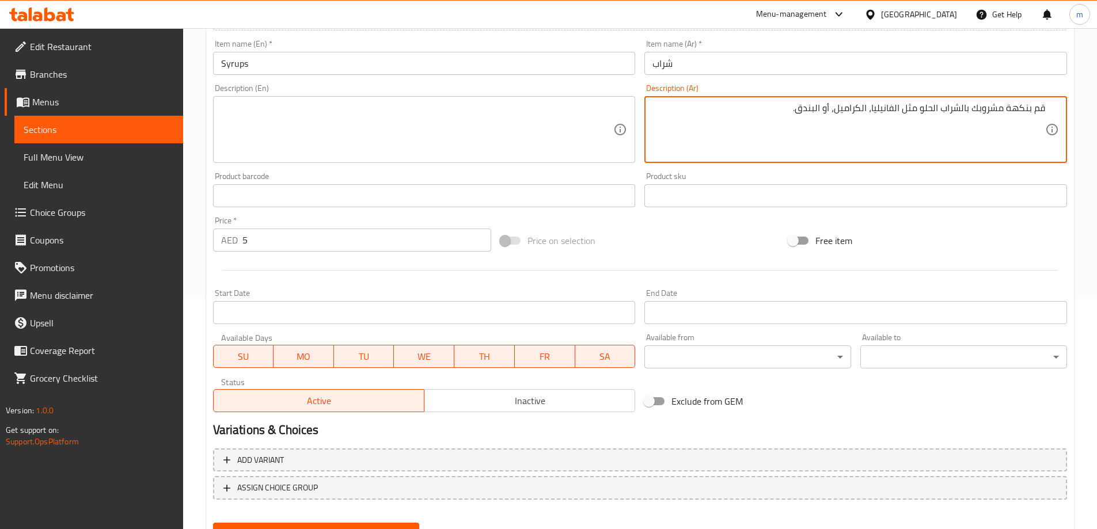
click at [893, 109] on textarea "قم بنكهة مشروبك بالشراب الحلو مثل الفانيليا، الكراميل، أو البندق." at bounding box center [849, 130] width 393 height 55
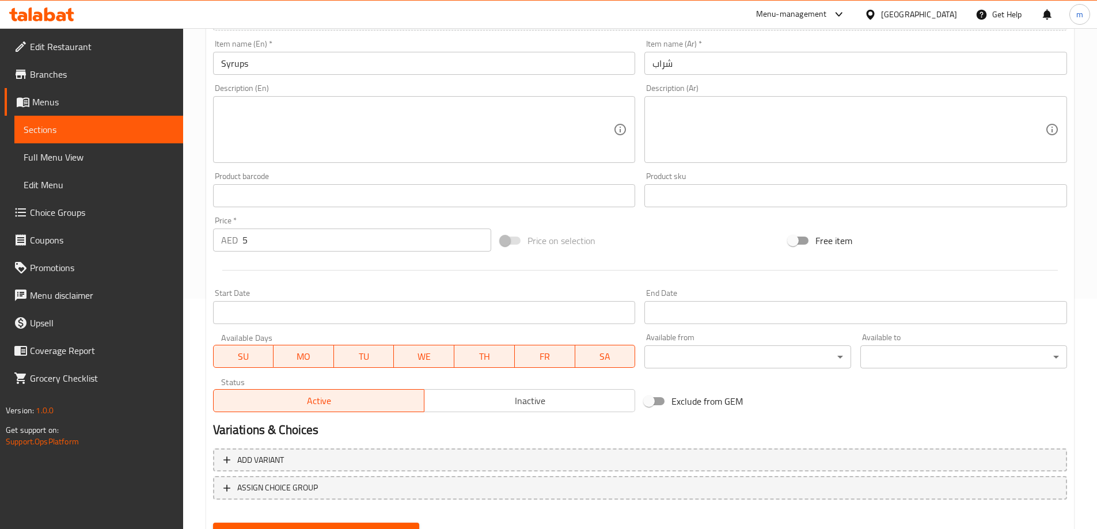
click at [236, 90] on div "Description (En) Description (En)" at bounding box center [424, 123] width 423 height 79
click at [230, 88] on div "Description (En) Description (En)" at bounding box center [424, 123] width 423 height 79
copy label "Description"
click at [228, 88] on div "Description (En) Description (En)" at bounding box center [424, 123] width 423 height 79
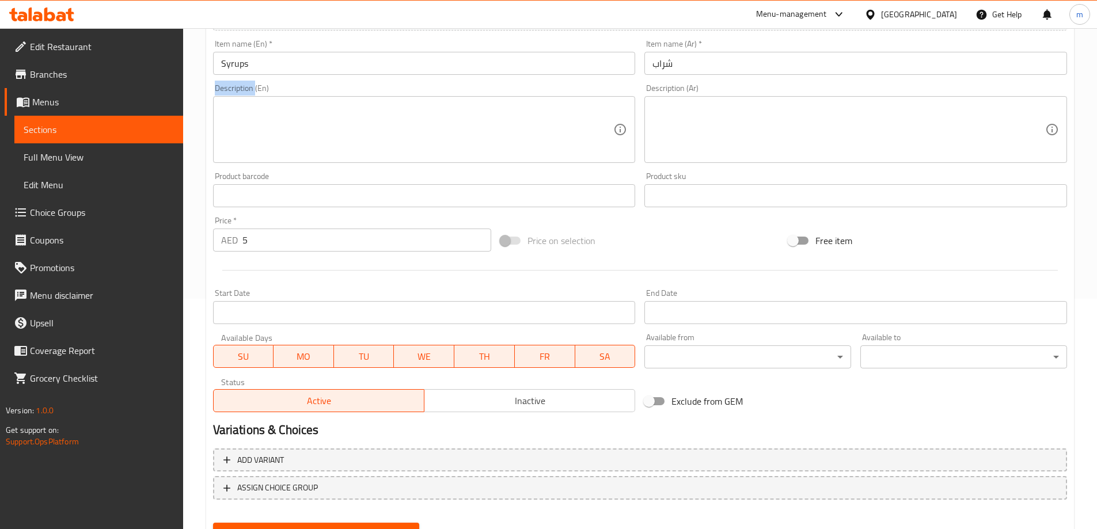
click at [228, 88] on div "Description (En) Description (En)" at bounding box center [424, 123] width 423 height 79
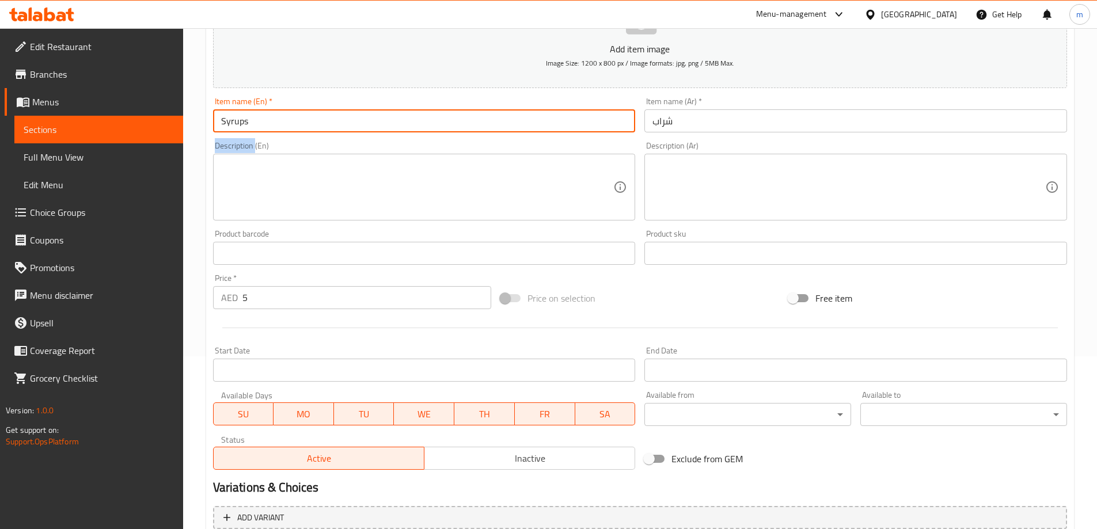
click at [238, 121] on input "Syrups" at bounding box center [424, 120] width 423 height 23
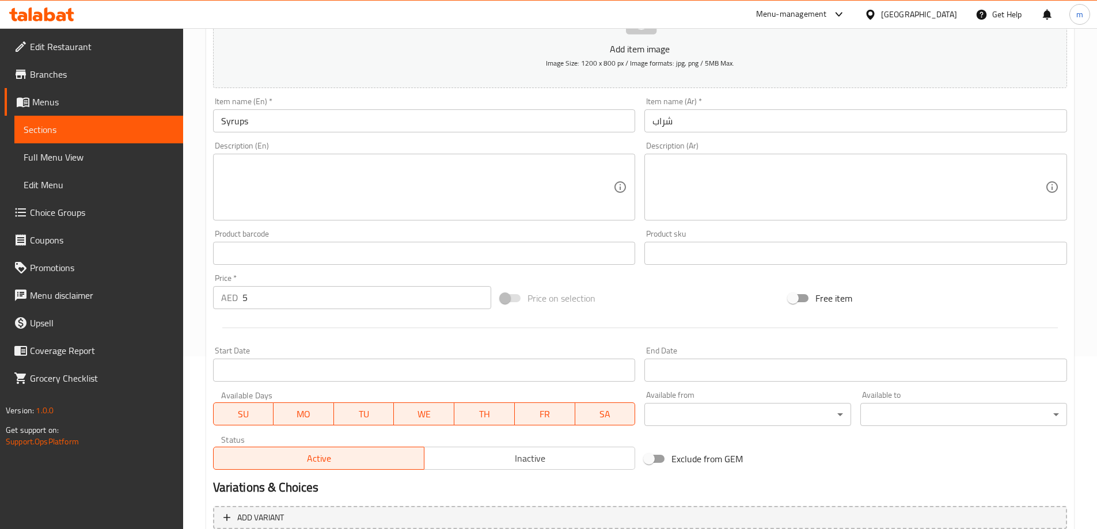
click at [543, 336] on div at bounding box center [640, 328] width 863 height 28
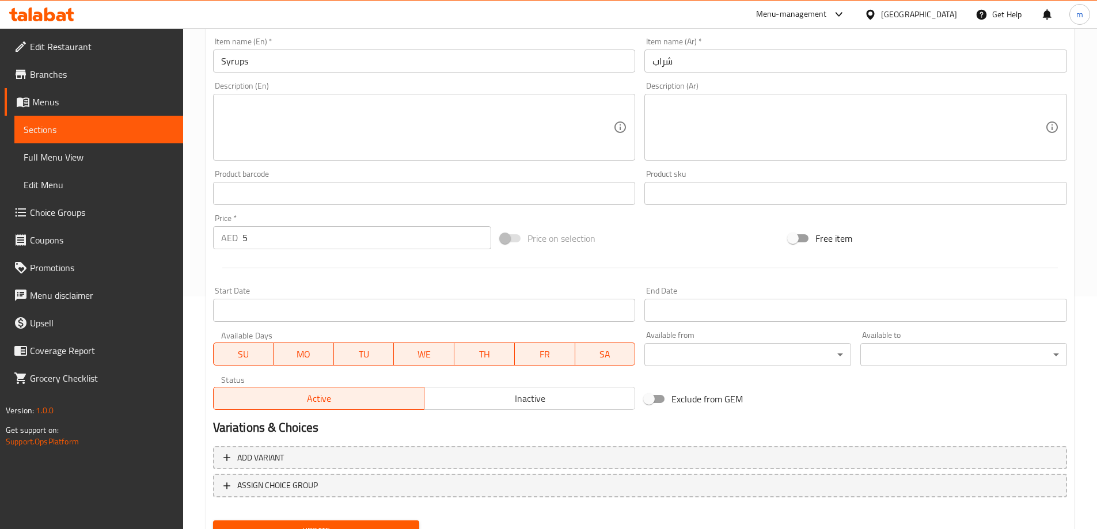
scroll to position [285, 0]
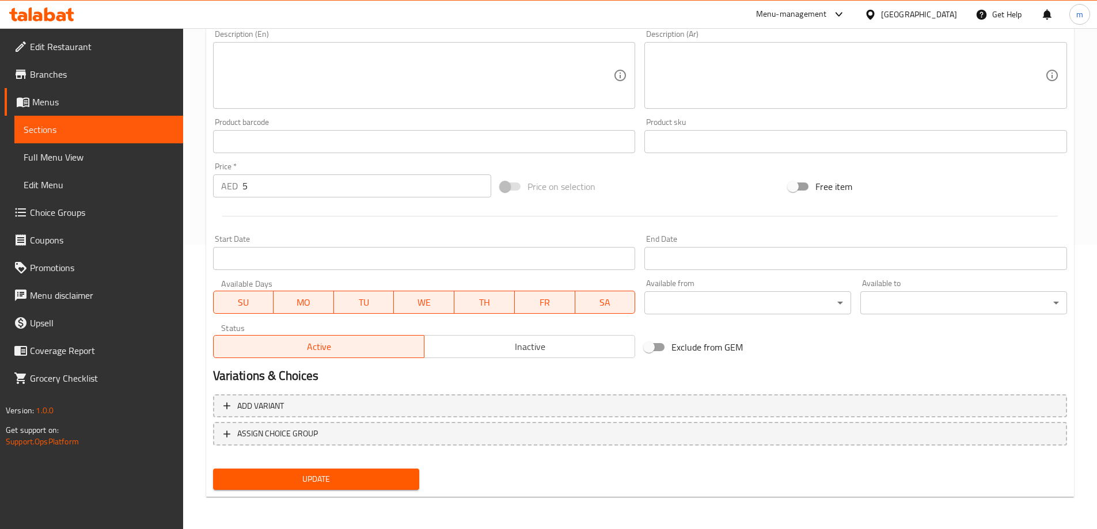
click at [322, 472] on span "Update" at bounding box center [316, 479] width 188 height 14
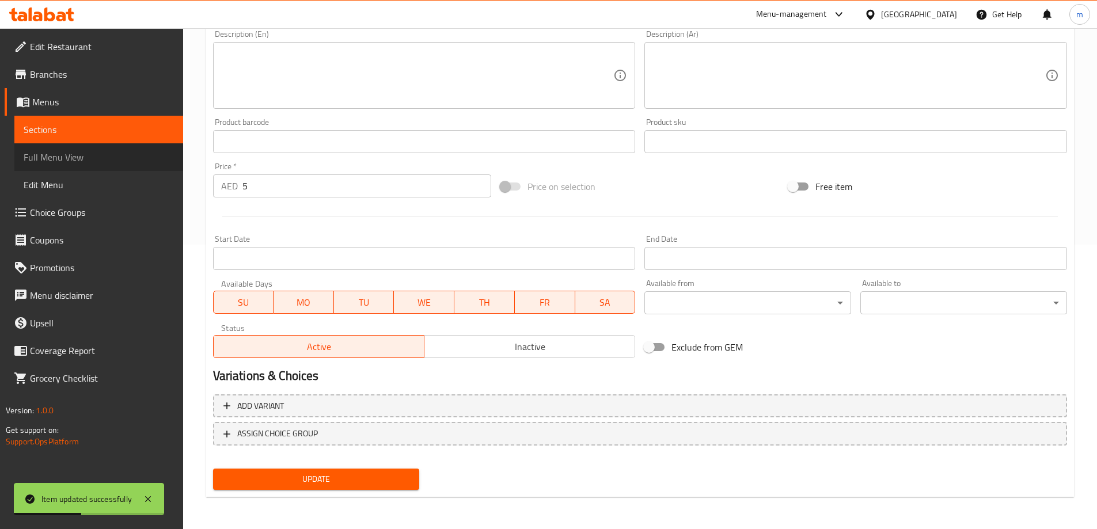
click at [39, 148] on link "Full Menu View" at bounding box center [98, 157] width 169 height 28
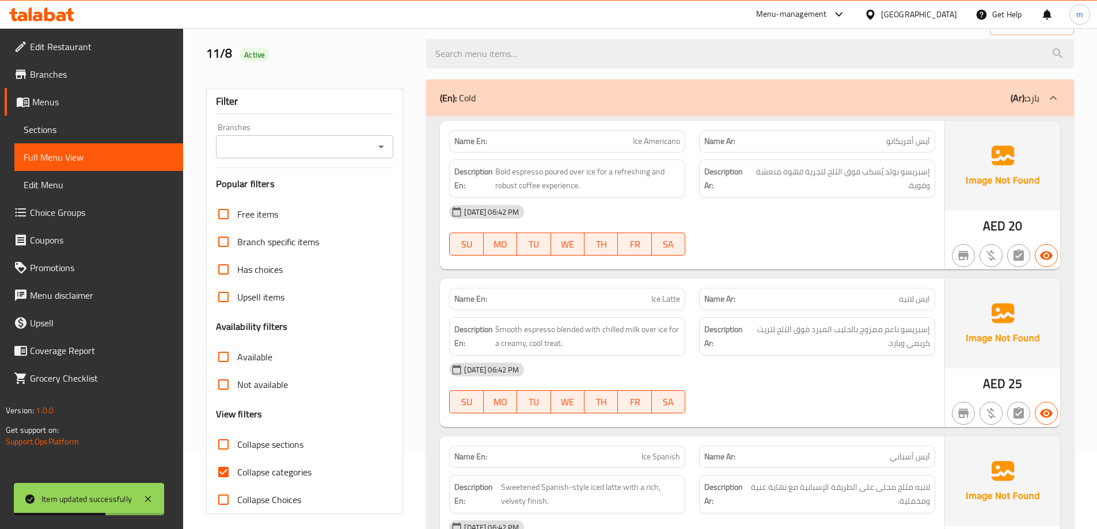
scroll to position [84, 0]
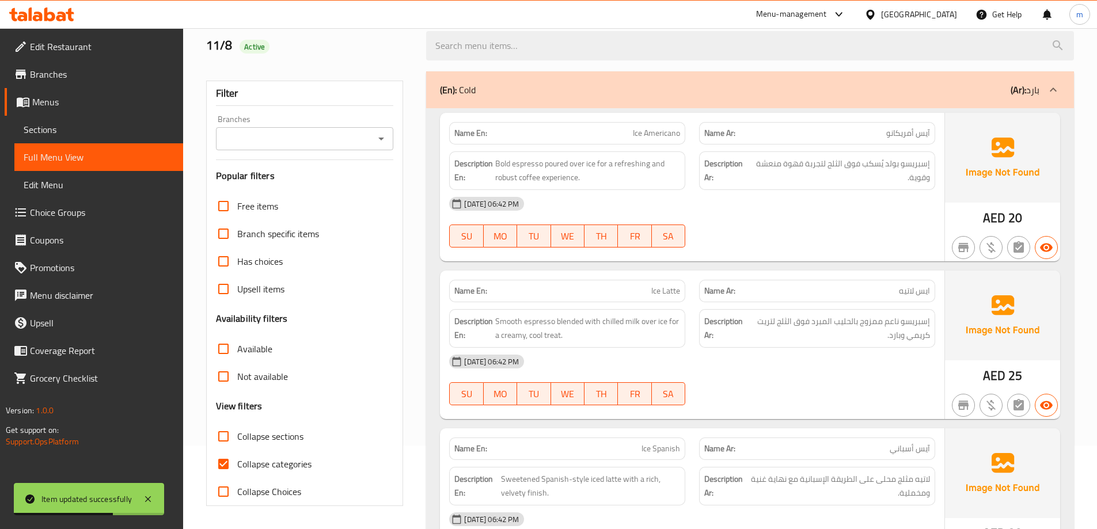
click at [254, 453] on label "Collapse categories" at bounding box center [261, 464] width 102 height 28
click at [237, 453] on input "Collapse categories" at bounding box center [224, 464] width 28 height 28
checkbox input "false"
click at [256, 436] on span "Collapse sections" at bounding box center [270, 437] width 66 height 14
click at [237, 436] on input "Collapse sections" at bounding box center [224, 437] width 28 height 28
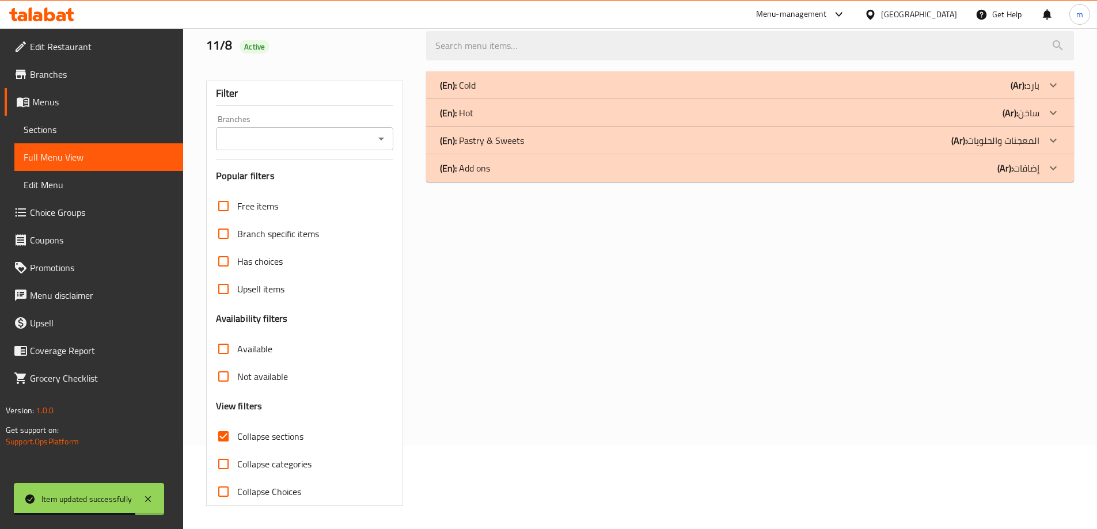
click at [299, 438] on span "Collapse sections" at bounding box center [270, 437] width 66 height 14
click at [237, 438] on input "Collapse sections" at bounding box center [224, 437] width 28 height 28
checkbox input "false"
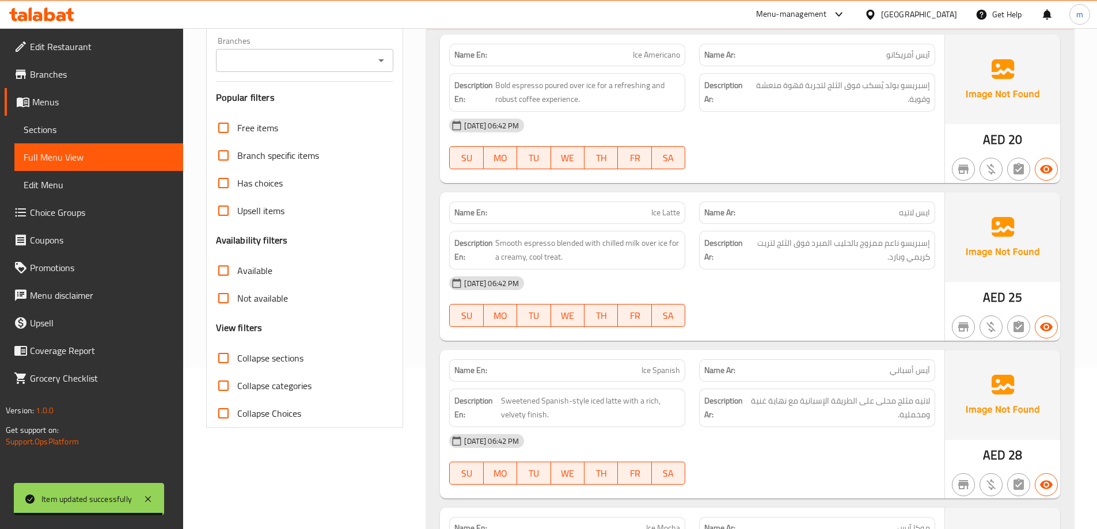
scroll to position [141, 0]
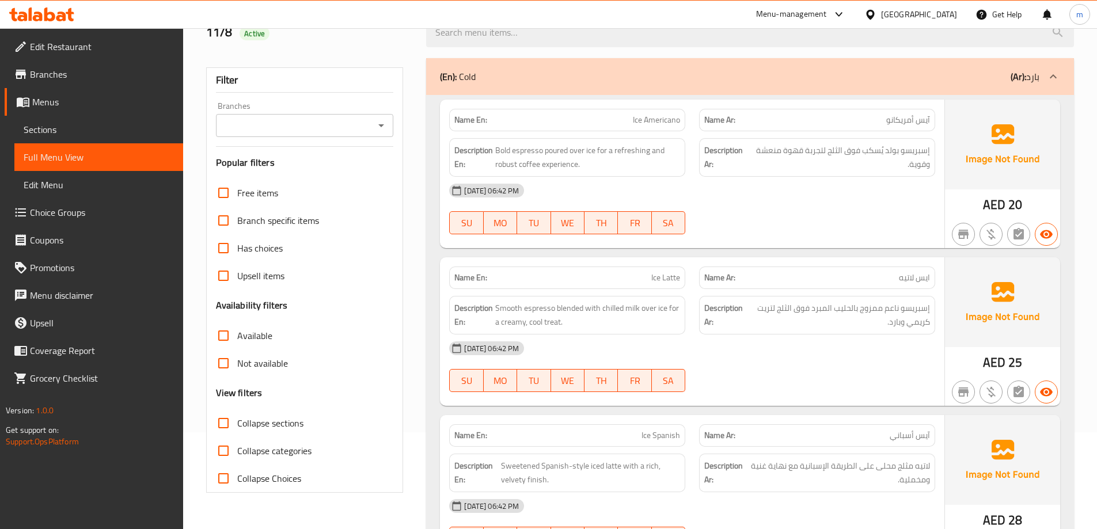
scroll to position [6, 0]
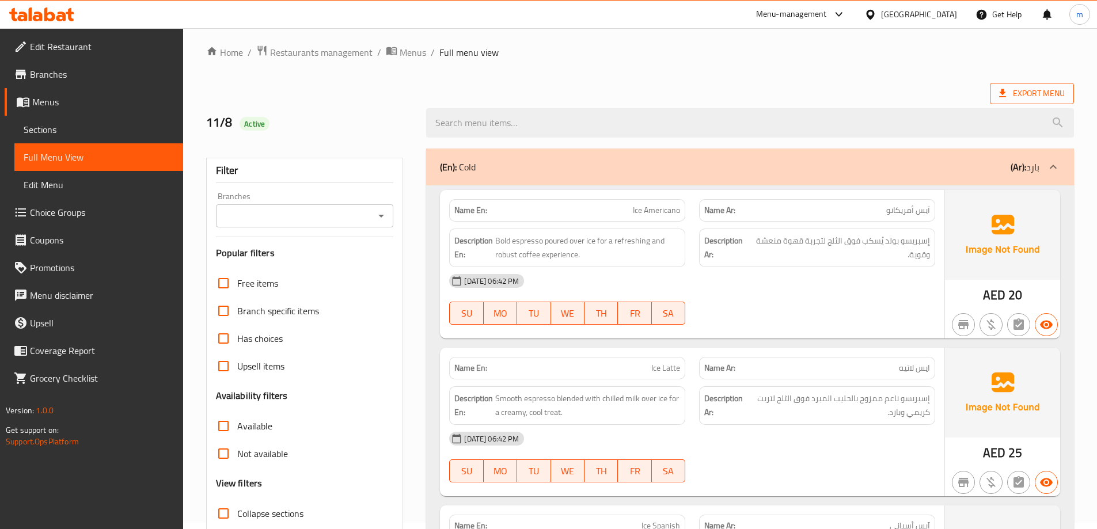
click at [1036, 103] on span "Export Menu" at bounding box center [1032, 93] width 84 height 21
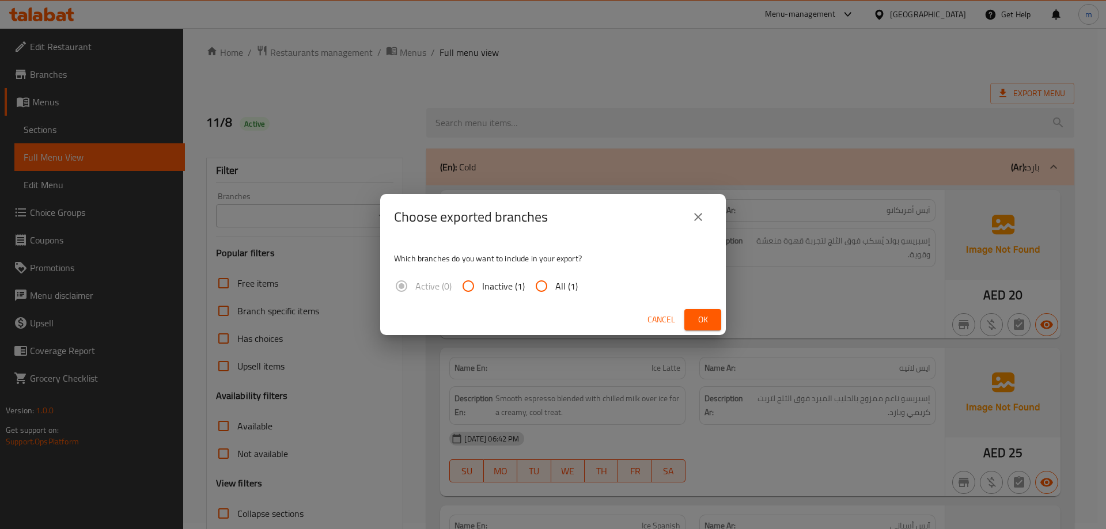
click at [567, 293] on span "All (1)" at bounding box center [566, 286] width 22 height 14
click at [555, 293] on input "All (1)" at bounding box center [542, 286] width 28 height 28
radio input "true"
click at [703, 327] on span "Ok" at bounding box center [703, 320] width 18 height 14
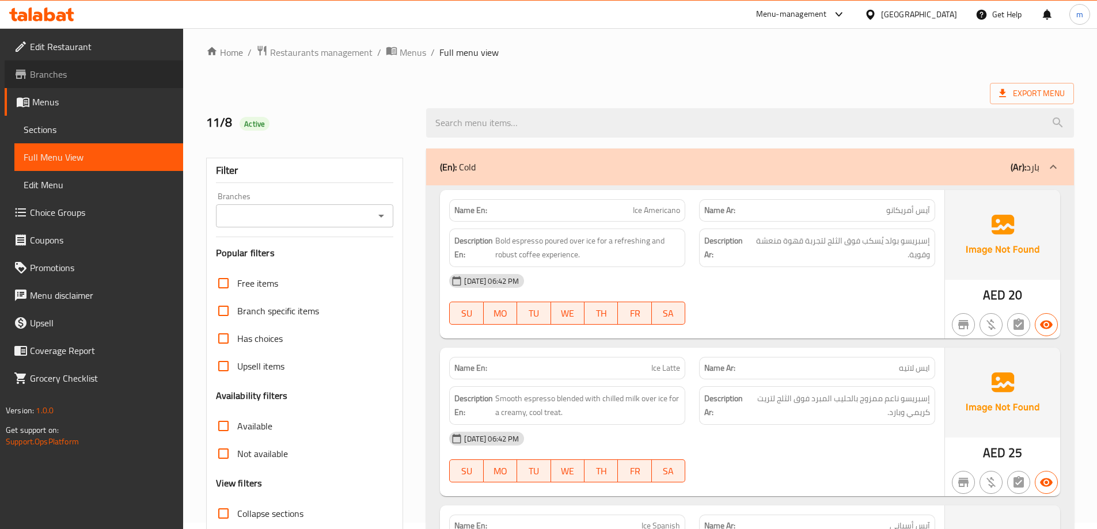
click at [64, 70] on span "Branches" at bounding box center [102, 74] width 144 height 14
